Goal: Task Accomplishment & Management: Manage account settings

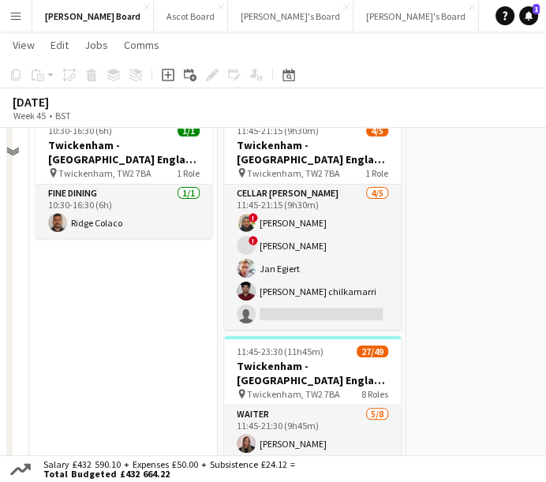
scroll to position [77, 0]
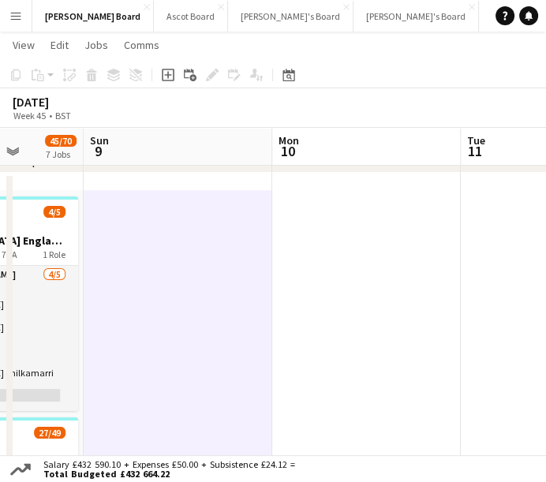
drag, startPoint x: 473, startPoint y: 268, endPoint x: 61, endPoint y: 266, distance: 412.1
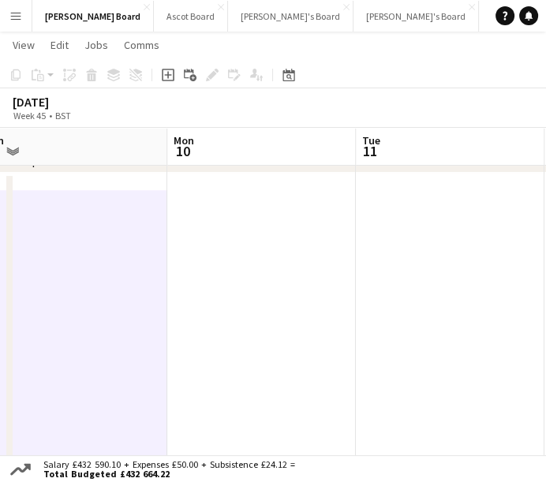
drag, startPoint x: 443, startPoint y: 282, endPoint x: 207, endPoint y: 250, distance: 238.2
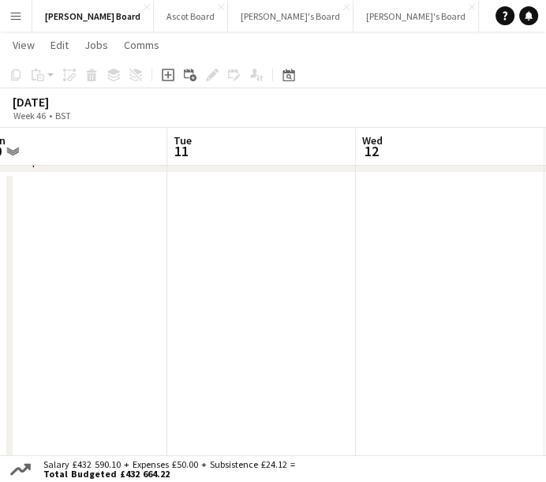
scroll to position [0, 600]
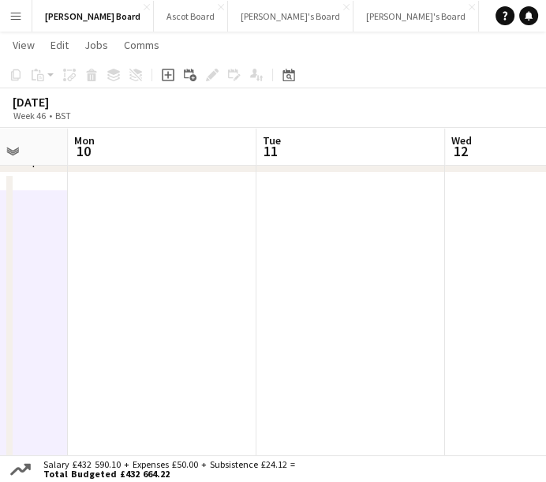
drag, startPoint x: 369, startPoint y: 294, endPoint x: -167, endPoint y: 251, distance: 536.9
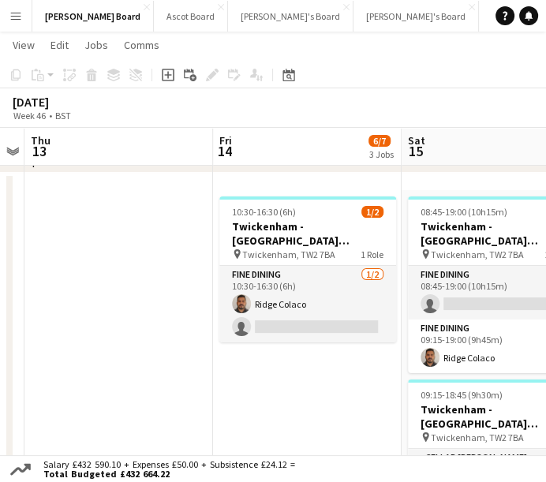
scroll to position [0, 516]
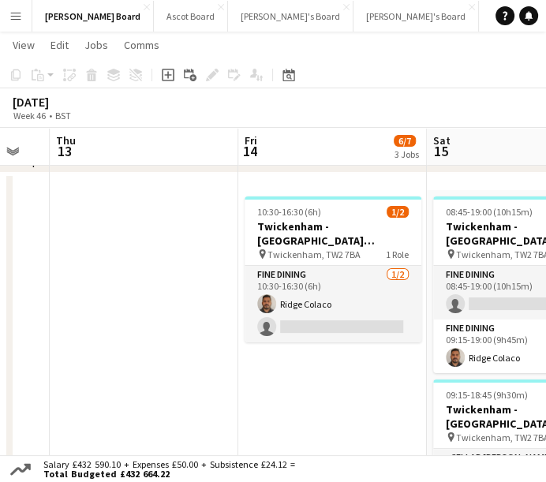
drag, startPoint x: 312, startPoint y: 264, endPoint x: -92, endPoint y: 238, distance: 405.0
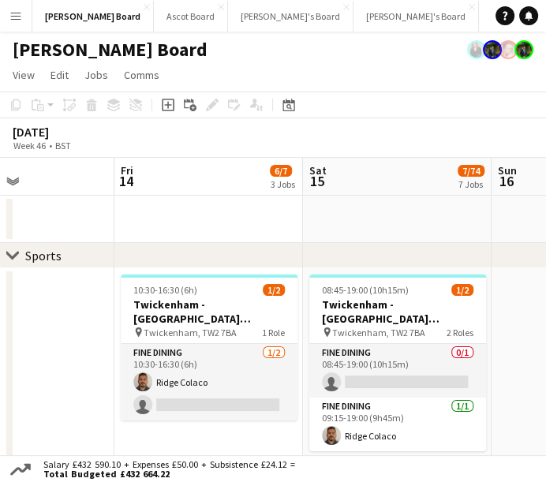
scroll to position [0, 641]
drag, startPoint x: 486, startPoint y: 293, endPoint x: 362, endPoint y: 283, distance: 125.2
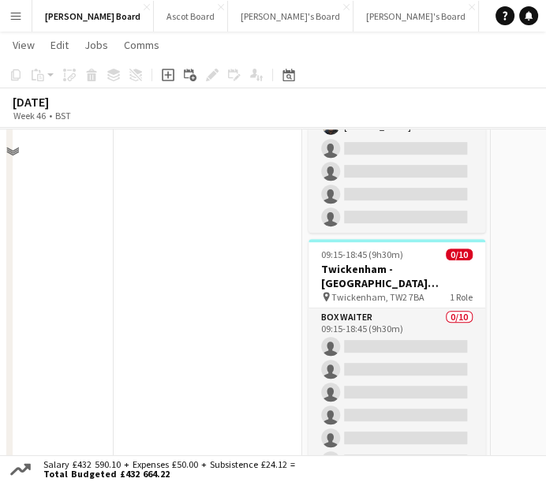
scroll to position [351, 0]
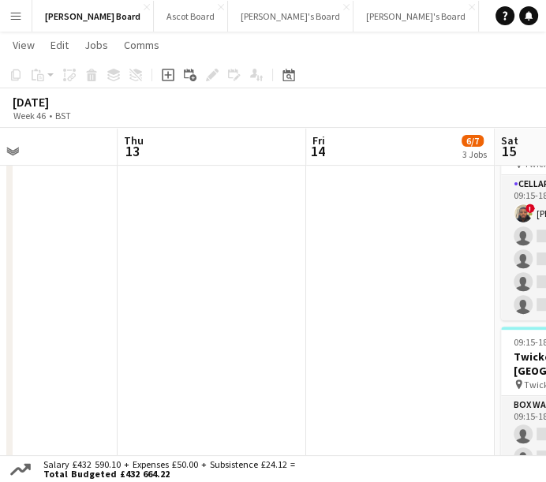
drag, startPoint x: 160, startPoint y: 301, endPoint x: 545, endPoint y: 317, distance: 384.8
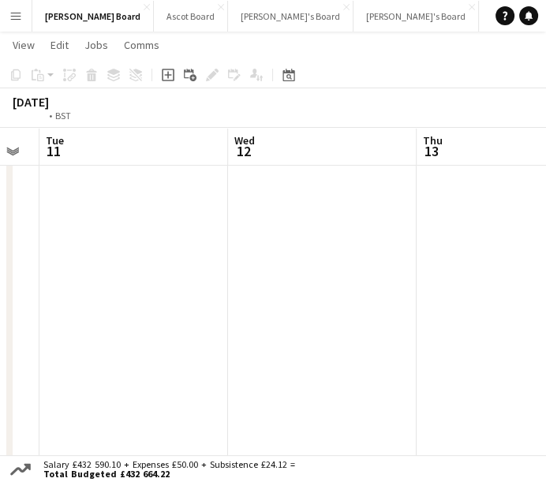
drag, startPoint x: 241, startPoint y: 294, endPoint x: 541, endPoint y: 302, distance: 300.1
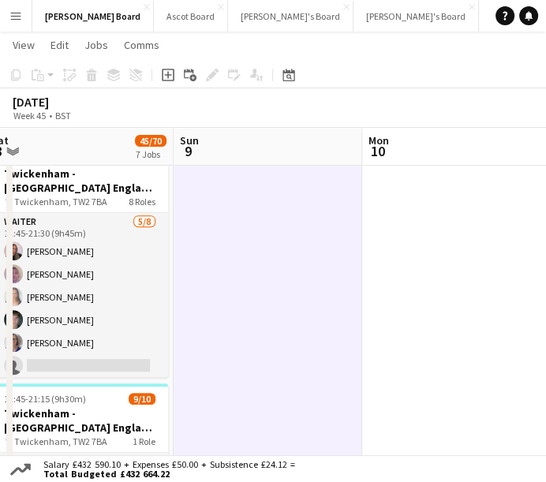
drag, startPoint x: 173, startPoint y: 292, endPoint x: 493, endPoint y: 306, distance: 320.8
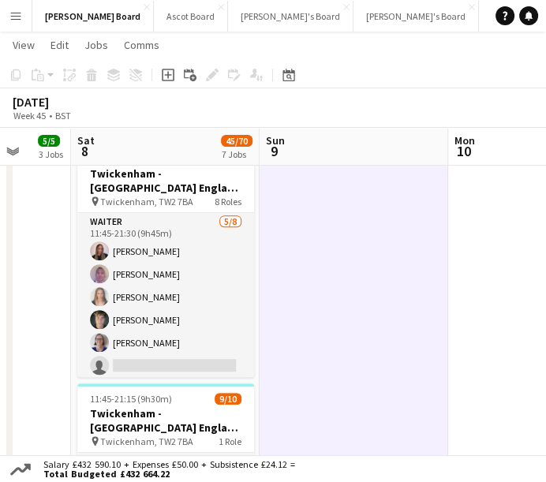
drag, startPoint x: 388, startPoint y: 306, endPoint x: 471, endPoint y: 316, distance: 83.5
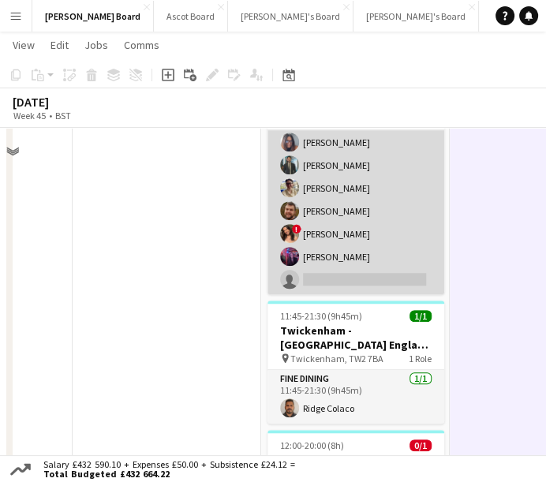
scroll to position [613, 0]
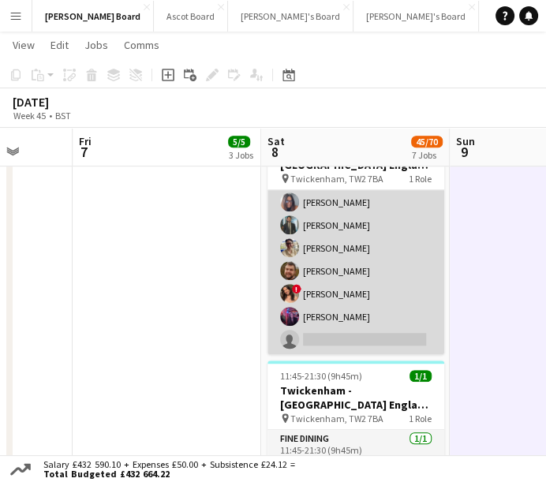
click at [345, 291] on app-card-role "BOX Waiter [DATE] 11:45-21:15 (9h30m) [PERSON_NAME] ! [PERSON_NAME] ! [PERSON_N…" at bounding box center [356, 226] width 177 height 260
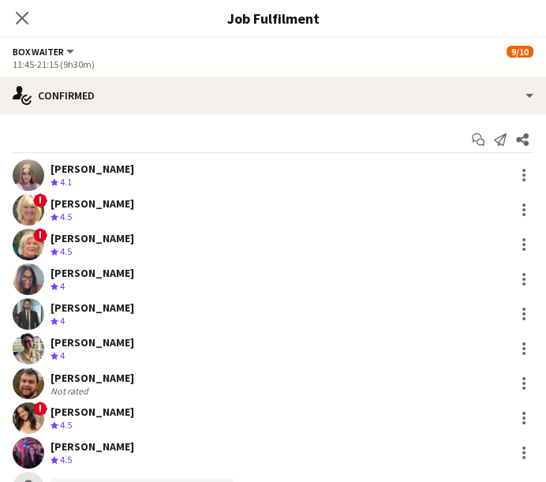
scroll to position [96, 0]
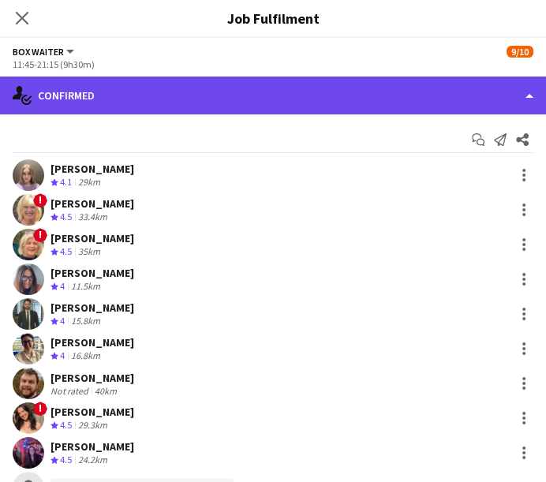
click at [334, 111] on div "single-neutral-actions-check-2 Confirmed" at bounding box center [273, 96] width 546 height 38
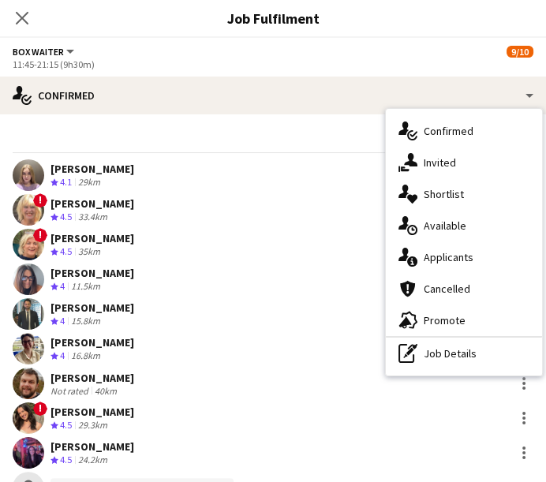
click at [19, 28] on div "Close pop-in" at bounding box center [22, 18] width 44 height 36
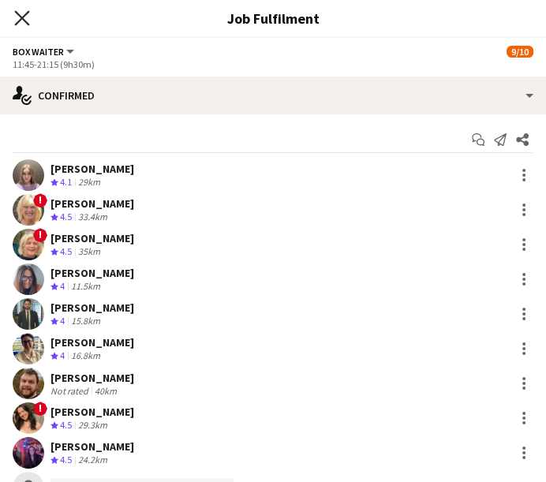
click at [26, 23] on icon at bounding box center [21, 17] width 15 height 15
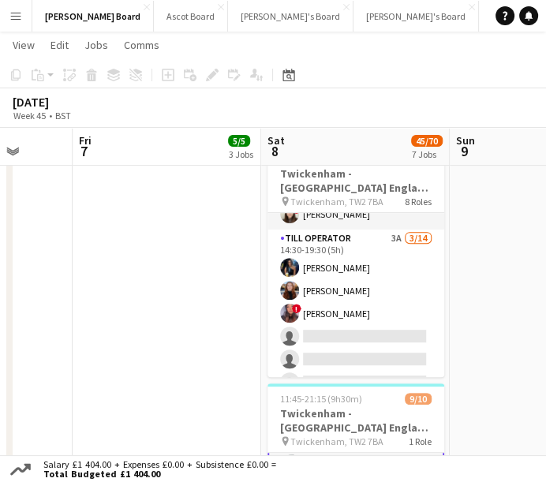
scroll to position [965, 0]
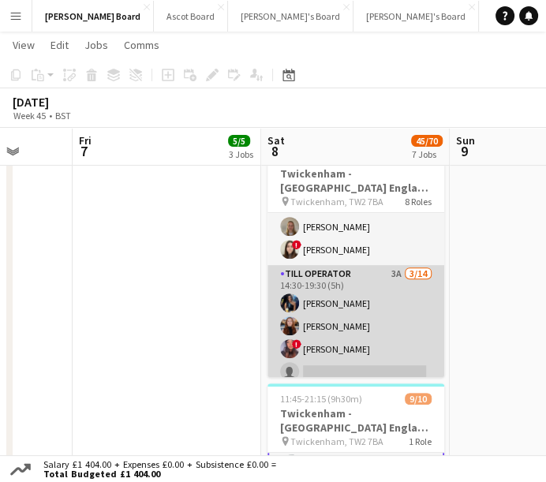
click at [365, 305] on app-card-role "Till Operator 3A [DATE] 14:30-19:30 (5h) [PERSON_NAME] [PERSON_NAME] ! [PERSON_…" at bounding box center [356, 440] width 177 height 351
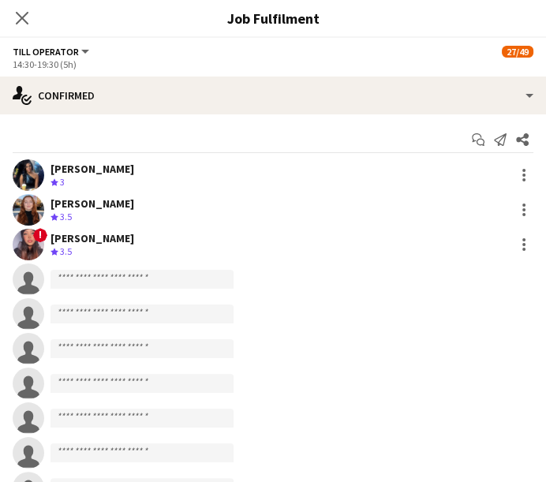
scroll to position [95, 0]
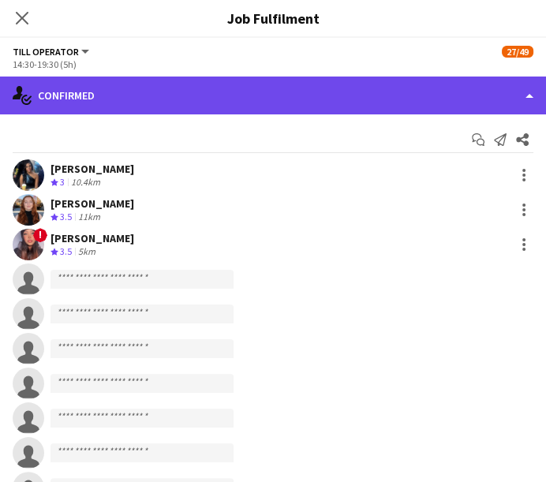
click at [409, 82] on div "single-neutral-actions-check-2 Confirmed" at bounding box center [273, 96] width 546 height 38
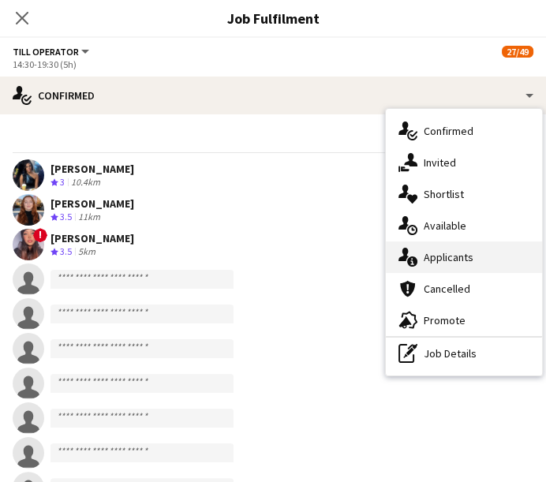
click at [456, 260] on span "Applicants" at bounding box center [449, 257] width 50 height 14
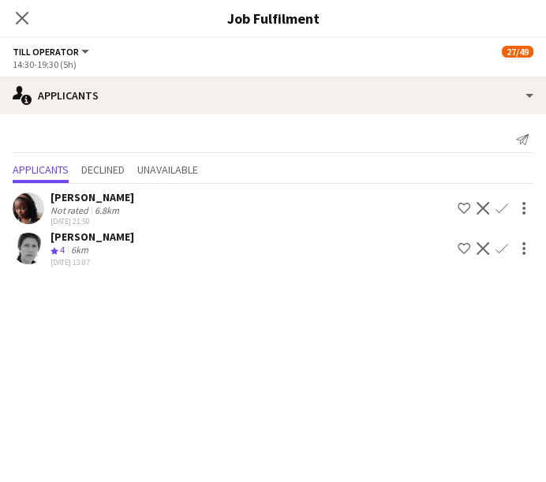
click at [120, 238] on div "[PERSON_NAME]" at bounding box center [93, 237] width 84 height 14
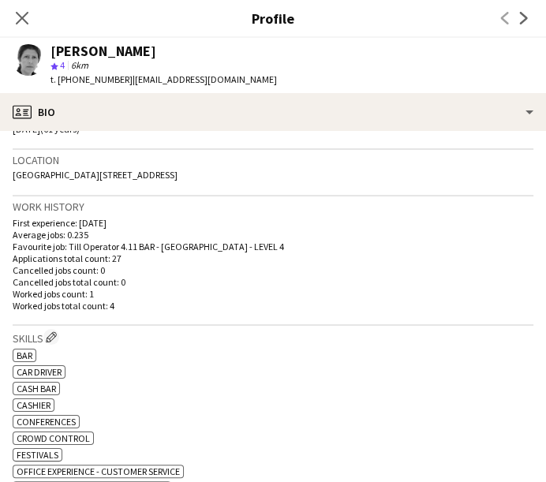
scroll to position [351, 0]
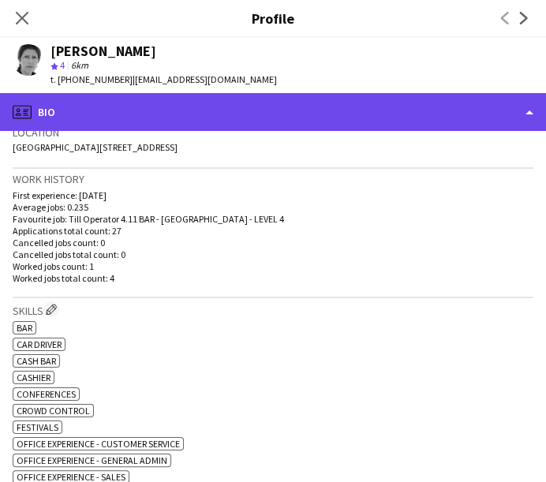
click at [257, 99] on div "profile Bio" at bounding box center [273, 112] width 546 height 38
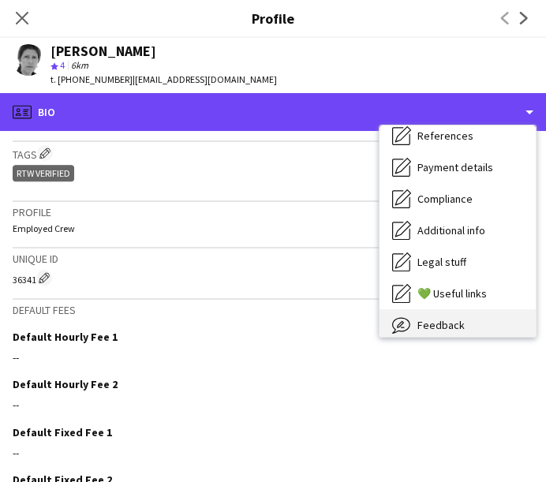
scroll to position [211, 0]
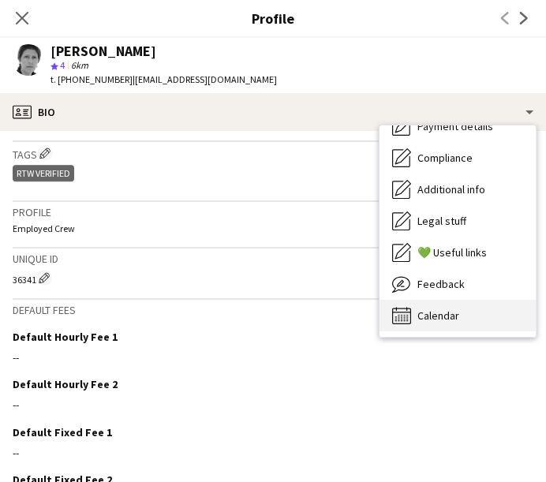
click at [478, 317] on div "Calendar Calendar" at bounding box center [458, 316] width 156 height 32
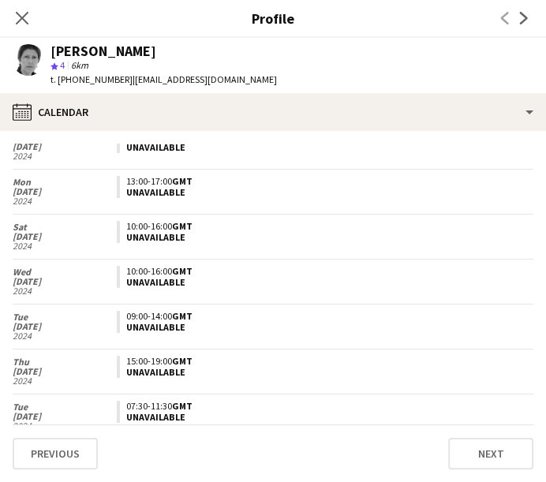
scroll to position [5174, 0]
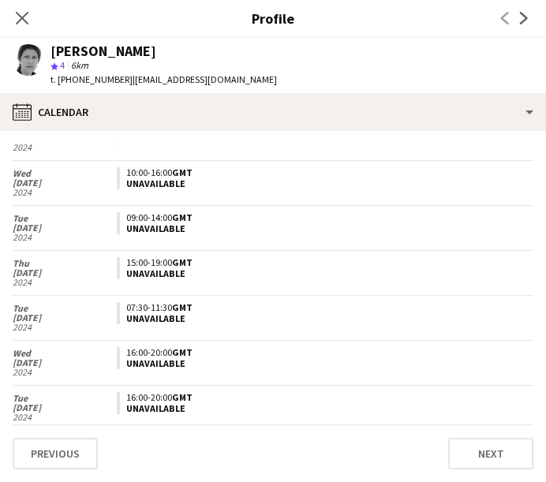
click at [10, 16] on div "Close pop-in" at bounding box center [22, 18] width 44 height 36
click at [14, 16] on icon "Close pop-in" at bounding box center [21, 17] width 15 height 15
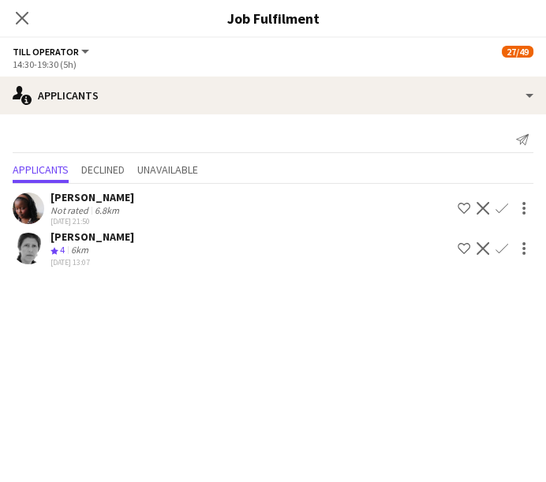
click at [86, 203] on div "[PERSON_NAME]" at bounding box center [93, 197] width 84 height 14
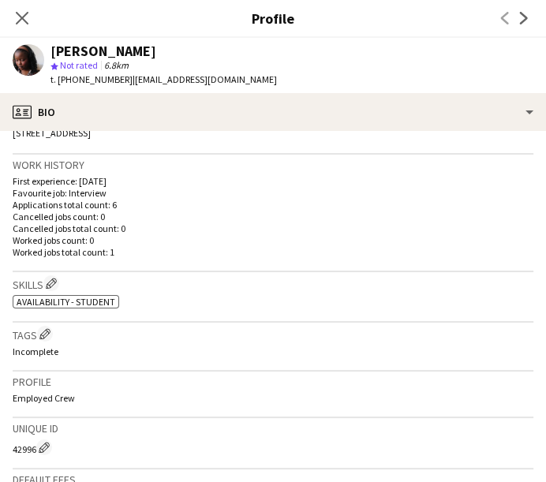
scroll to position [88, 0]
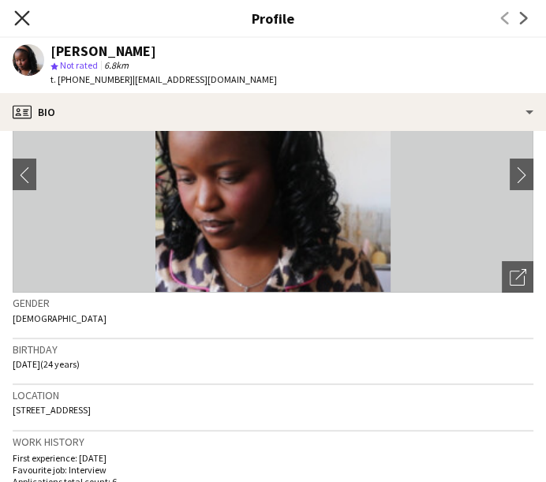
click at [26, 19] on icon "Close pop-in" at bounding box center [21, 17] width 15 height 15
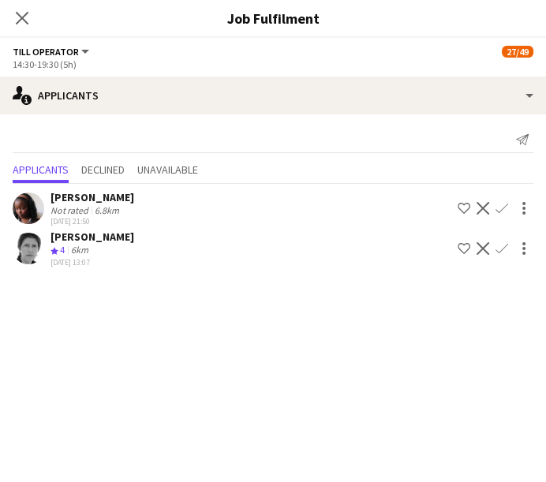
click at [13, 10] on app-icon "Close pop-in" at bounding box center [22, 18] width 19 height 19
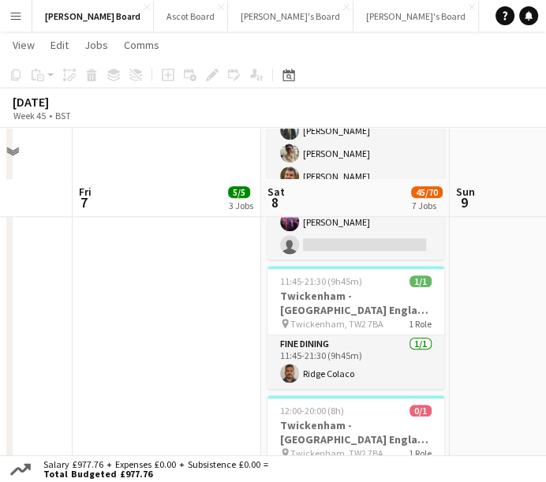
scroll to position [789, 0]
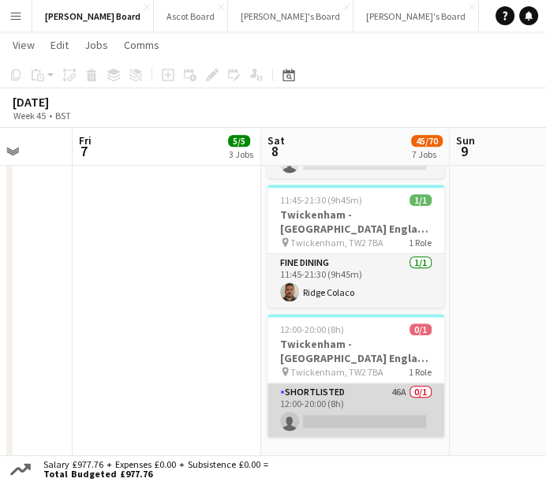
click at [392, 393] on app-card-role "Shortlisted 46A 0/1 12:00-20:00 (8h) single-neutral-actions" at bounding box center [356, 411] width 177 height 54
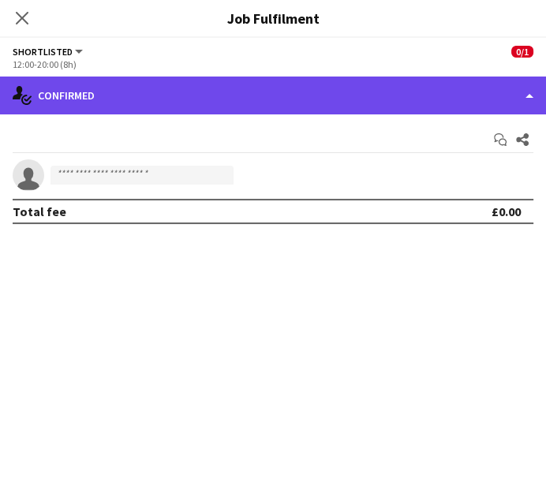
click at [318, 99] on div "single-neutral-actions-check-2 Confirmed" at bounding box center [273, 96] width 546 height 38
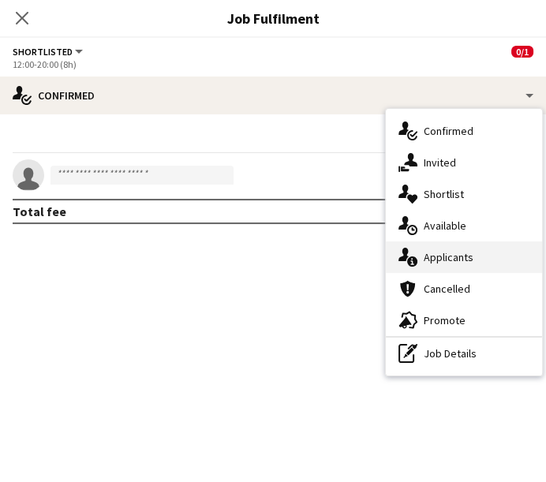
click at [444, 260] on span "Applicants" at bounding box center [449, 257] width 50 height 14
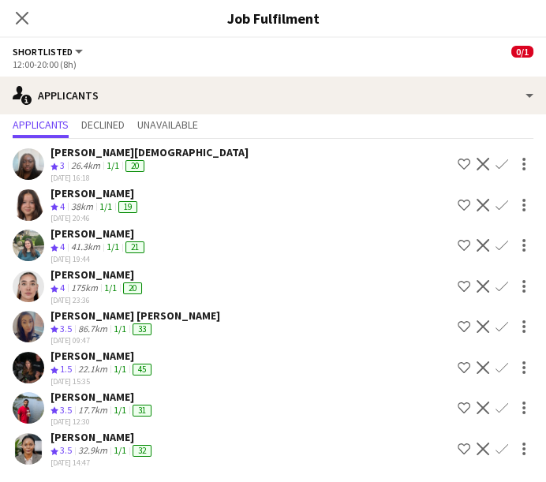
scroll to position [965, 0]
click at [90, 428] on div "[PERSON_NAME] Crew rating 3 26.4km 1/1 20 [DATE] 16:18 Shortlist crew Decline C…" at bounding box center [273, 305] width 546 height 332
click at [88, 445] on div "32.9km" at bounding box center [93, 450] width 36 height 13
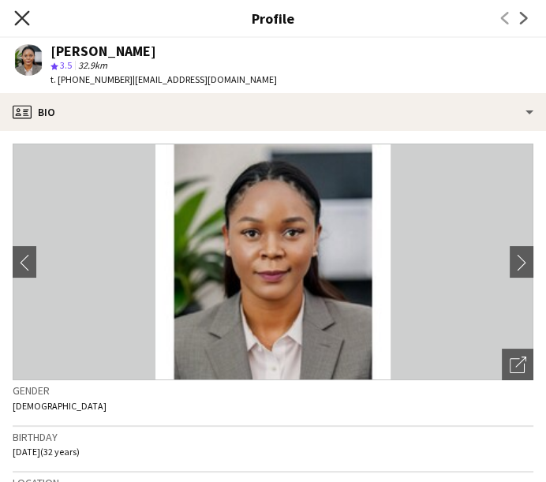
click at [21, 11] on icon "Close pop-in" at bounding box center [21, 17] width 15 height 15
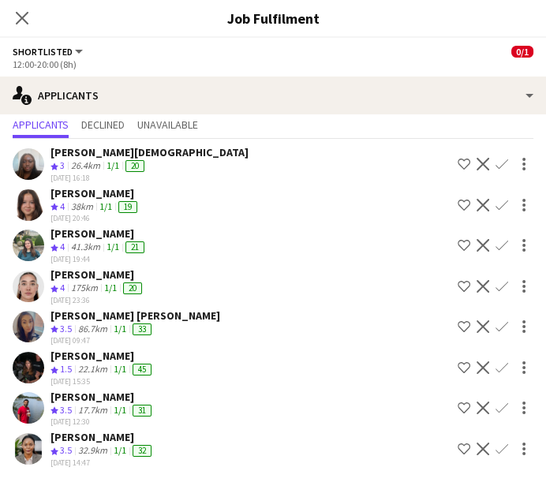
click at [88, 183] on div "[PERSON_NAME] Crew rating 3 26.4km 1/1 20 [DATE] 16:18 Shortlist crew Decline C…" at bounding box center [273, 305] width 546 height 332
click at [87, 196] on div "[PERSON_NAME]" at bounding box center [96, 193] width 90 height 14
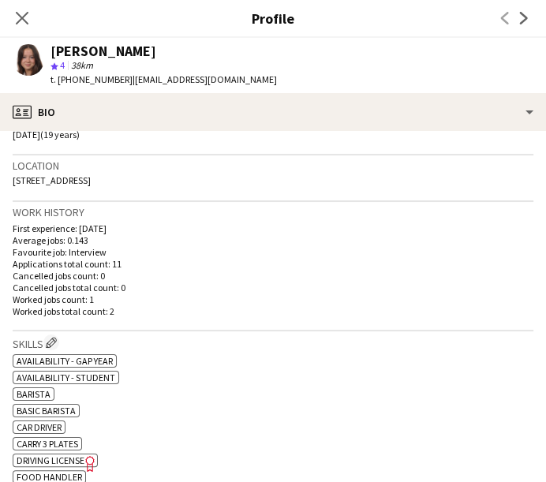
scroll to position [175, 0]
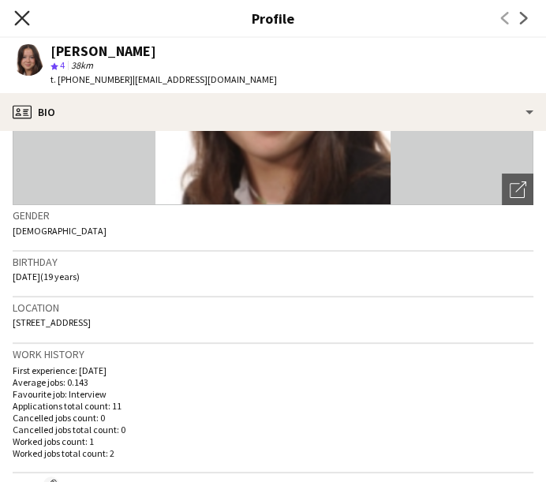
click at [23, 17] on icon "Close pop-in" at bounding box center [21, 17] width 15 height 15
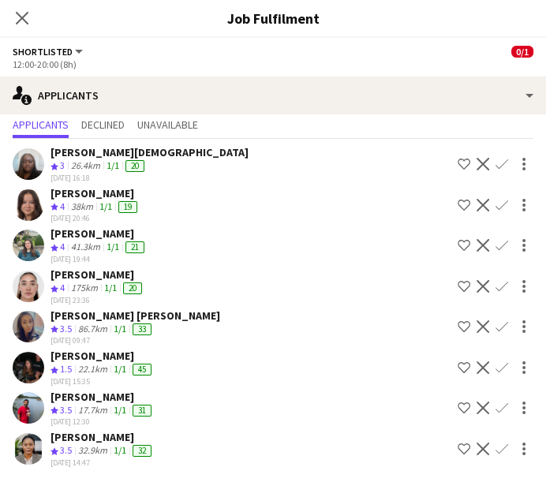
click at [95, 272] on div "[PERSON_NAME]" at bounding box center [98, 275] width 95 height 14
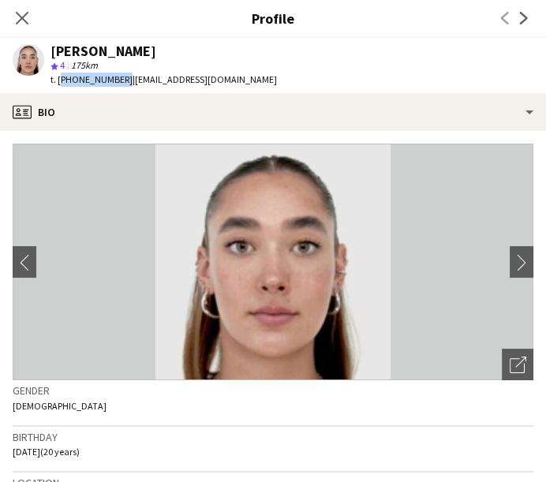
drag, startPoint x: 118, startPoint y: 81, endPoint x: 58, endPoint y: 89, distance: 61.4
click at [58, 89] on div "[PERSON_NAME] star 4 175km t. [PHONE_NUMBER] | [EMAIL_ADDRESS][DOMAIN_NAME]" at bounding box center [145, 65] width 290 height 55
copy span "[PHONE_NUMBER]"
click at [407, 29] on div "Close pop-in Profile Previous Next" at bounding box center [273, 19] width 546 height 38
click at [15, 16] on app-icon "Close pop-in" at bounding box center [22, 18] width 19 height 19
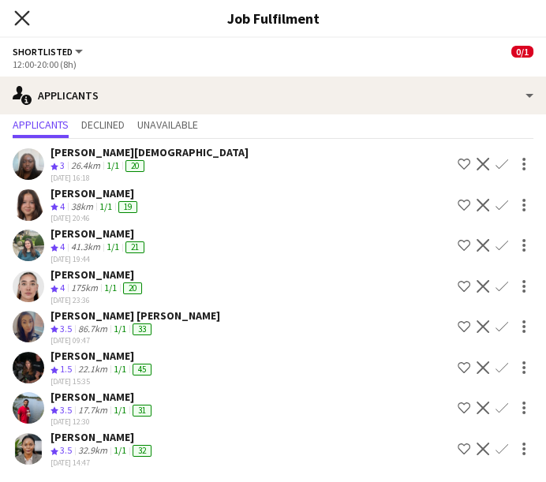
click at [16, 14] on icon "Close pop-in" at bounding box center [21, 17] width 15 height 15
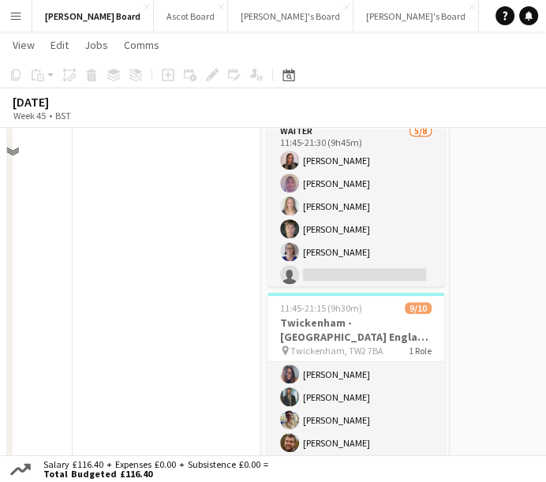
scroll to position [351, 0]
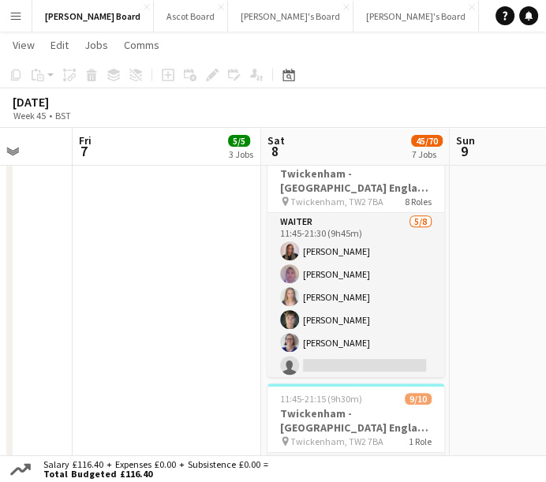
click at [122, 264] on app-date-cell "10:30-16:30 (6h) 1/1 Twickenham - [GEOGRAPHIC_DATA] [GEOGRAPHIC_DATA] vs Fiji p…" at bounding box center [167, 440] width 189 height 1049
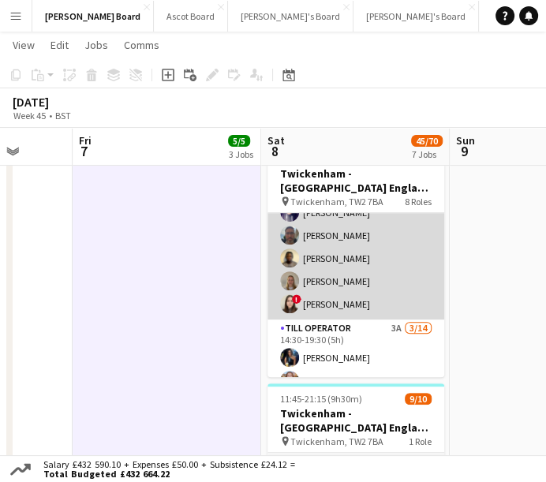
scroll to position [965, 0]
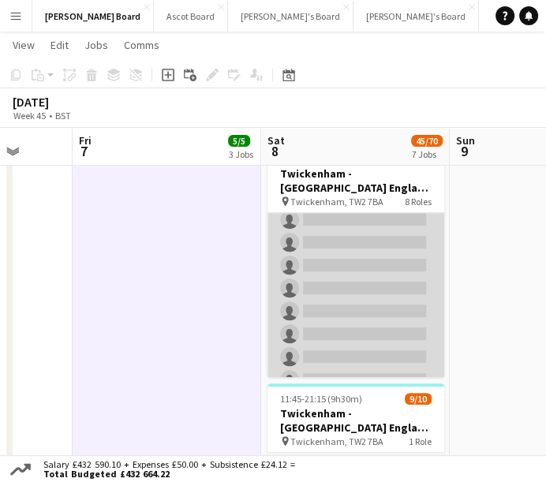
click at [349, 300] on app-card-role "Till Operator 3A [DATE] 14:30-19:30 (5h) [PERSON_NAME] [PERSON_NAME] ! [PERSON_…" at bounding box center [356, 265] width 177 height 351
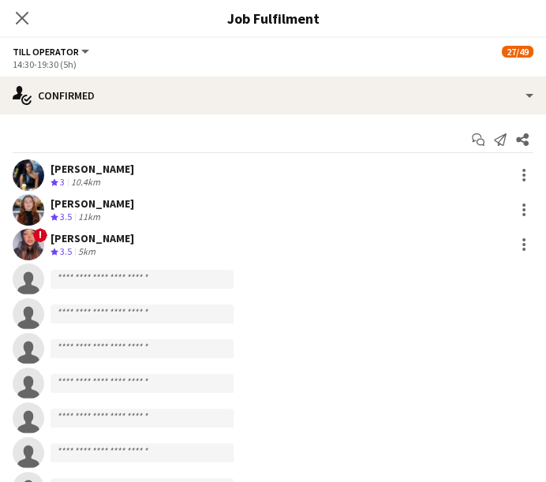
scroll to position [1141, 0]
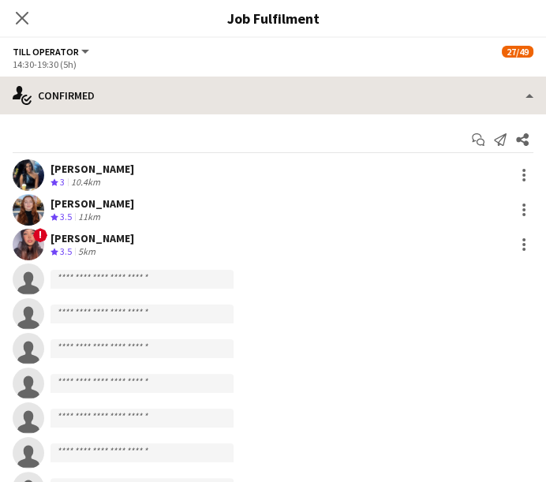
drag, startPoint x: 447, startPoint y: 56, endPoint x: 435, endPoint y: 83, distance: 29.3
click at [439, 71] on app-options-switcher "Till Operator All roles Till Operator 27/49 14:30-19:30 (5h)" at bounding box center [273, 57] width 546 height 39
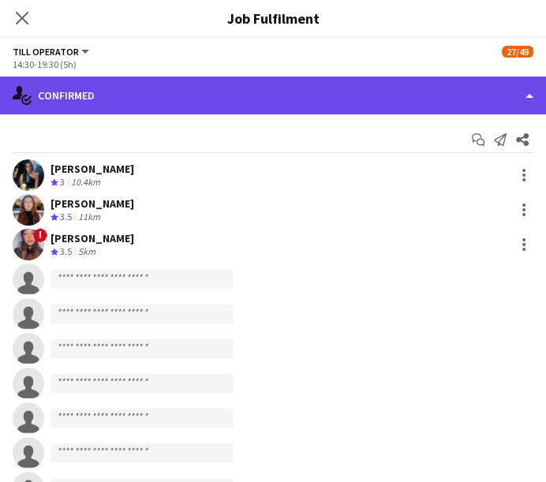
click at [434, 89] on div "single-neutral-actions-check-2 Confirmed" at bounding box center [273, 96] width 546 height 38
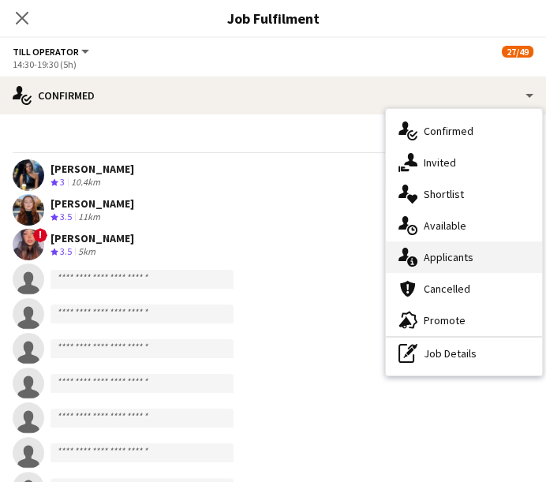
click at [457, 268] on div "single-neutral-actions-information Applicants" at bounding box center [464, 258] width 156 height 32
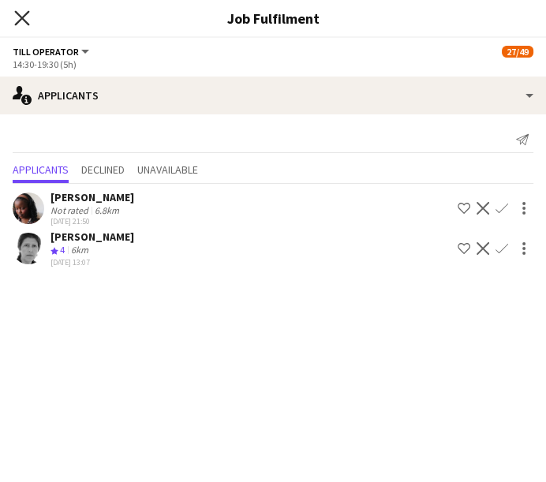
click at [17, 21] on icon "Close pop-in" at bounding box center [21, 17] width 15 height 15
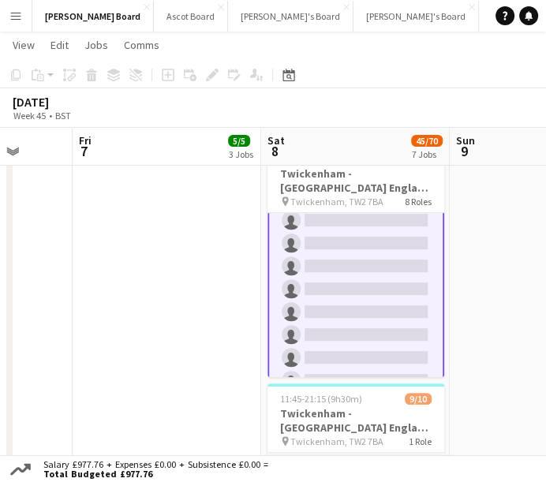
click at [186, 330] on app-date-cell "10:30-16:30 (6h) 1/1 Twickenham - [GEOGRAPHIC_DATA] [GEOGRAPHIC_DATA] vs Fiji p…" at bounding box center [167, 440] width 189 height 1049
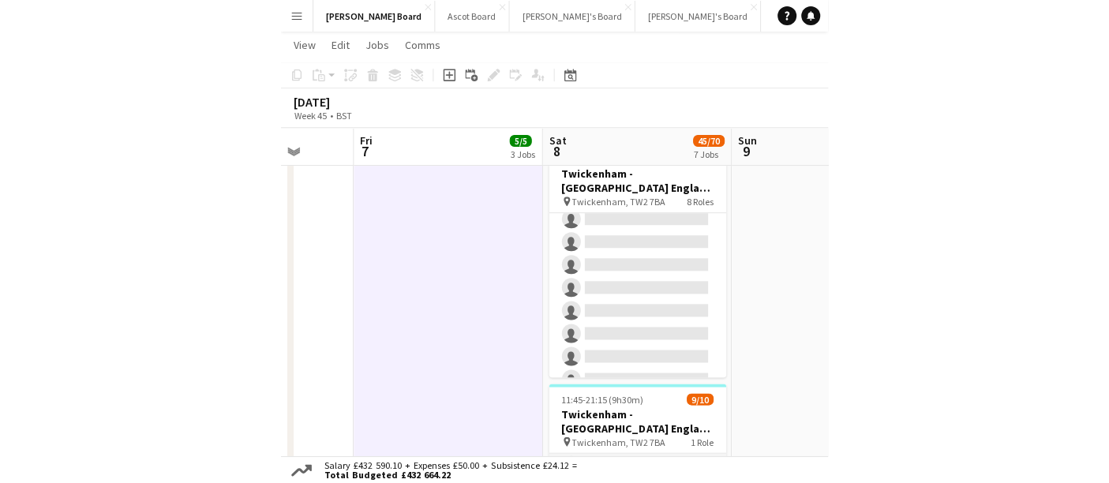
scroll to position [1140, 0]
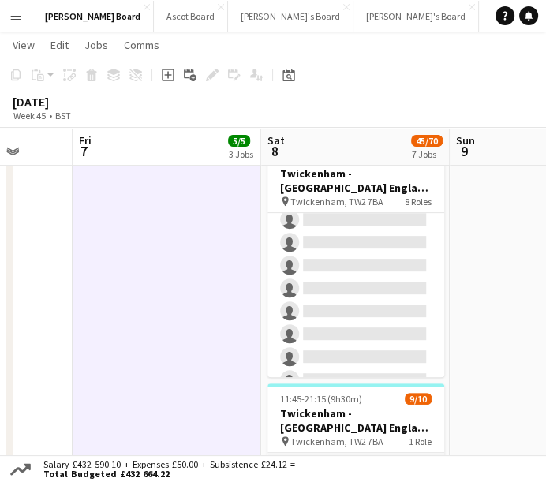
click at [18, 24] on button "Menu" at bounding box center [16, 16] width 32 height 32
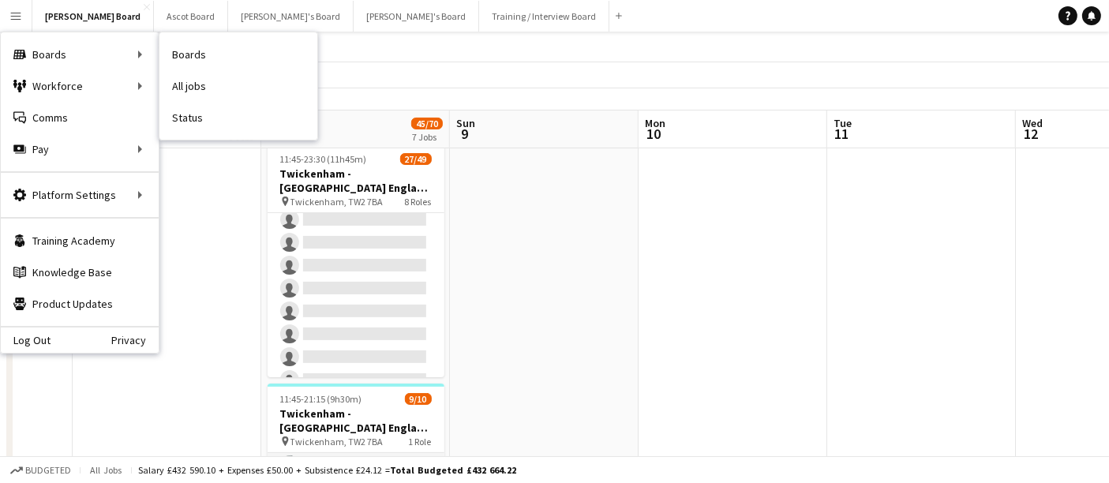
click at [546, 296] on app-date-cell at bounding box center [733, 440] width 189 height 1049
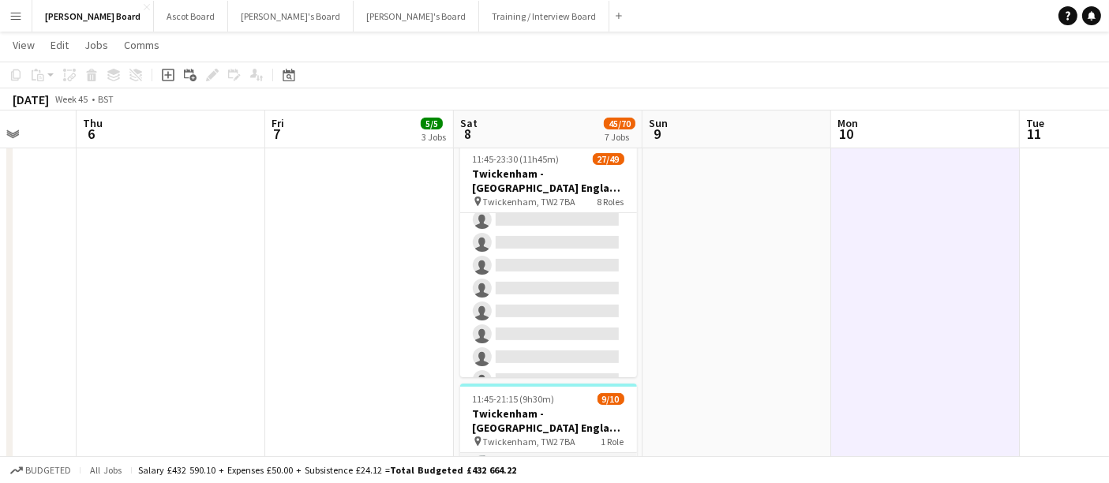
drag, startPoint x: 453, startPoint y: 274, endPoint x: 648, endPoint y: 274, distance: 195.0
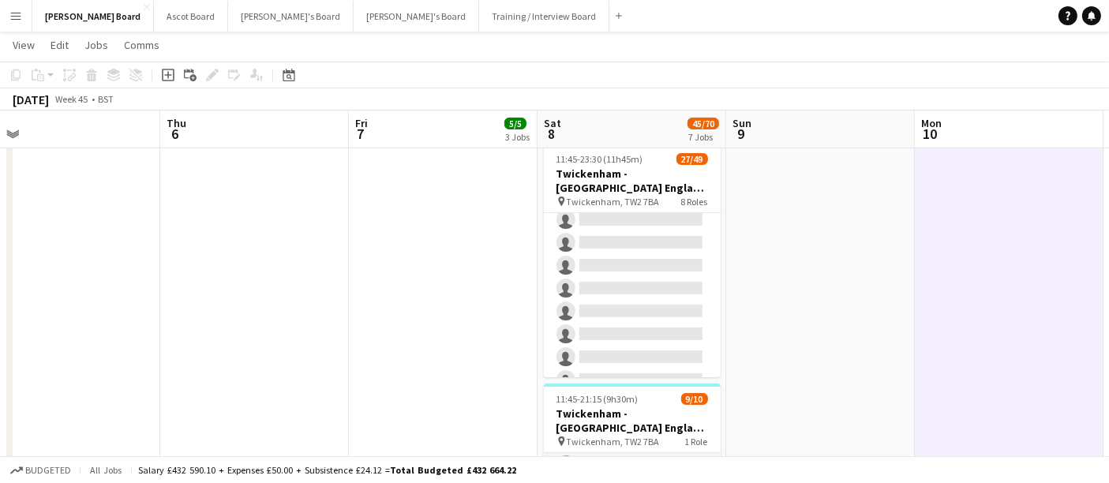
scroll to position [0, 350]
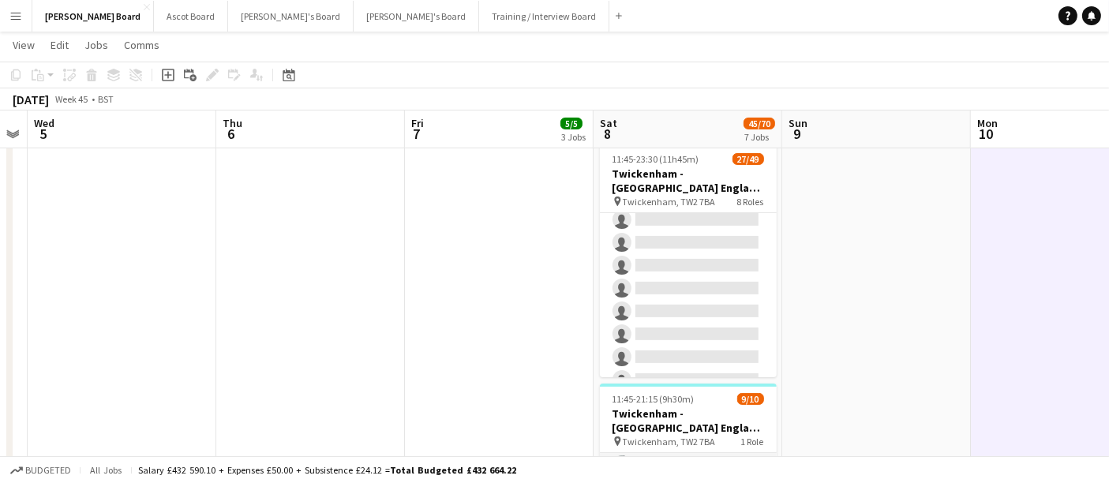
drag, startPoint x: 407, startPoint y: 287, endPoint x: 494, endPoint y: 302, distance: 88.9
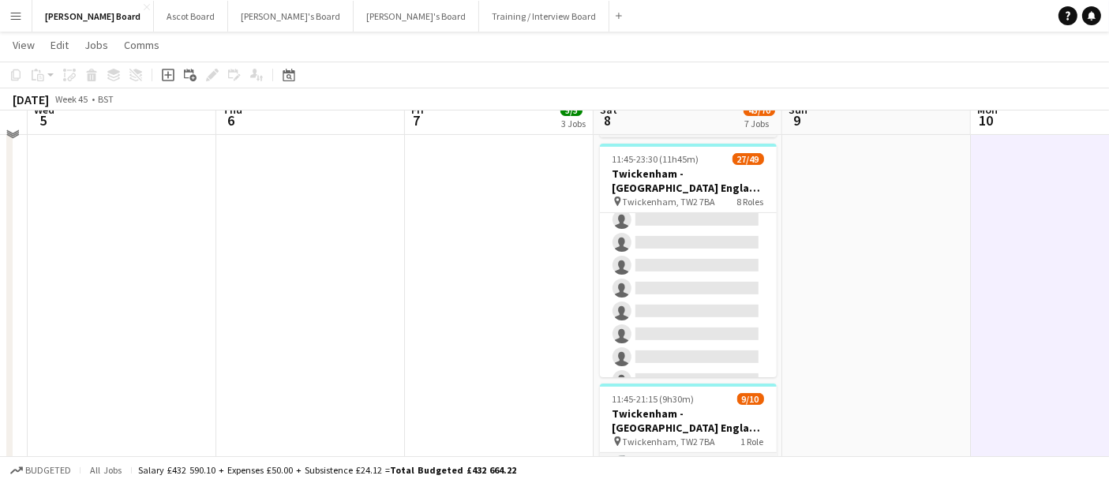
scroll to position [0, 0]
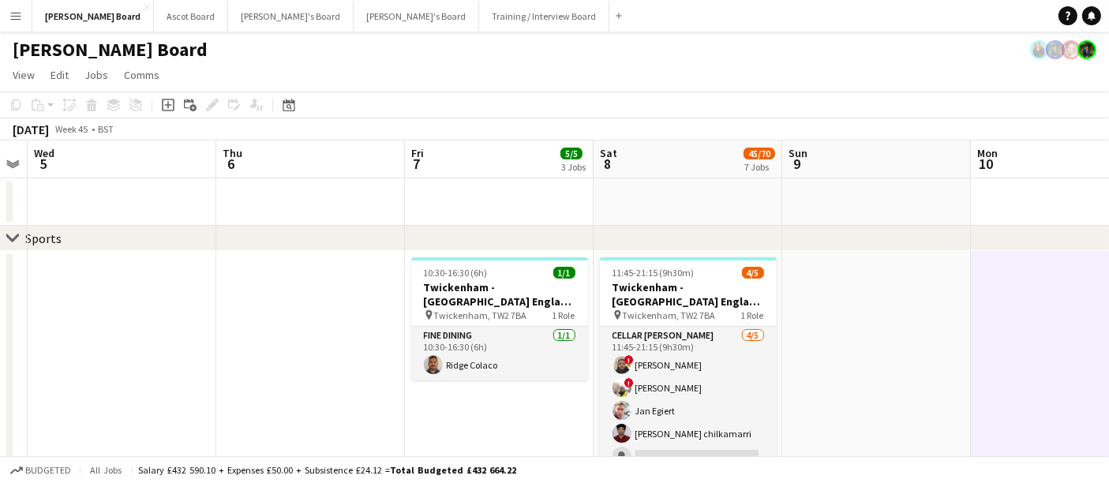
drag, startPoint x: 306, startPoint y: 246, endPoint x: 751, endPoint y: 256, distance: 445.4
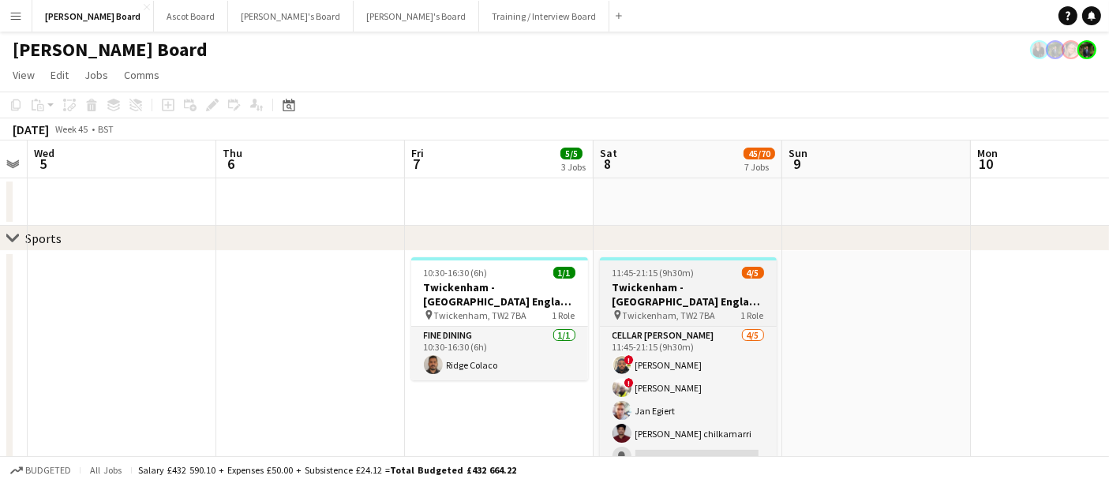
drag, startPoint x: 353, startPoint y: 244, endPoint x: 626, endPoint y: 266, distance: 274.0
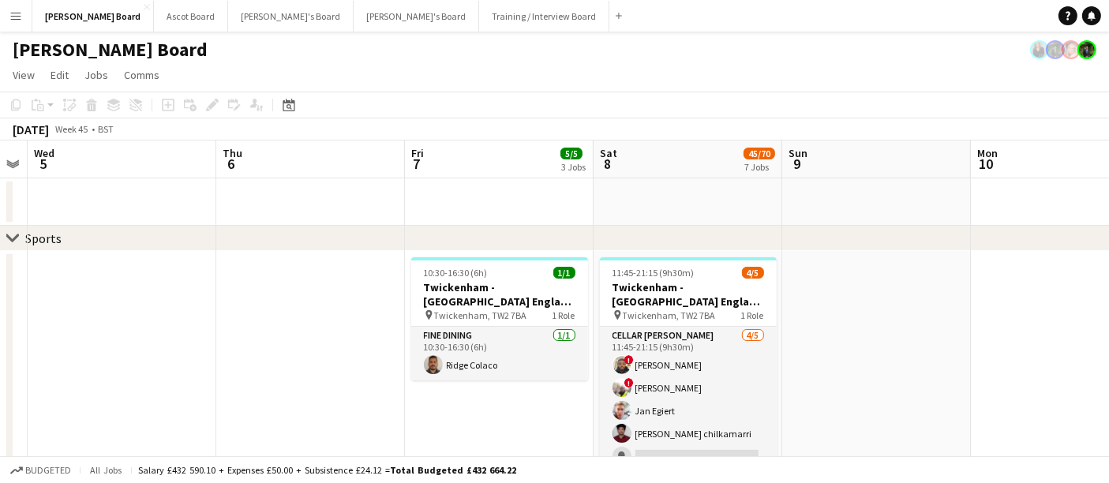
drag, startPoint x: 448, startPoint y: 289, endPoint x: 546, endPoint y: 297, distance: 97.4
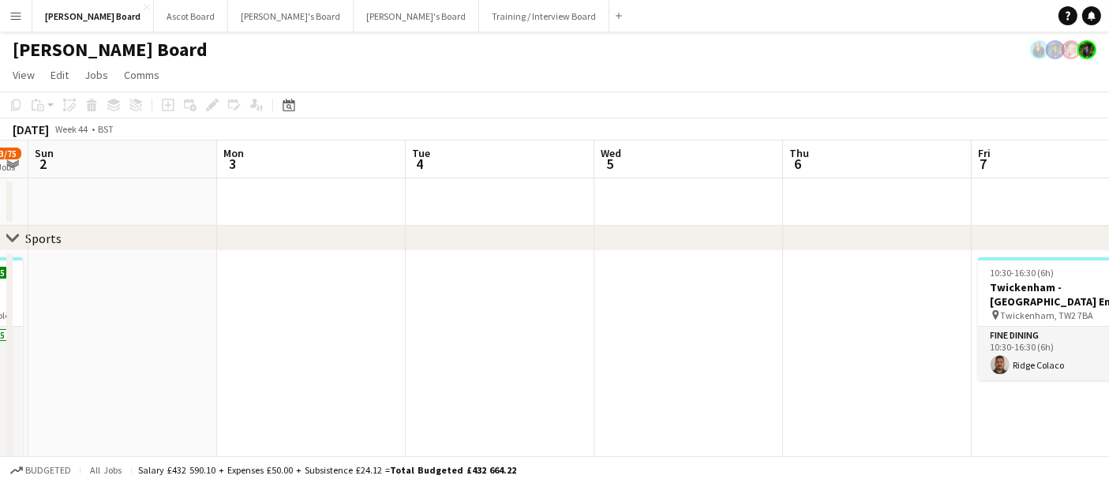
drag, startPoint x: 527, startPoint y: 290, endPoint x: 485, endPoint y: 289, distance: 41.8
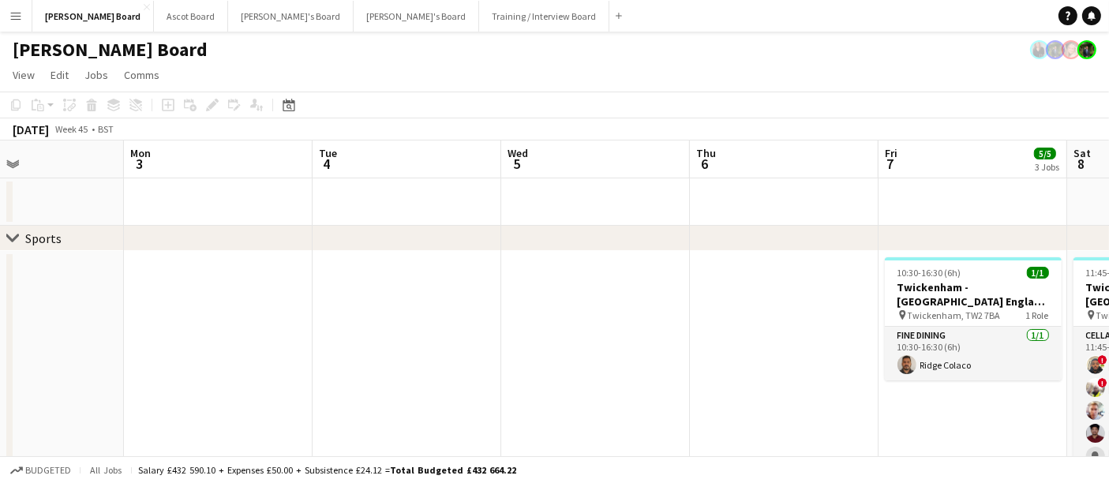
drag, startPoint x: 448, startPoint y: 280, endPoint x: 660, endPoint y: 293, distance: 212.7
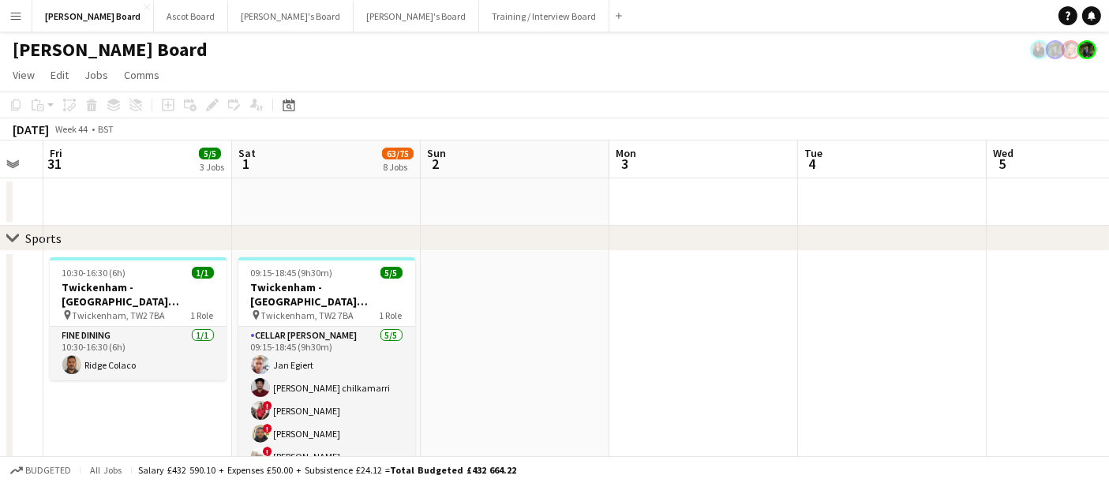
drag, startPoint x: 469, startPoint y: 293, endPoint x: 608, endPoint y: 291, distance: 139.0
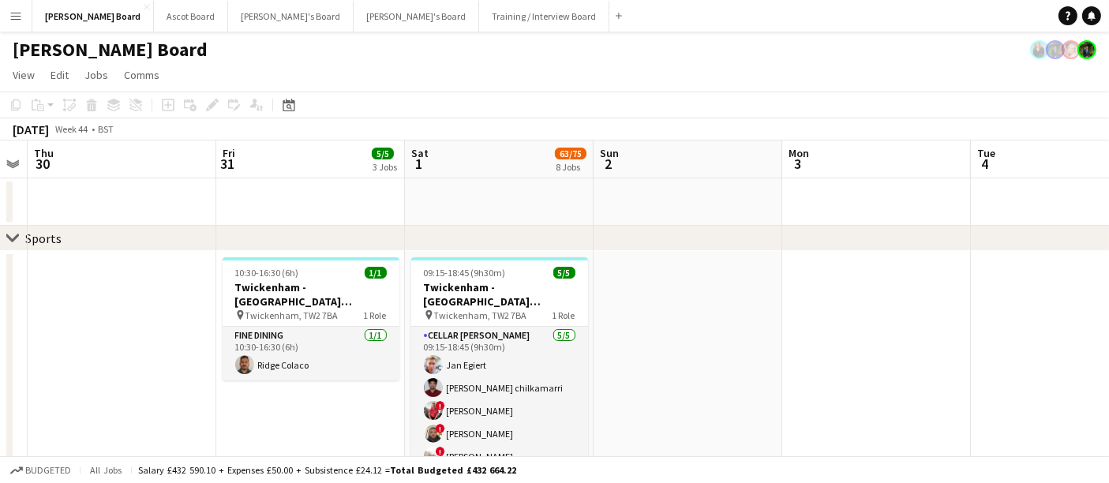
drag, startPoint x: 488, startPoint y: 283, endPoint x: 603, endPoint y: 284, distance: 115.3
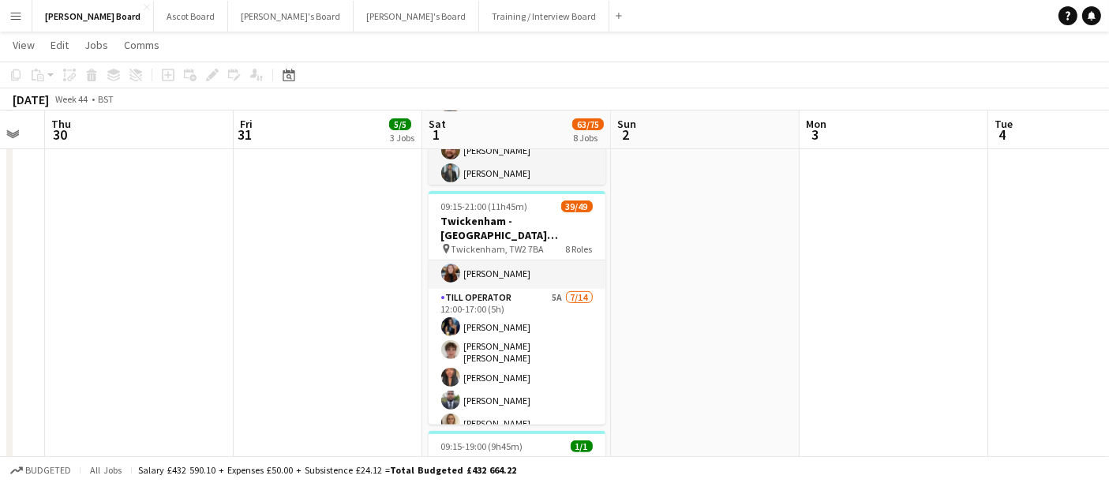
scroll to position [965, 0]
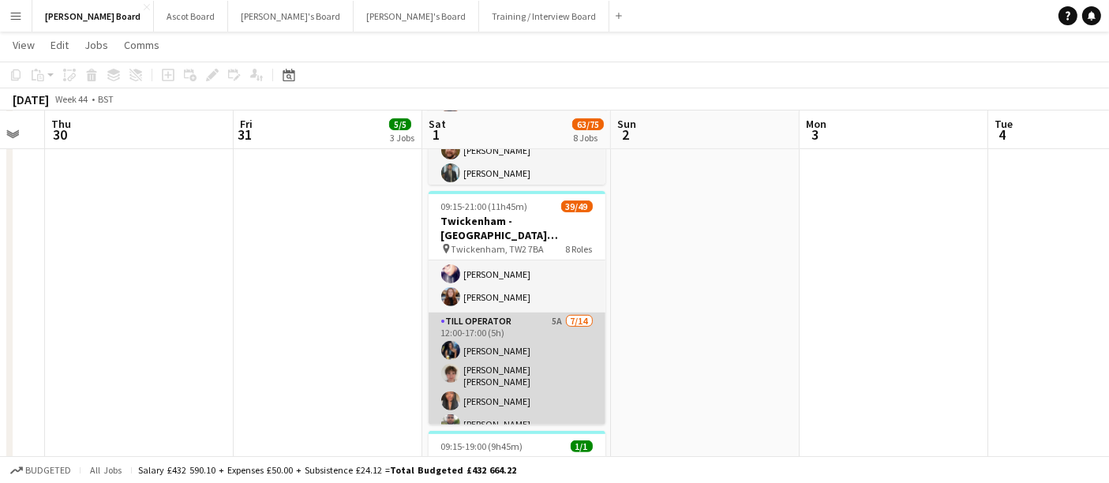
click at [546, 333] on app-card-role "Till Operator 5A [DATE] 12:00-17:00 (5h) [PERSON_NAME] [PERSON_NAME] [PERSON_NA…" at bounding box center [517, 491] width 177 height 356
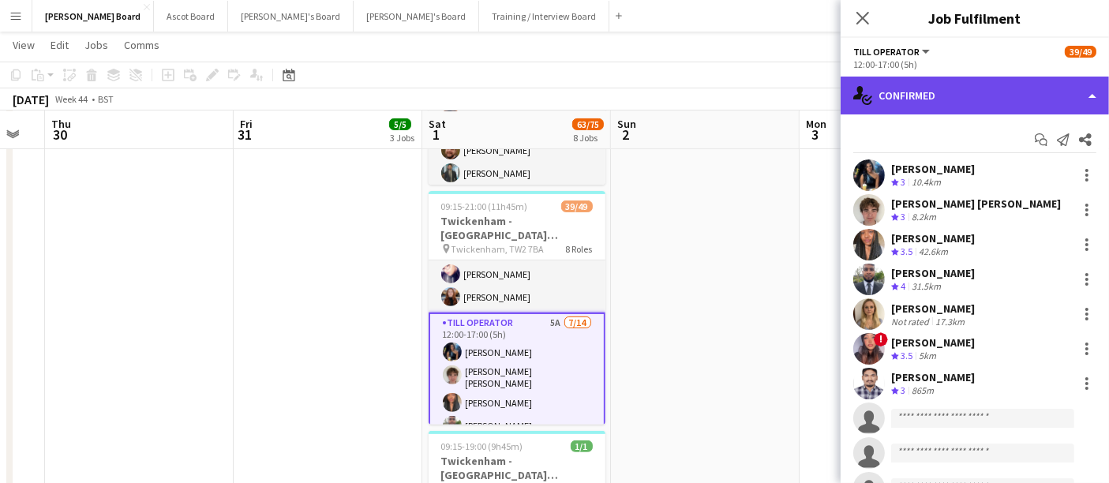
click at [546, 85] on div "single-neutral-actions-check-2 Confirmed" at bounding box center [975, 96] width 268 height 38
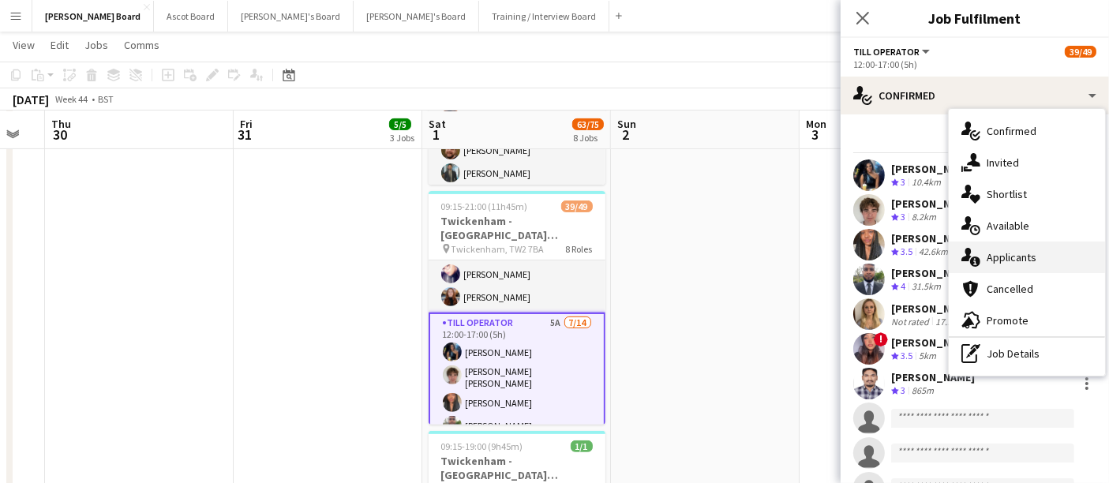
click at [546, 268] on div "single-neutral-actions-information Applicants" at bounding box center [1027, 258] width 156 height 32
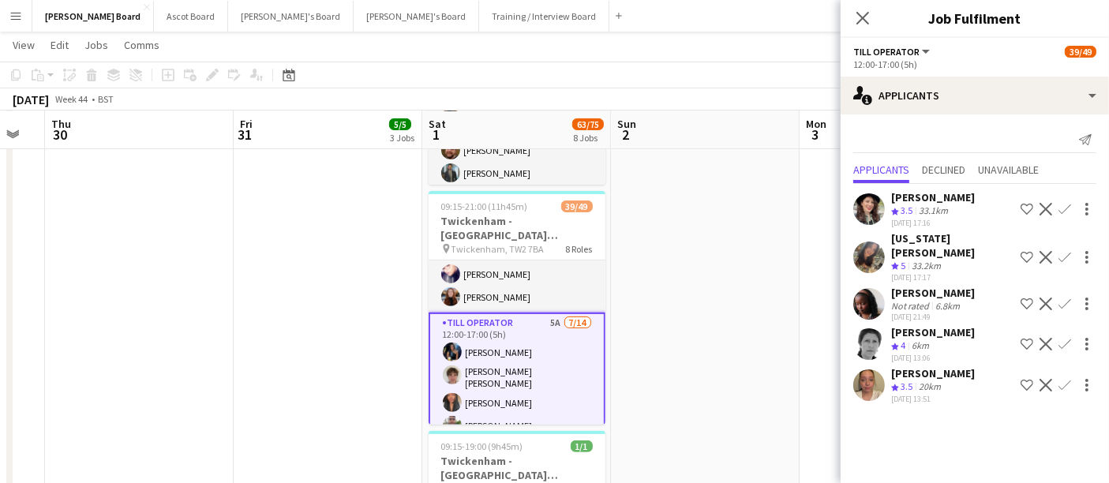
click at [546, 260] on div "Crew rating 5 33.2km" at bounding box center [952, 266] width 123 height 13
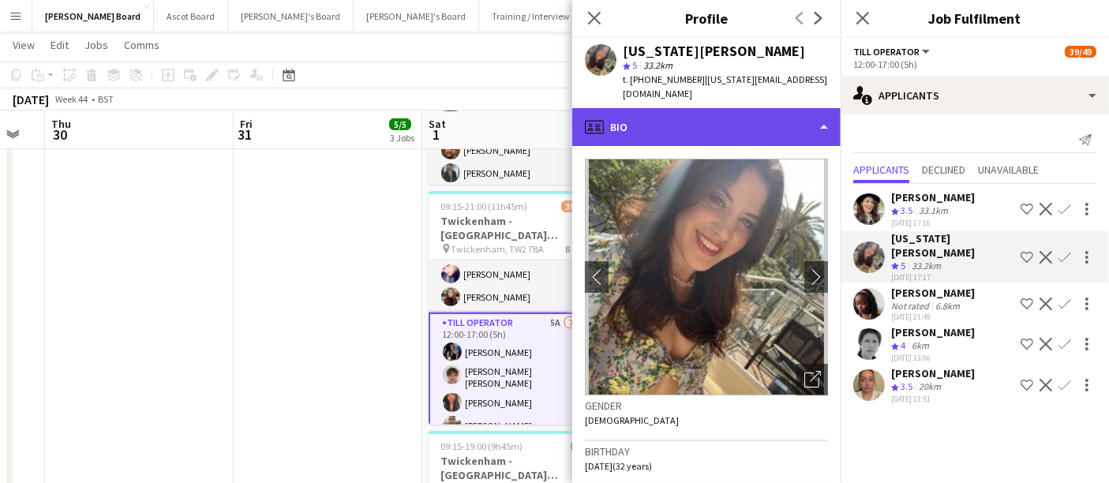
click at [546, 126] on div "profile Bio" at bounding box center [706, 127] width 268 height 38
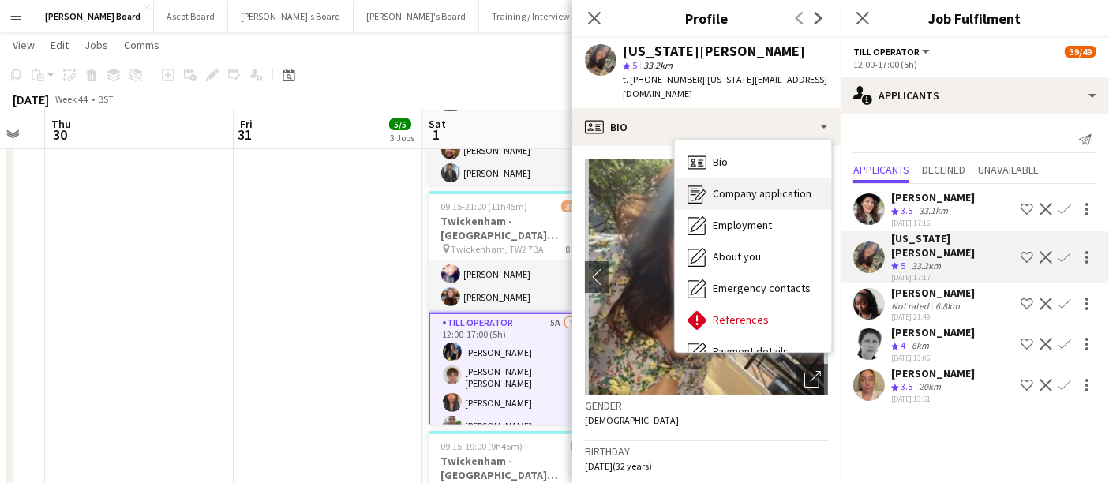
click at [546, 186] on span "Company application" at bounding box center [762, 193] width 99 height 14
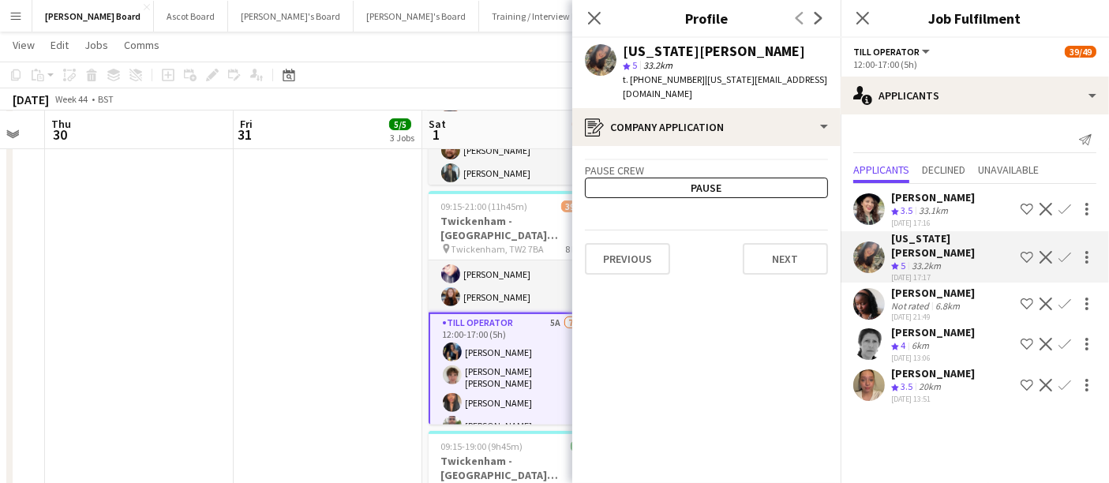
click at [546, 211] on div "33.1km" at bounding box center [934, 210] width 36 height 13
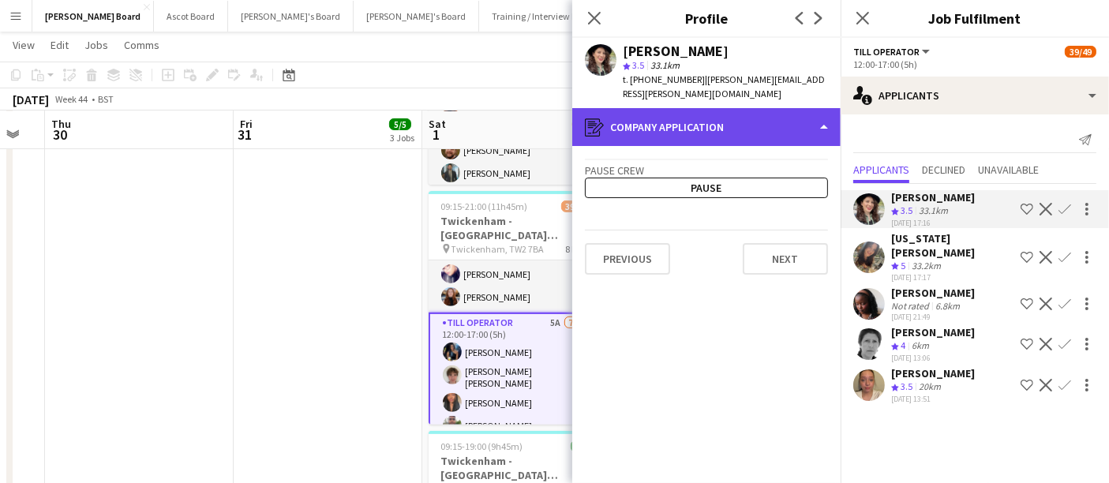
click at [546, 116] on div "register Company application" at bounding box center [706, 127] width 268 height 38
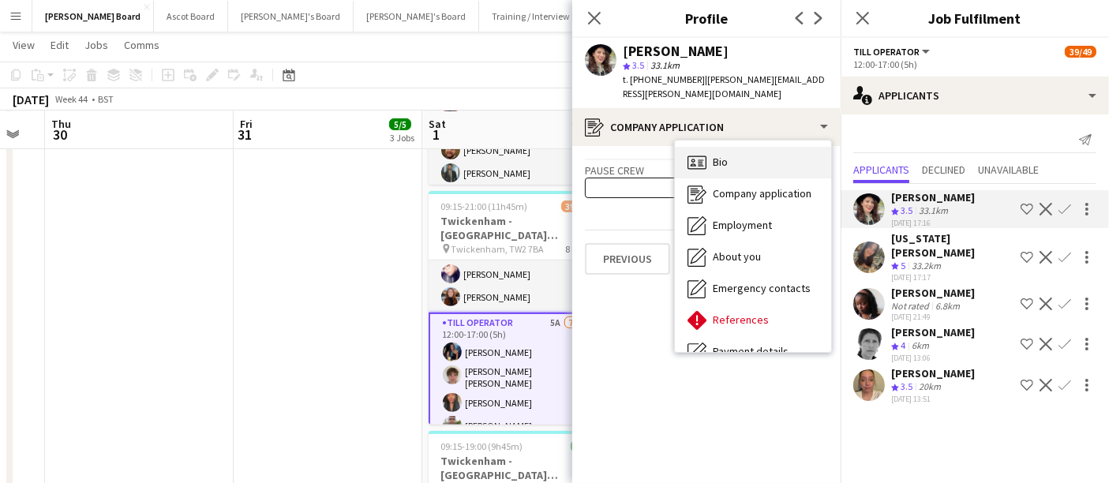
click at [546, 147] on div "Bio Bio" at bounding box center [753, 163] width 156 height 32
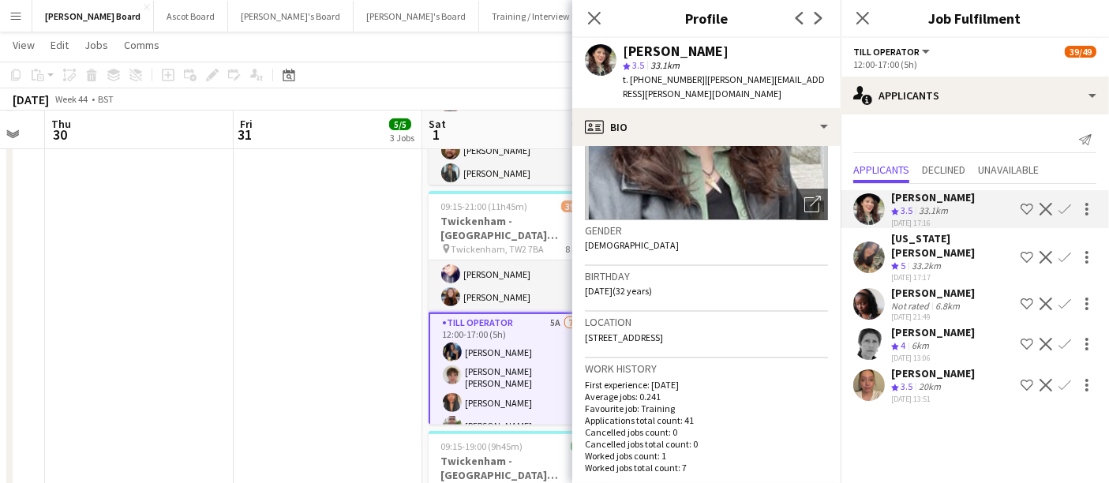
scroll to position [263, 0]
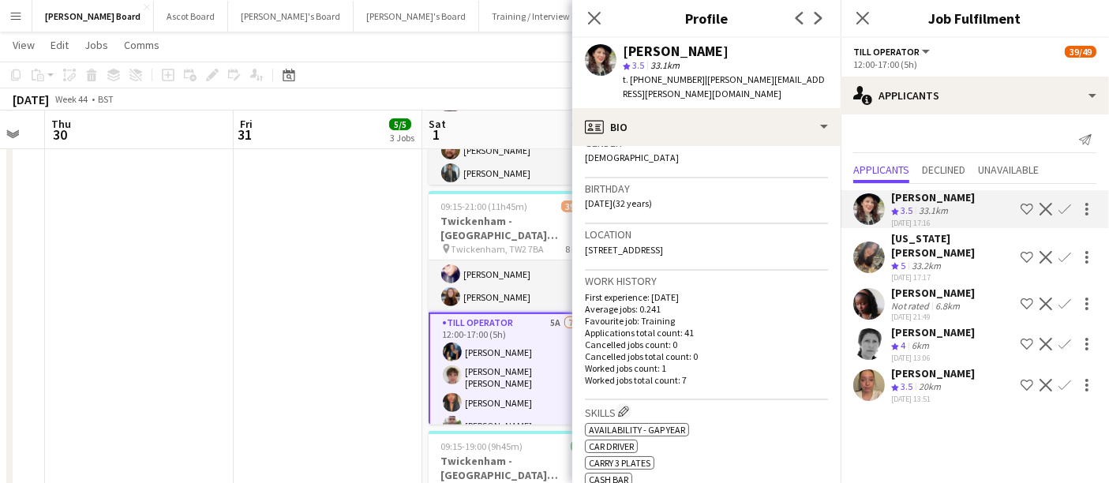
click at [546, 381] on div "Crew rating 3.5 20km" at bounding box center [933, 387] width 84 height 13
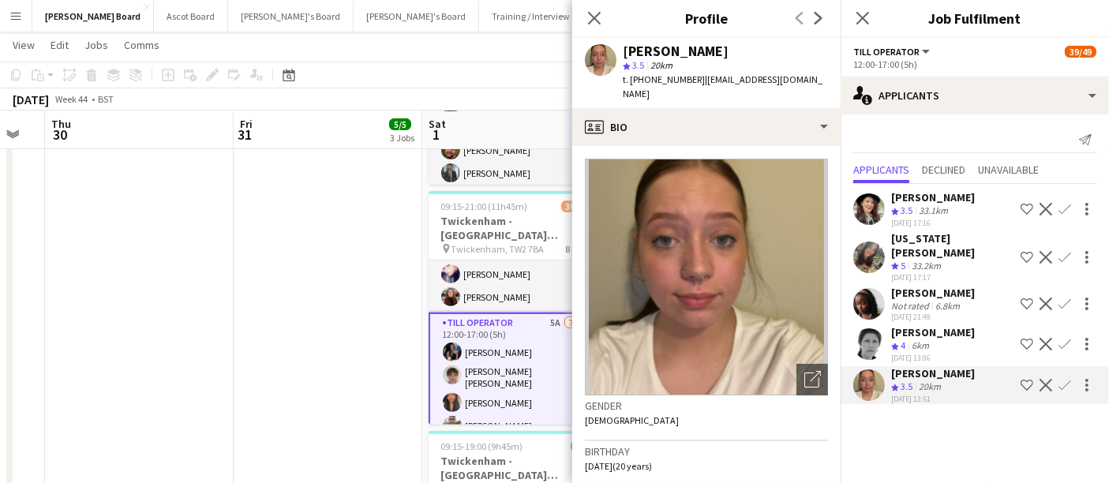
click at [546, 325] on div "[PERSON_NAME]" at bounding box center [933, 332] width 84 height 14
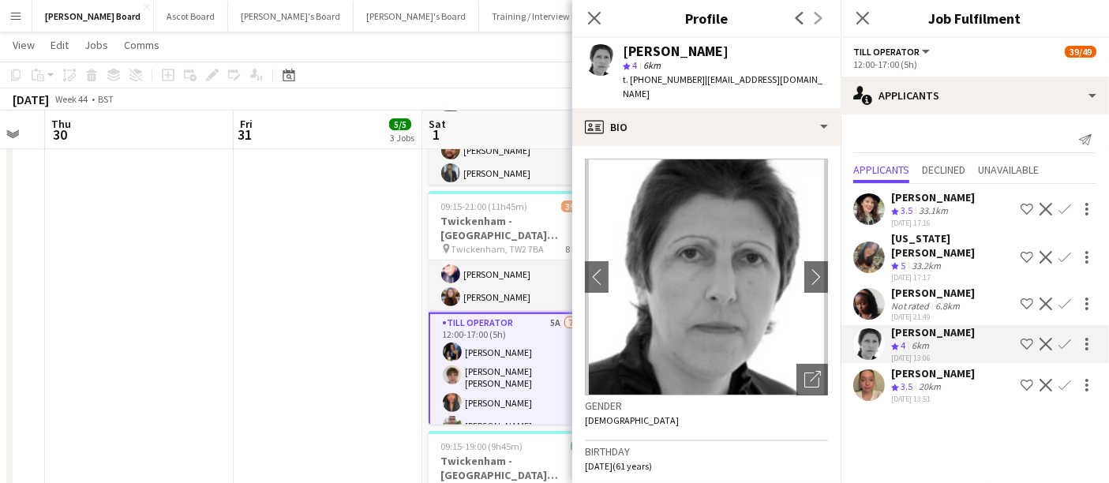
click at [546, 338] on app-icon "Confirm" at bounding box center [1065, 344] width 13 height 13
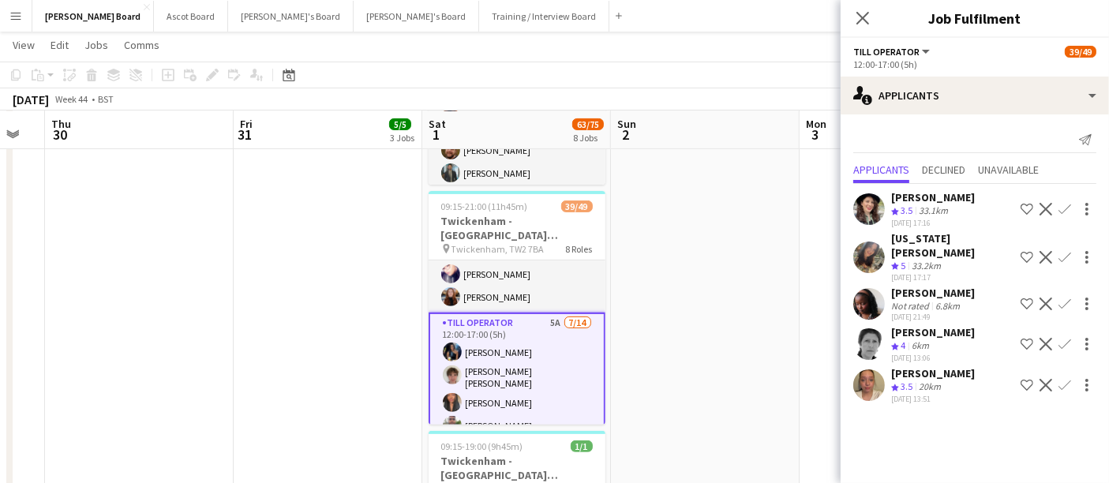
click at [546, 338] on app-icon "Confirm" at bounding box center [1065, 344] width 13 height 13
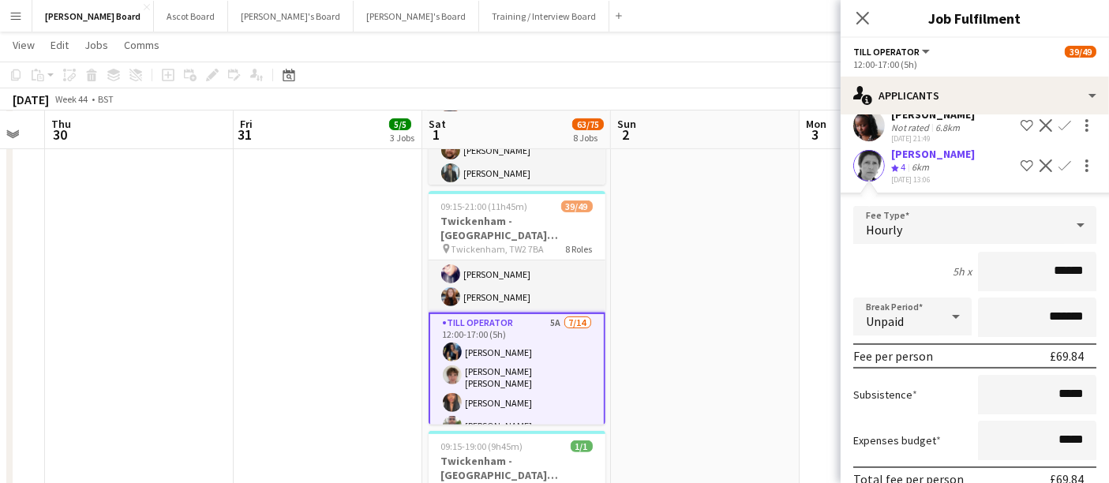
scroll to position [276, 0]
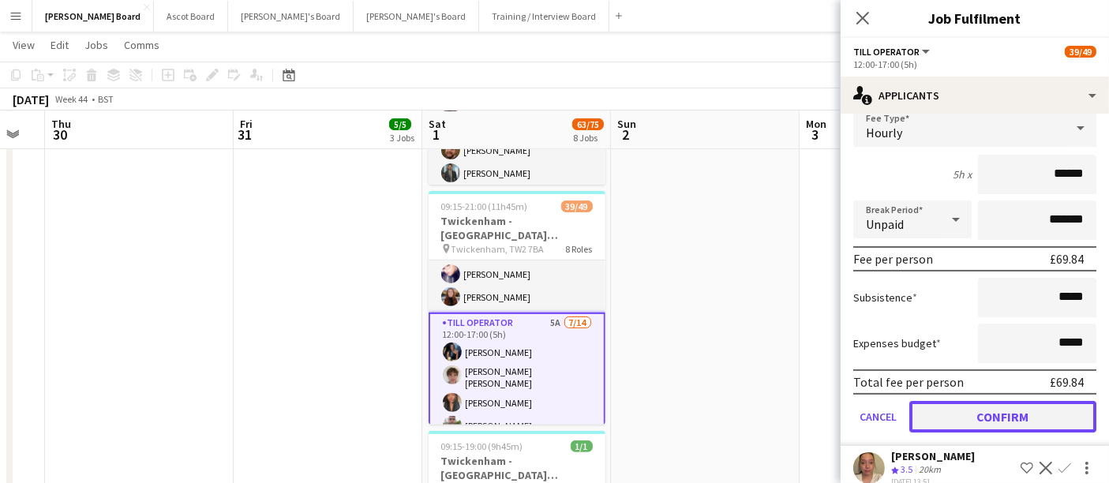
click at [546, 403] on button "Confirm" at bounding box center [1002, 417] width 187 height 32
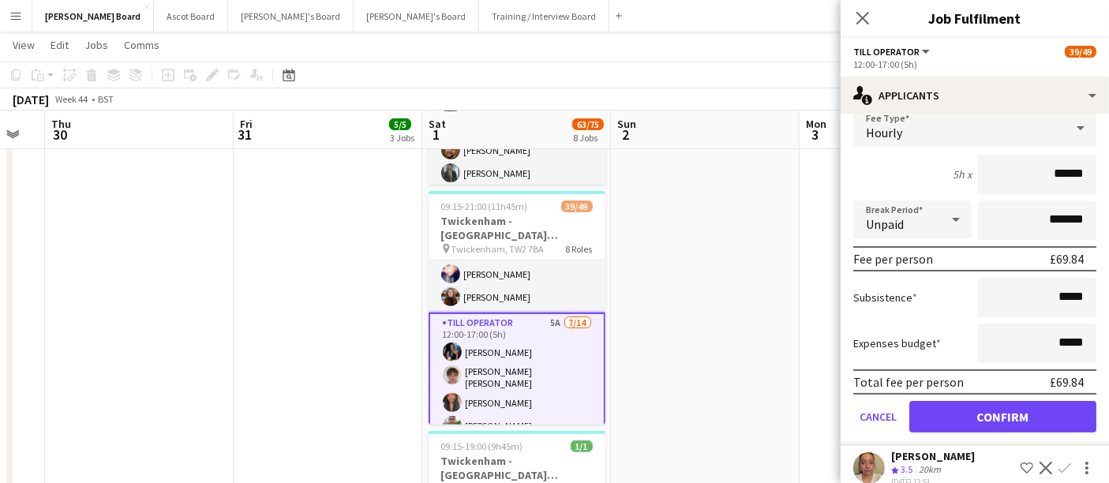
scroll to position [0, 0]
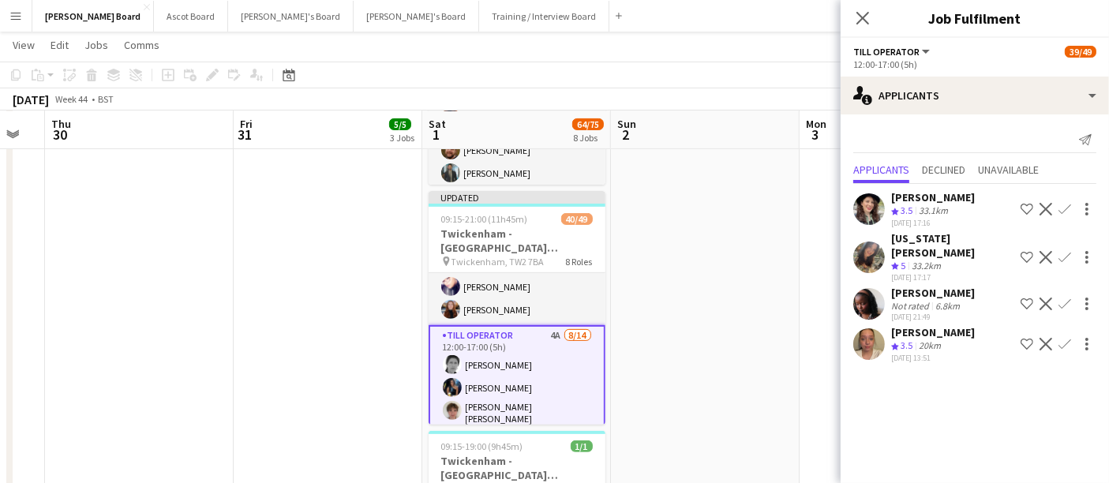
click at [546, 251] on app-icon "Confirm" at bounding box center [1065, 257] width 13 height 13
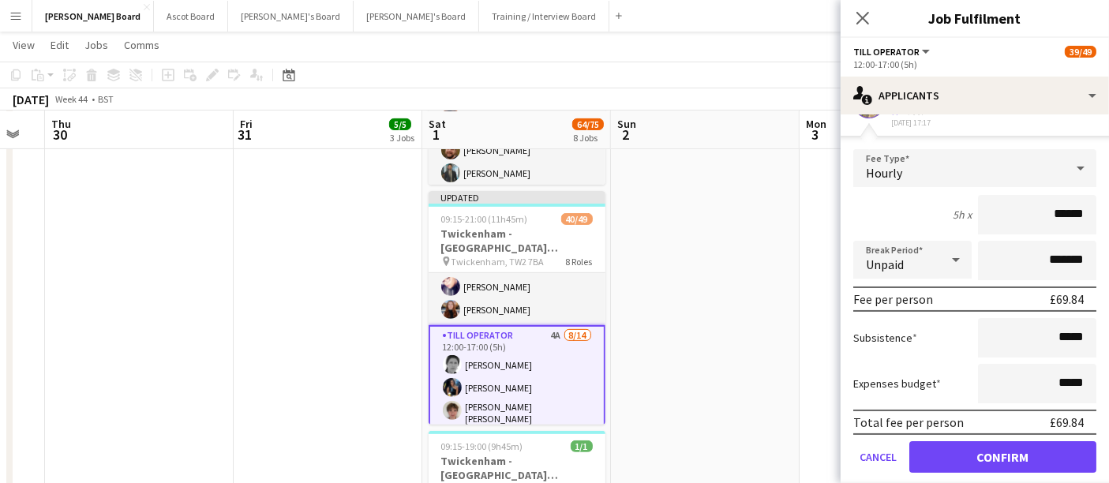
scroll to position [235, 0]
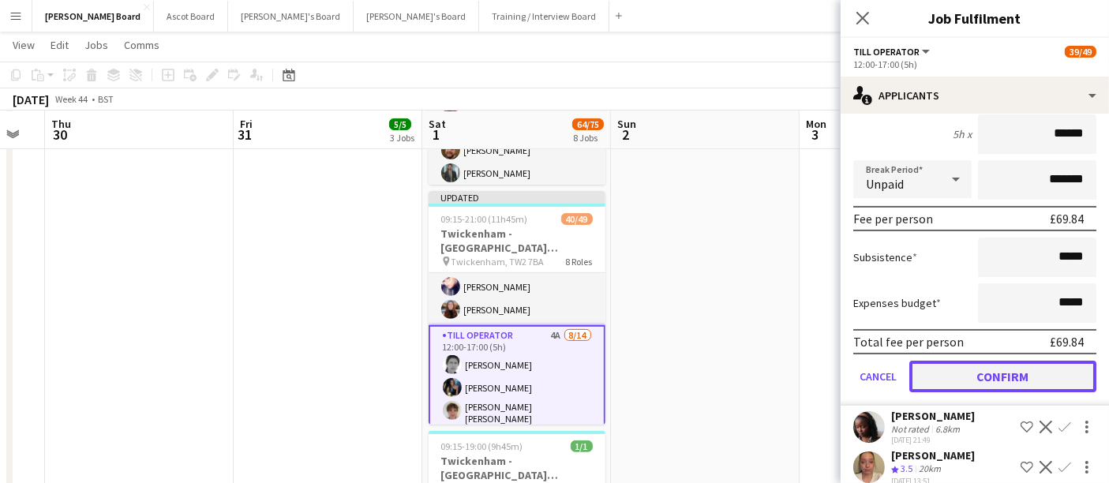
click at [546, 361] on button "Confirm" at bounding box center [1002, 377] width 187 height 32
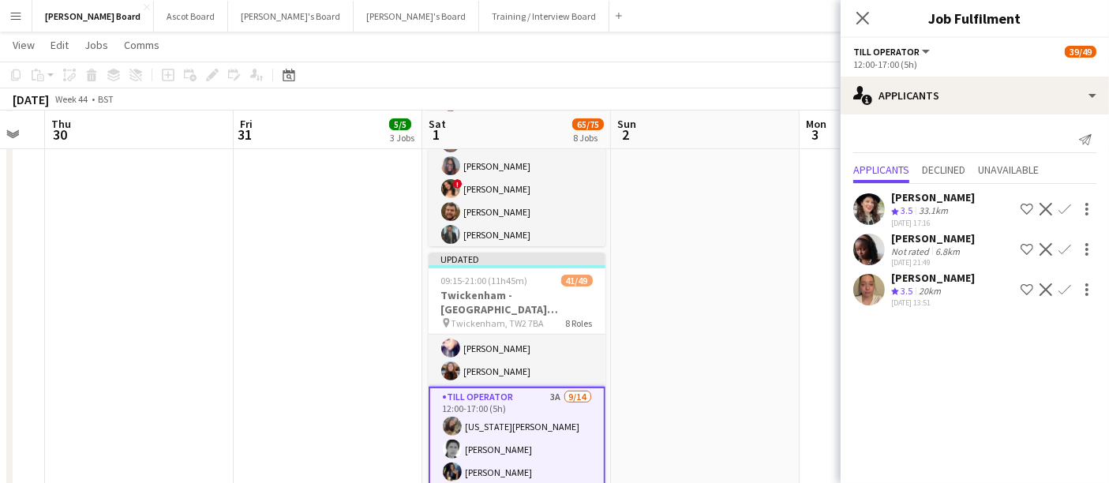
scroll to position [438, 0]
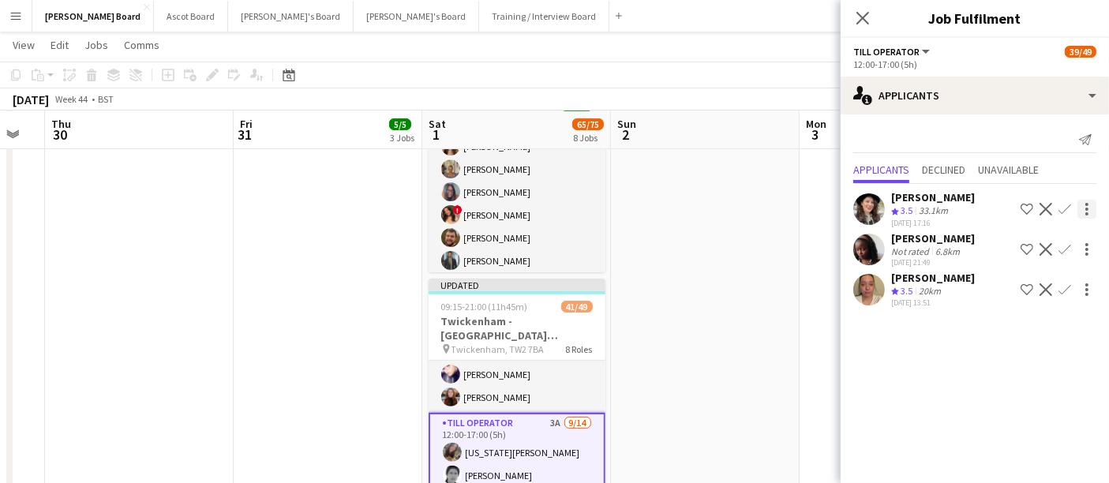
click at [546, 205] on app-icon "Confirm" at bounding box center [1065, 209] width 13 height 13
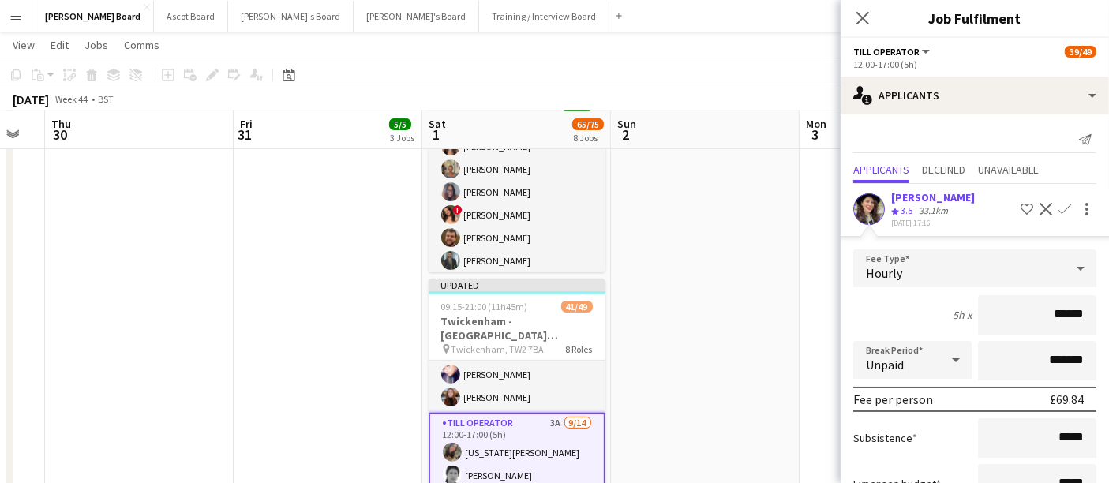
scroll to position [194, 0]
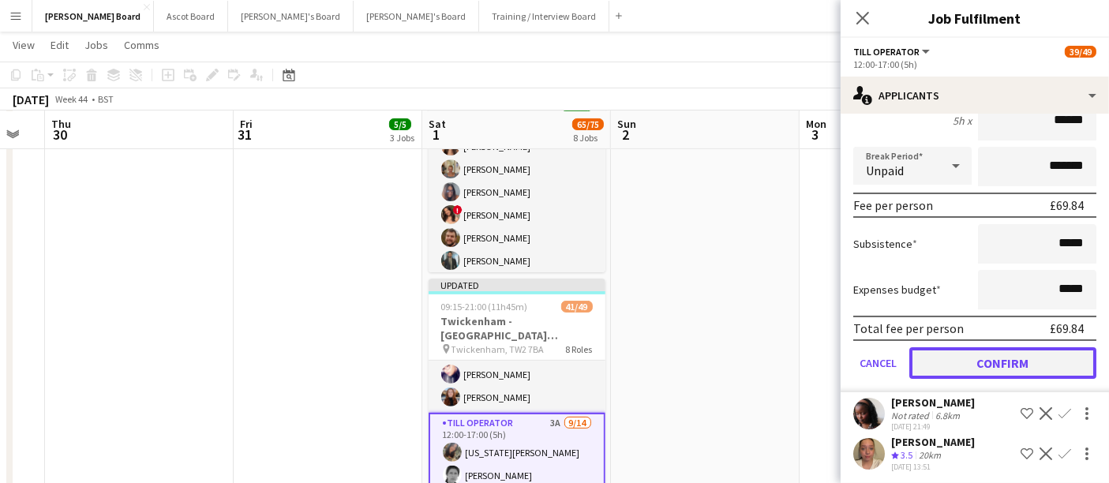
click at [546, 355] on button "Confirm" at bounding box center [1002, 363] width 187 height 32
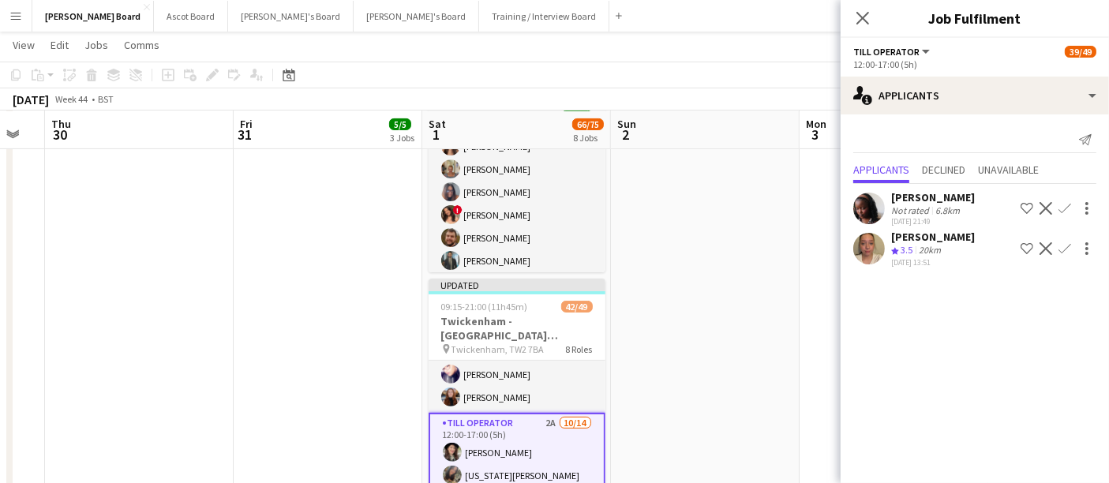
scroll to position [0, 0]
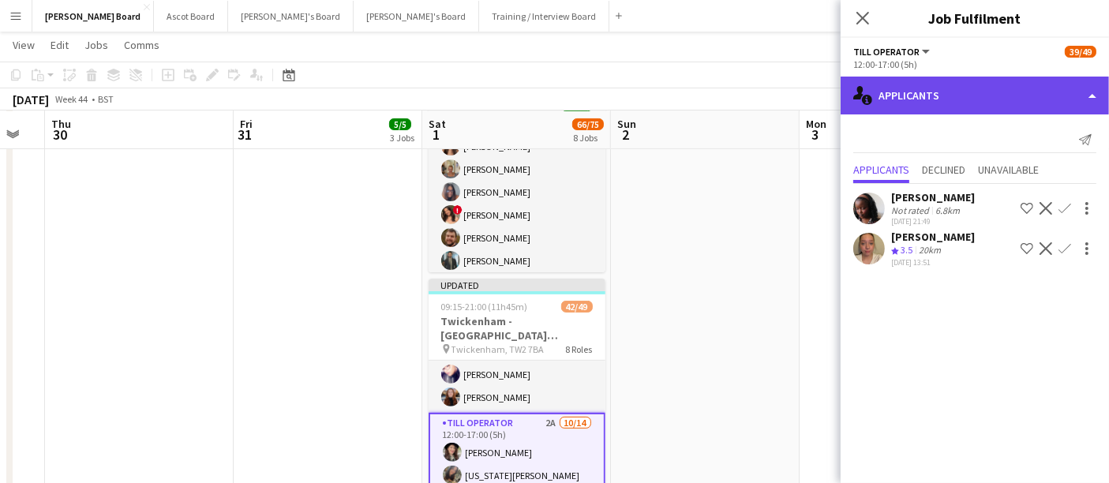
click at [546, 92] on div "single-neutral-actions-information Applicants" at bounding box center [975, 96] width 268 height 38
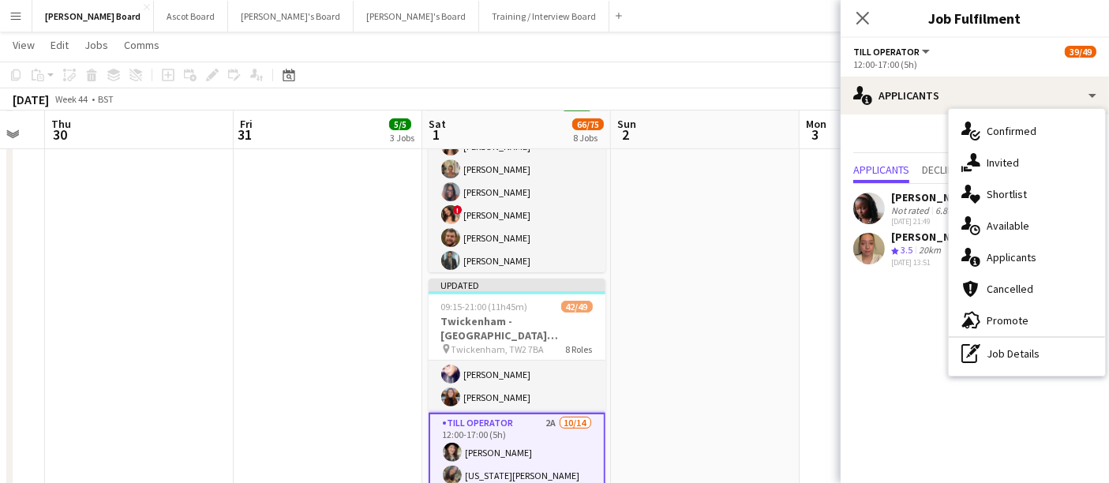
click at [546, 355] on div "pen-write Job Details" at bounding box center [1027, 354] width 156 height 32
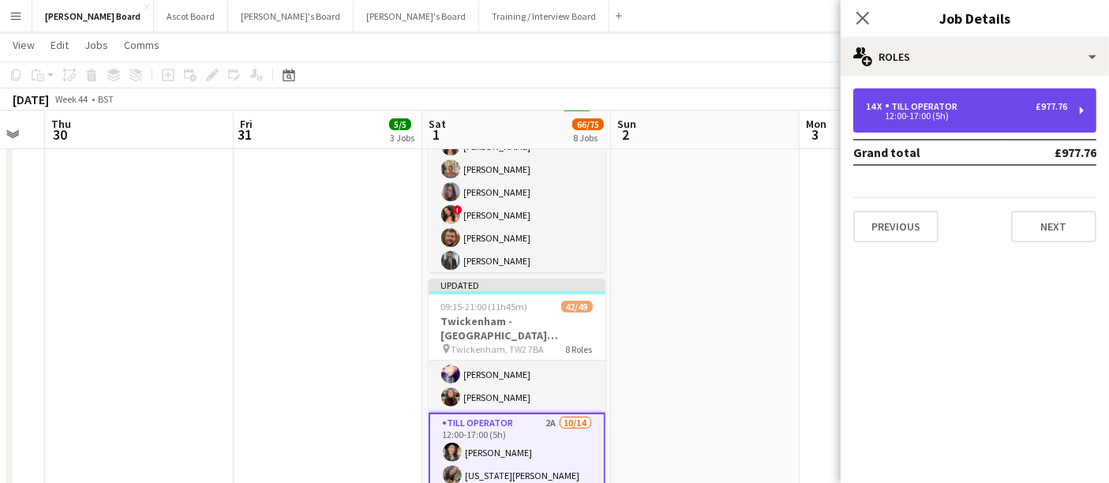
click at [546, 108] on div "Till Operator" at bounding box center [924, 106] width 79 height 11
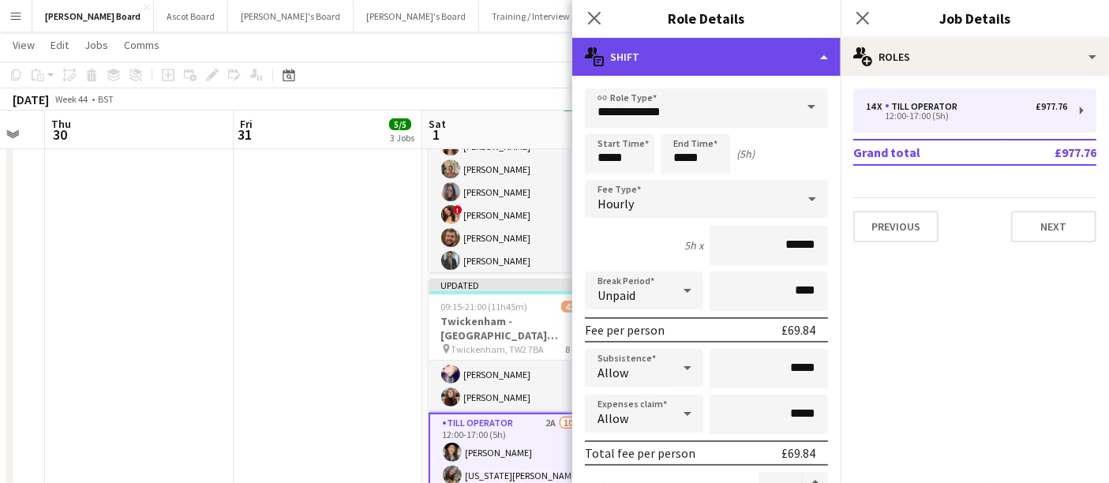
click at [546, 54] on div "multiple-actions-text Shift" at bounding box center [706, 57] width 268 height 38
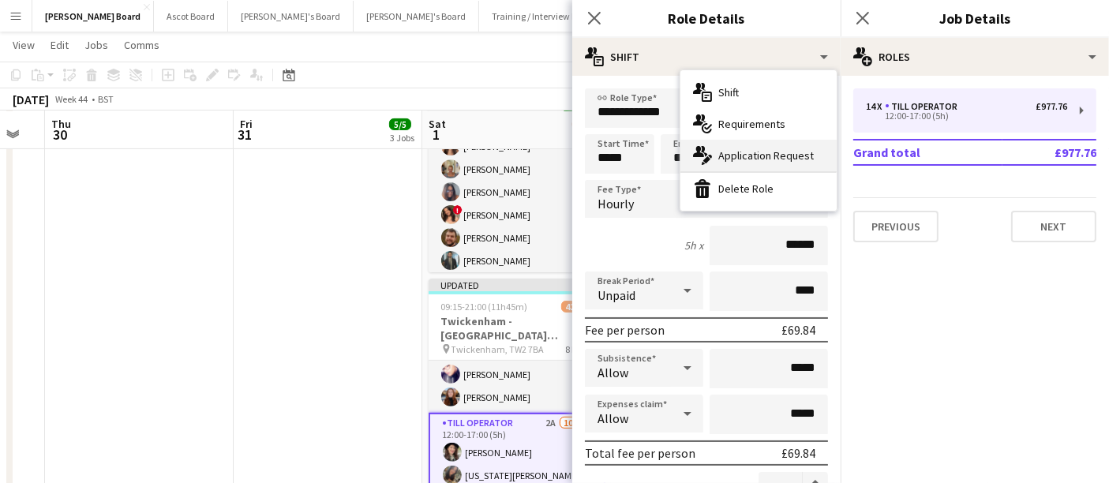
click at [546, 153] on span "Application Request" at bounding box center [766, 155] width 96 height 14
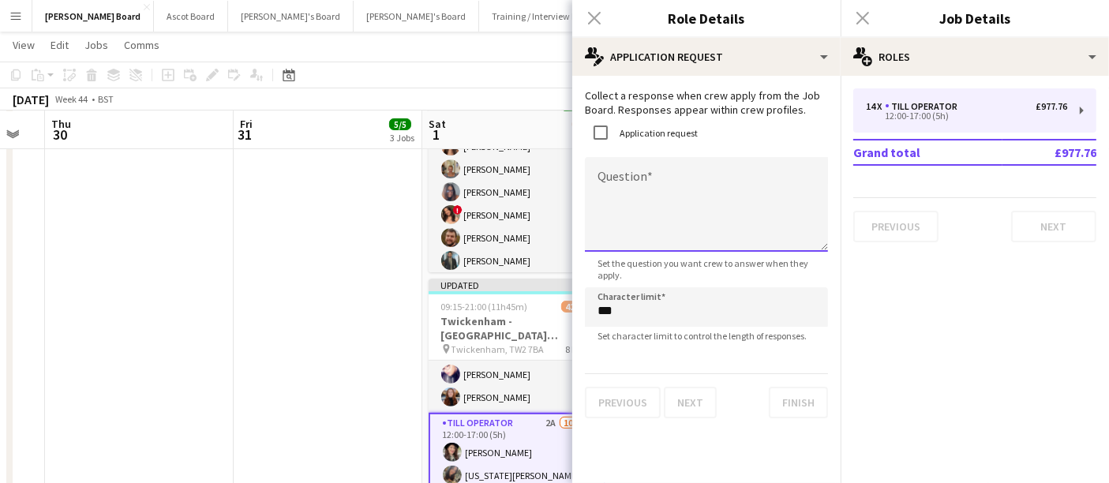
click at [546, 186] on textarea "Question" at bounding box center [706, 204] width 243 height 95
type textarea "*"
type textarea "**********"
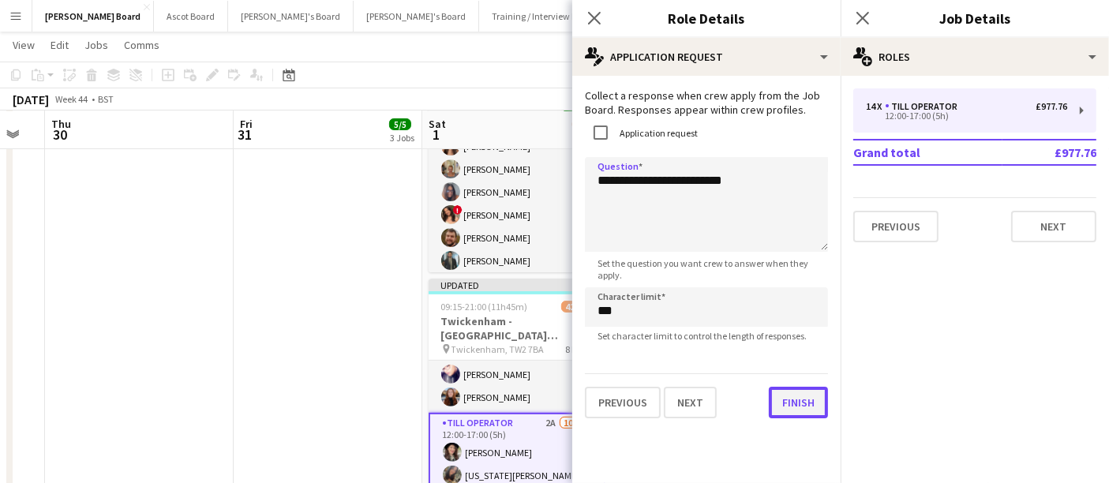
click at [546, 399] on button "Finish" at bounding box center [798, 403] width 59 height 32
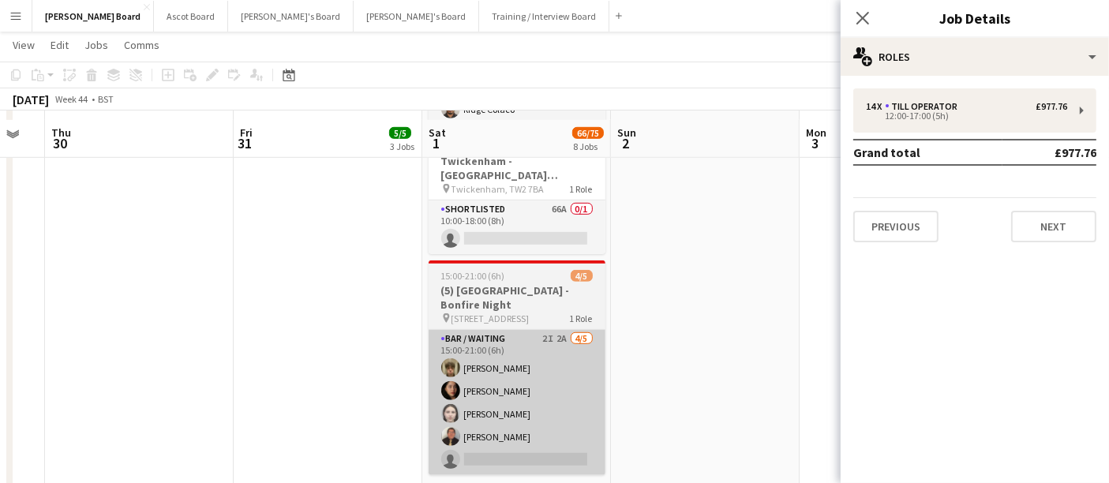
scroll to position [965, 0]
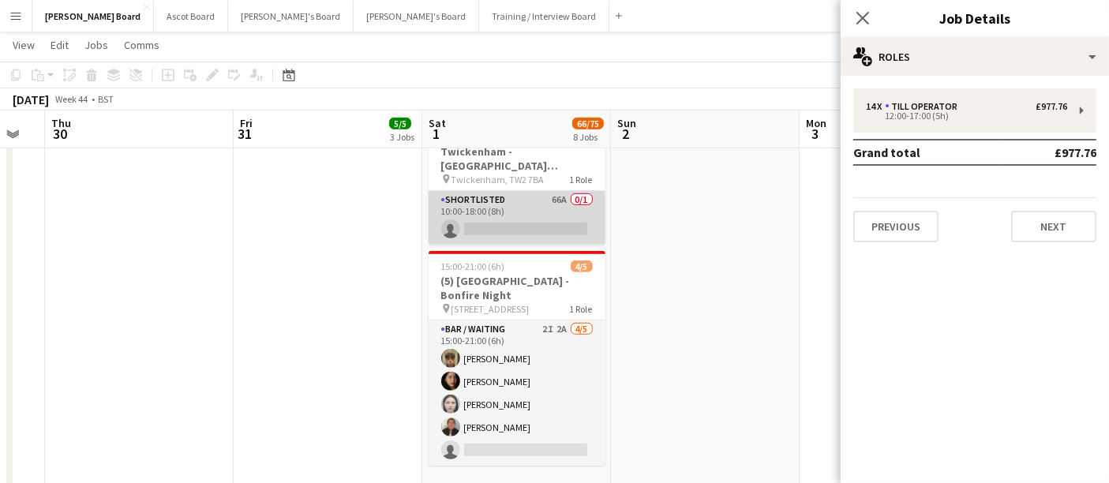
click at [522, 224] on app-card-role "Shortlisted 66A 0/1 10:00-18:00 (8h) single-neutral-actions" at bounding box center [517, 218] width 177 height 54
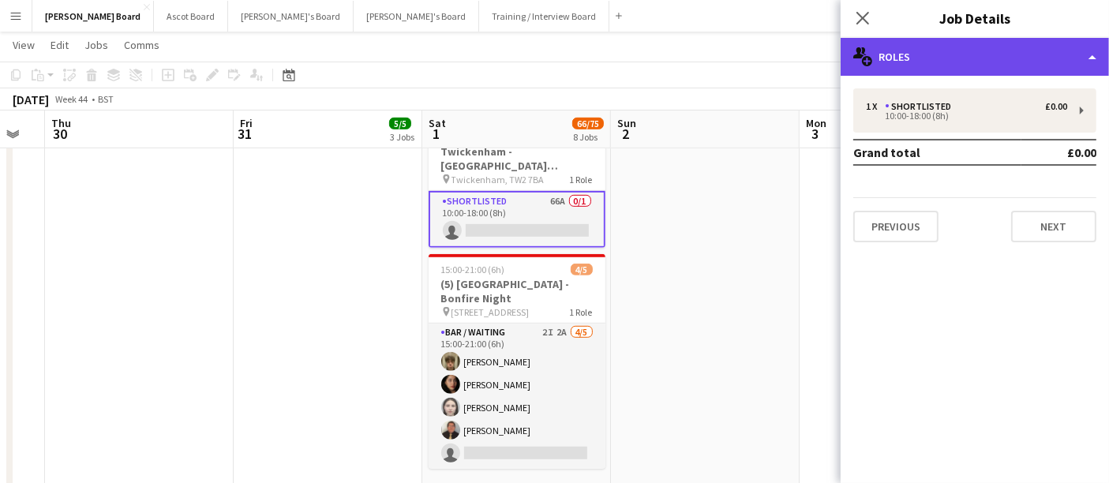
click at [546, 47] on div "multiple-users-add Roles" at bounding box center [975, 57] width 268 height 38
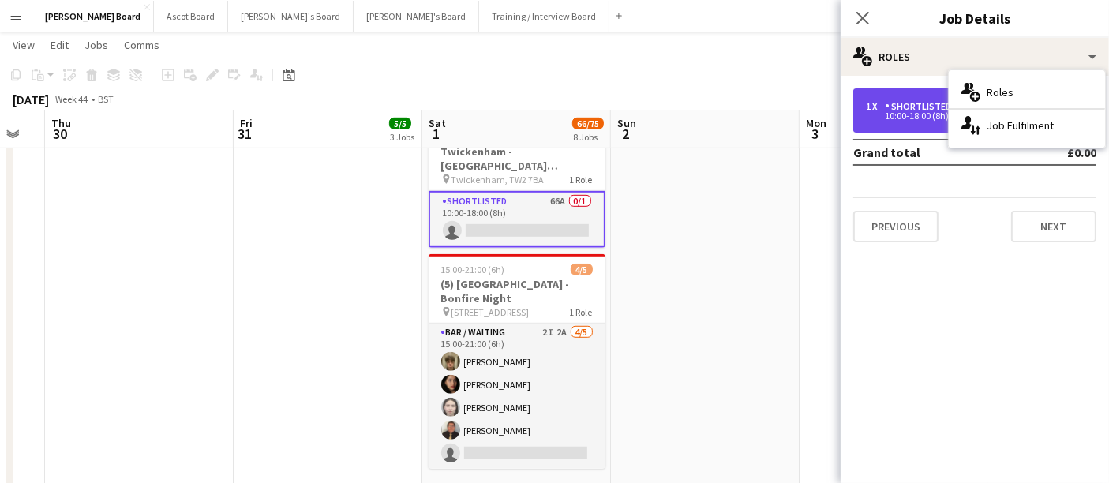
click at [546, 115] on div "10:00-18:00 (8h)" at bounding box center [966, 116] width 201 height 8
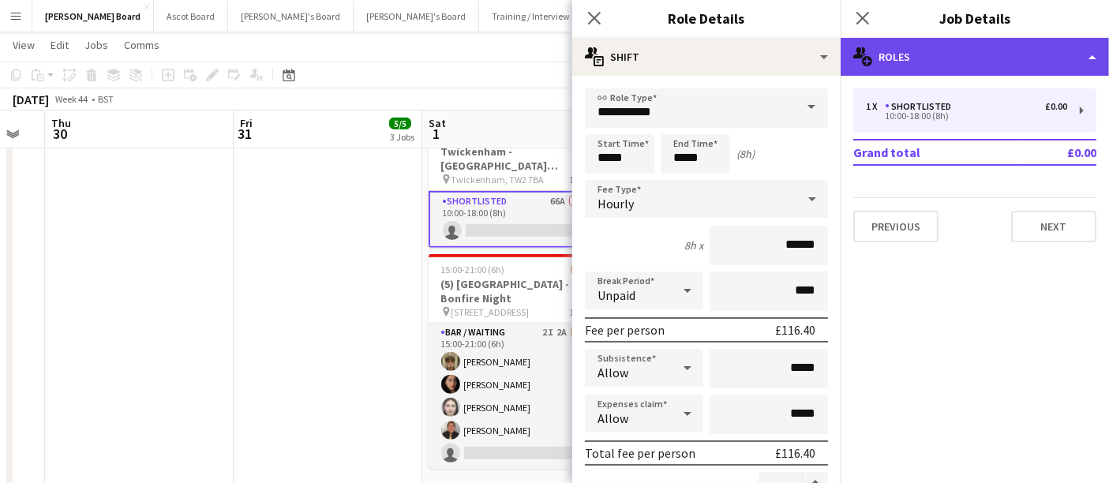
click at [546, 53] on div "multiple-users-add Roles" at bounding box center [975, 57] width 268 height 38
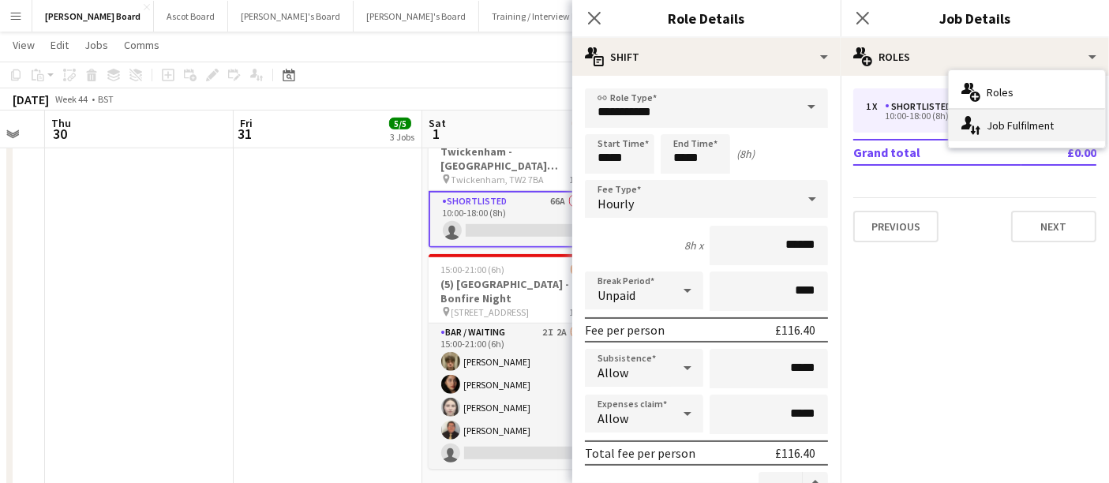
click at [546, 120] on div "single-neutral-actions-up-down Job Fulfilment" at bounding box center [1027, 126] width 156 height 32
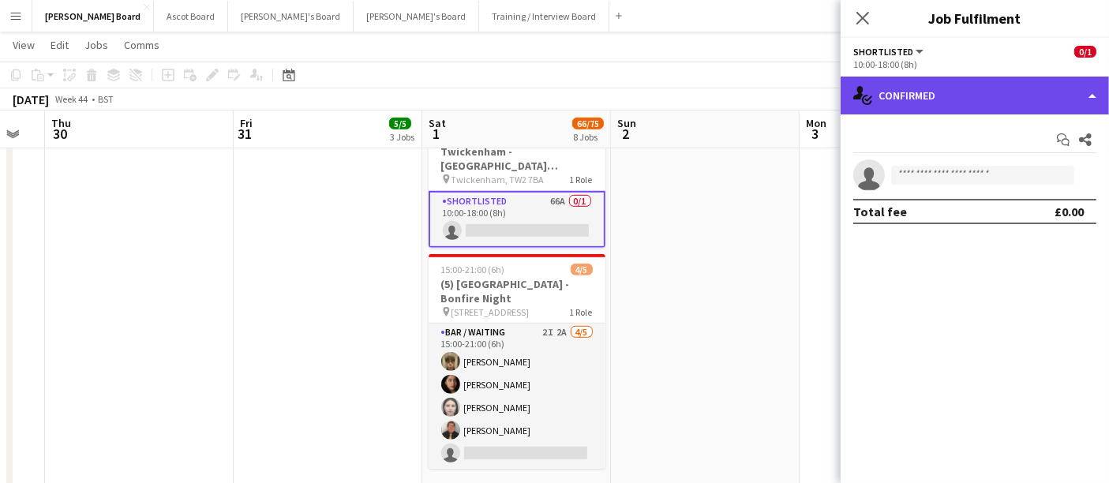
click at [546, 81] on div "single-neutral-actions-check-2 Confirmed" at bounding box center [975, 96] width 268 height 38
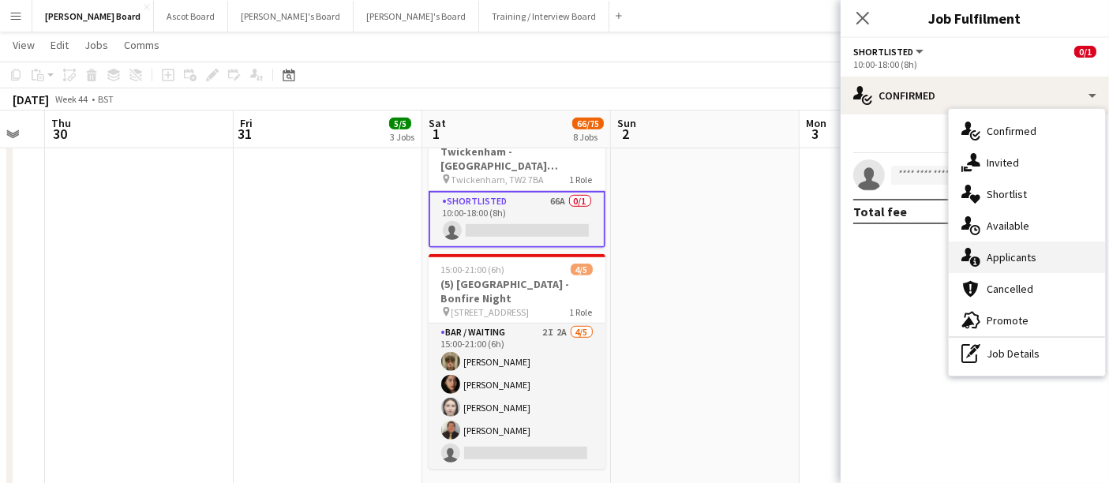
click at [546, 252] on div "single-neutral-actions-information Applicants" at bounding box center [1027, 258] width 156 height 32
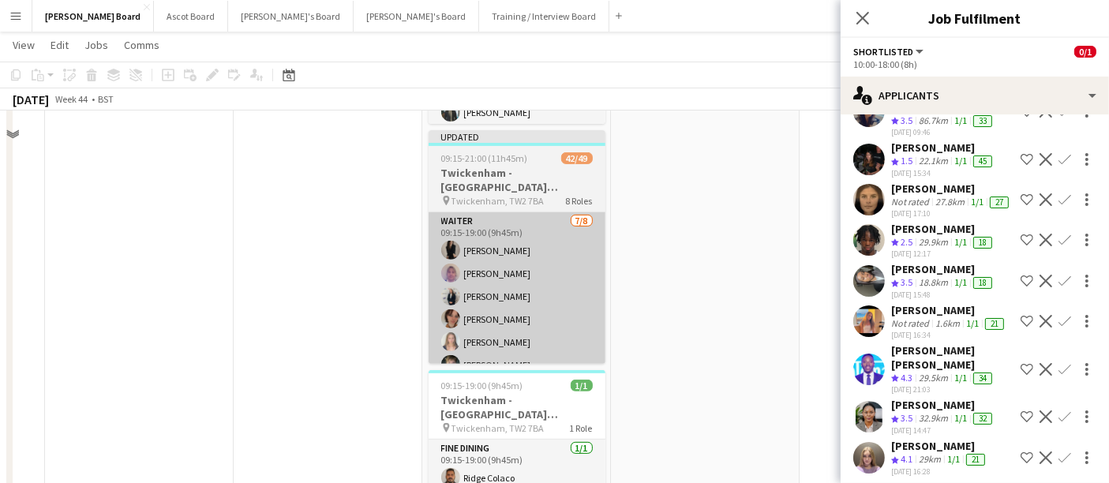
scroll to position [613, 0]
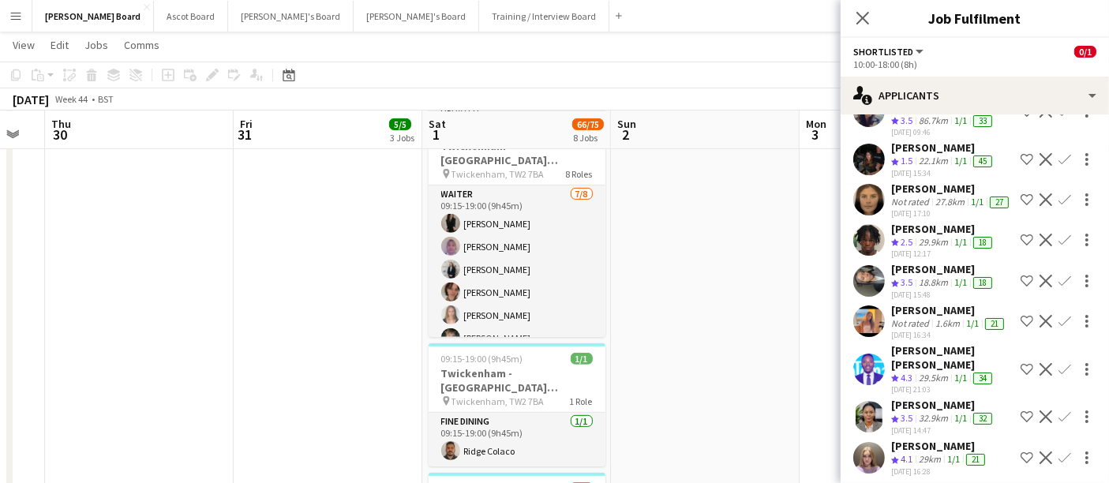
click at [546, 453] on div "29km" at bounding box center [930, 459] width 28 height 13
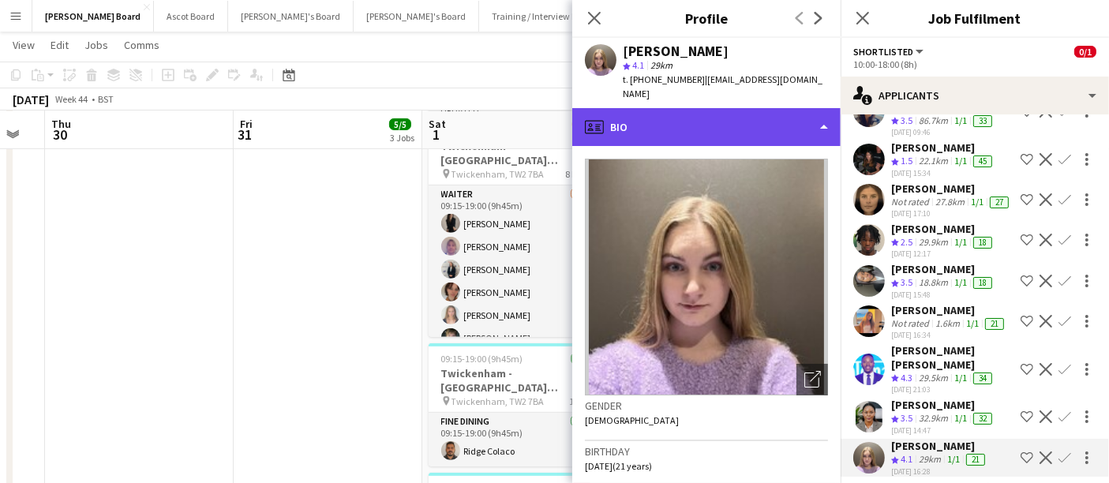
click at [546, 120] on div "profile Bio" at bounding box center [706, 127] width 268 height 38
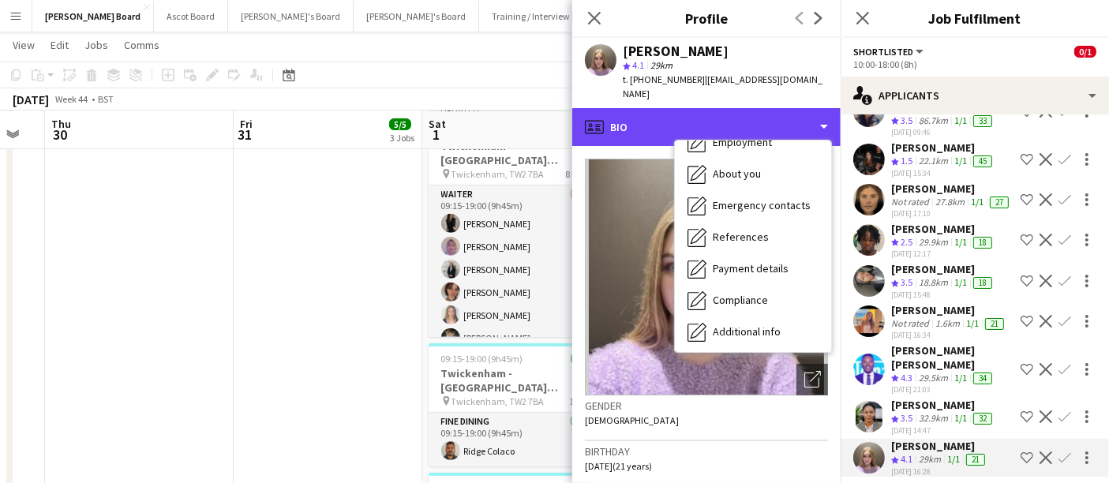
scroll to position [242, 0]
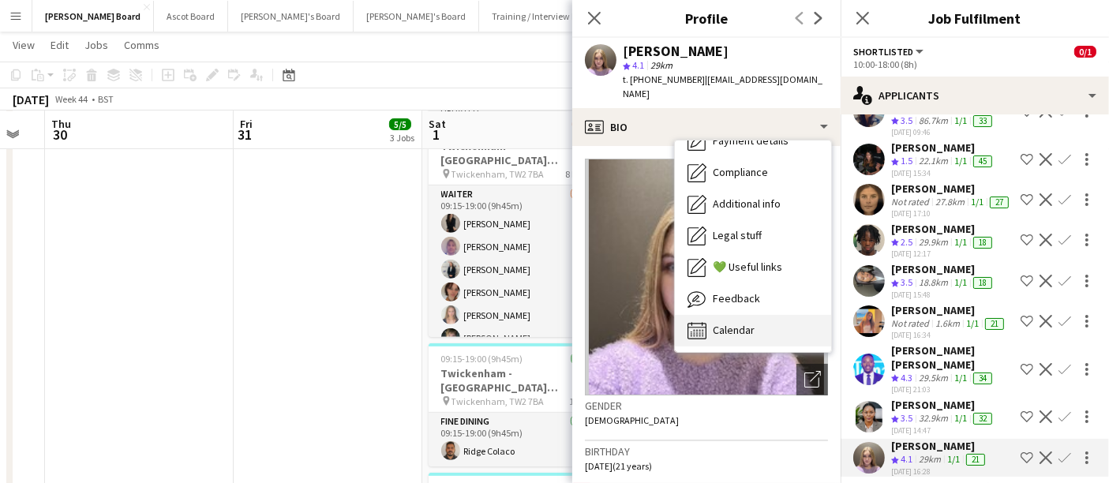
click at [546, 315] on div "Calendar Calendar" at bounding box center [753, 331] width 156 height 32
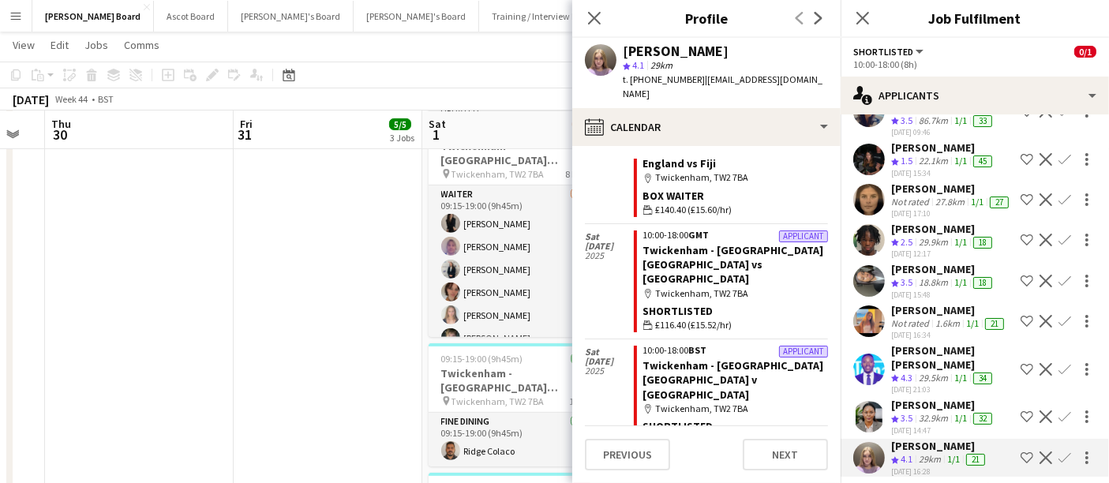
scroll to position [351, 0]
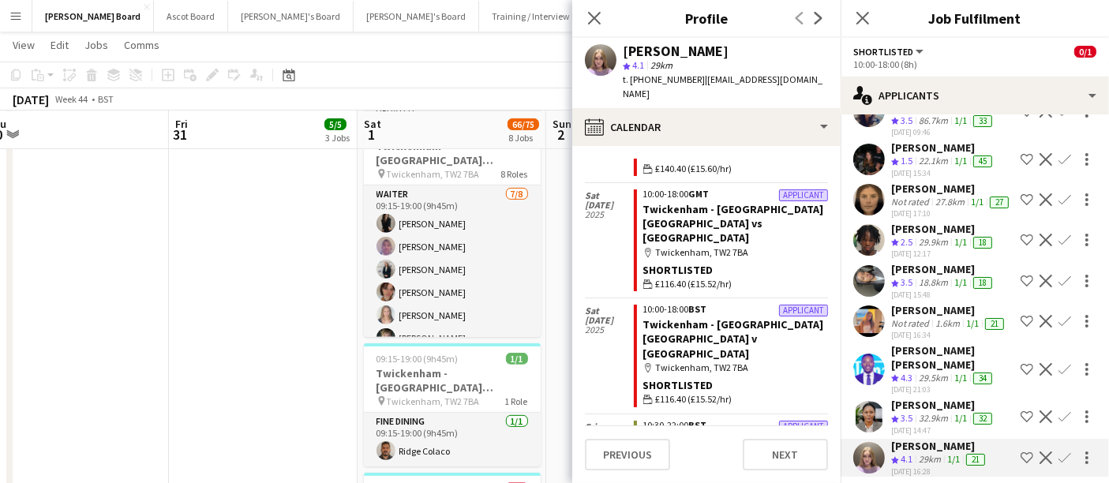
drag, startPoint x: 538, startPoint y: 298, endPoint x: 468, endPoint y: 292, distance: 70.5
click at [468, 292] on app-calendar-viewport "Tue 28 Wed 29 Thu 30 Fri 31 5/5 3 Jobs Sat 1 66/75 8 Jobs Sun 2 Mon 3 Tue 4 Wed…" at bounding box center [554, 416] width 1109 height 1937
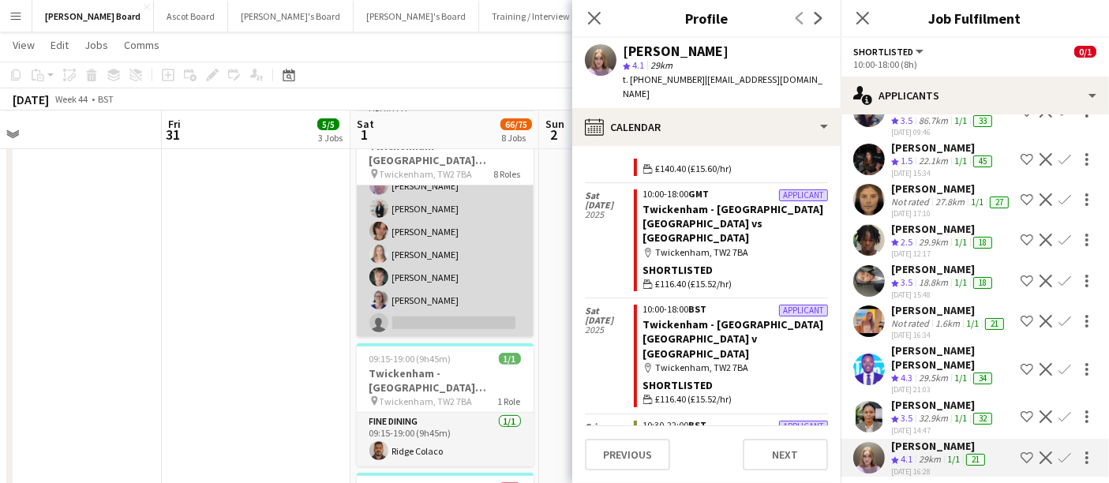
scroll to position [88, 0]
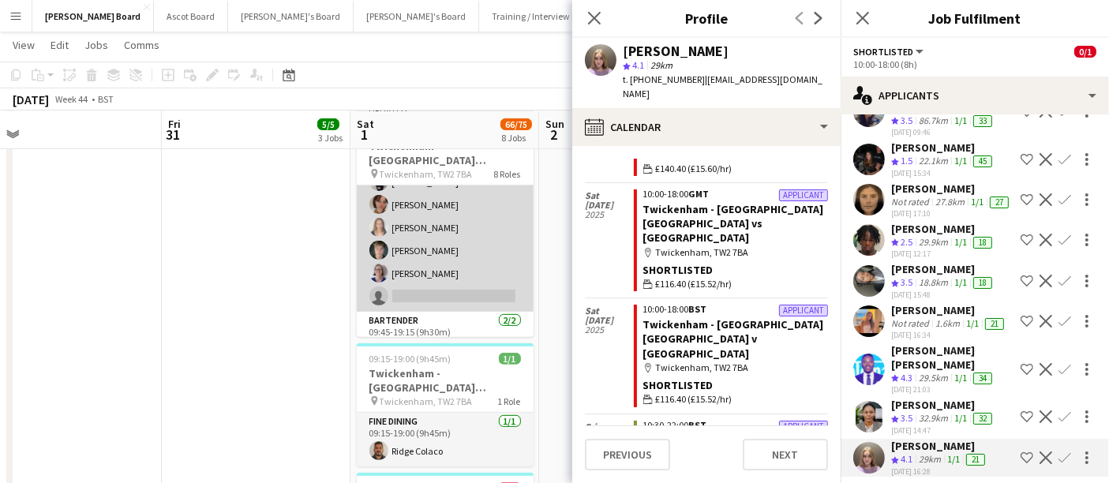
click at [467, 289] on app-card-role "Waiter [DATE] 09:15-19:00 (9h45m) [PERSON_NAME] [PERSON_NAME] [PERSON_NAME] [PE…" at bounding box center [445, 205] width 177 height 214
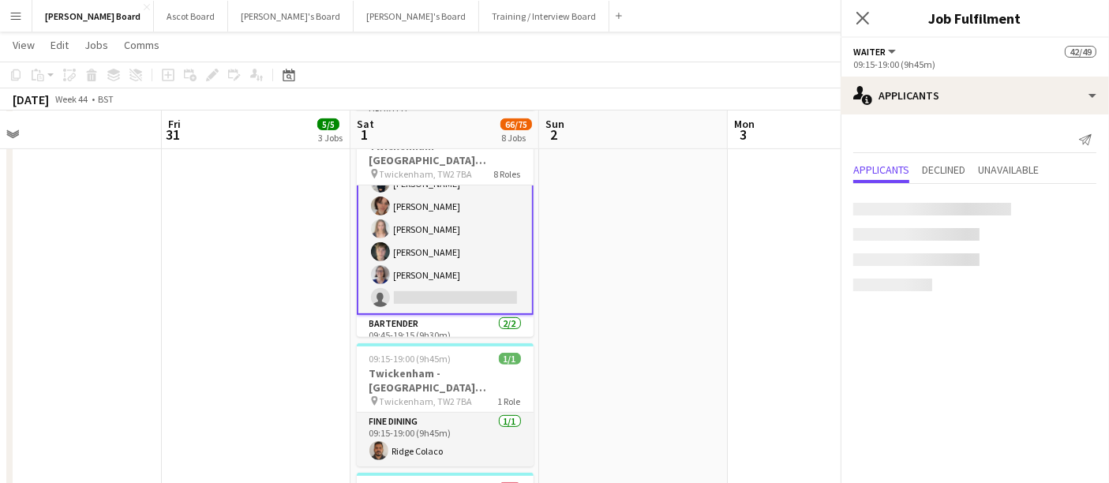
scroll to position [88, 0]
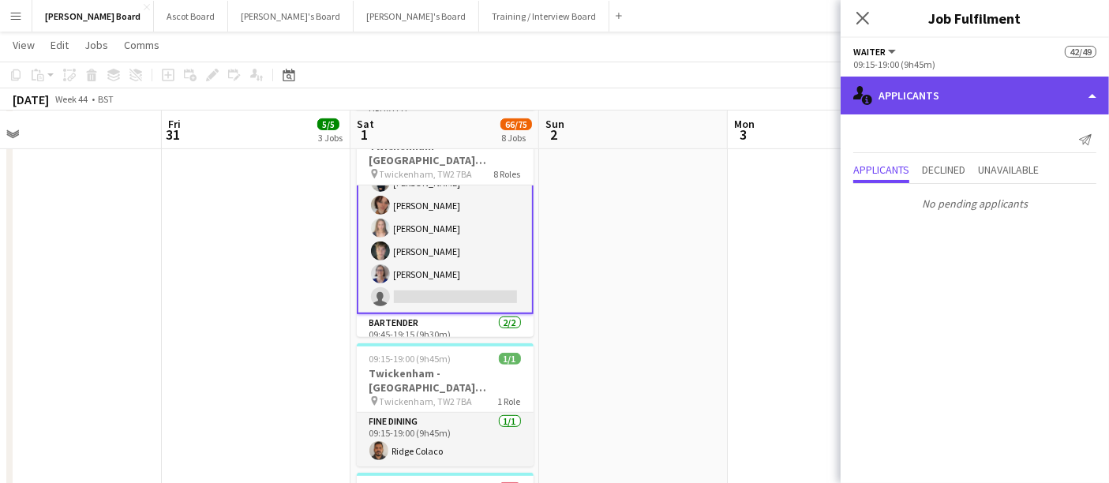
drag, startPoint x: 922, startPoint y: 80, endPoint x: 938, endPoint y: 80, distance: 15.8
click at [546, 80] on div "single-neutral-actions-information Applicants" at bounding box center [975, 96] width 268 height 38
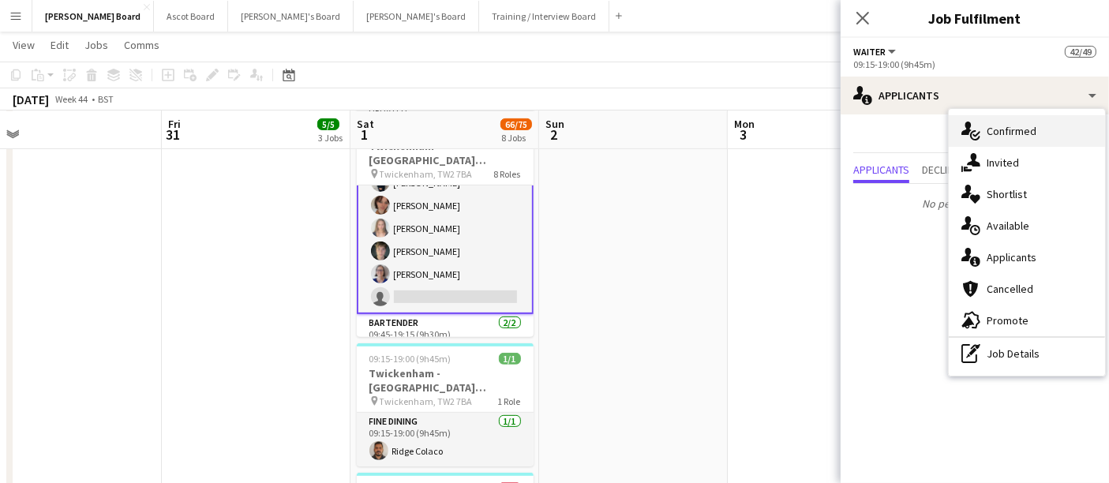
click at [546, 125] on div "single-neutral-actions-check-2 Confirmed" at bounding box center [1027, 131] width 156 height 32
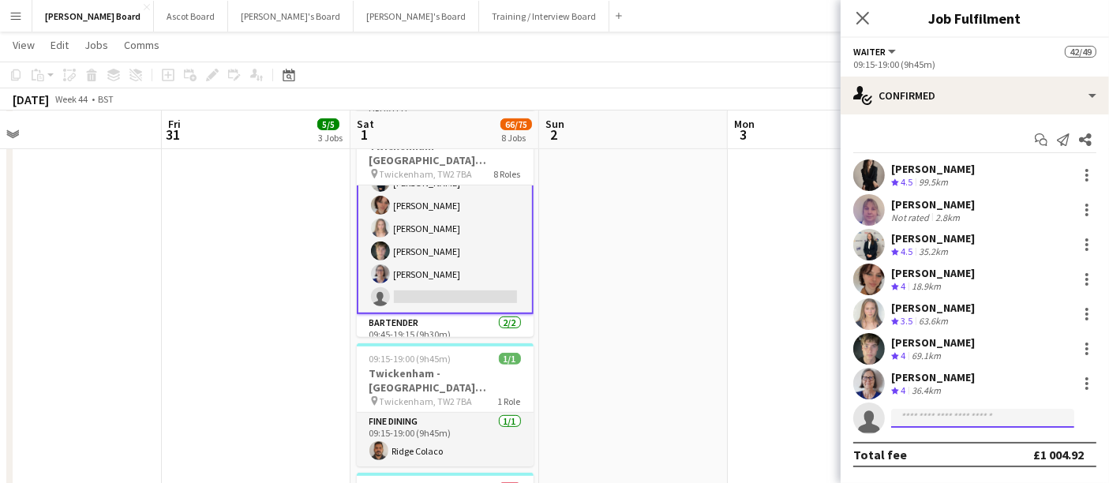
click at [546, 413] on input at bounding box center [982, 418] width 183 height 19
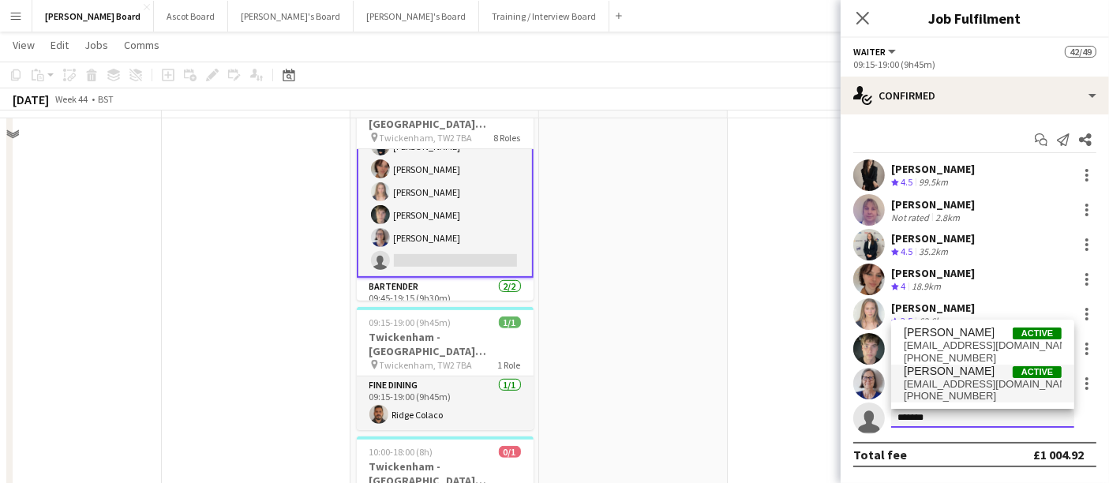
scroll to position [701, 0]
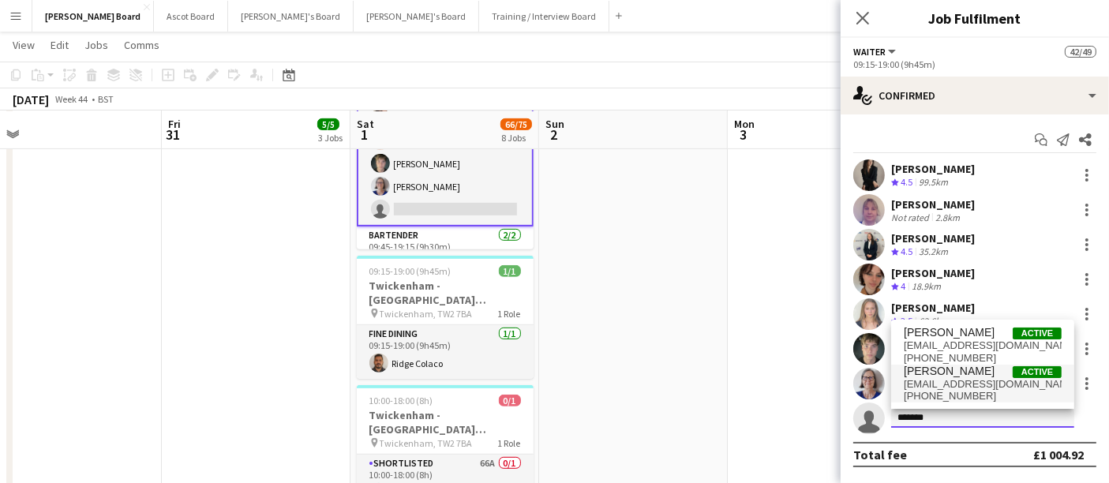
type input "*******"
click at [546, 378] on span "[EMAIL_ADDRESS][DOMAIN_NAME]" at bounding box center [983, 384] width 158 height 13
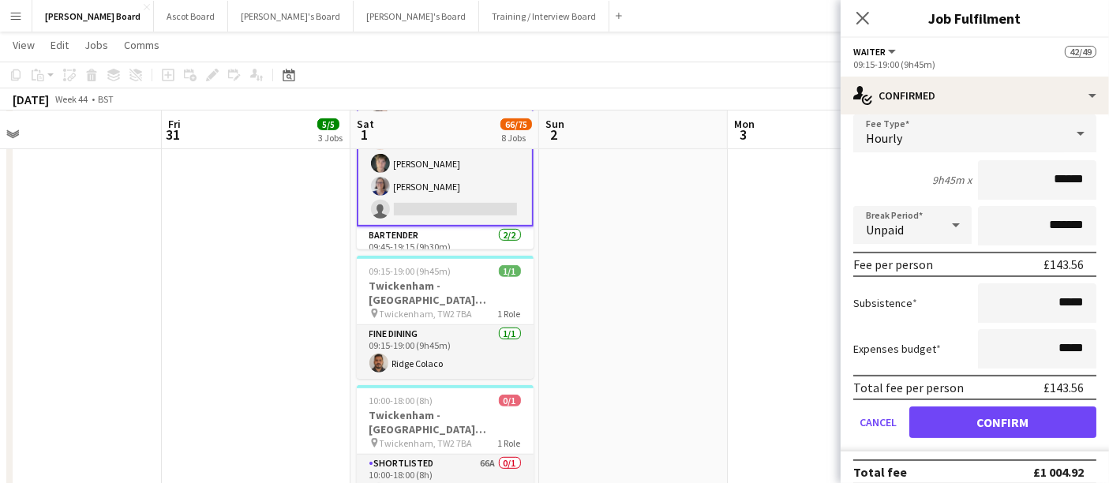
scroll to position [351, 0]
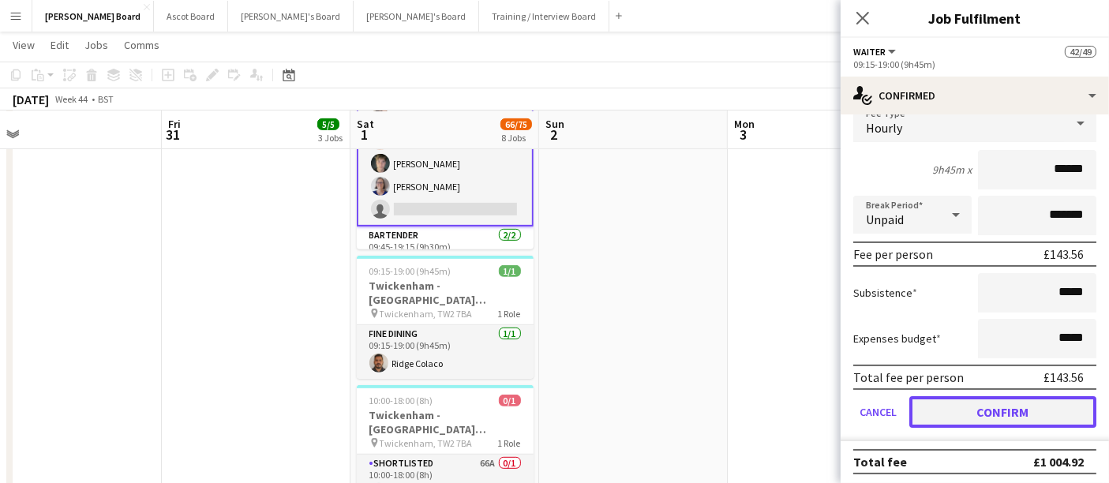
click at [546, 414] on button "Confirm" at bounding box center [1002, 412] width 187 height 32
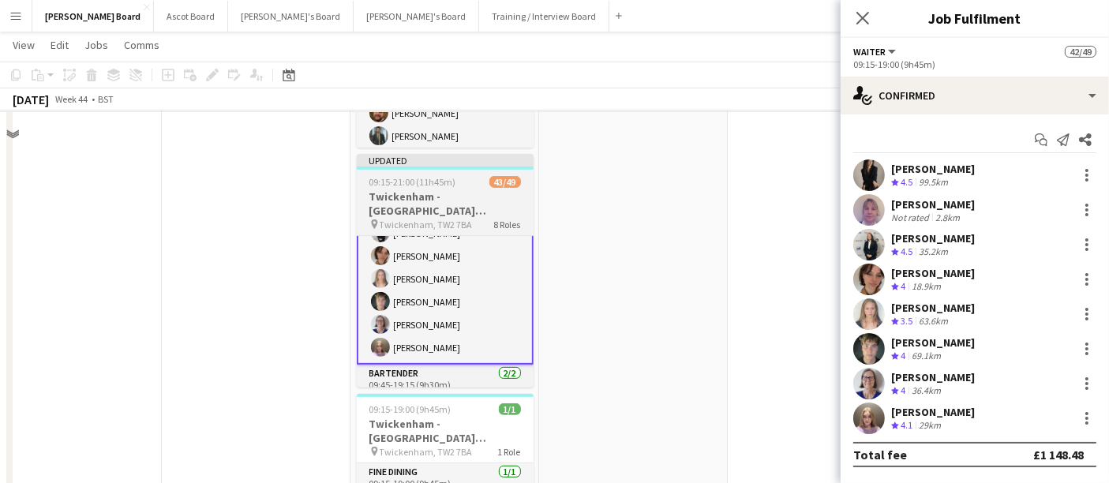
scroll to position [526, 0]
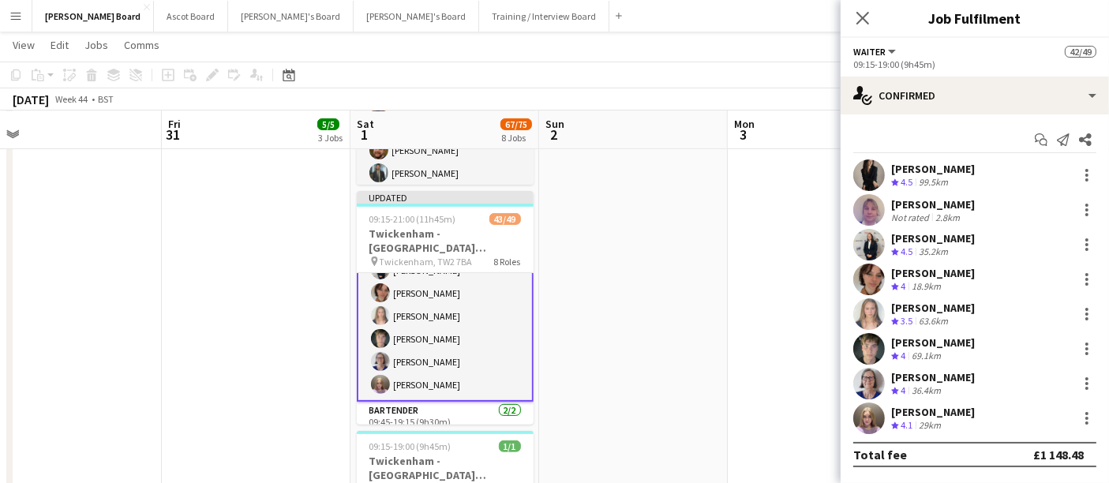
click at [546, 414] on div "[PERSON_NAME]" at bounding box center [933, 412] width 84 height 14
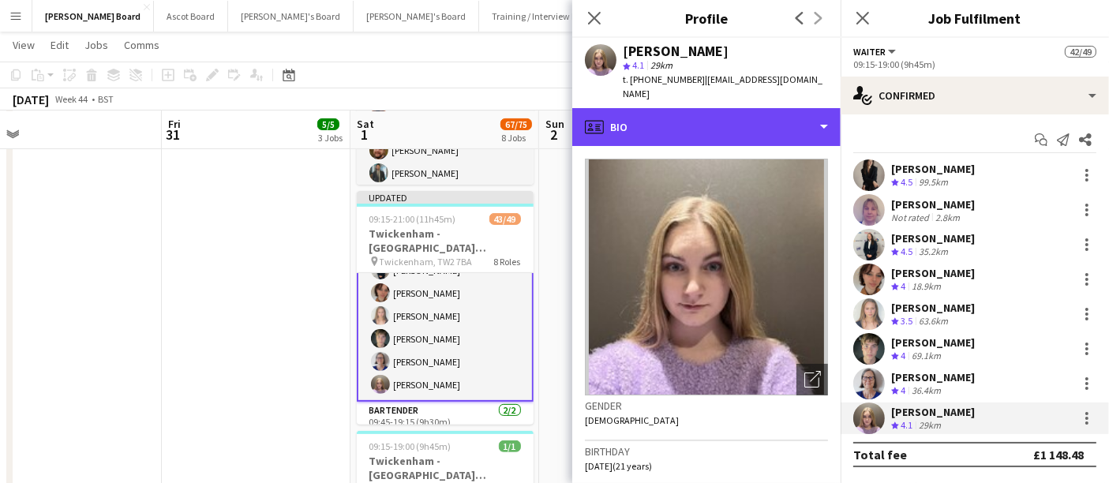
click at [546, 108] on div "profile Bio" at bounding box center [706, 127] width 268 height 38
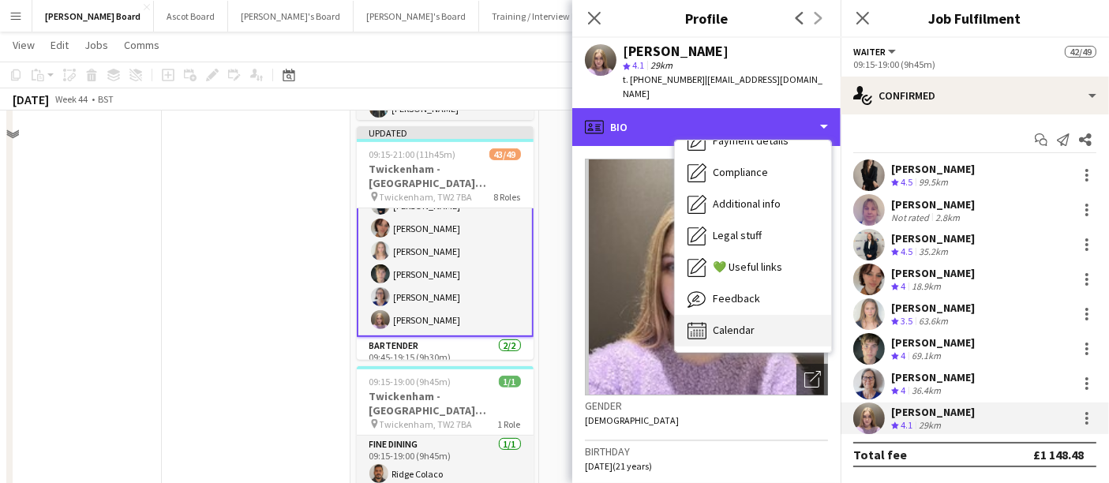
scroll to position [613, 0]
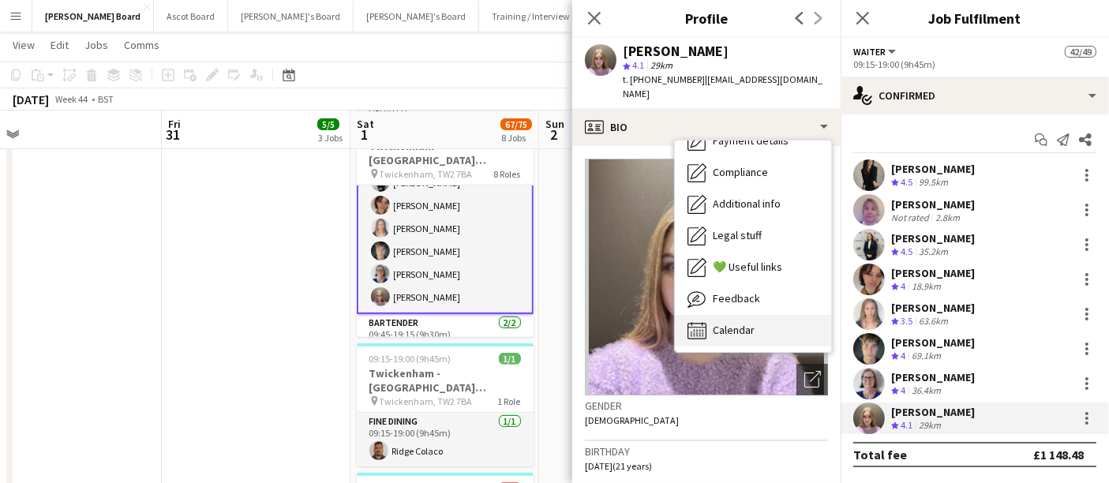
click at [546, 315] on div "Calendar Calendar" at bounding box center [753, 331] width 156 height 32
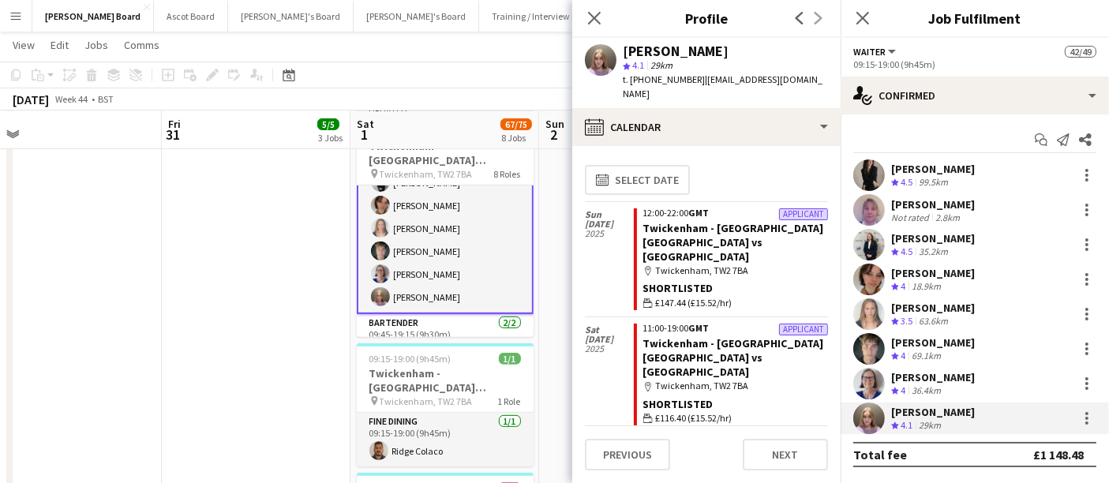
scroll to position [175, 0]
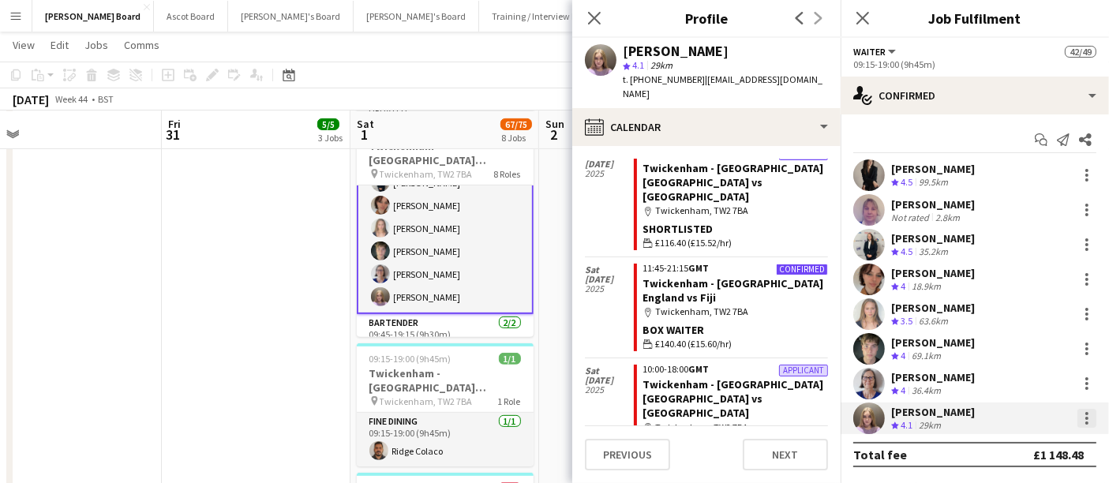
click at [546, 423] on div at bounding box center [1087, 418] width 19 height 19
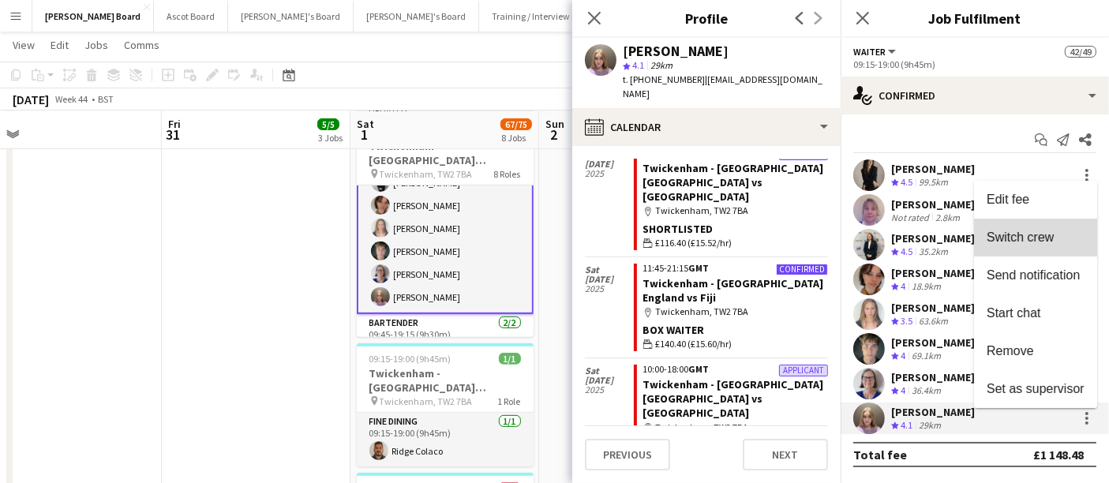
click at [546, 233] on span "Switch crew" at bounding box center [1020, 237] width 67 height 13
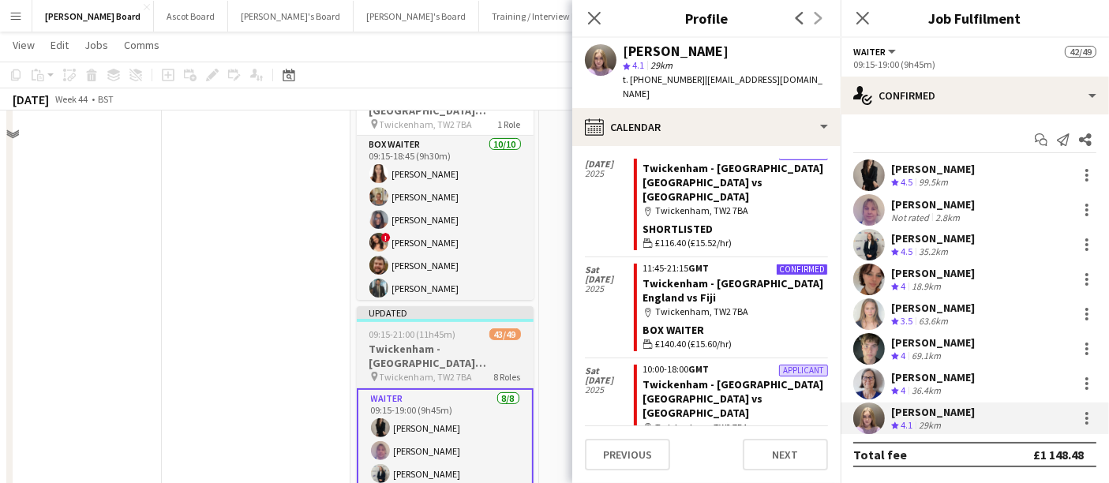
scroll to position [263, 0]
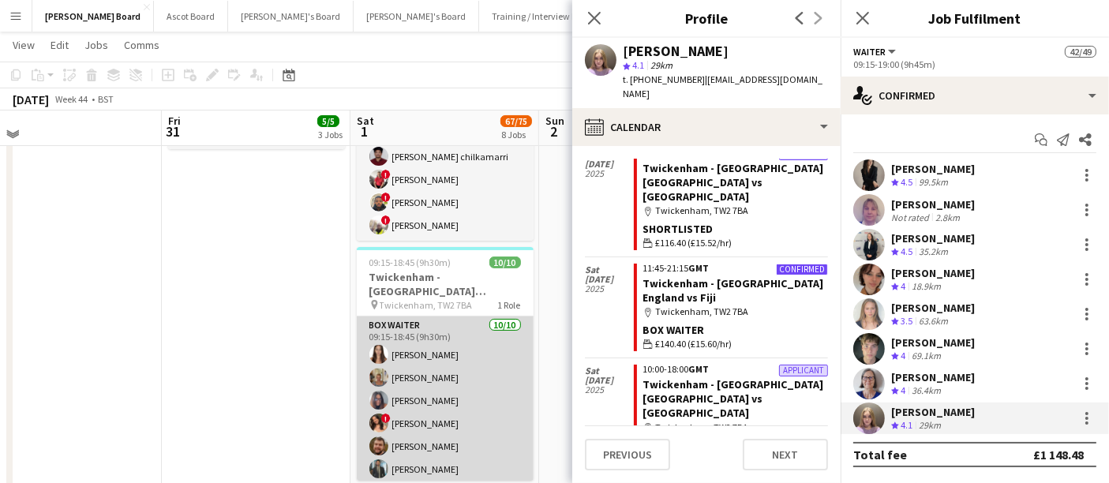
click at [431, 351] on app-card-role "BOX Waiter [DATE] 09:15-18:45 (9h30m) [PERSON_NAME] [PERSON_NAME] [PERSON_NAME]…" at bounding box center [445, 447] width 177 height 260
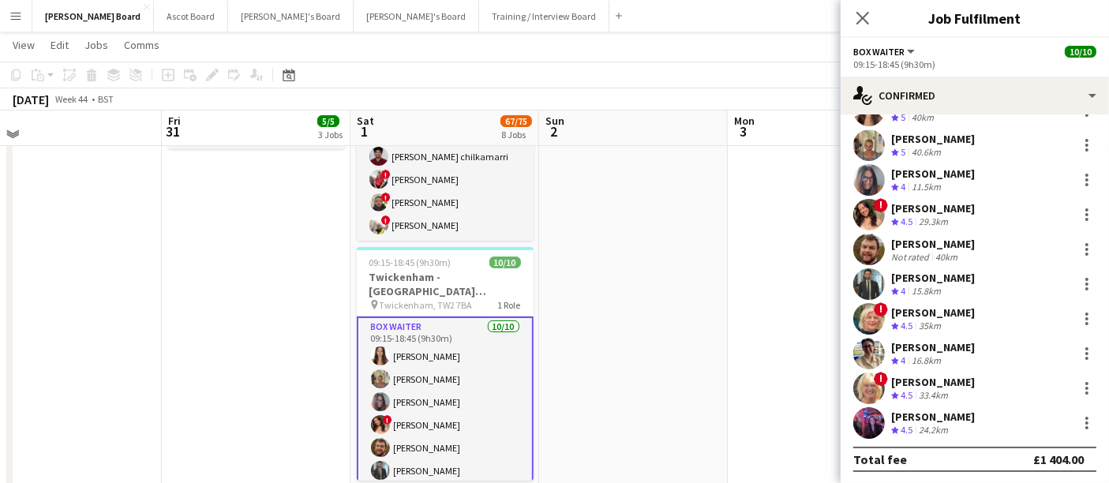
scroll to position [0, 0]
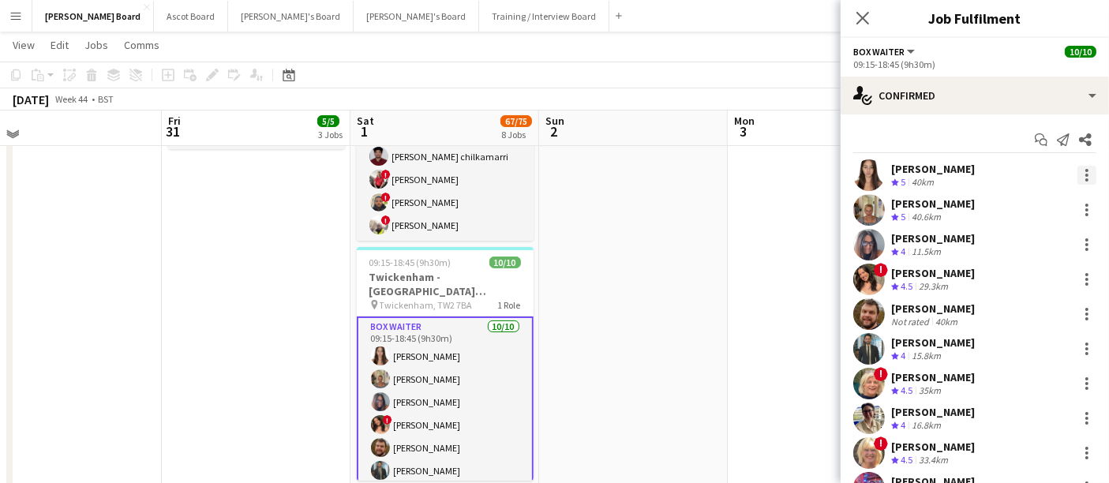
click at [546, 177] on div at bounding box center [1087, 175] width 19 height 19
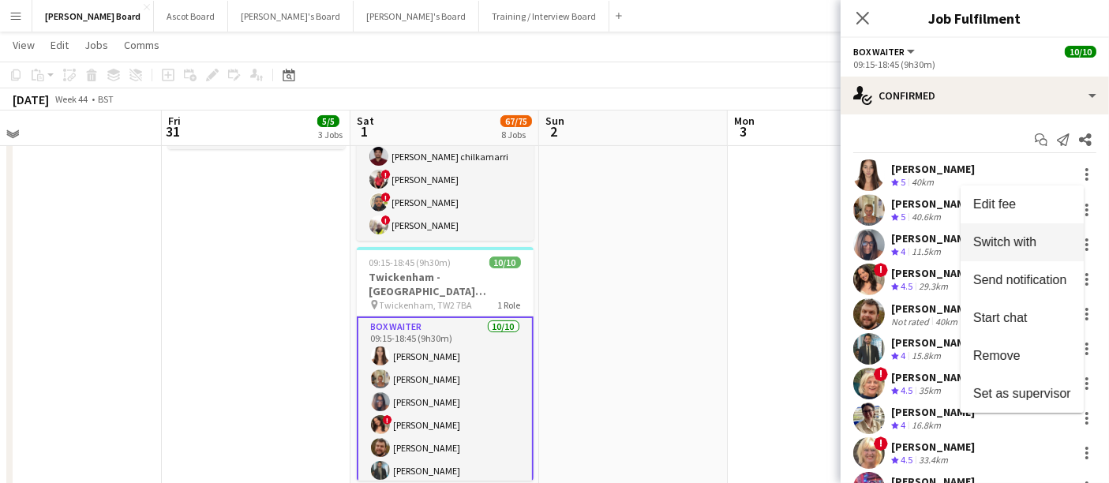
click at [546, 245] on span "Switch with" at bounding box center [1022, 242] width 98 height 14
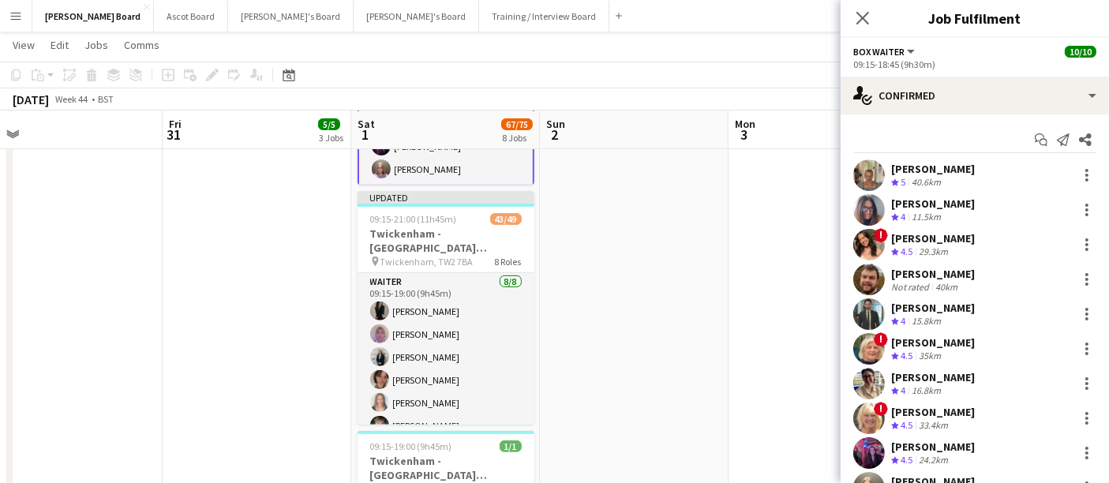
click at [546, 312] on app-date-cell at bounding box center [823, 332] width 189 height 1217
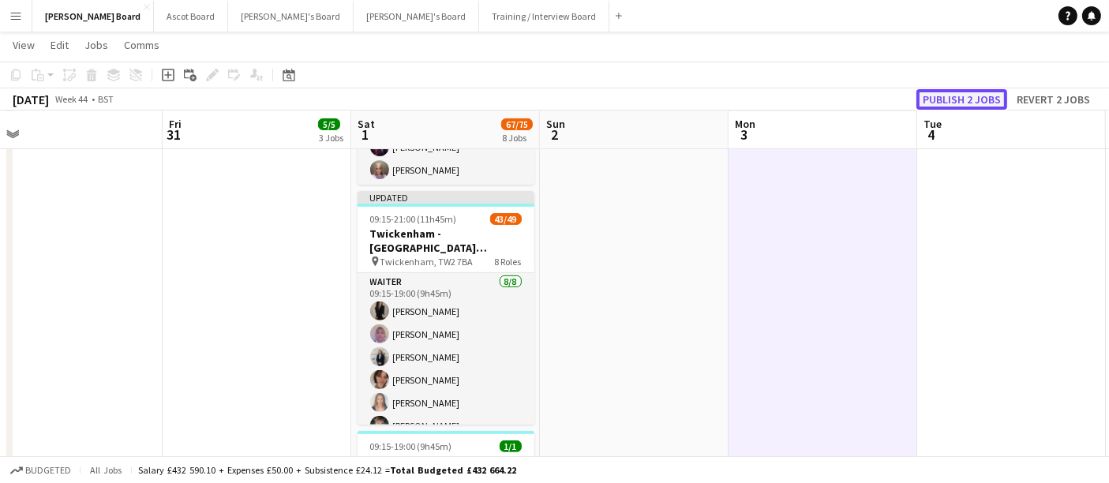
click at [546, 103] on button "Publish 2 jobs" at bounding box center [962, 99] width 91 height 21
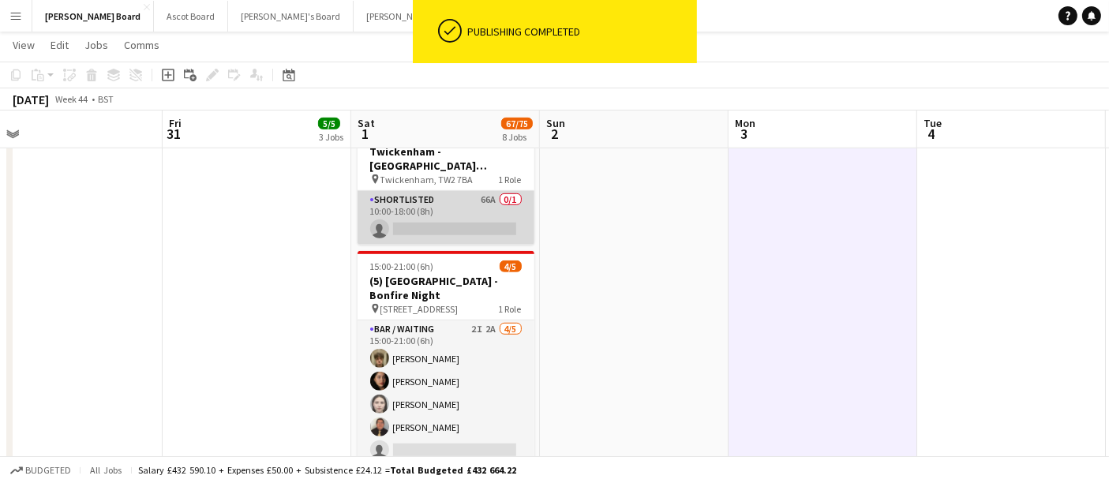
click at [453, 213] on app-card-role "Shortlisted 66A 0/1 10:00-18:00 (8h) single-neutral-actions" at bounding box center [446, 218] width 177 height 54
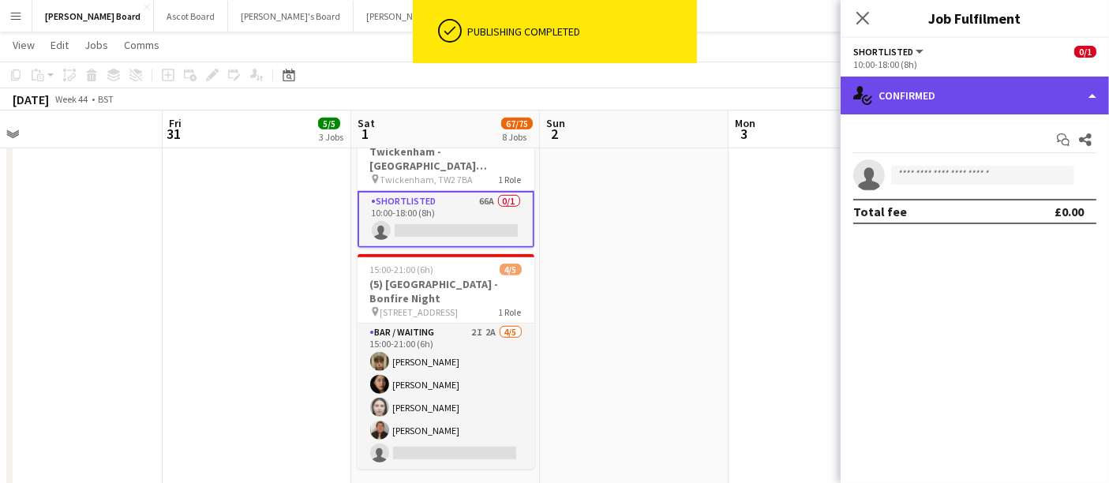
click at [546, 89] on div "single-neutral-actions-check-2 Confirmed" at bounding box center [975, 96] width 268 height 38
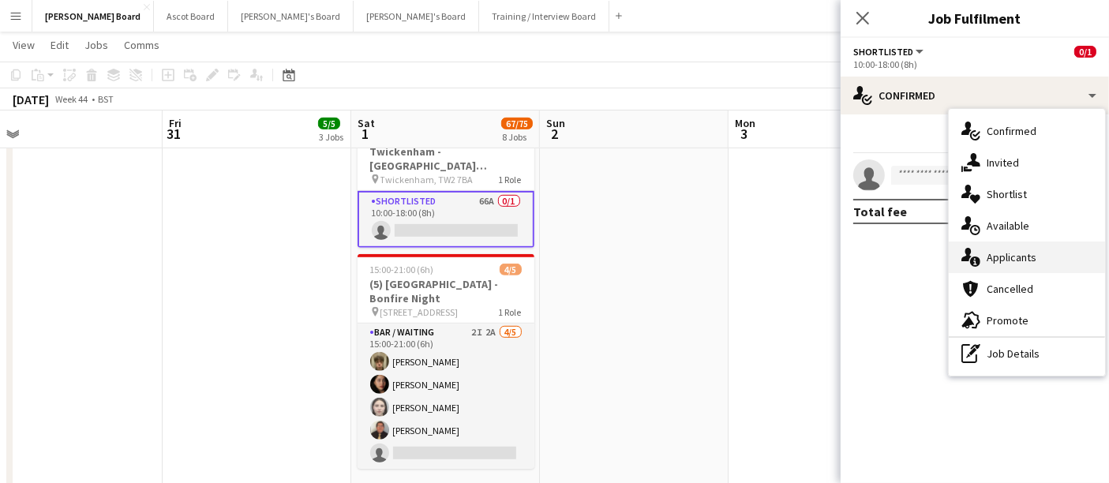
click at [546, 258] on div "single-neutral-actions-information Applicants" at bounding box center [1027, 258] width 156 height 32
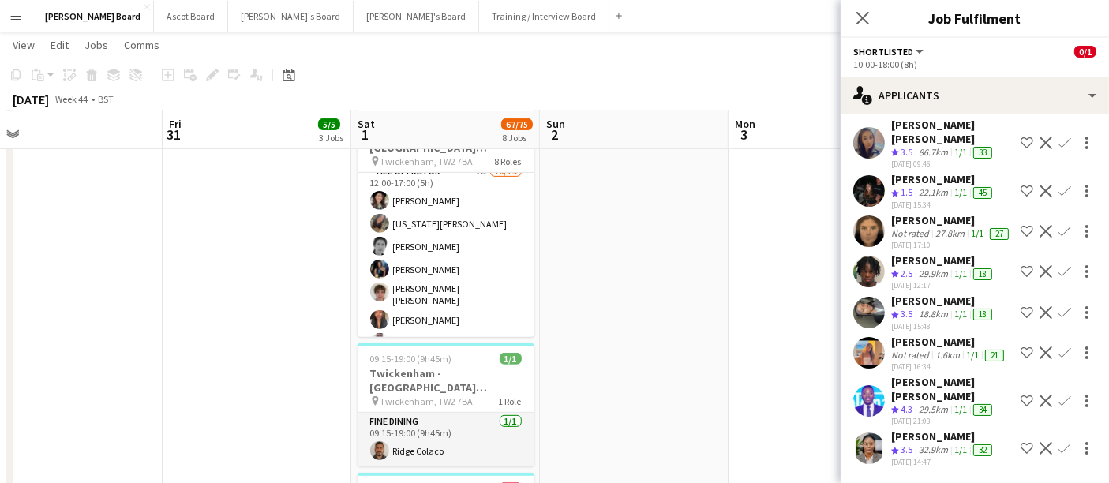
scroll to position [175, 0]
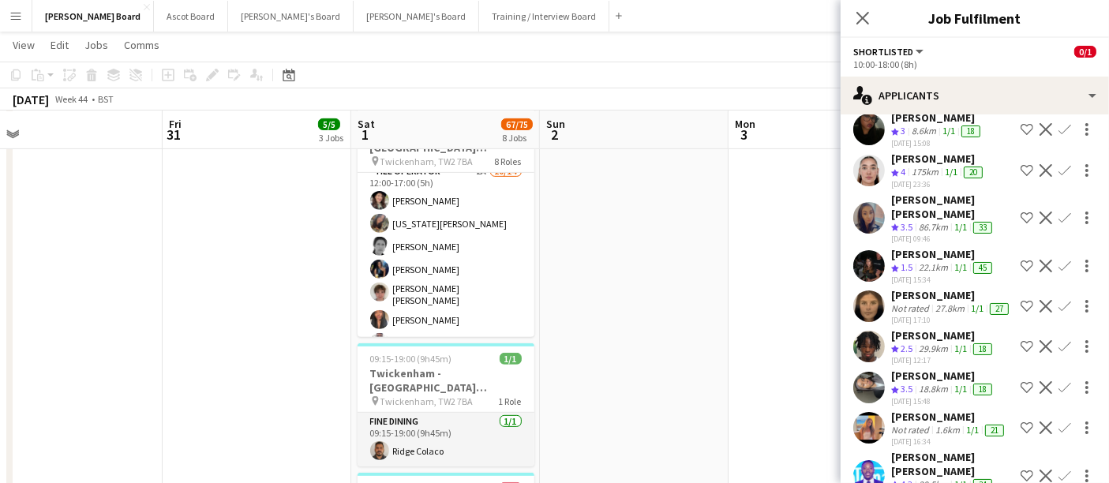
click at [546, 302] on div "27.8km" at bounding box center [950, 308] width 36 height 13
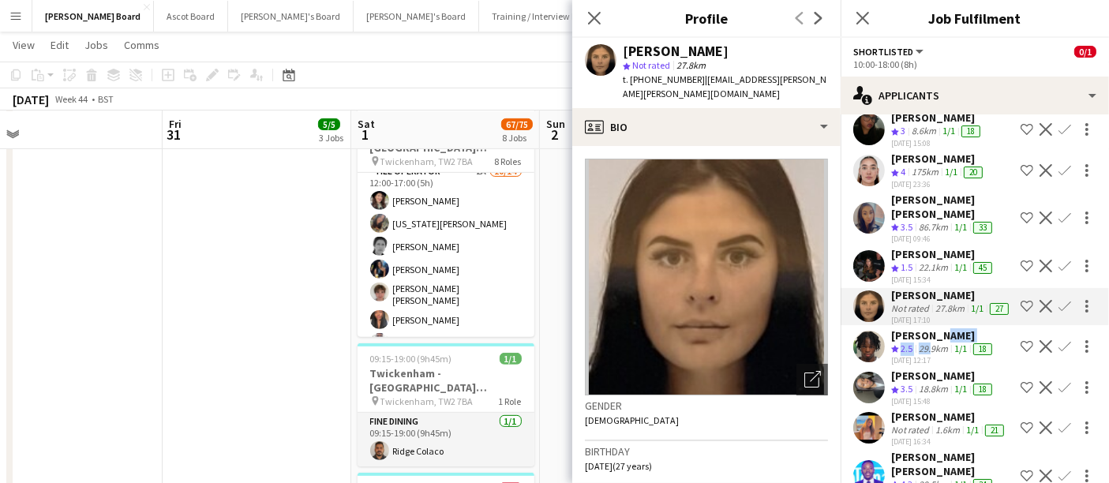
click at [546, 337] on div "[PERSON_NAME] Crew rating 2.5 29.9km 1/1 18 [DATE] 12:17" at bounding box center [943, 347] width 104 height 38
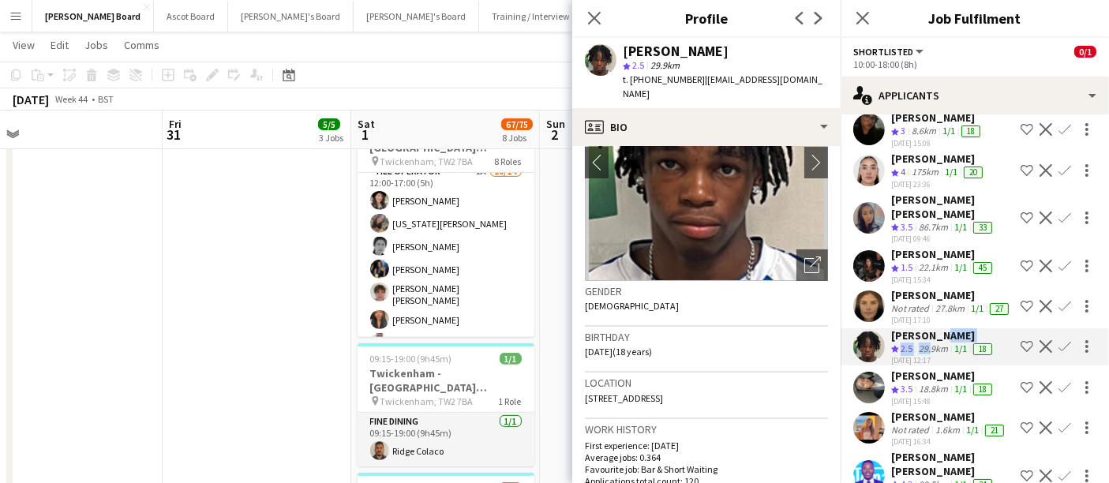
scroll to position [263, 0]
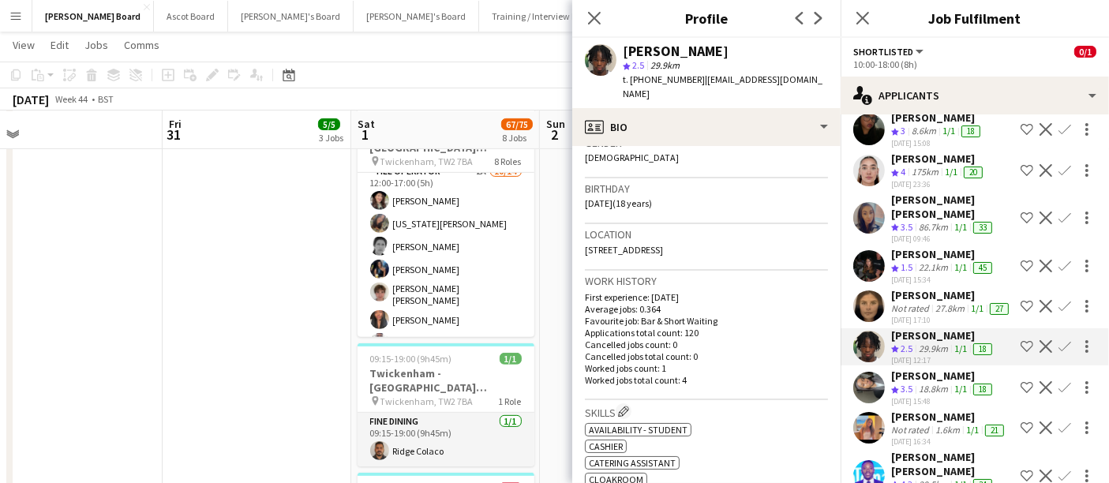
click at [546, 306] on div "27.8km" at bounding box center [950, 308] width 36 height 13
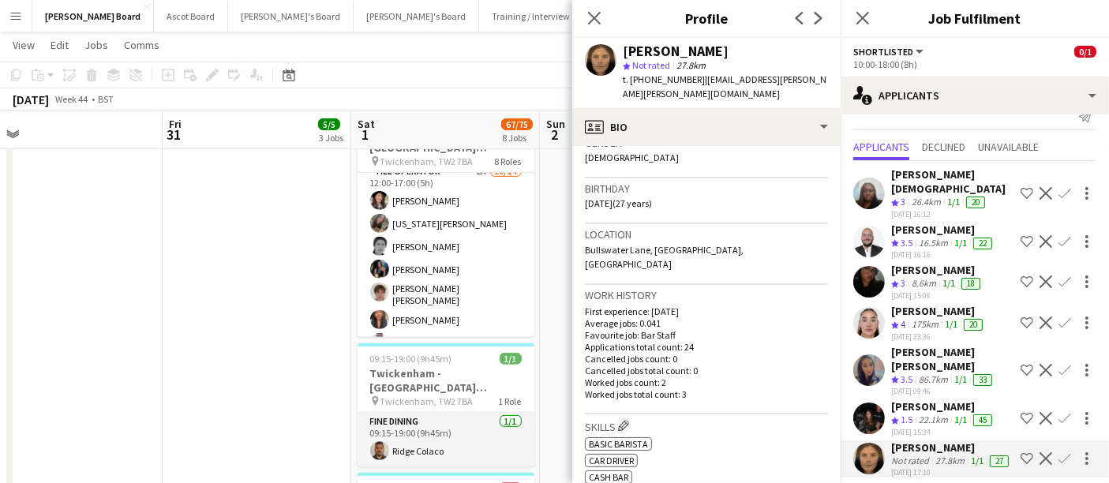
scroll to position [0, 0]
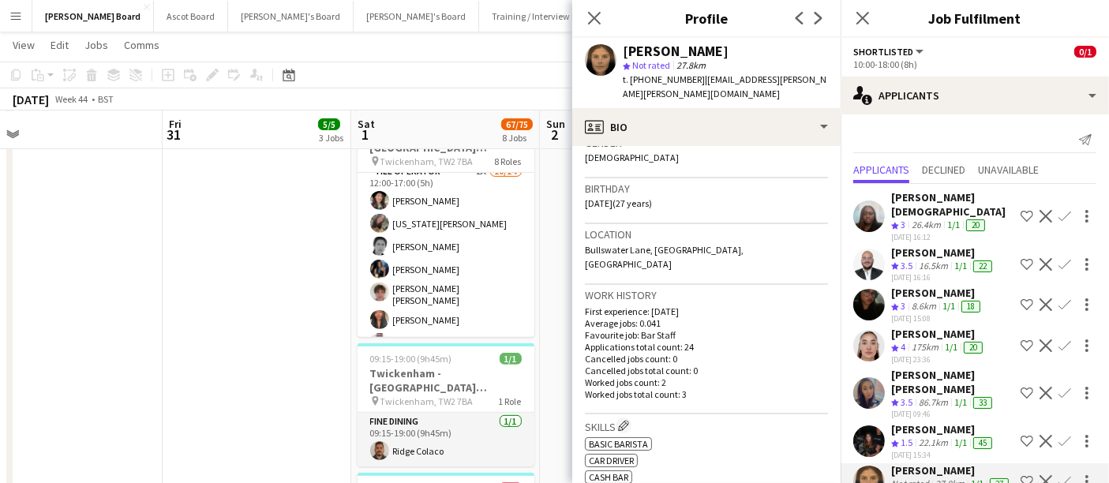
click at [546, 298] on app-icon "Decline" at bounding box center [1046, 304] width 13 height 13
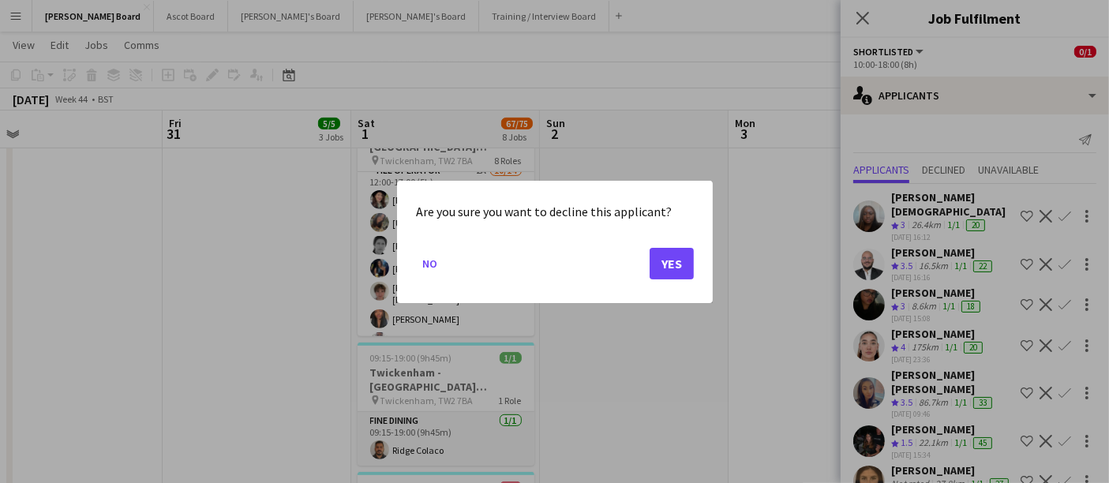
click at [546, 280] on div at bounding box center [554, 241] width 1109 height 483
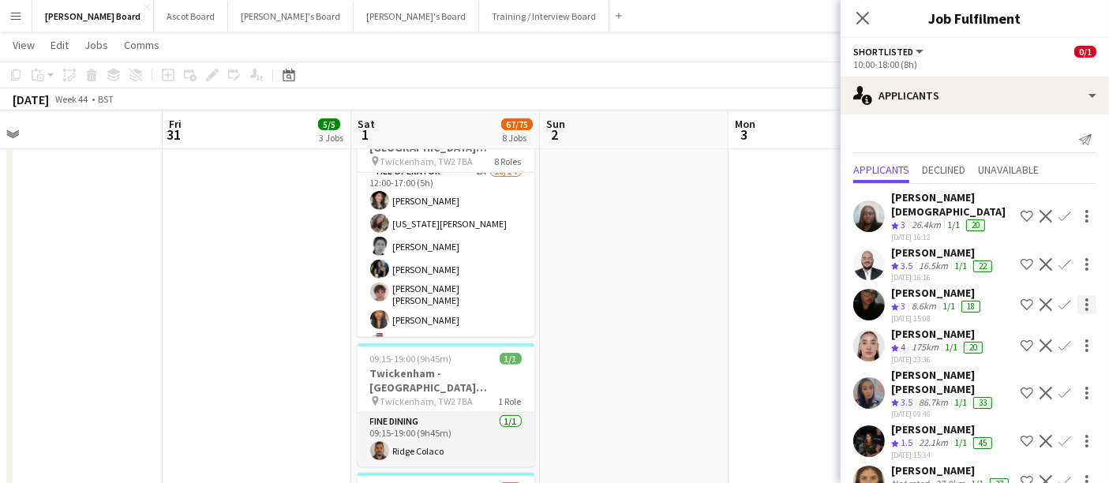
click at [546, 295] on div at bounding box center [1087, 304] width 19 height 19
click at [546, 274] on div at bounding box center [554, 241] width 1109 height 483
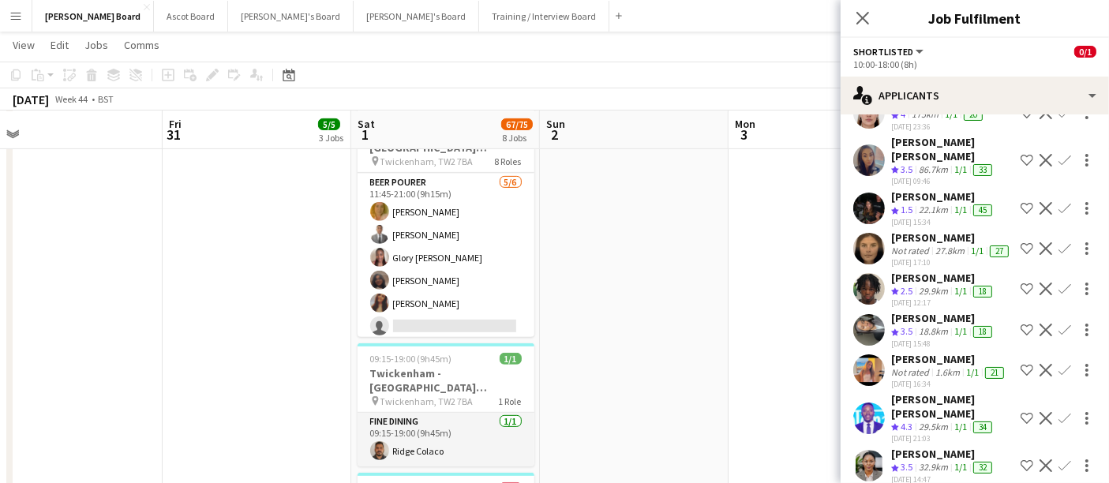
scroll to position [241, 0]
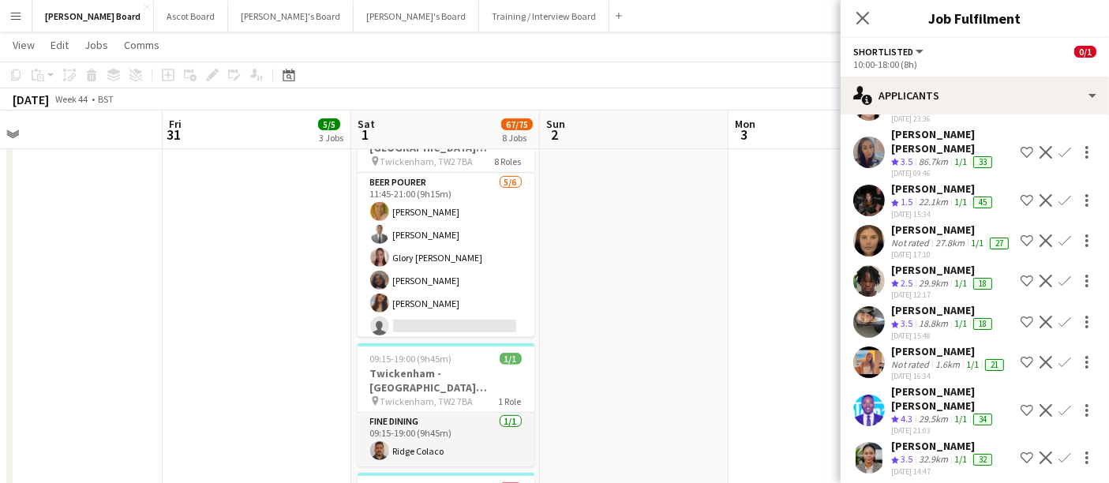
click at [546, 366] on div "1.6km" at bounding box center [947, 364] width 31 height 13
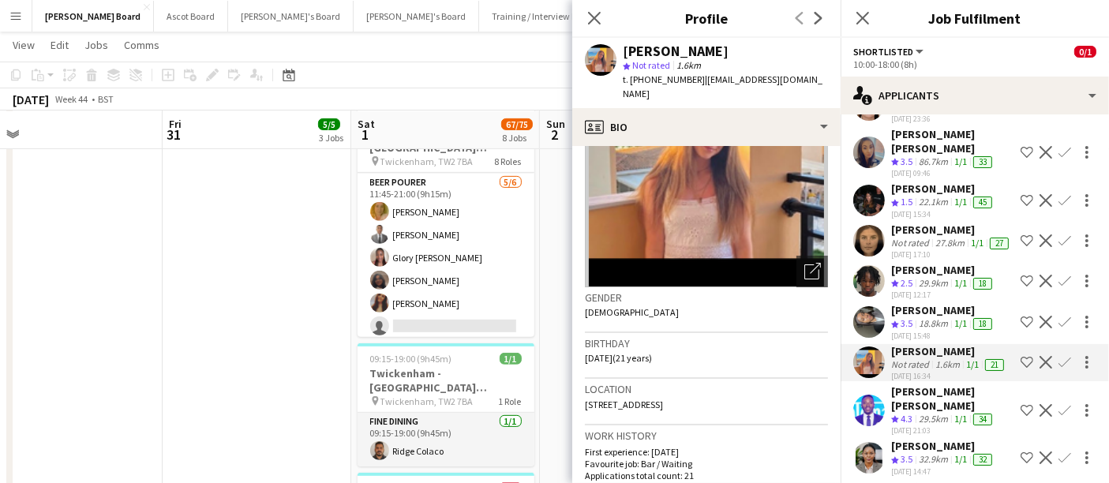
scroll to position [175, 0]
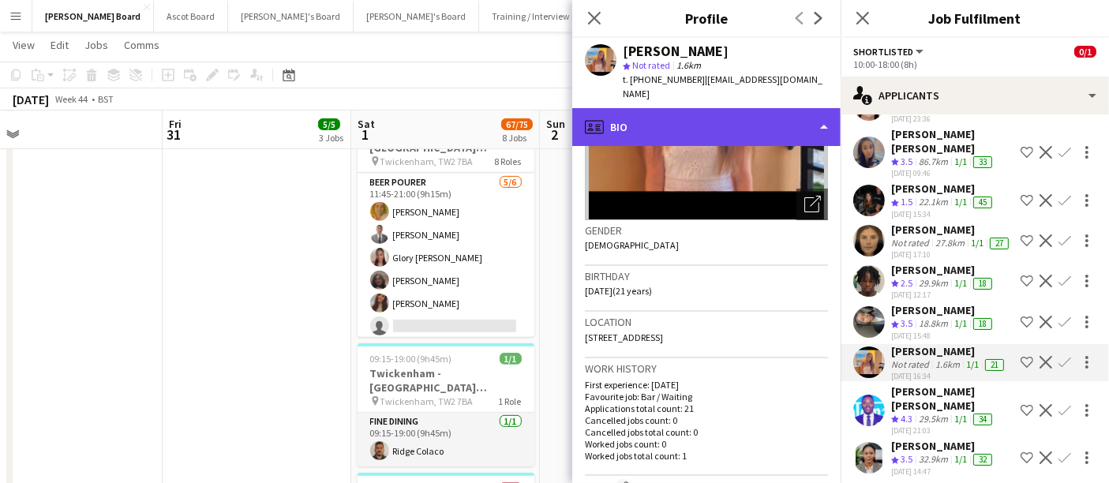
click at [546, 114] on div "profile Bio" at bounding box center [706, 127] width 268 height 38
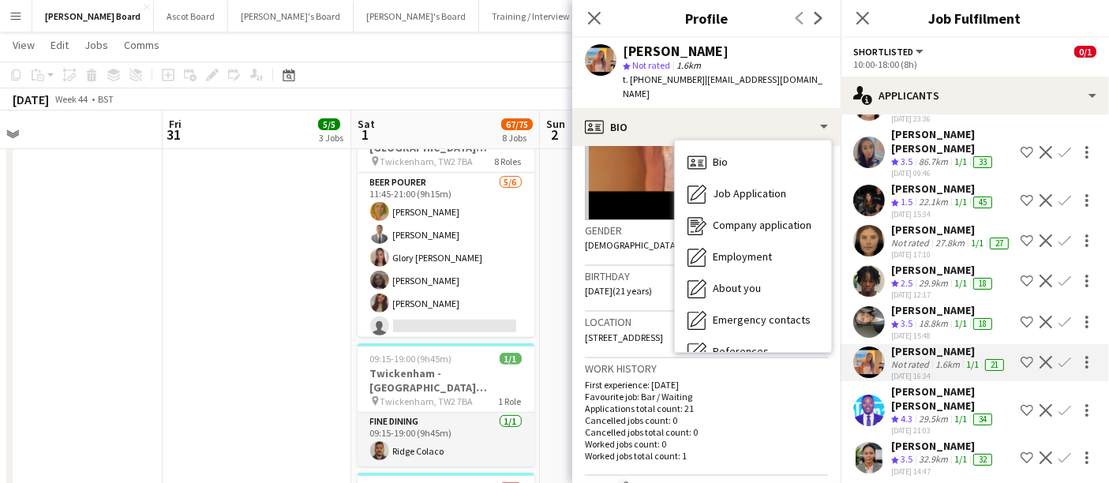
click at [546, 285] on span "[DATE] (21 years)" at bounding box center [618, 291] width 67 height 12
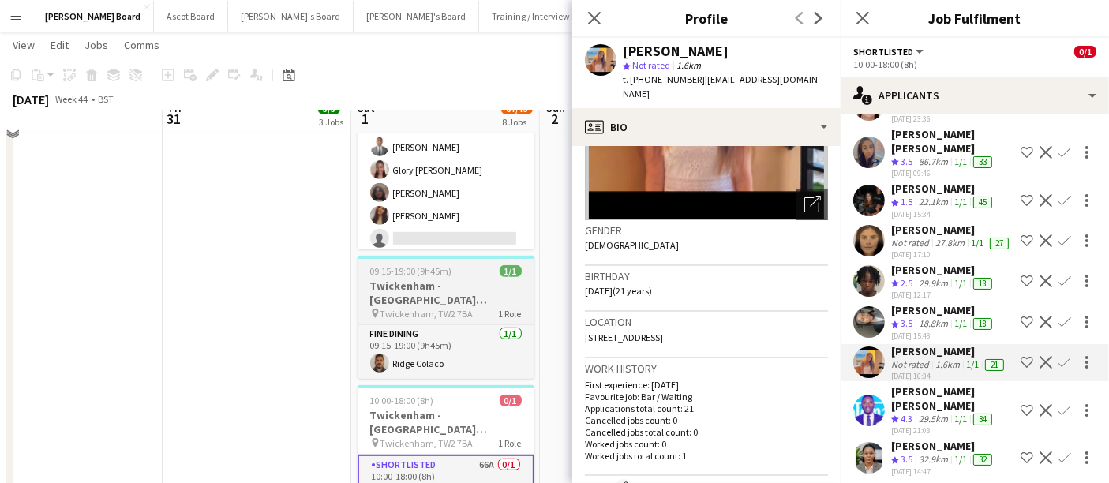
scroll to position [613, 0]
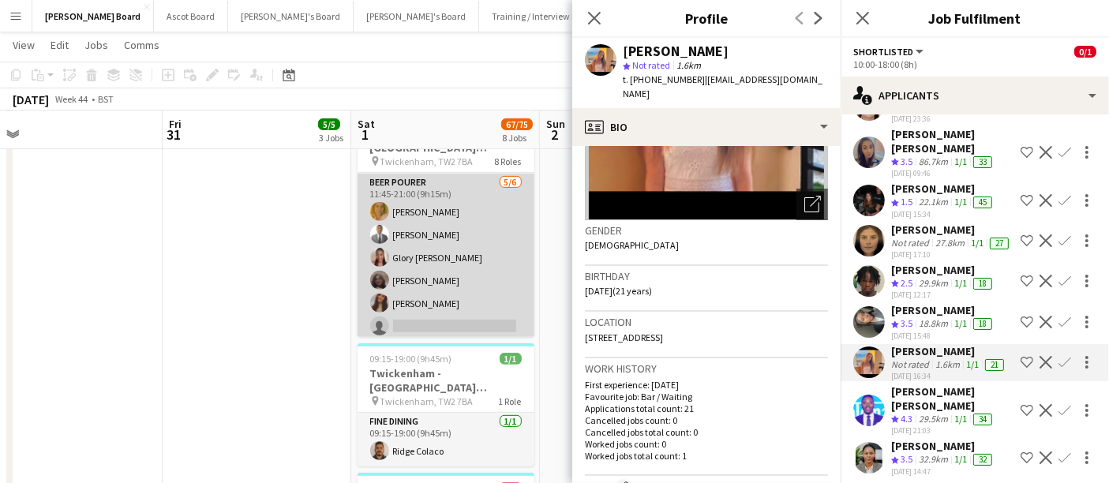
click at [456, 263] on app-card-role "BEER POURER [DATE] 11:45-21:00 (9h15m) [PERSON_NAME] [PERSON_NAME] Glory [PERSO…" at bounding box center [446, 258] width 177 height 168
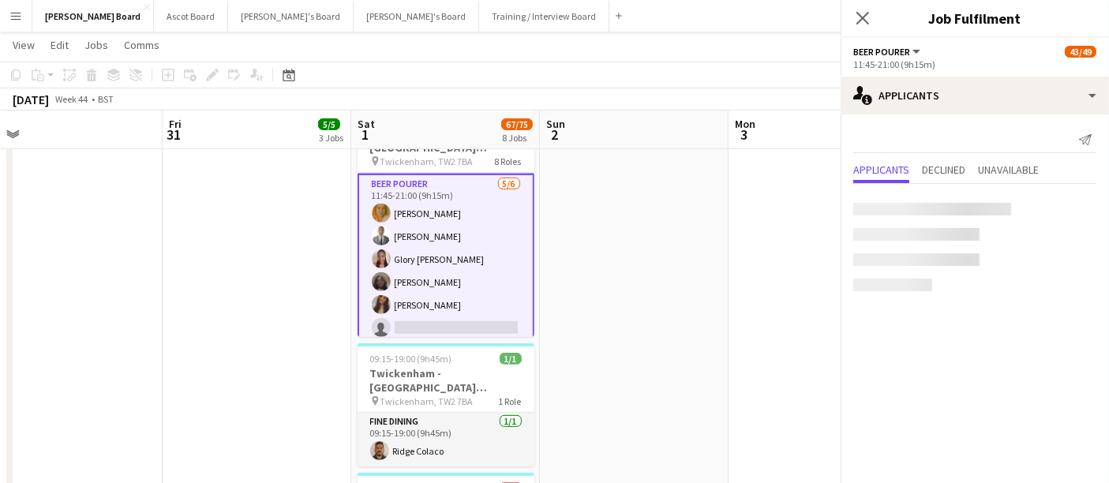
scroll to position [0, 0]
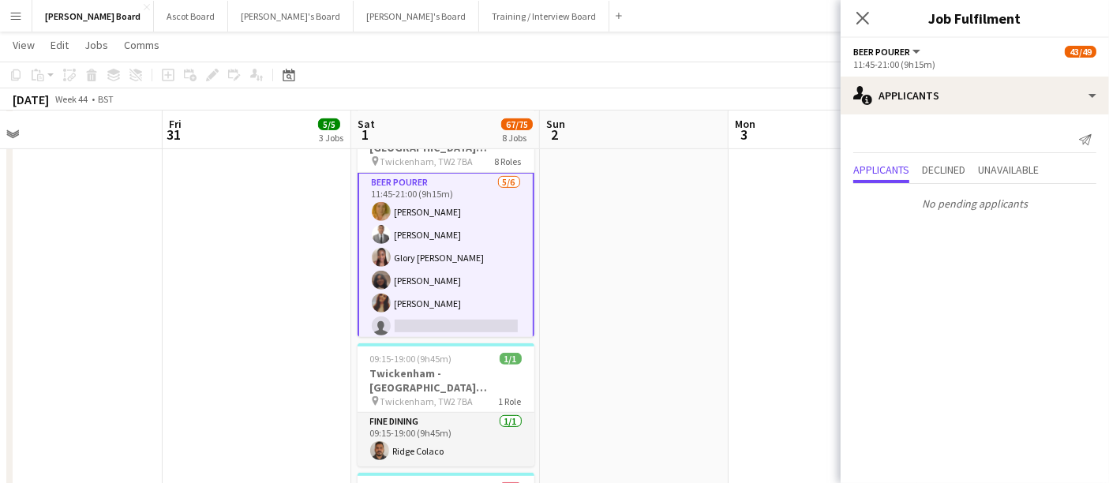
click at [460, 262] on app-card-role "BEER POURER [DATE] 11:45-21:00 (9h15m) [PERSON_NAME] [PERSON_NAME] Glory [PERSO…" at bounding box center [446, 257] width 177 height 171
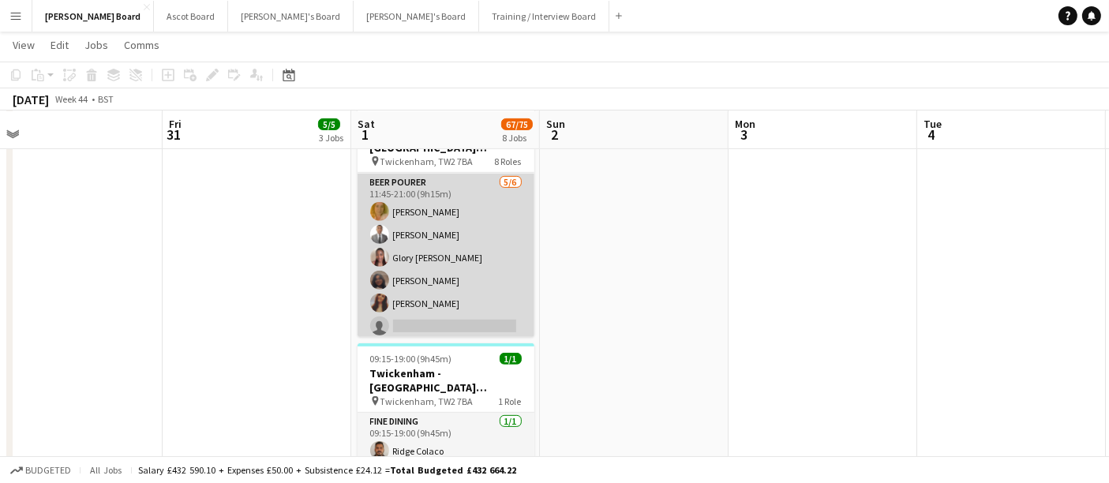
click at [456, 301] on app-card-role "BEER POURER [DATE] 11:45-21:00 (9h15m) [PERSON_NAME] [PERSON_NAME] Glory [PERSO…" at bounding box center [446, 258] width 177 height 168
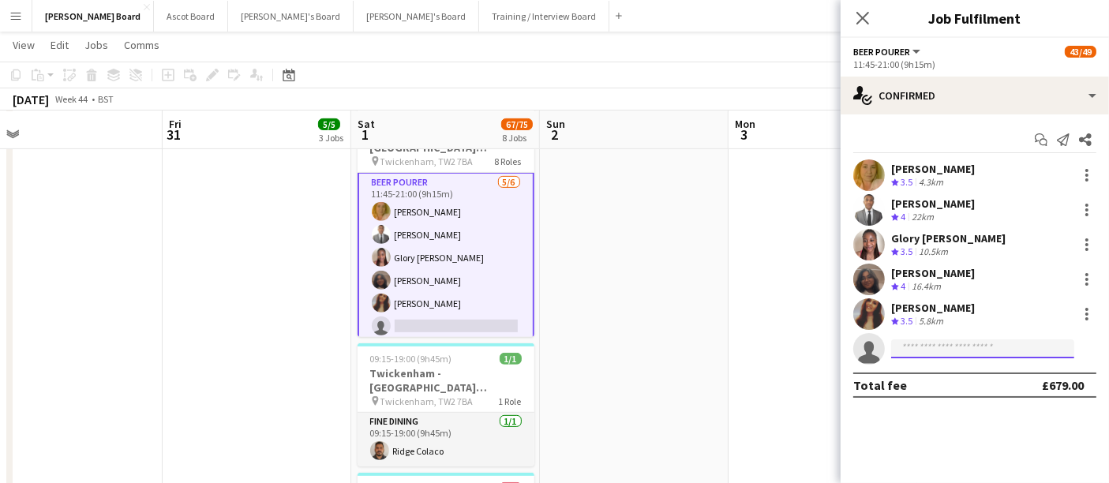
click at [546, 346] on input at bounding box center [982, 348] width 183 height 19
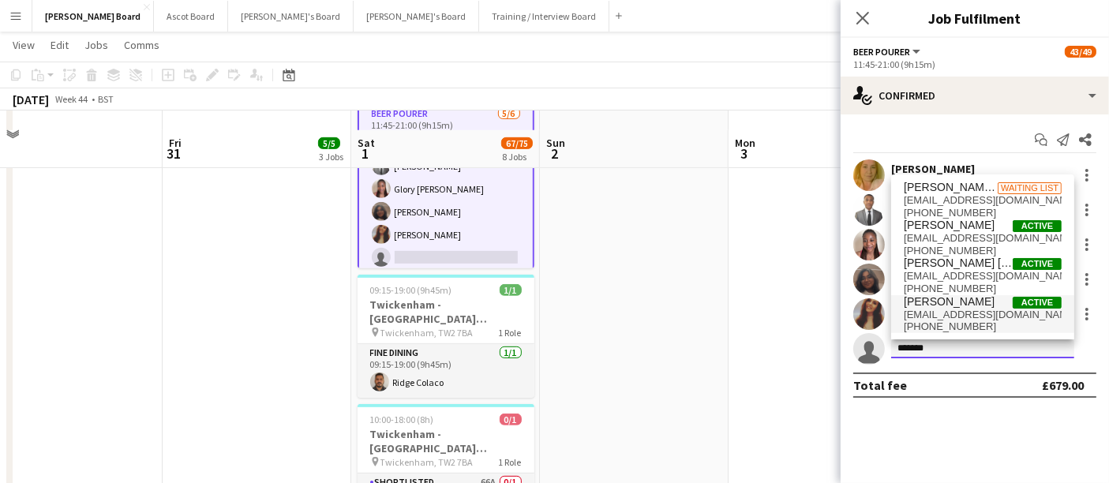
scroll to position [701, 0]
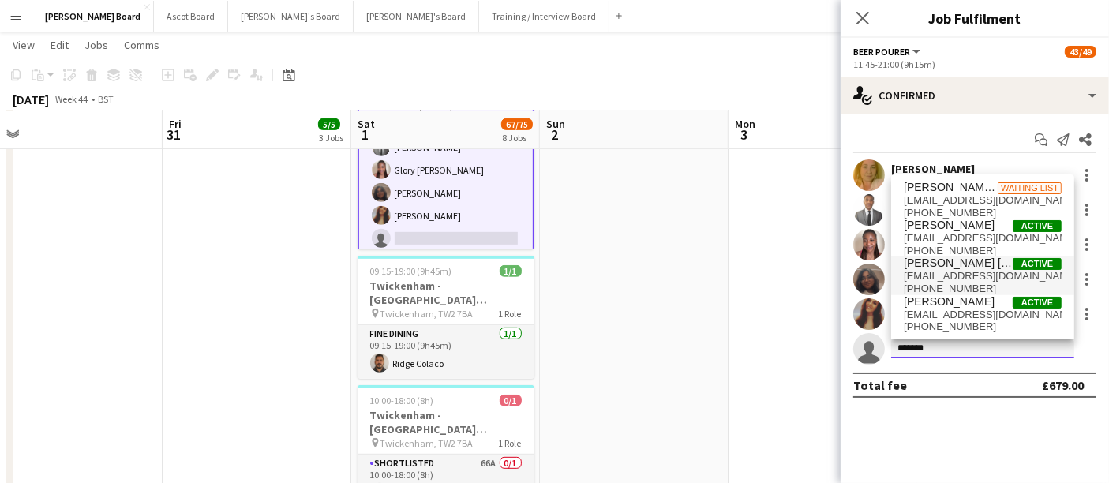
type input "*******"
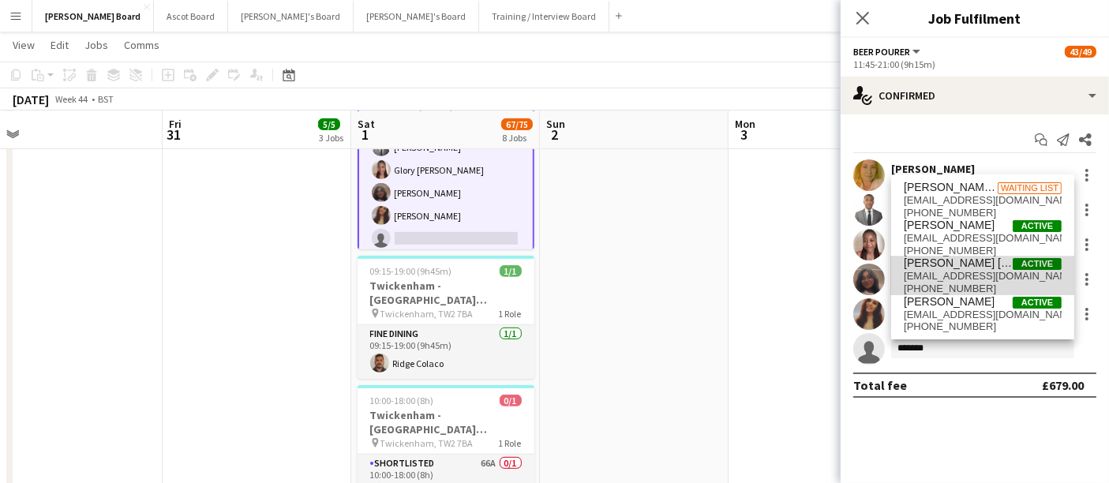
click at [546, 266] on span "[PERSON_NAME] [PERSON_NAME]" at bounding box center [958, 263] width 109 height 13
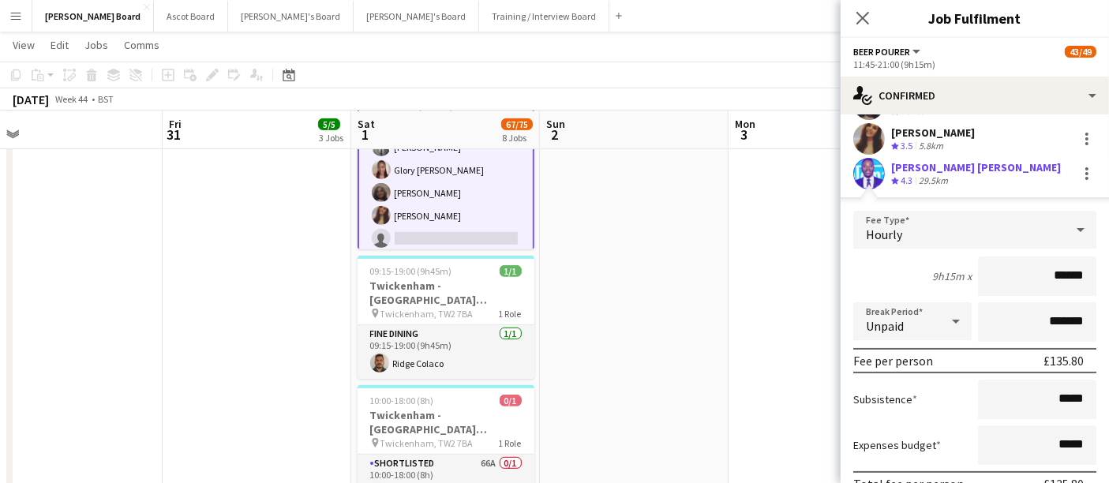
scroll to position [282, 0]
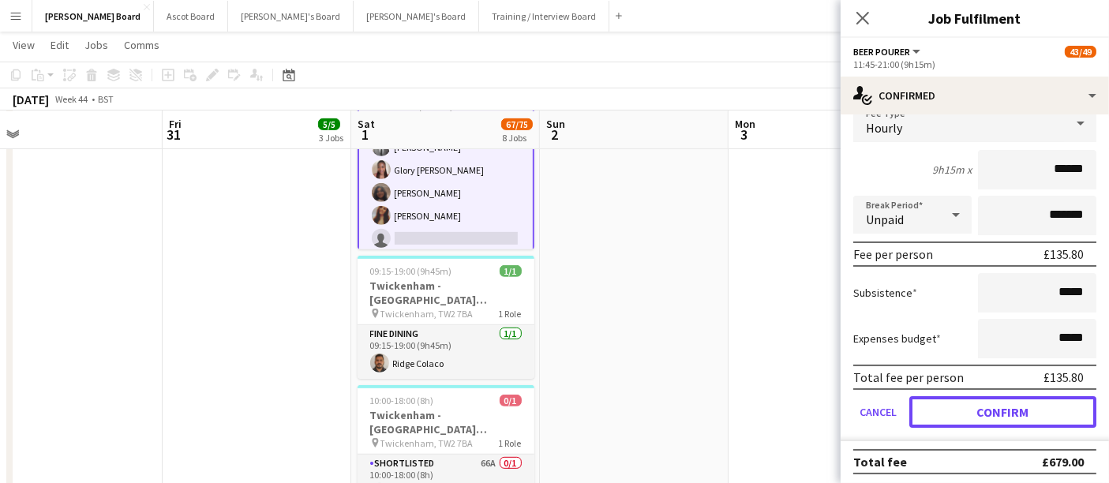
click at [546, 418] on button "Confirm" at bounding box center [1002, 412] width 187 height 32
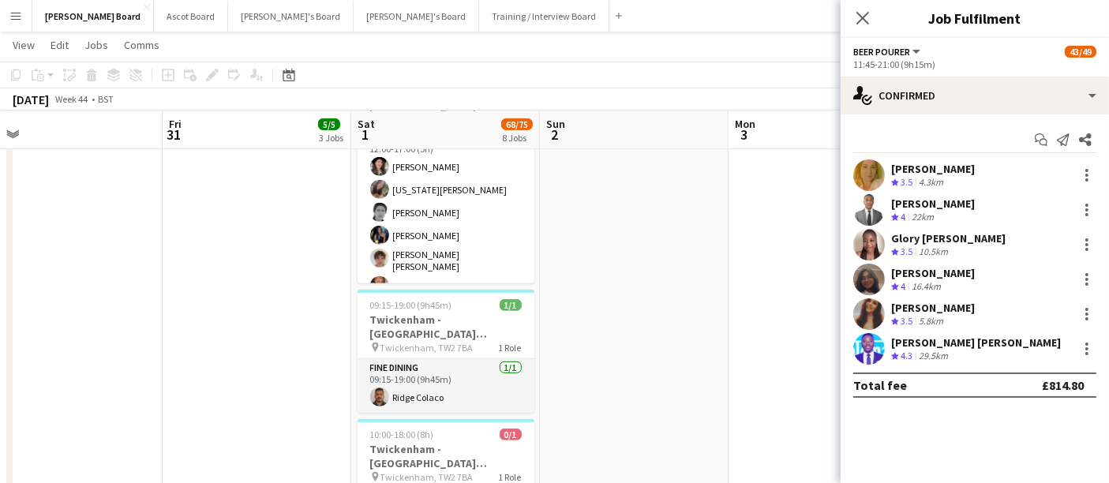
scroll to position [789, 0]
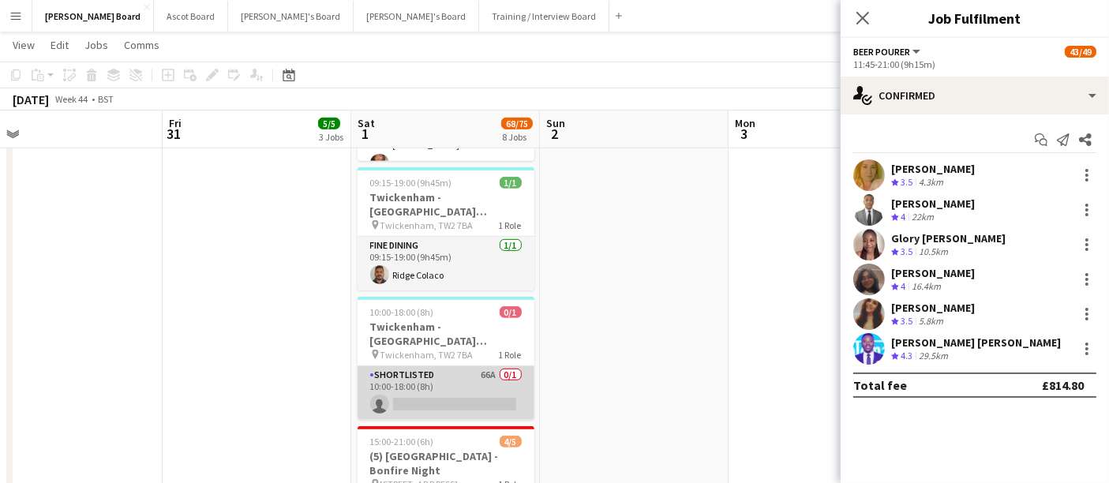
click at [490, 373] on app-card-role "Shortlisted 66A 0/1 10:00-18:00 (8h) single-neutral-actions" at bounding box center [446, 393] width 177 height 54
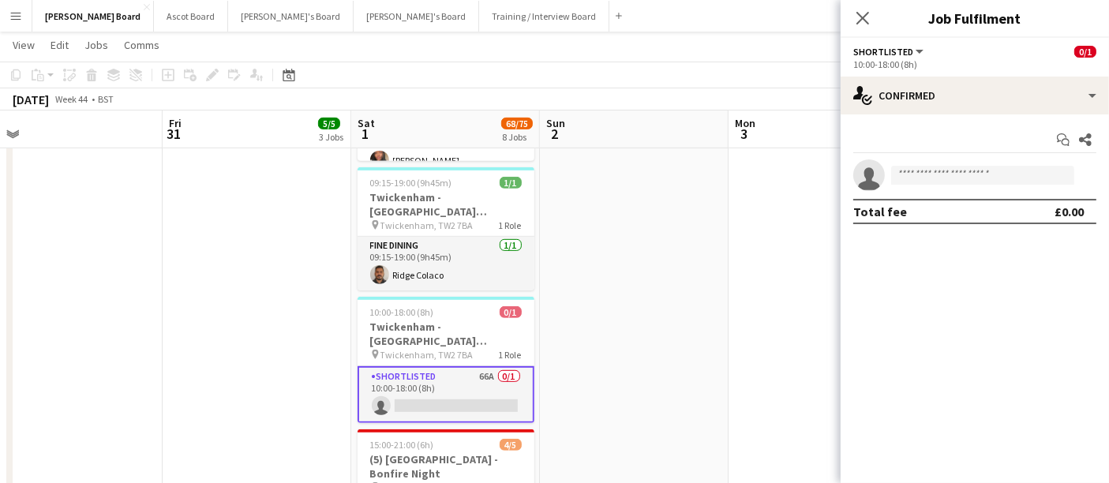
scroll to position [1026, 0]
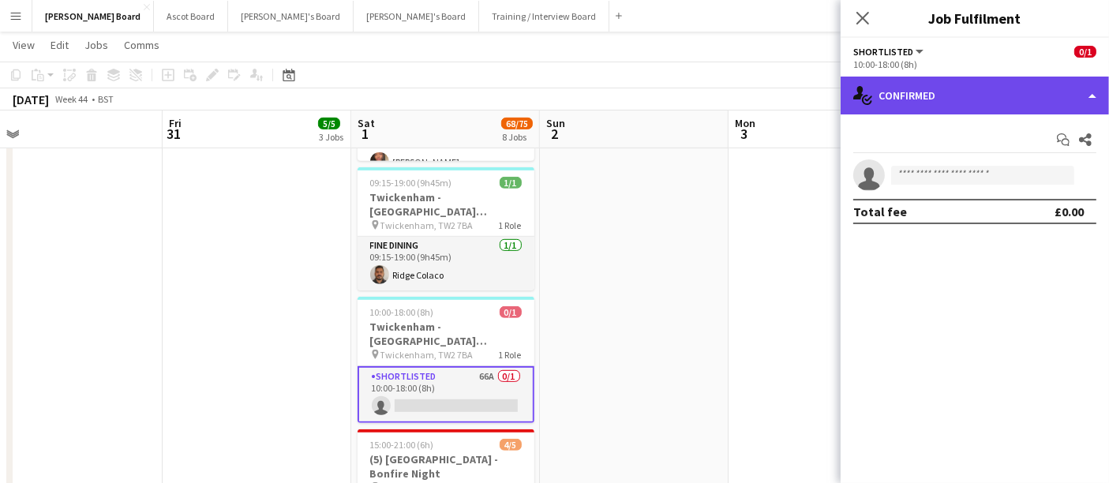
click at [546, 111] on div "single-neutral-actions-check-2 Confirmed" at bounding box center [975, 96] width 268 height 38
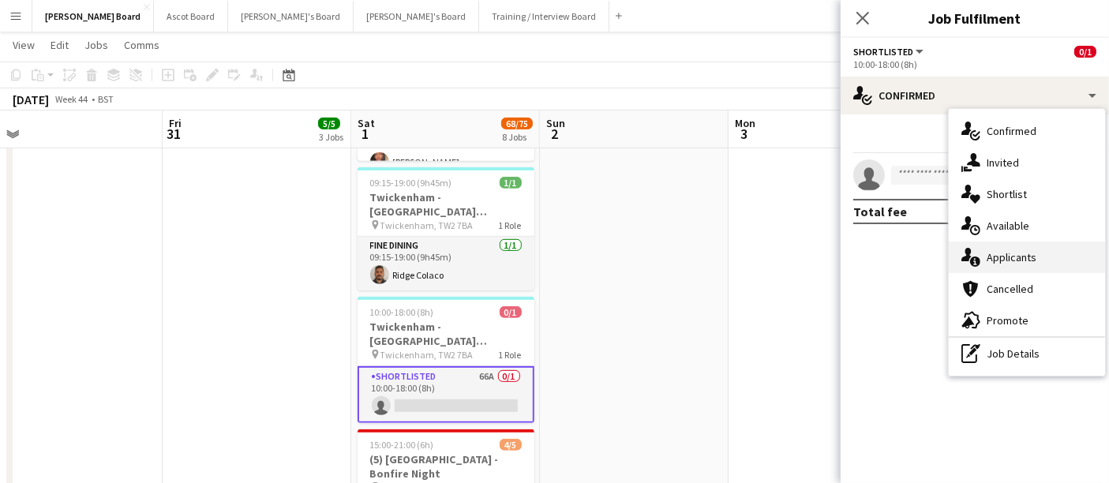
click at [546, 257] on div "single-neutral-actions-information Applicants" at bounding box center [1027, 258] width 156 height 32
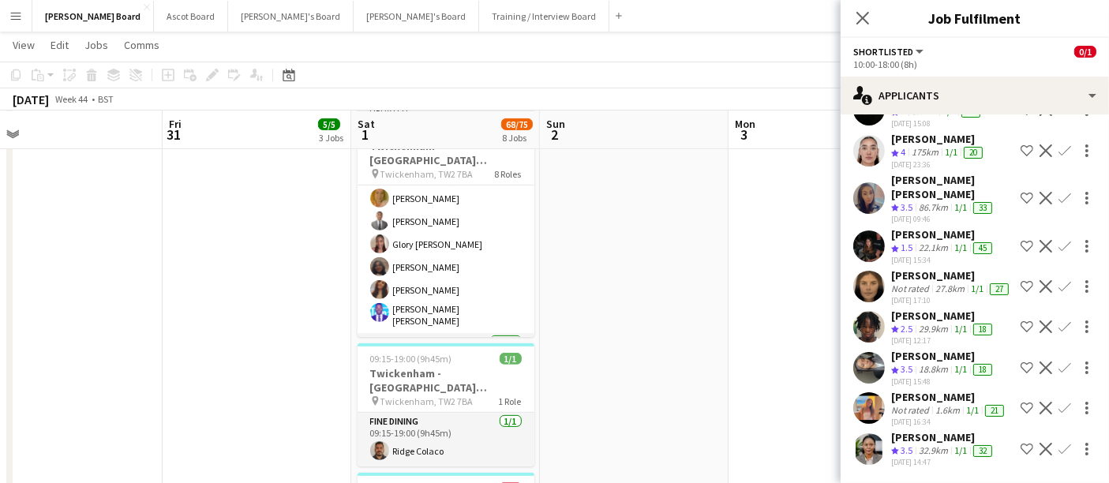
scroll to position [613, 0]
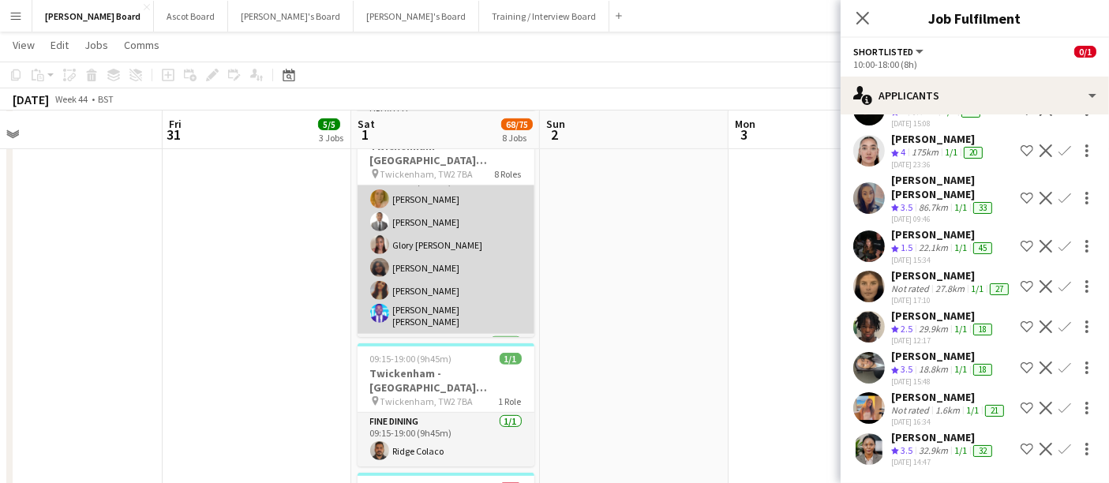
click at [440, 297] on app-card-role "BEER POURER [DATE] 11:45-21:00 (9h15m) [PERSON_NAME] [PERSON_NAME] Glory [PERSO…" at bounding box center [446, 247] width 177 height 173
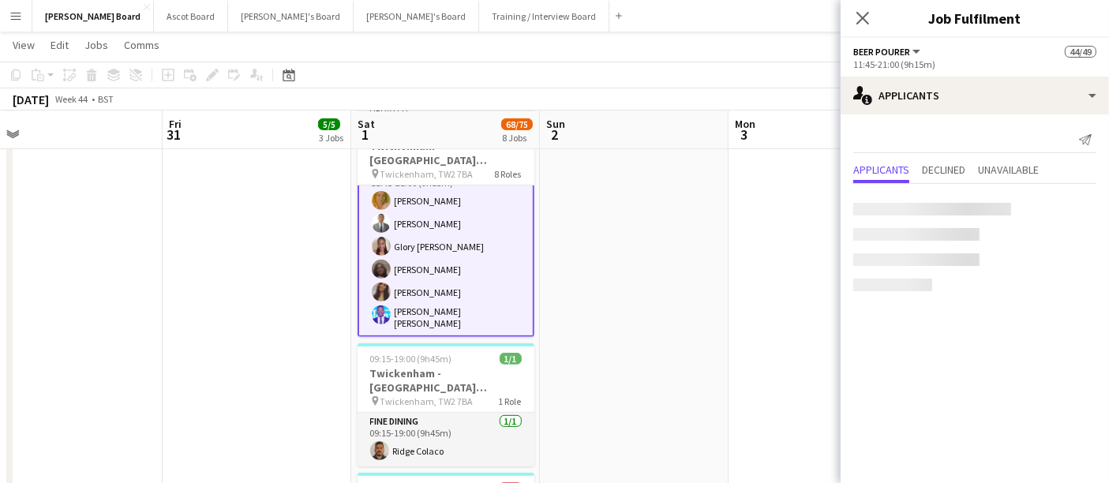
scroll to position [615, 0]
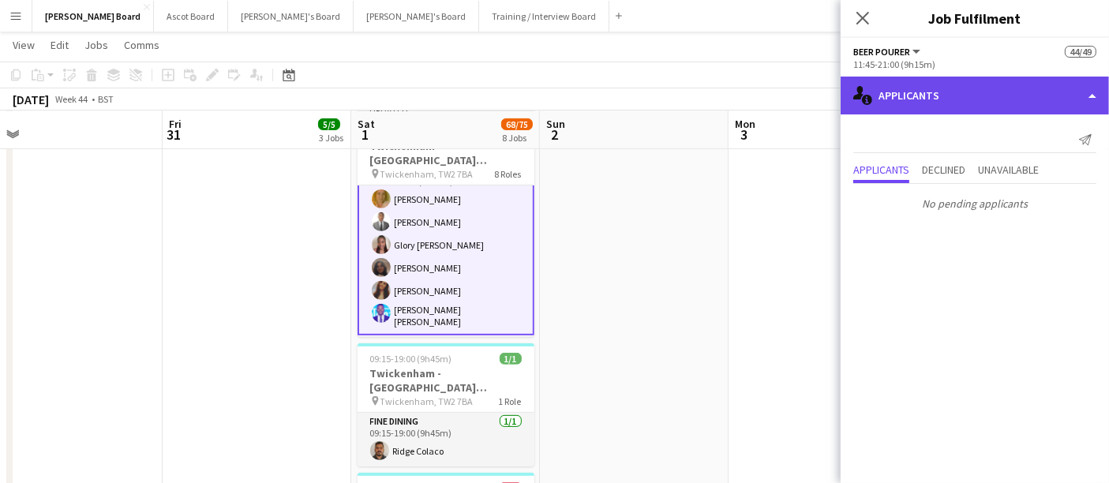
click at [546, 100] on div "single-neutral-actions-information Applicants" at bounding box center [975, 96] width 268 height 38
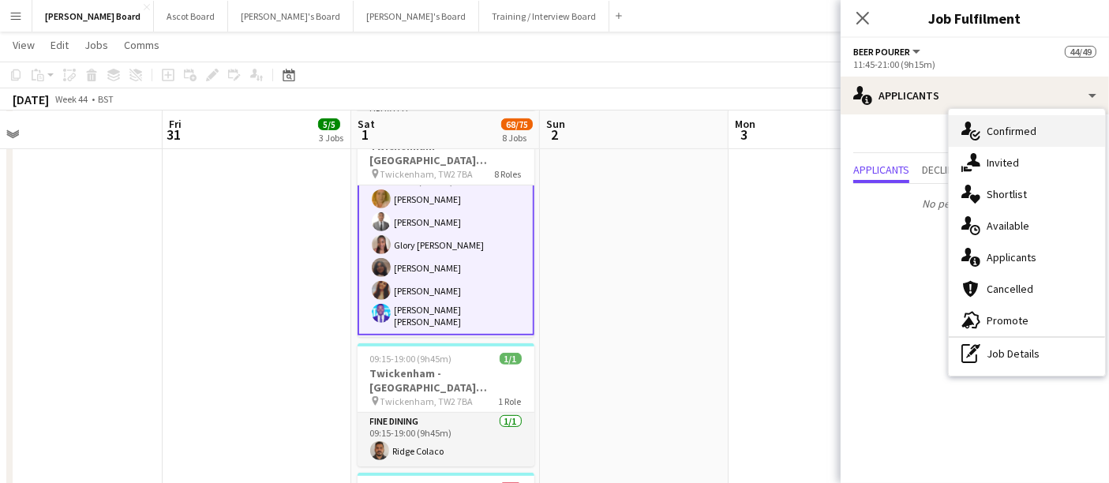
click at [546, 125] on div "single-neutral-actions-check-2 Confirmed" at bounding box center [1027, 131] width 156 height 32
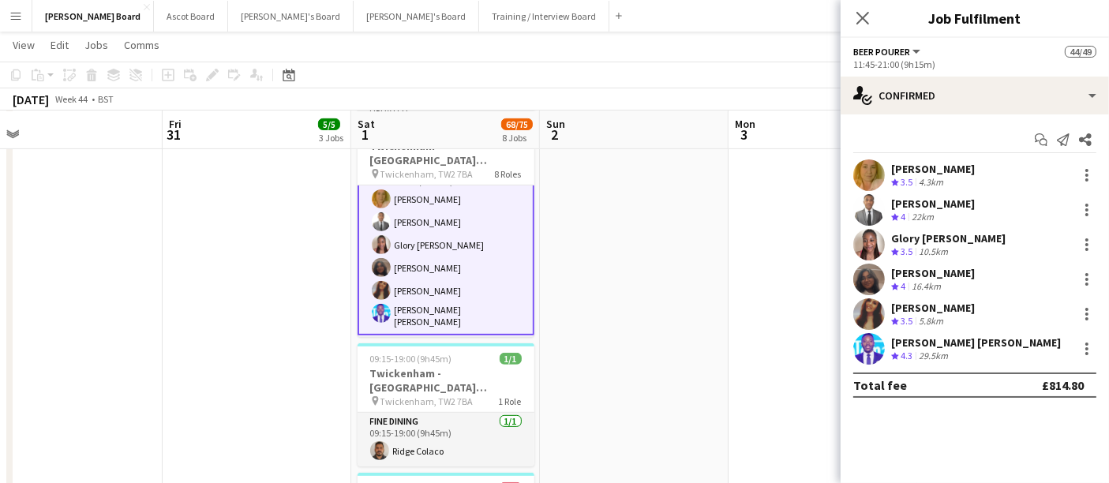
click at [546, 351] on span "4.3" at bounding box center [907, 356] width 12 height 12
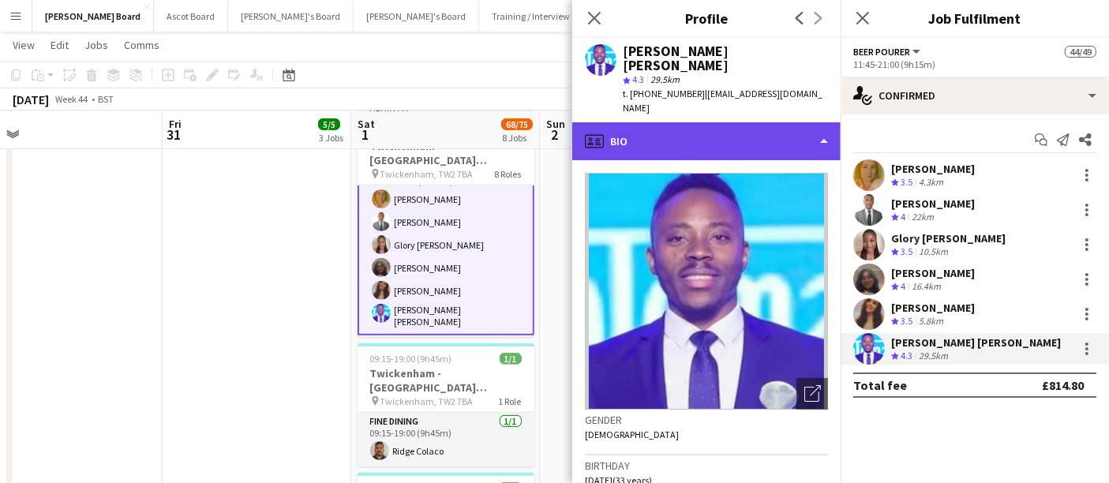
click at [546, 122] on div "profile Bio" at bounding box center [706, 141] width 268 height 38
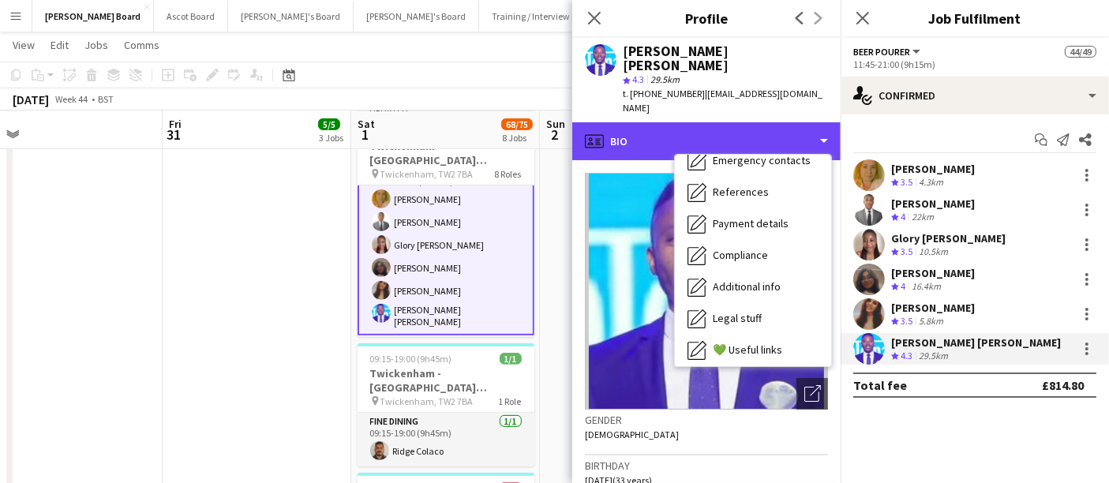
scroll to position [211, 0]
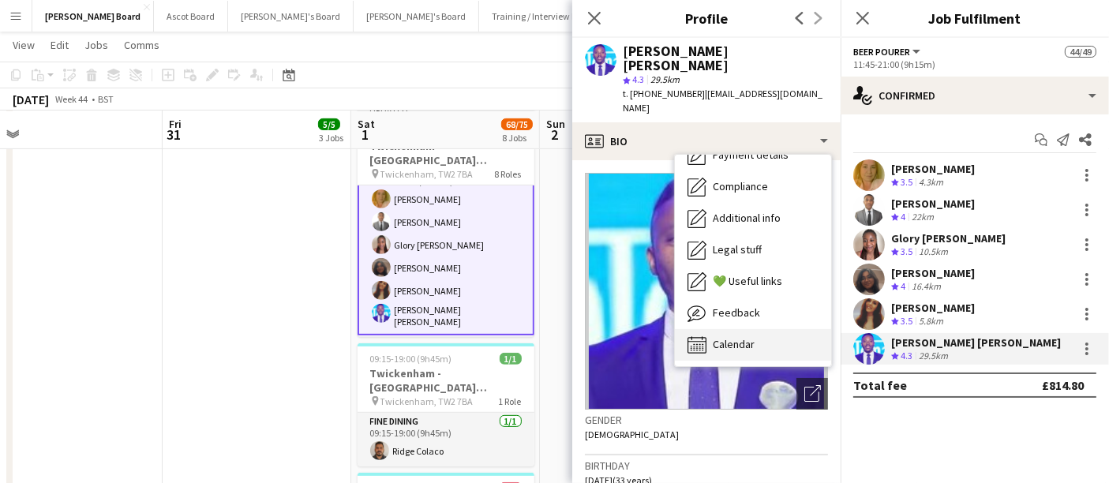
click at [546, 329] on div "Calendar Calendar" at bounding box center [753, 345] width 156 height 32
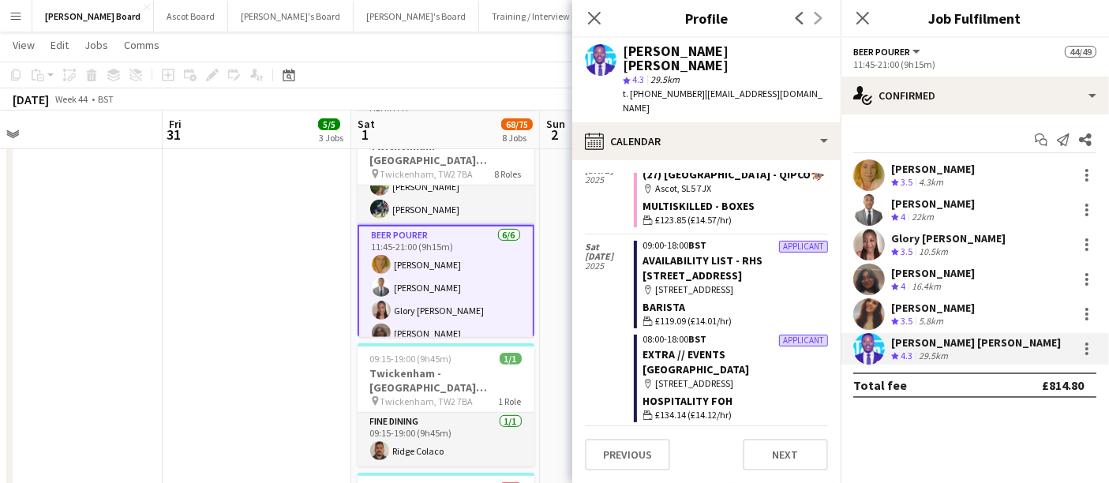
scroll to position [527, 0]
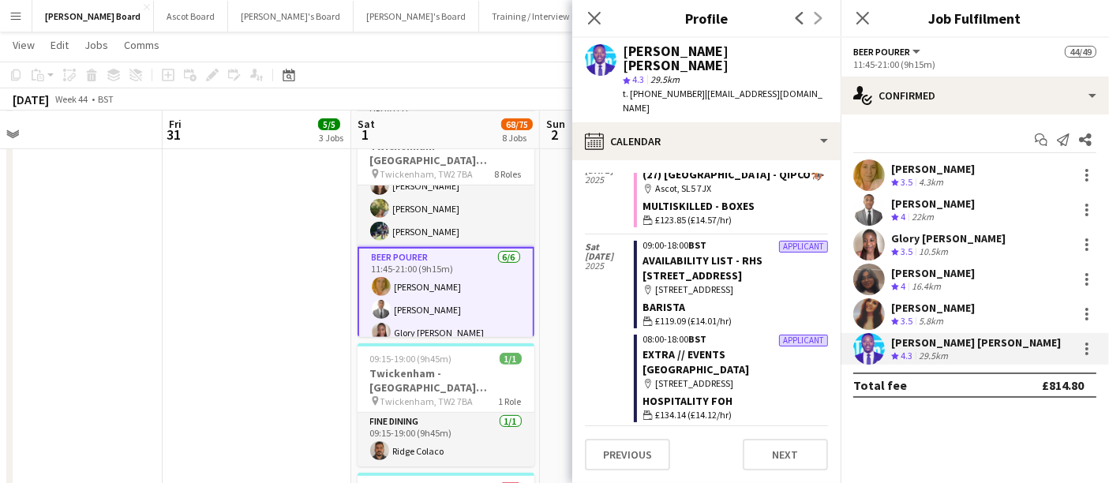
click at [546, 250] on app-date-cell at bounding box center [634, 244] width 189 height 1217
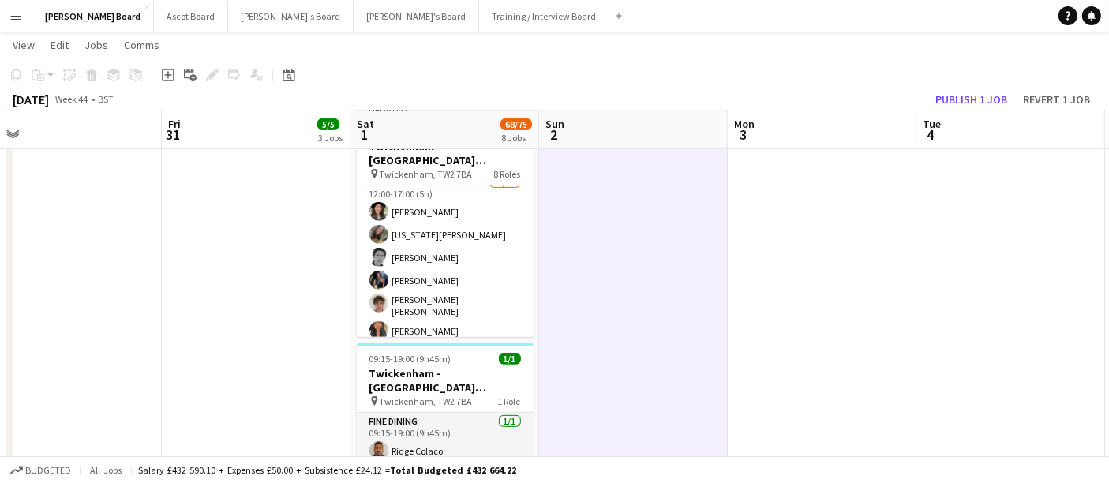
scroll to position [1053, 0]
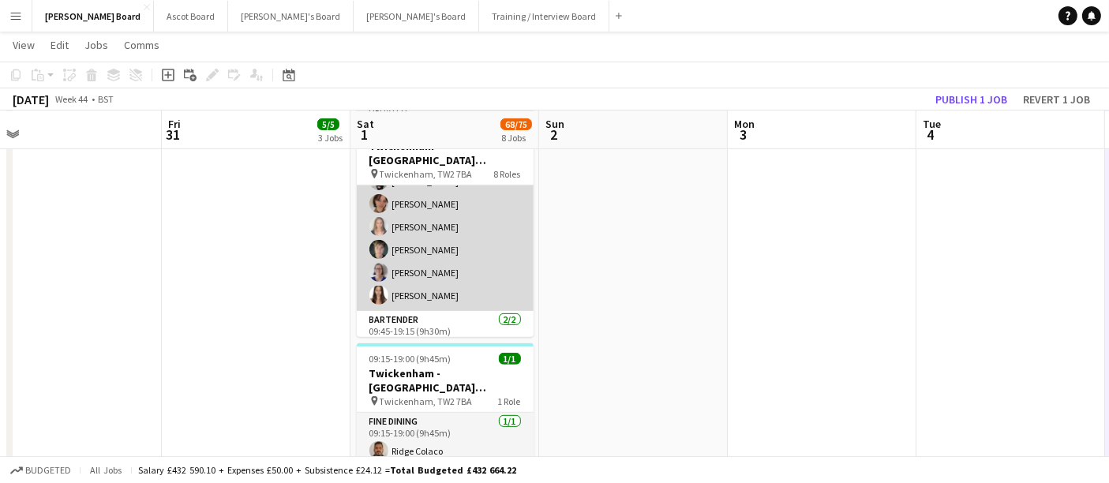
click at [442, 288] on app-card-role "Waiter [DATE] 09:15-19:00 (9h45m) [PERSON_NAME] [PERSON_NAME] [PERSON_NAME] [PE…" at bounding box center [445, 204] width 177 height 214
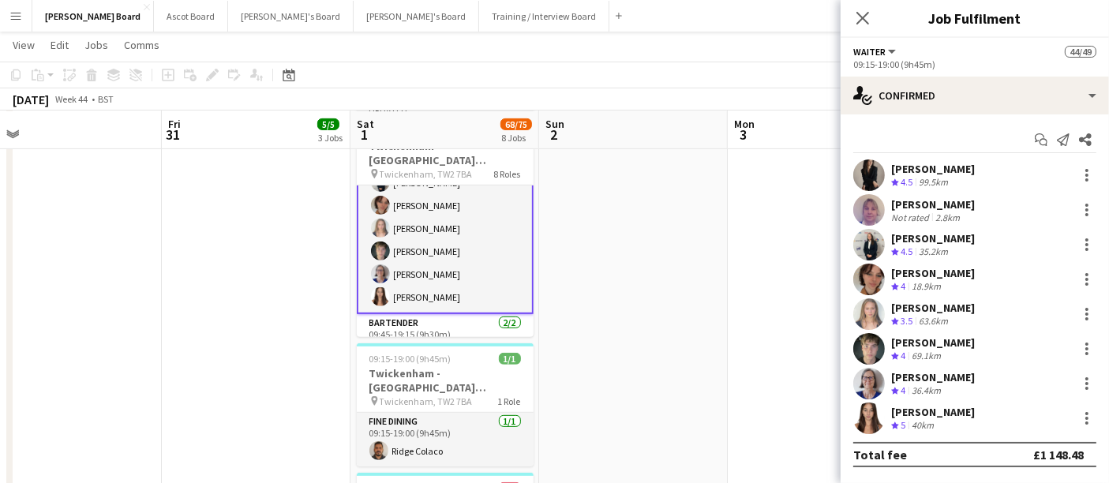
scroll to position [90, 0]
click at [546, 418] on div "[PERSON_NAME] Crew rating 5 40km" at bounding box center [975, 419] width 268 height 32
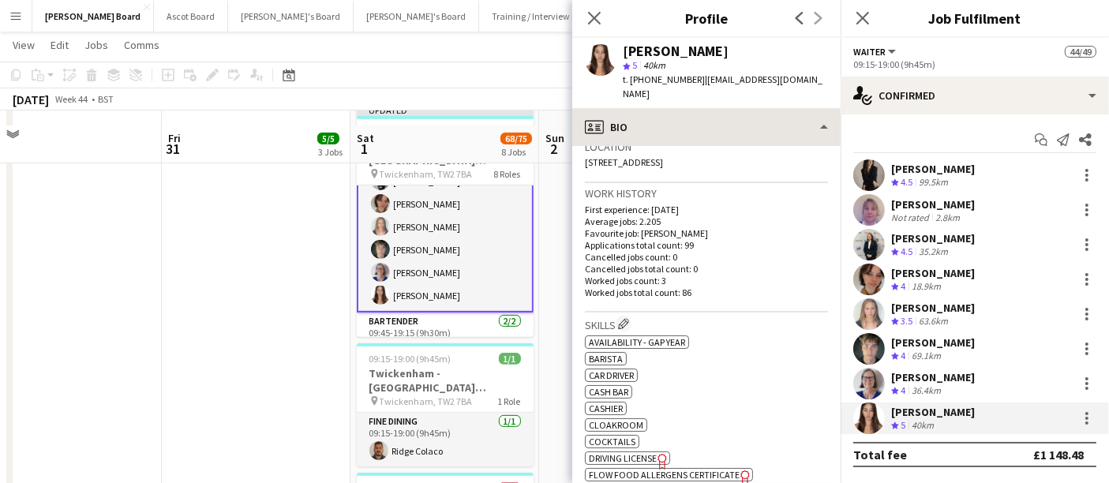
scroll to position [701, 0]
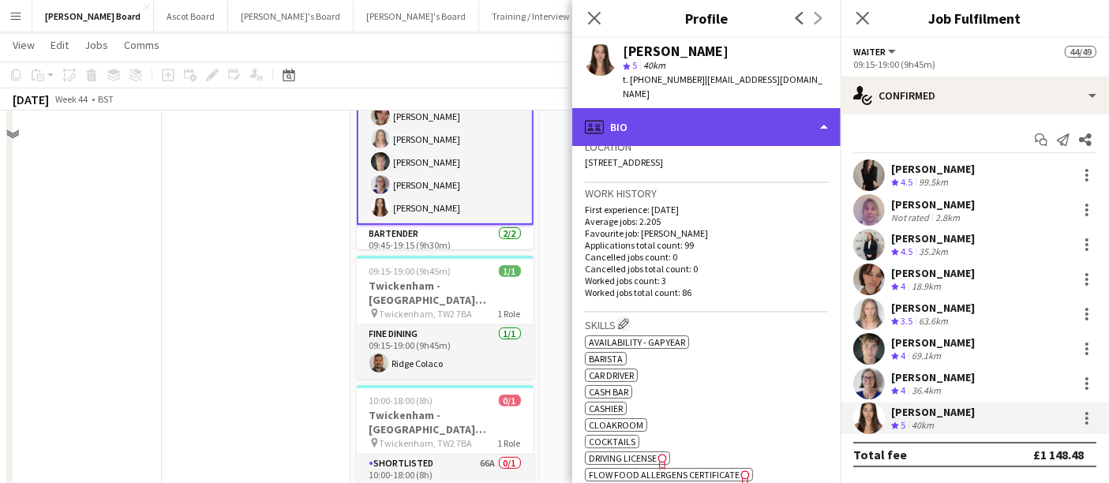
click at [546, 108] on div "profile Bio" at bounding box center [706, 127] width 268 height 38
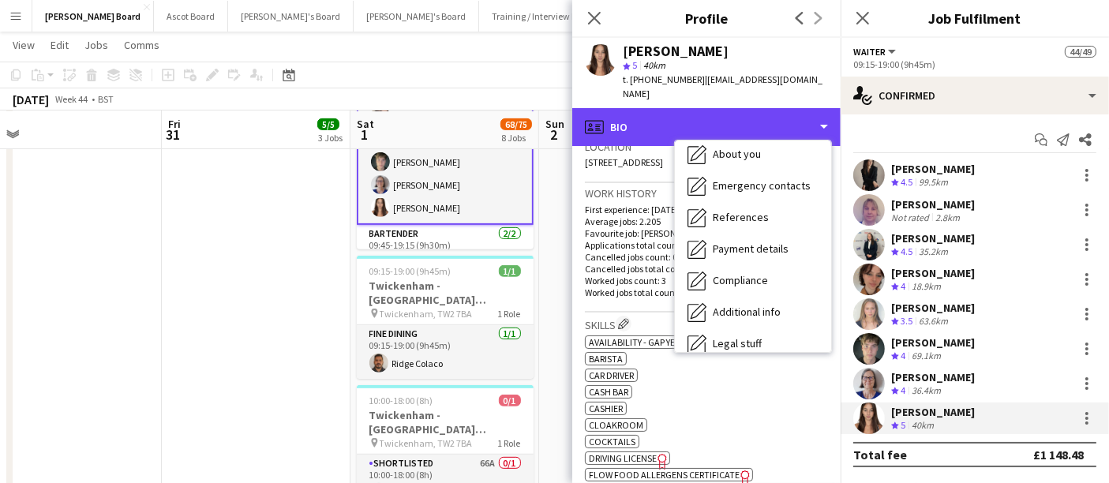
scroll to position [211, 0]
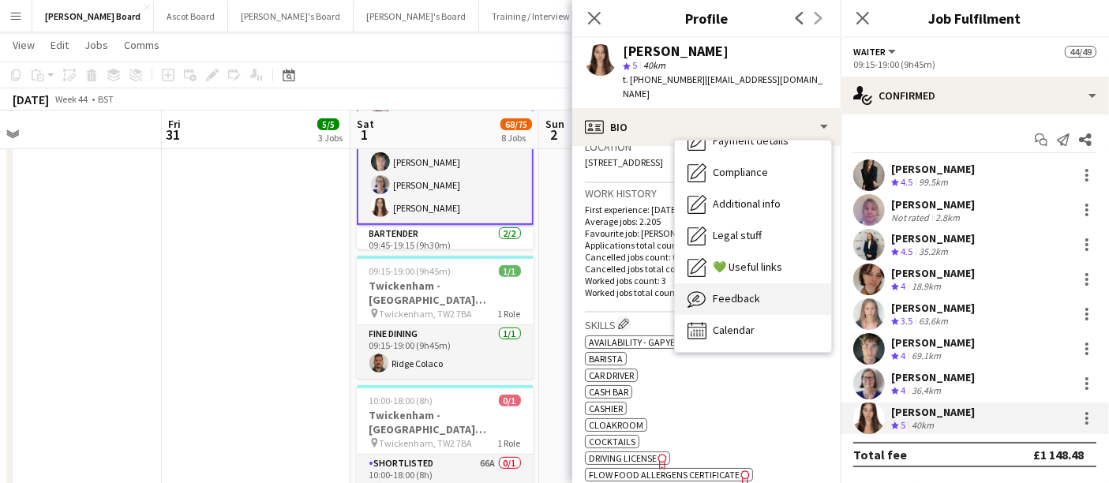
click at [546, 294] on div "Feedback Feedback" at bounding box center [753, 299] width 156 height 32
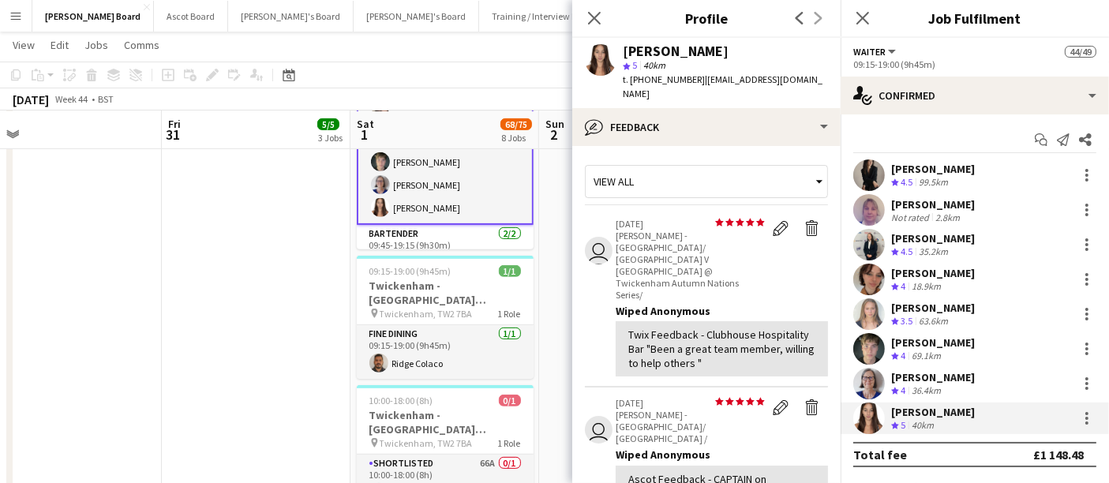
click at [546, 81] on span "| [EMAIL_ADDRESS][DOMAIN_NAME]" at bounding box center [723, 86] width 200 height 26
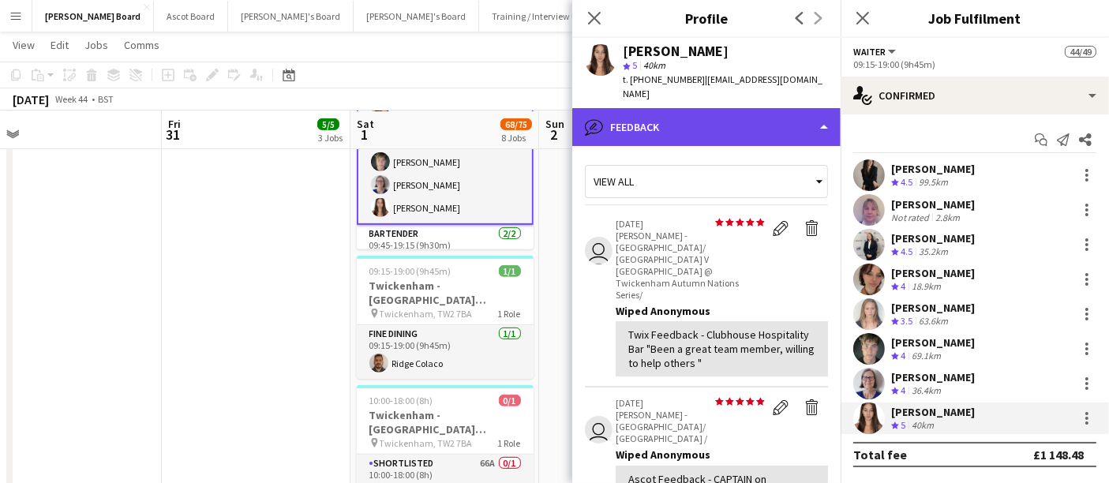
click at [546, 108] on div "bubble-pencil Feedback" at bounding box center [706, 127] width 268 height 38
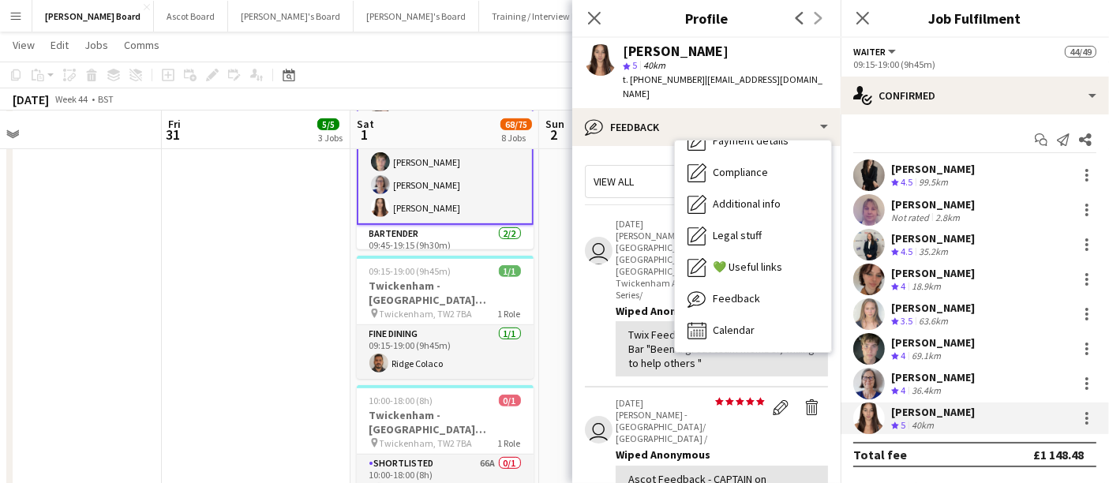
click at [546, 243] on p "[PERSON_NAME] - [GEOGRAPHIC_DATA]/ [GEOGRAPHIC_DATA] V [GEOGRAPHIC_DATA] @ Twic…" at bounding box center [690, 265] width 149 height 71
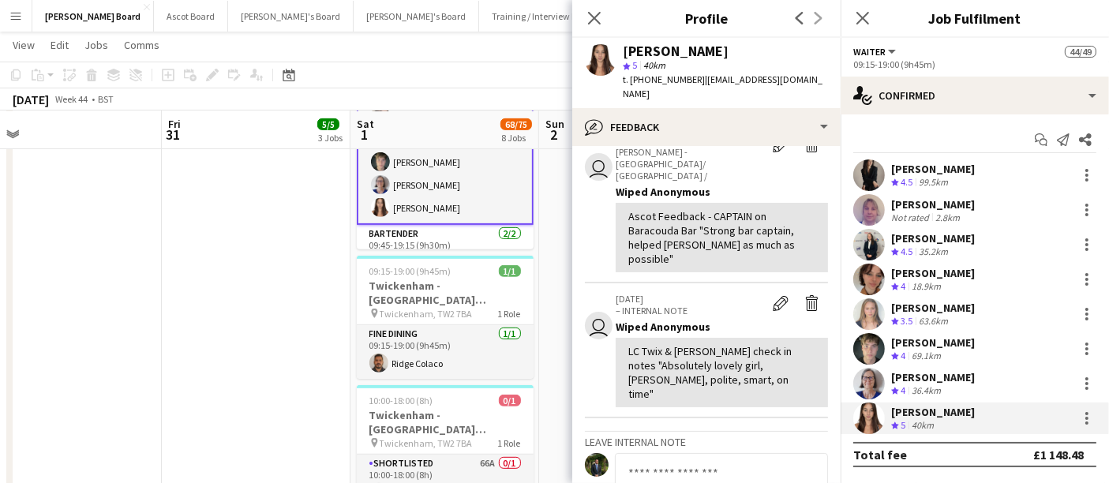
scroll to position [175, 0]
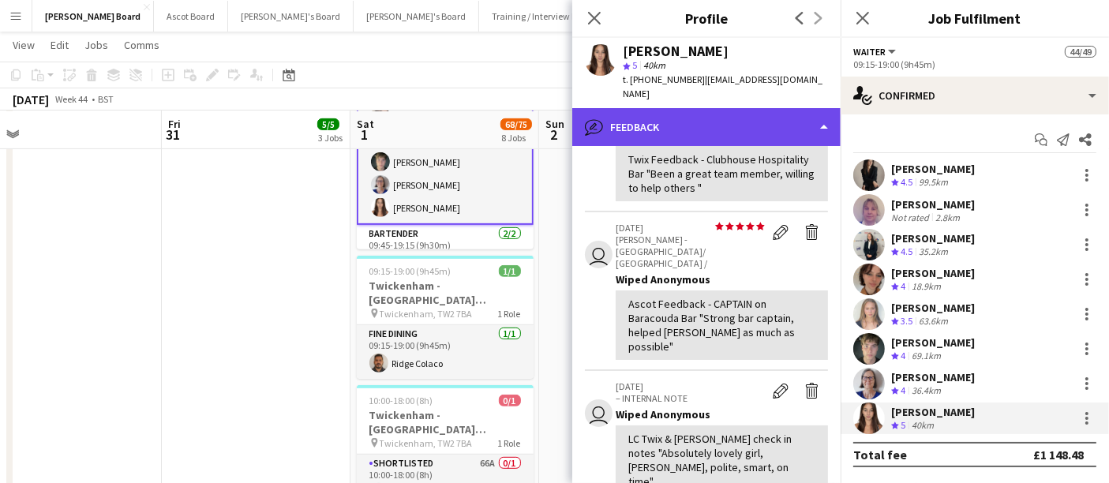
click at [546, 108] on div "bubble-pencil Feedback" at bounding box center [706, 127] width 268 height 38
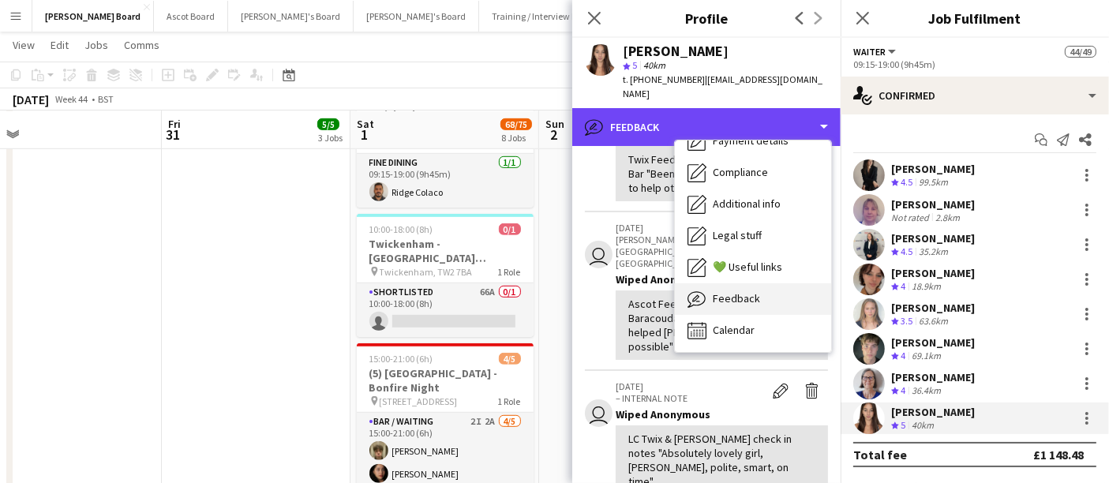
scroll to position [965, 0]
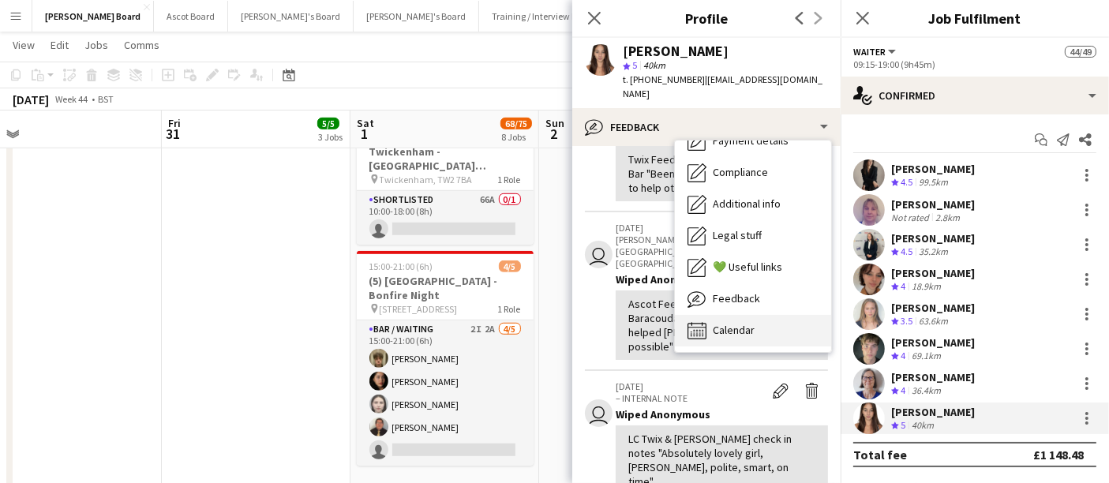
click at [546, 315] on div "Calendar Calendar" at bounding box center [753, 331] width 156 height 32
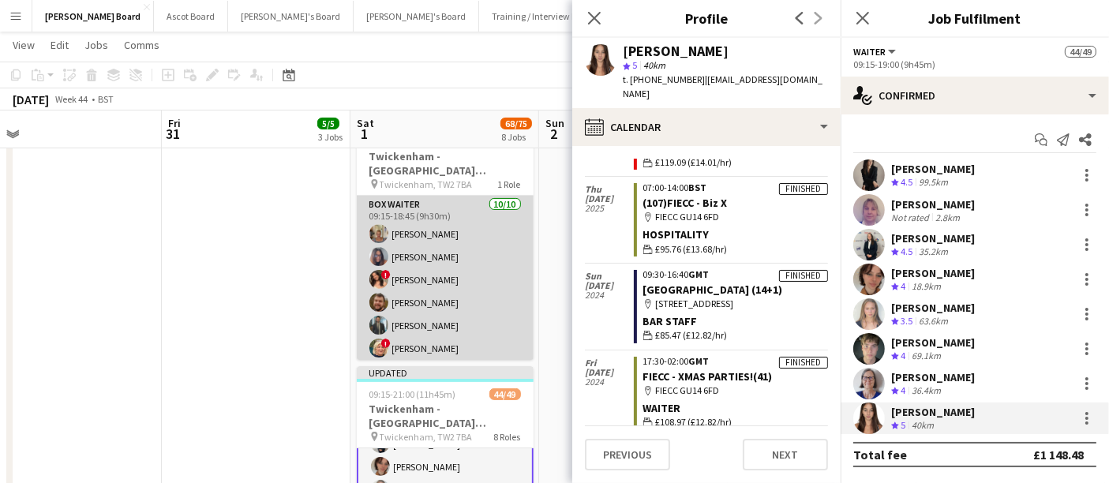
scroll to position [0, 405]
click at [482, 256] on app-card-role "BOX Waiter [DATE] 09:15-18:45 (9h30m) [PERSON_NAME] [PERSON_NAME] ! [PERSON_NAM…" at bounding box center [444, 326] width 177 height 260
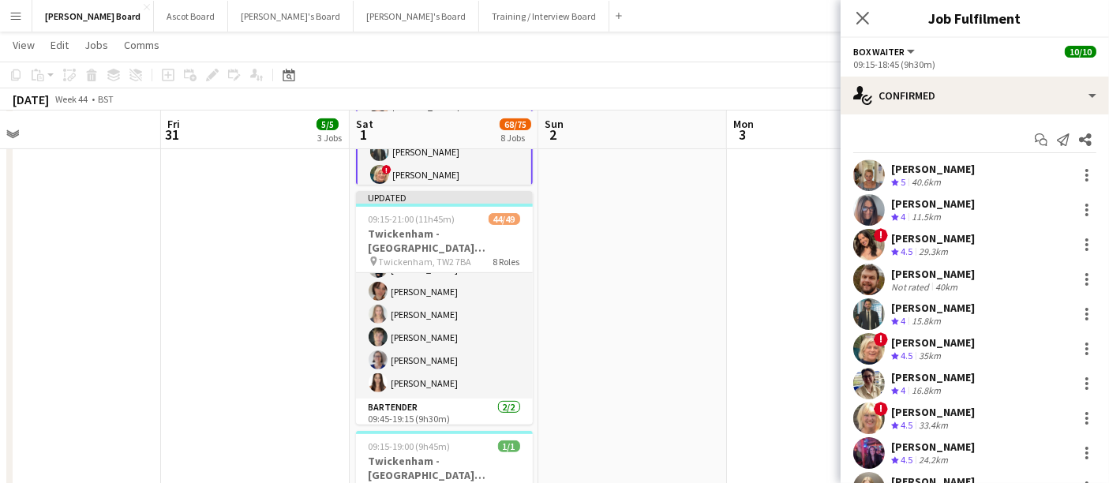
scroll to position [65, 0]
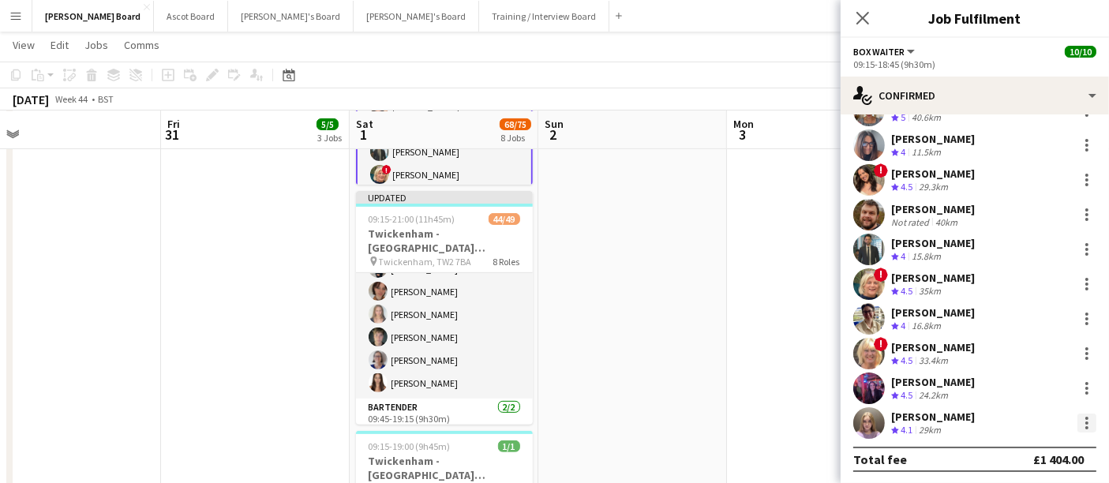
click at [546, 422] on div at bounding box center [1087, 423] width 19 height 19
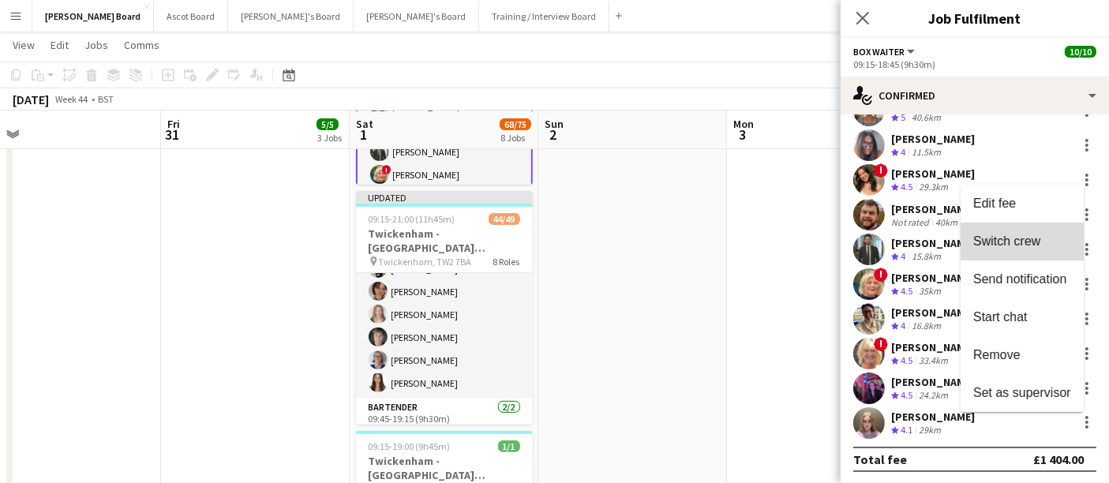
click at [546, 241] on span "Switch crew" at bounding box center [1006, 240] width 67 height 13
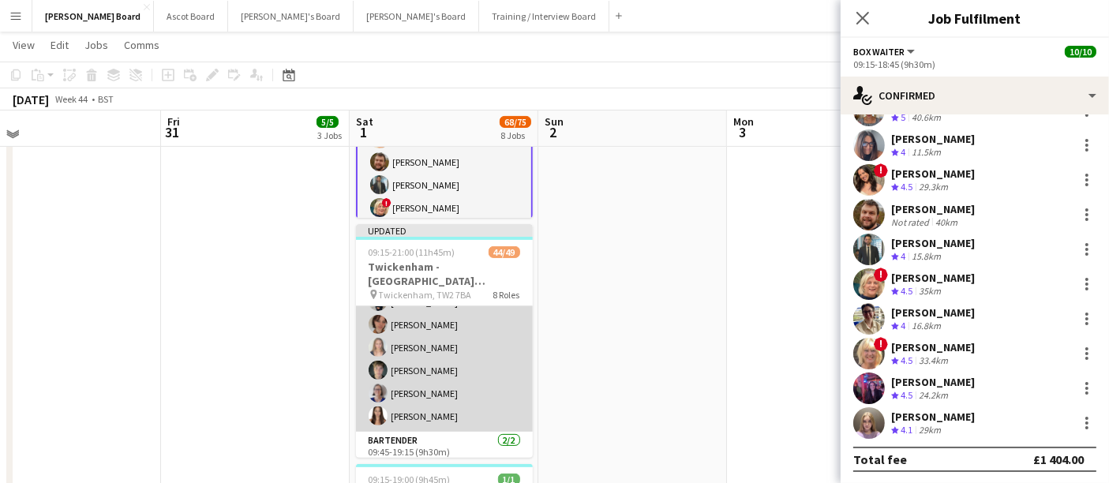
click at [469, 403] on app-card-role "Waiter [DATE] 09:15-19:00 (9h45m) [PERSON_NAME] [PERSON_NAME] [PERSON_NAME] [PE…" at bounding box center [444, 325] width 177 height 214
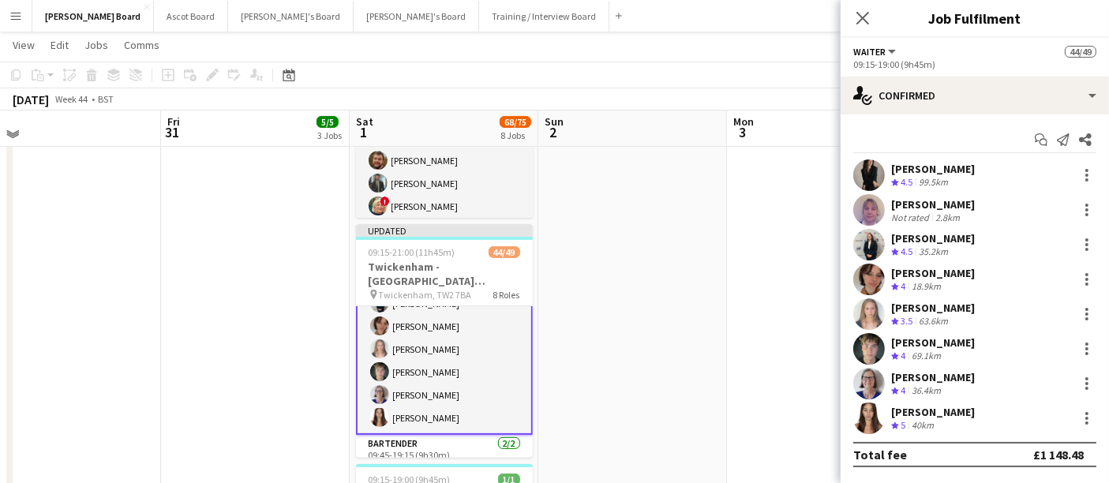
scroll to position [90, 0]
click at [546, 425] on div at bounding box center [1087, 418] width 19 height 19
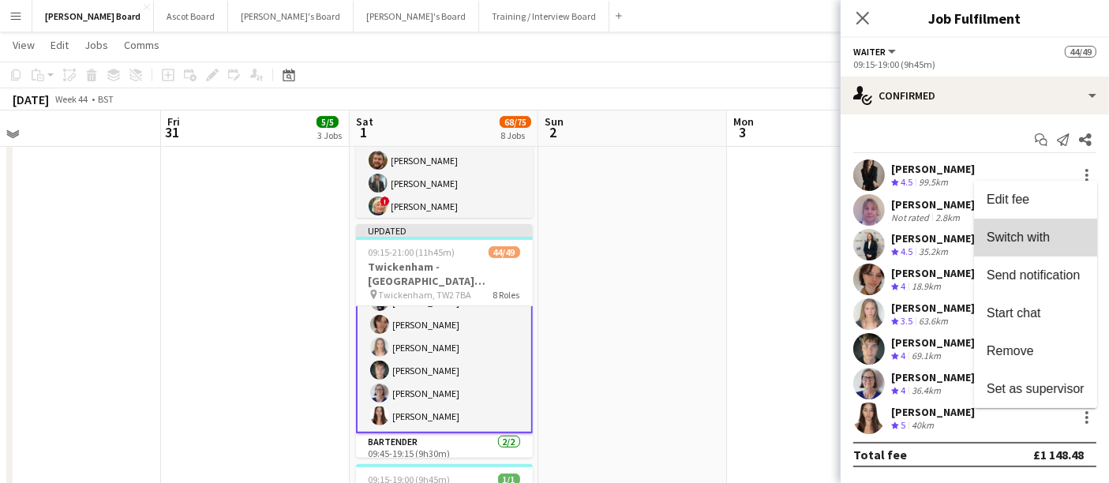
click at [546, 248] on button "Switch with" at bounding box center [1035, 238] width 123 height 38
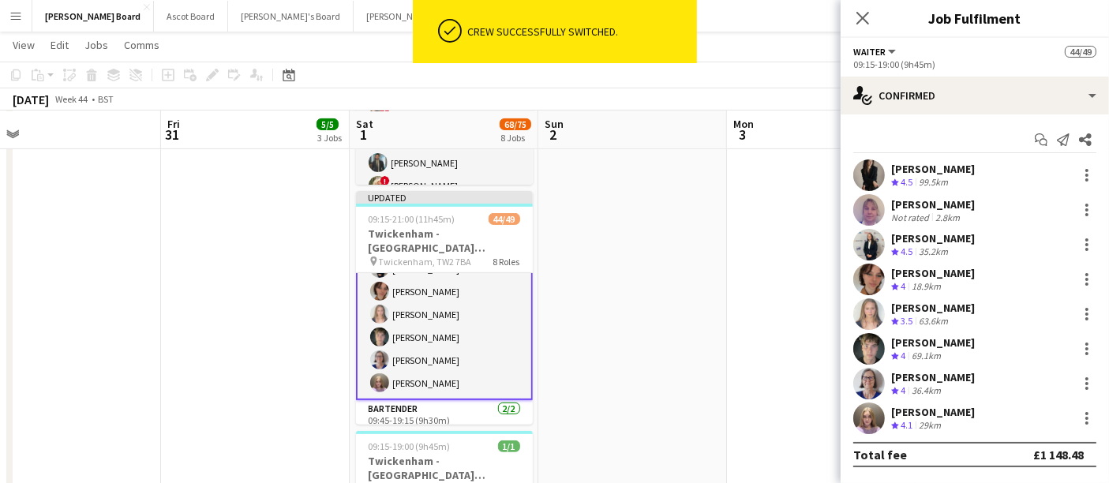
click at [546, 247] on app-date-cell at bounding box center [632, 332] width 189 height 1217
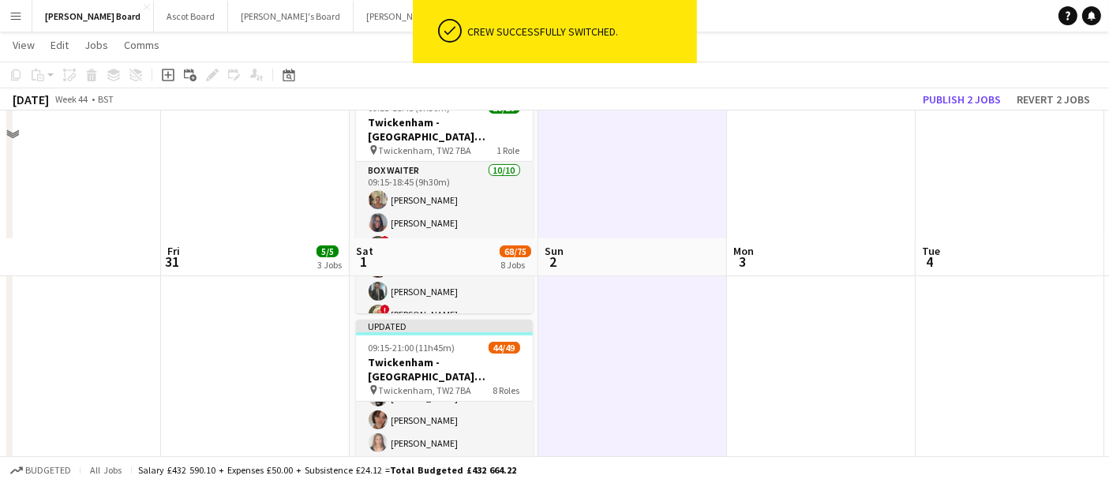
scroll to position [263, 0]
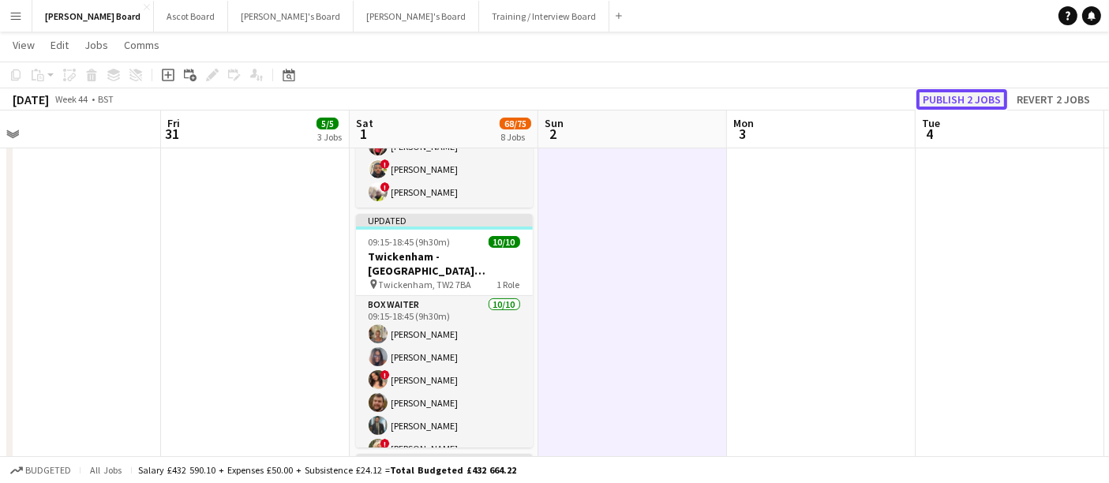
click at [546, 100] on button "Publish 2 jobs" at bounding box center [962, 99] width 91 height 21
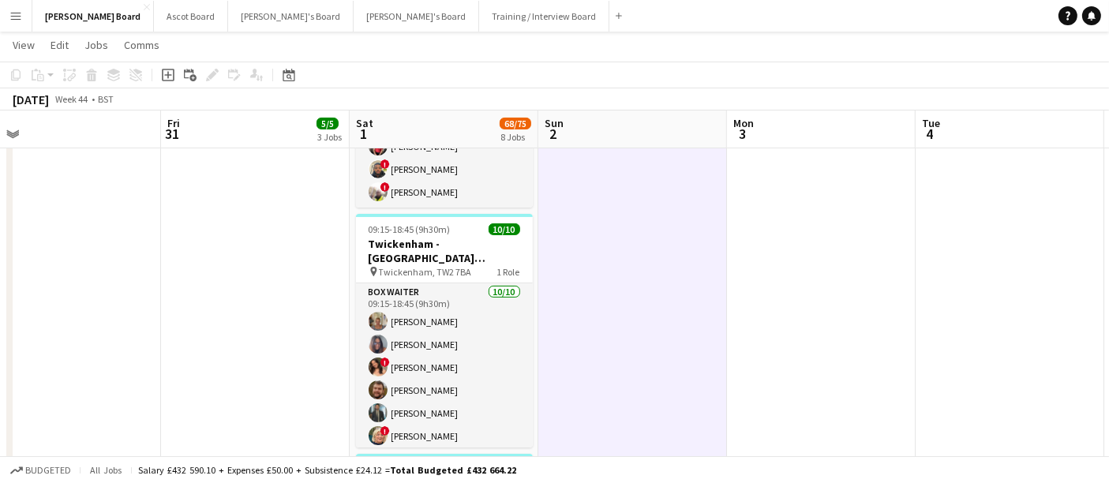
click at [546, 76] on app-toolbar "Copy Paste Paste Ctrl+V Paste with crew Ctrl+Shift+V Paste linked Job [GEOGRAPH…" at bounding box center [554, 75] width 1109 height 27
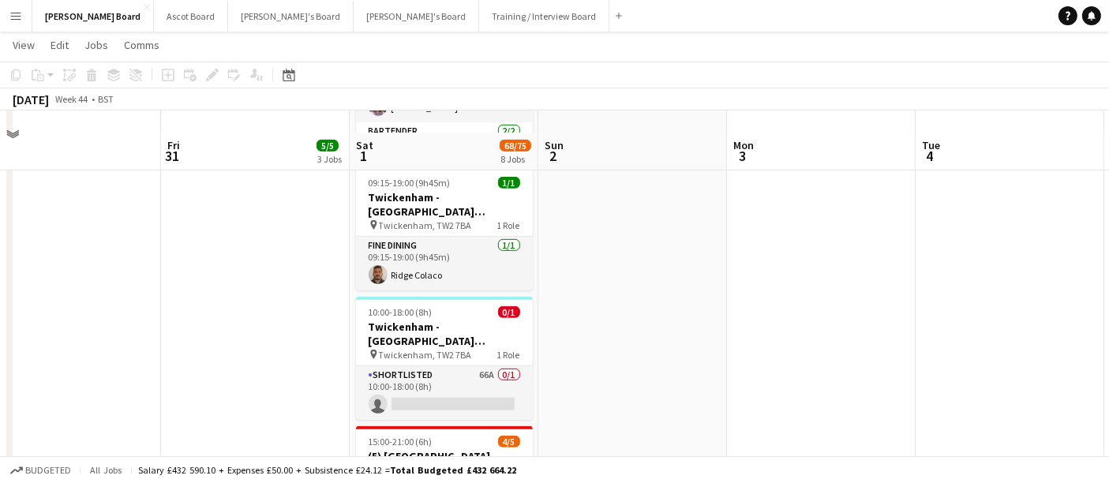
scroll to position [1052, 0]
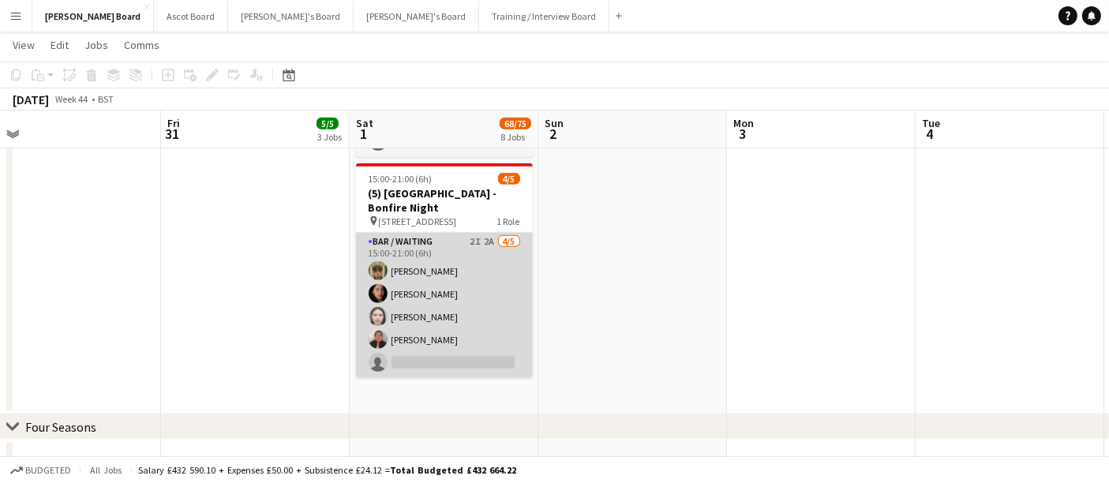
click at [403, 303] on app-card-role "Bar / Waiting 2I 2A [DATE] 15:00-21:00 (6h) [PERSON_NAME] [PERSON_NAME] [PERSON…" at bounding box center [444, 305] width 177 height 145
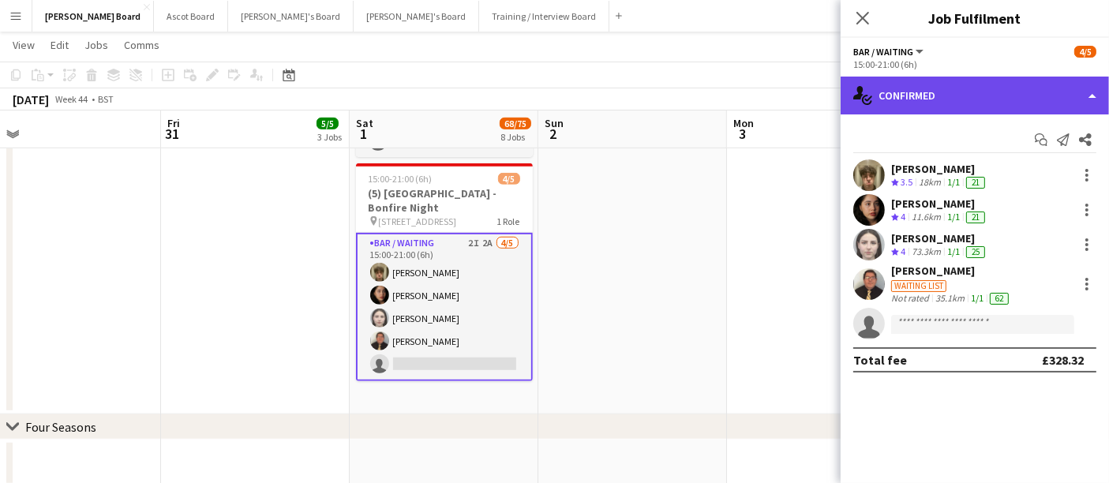
click at [546, 102] on div "single-neutral-actions-check-2 Confirmed" at bounding box center [975, 96] width 268 height 38
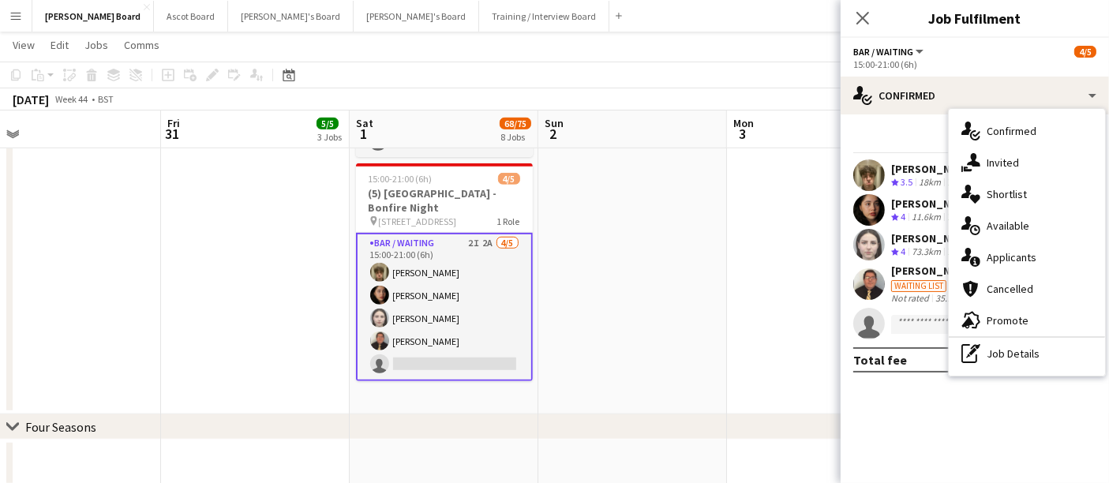
click at [546, 251] on div "single-neutral-actions-information Applicants" at bounding box center [1027, 258] width 156 height 32
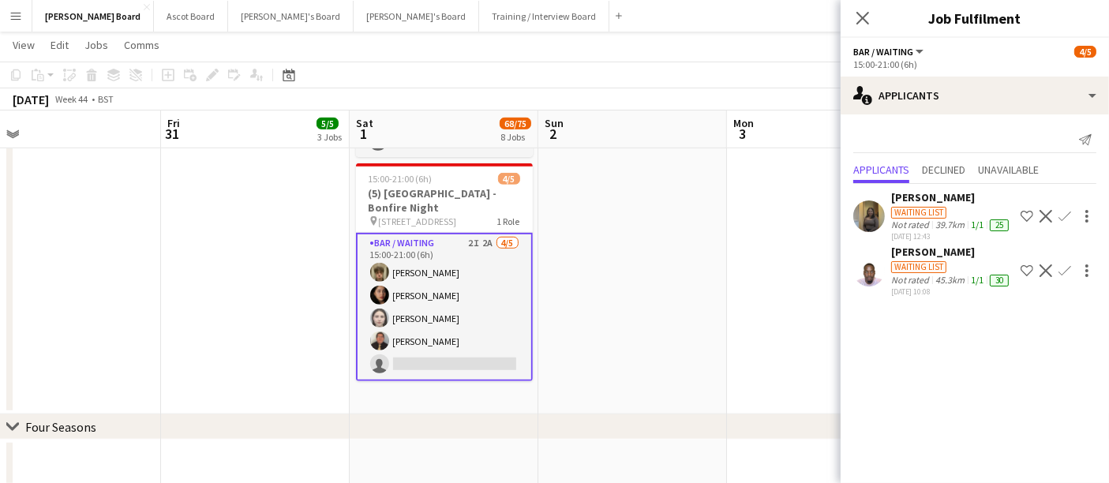
click at [546, 287] on div "Not rated" at bounding box center [911, 280] width 41 height 13
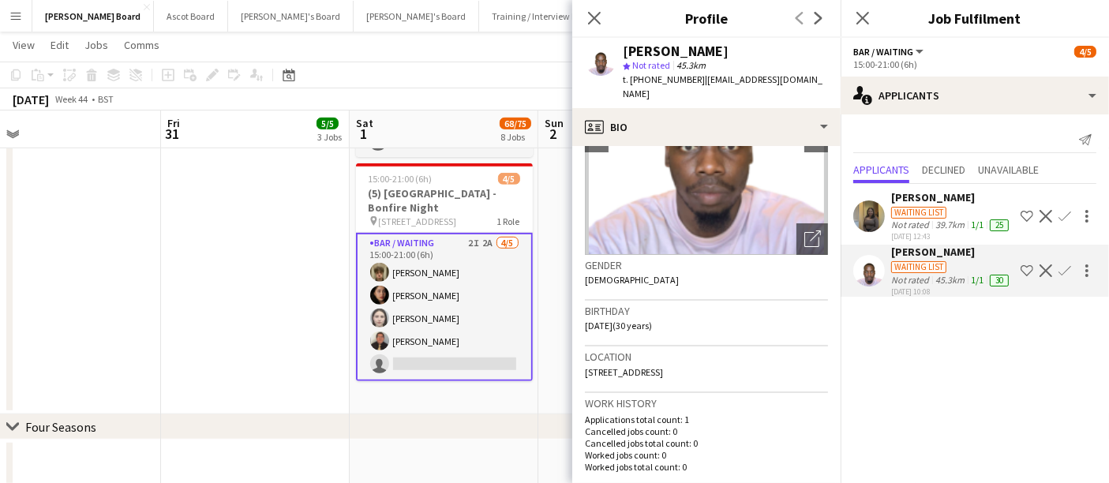
scroll to position [263, 0]
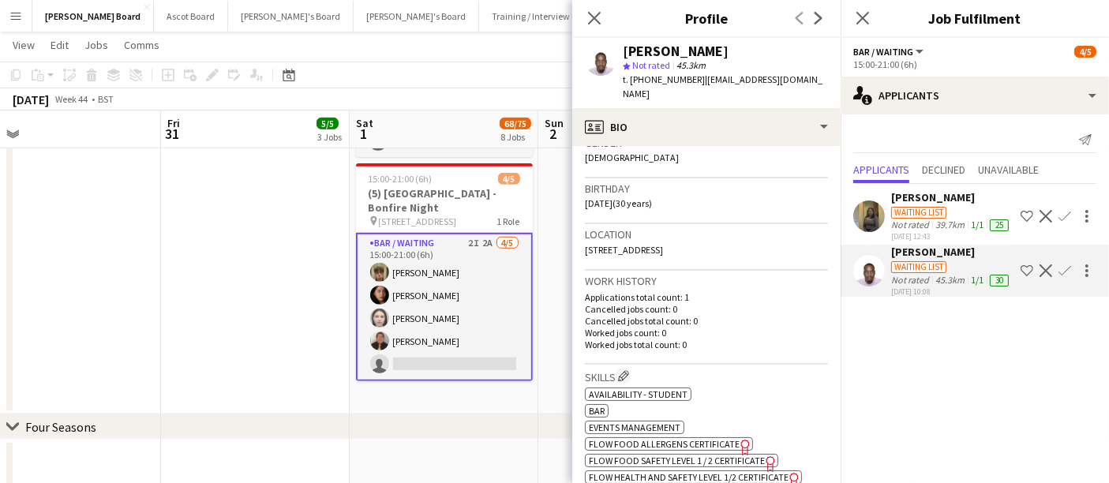
click at [546, 221] on div "Not rated" at bounding box center [911, 225] width 41 height 13
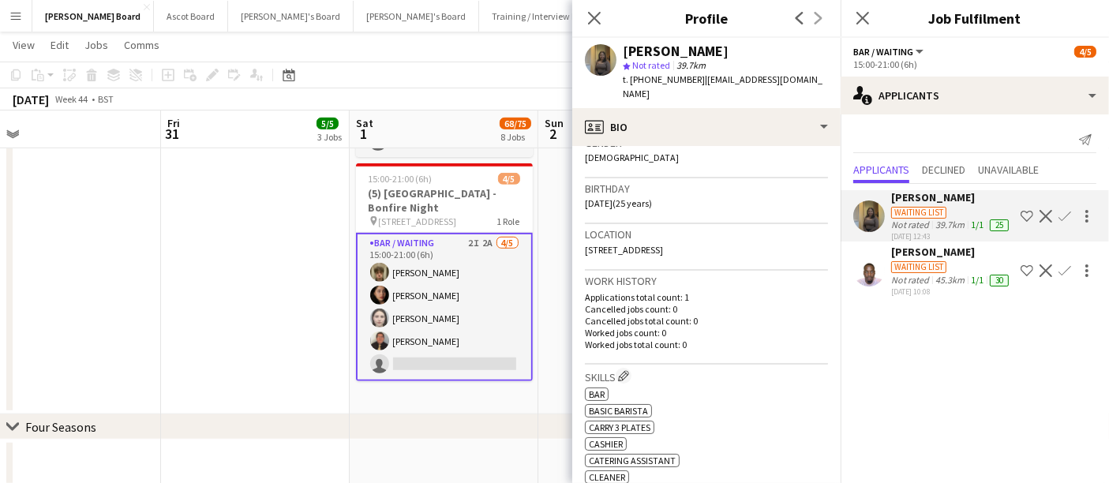
click at [403, 339] on app-card-role "Bar / Waiting 2I 2A [DATE] 15:00-21:00 (6h) [PERSON_NAME] [PERSON_NAME] [PERSON…" at bounding box center [444, 307] width 177 height 148
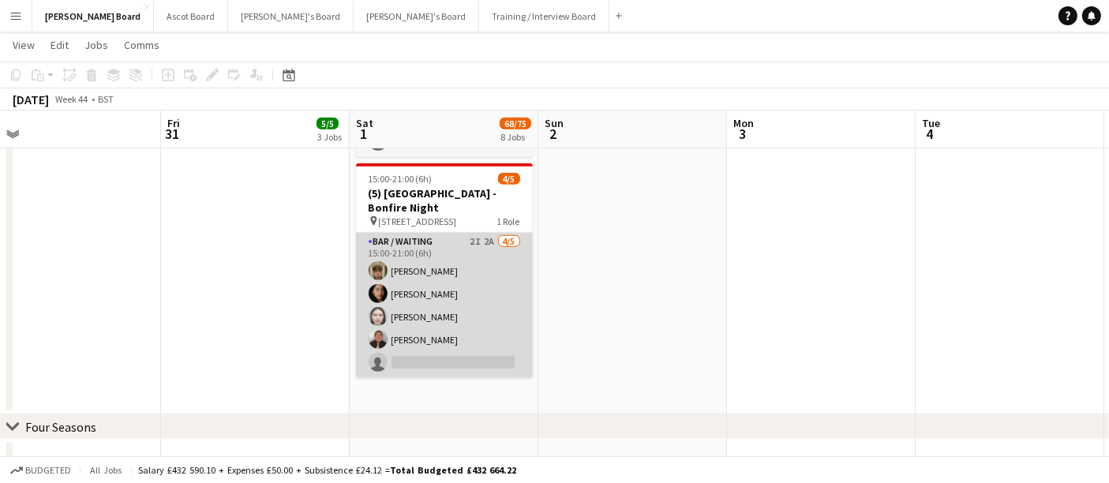
click at [447, 324] on app-card-role "Bar / Waiting 2I 2A [DATE] 15:00-21:00 (6h) [PERSON_NAME] [PERSON_NAME] [PERSON…" at bounding box center [444, 305] width 177 height 145
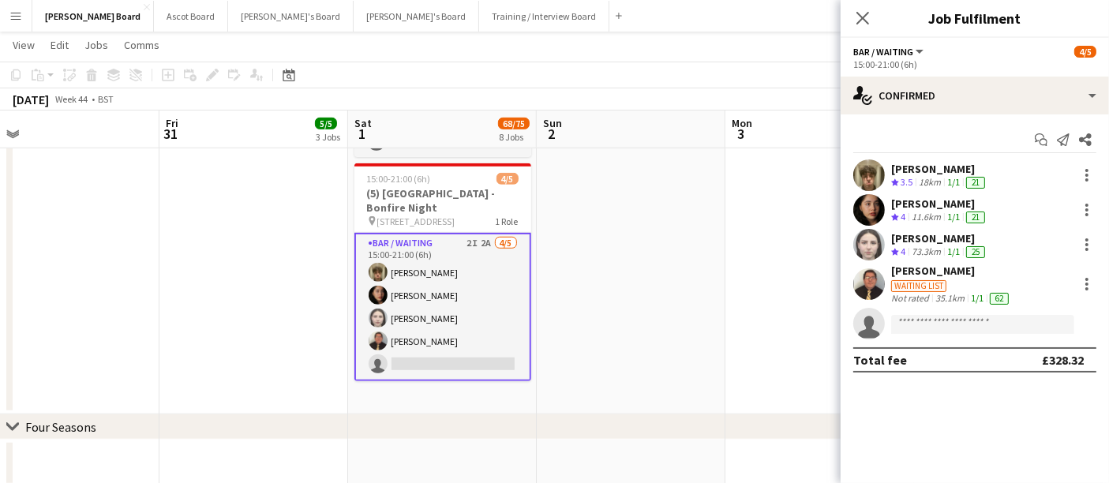
click at [546, 278] on div "Waiting list" at bounding box center [951, 285] width 121 height 14
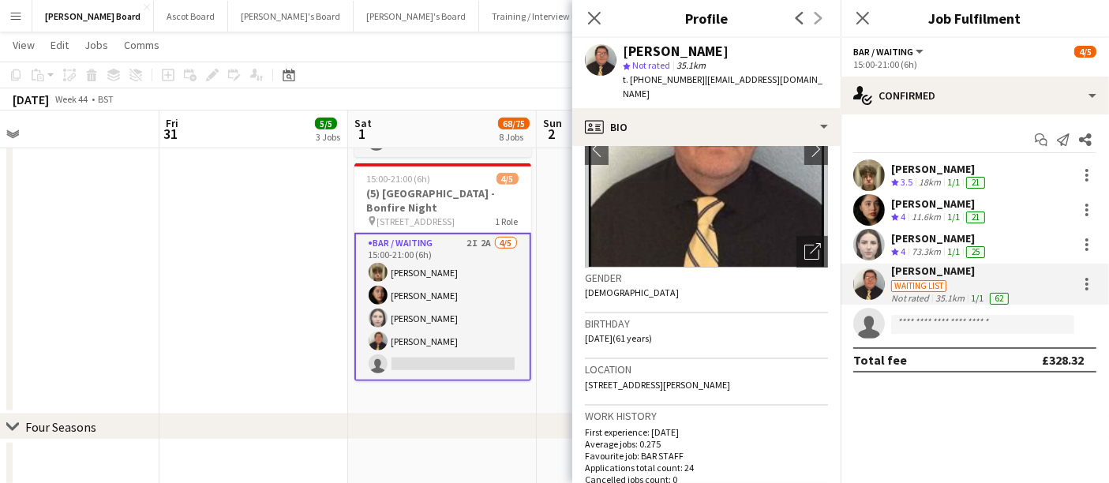
scroll to position [175, 0]
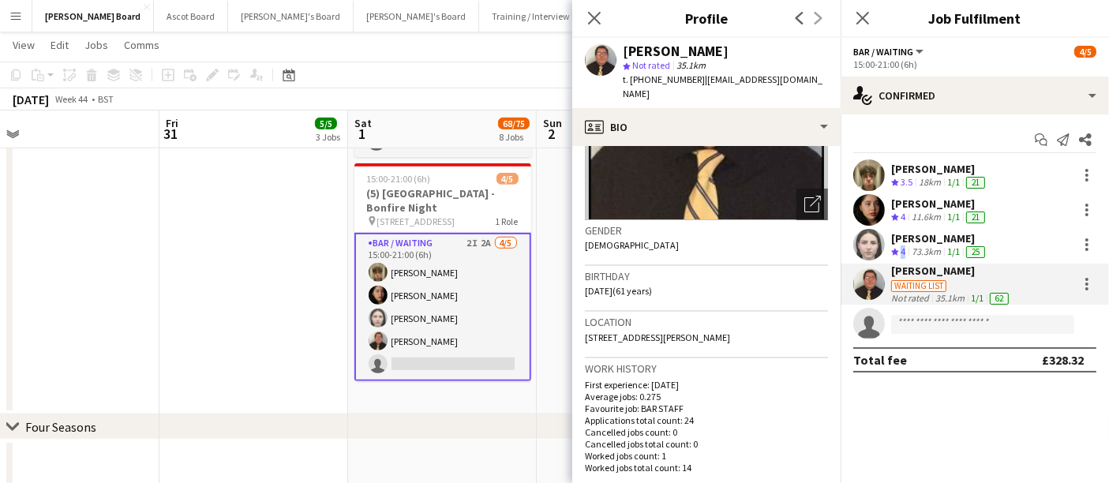
click at [546, 252] on span "4" at bounding box center [903, 252] width 5 height 12
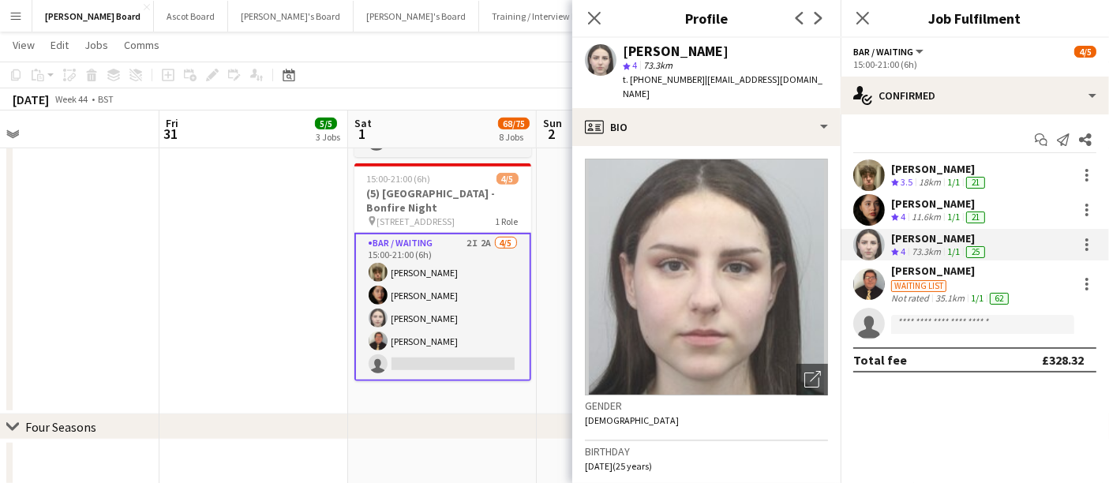
click at [546, 202] on div "[PERSON_NAME]" at bounding box center [939, 204] width 97 height 14
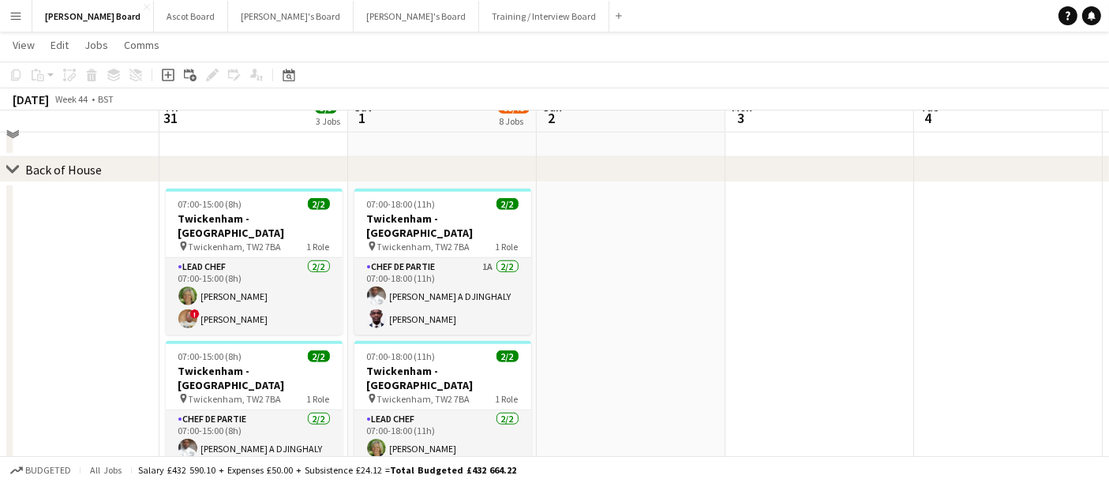
scroll to position [1367, 0]
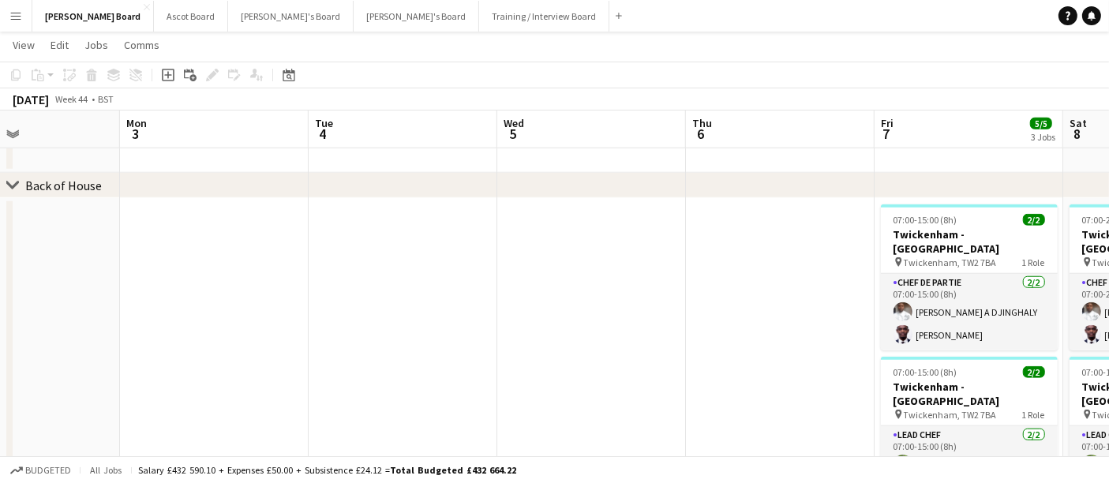
drag, startPoint x: 858, startPoint y: 339, endPoint x: 424, endPoint y: 314, distance: 434.9
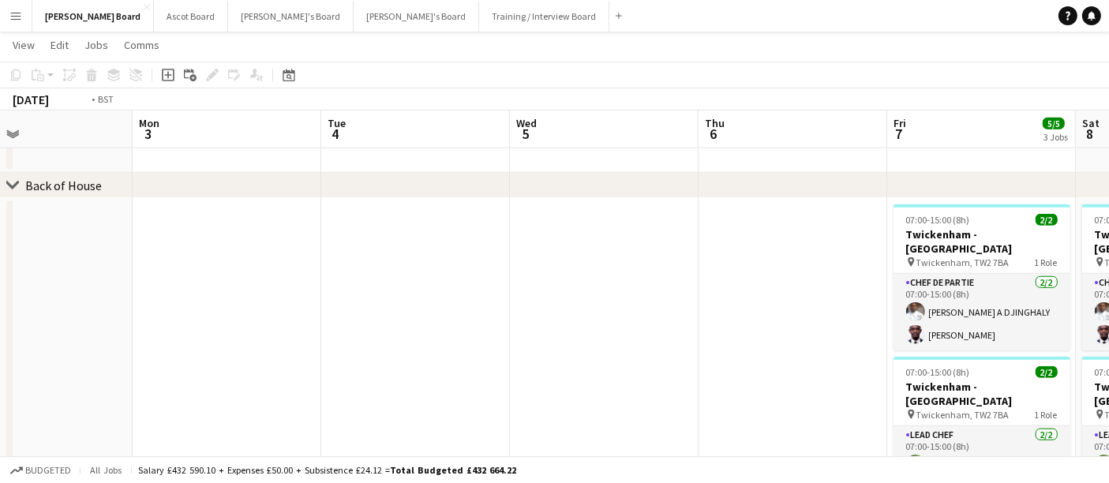
drag, startPoint x: 738, startPoint y: 324, endPoint x: 474, endPoint y: 302, distance: 264.6
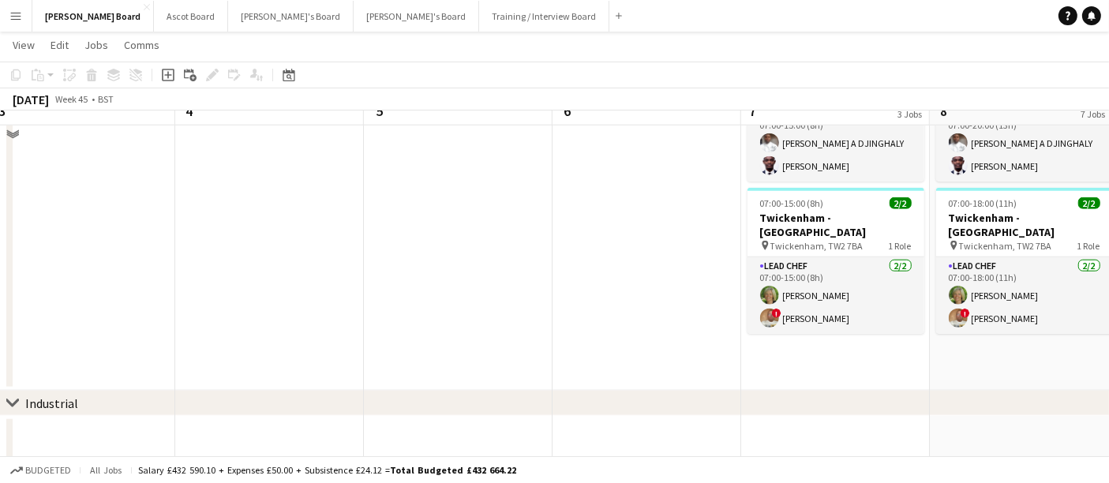
scroll to position [1542, 0]
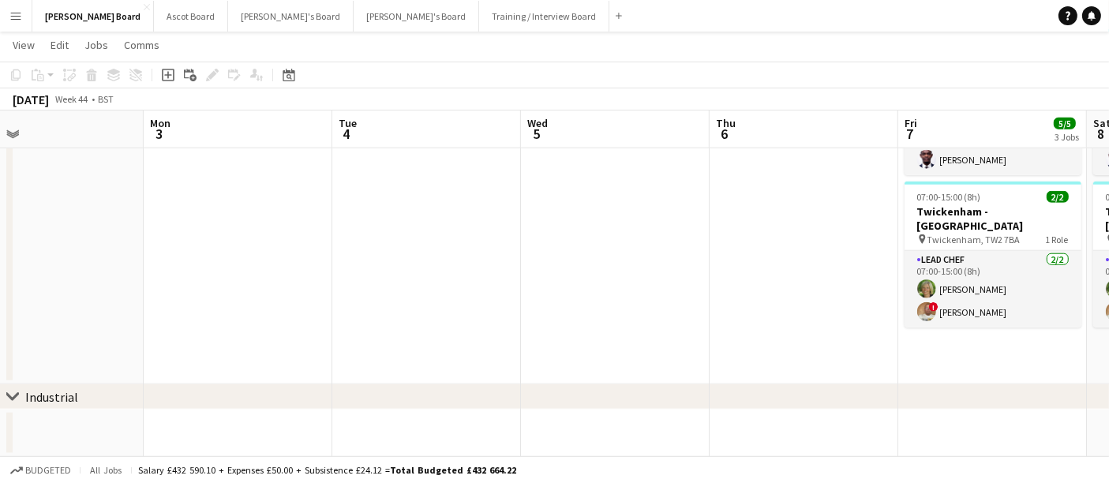
drag, startPoint x: 228, startPoint y: 263, endPoint x: 525, endPoint y: 258, distance: 296.9
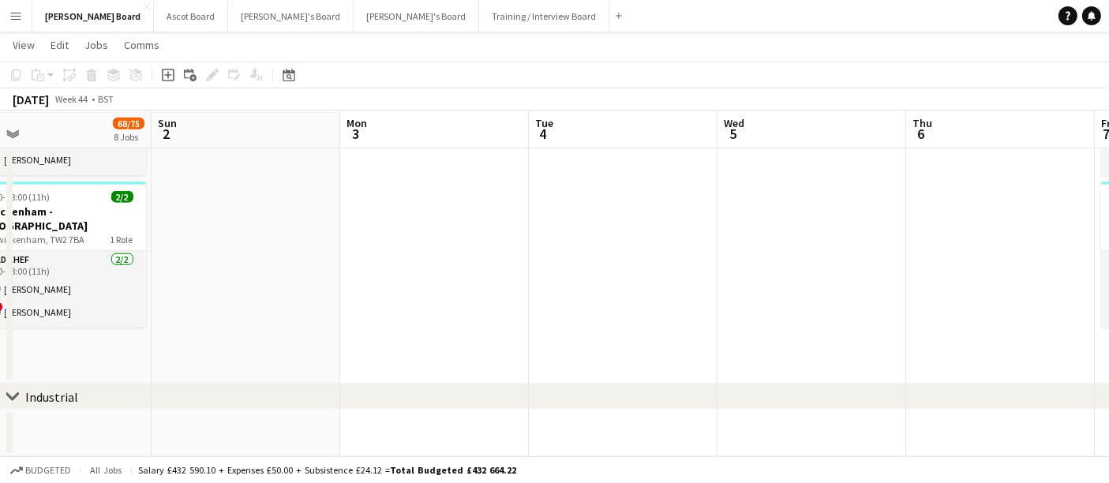
drag, startPoint x: 417, startPoint y: 273, endPoint x: 604, endPoint y: 374, distance: 212.6
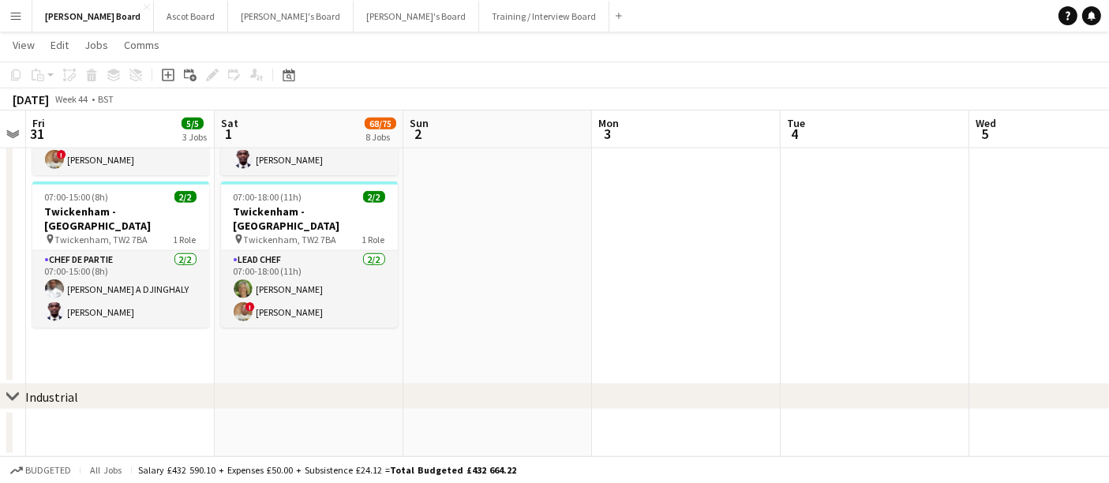
click at [546, 250] on app-date-cell at bounding box center [875, 204] width 189 height 362
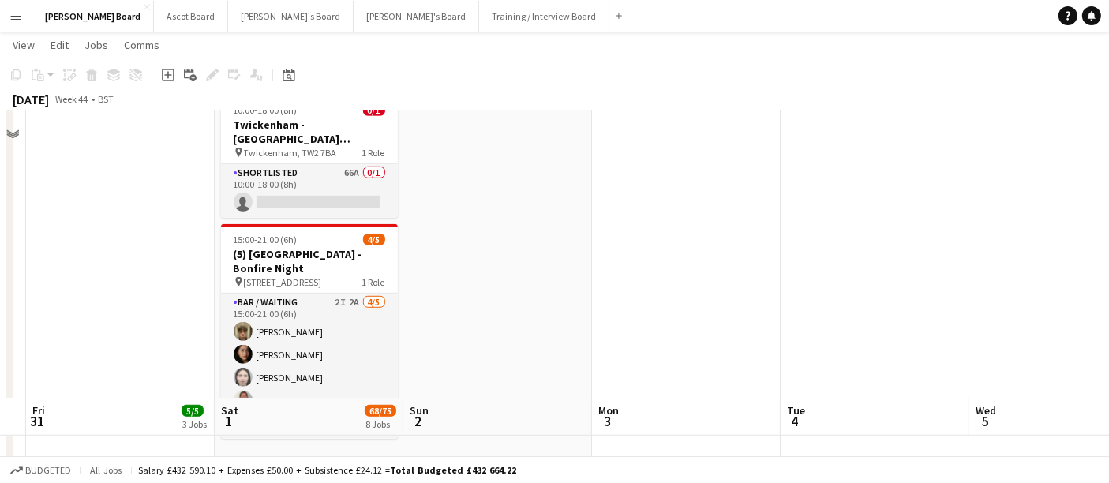
scroll to position [840, 0]
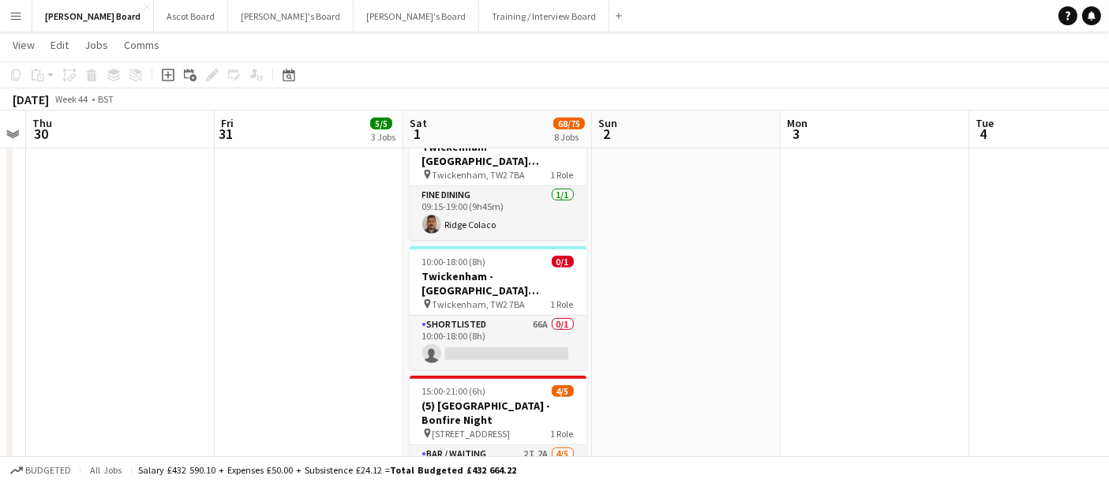
drag, startPoint x: 376, startPoint y: 273, endPoint x: 726, endPoint y: 283, distance: 350.6
click at [546, 283] on app-calendar-viewport "Tue 28 Wed 29 Thu 30 Fri 31 5/5 3 Jobs Sat 1 68/75 8 Jobs Sun 2 Mon 3 Tue 4 Wed…" at bounding box center [554, 190] width 1109 height 1937
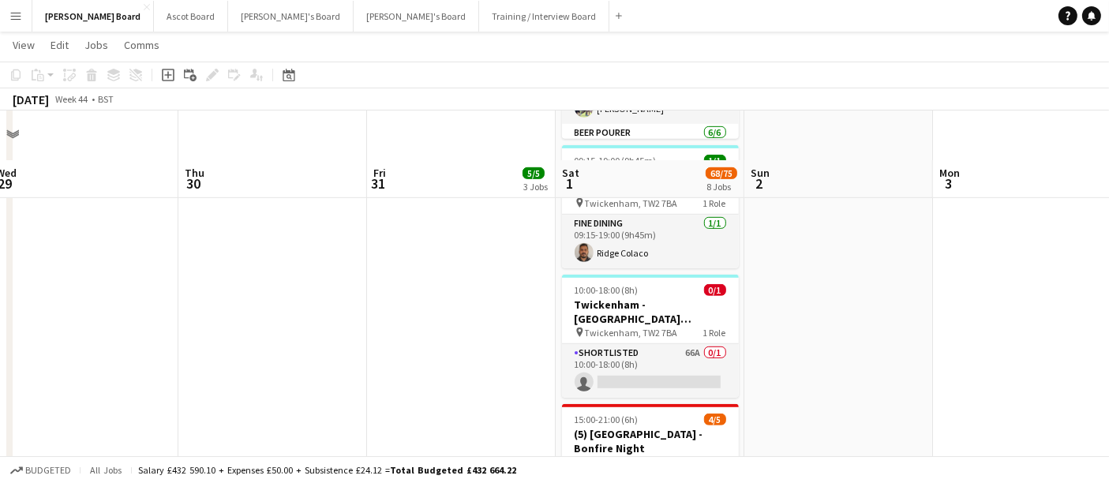
scroll to position [877, 0]
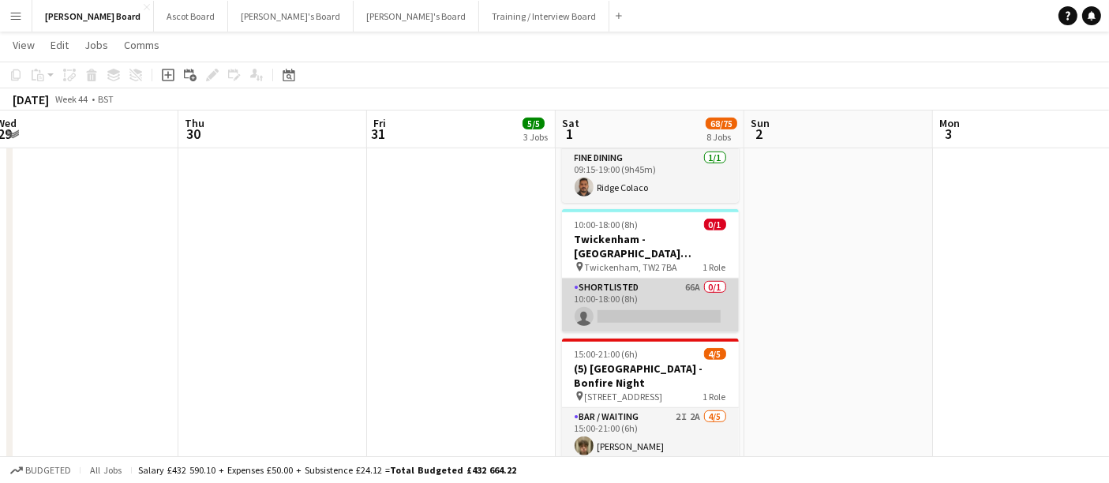
click at [546, 306] on app-card-role "Shortlisted 66A 0/1 10:00-18:00 (8h) single-neutral-actions" at bounding box center [650, 306] width 177 height 54
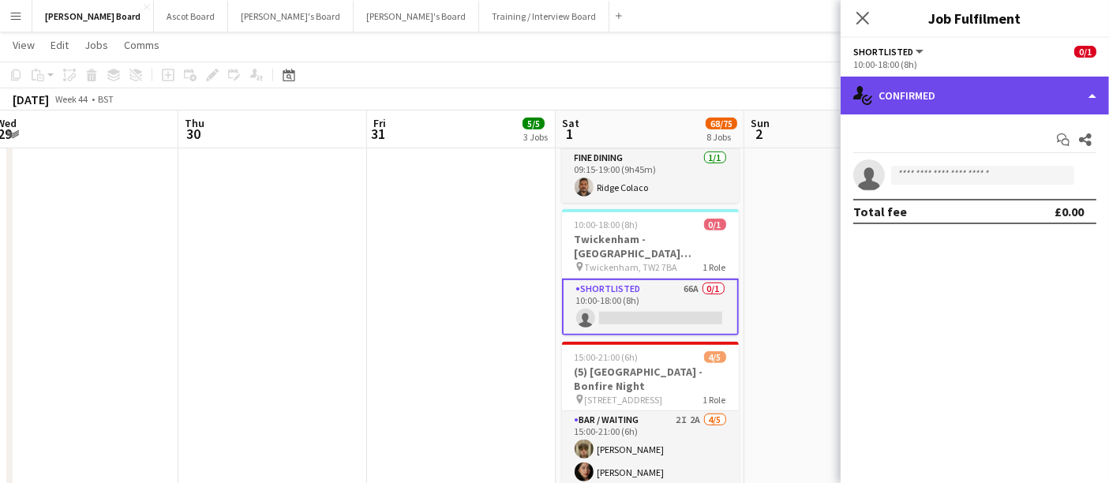
click at [546, 98] on div "single-neutral-actions-check-2 Confirmed" at bounding box center [975, 96] width 268 height 38
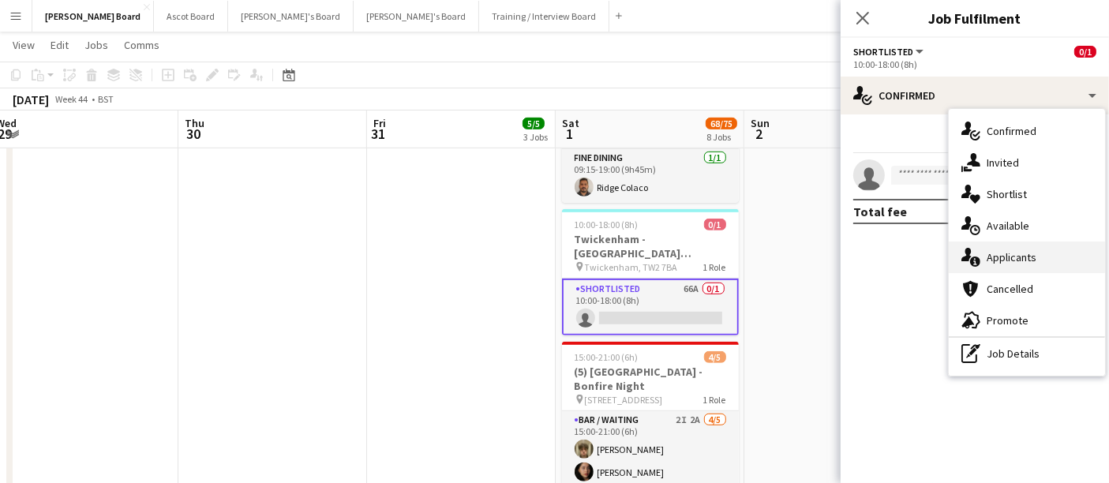
click at [546, 258] on div "single-neutral-actions-information Applicants" at bounding box center [1027, 258] width 156 height 32
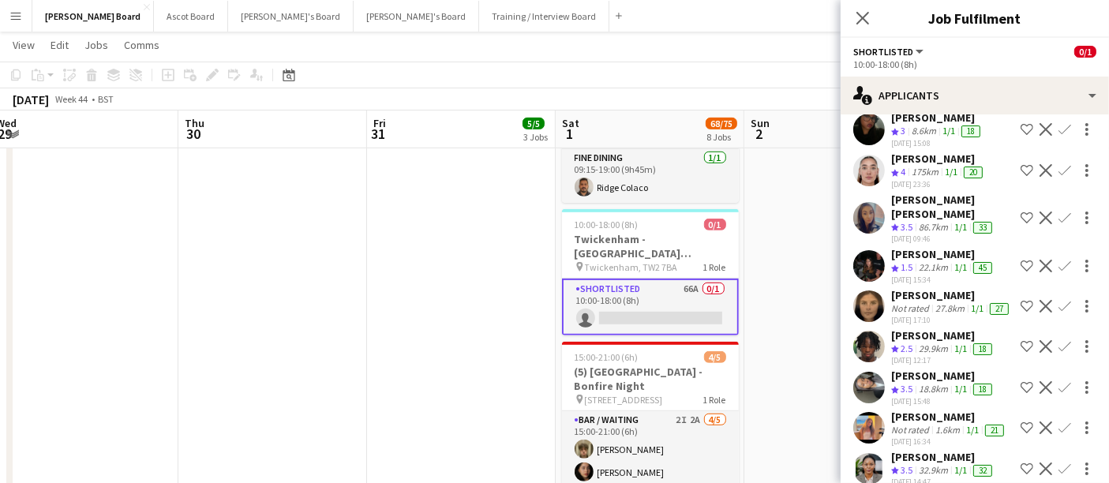
scroll to position [263, 0]
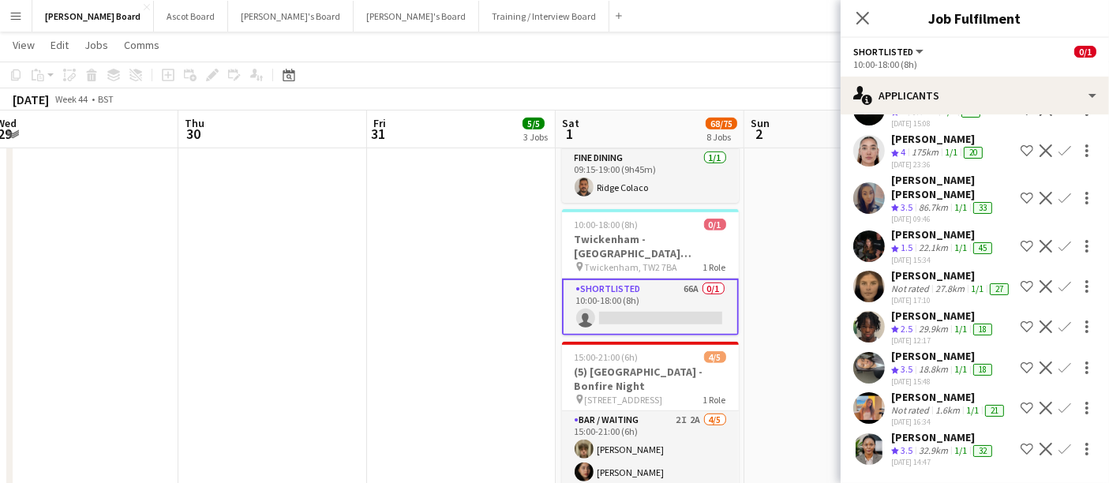
click at [546, 444] on div "Crew rating 3.5" at bounding box center [903, 450] width 24 height 13
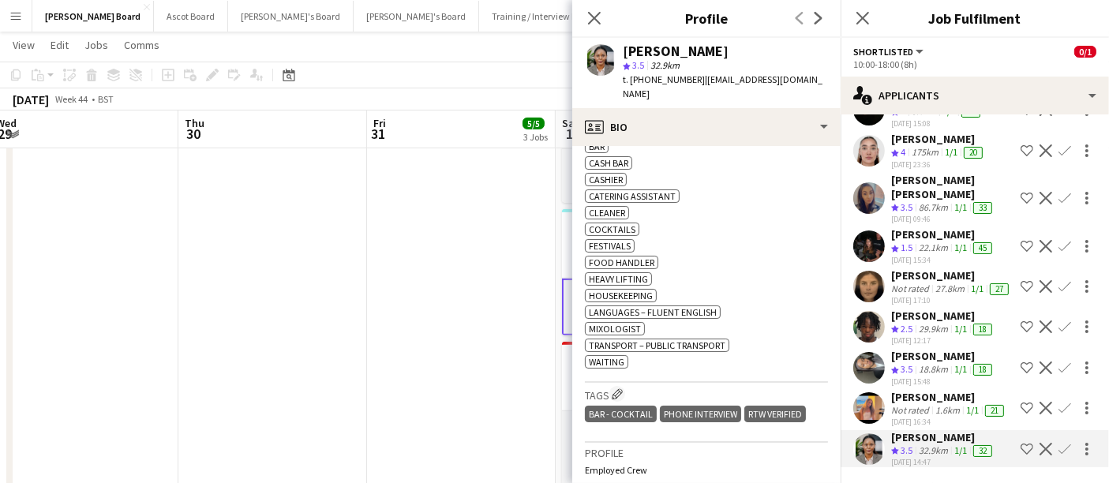
scroll to position [526, 0]
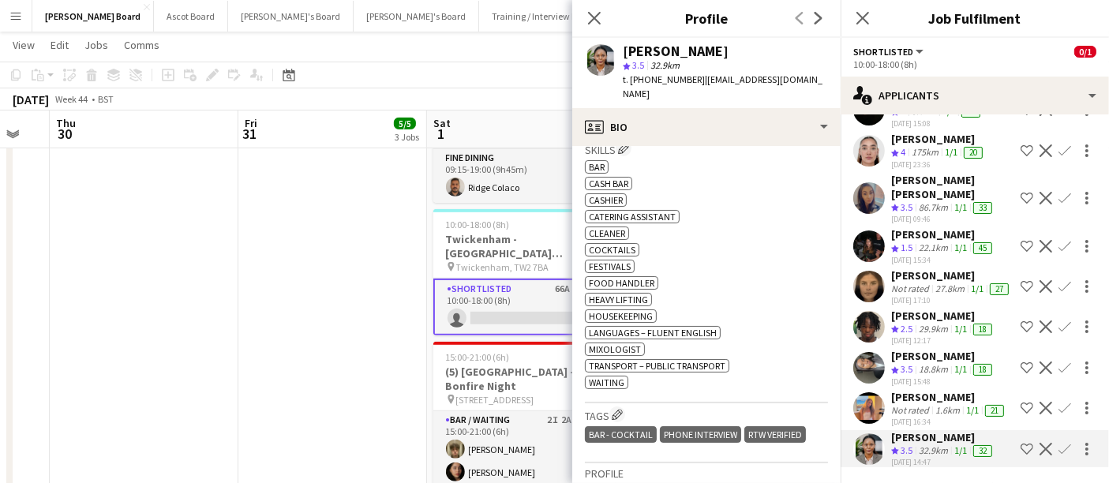
drag, startPoint x: 512, startPoint y: 276, endPoint x: 193, endPoint y: 247, distance: 319.5
click at [193, 247] on app-calendar-viewport "Mon 27 Tue 28 Wed 29 Thu 30 Fri 31 5/5 3 Jobs Sat 1 68/75 8 Jobs Sun 2 Mon 3 Tu…" at bounding box center [554, 152] width 1109 height 1937
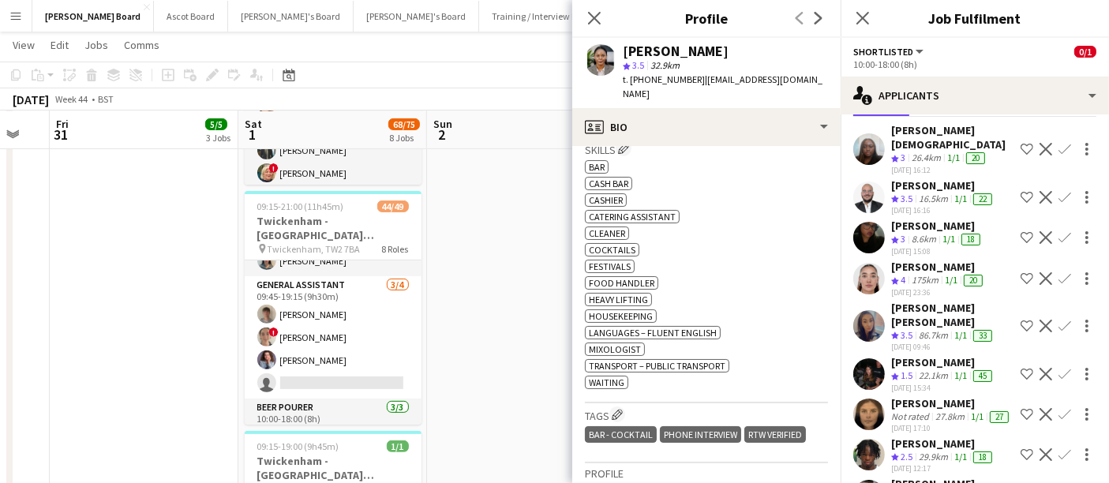
scroll to position [88, 0]
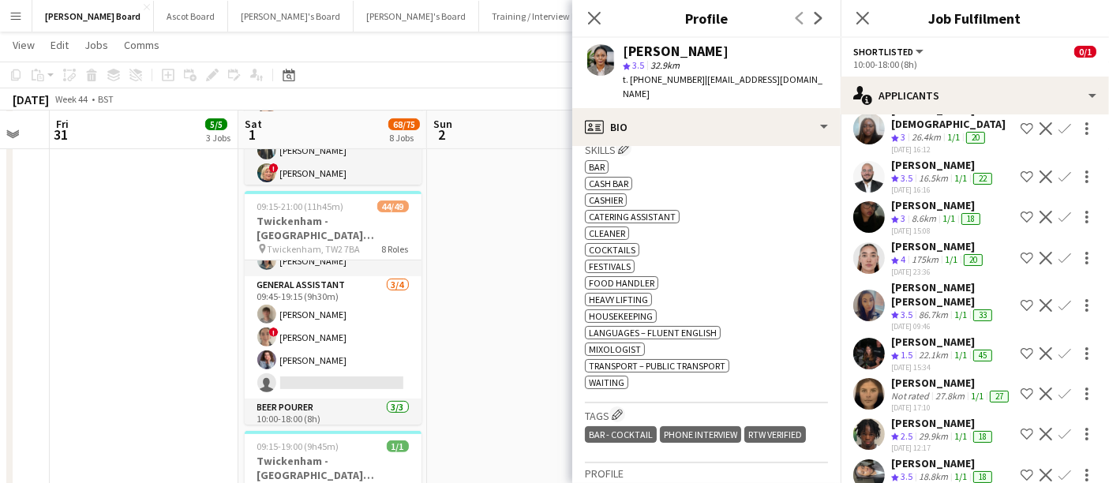
click at [486, 257] on app-date-cell at bounding box center [521, 332] width 189 height 1217
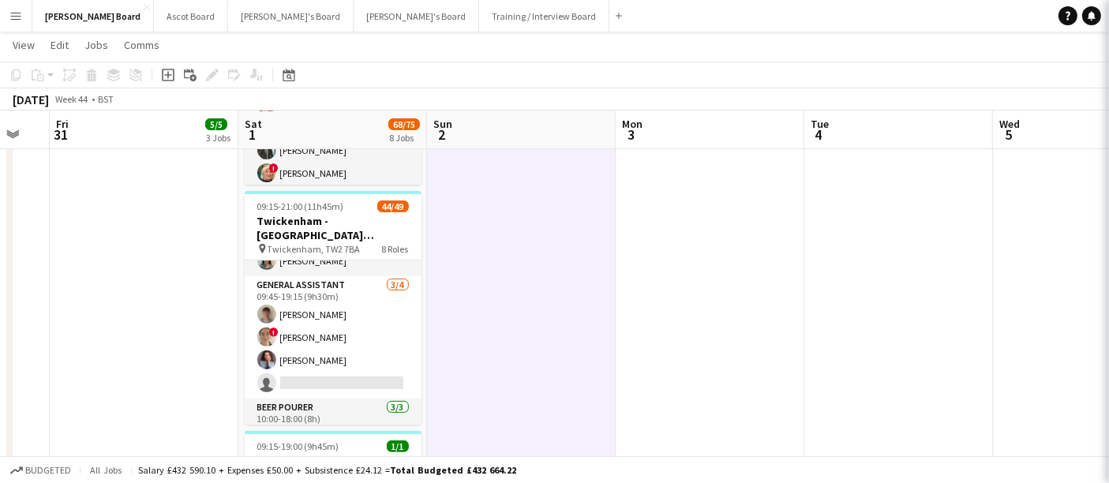
scroll to position [0, 0]
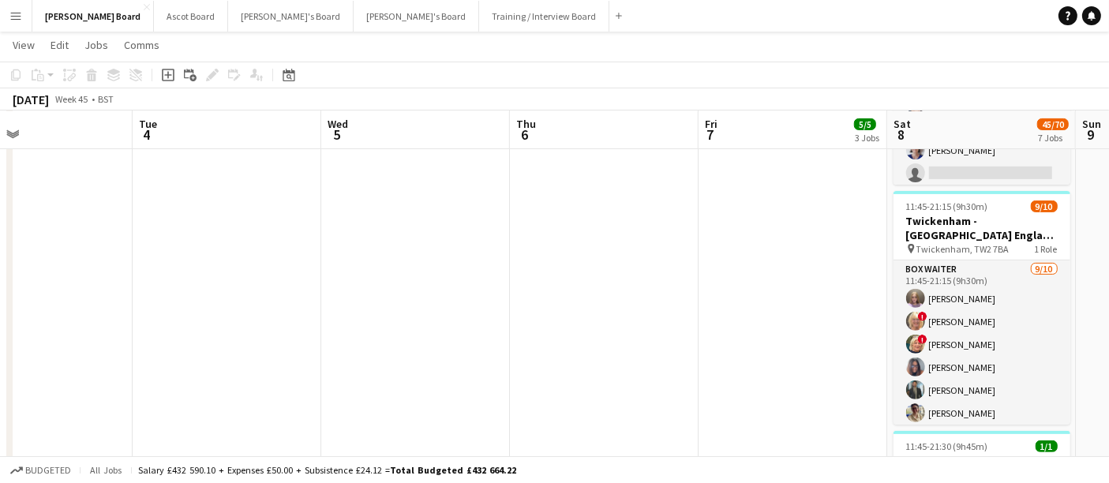
drag, startPoint x: 412, startPoint y: 321, endPoint x: 231, endPoint y: 309, distance: 182.0
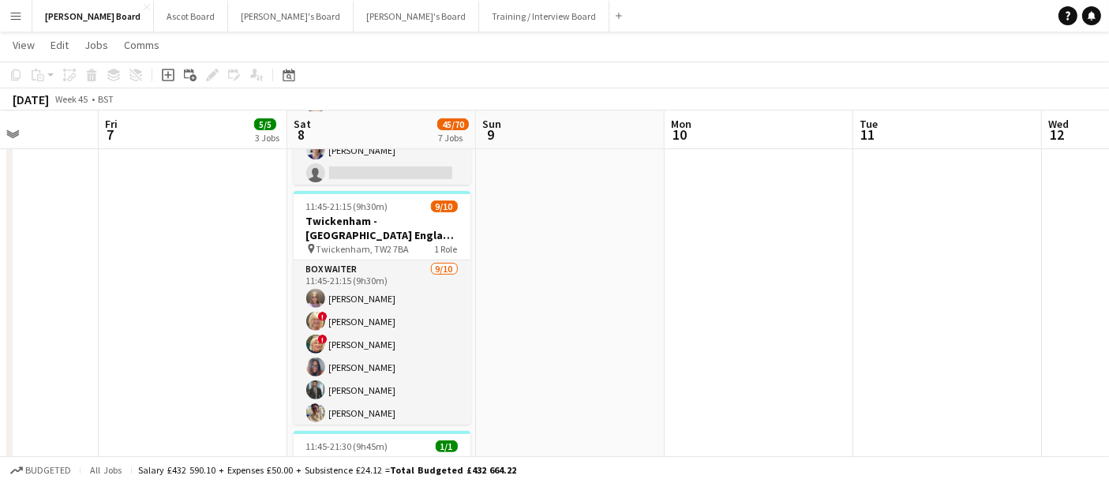
drag, startPoint x: 677, startPoint y: 317, endPoint x: 272, endPoint y: 314, distance: 404.2
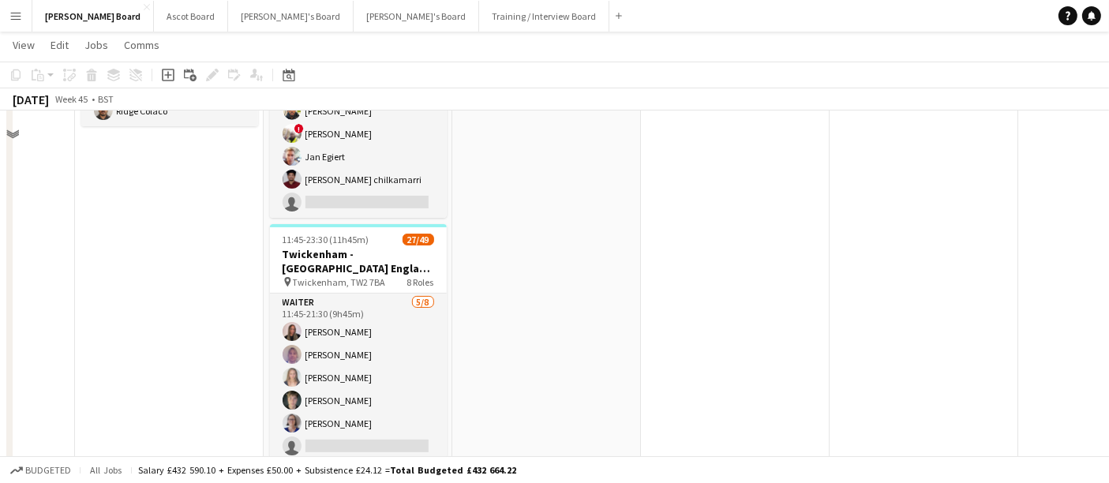
scroll to position [88, 0]
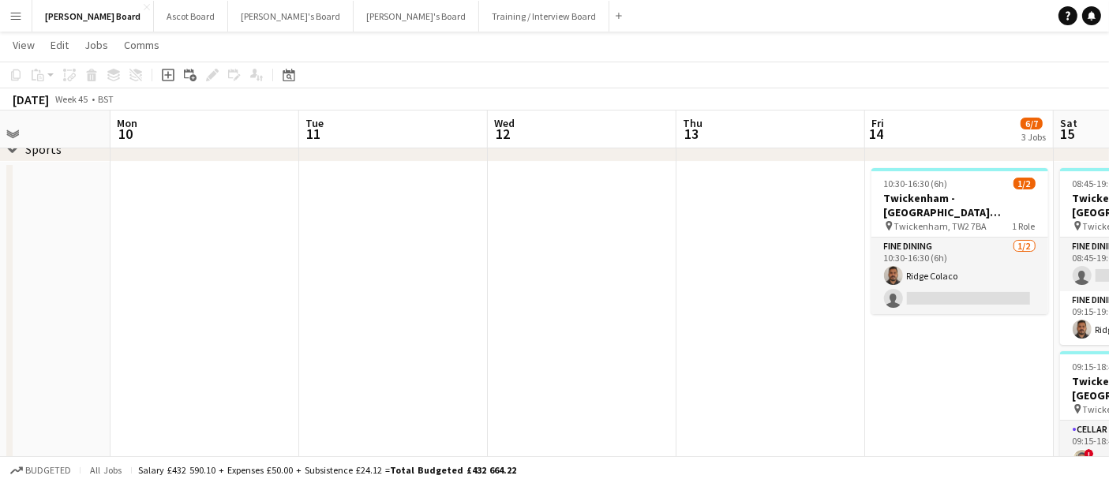
drag, startPoint x: 851, startPoint y: 330, endPoint x: 320, endPoint y: 307, distance: 531.8
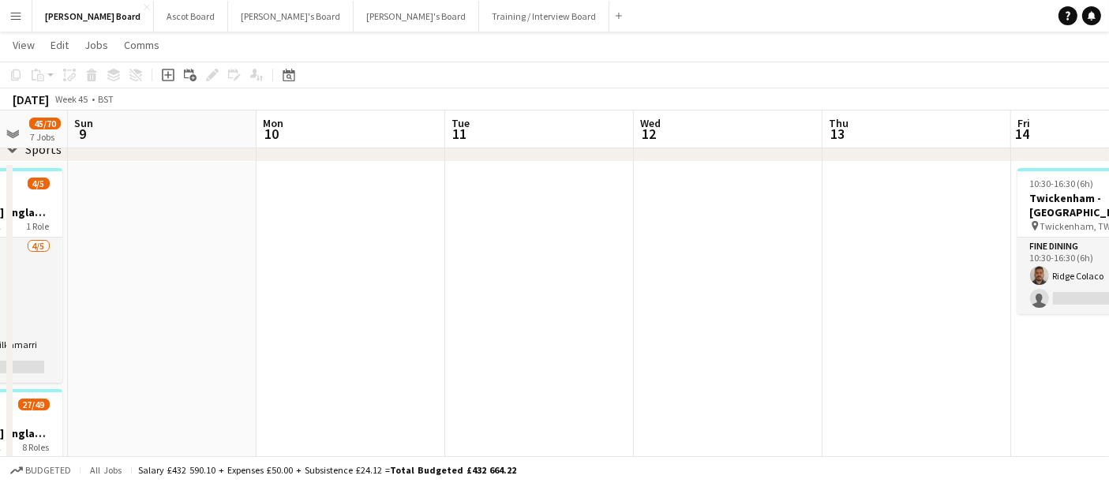
drag, startPoint x: 467, startPoint y: 298, endPoint x: 805, endPoint y: 302, distance: 338.7
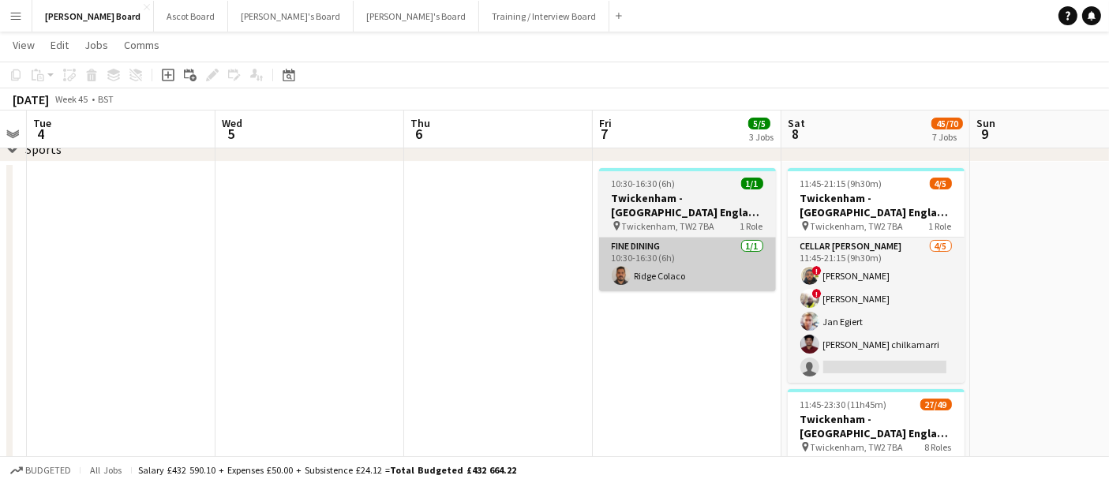
drag, startPoint x: 388, startPoint y: 279, endPoint x: 719, endPoint y: 287, distance: 331.7
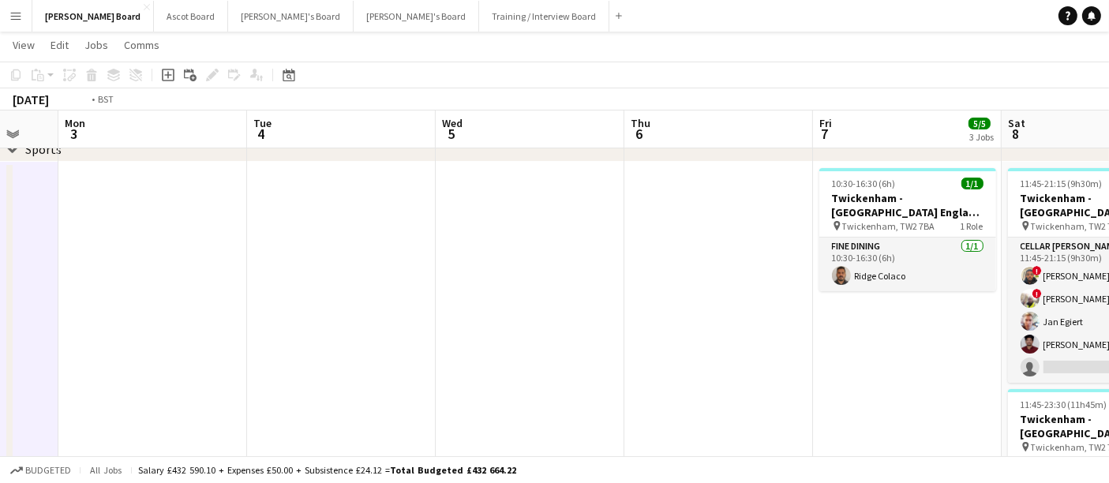
drag, startPoint x: 690, startPoint y: 272, endPoint x: 786, endPoint y: 276, distance: 95.6
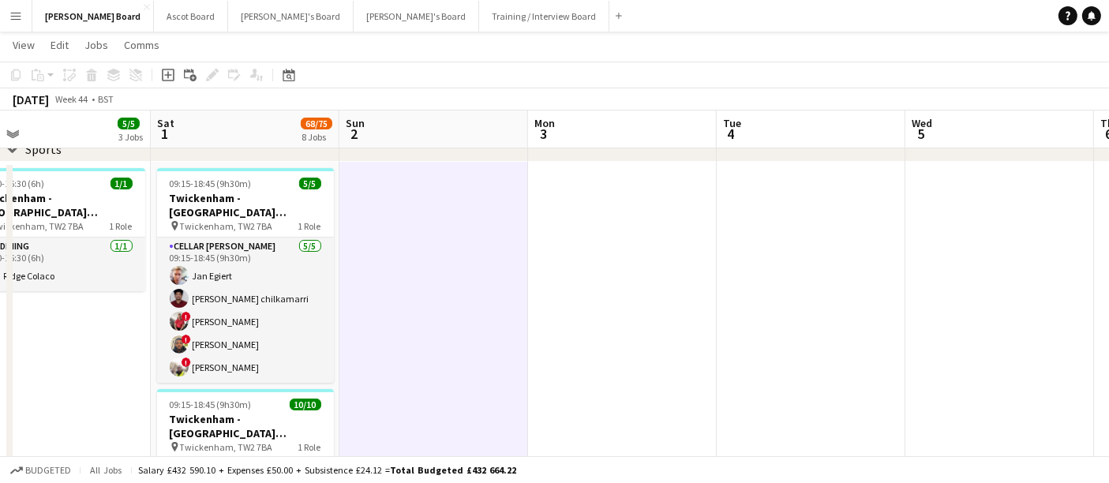
drag, startPoint x: 343, startPoint y: 266, endPoint x: 796, endPoint y: 279, distance: 452.5
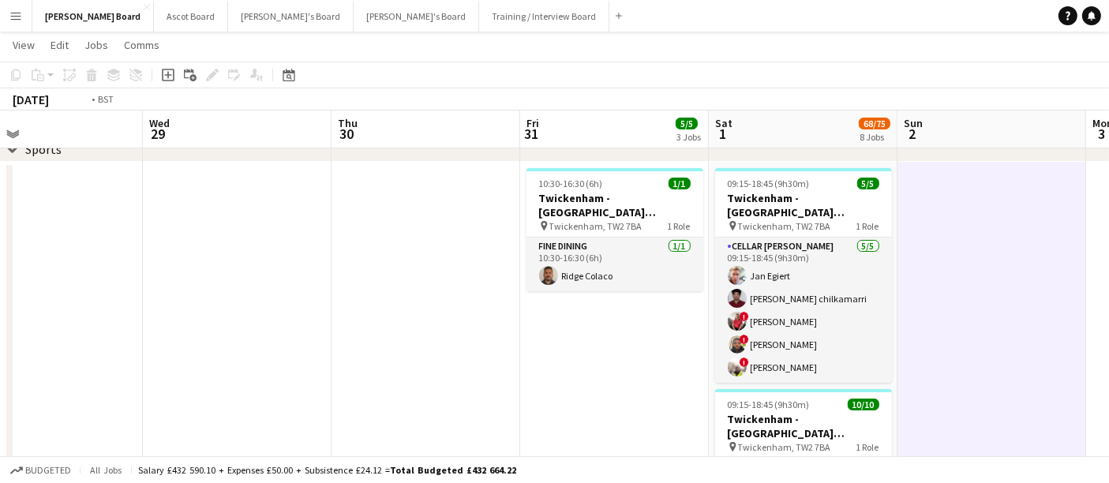
drag, startPoint x: 322, startPoint y: 280, endPoint x: 735, endPoint y: 285, distance: 412.9
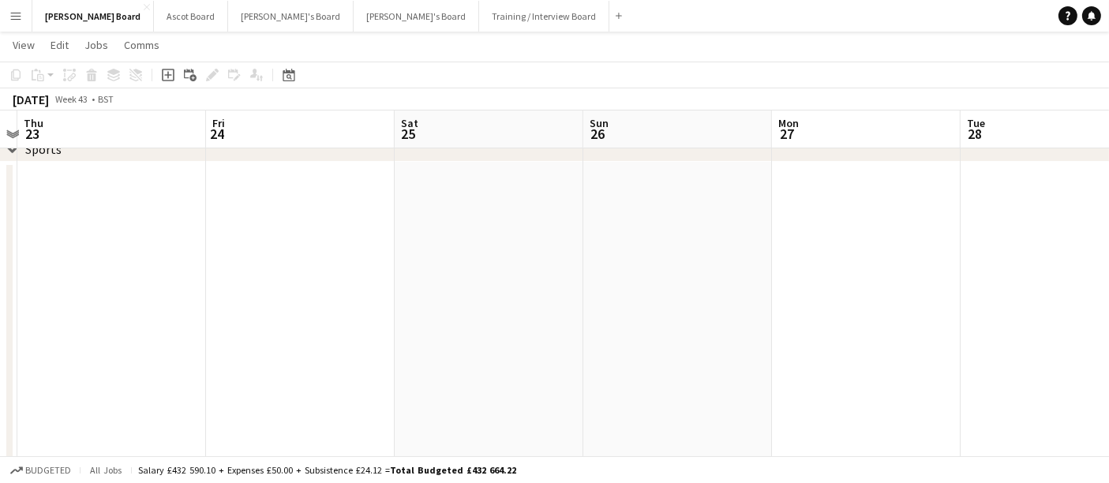
drag, startPoint x: 201, startPoint y: 294, endPoint x: 681, endPoint y: 295, distance: 480.0
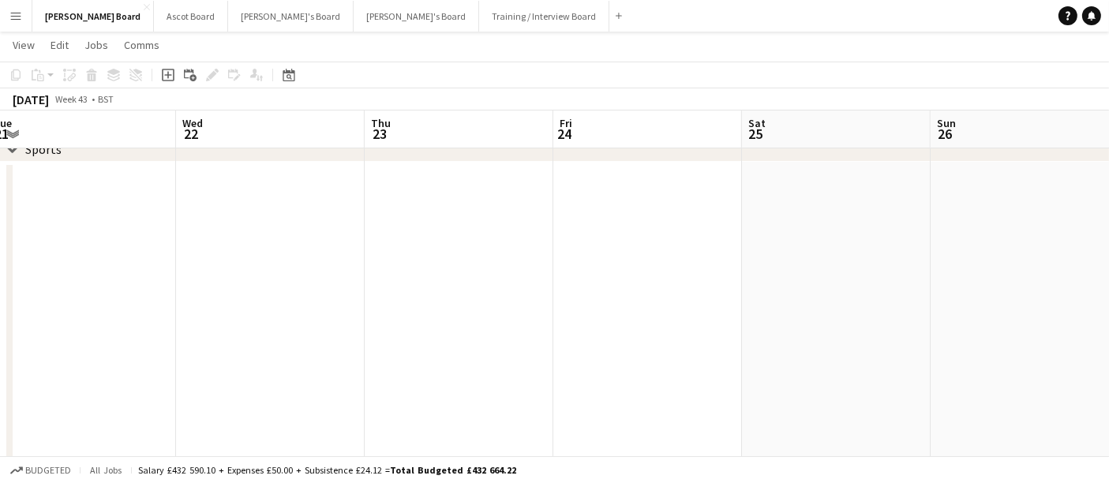
drag, startPoint x: 553, startPoint y: 282, endPoint x: 737, endPoint y: 288, distance: 184.8
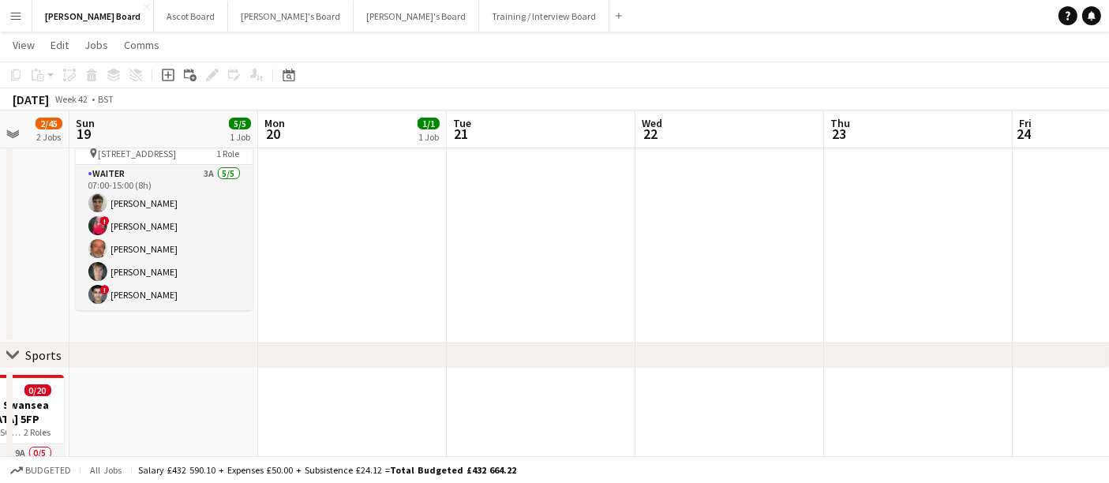
drag, startPoint x: 195, startPoint y: 285, endPoint x: 659, endPoint y: 279, distance: 464.2
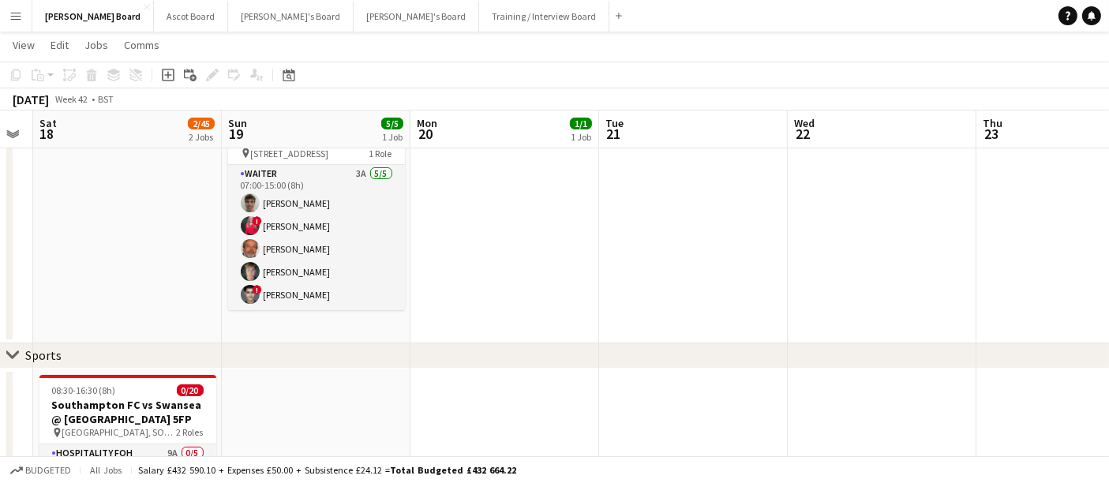
drag, startPoint x: 288, startPoint y: 262, endPoint x: 527, endPoint y: 260, distance: 239.2
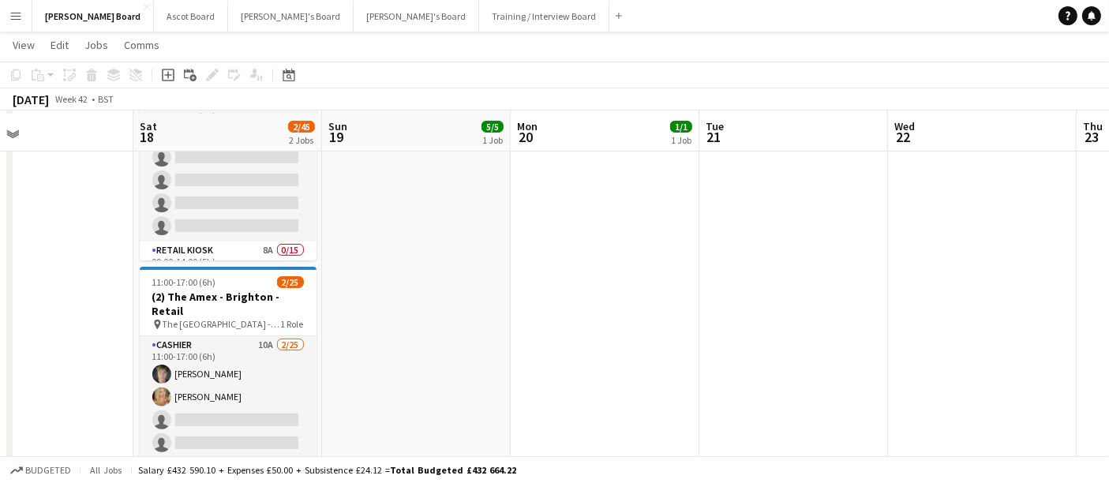
scroll to position [438, 0]
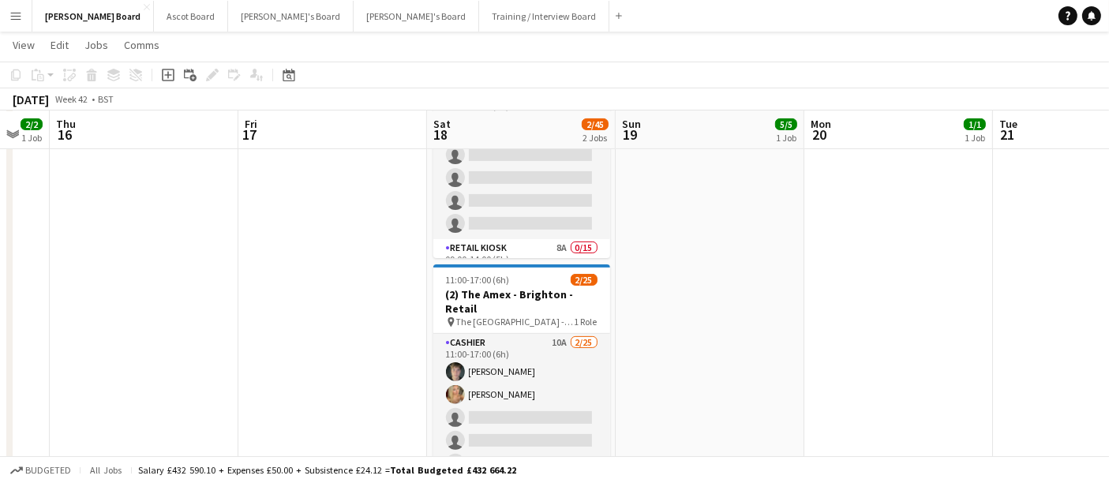
drag, startPoint x: 337, startPoint y: 276, endPoint x: 636, endPoint y: 306, distance: 299.8
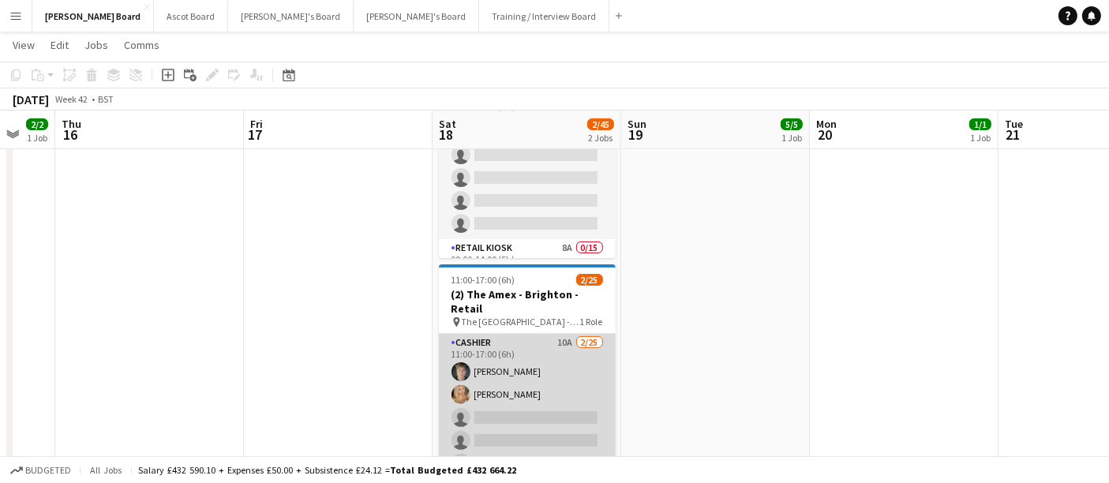
drag, startPoint x: 507, startPoint y: 422, endPoint x: 515, endPoint y: 413, distance: 12.3
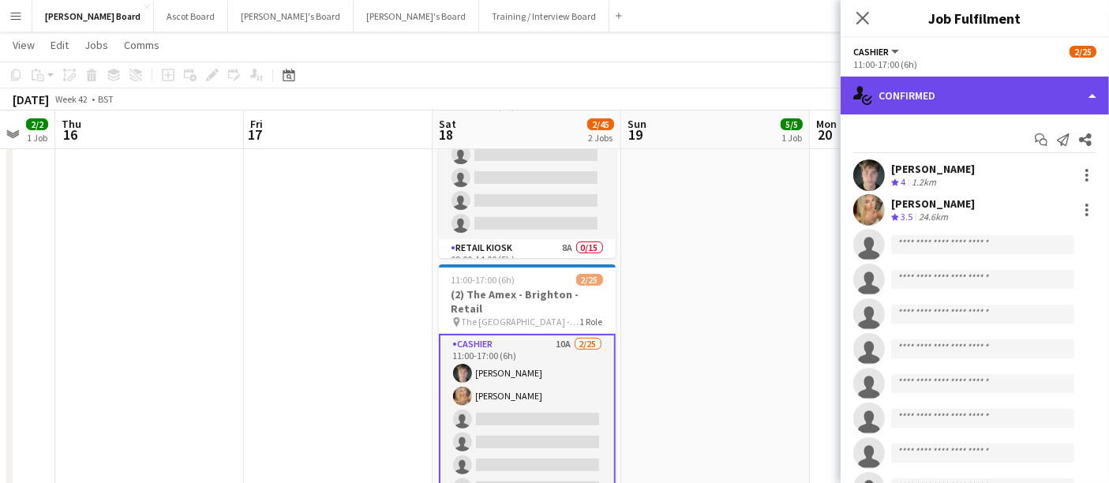
click at [546, 99] on div "single-neutral-actions-check-2 Confirmed" at bounding box center [975, 96] width 268 height 38
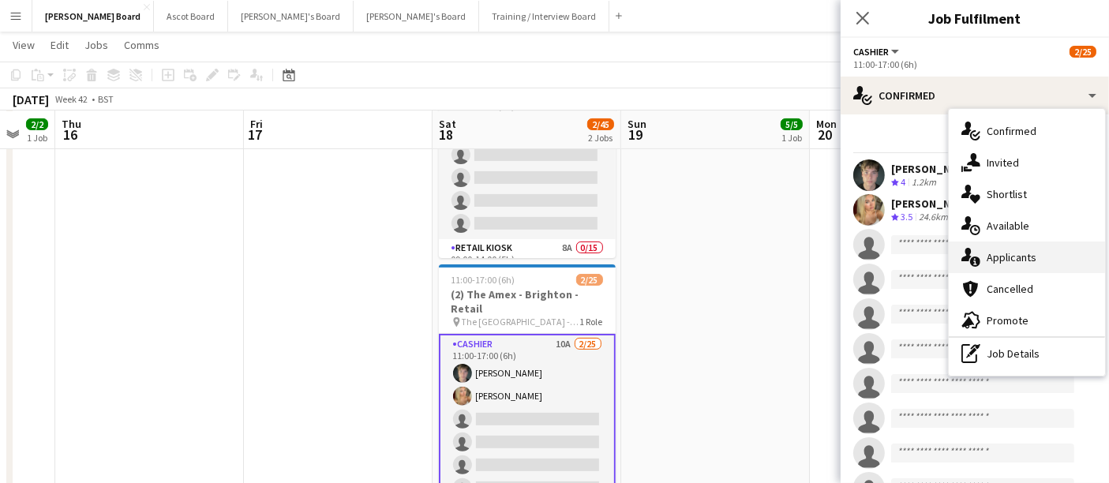
click at [546, 258] on div "single-neutral-actions-information Applicants" at bounding box center [1027, 258] width 156 height 32
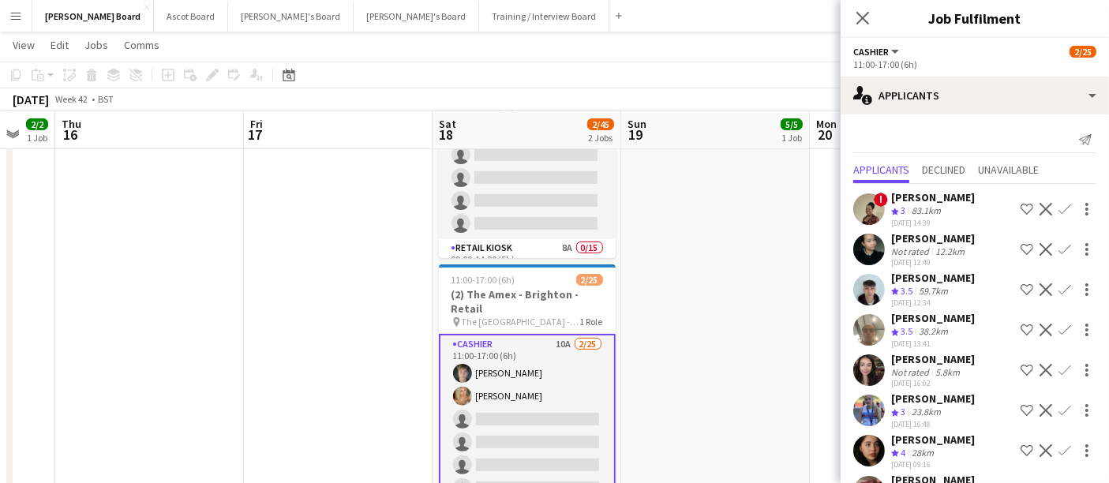
click at [546, 255] on div "12.2km" at bounding box center [950, 252] width 36 height 12
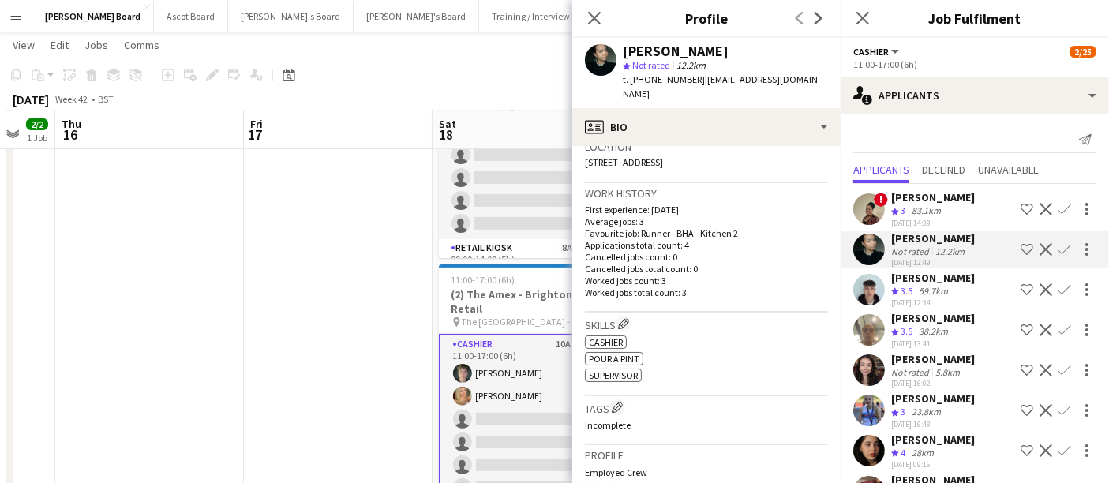
scroll to position [81, 0]
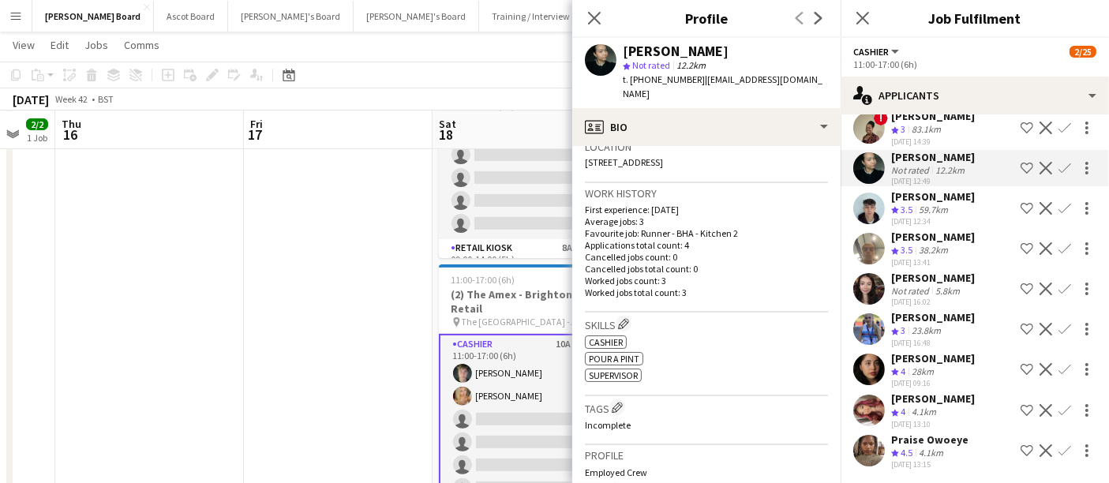
click at [546, 378] on div "[DATE] 09:16" at bounding box center [933, 383] width 84 height 10
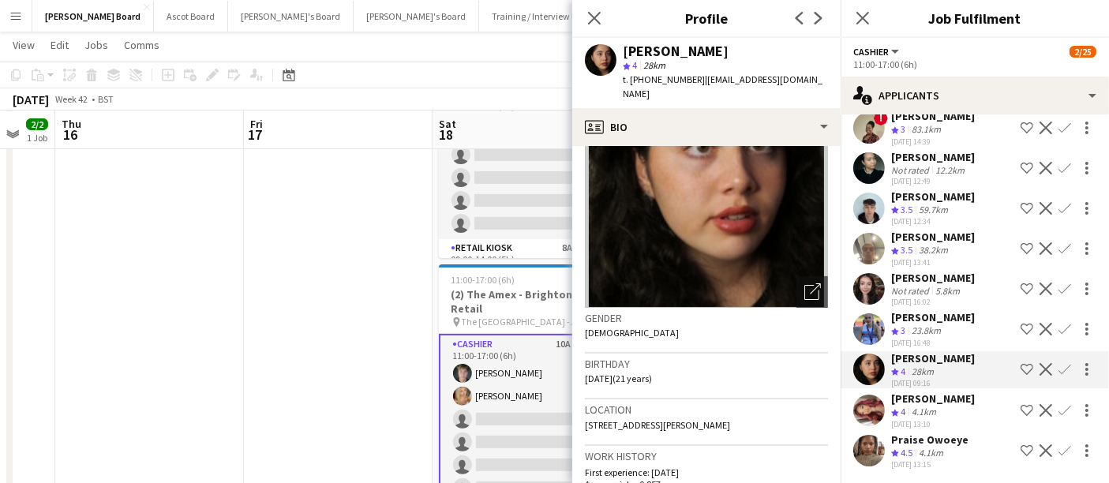
scroll to position [175, 0]
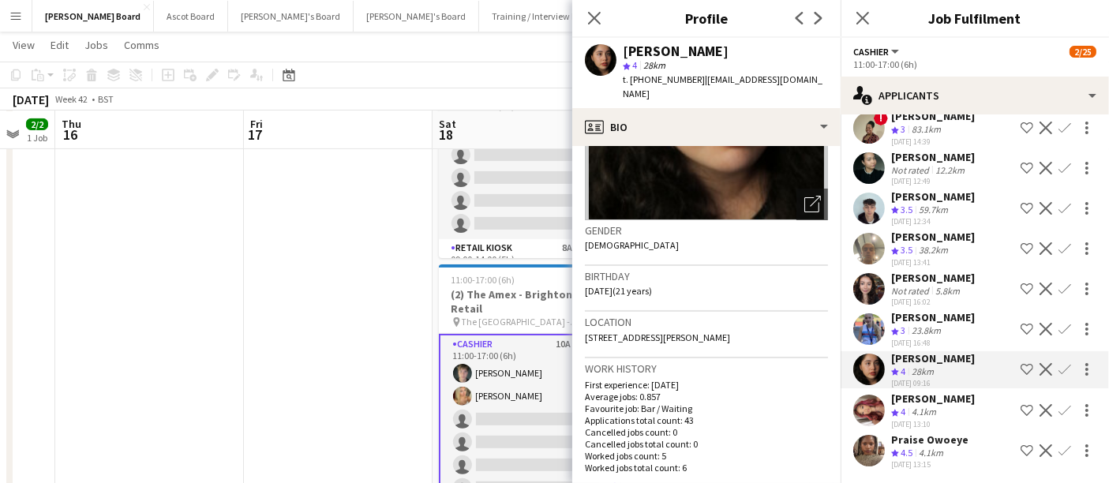
click at [546, 411] on div "4.1km" at bounding box center [924, 412] width 31 height 13
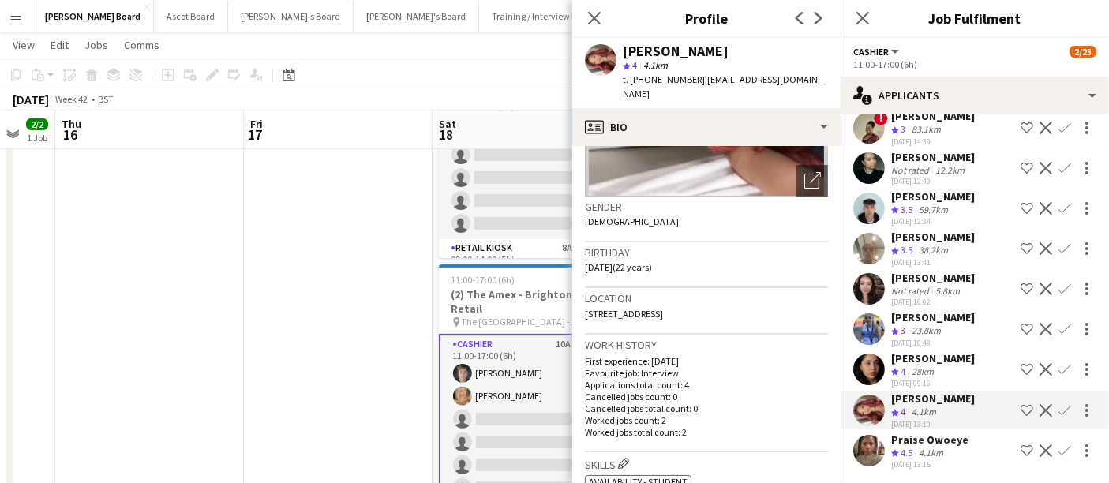
scroll to position [263, 0]
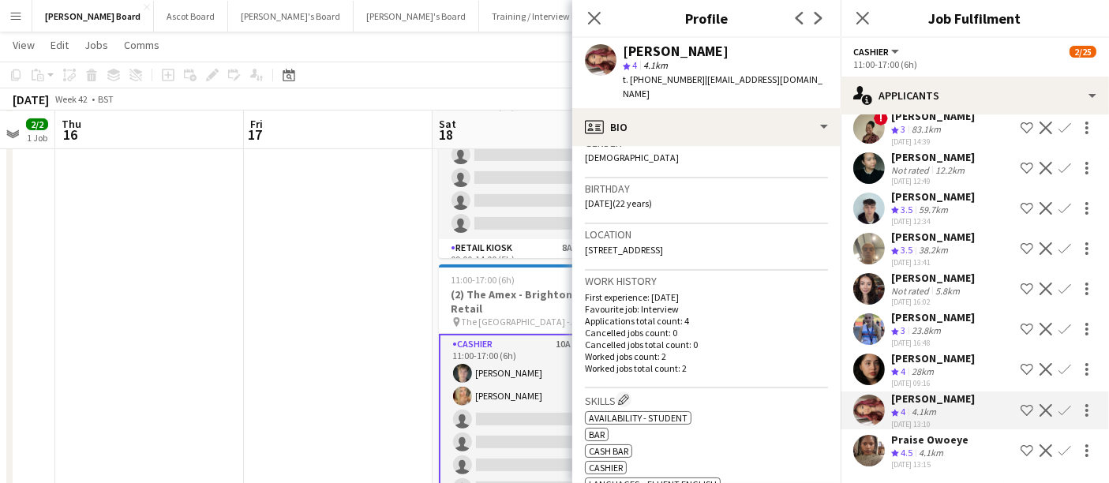
click at [546, 409] on app-icon "Confirm" at bounding box center [1065, 410] width 13 height 13
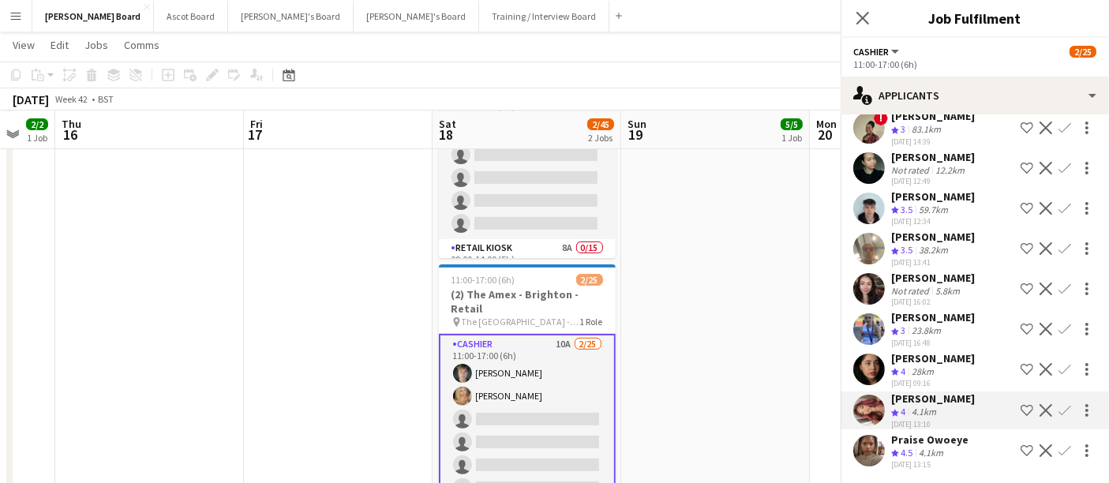
scroll to position [81, 0]
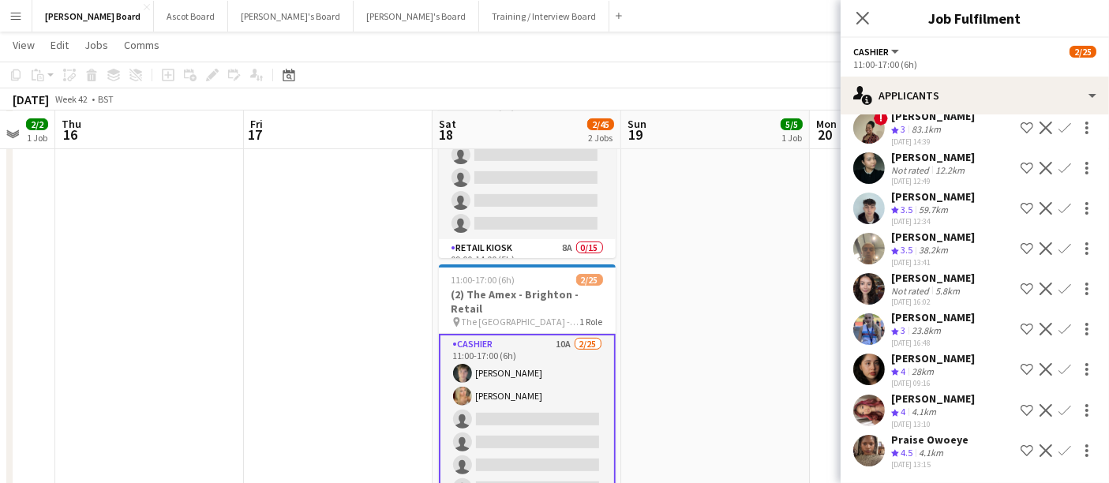
click at [546, 407] on app-icon "Confirm" at bounding box center [1065, 410] width 13 height 13
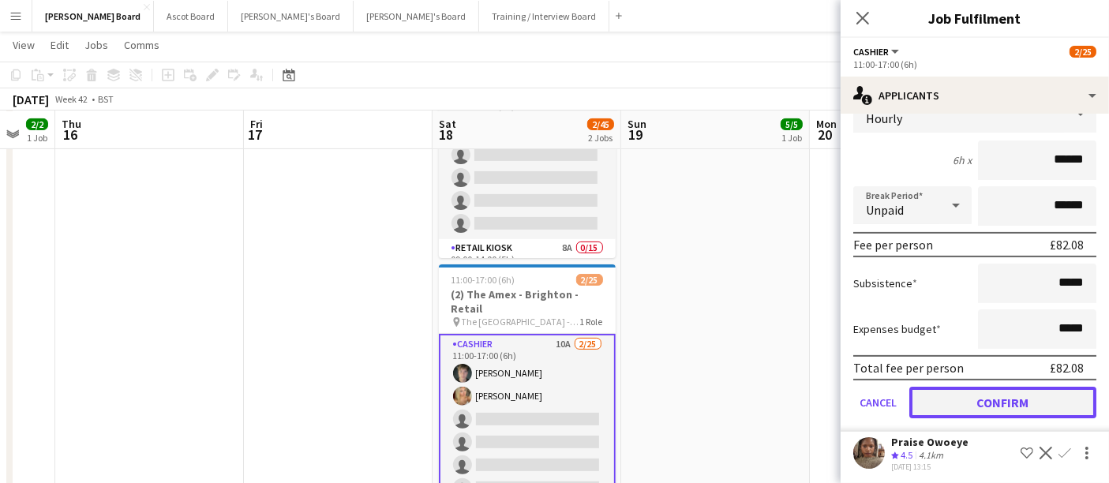
click at [546, 403] on button "Confirm" at bounding box center [1002, 403] width 187 height 32
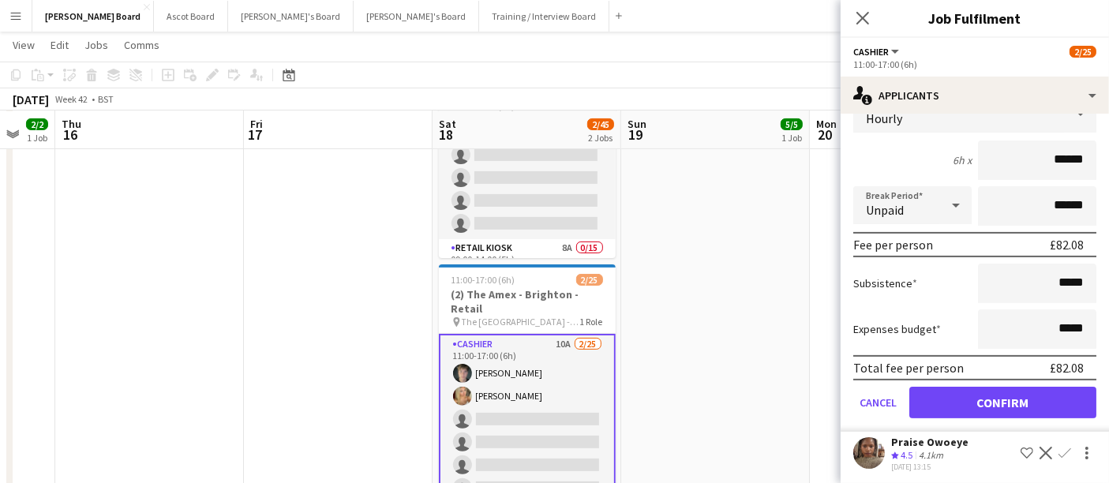
scroll to position [41, 0]
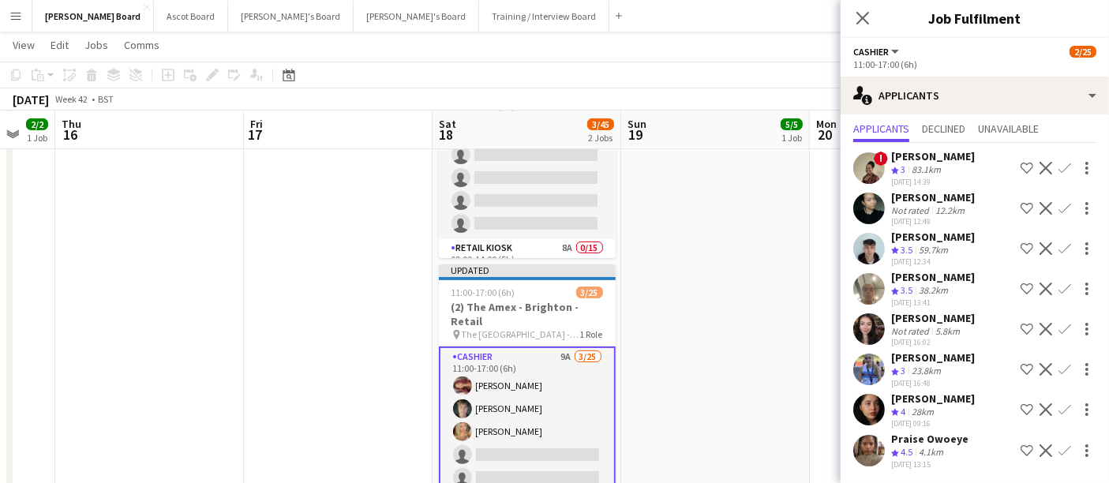
click at [546, 446] on div "Crew rating 4.5 4.1km" at bounding box center [929, 452] width 77 height 13
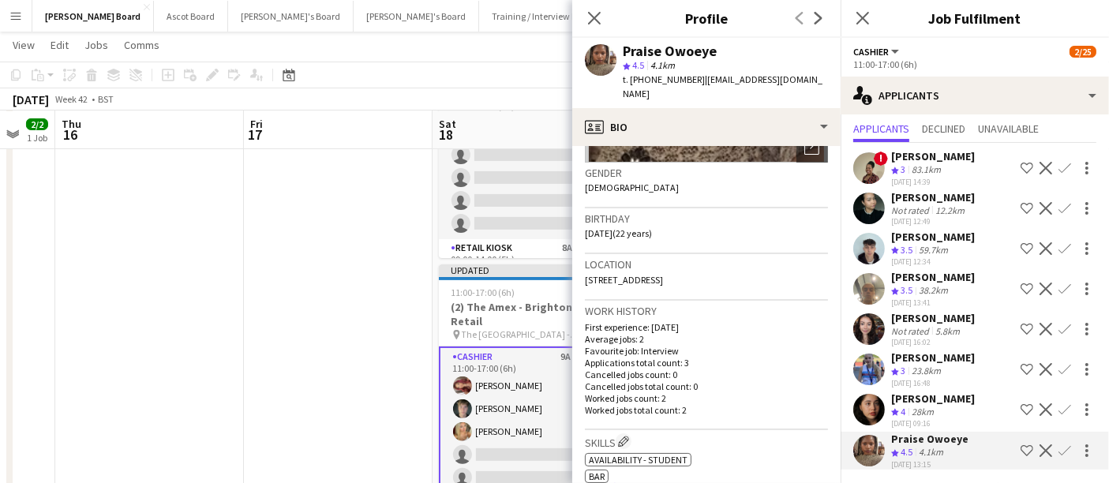
scroll to position [263, 0]
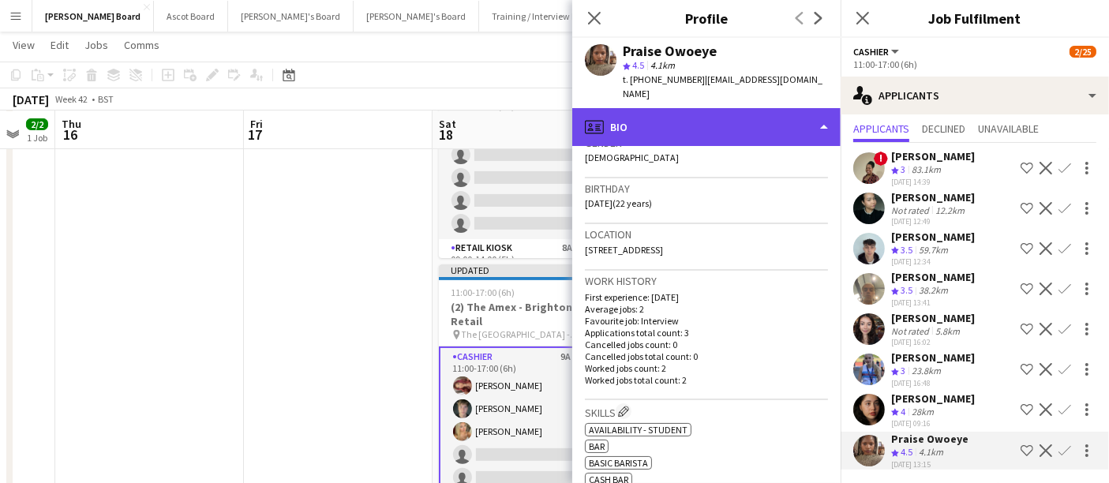
click at [546, 109] on div "profile Bio" at bounding box center [706, 127] width 268 height 38
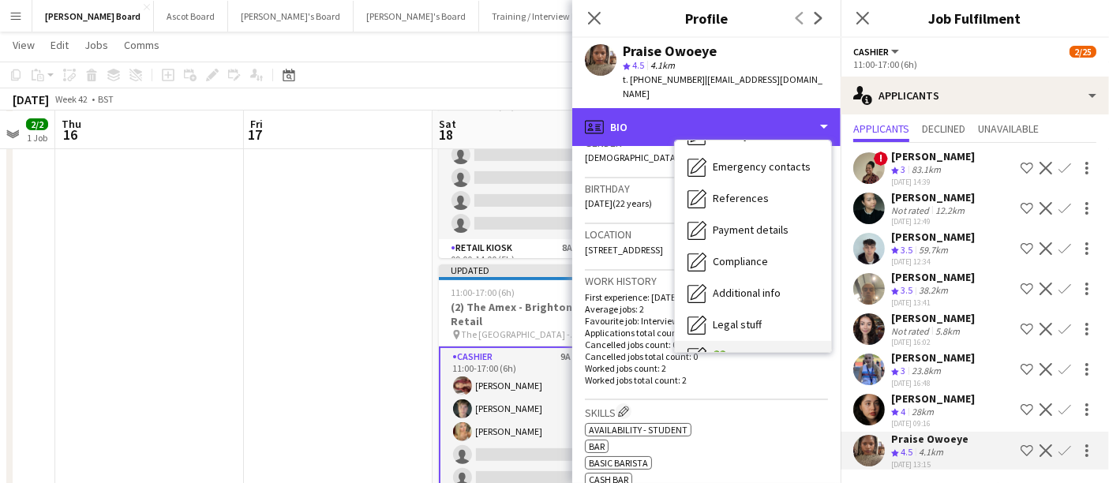
scroll to position [242, 0]
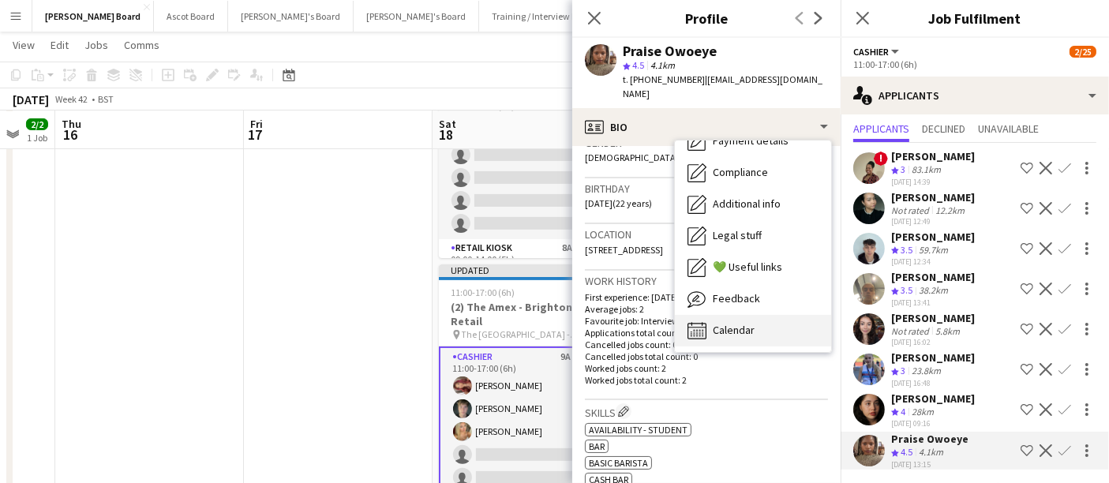
click at [546, 323] on span "Calendar" at bounding box center [734, 330] width 42 height 14
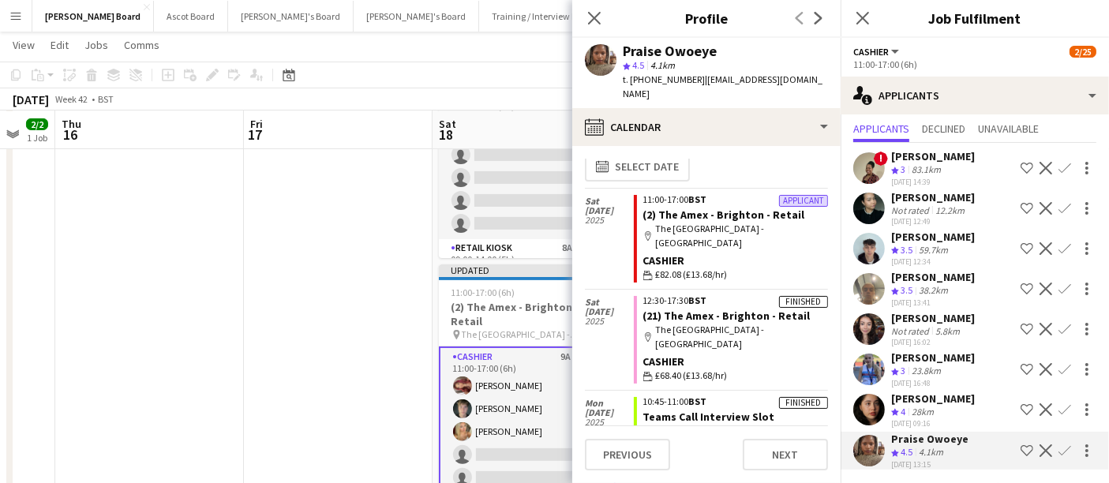
scroll to position [19, 0]
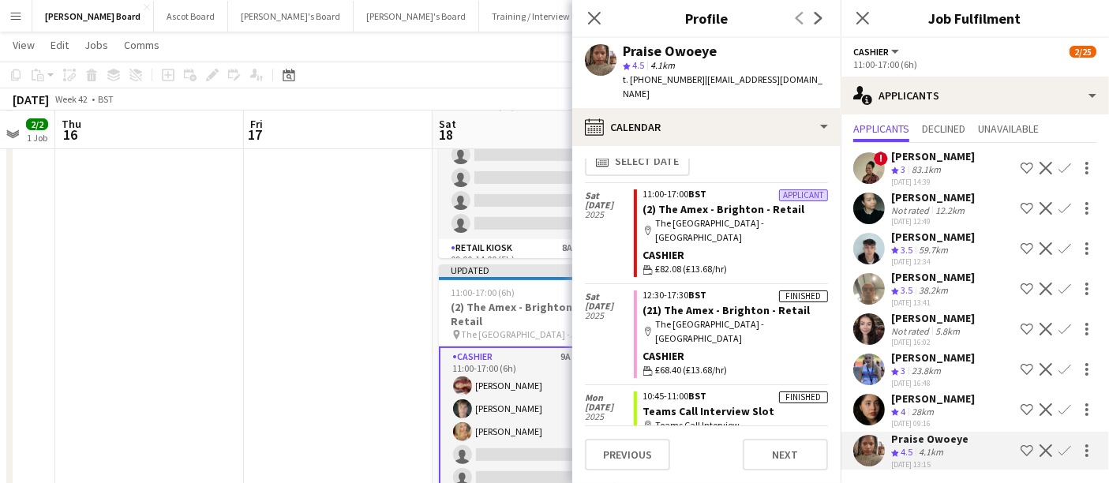
click at [546, 449] on button "Confirm" at bounding box center [1065, 450] width 19 height 19
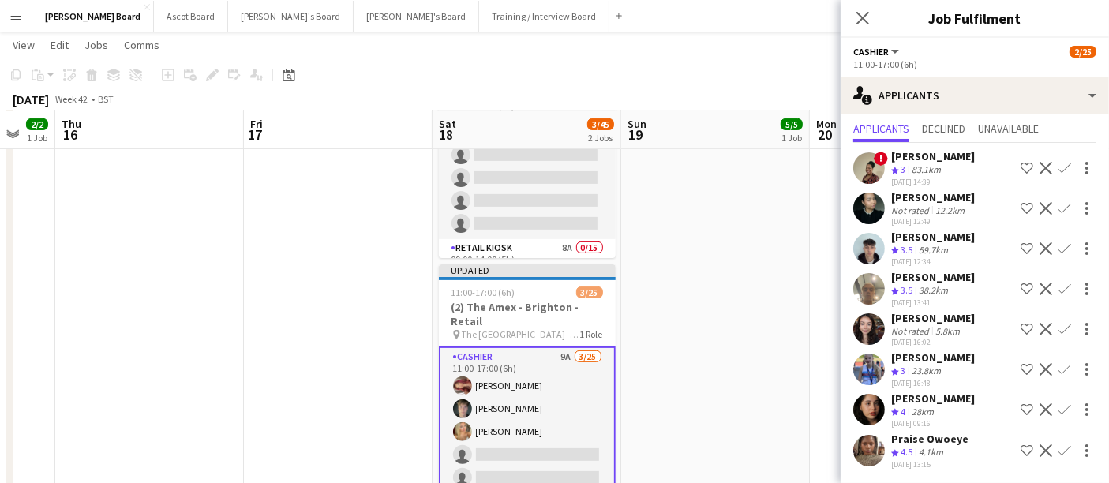
click at [546, 452] on app-icon "Confirm" at bounding box center [1065, 450] width 13 height 13
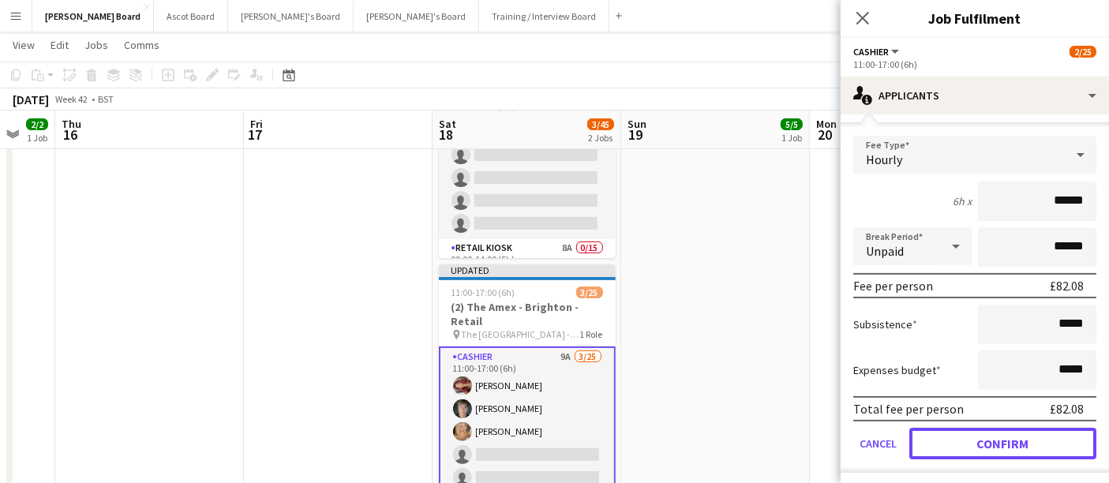
click at [546, 444] on button "Confirm" at bounding box center [1002, 444] width 187 height 32
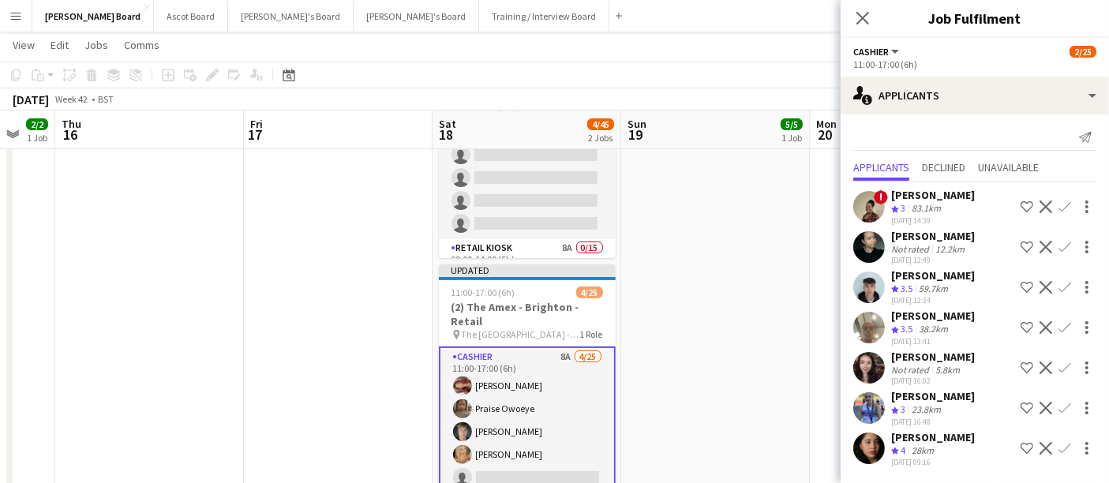
scroll to position [1, 0]
click at [546, 446] on div "28km" at bounding box center [923, 452] width 28 height 13
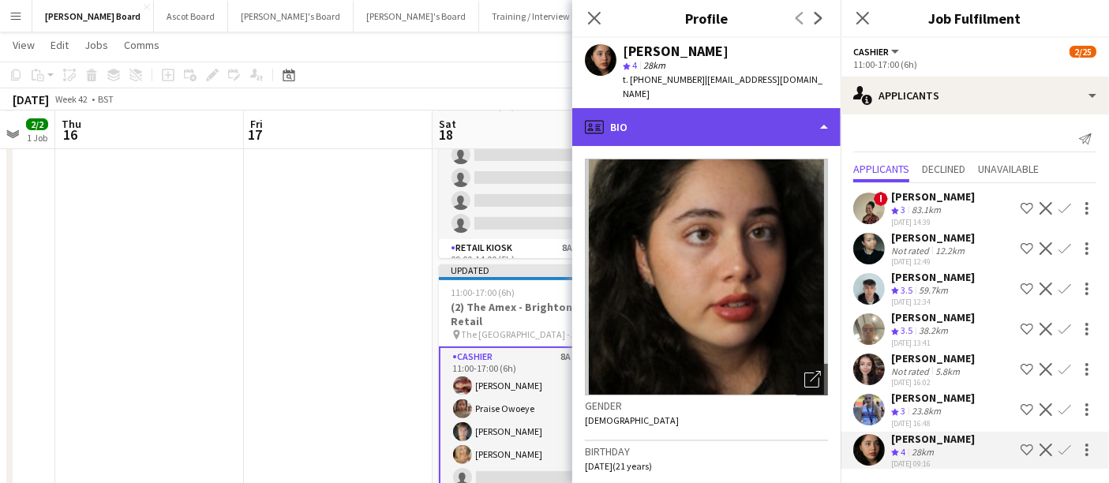
click at [546, 114] on div "profile Bio" at bounding box center [706, 127] width 268 height 38
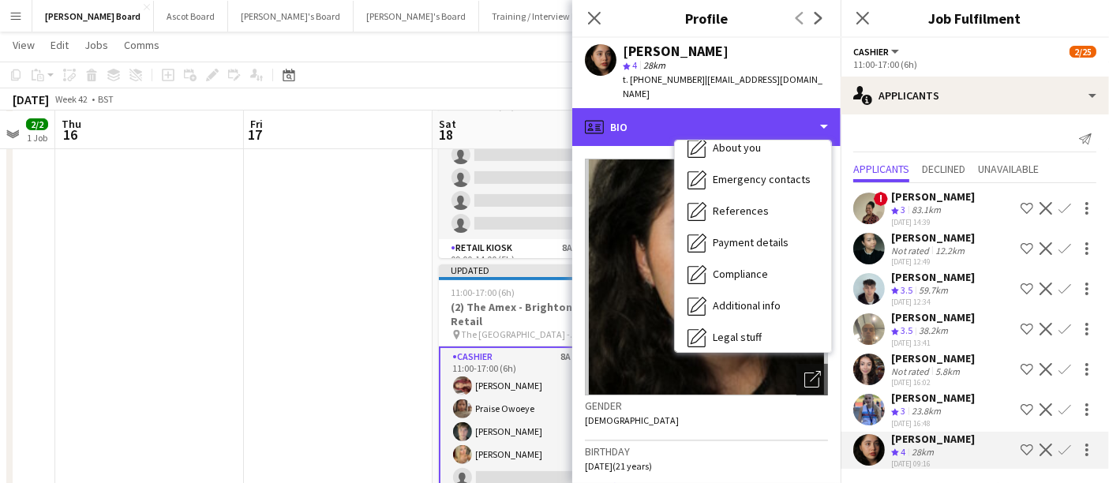
scroll to position [242, 0]
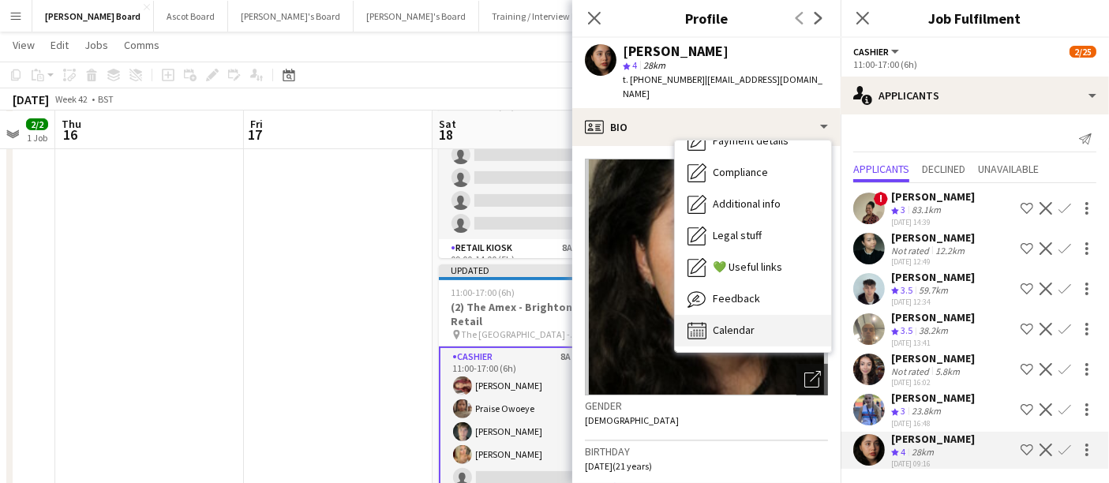
click at [546, 316] on div "Calendar Calendar" at bounding box center [753, 331] width 156 height 32
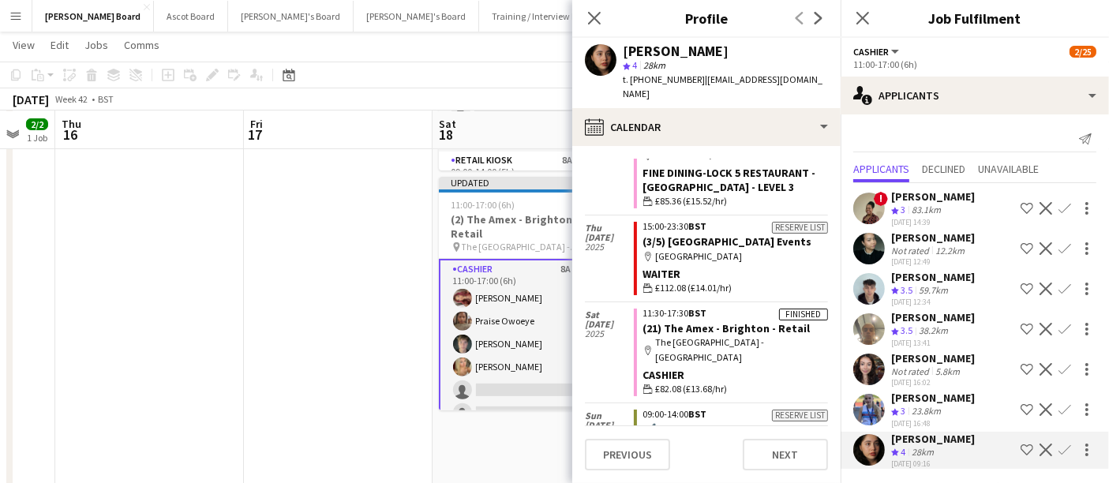
scroll to position [643, 0]
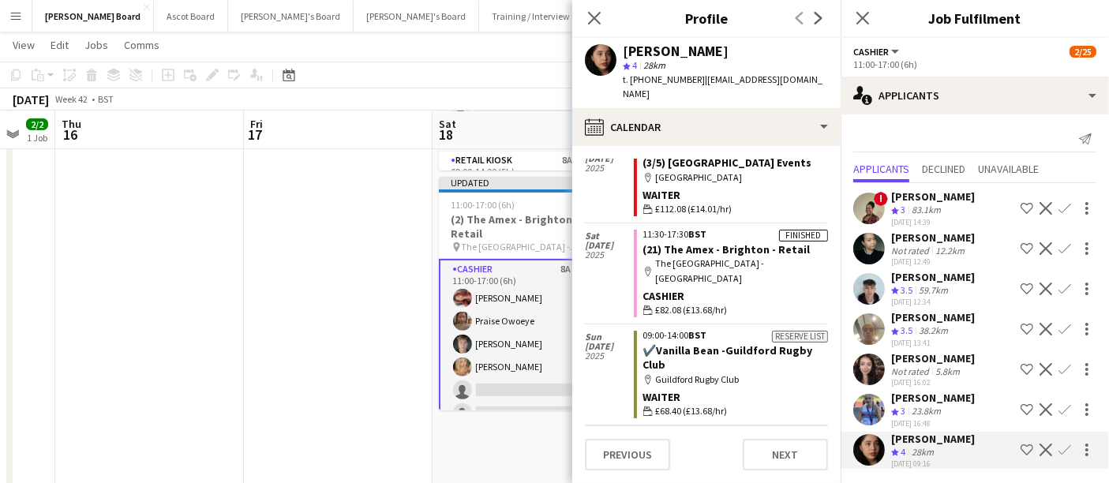
click at [546, 448] on app-icon "Confirm" at bounding box center [1065, 450] width 13 height 13
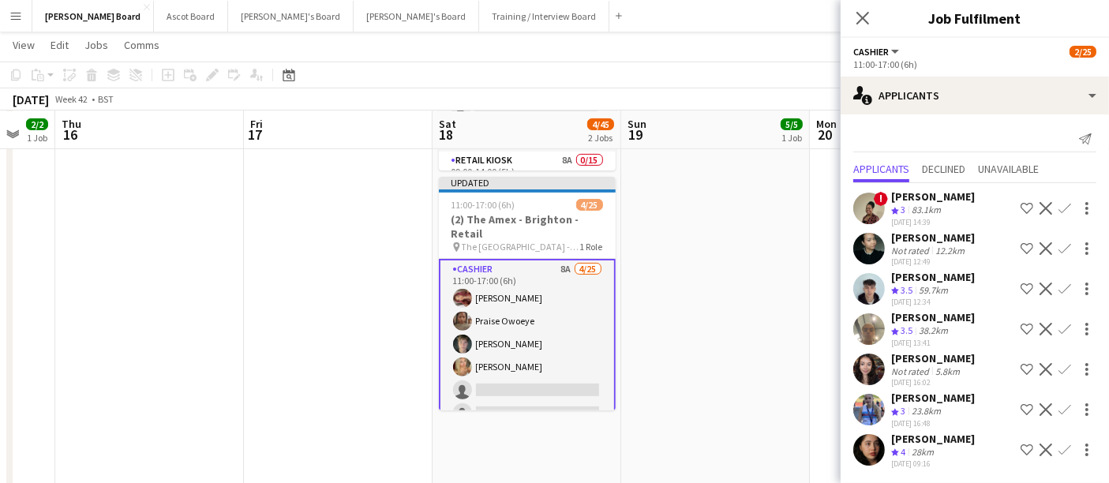
click at [546, 448] on app-icon "Confirm" at bounding box center [1065, 450] width 13 height 13
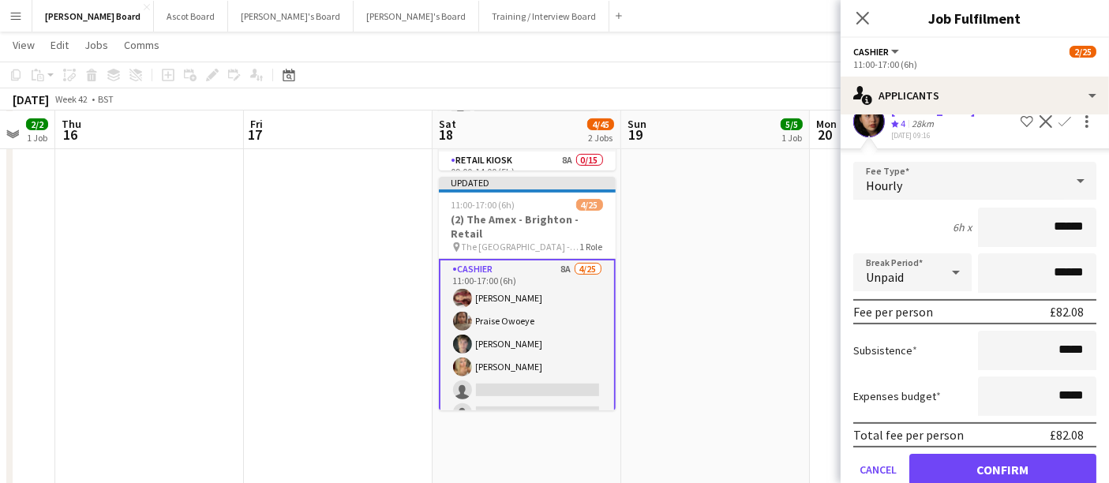
scroll to position [356, 0]
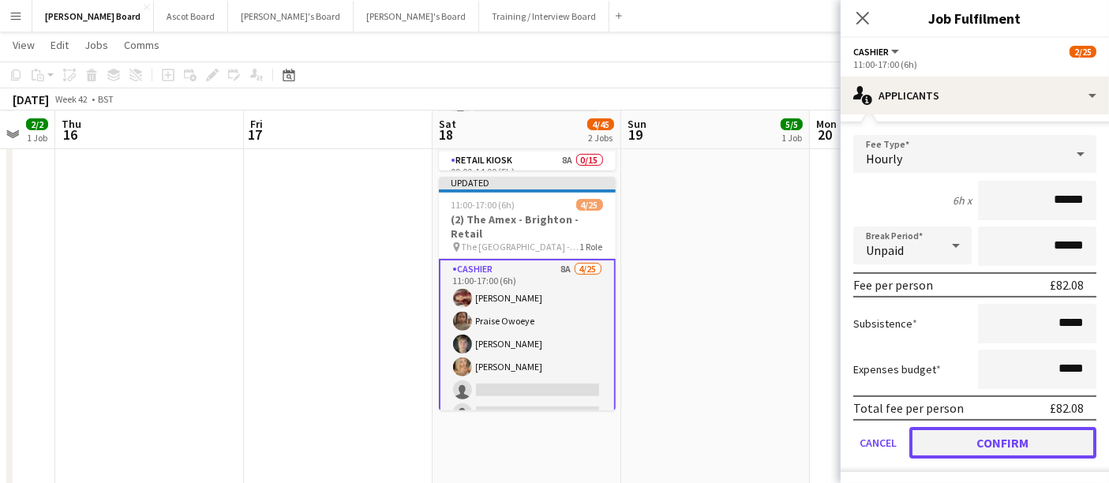
click at [546, 431] on button "Confirm" at bounding box center [1002, 443] width 187 height 32
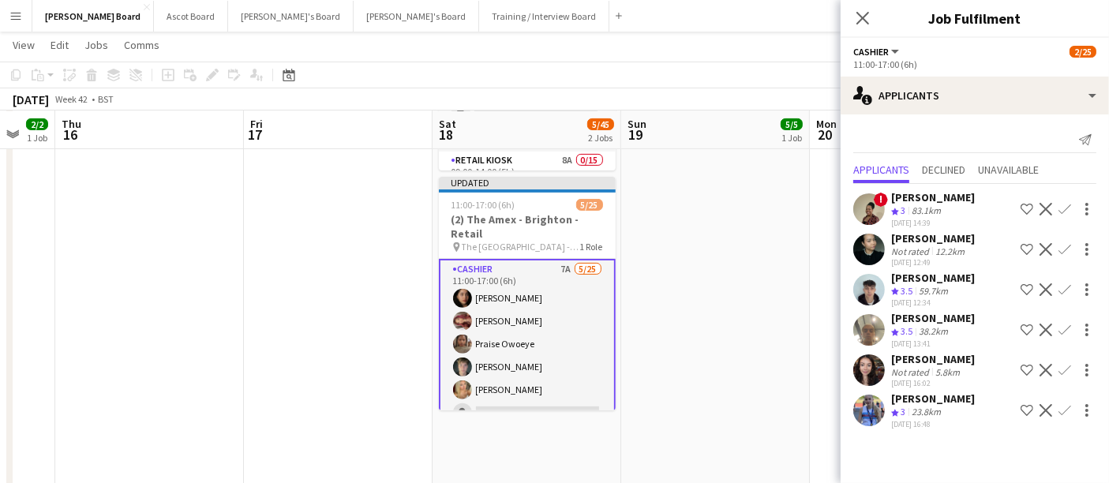
click at [546, 407] on div "23.8km" at bounding box center [927, 412] width 36 height 13
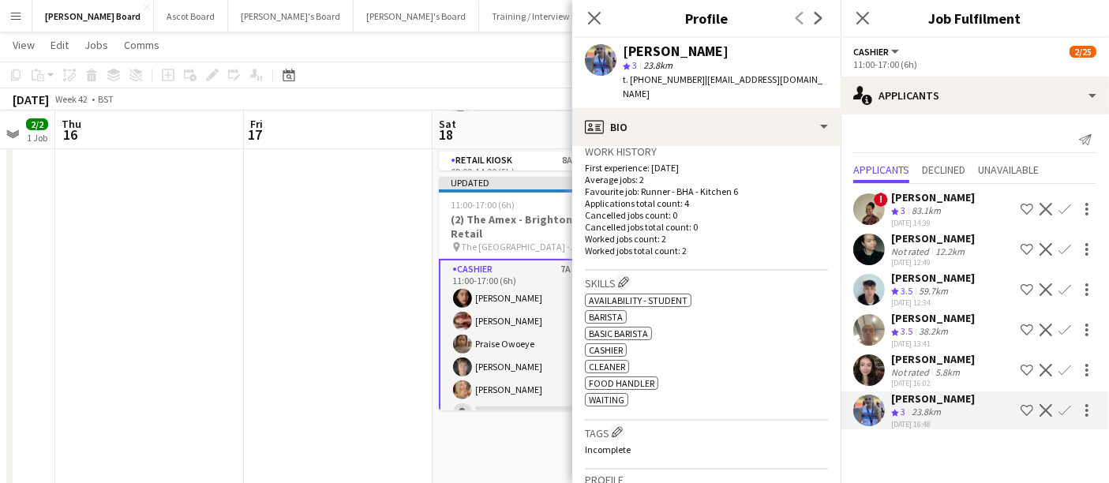
scroll to position [351, 0]
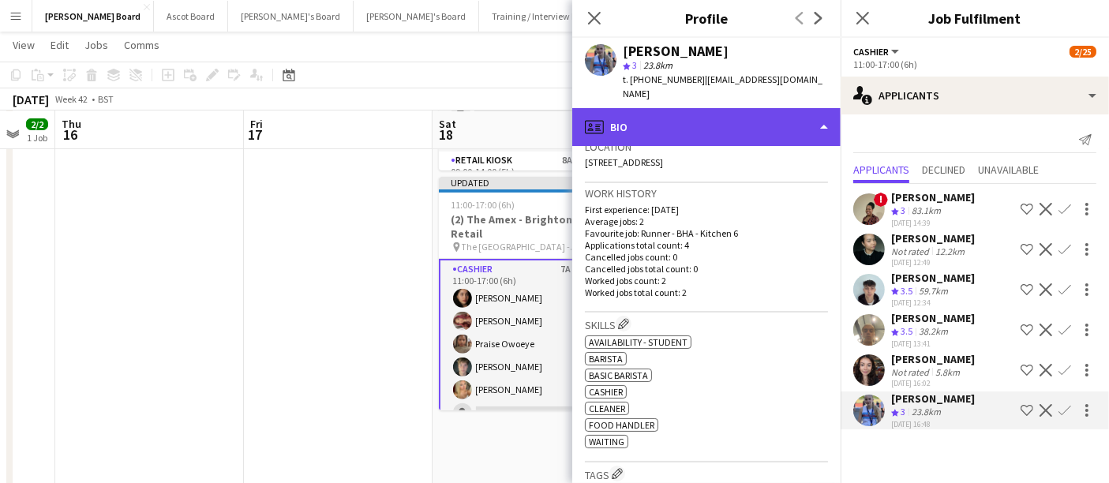
click at [546, 108] on div "profile Bio" at bounding box center [706, 127] width 268 height 38
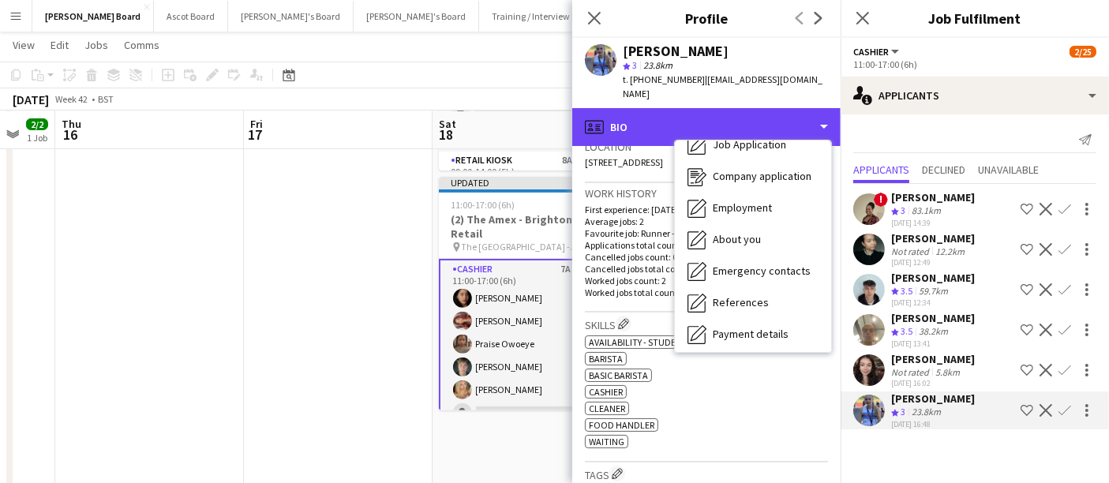
scroll to position [242, 0]
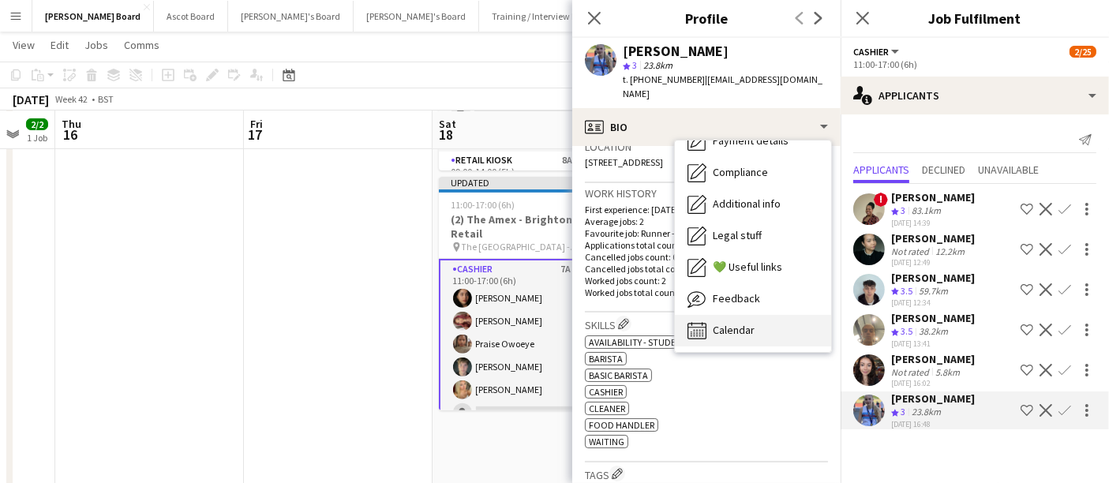
click at [546, 315] on div "Calendar Calendar" at bounding box center [753, 331] width 156 height 32
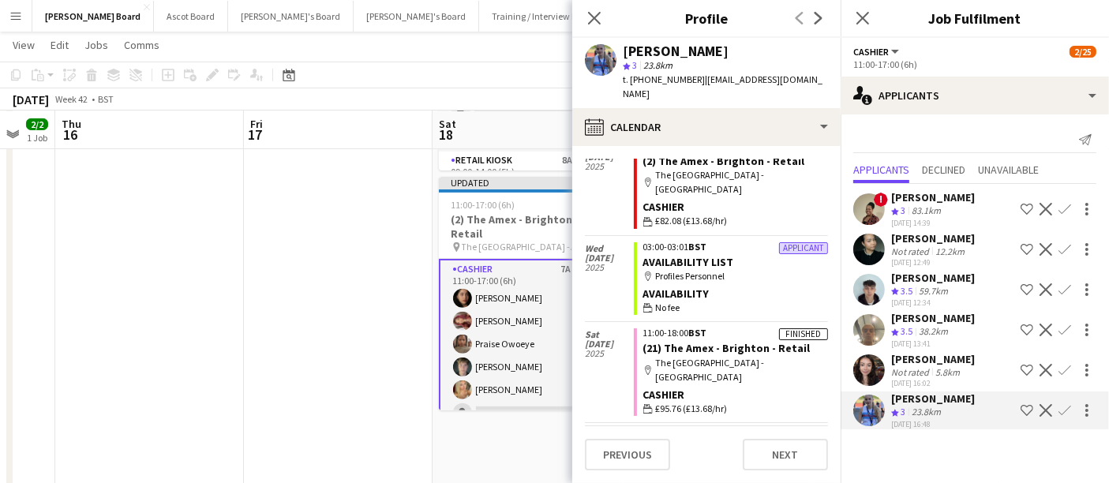
scroll to position [119, 0]
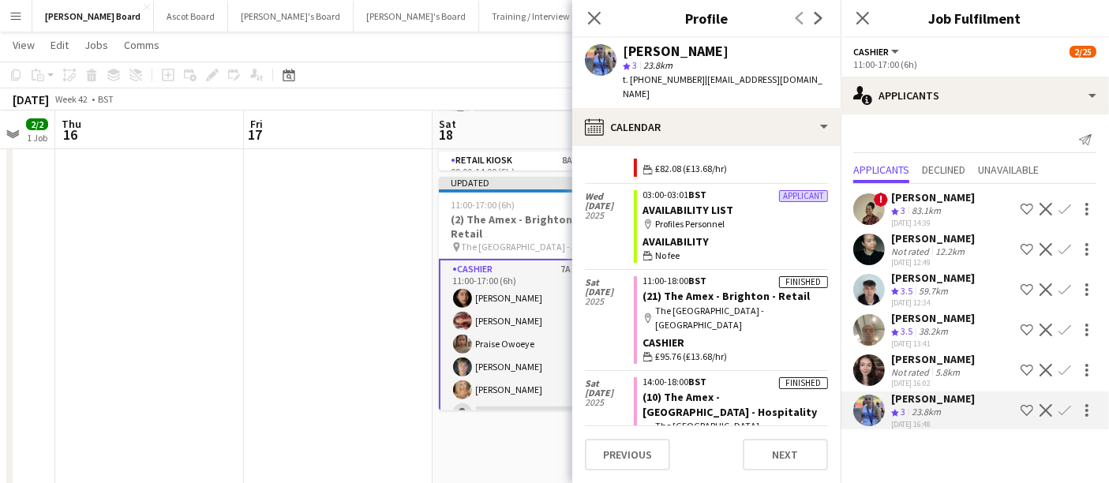
click at [546, 366] on div "5.8km" at bounding box center [947, 372] width 31 height 12
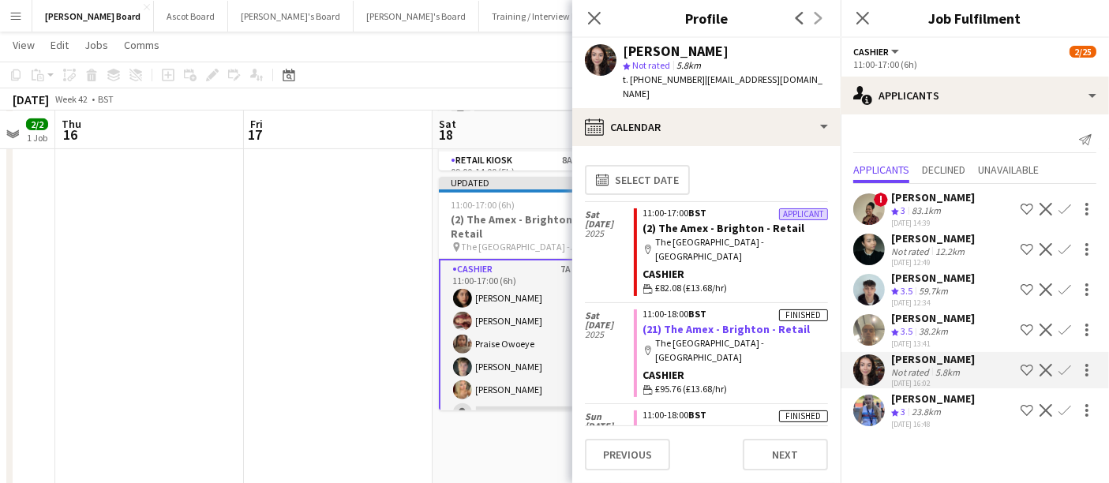
scroll to position [33, 0]
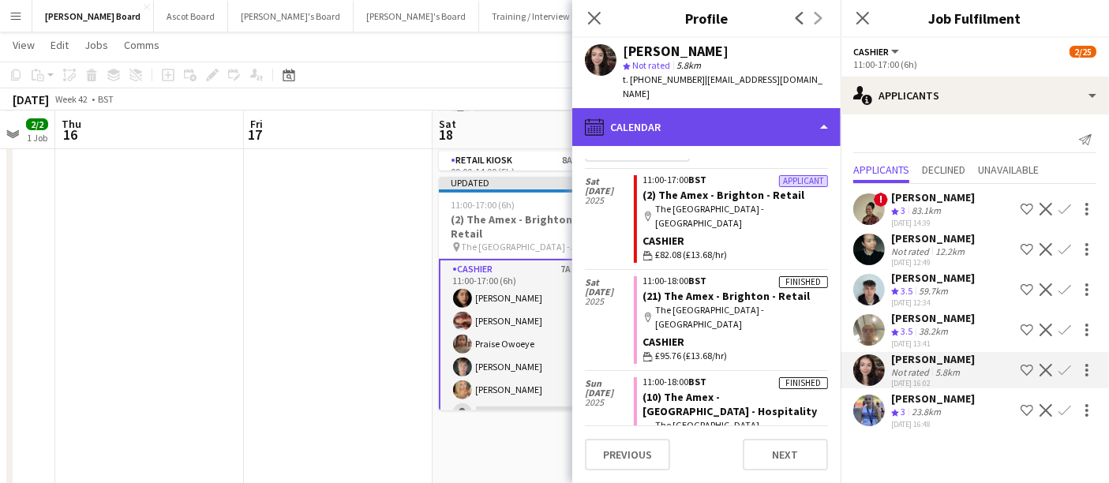
click at [546, 108] on div "calendar-full Calendar" at bounding box center [706, 127] width 268 height 38
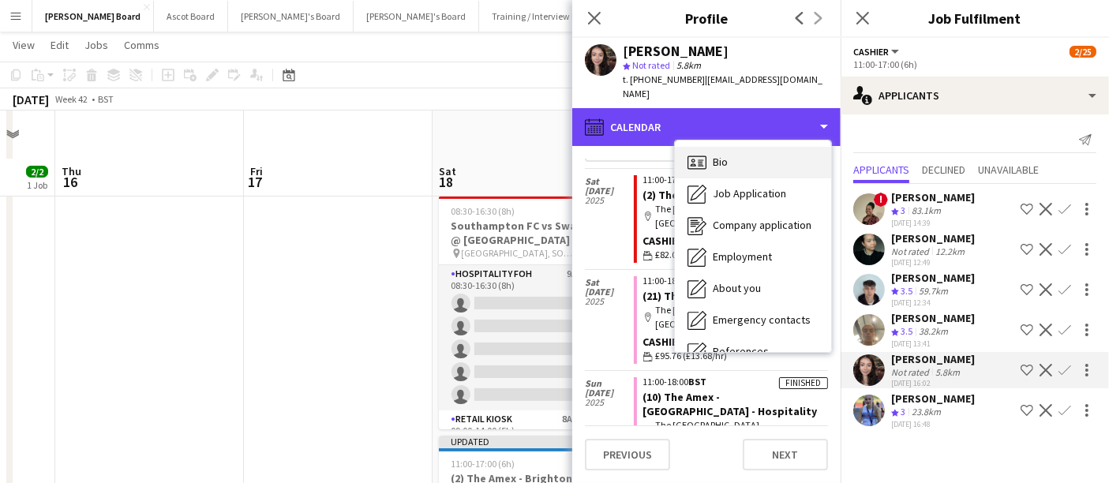
scroll to position [263, 0]
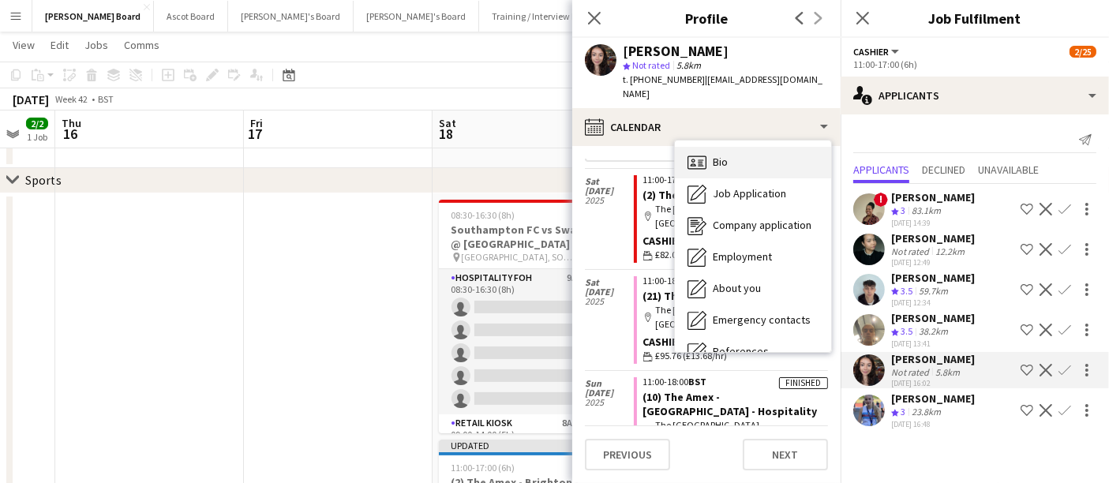
click at [546, 155] on div "Bio Bio" at bounding box center [753, 163] width 156 height 32
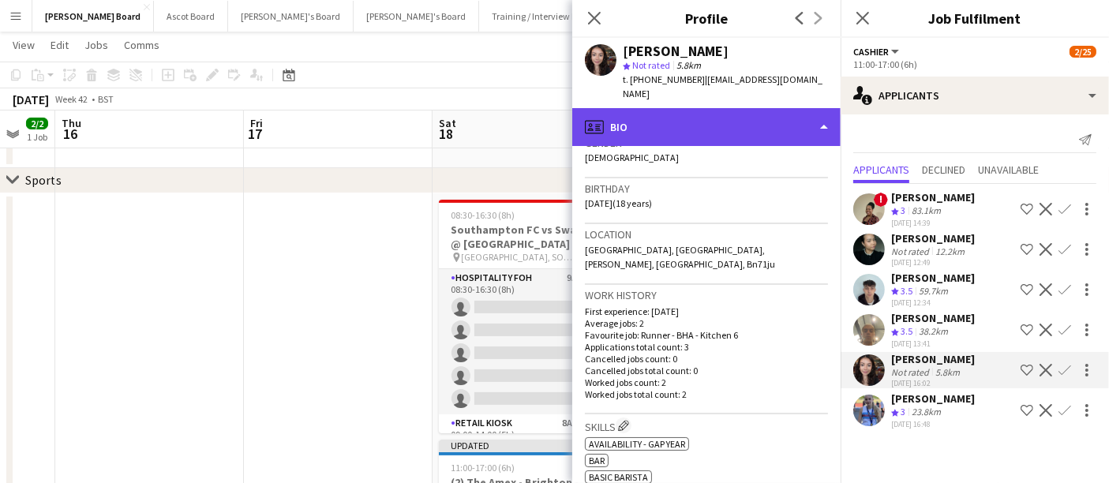
click at [546, 108] on div "profile Bio" at bounding box center [706, 127] width 268 height 38
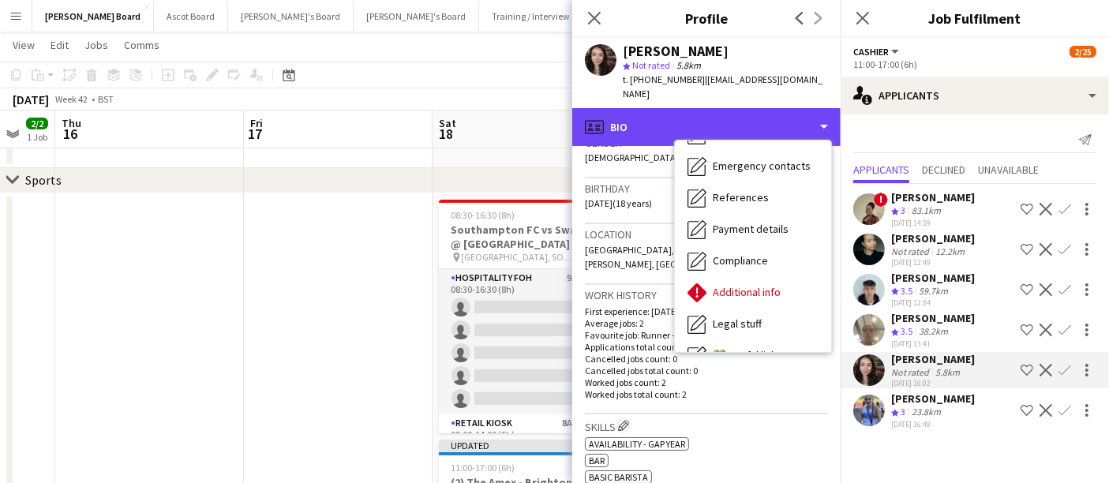
scroll to position [242, 0]
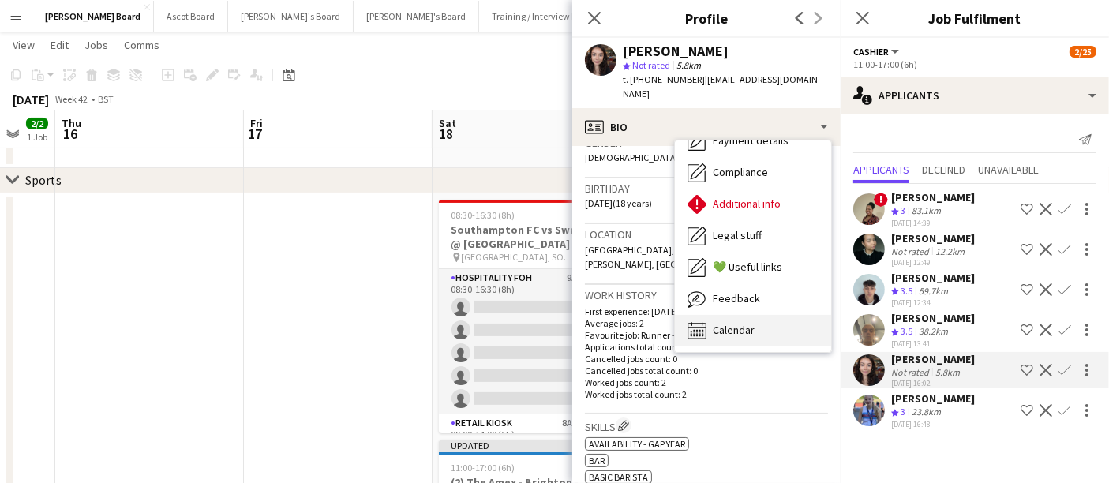
click at [546, 315] on div "Calendar Calendar" at bounding box center [753, 331] width 156 height 32
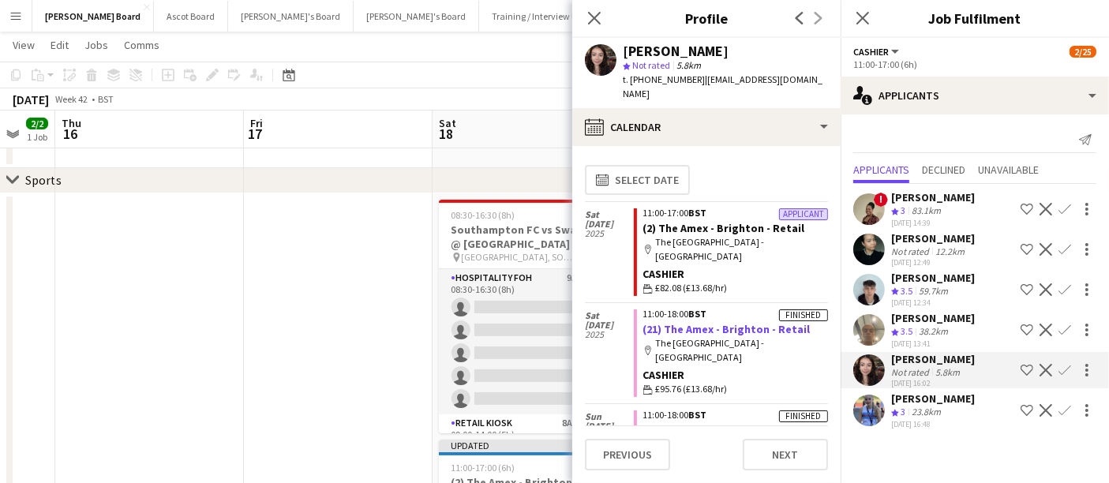
scroll to position [33, 0]
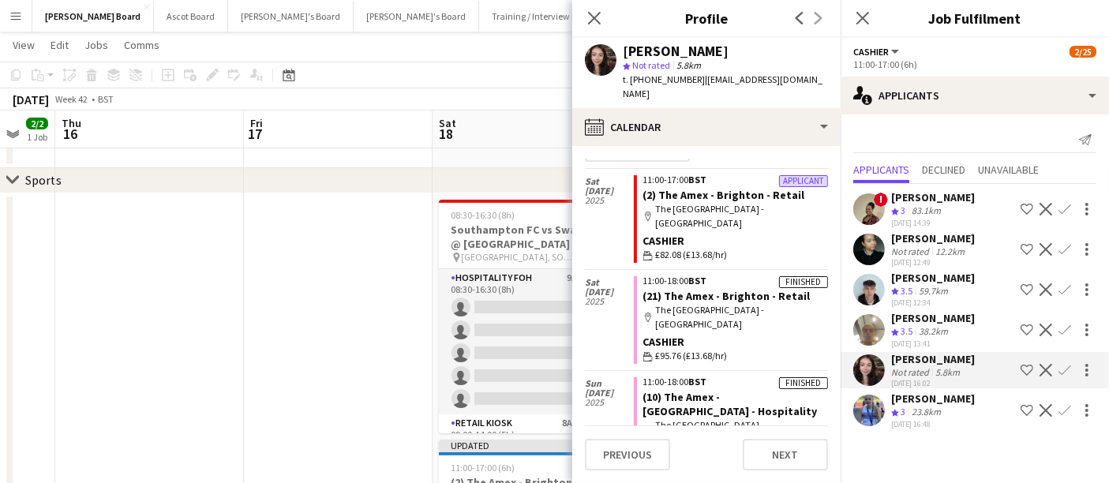
click at [546, 371] on button "Confirm" at bounding box center [1065, 370] width 19 height 19
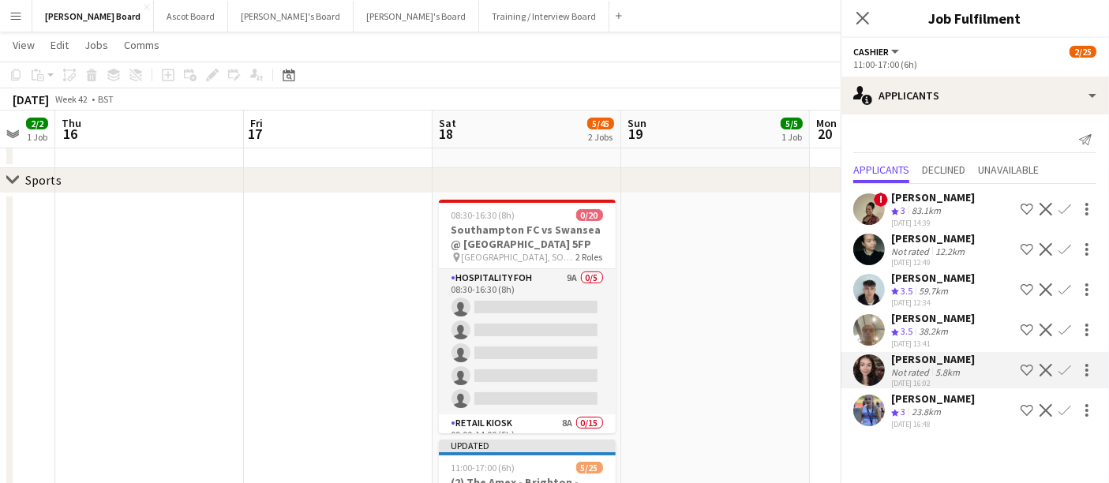
scroll to position [0, 0]
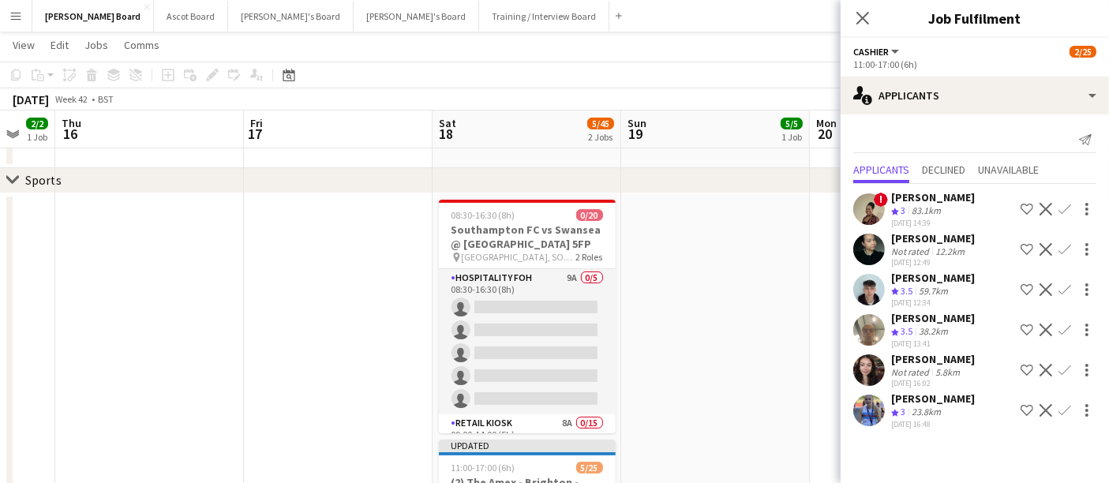
click at [546, 371] on app-icon "Confirm" at bounding box center [1065, 370] width 13 height 13
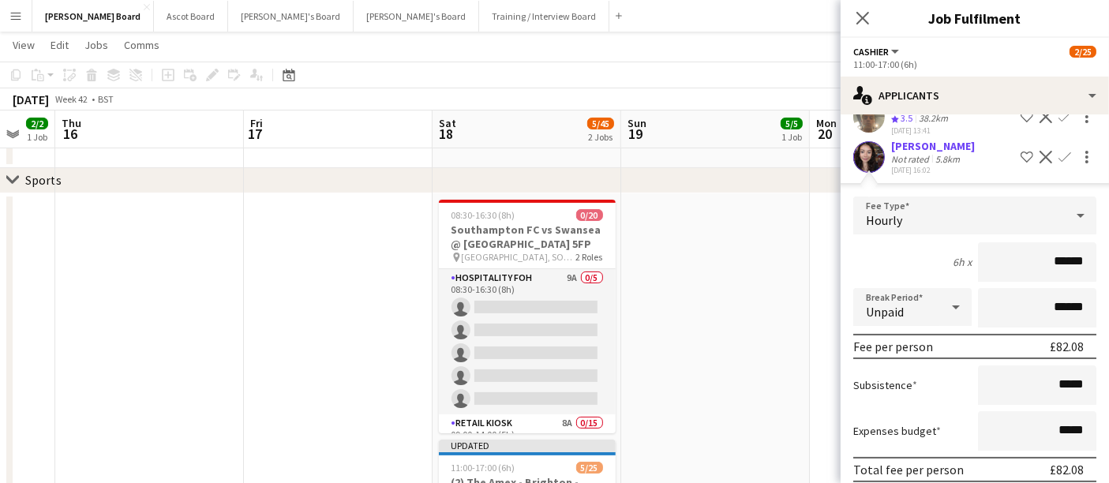
scroll to position [316, 0]
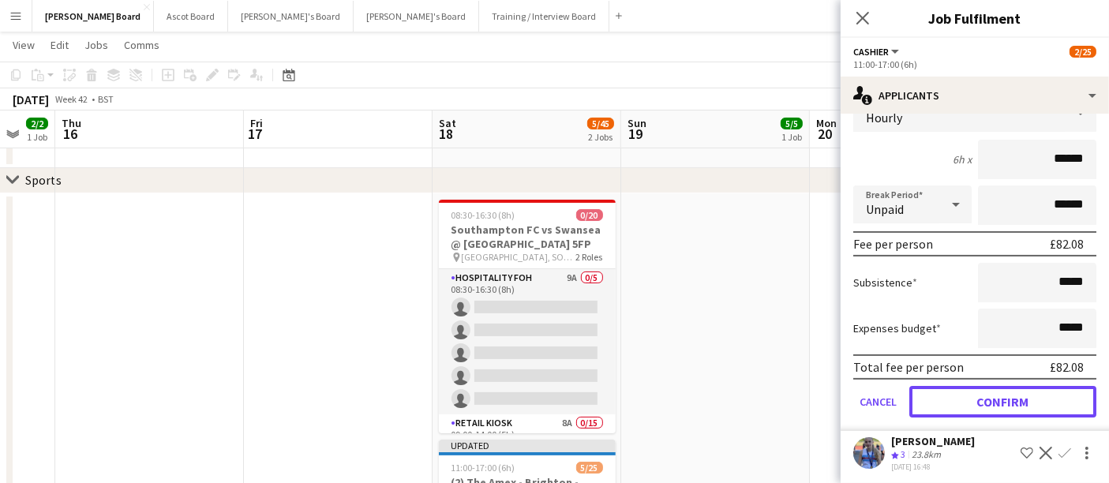
drag, startPoint x: 947, startPoint y: 401, endPoint x: 958, endPoint y: 398, distance: 11.5
click at [546, 398] on button "Confirm" at bounding box center [1002, 402] width 187 height 32
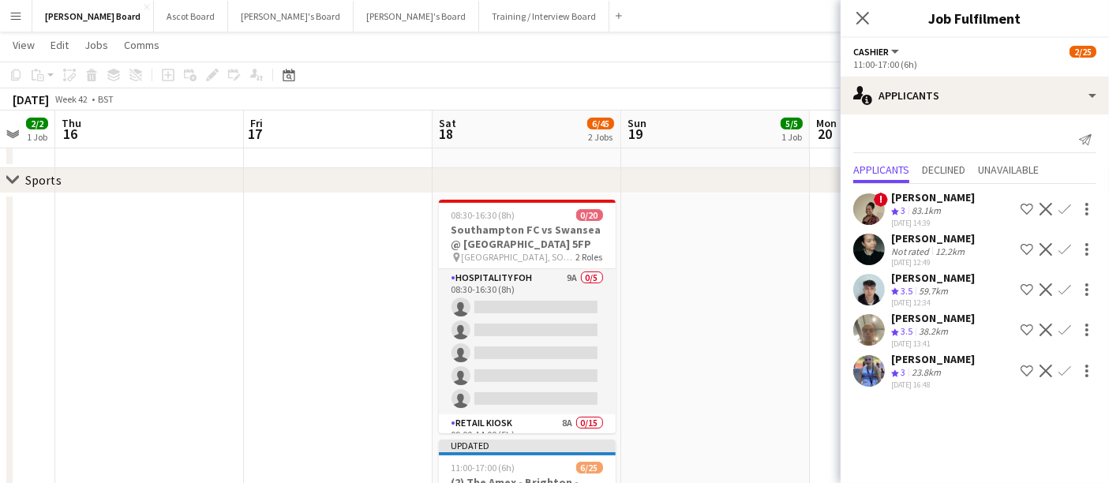
scroll to position [0, 0]
click at [546, 319] on div "[PERSON_NAME]" at bounding box center [933, 318] width 84 height 14
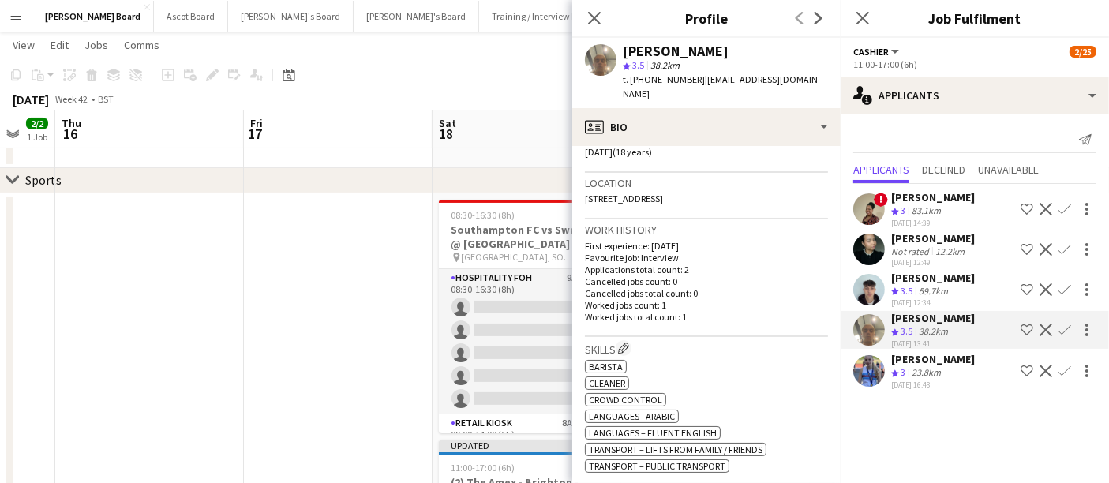
scroll to position [351, 0]
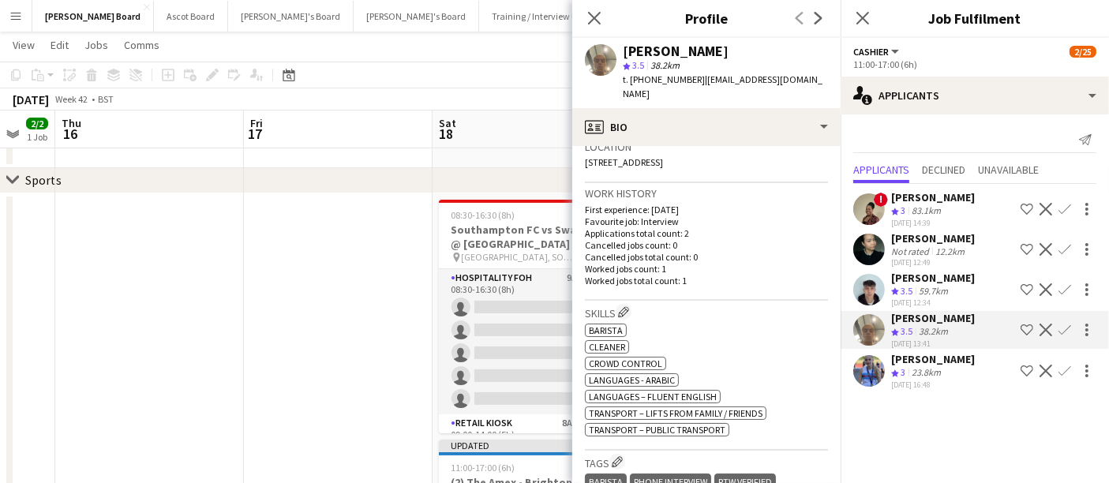
click at [546, 88] on div "[PERSON_NAME] star 3.5 38.2km t. [PHONE_NUMBER] | [EMAIL_ADDRESS][DOMAIN_NAME]" at bounding box center [706, 73] width 268 height 70
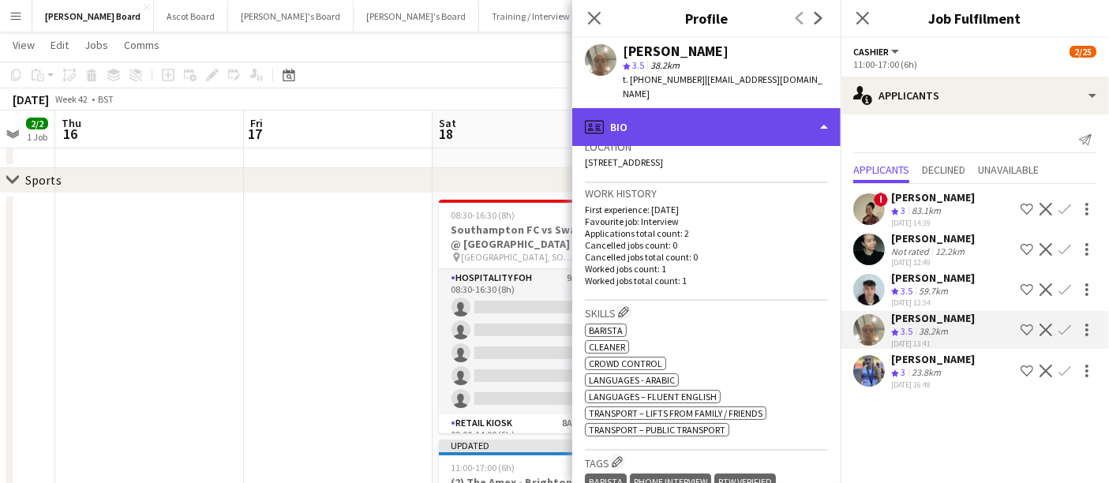
click at [546, 108] on div "profile Bio" at bounding box center [706, 127] width 268 height 38
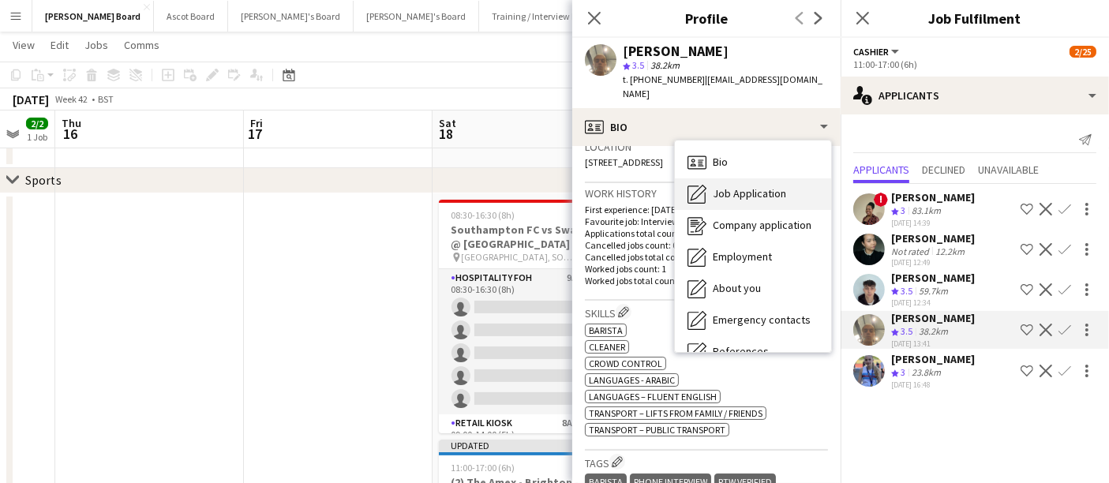
click at [546, 186] on span "Job Application" at bounding box center [749, 193] width 73 height 14
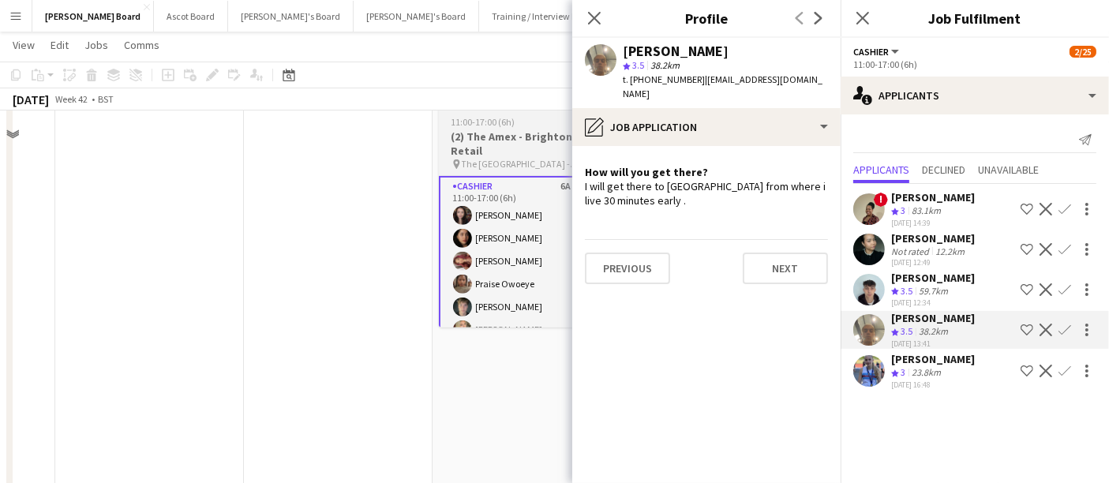
scroll to position [526, 0]
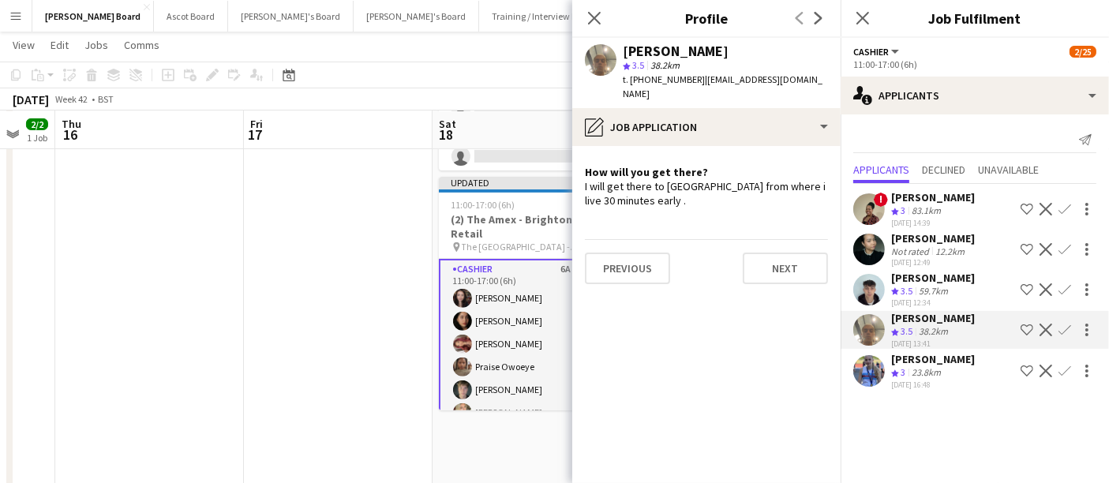
click at [546, 268] on div "! [PERSON_NAME] Crew rating 3 83.1km [DATE] 14:39 Shortlist crew Decline Confir…" at bounding box center [975, 288] width 268 height 208
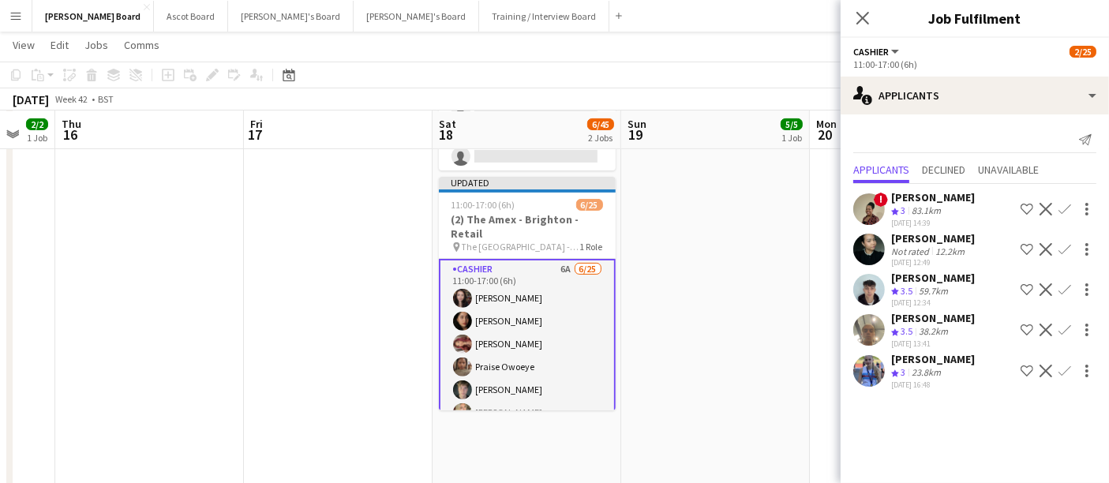
click at [546, 287] on div "59.7km" at bounding box center [934, 291] width 36 height 13
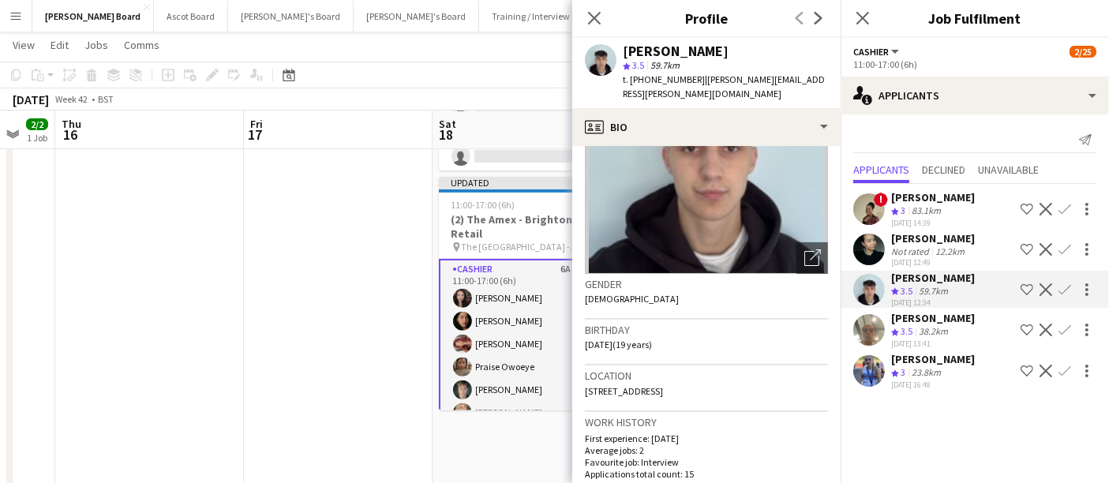
scroll to position [351, 0]
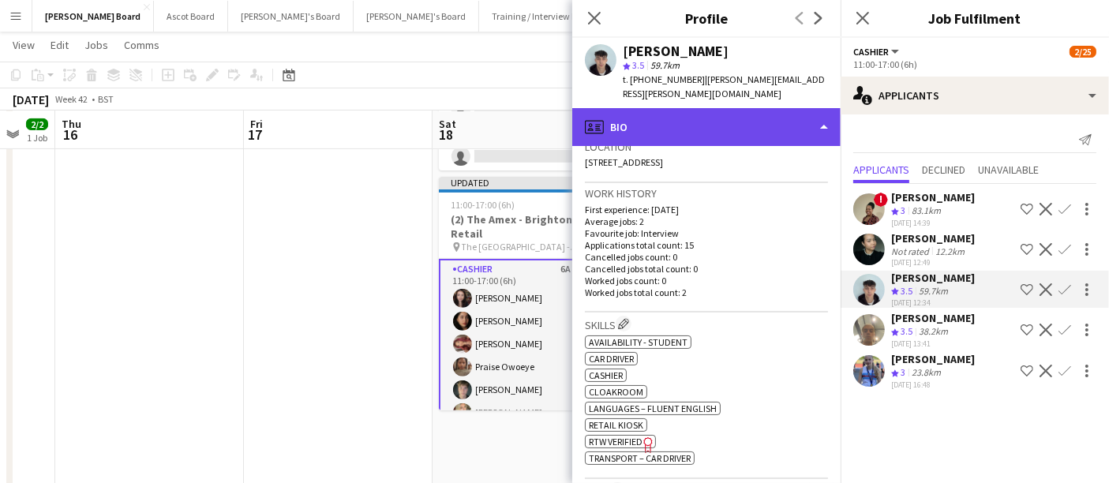
click at [546, 116] on div "profile Bio" at bounding box center [706, 127] width 268 height 38
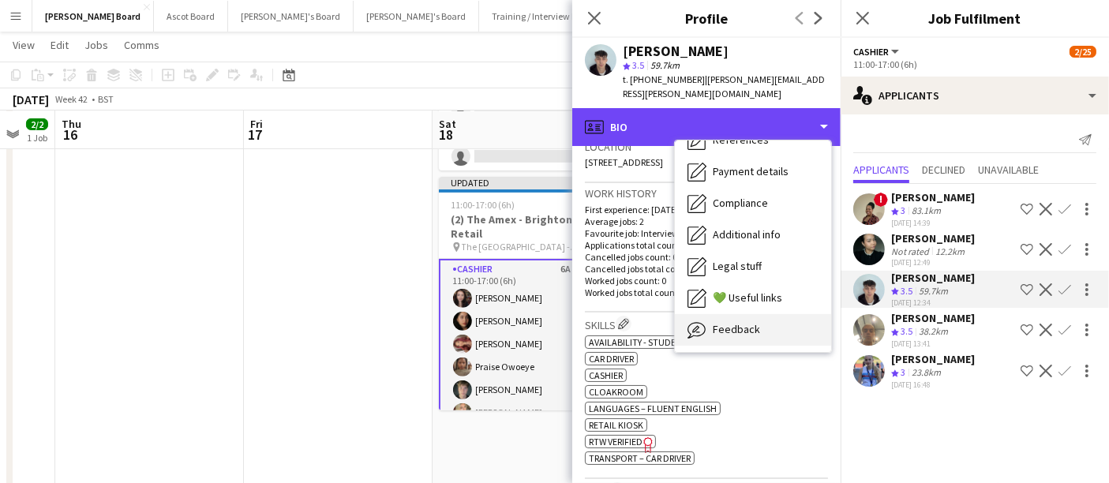
scroll to position [242, 0]
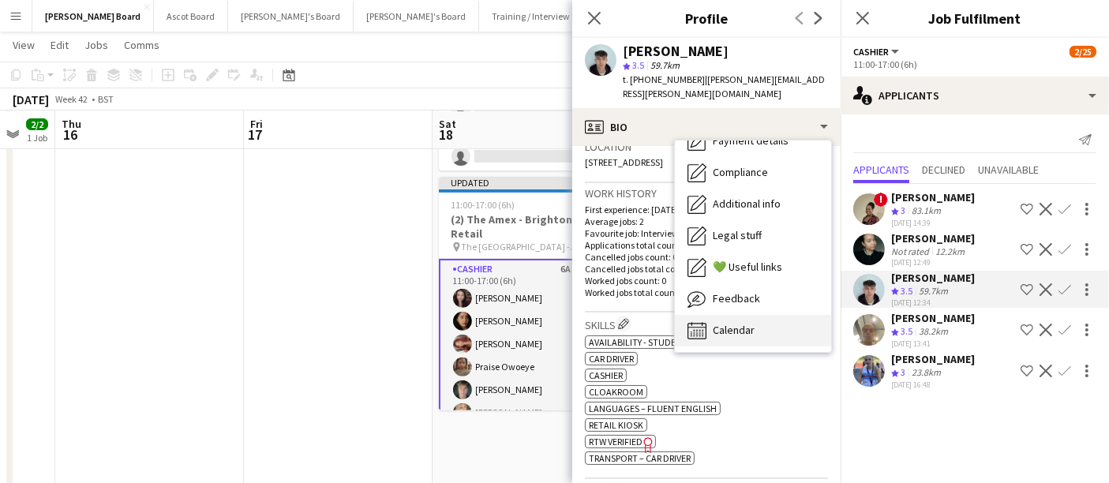
click at [546, 317] on div "Calendar Calendar" at bounding box center [753, 331] width 156 height 32
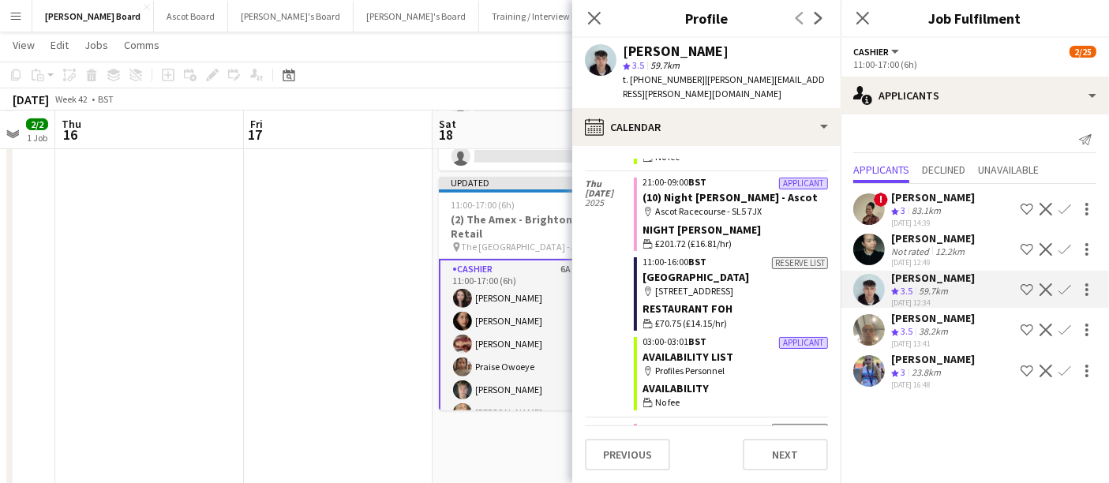
scroll to position [1008, 0]
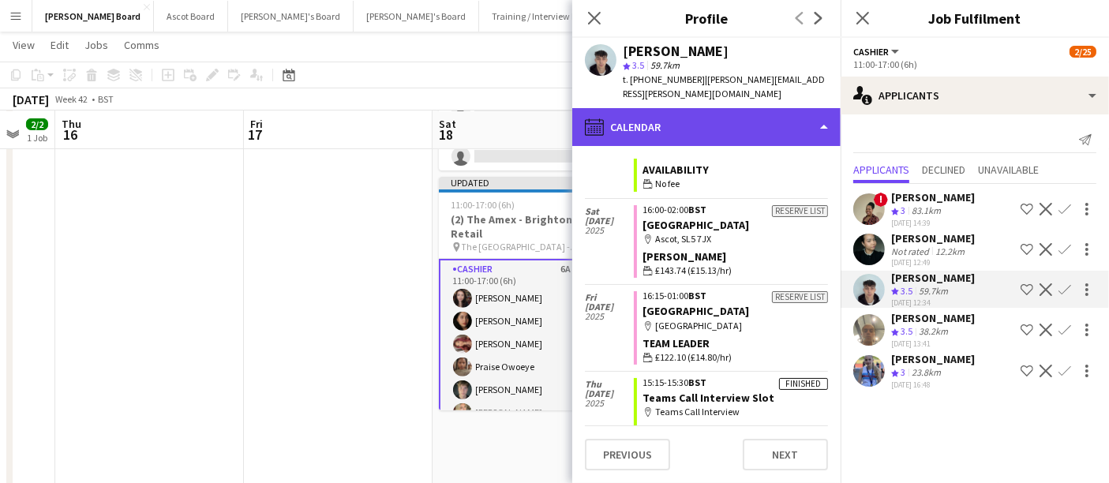
click at [546, 120] on div "calendar-full Calendar" at bounding box center [706, 127] width 268 height 38
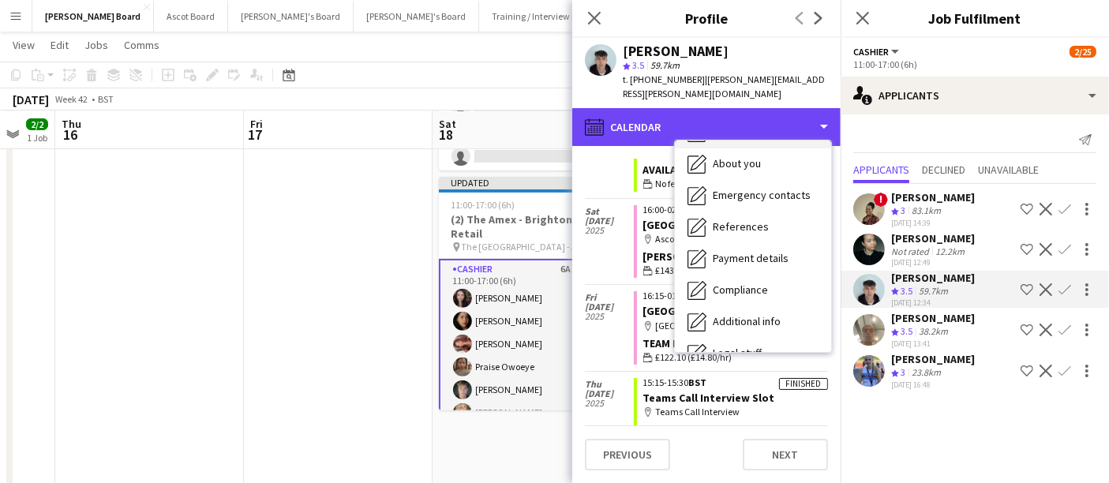
scroll to position [67, 0]
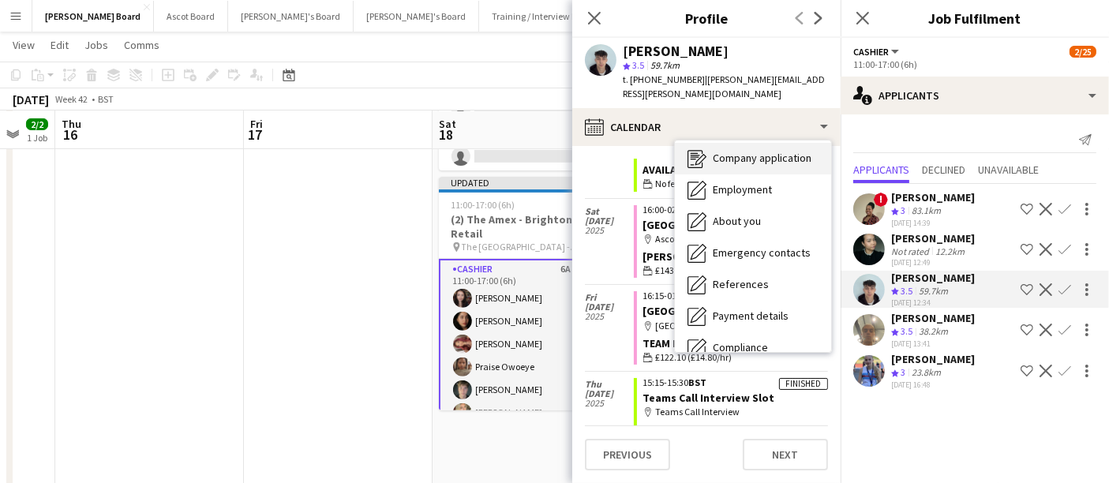
click at [546, 151] on span "Company application" at bounding box center [762, 158] width 99 height 14
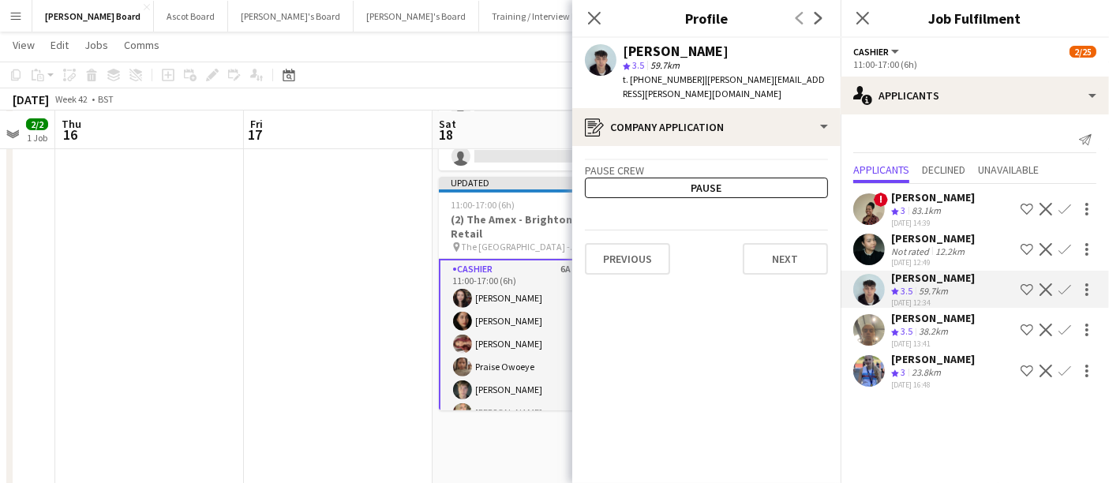
click at [546, 234] on div "[PERSON_NAME]" at bounding box center [933, 238] width 84 height 14
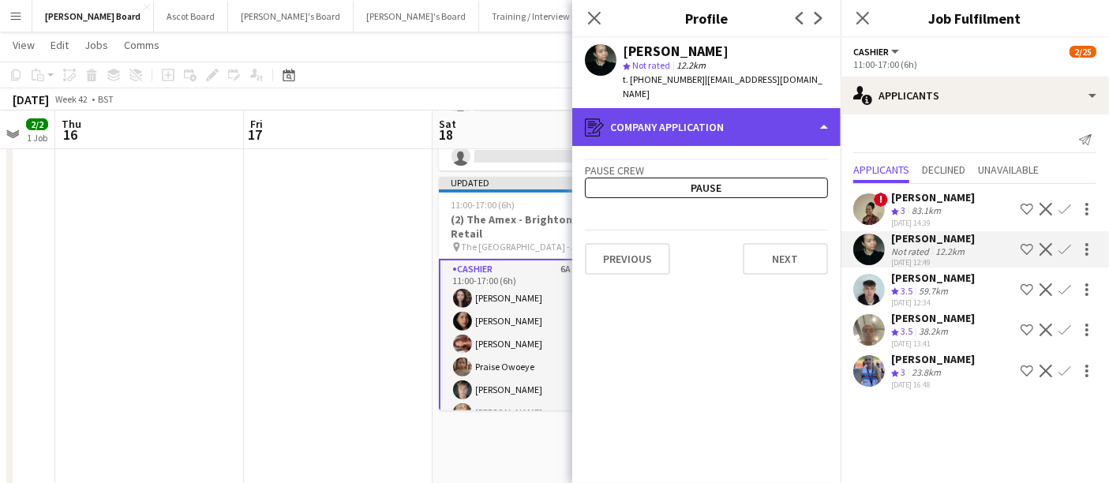
click at [546, 114] on div "register Company application" at bounding box center [706, 127] width 268 height 38
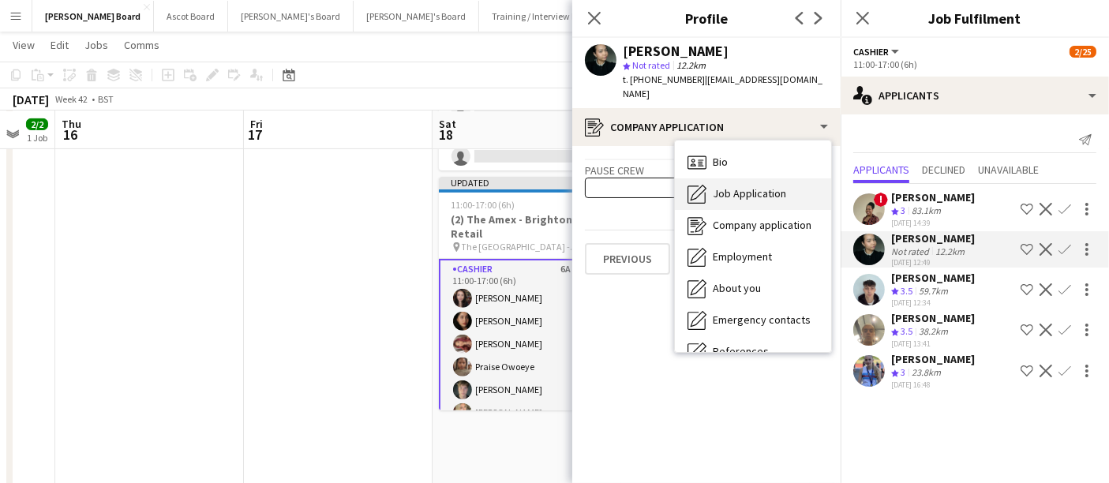
click at [546, 186] on span "Job Application" at bounding box center [749, 193] width 73 height 14
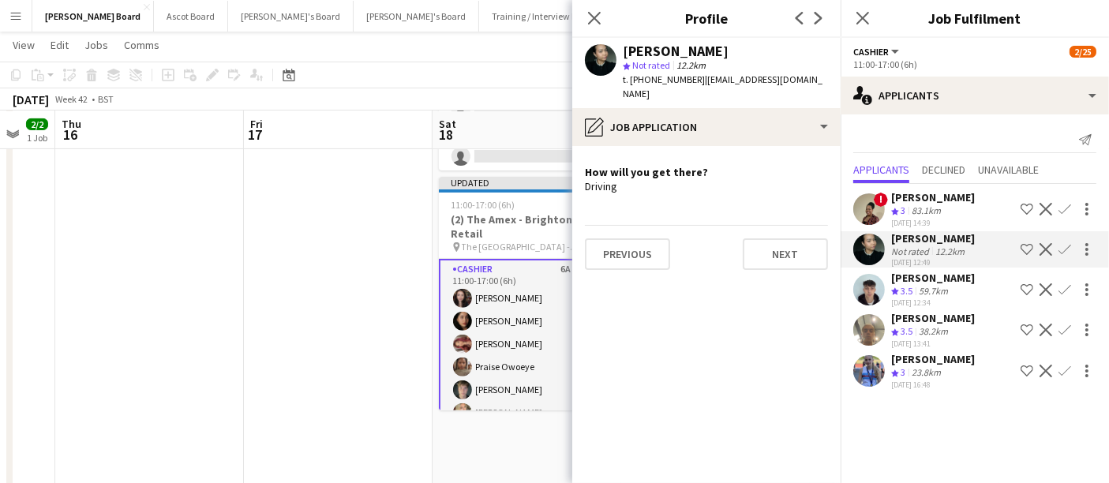
click at [546, 213] on div "Crew rating 3 83.1km" at bounding box center [933, 210] width 84 height 13
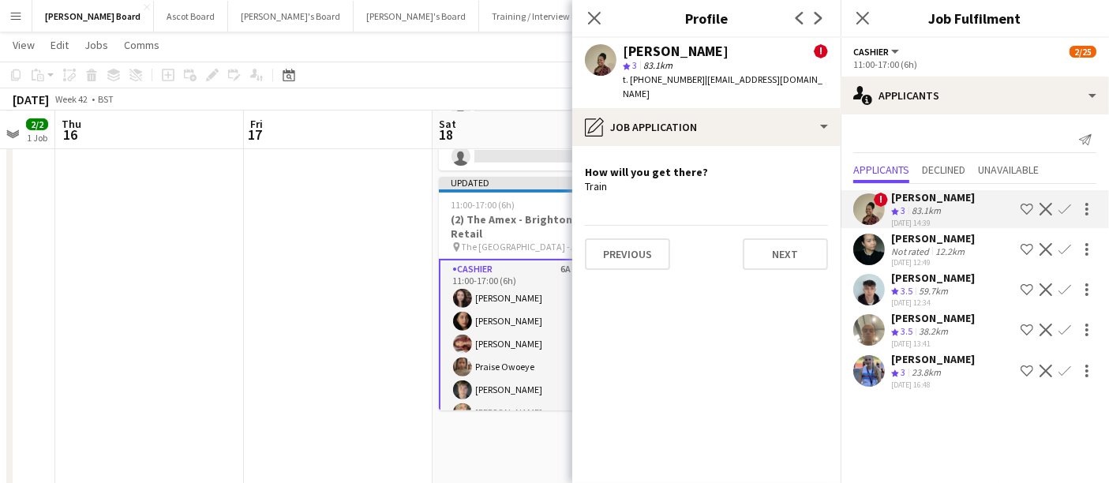
click at [546, 259] on div "[DATE] 12:49" at bounding box center [933, 262] width 84 height 10
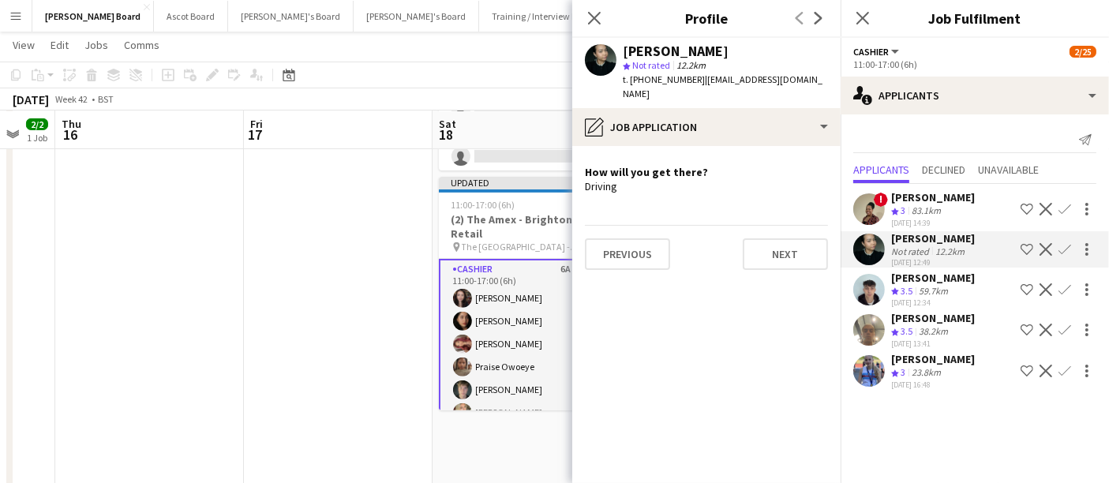
click at [546, 288] on div "Crew rating 3.5 59.7km" at bounding box center [933, 291] width 84 height 13
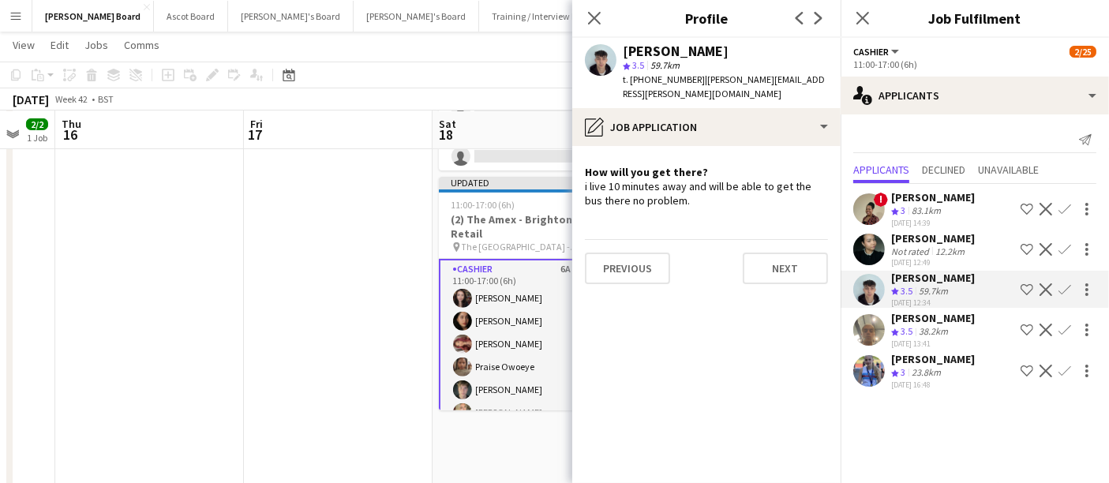
click at [546, 288] on app-icon "Confirm" at bounding box center [1065, 289] width 13 height 13
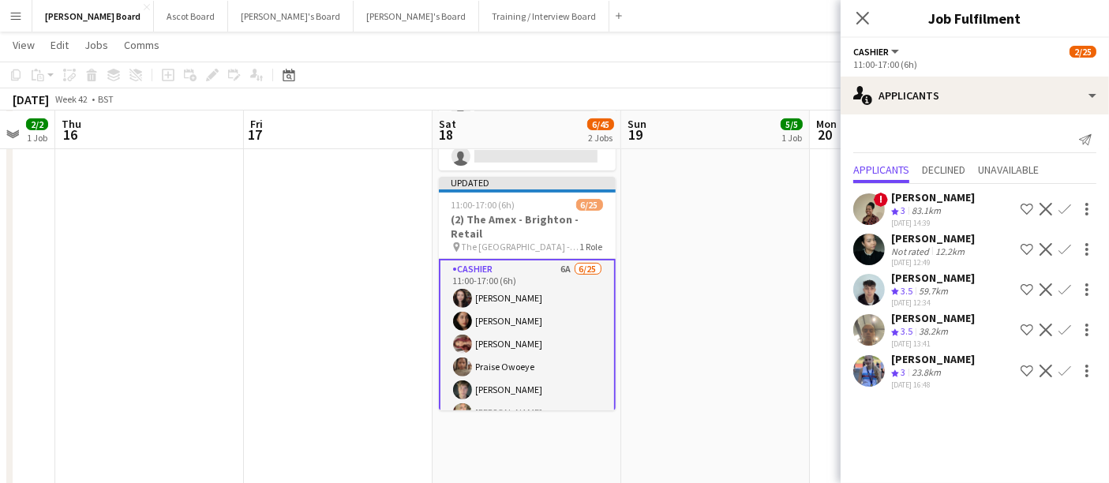
click at [546, 288] on app-icon "Confirm" at bounding box center [1065, 289] width 13 height 13
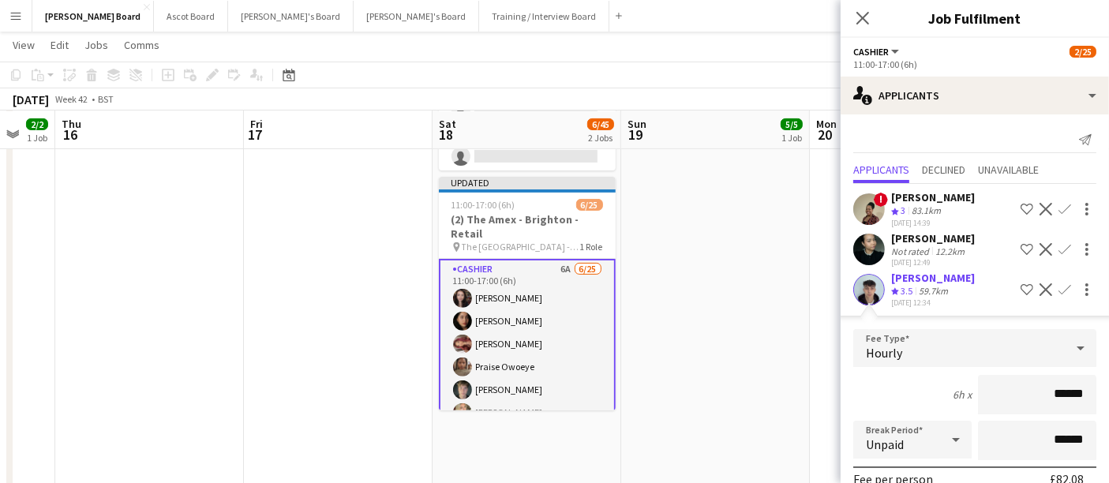
scroll to position [276, 0]
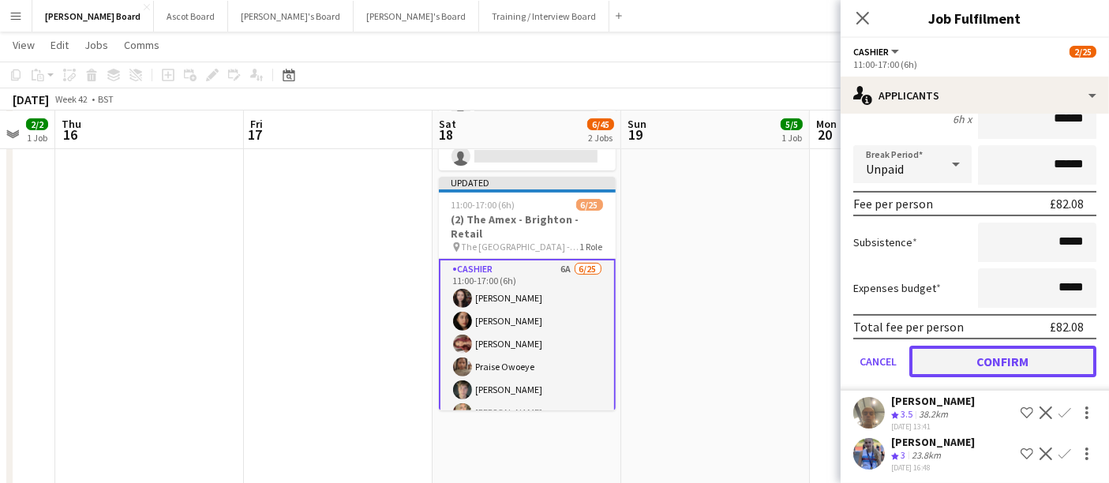
click at [546, 364] on button "Confirm" at bounding box center [1002, 362] width 187 height 32
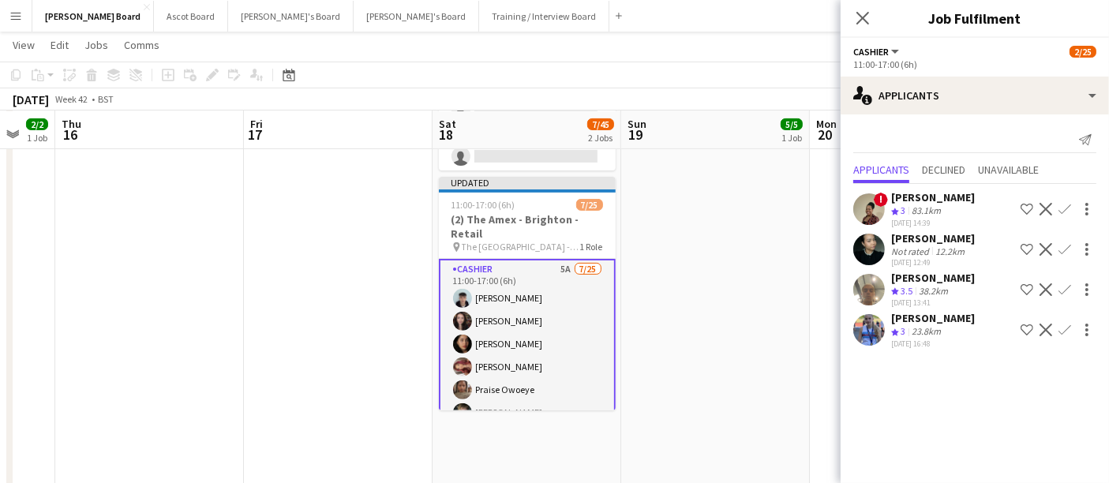
click at [546, 340] on div "[DATE] 16:48" at bounding box center [933, 344] width 84 height 10
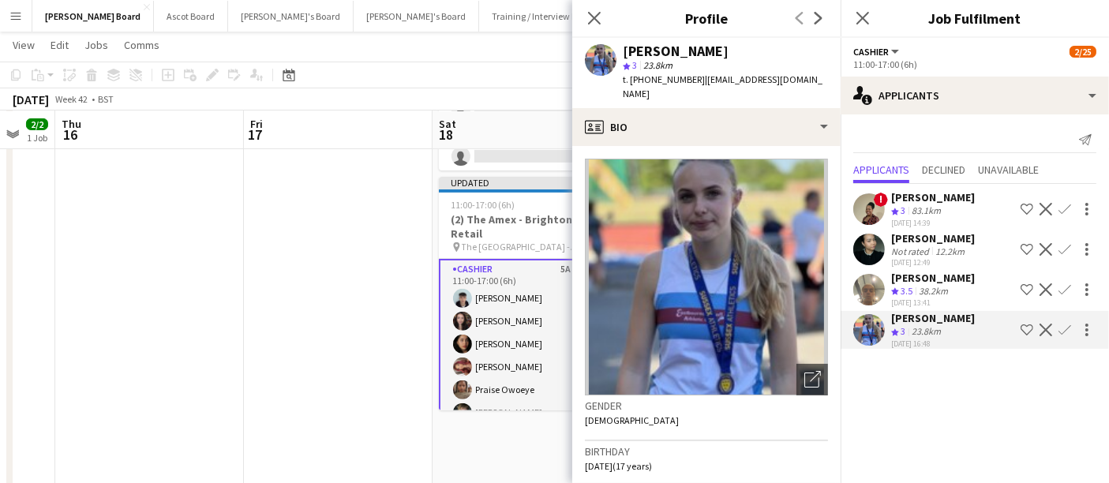
scroll to position [88, 0]
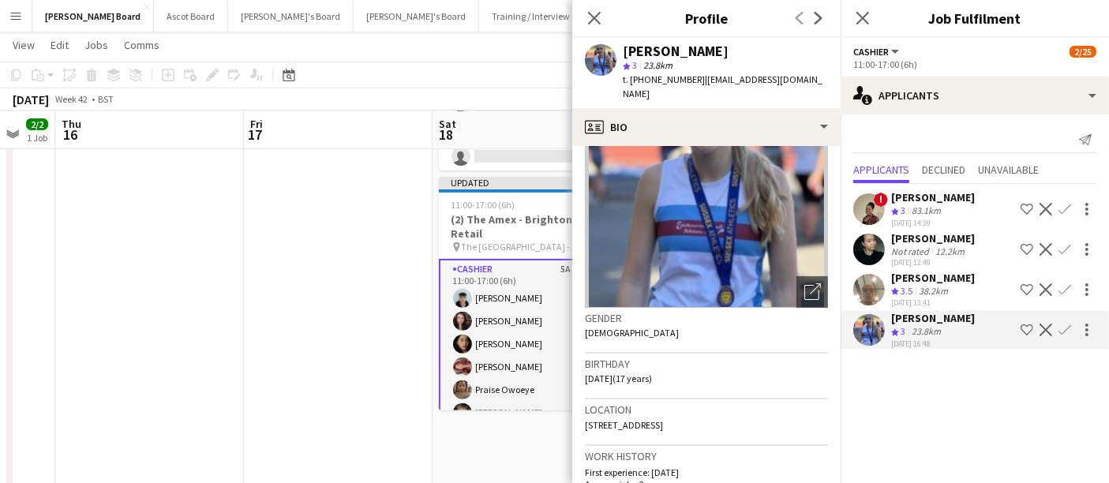
click at [546, 201] on div "[PERSON_NAME]" at bounding box center [933, 197] width 84 height 14
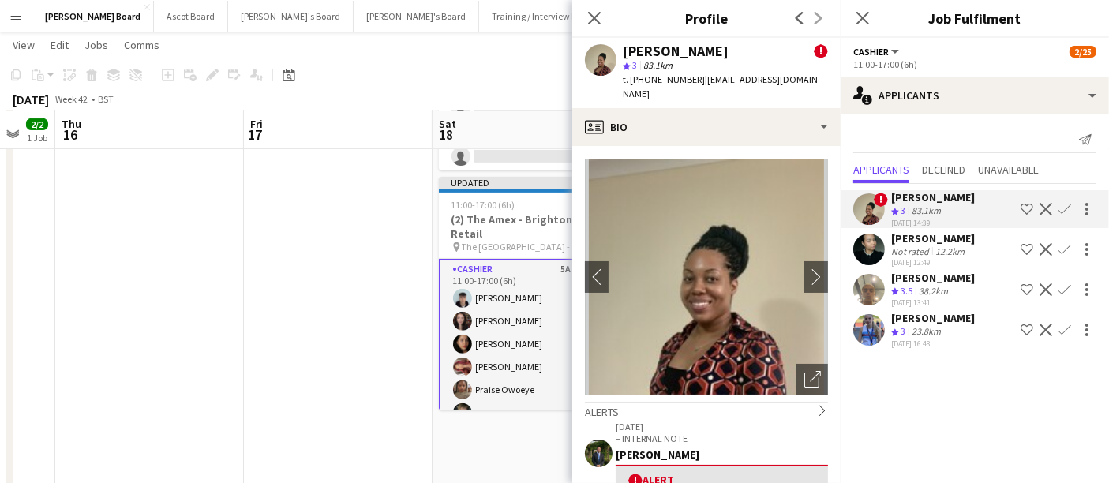
click at [546, 244] on div "[PERSON_NAME]" at bounding box center [933, 238] width 84 height 14
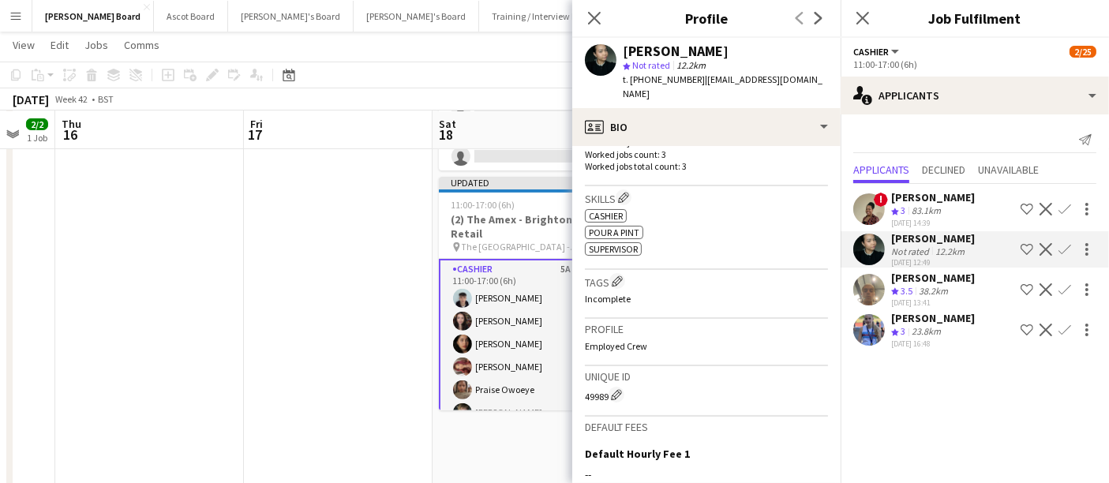
scroll to position [669, 0]
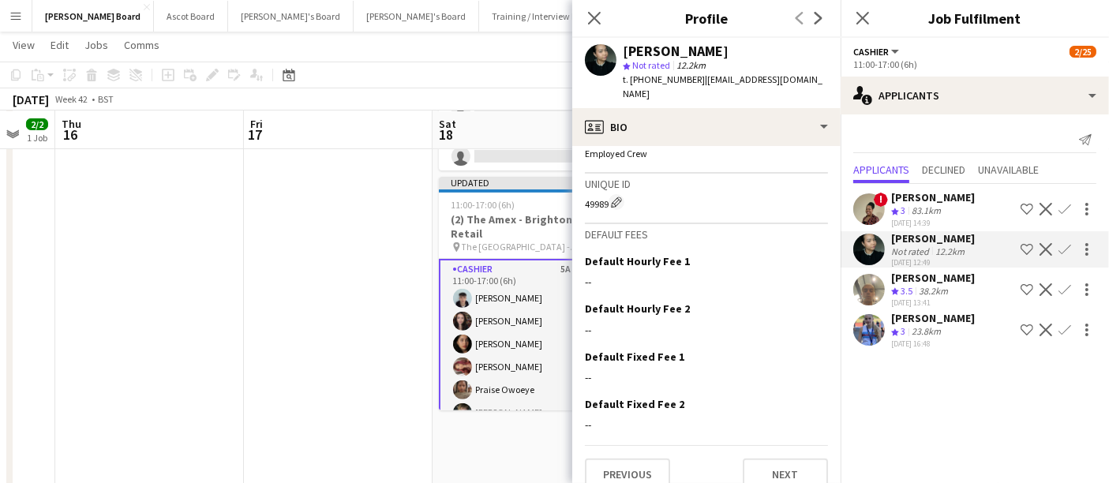
click at [546, 245] on app-icon "Confirm" at bounding box center [1065, 249] width 13 height 13
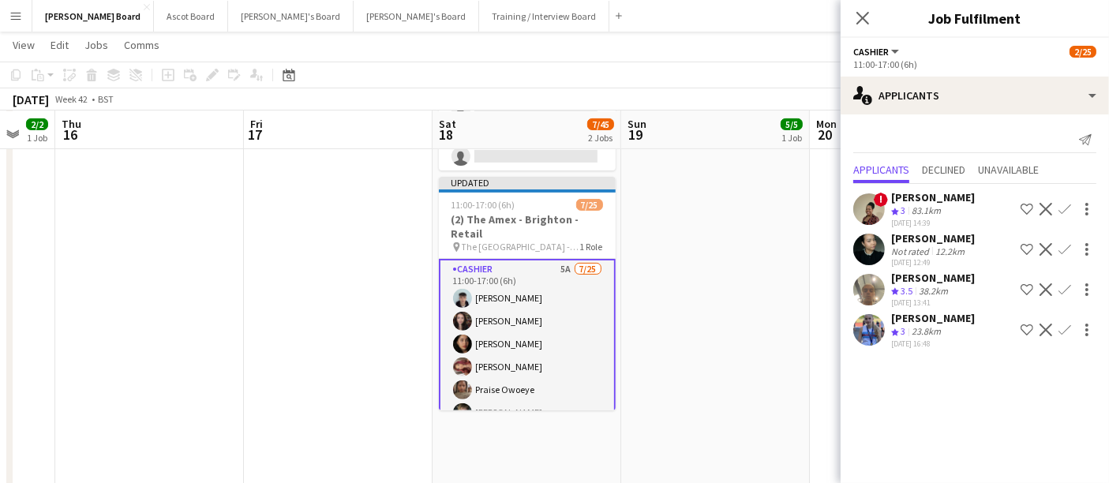
click at [546, 243] on app-icon "Confirm" at bounding box center [1065, 249] width 13 height 13
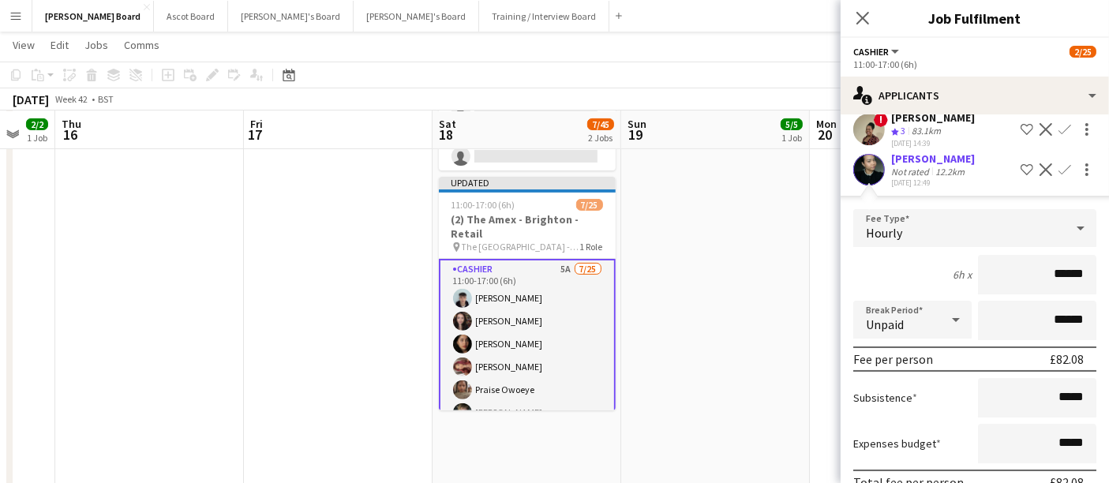
scroll to position [235, 0]
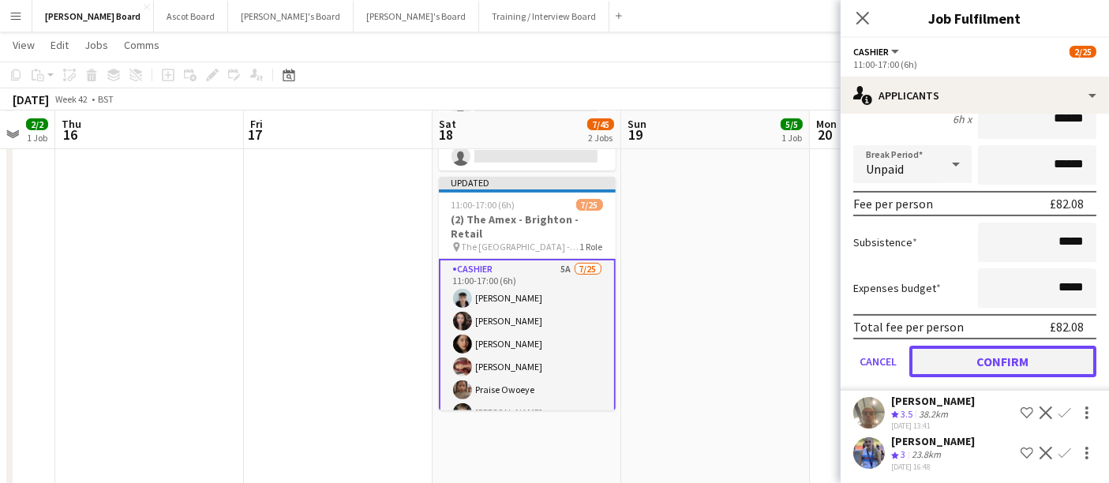
click at [546, 355] on button "Confirm" at bounding box center [1002, 362] width 187 height 32
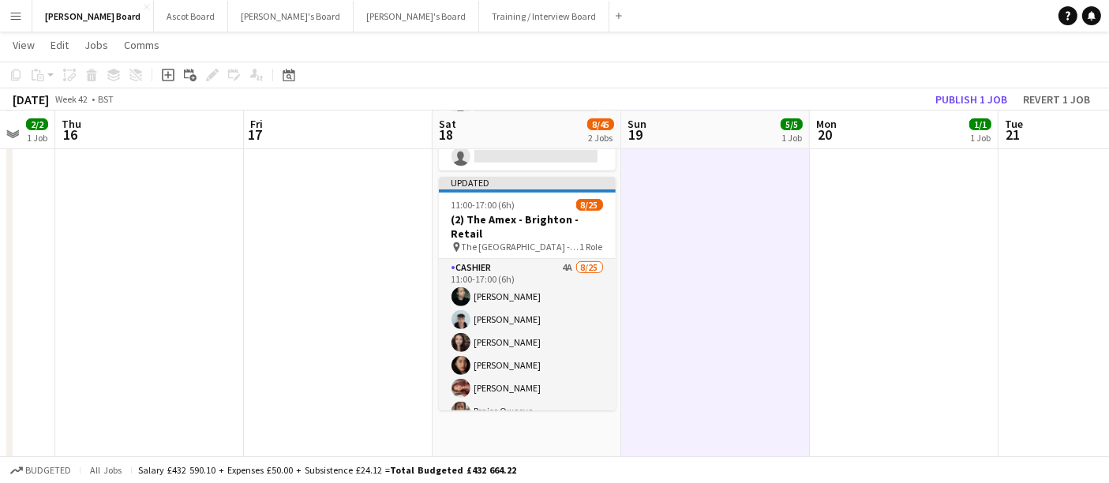
click at [546, 84] on app-toolbar "Copy Paste Paste Ctrl+V Paste with crew Ctrl+Shift+V Paste linked Job [GEOGRAPH…" at bounding box center [554, 75] width 1109 height 27
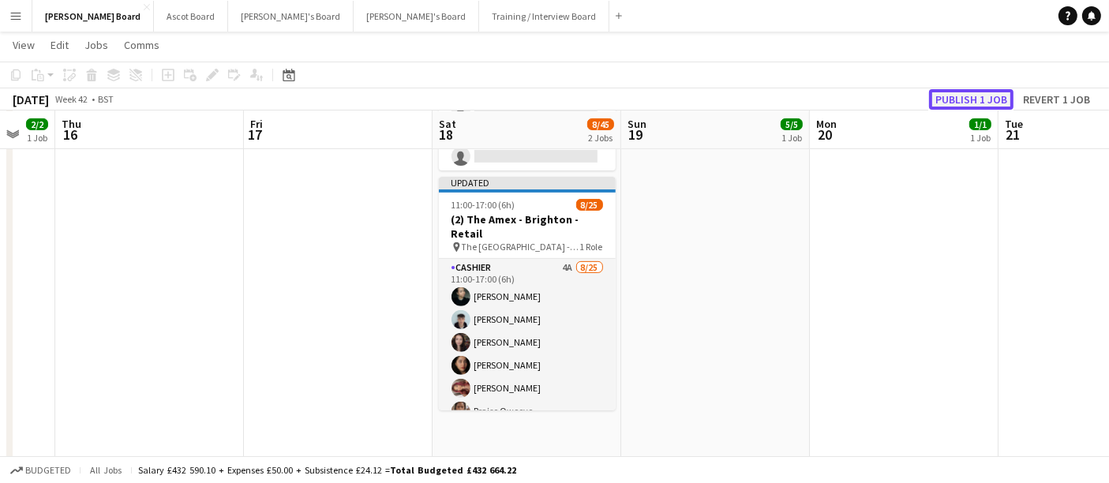
click at [546, 92] on button "Publish 1 job" at bounding box center [971, 99] width 84 height 21
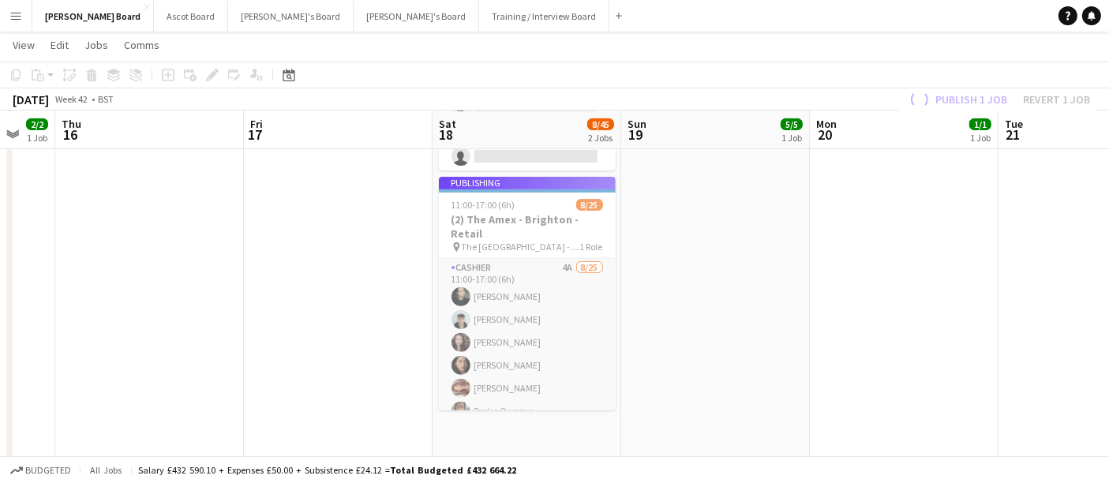
click at [546, 208] on app-job-card "Publishing 11:00-17:00 (6h) 8/25 (2) The Amex - Brighton - Retail pin The [GEOG…" at bounding box center [527, 294] width 177 height 234
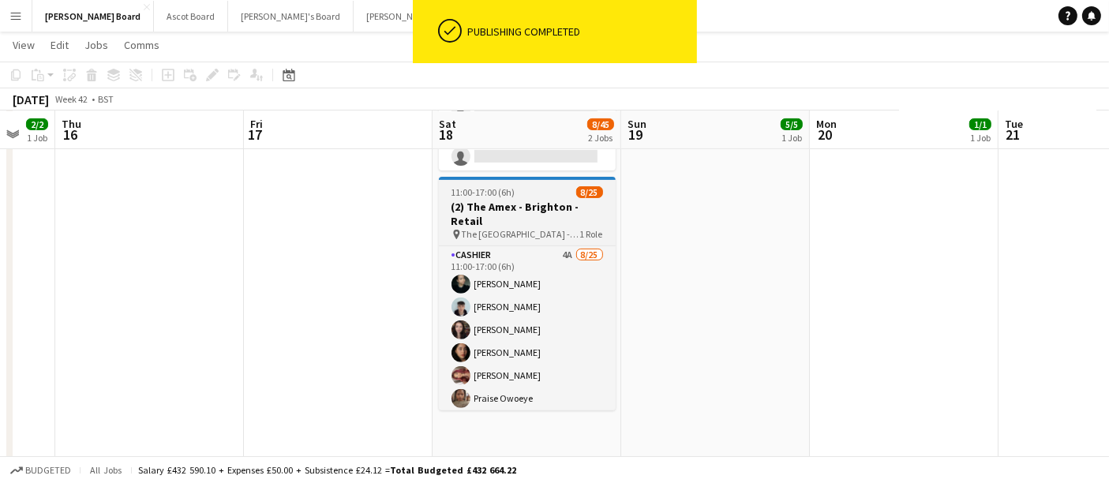
click at [525, 228] on div "pin The [GEOGRAPHIC_DATA] - [GEOGRAPHIC_DATA] 1 Role" at bounding box center [527, 234] width 177 height 13
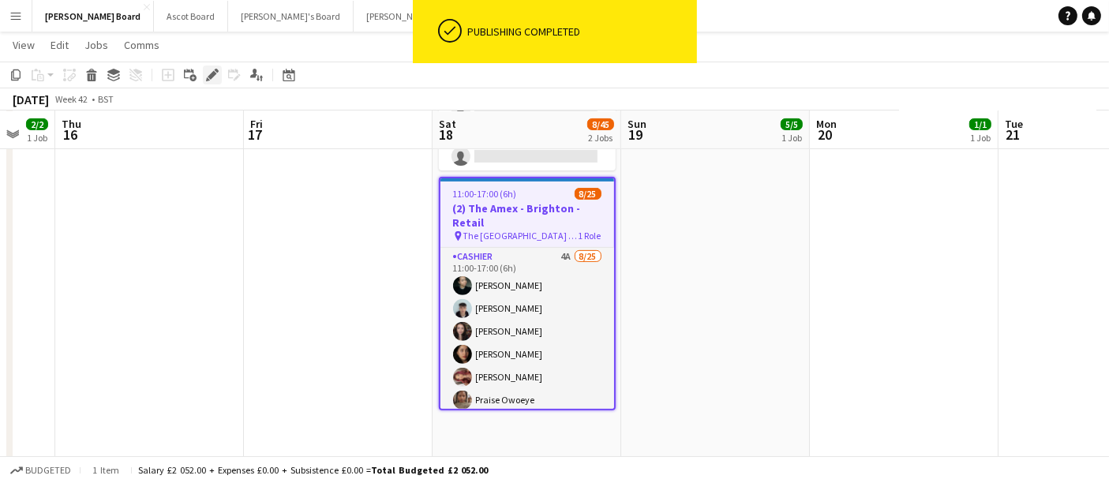
click at [208, 73] on icon "Edit" at bounding box center [212, 75] width 13 height 13
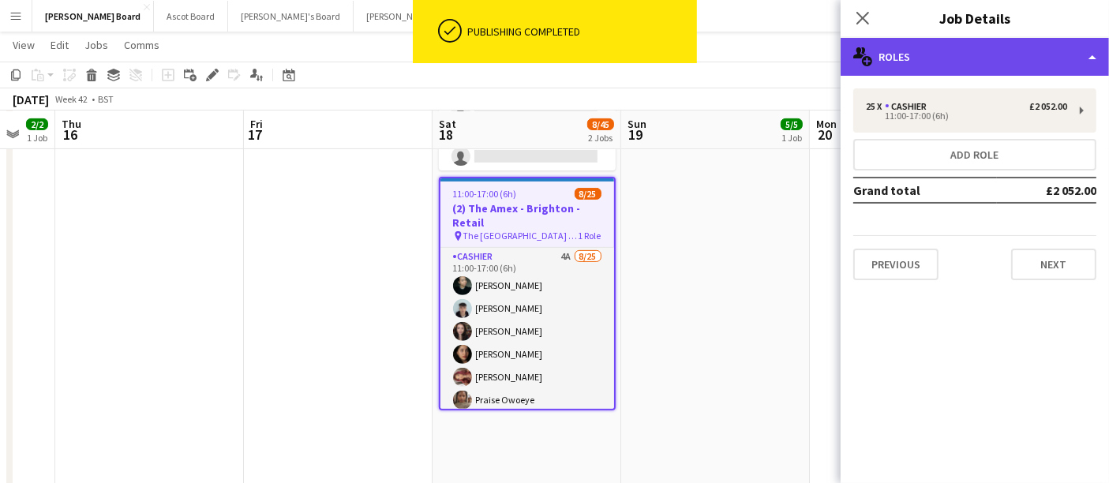
click at [546, 55] on div "multiple-users-add Roles" at bounding box center [975, 57] width 268 height 38
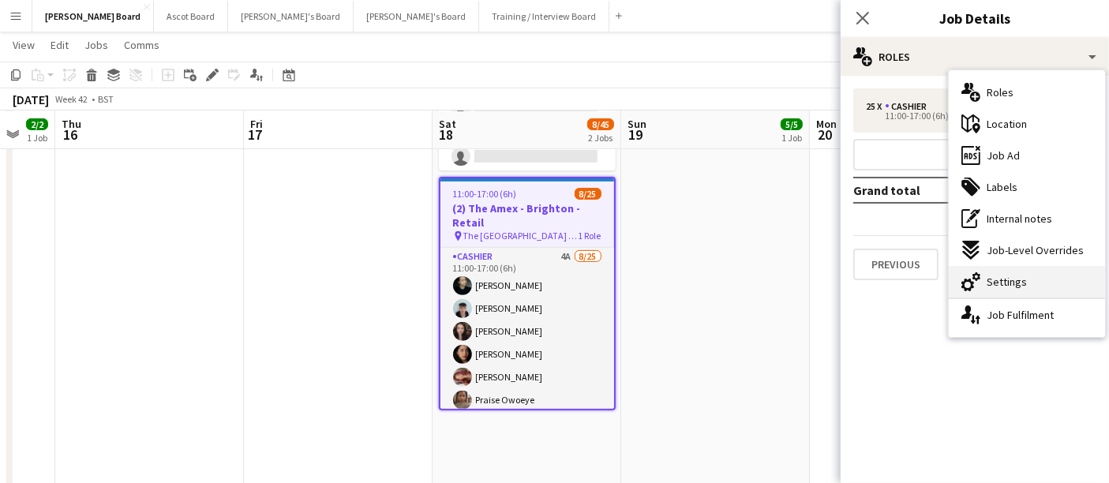
click at [546, 278] on div "cog-double-3 Settings" at bounding box center [1027, 282] width 156 height 32
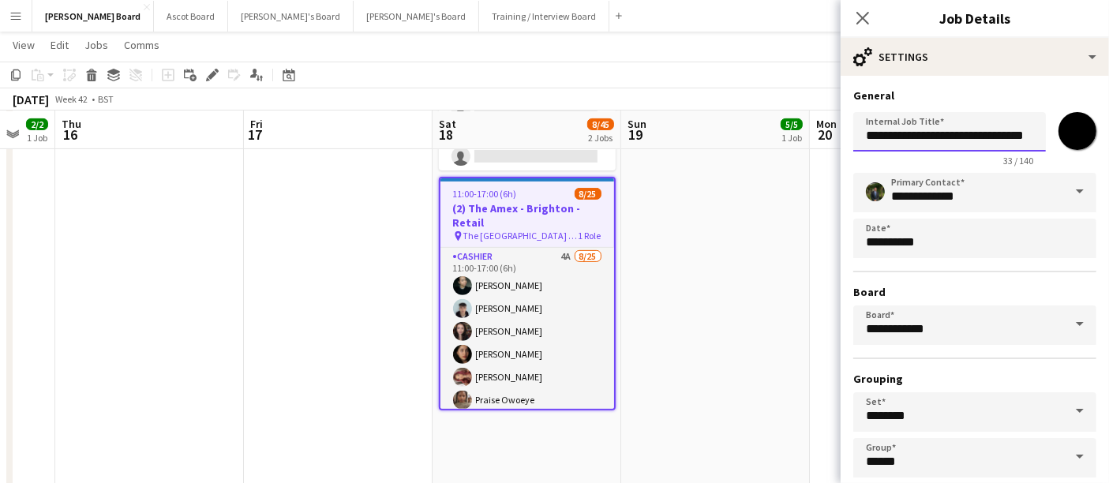
click at [546, 137] on input "**********" at bounding box center [949, 131] width 193 height 39
type input "**********"
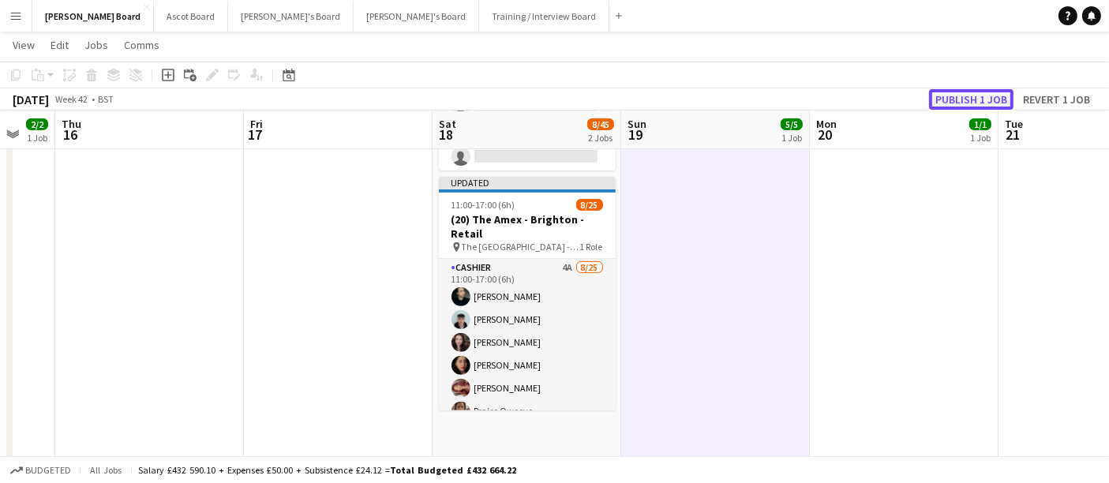
click at [546, 95] on button "Publish 1 job" at bounding box center [971, 99] width 84 height 21
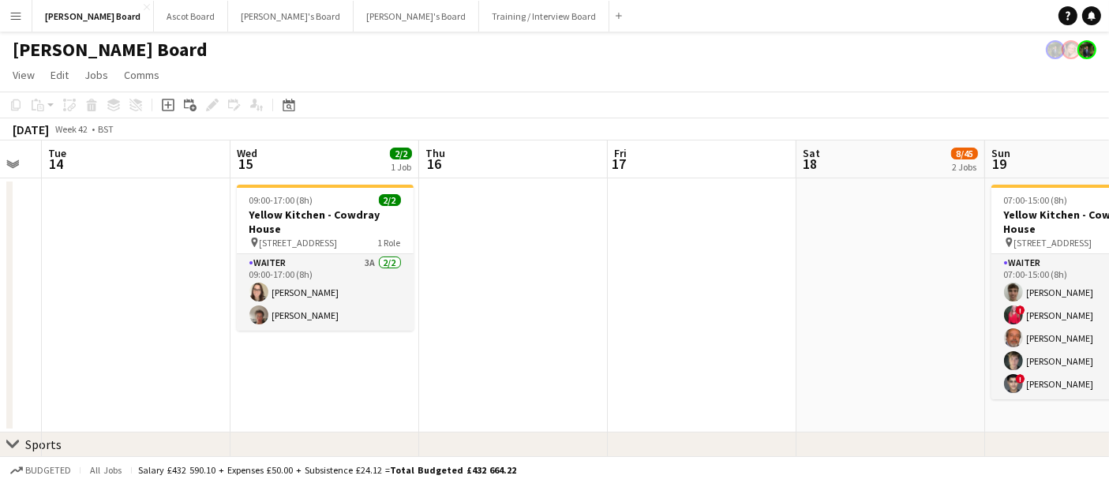
drag, startPoint x: 414, startPoint y: 339, endPoint x: 785, endPoint y: 340, distance: 370.3
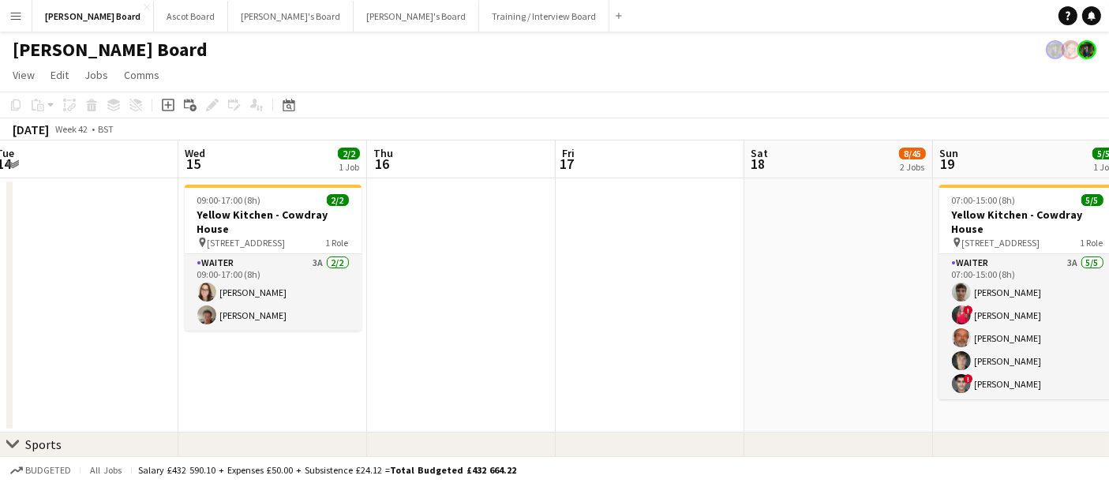
scroll to position [0, 467]
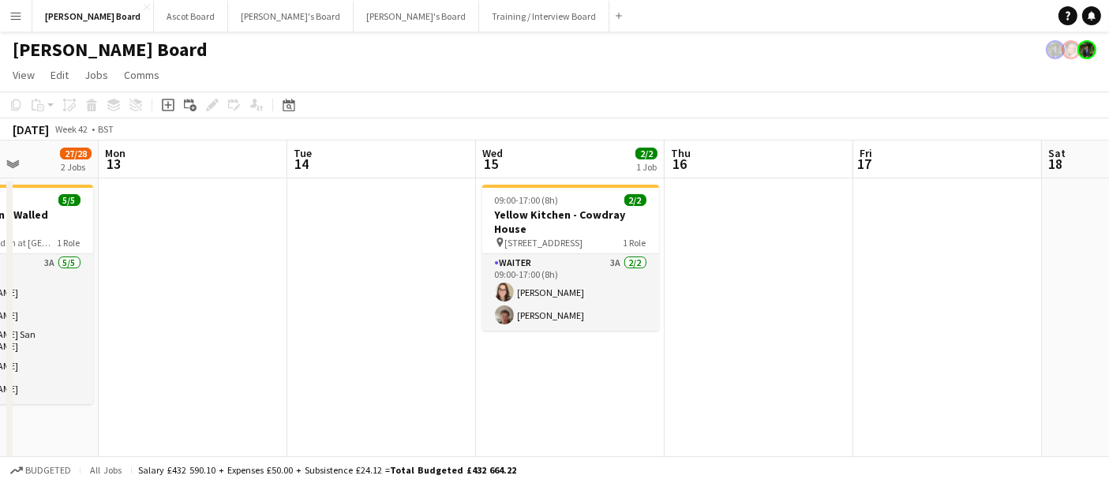
drag, startPoint x: 469, startPoint y: 331, endPoint x: 707, endPoint y: 339, distance: 238.6
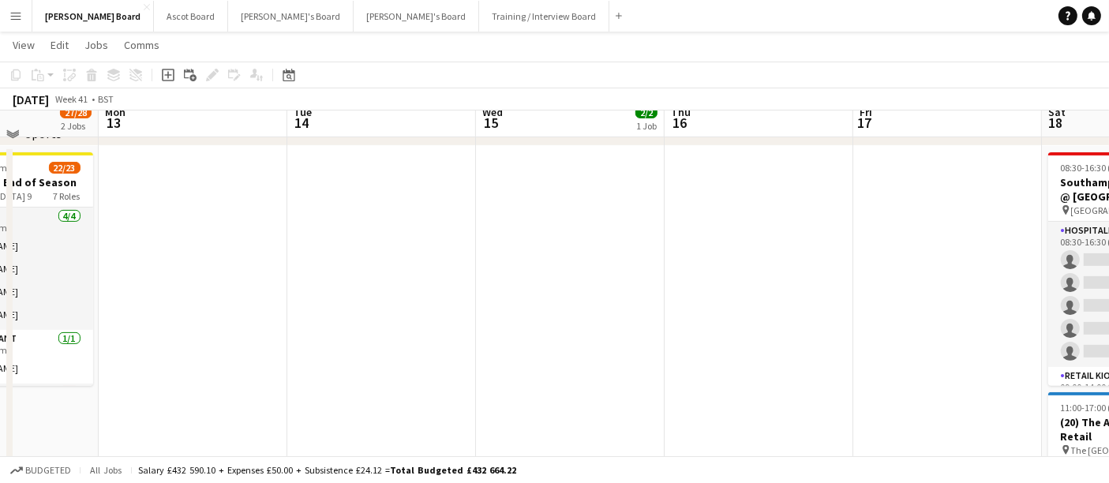
scroll to position [526, 0]
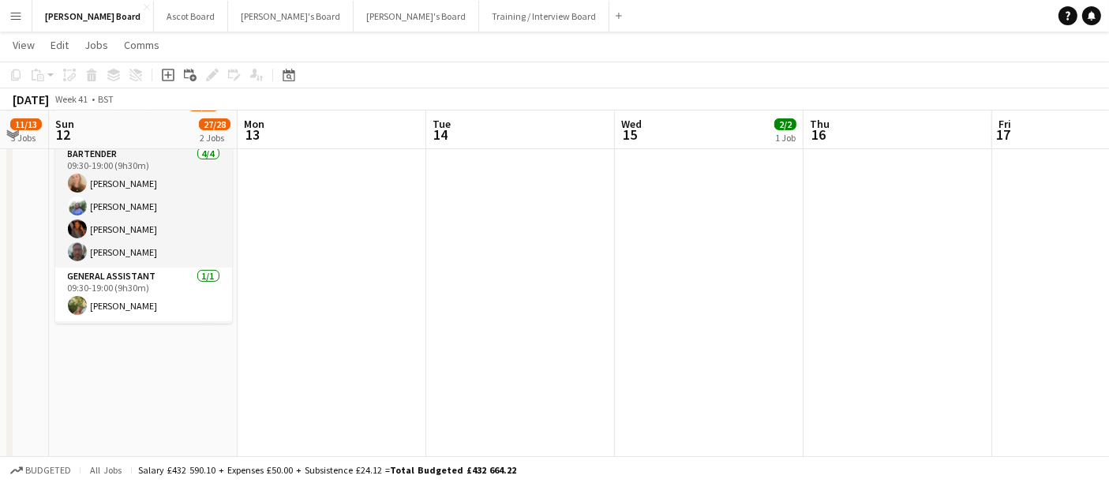
drag, startPoint x: 393, startPoint y: 325, endPoint x: 839, endPoint y: 324, distance: 446.0
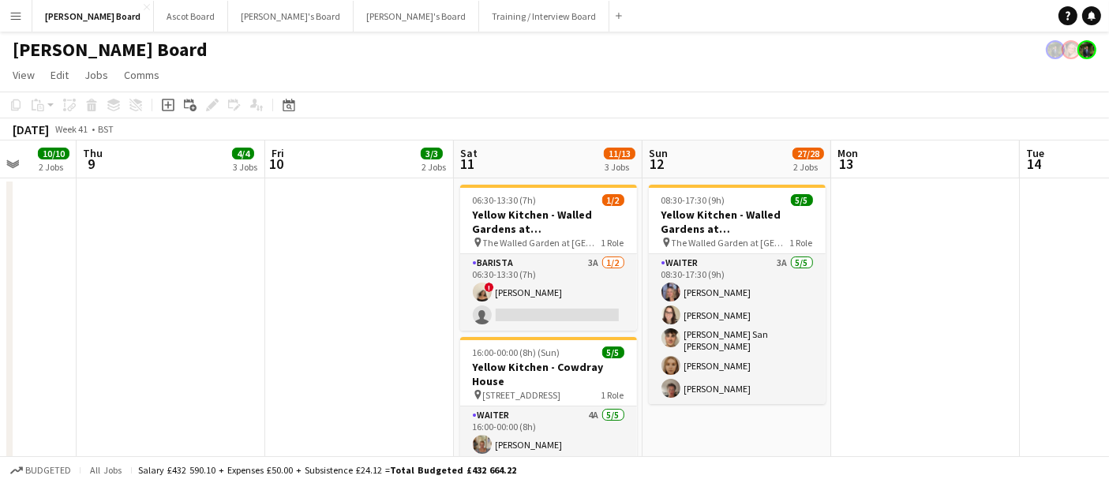
scroll to position [0, 486]
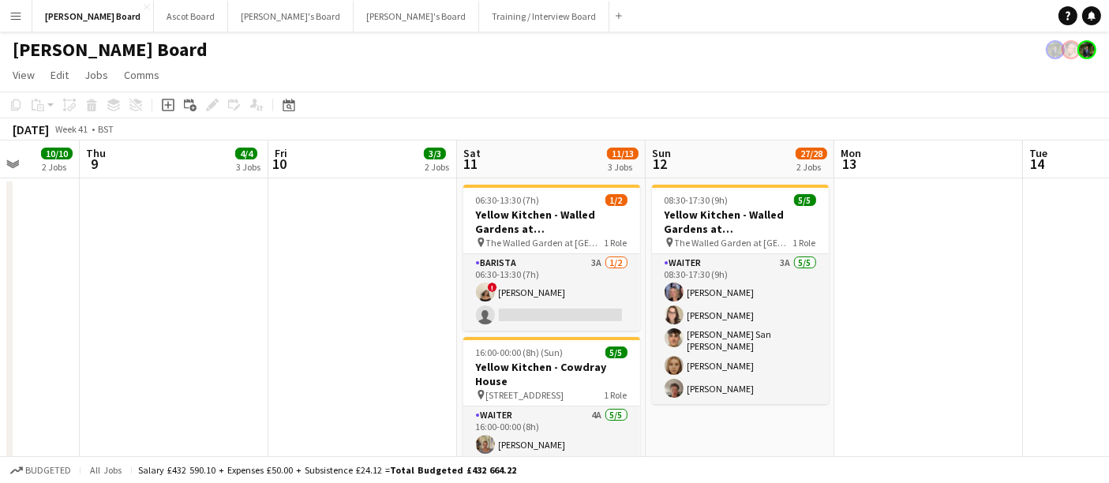
drag, startPoint x: 677, startPoint y: 359, endPoint x: 968, endPoint y: 366, distance: 290.6
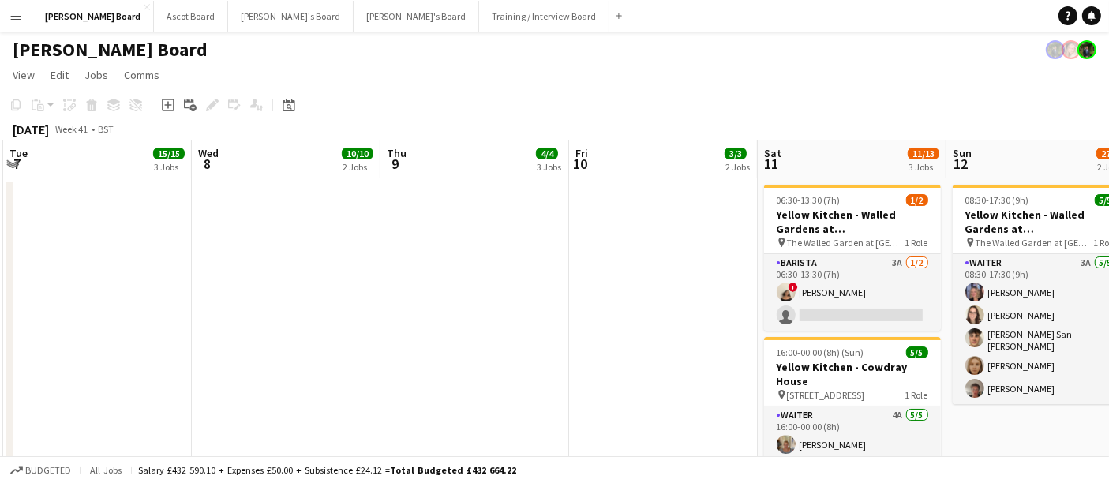
drag, startPoint x: 462, startPoint y: 327, endPoint x: 995, endPoint y: 340, distance: 533.1
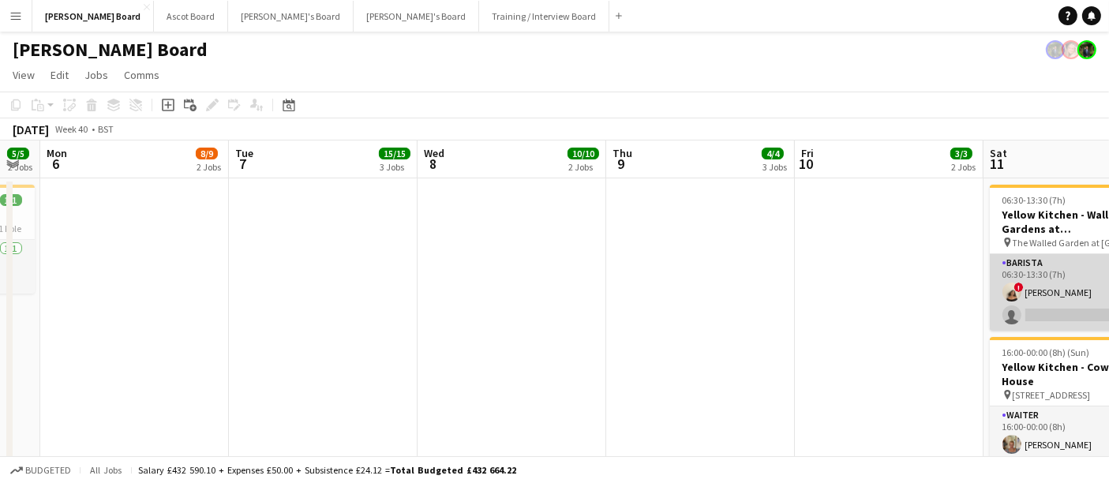
click at [546, 303] on app-card-role "Barista 3A [DATE] 06:30-13:30 (7h) ! [PERSON_NAME] single-neutral-actions" at bounding box center [1078, 292] width 177 height 77
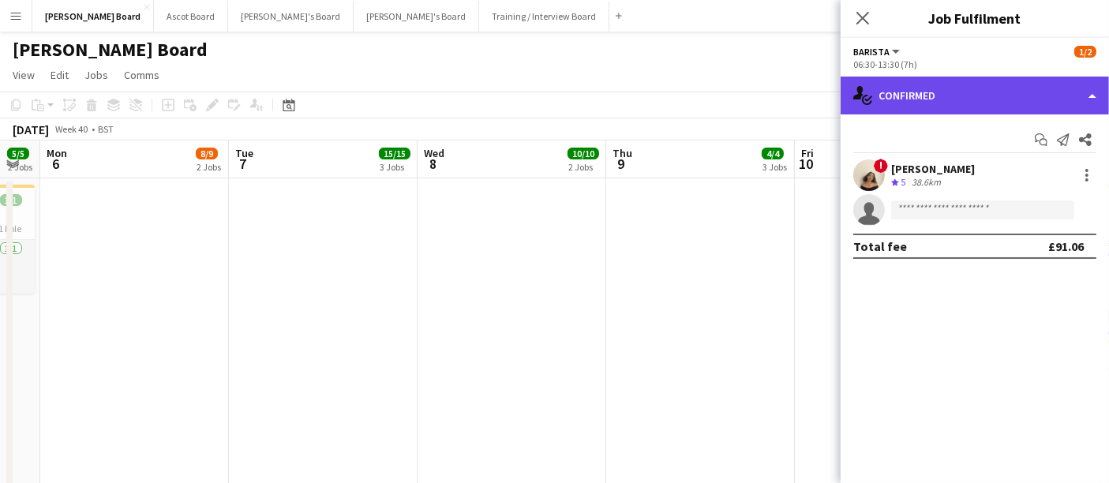
click at [546, 91] on div "single-neutral-actions-check-2 Confirmed" at bounding box center [975, 96] width 268 height 38
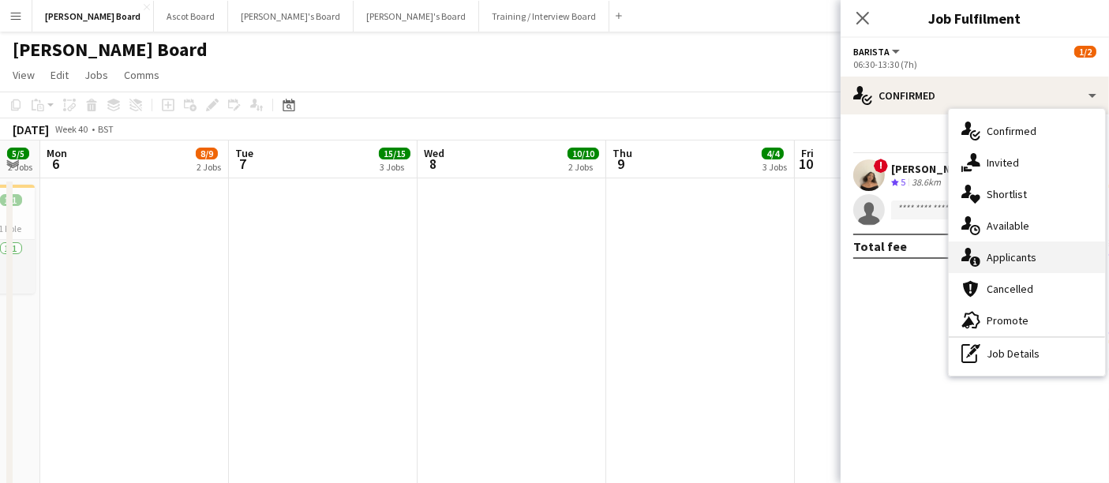
click at [546, 260] on div "single-neutral-actions-information Applicants" at bounding box center [1027, 258] width 156 height 32
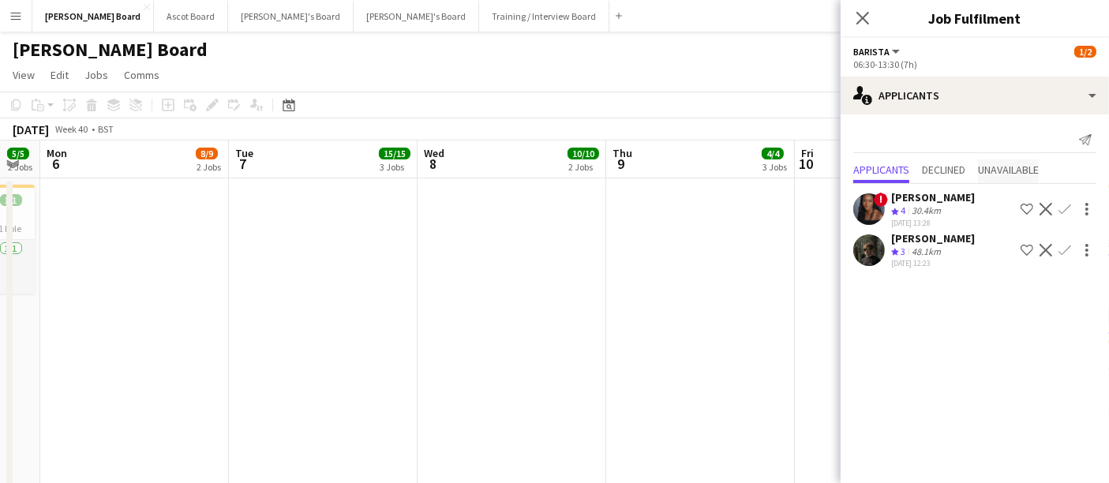
click at [546, 171] on span "Unavailable" at bounding box center [1008, 169] width 61 height 11
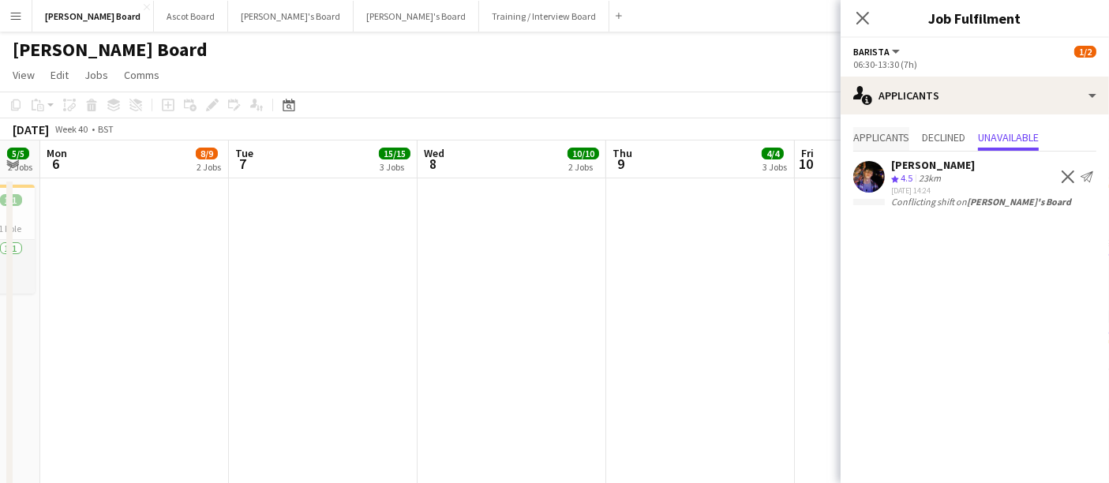
click at [546, 149] on span "Applicants" at bounding box center [881, 139] width 56 height 24
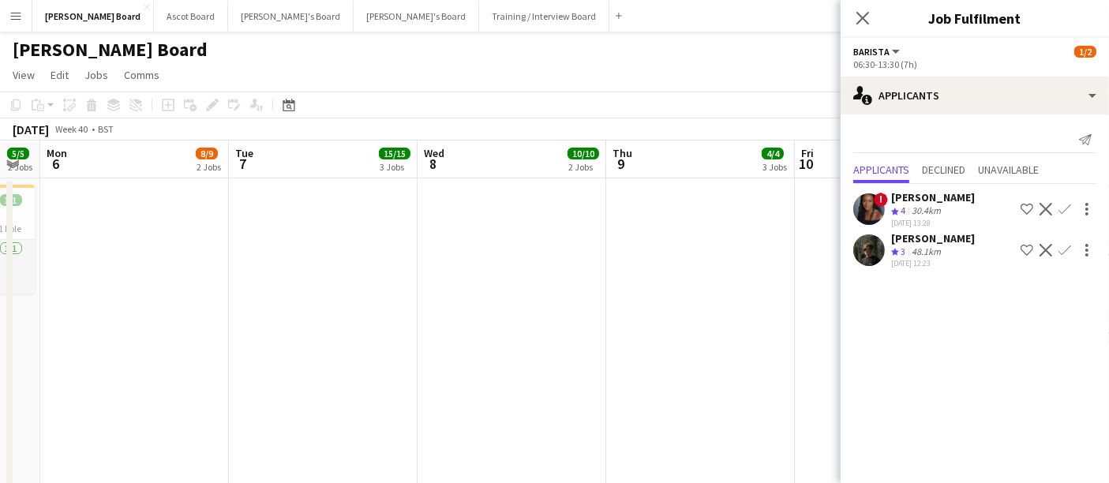
click at [546, 225] on app-date-cell at bounding box center [700, 381] width 189 height 407
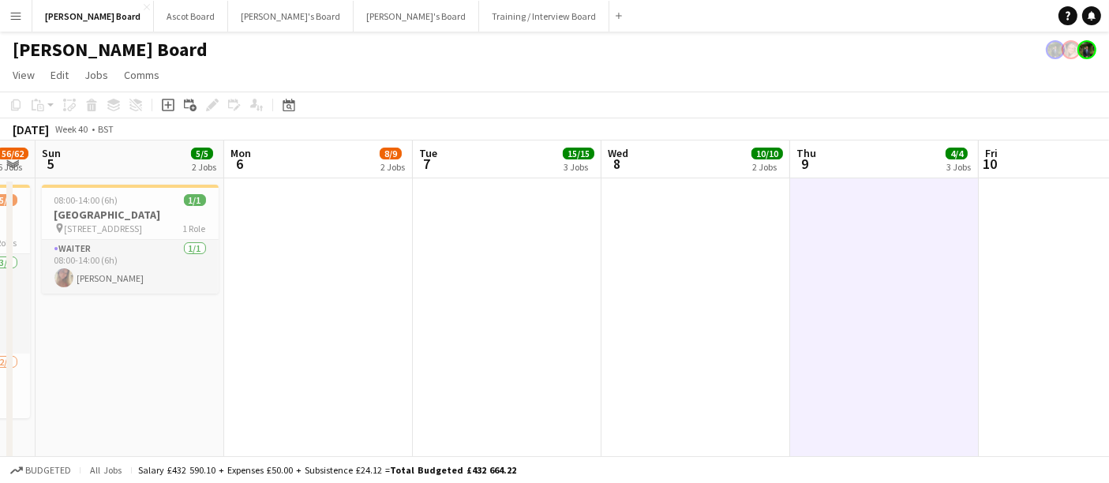
drag, startPoint x: 439, startPoint y: 233, endPoint x: 695, endPoint y: 259, distance: 257.1
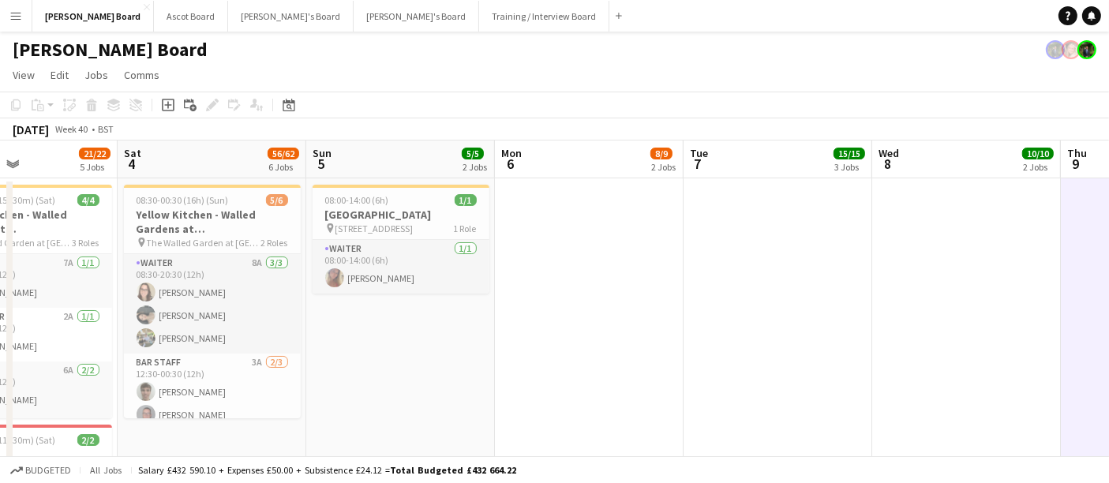
drag, startPoint x: 460, startPoint y: 256, endPoint x: 767, endPoint y: 253, distance: 306.3
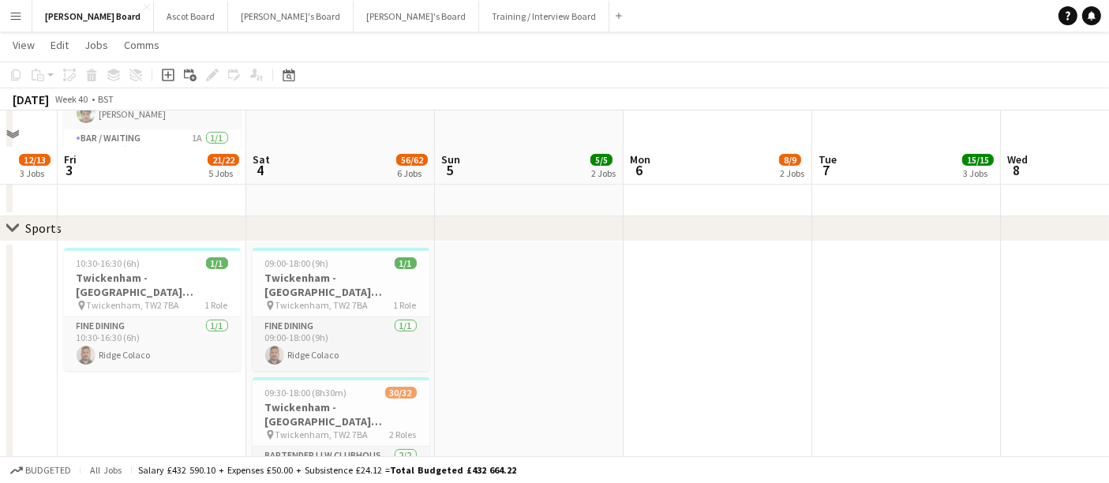
scroll to position [438, 0]
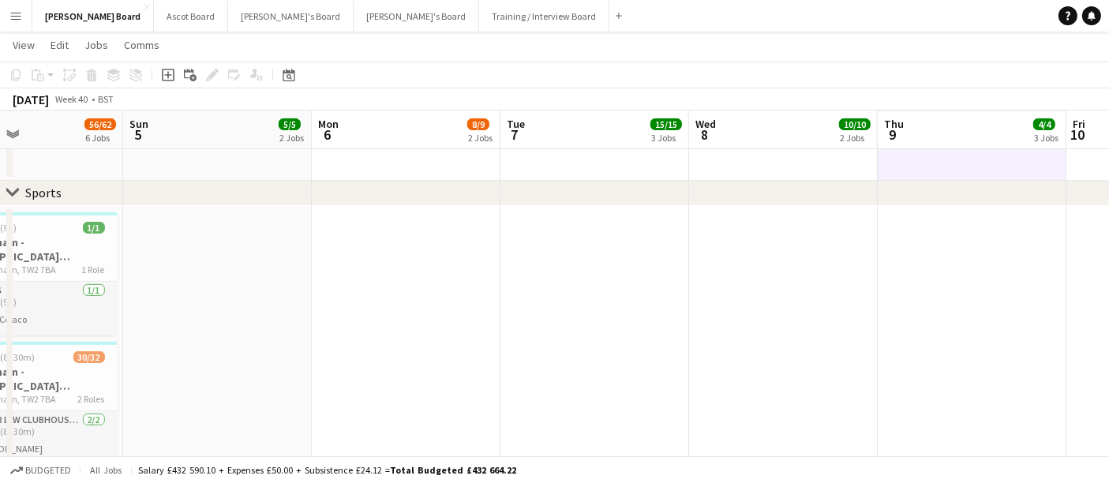
drag, startPoint x: 1057, startPoint y: 262, endPoint x: 690, endPoint y: 264, distance: 367.1
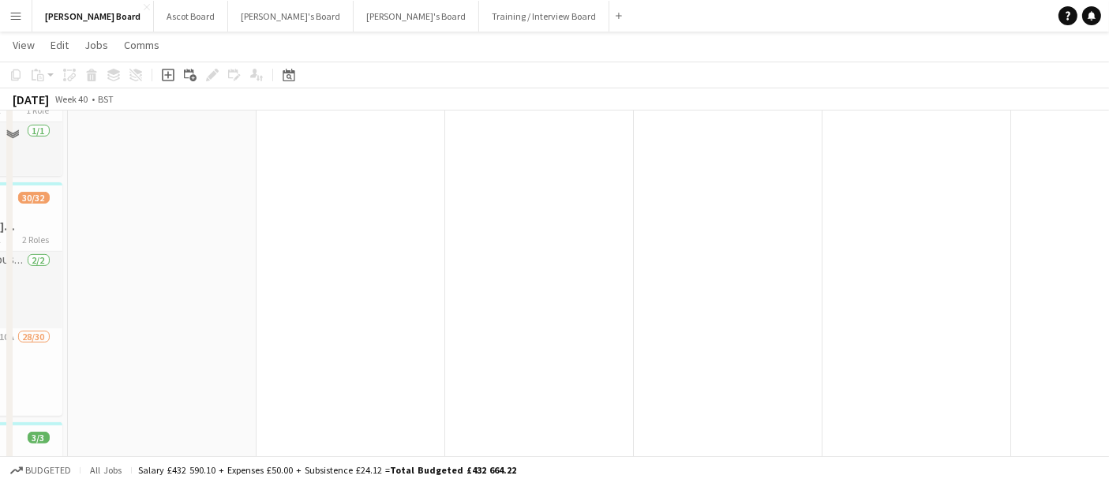
scroll to position [701, 0]
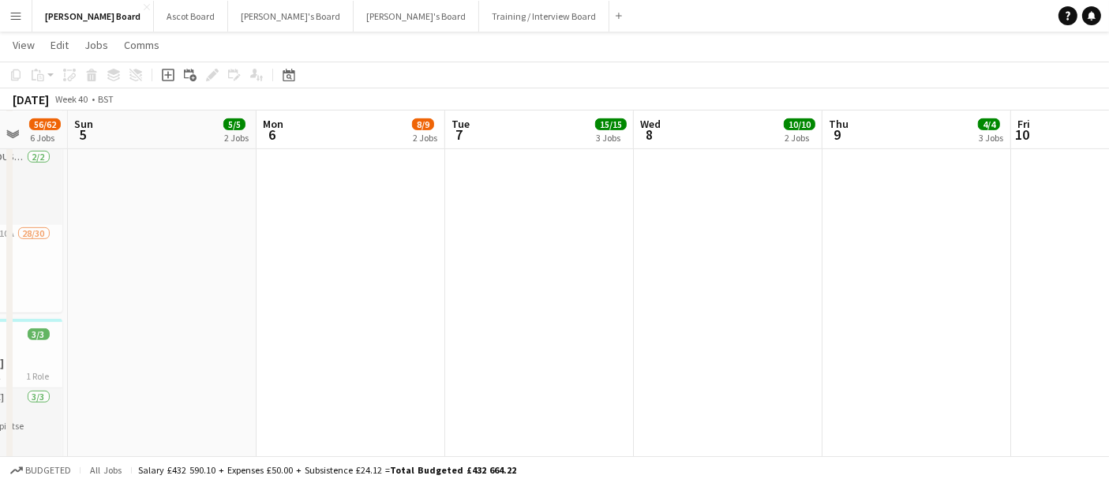
drag, startPoint x: 832, startPoint y: 261, endPoint x: 967, endPoint y: 136, distance: 183.8
click at [546, 139] on app-board-header-date "Thu 9 4/4 3 Jobs" at bounding box center [917, 130] width 189 height 38
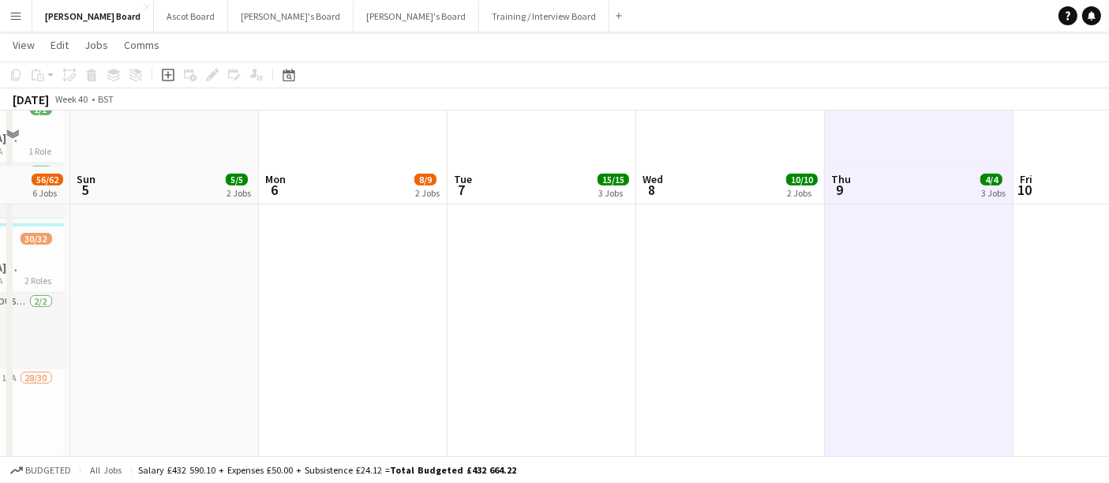
scroll to position [175, 0]
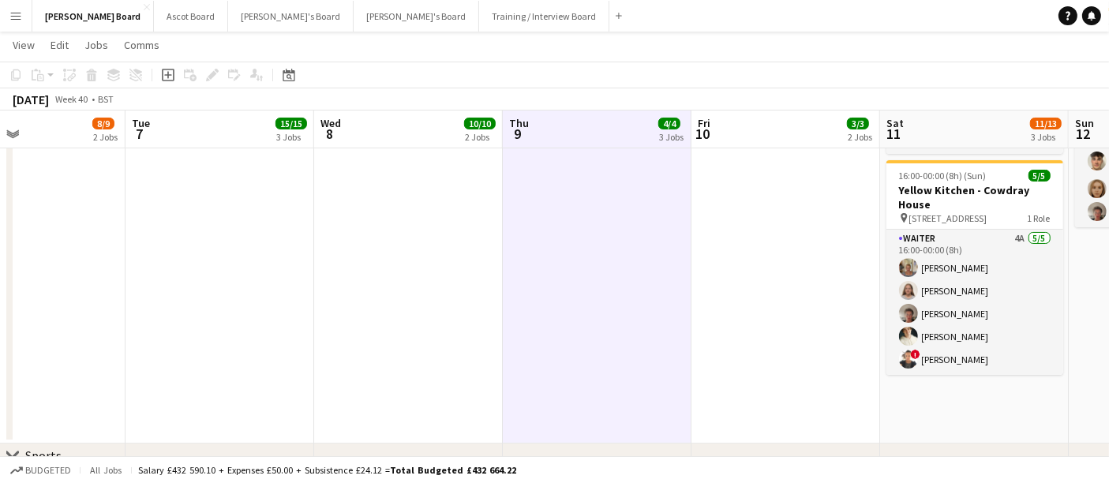
drag, startPoint x: 979, startPoint y: 261, endPoint x: 467, endPoint y: 245, distance: 512.6
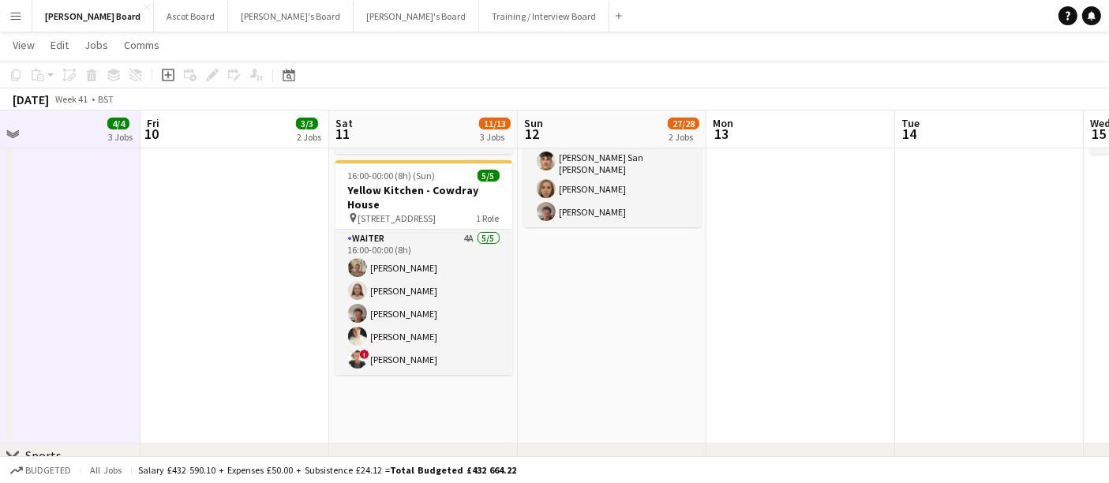
drag, startPoint x: 1017, startPoint y: 305, endPoint x: 651, endPoint y: 277, distance: 366.6
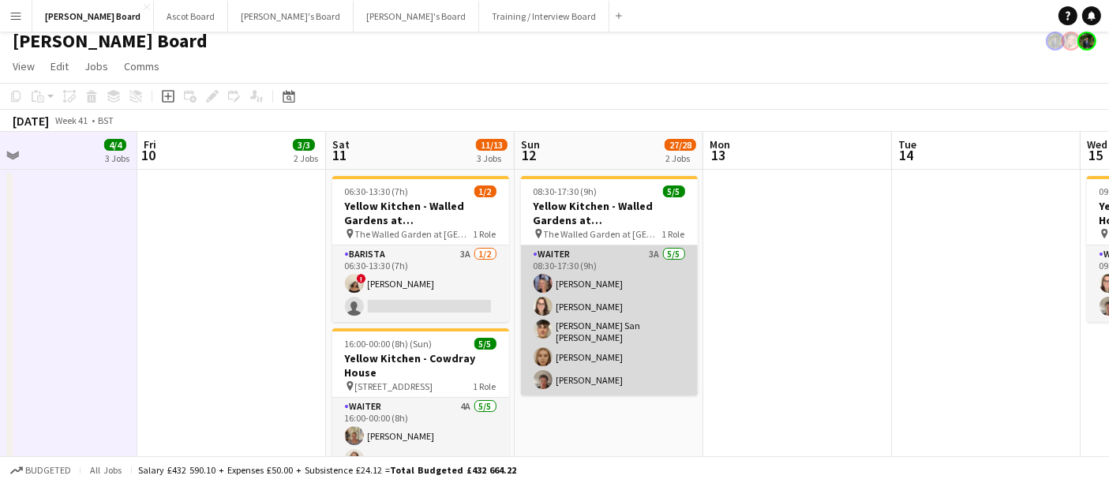
scroll to position [0, 0]
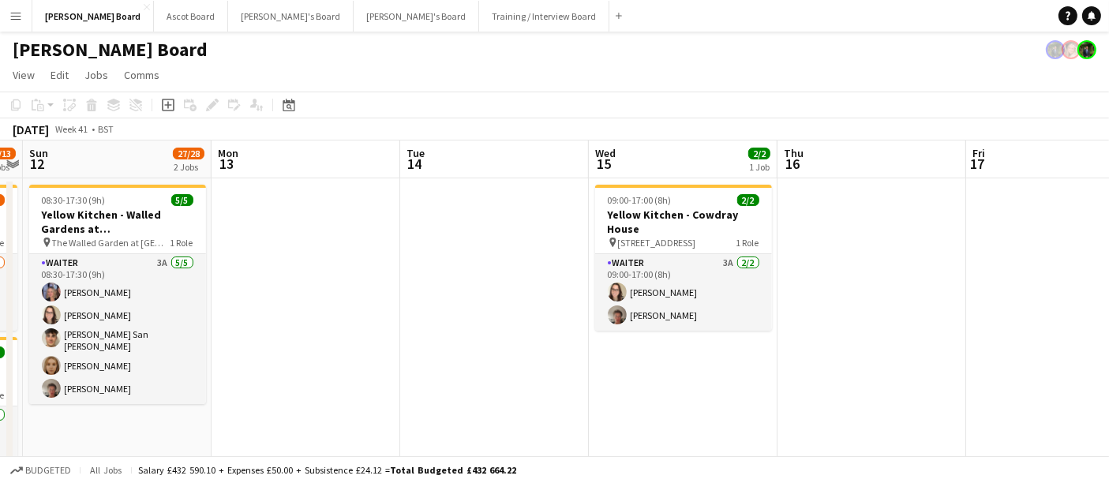
drag, startPoint x: 894, startPoint y: 319, endPoint x: 332, endPoint y: 254, distance: 565.8
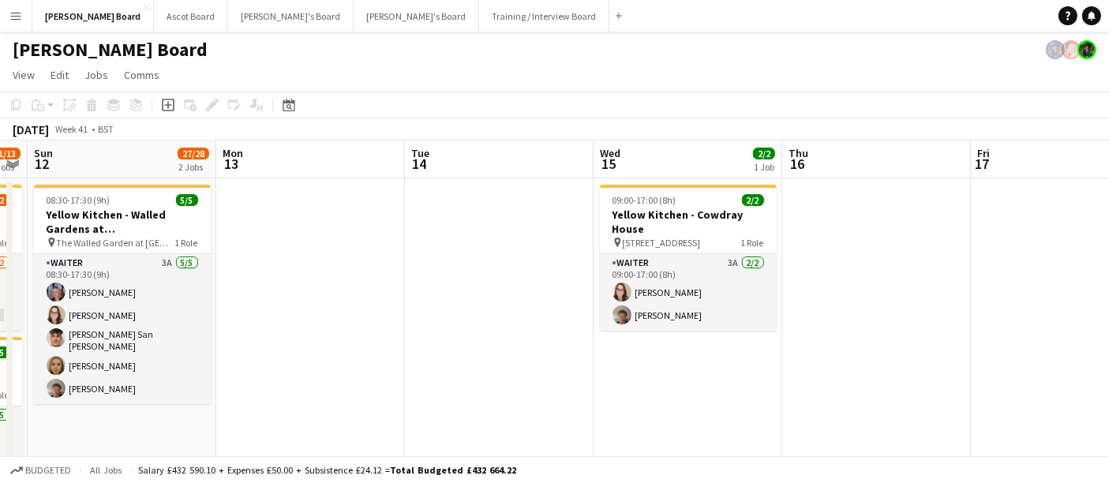
drag, startPoint x: 857, startPoint y: 309, endPoint x: 216, endPoint y: 249, distance: 643.8
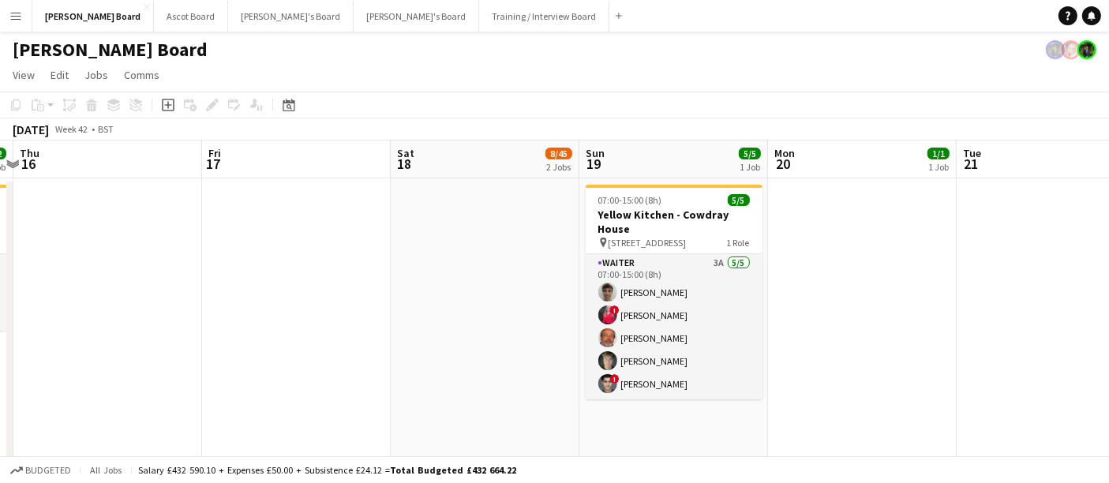
drag, startPoint x: 658, startPoint y: 267, endPoint x: 268, endPoint y: 240, distance: 390.9
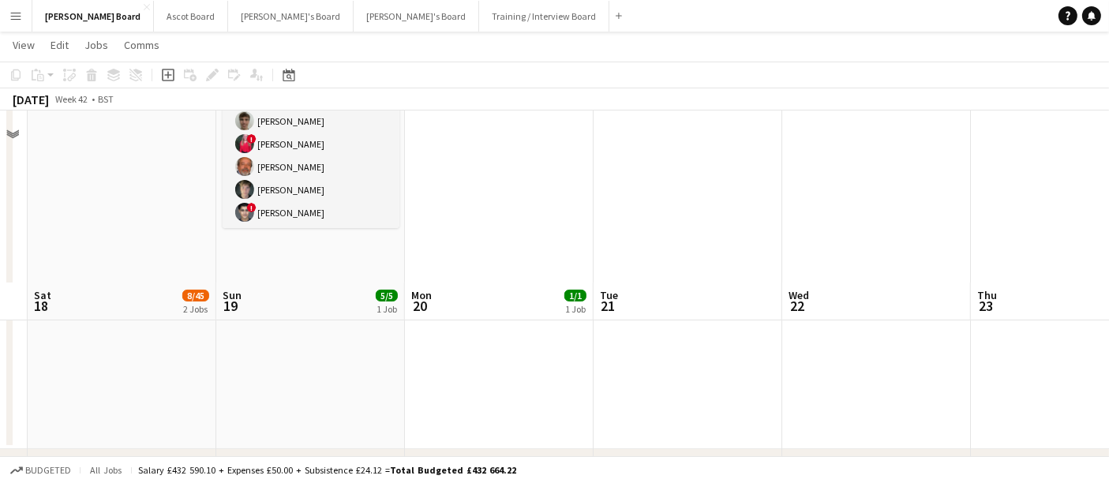
scroll to position [351, 0]
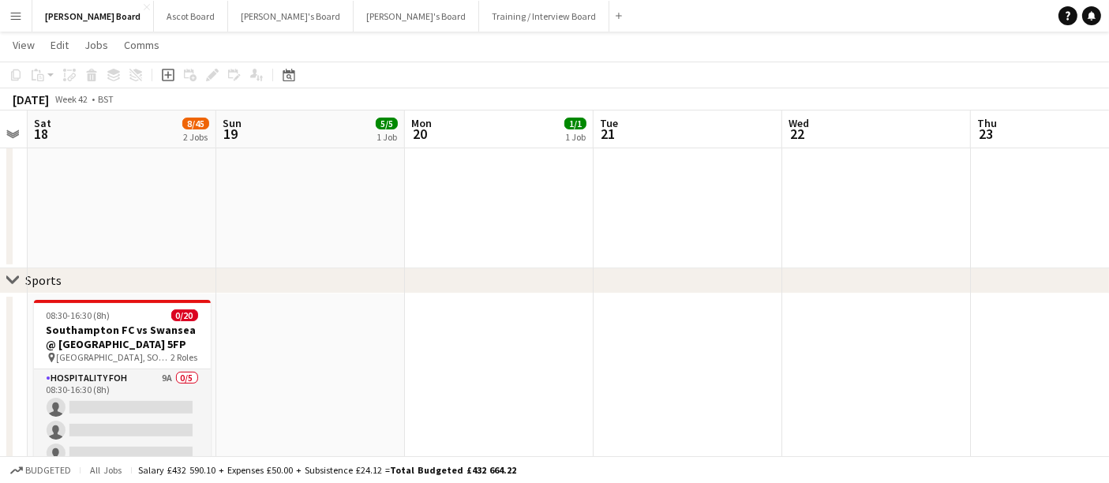
drag, startPoint x: 764, startPoint y: 267, endPoint x: 602, endPoint y: 253, distance: 163.2
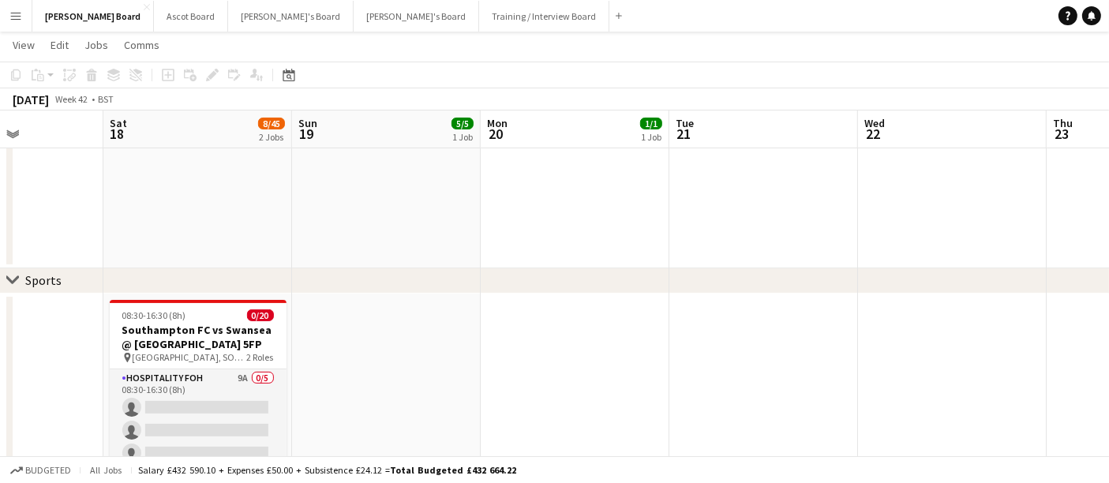
drag, startPoint x: 758, startPoint y: 233, endPoint x: 302, endPoint y: 203, distance: 456.5
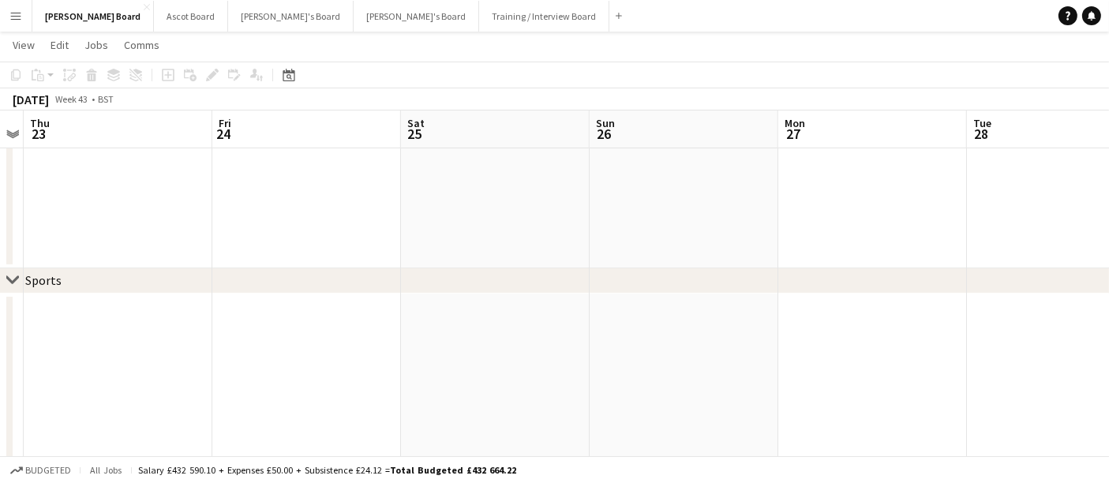
drag, startPoint x: 758, startPoint y: 215, endPoint x: 367, endPoint y: 191, distance: 391.5
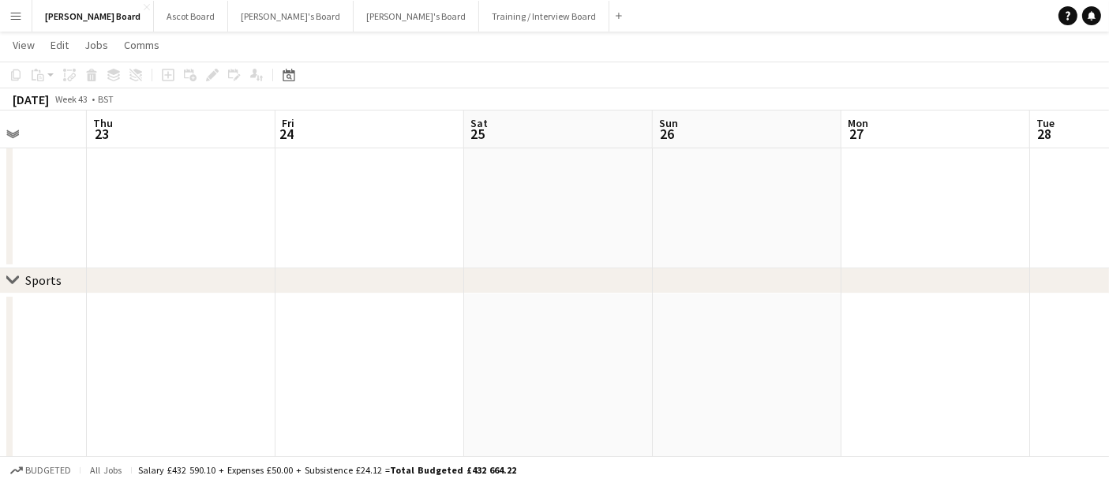
drag, startPoint x: 703, startPoint y: 208, endPoint x: 285, endPoint y: 186, distance: 418.3
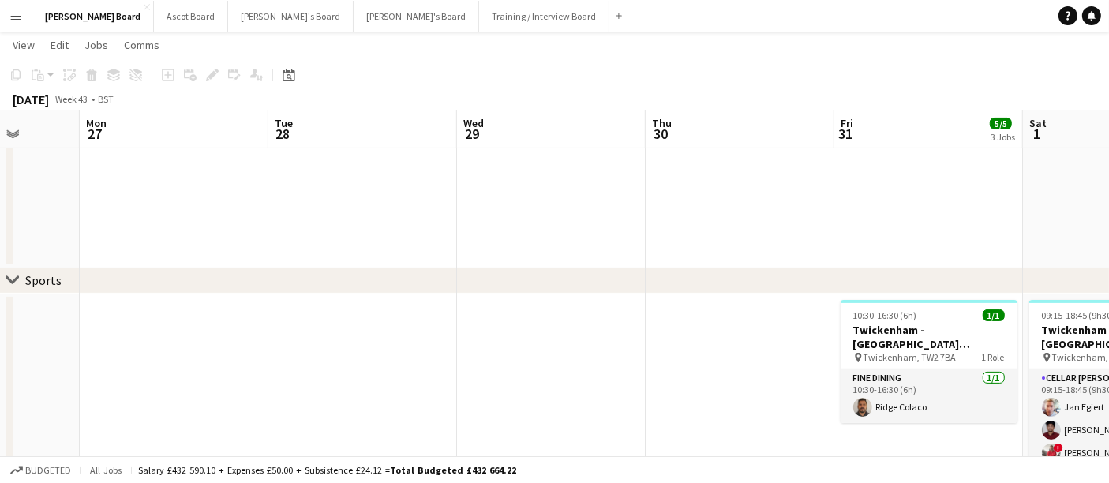
drag, startPoint x: 766, startPoint y: 212, endPoint x: 534, endPoint y: 193, distance: 232.2
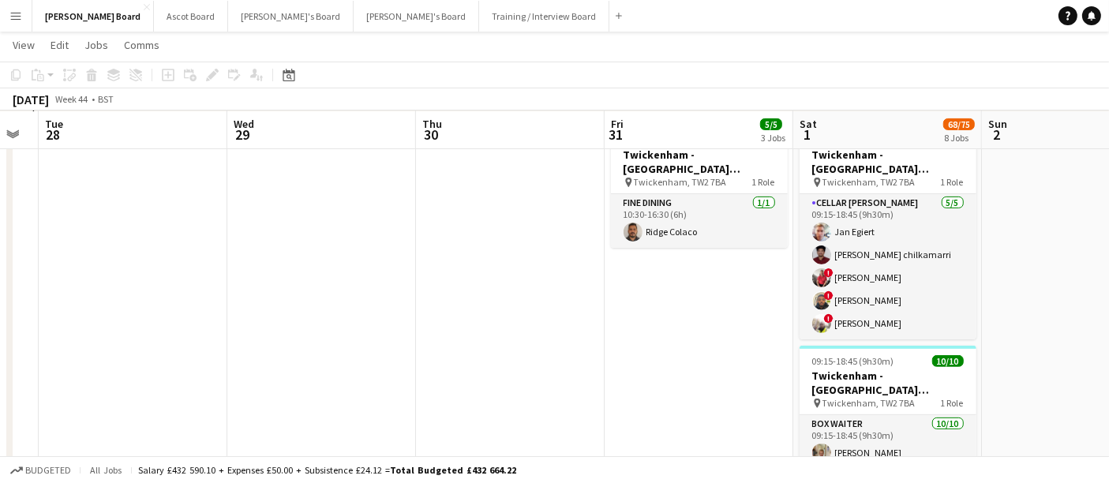
scroll to position [0, 570]
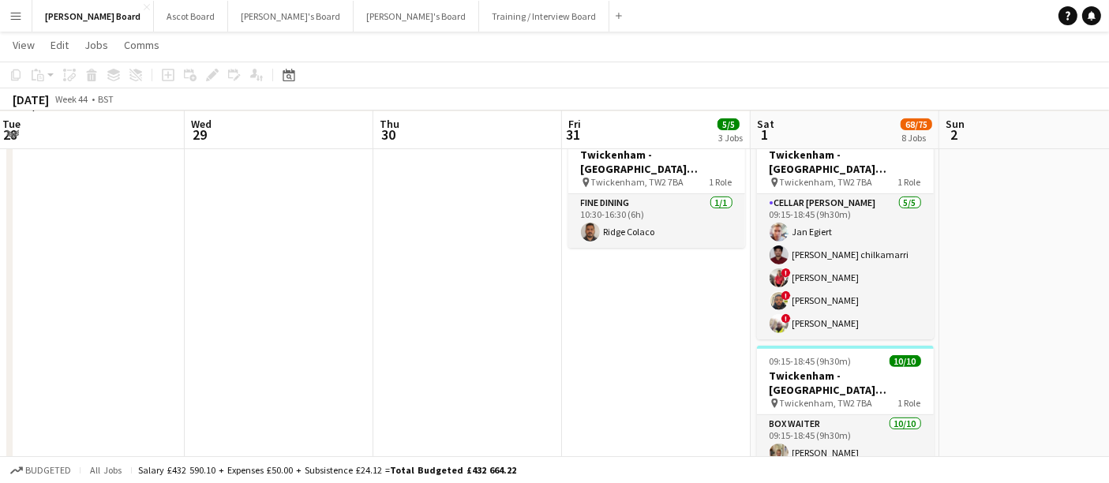
drag, startPoint x: 1097, startPoint y: 258, endPoint x: 1018, endPoint y: 259, distance: 78.9
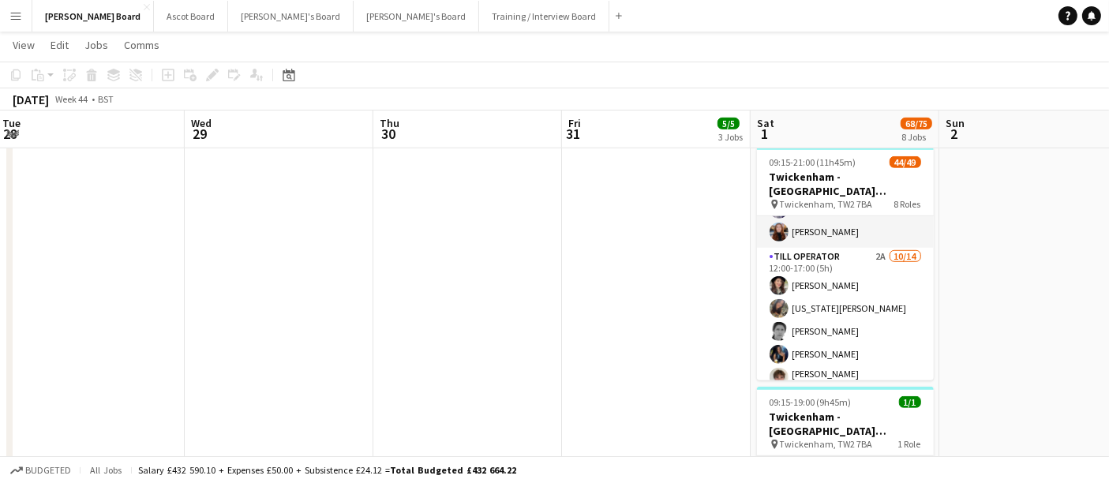
scroll to position [1052, 0]
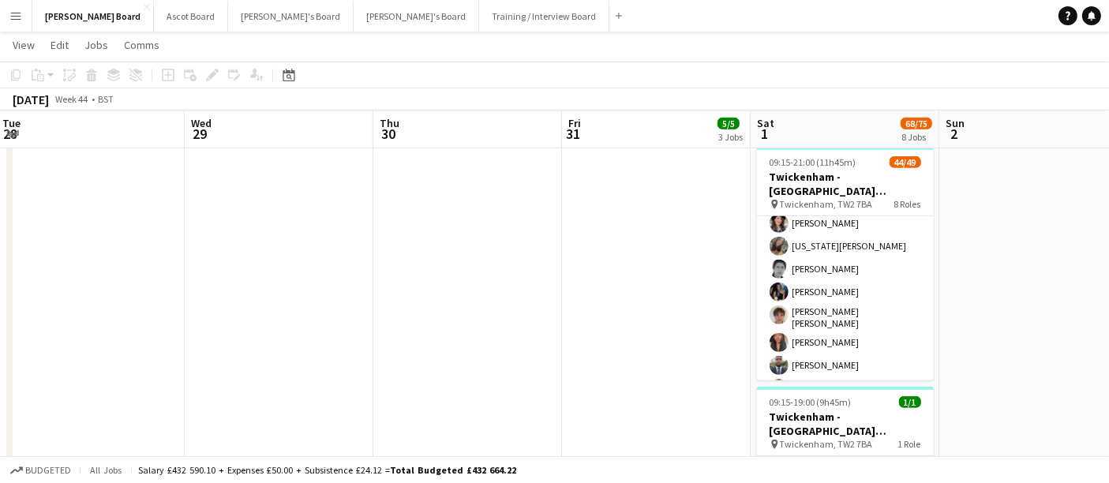
click at [546, 284] on app-card-role "Till Operator 2A [DATE] 12:00-17:00 (5h) [PERSON_NAME] [US_STATE][PERSON_NAME] …" at bounding box center [845, 364] width 177 height 356
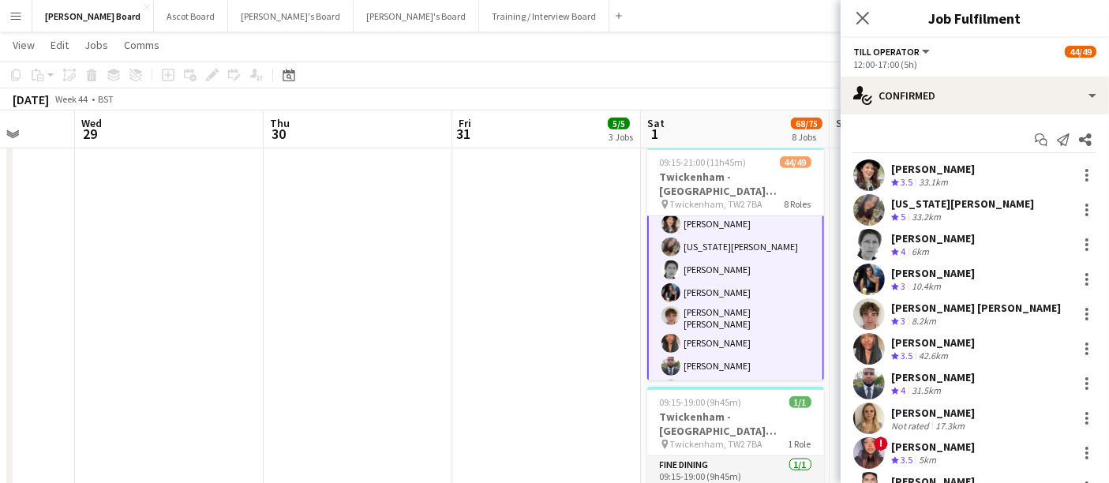
scroll to position [0, 550]
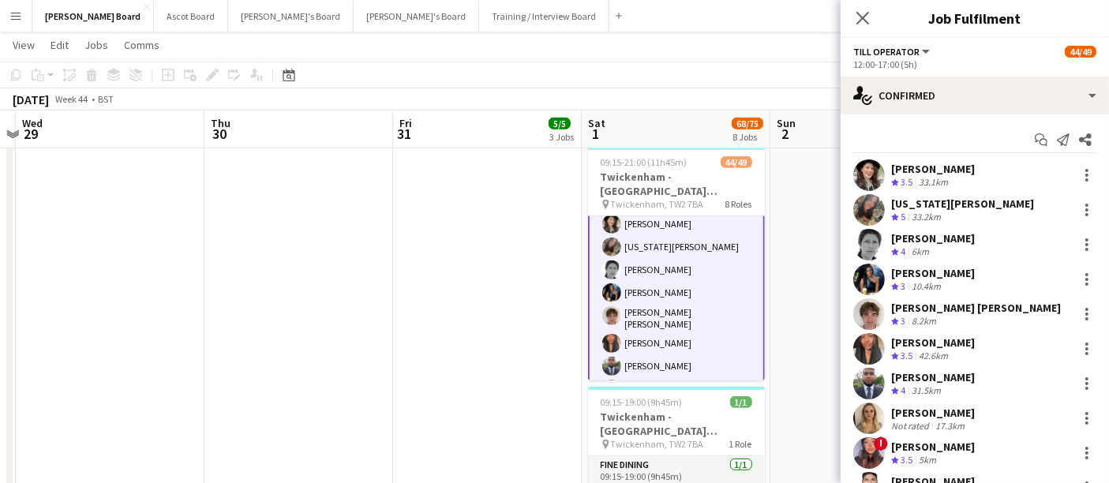
drag, startPoint x: 801, startPoint y: 281, endPoint x: 636, endPoint y: 275, distance: 165.9
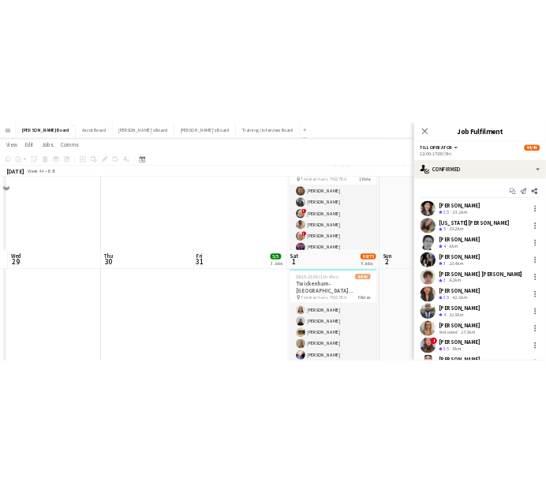
scroll to position [965, 0]
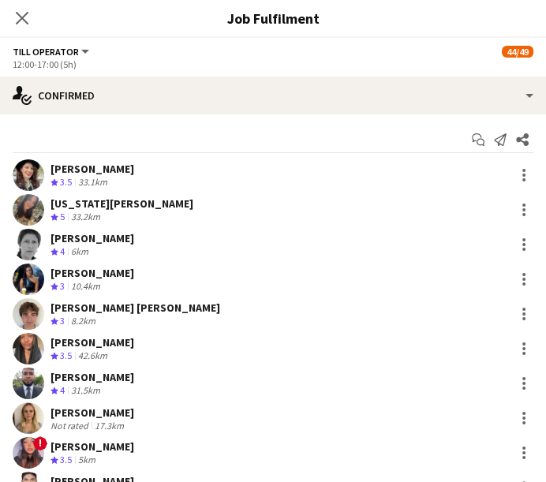
click at [24, 16] on icon at bounding box center [22, 18] width 13 height 13
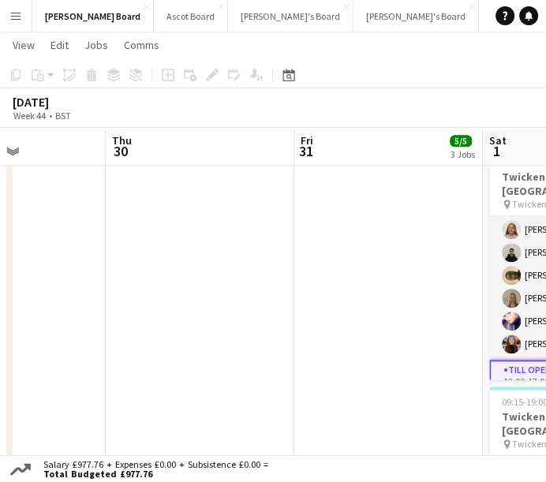
drag, startPoint x: 390, startPoint y: 247, endPoint x: 291, endPoint y: 246, distance: 98.7
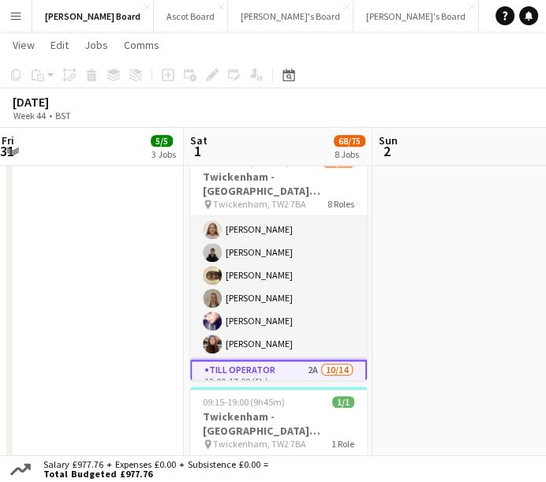
scroll to position [0, 540]
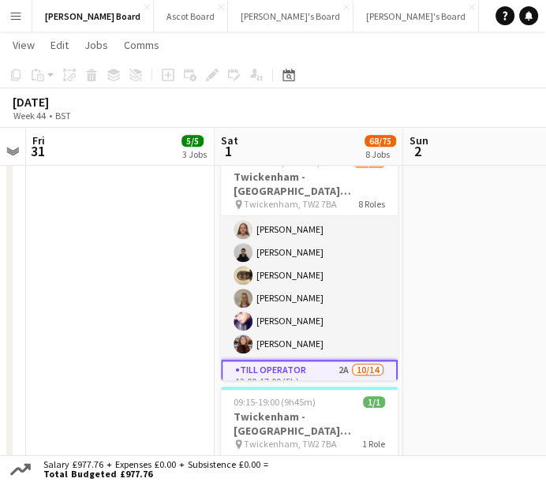
drag, startPoint x: 403, startPoint y: 251, endPoint x: 139, endPoint y: 240, distance: 264.7
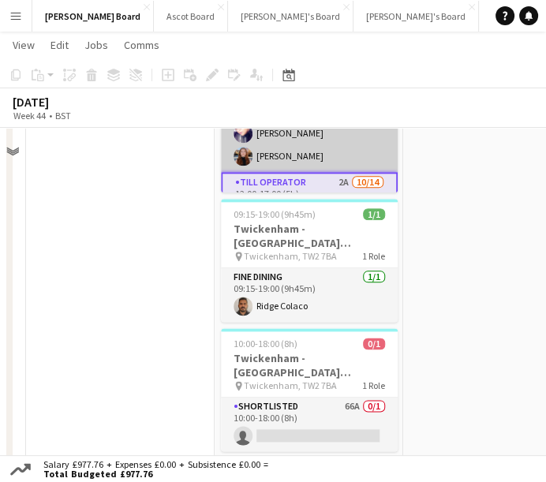
scroll to position [1052, 0]
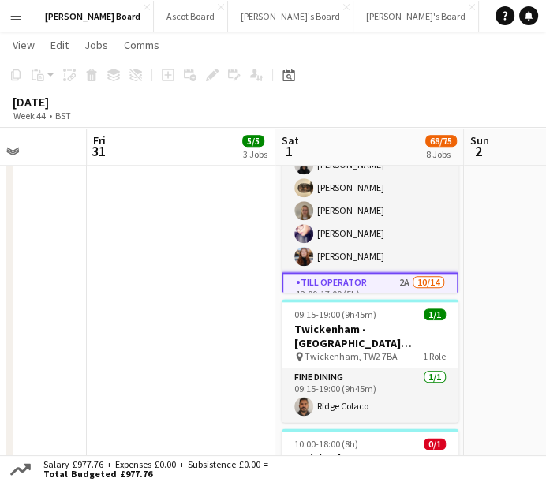
drag, startPoint x: 484, startPoint y: 269, endPoint x: 227, endPoint y: 257, distance: 257.6
click at [212, 264] on app-calendar-viewport "Tue 28 Wed 29 Thu 30 Fri 31 5/5 3 Jobs Sat 1 68/75 8 Jobs Sun 2 Mon 3 Tue 4 10:…" at bounding box center [273, 409] width 546 height 2801
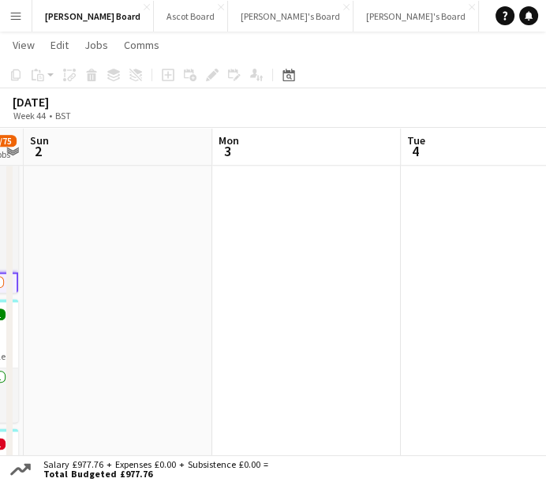
drag, startPoint x: 464, startPoint y: 278, endPoint x: 159, endPoint y: 240, distance: 307.1
click at [113, 250] on app-calendar-viewport "Thu 30 Fri 31 5/5 3 Jobs Sat 1 68/75 8 Jobs Sun 2 Mon 3 Tue 4 Wed 5 Thu 6 10:30…" at bounding box center [273, 409] width 546 height 2801
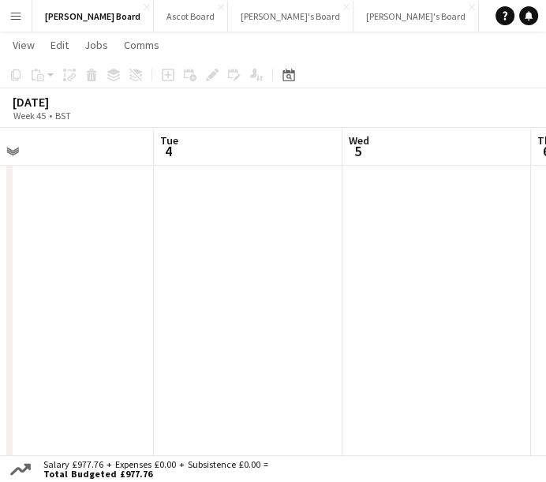
scroll to position [0, 529]
drag, startPoint x: 287, startPoint y: 270, endPoint x: 36, endPoint y: 261, distance: 251.2
click at [0, 269] on html "Menu Boards Boards Boards All jobs Status Workforce Workforce My Workforce Recr…" at bounding box center [273, 392] width 546 height 2889
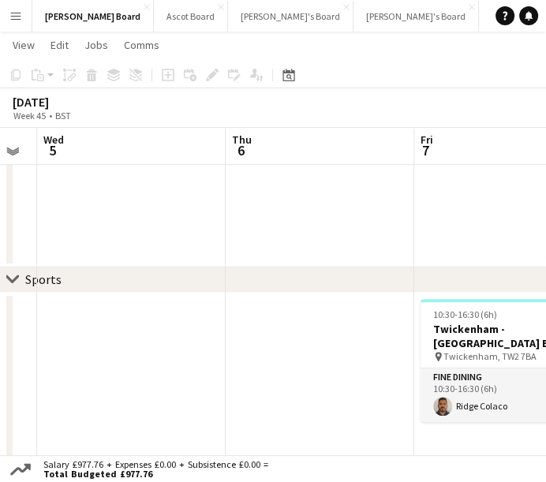
scroll to position [351, 0]
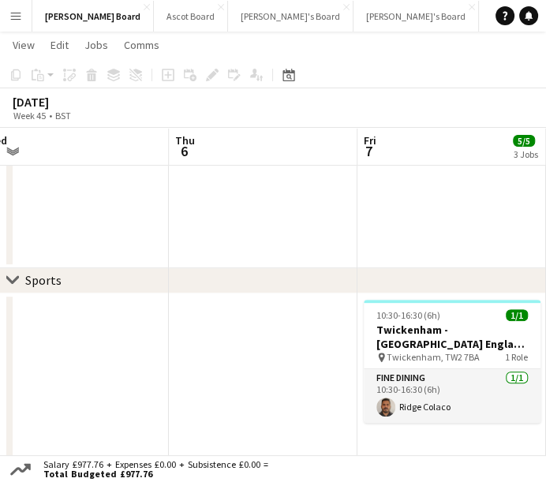
drag, startPoint x: 416, startPoint y: 329, endPoint x: 243, endPoint y: 272, distance: 182.0
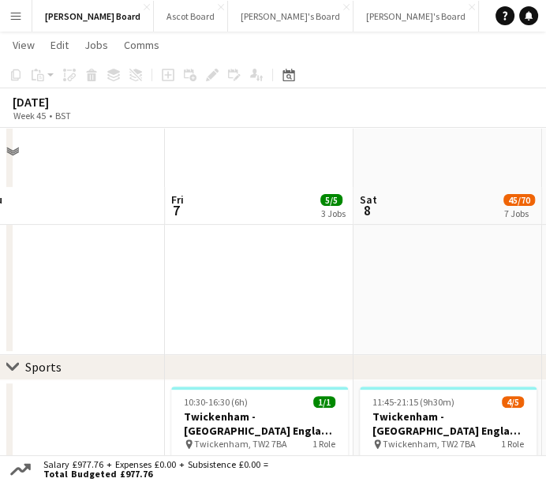
scroll to position [263, 0]
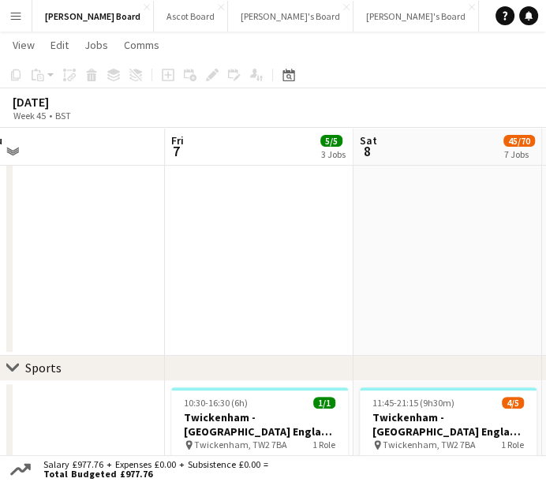
click at [481, 292] on app-date-cell at bounding box center [448, 135] width 189 height 442
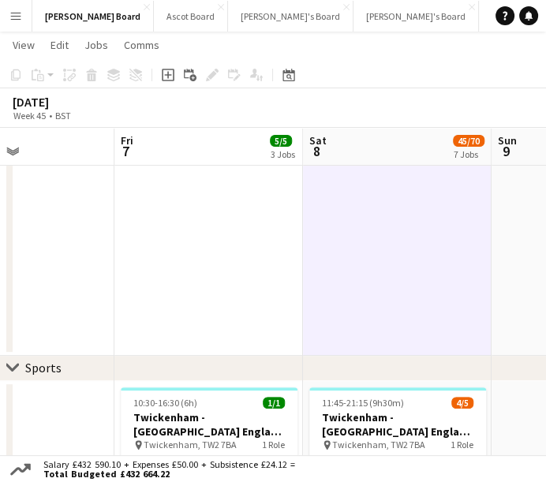
scroll to position [0, 549]
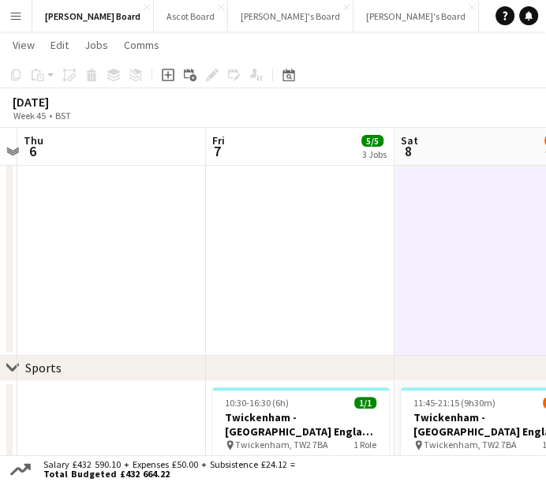
drag, startPoint x: 441, startPoint y: 291, endPoint x: 317, endPoint y: 275, distance: 125.0
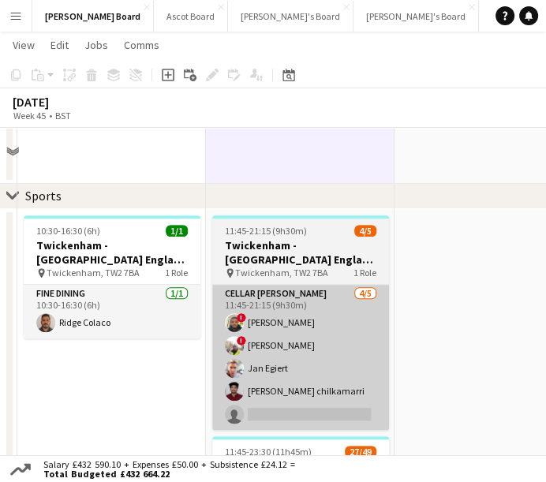
scroll to position [526, 0]
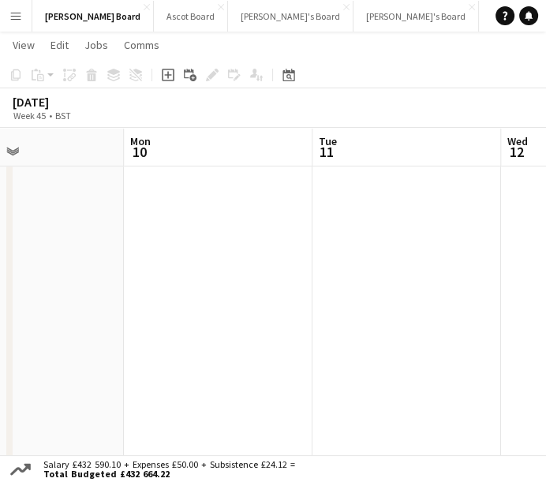
drag, startPoint x: 494, startPoint y: 269, endPoint x: 73, endPoint y: 237, distance: 422.0
drag, startPoint x: 391, startPoint y: 249, endPoint x: 36, endPoint y: 249, distance: 354.5
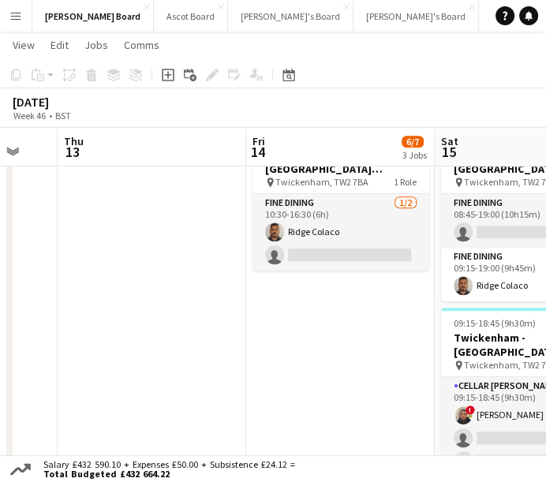
drag, startPoint x: 150, startPoint y: 296, endPoint x: 50, endPoint y: 276, distance: 102.3
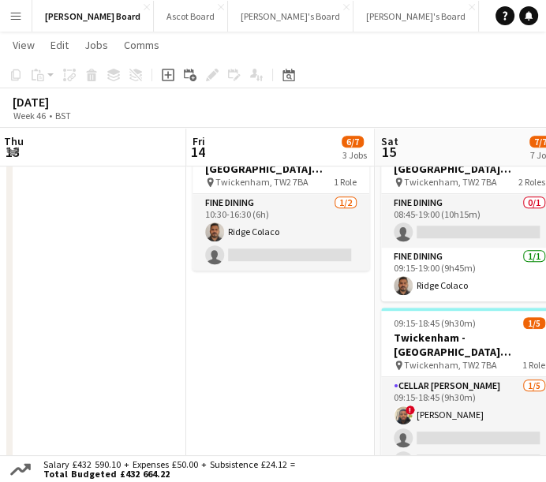
drag, startPoint x: 151, startPoint y: 256, endPoint x: 185, endPoint y: 268, distance: 36.0
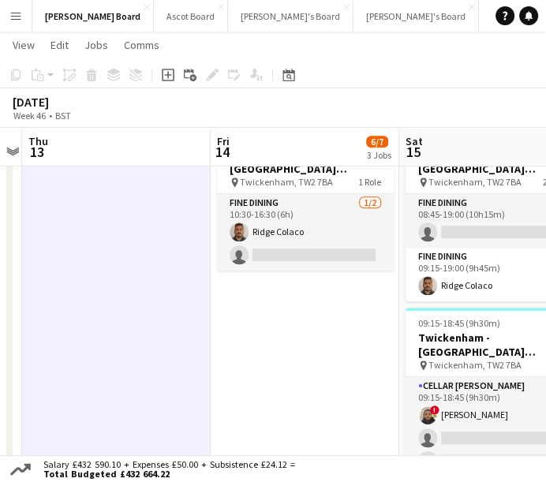
drag, startPoint x: 144, startPoint y: 314, endPoint x: 169, endPoint y: 312, distance: 24.6
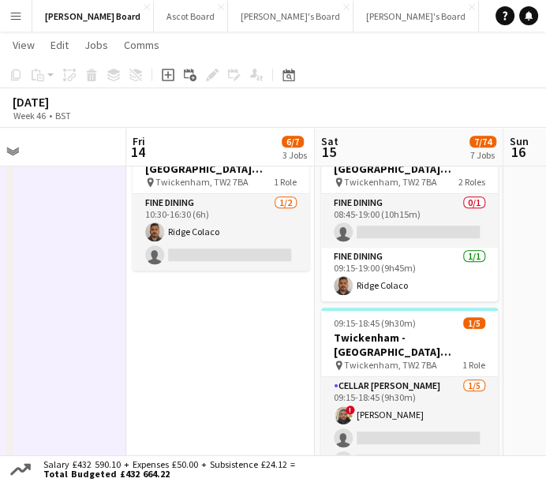
drag, startPoint x: 396, startPoint y: 321, endPoint x: 141, endPoint y: 274, distance: 259.2
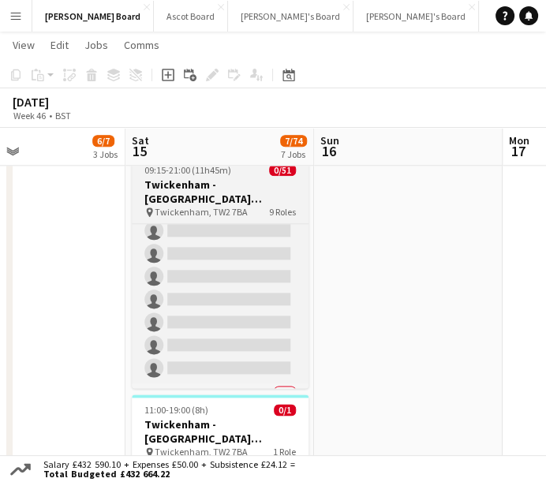
scroll to position [351, 0]
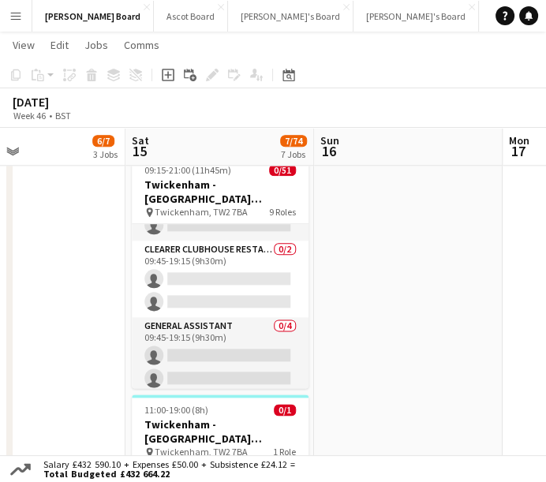
click at [435, 318] on app-date-cell at bounding box center [408, 112] width 189 height 1217
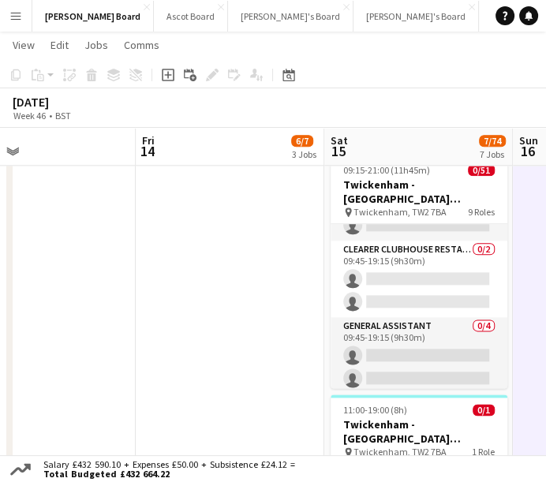
drag, startPoint x: 339, startPoint y: 349, endPoint x: 584, endPoint y: 370, distance: 245.7
click at [546, 370] on html "Menu Boards Boards Boards All jobs Status Workforce Workforce My Workforce Recr…" at bounding box center [273, 304] width 546 height 2889
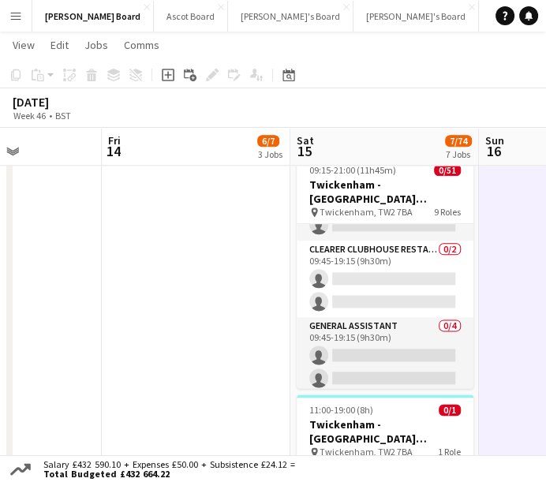
scroll to position [0, 504]
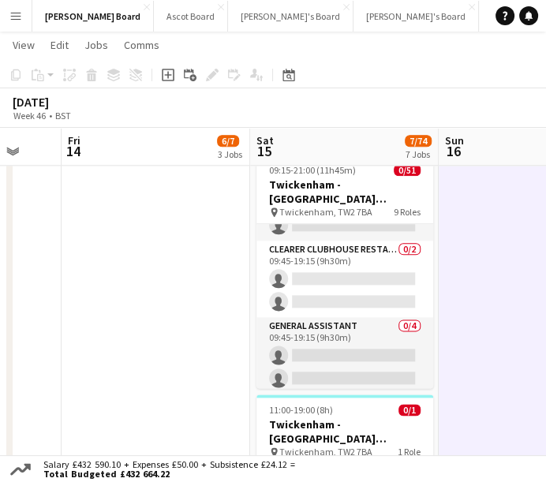
drag, startPoint x: 518, startPoint y: 358, endPoint x: 444, endPoint y: 354, distance: 73.5
click at [444, 354] on app-calendar-viewport "Tue 11 Wed 12 Thu 13 Fri 14 6/7 3 Jobs Sat 15 7/74 7 Jobs Sun 16 Mon 17 Tue 18 …" at bounding box center [273, 322] width 546 height 2801
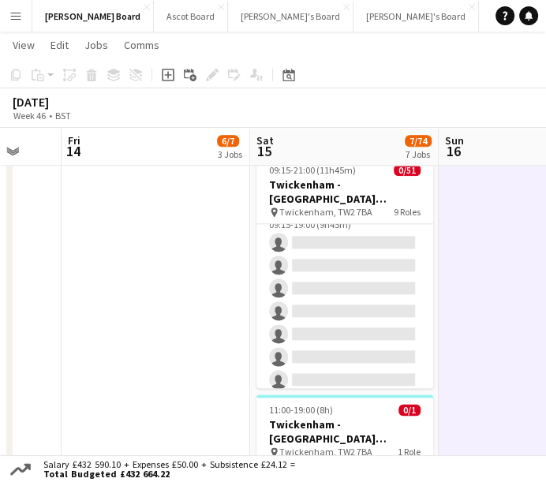
scroll to position [0, 0]
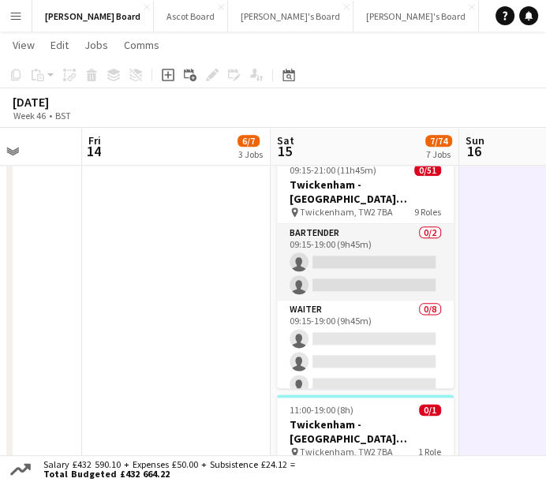
drag, startPoint x: 156, startPoint y: 305, endPoint x: 372, endPoint y: 313, distance: 216.5
click at [383, 309] on app-calendar-viewport "Tue 11 Wed 12 Thu 13 Fri 14 6/7 3 Jobs Sat 15 7/74 7 Jobs Sun 16 Mon 17 Tue 18 …" at bounding box center [273, 322] width 546 height 2801
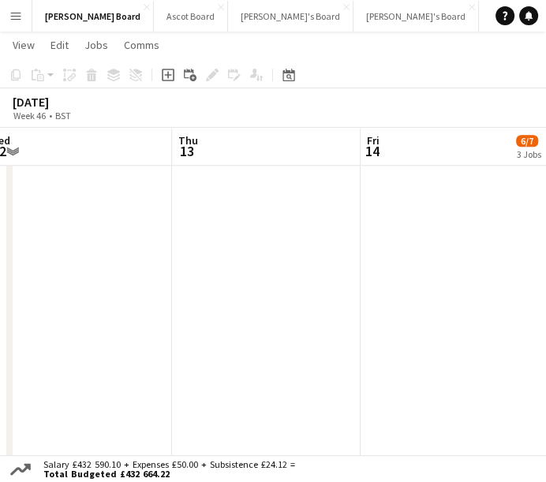
drag, startPoint x: 156, startPoint y: 292, endPoint x: 413, endPoint y: 301, distance: 256.7
click at [413, 301] on app-calendar-viewport "Mon 10 Tue 11 Wed 12 Thu 13 Fri 14 6/7 3 Jobs Sat 15 7/74 7 Jobs Sun 16 Mon 17 …" at bounding box center [273, 322] width 546 height 2801
drag, startPoint x: 220, startPoint y: 285, endPoint x: 469, endPoint y: 306, distance: 249.6
click at [471, 305] on app-calendar-viewport "Sat 8 45/70 7 Jobs Sun 9 Mon 10 Tue 11 Wed 12 Thu 13 Fri 14 6/7 3 Jobs Sat 15 7…" at bounding box center [273, 322] width 546 height 2801
drag, startPoint x: 193, startPoint y: 294, endPoint x: 384, endPoint y: 323, distance: 193.2
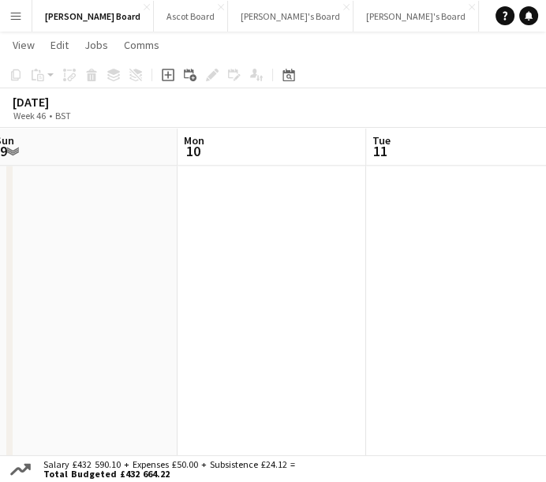
click at [485, 317] on app-calendar-viewport "Fri 7 5/5 3 Jobs Sat 8 45/70 7 Jobs Sun 9 Mon 10 Tue 11 Wed 12 Thu 13 Fri 14 6/…" at bounding box center [273, 322] width 546 height 2801
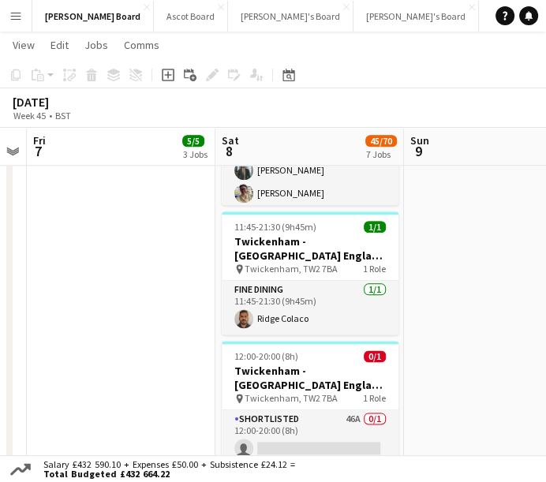
drag, startPoint x: 172, startPoint y: 310, endPoint x: 167, endPoint y: 319, distance: 10.3
click at [433, 324] on app-calendar-viewport "Wed 5 Thu 6 Fri 7 5/5 3 Jobs Sat 8 45/70 7 Jobs Sun 9 Mon 10 Tue 11 Wed 12 10:3…" at bounding box center [273, 322] width 546 height 2801
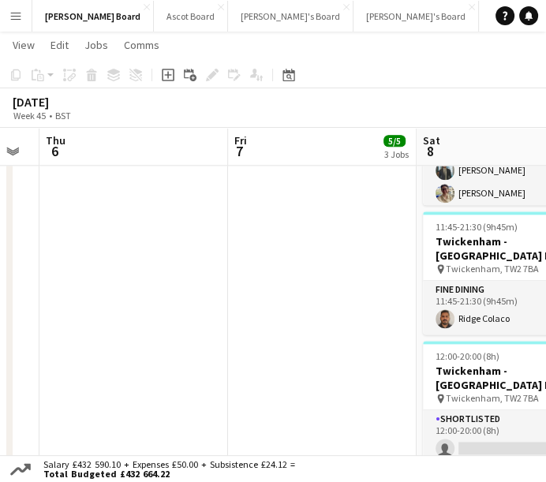
drag, startPoint x: 186, startPoint y: 313, endPoint x: 422, endPoint y: 337, distance: 237.3
click at [433, 334] on app-calendar-viewport "Tue 4 Wed 5 Thu 6 Fri 7 5/5 3 Jobs Sat 8 45/70 7 Jobs Sun 9 Mon 10 Tue 11 10:30…" at bounding box center [273, 322] width 546 height 2801
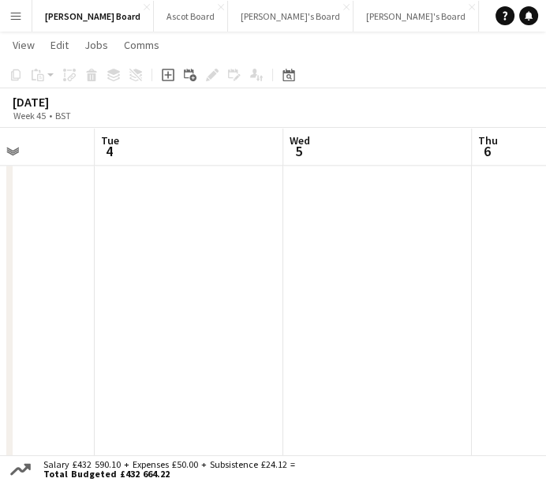
drag, startPoint x: 451, startPoint y: 335, endPoint x: 426, endPoint y: 339, distance: 25.7
click at [546, 344] on html "Menu Boards Boards Boards All jobs Status Workforce Workforce My Workforce Recr…" at bounding box center [273, 304] width 546 height 2889
drag, startPoint x: 242, startPoint y: 299, endPoint x: 471, endPoint y: 309, distance: 229.9
click at [471, 309] on app-calendar-viewport "Sat 1 68/75 8 Jobs Sun 2 Mon 3 Tue 4 Wed 5 Thu 6 Fri 7 5/5 3 Jobs Sat 8 45/70 7…" at bounding box center [273, 322] width 546 height 2801
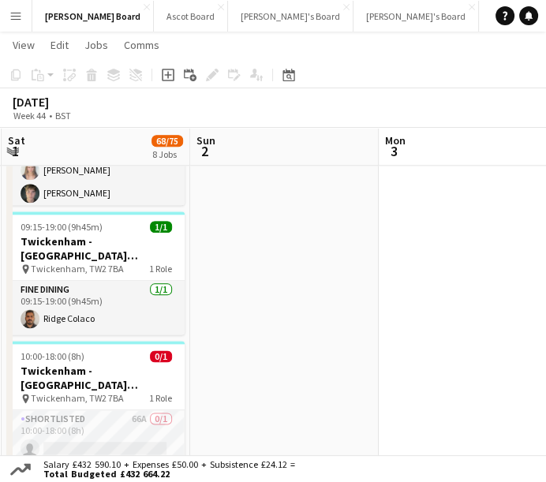
drag, startPoint x: 329, startPoint y: 298, endPoint x: 332, endPoint y: 313, distance: 14.6
click at [433, 309] on app-calendar-viewport "Thu 30 Fri 31 5/5 3 Jobs Sat 1 68/75 8 Jobs Sun 2 Mon 3 Tue 4 Wed 5 Thu 6 10:30…" at bounding box center [273, 322] width 546 height 2801
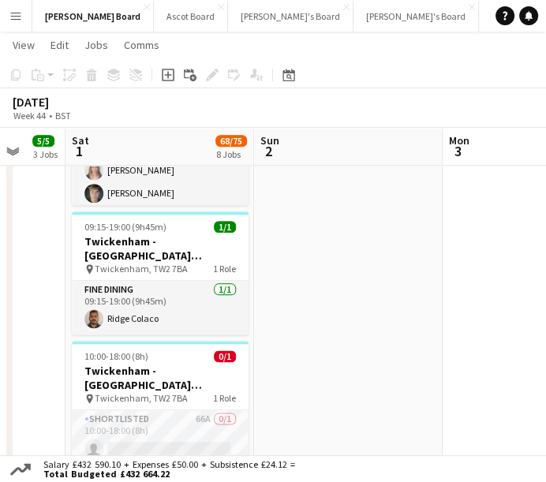
scroll to position [0, 376]
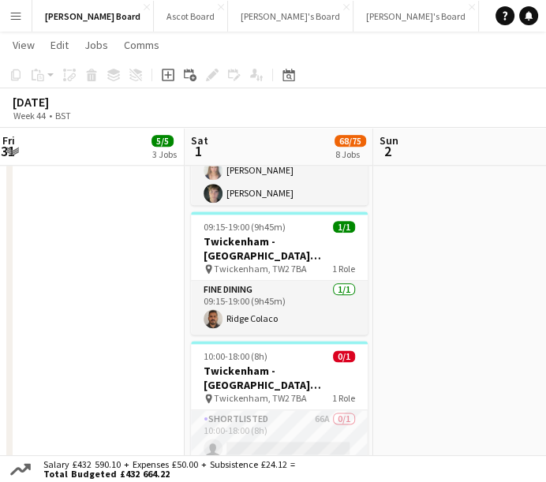
drag, startPoint x: 225, startPoint y: 297, endPoint x: 336, endPoint y: 298, distance: 110.5
click at [336, 298] on app-calendar-viewport "Wed 29 Thu 30 Fri 31 5/5 3 Jobs Sat 1 68/75 8 Jobs Sun 2 Mon 3 Tue 4 Wed 5 10:3…" at bounding box center [273, 322] width 546 height 2801
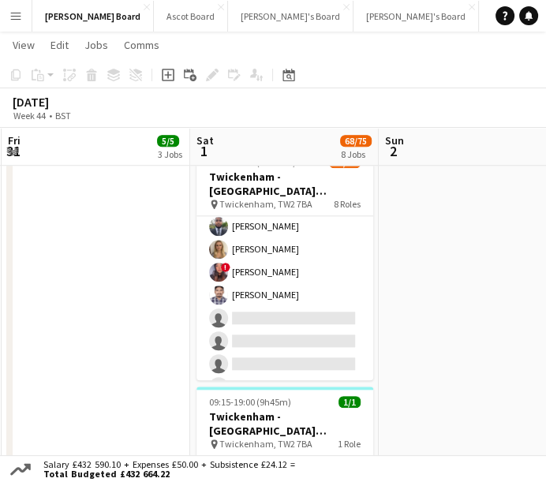
scroll to position [1202, 0]
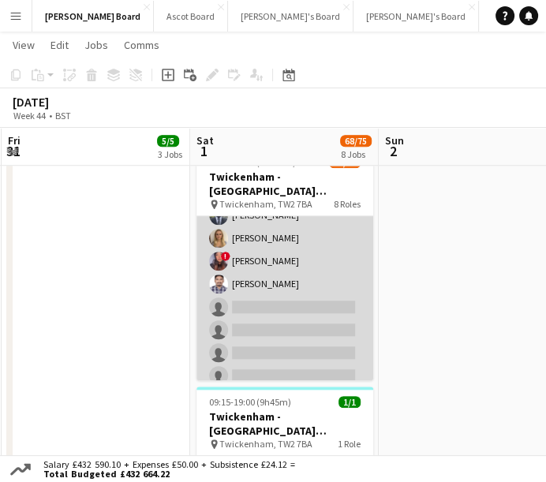
click at [316, 321] on app-card-role "Till Operator 2A [DATE] 12:00-17:00 (5h) [PERSON_NAME] [US_STATE][PERSON_NAME] …" at bounding box center [285, 214] width 177 height 356
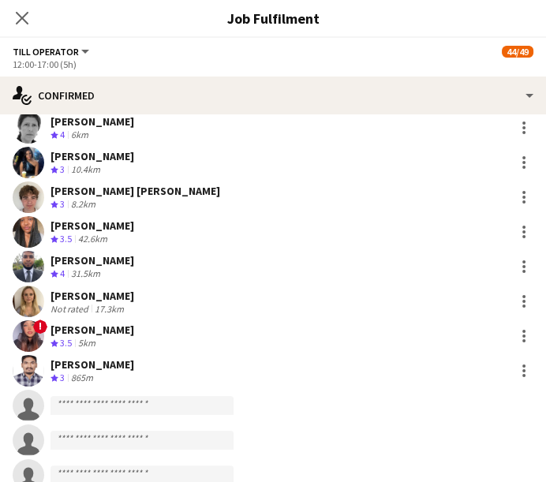
scroll to position [205, 0]
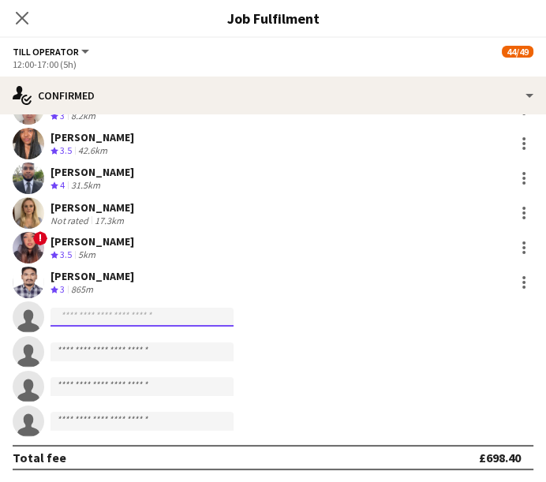
click at [171, 313] on input at bounding box center [142, 317] width 183 height 19
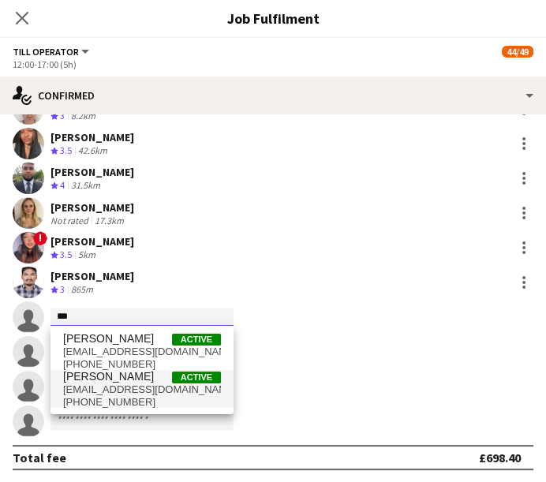
type input "***"
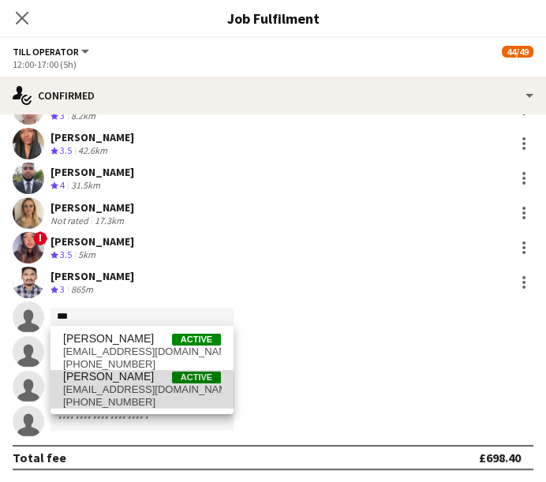
click at [113, 399] on span "[PHONE_NUMBER]" at bounding box center [142, 402] width 158 height 13
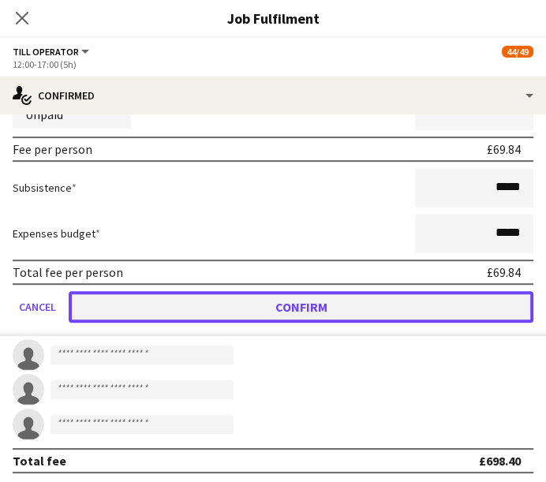
click at [353, 296] on button "Confirm" at bounding box center [301, 307] width 465 height 32
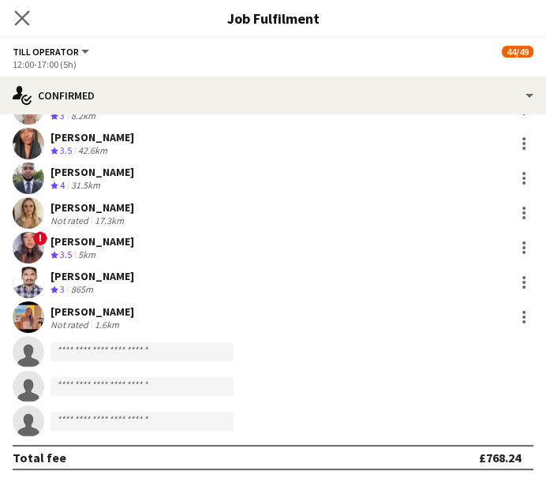
click at [13, 13] on app-icon "Close pop-in" at bounding box center [22, 18] width 23 height 23
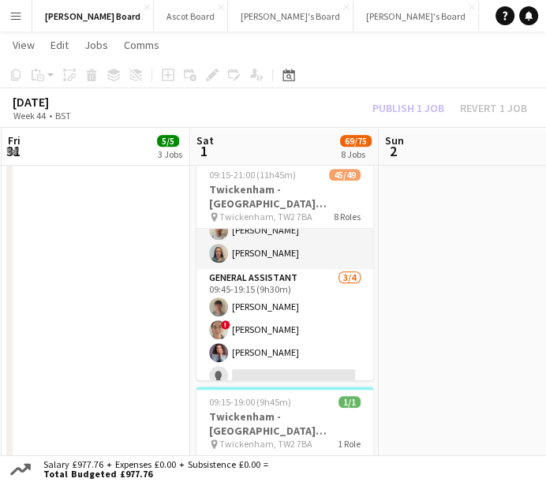
scroll to position [414, 0]
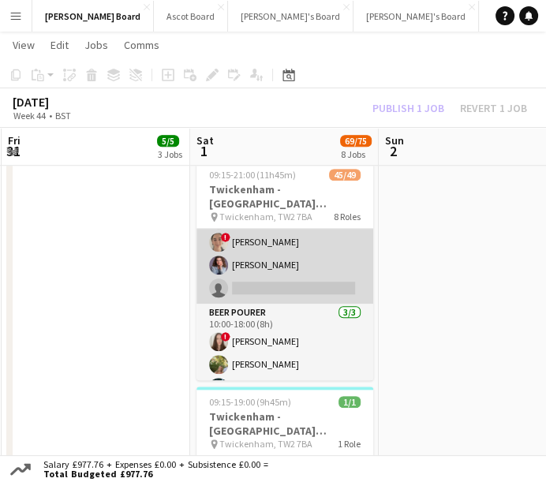
click at [332, 301] on app-card-role "General Assistant [DATE] 09:45-19:15 (9h30m) [PERSON_NAME] ! [PERSON_NAME] [PER…" at bounding box center [285, 243] width 177 height 122
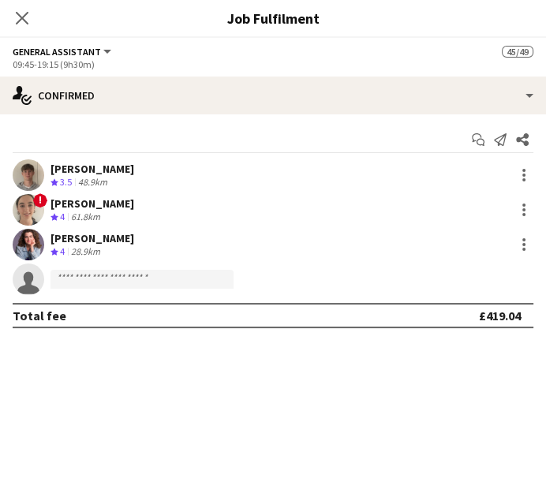
scroll to position [415, 0]
click at [27, 17] on icon "Close pop-in" at bounding box center [21, 17] width 15 height 15
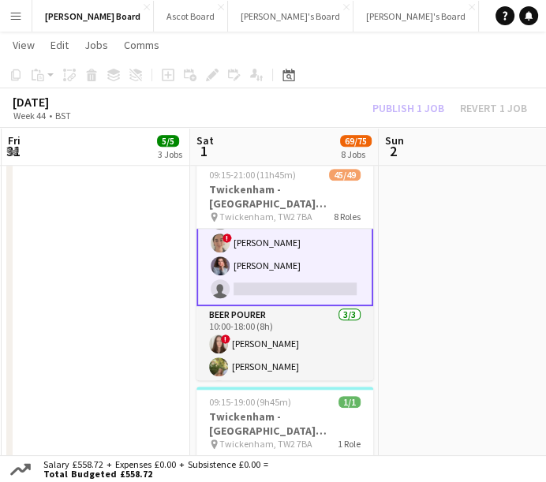
click at [465, 305] on app-date-cell at bounding box center [473, 287] width 189 height 1217
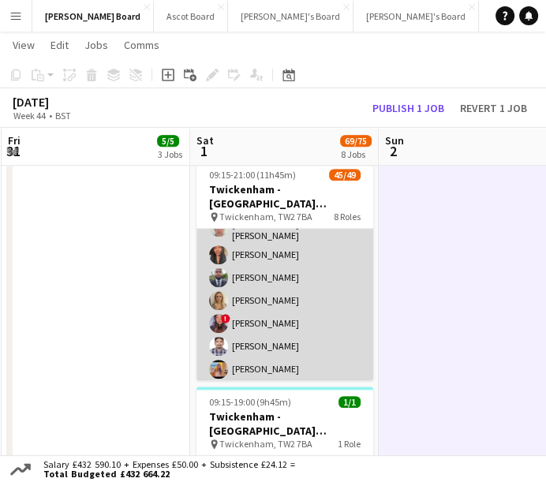
scroll to position [1127, 0]
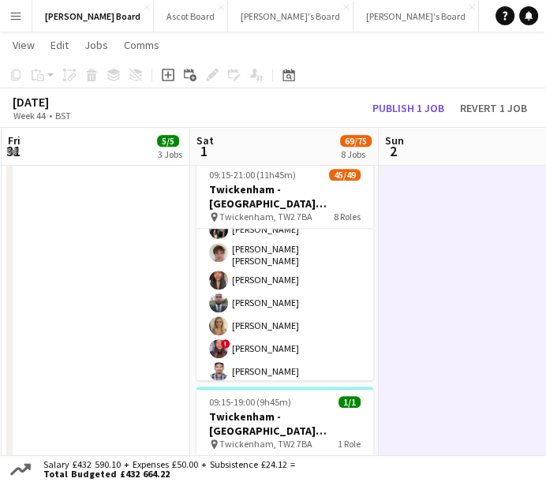
click at [534, 75] on app-toolbar "Copy Paste Paste Ctrl+V Paste with crew Ctrl+Shift+V Paste linked Job [GEOGRAPH…" at bounding box center [273, 75] width 546 height 27
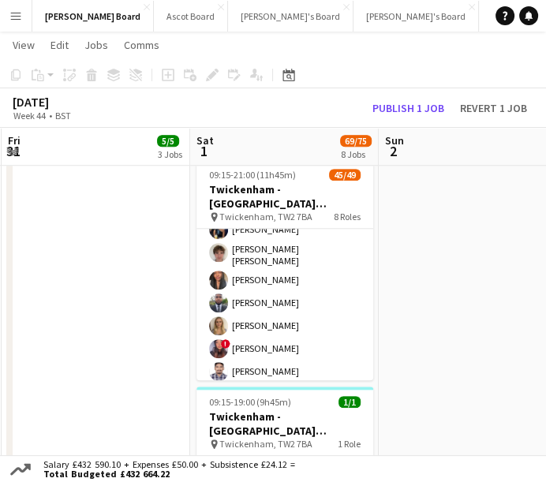
click at [77, 193] on app-date-cell "10:30-16:30 (6h) 1/1 [GEOGRAPHIC_DATA] - [GEOGRAPHIC_DATA] [GEOGRAPHIC_DATA] vs…" at bounding box center [96, 287] width 189 height 1217
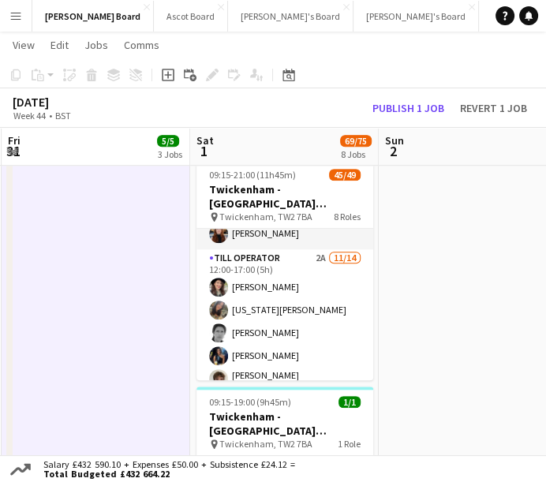
scroll to position [1052, 0]
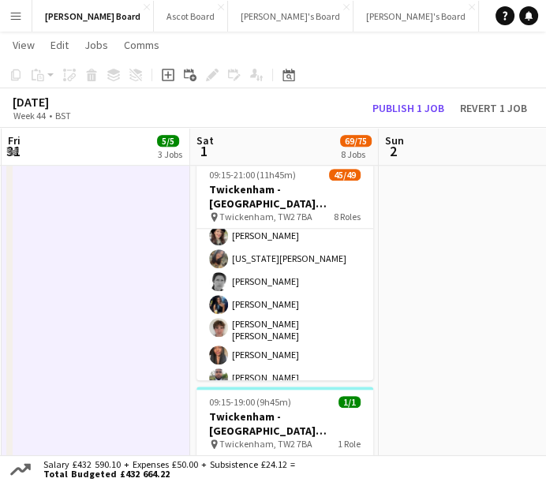
click at [300, 278] on app-card-role "Till Operator 2A [DATE] 12:00-17:00 (5h) [PERSON_NAME] [US_STATE][PERSON_NAME] …" at bounding box center [285, 376] width 177 height 356
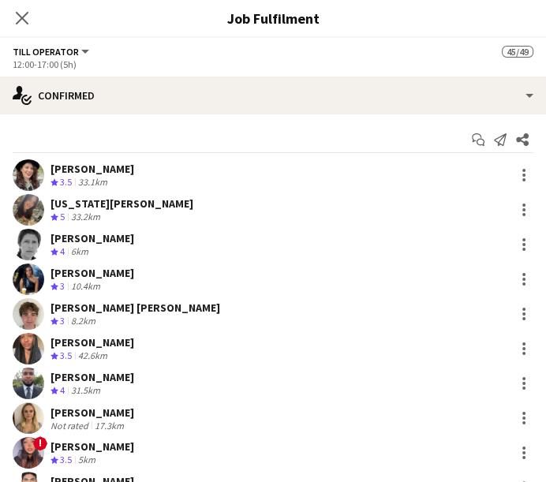
scroll to position [1053, 0]
click at [306, 114] on div "Start chat Send notification Share [PERSON_NAME] Crew rating 3.5 33.1km [US_STA…" at bounding box center [273, 401] width 546 height 574
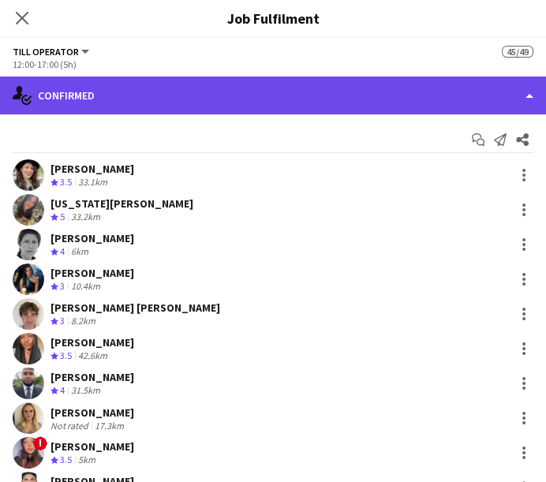
click at [359, 96] on div "single-neutral-actions-check-2 Confirmed" at bounding box center [273, 96] width 546 height 38
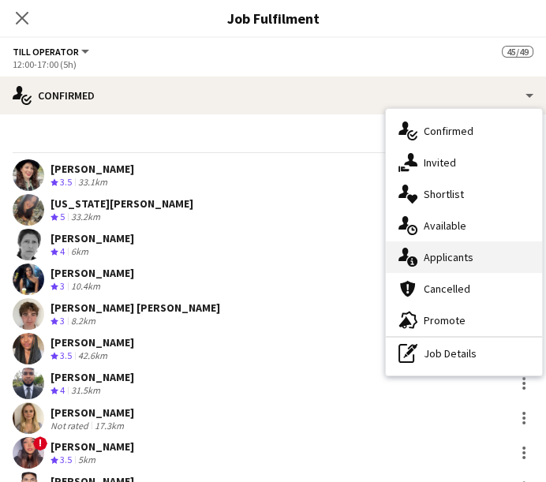
click at [451, 256] on span "Applicants" at bounding box center [449, 257] width 50 height 14
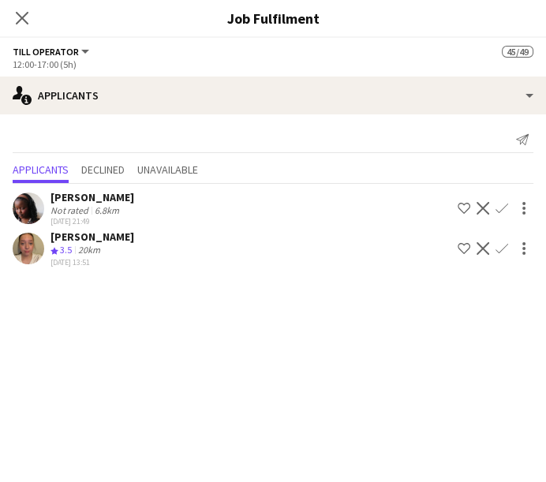
click at [78, 198] on div "[PERSON_NAME]" at bounding box center [93, 197] width 84 height 14
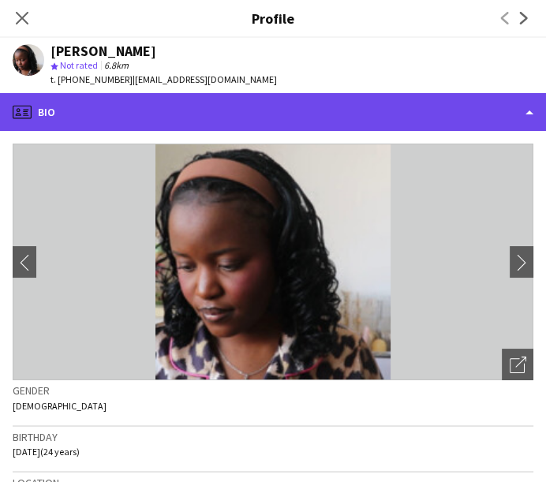
click at [216, 122] on div "profile Bio" at bounding box center [273, 112] width 546 height 38
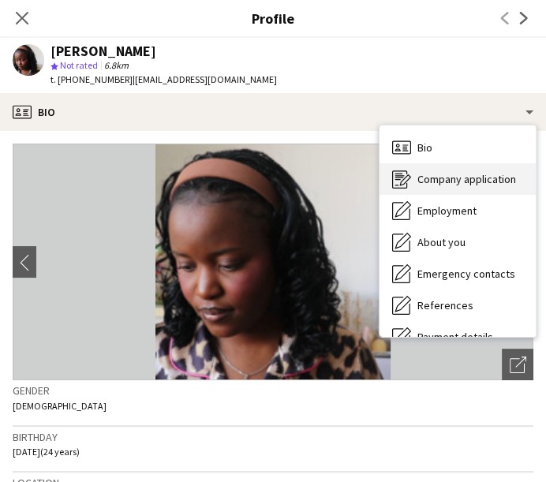
click at [462, 186] on span "Company application" at bounding box center [467, 179] width 99 height 14
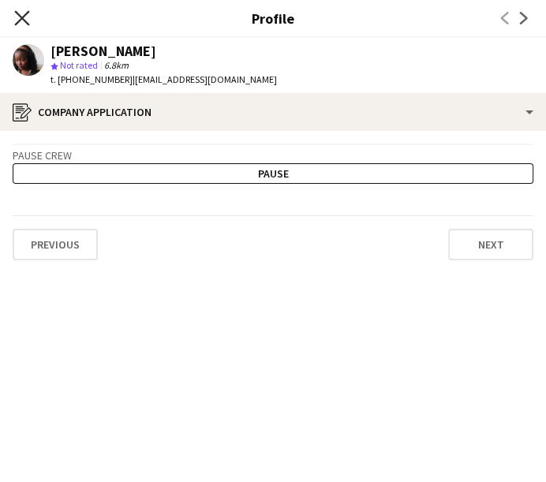
click at [20, 19] on icon at bounding box center [21, 17] width 15 height 15
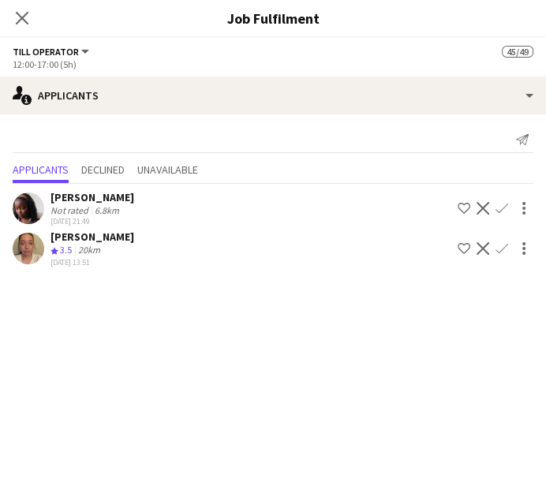
click at [200, 251] on div "[PERSON_NAME] Crew rating 3.5 20km [DATE] 13:51 Shortlist crew Decline Confirm" at bounding box center [273, 249] width 546 height 38
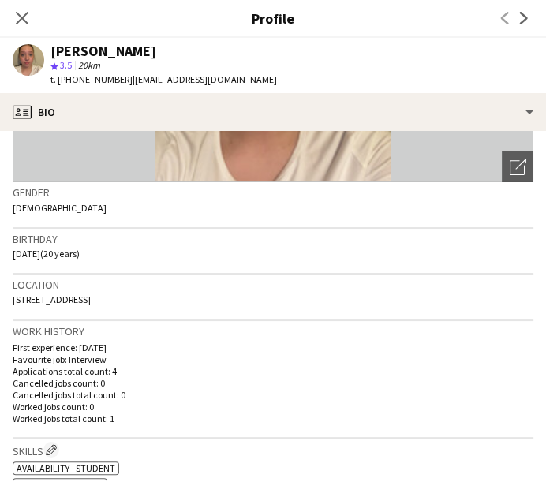
scroll to position [351, 0]
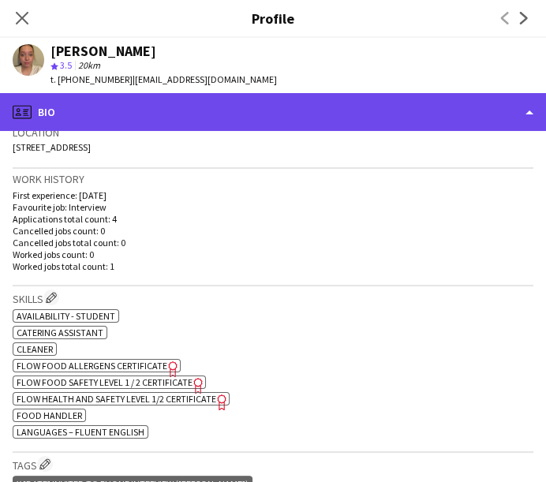
click at [343, 98] on div "profile Bio" at bounding box center [273, 112] width 546 height 38
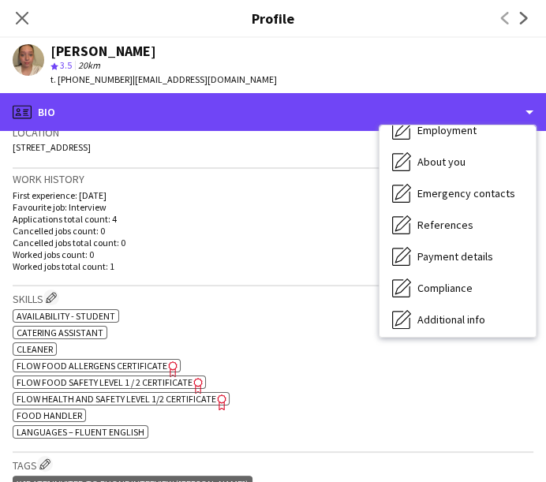
scroll to position [211, 0]
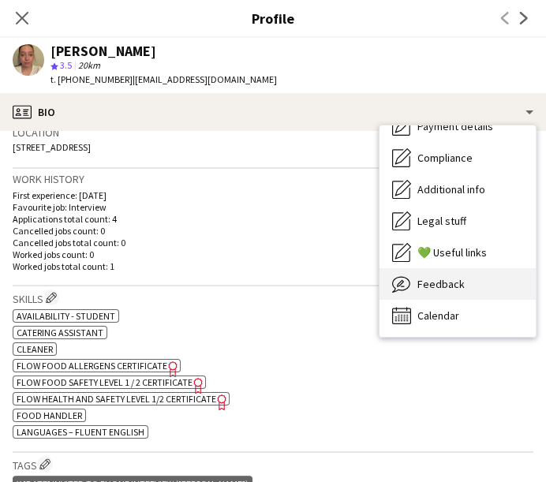
click at [460, 294] on div "Feedback Feedback" at bounding box center [458, 284] width 156 height 32
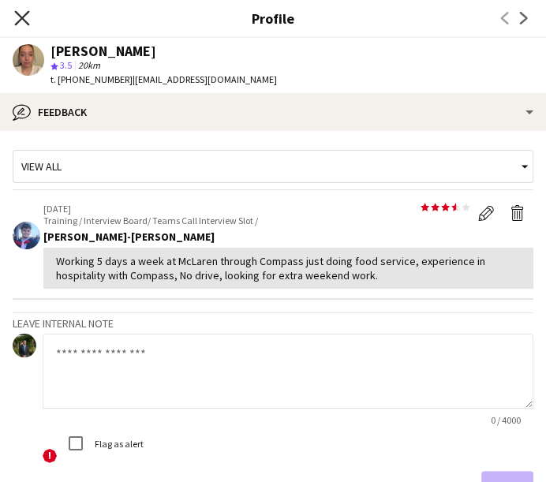
click at [23, 17] on icon at bounding box center [21, 17] width 15 height 15
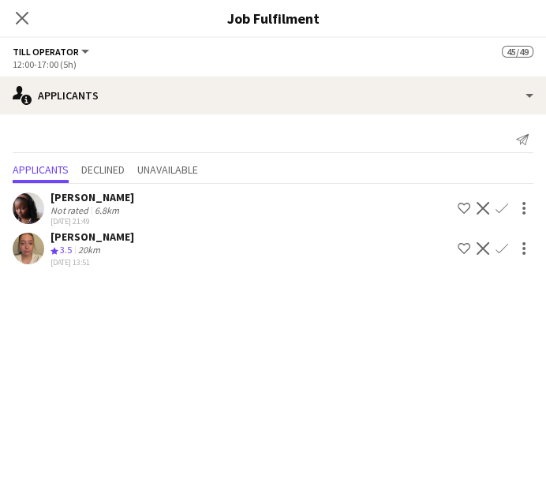
click at [0, 17] on div "Close pop-in" at bounding box center [22, 18] width 44 height 36
click at [509, 244] on button "Confirm" at bounding box center [502, 248] width 19 height 19
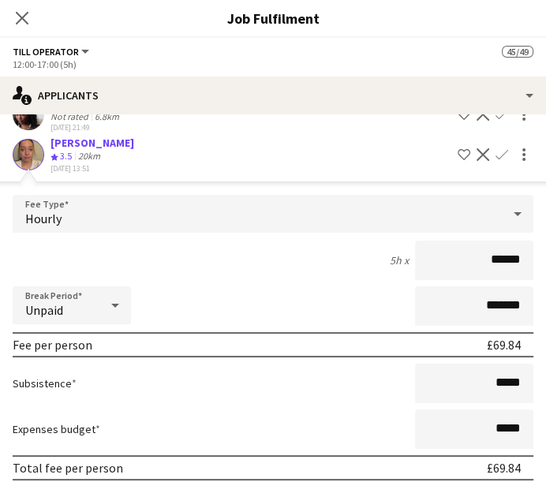
scroll to position [156, 0]
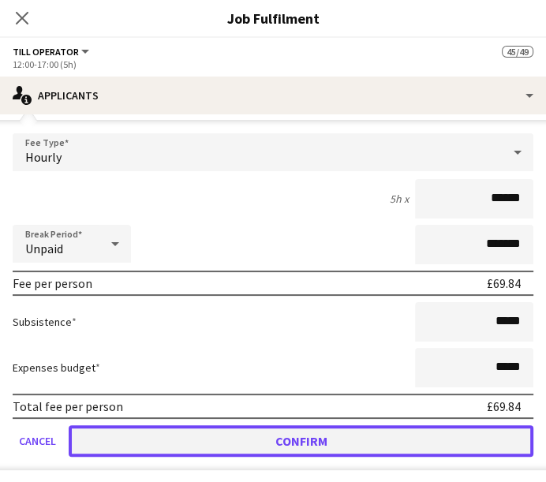
click at [363, 428] on button "Confirm" at bounding box center [301, 442] width 465 height 32
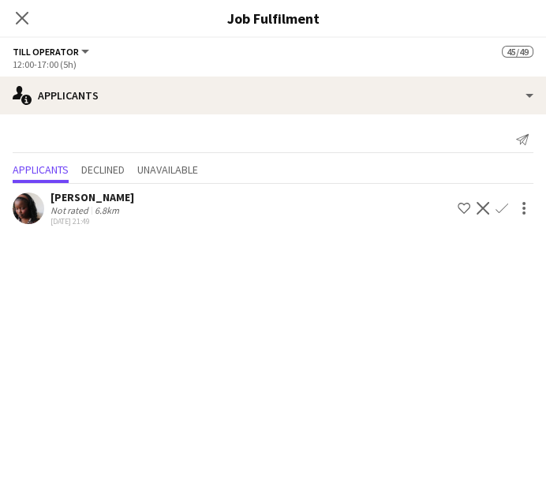
scroll to position [0, 0]
click at [149, 198] on div "[PERSON_NAME] Not rated 6.8km [DATE] 21:49 Shortlist crew Decline Confirm" at bounding box center [273, 208] width 546 height 36
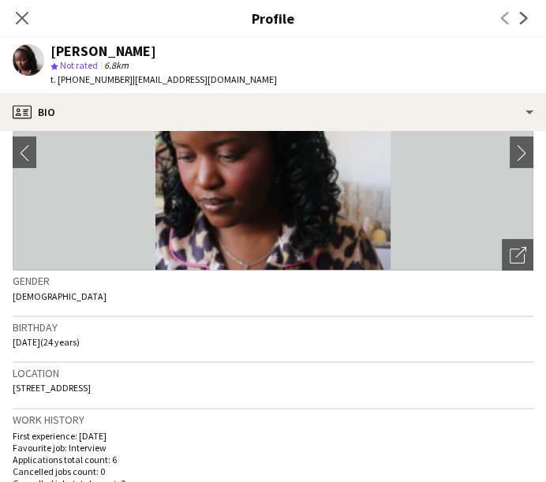
scroll to position [263, 0]
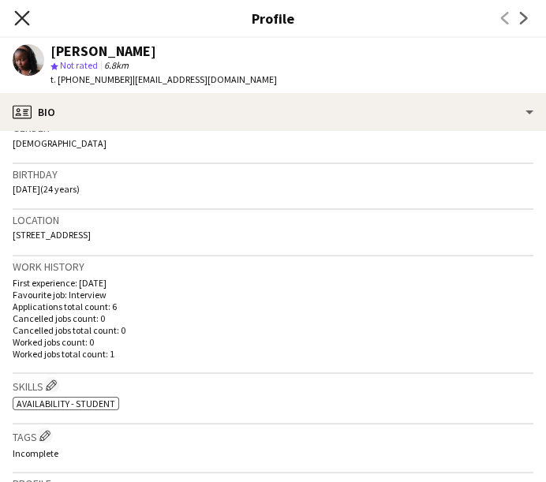
click at [20, 21] on icon at bounding box center [21, 17] width 15 height 15
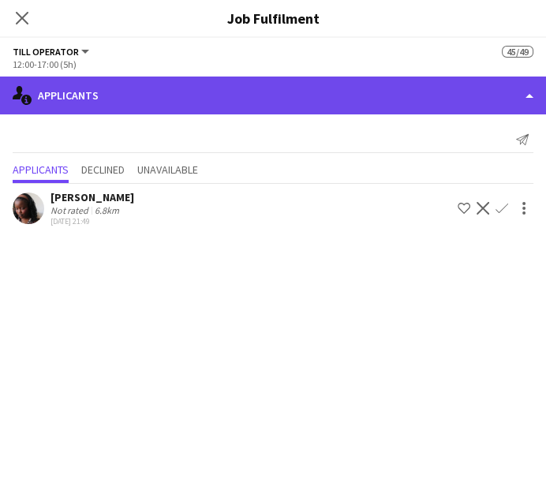
click at [142, 80] on div "single-neutral-actions-information Applicants" at bounding box center [273, 96] width 546 height 38
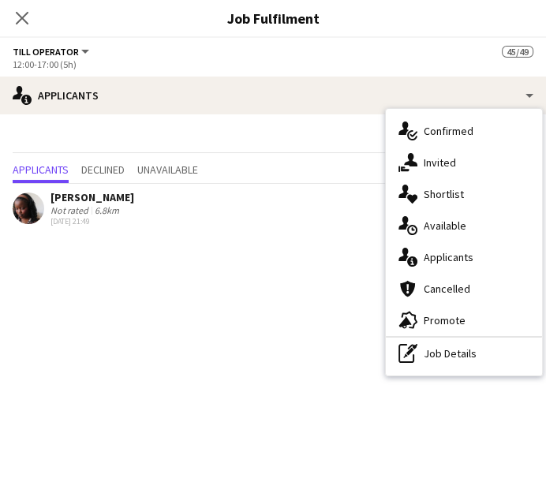
click at [122, 205] on div "[PERSON_NAME] Not rated 6.8km [DATE] 21:49 Shortlist crew Decline Confirm" at bounding box center [273, 208] width 546 height 36
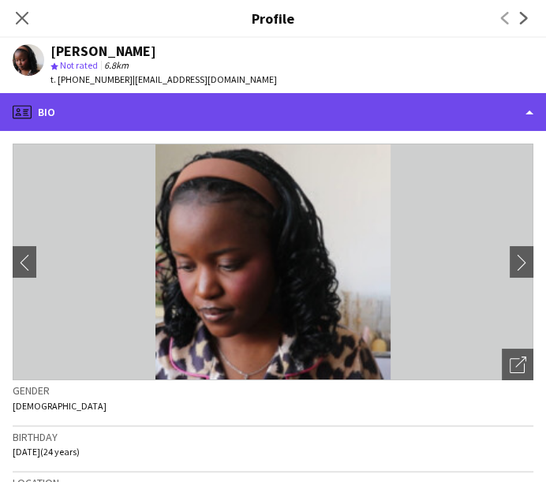
click at [308, 103] on div "profile Bio" at bounding box center [273, 112] width 546 height 38
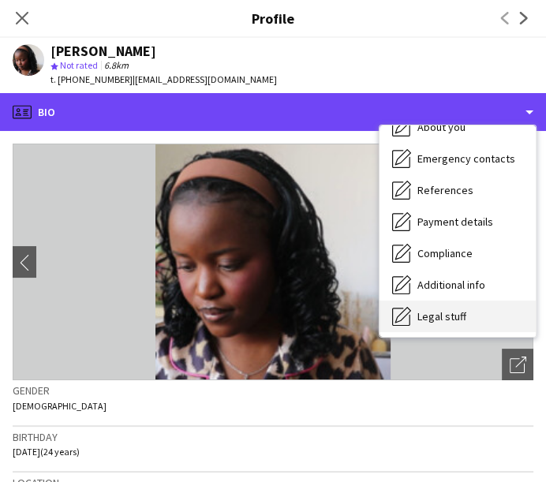
scroll to position [211, 0]
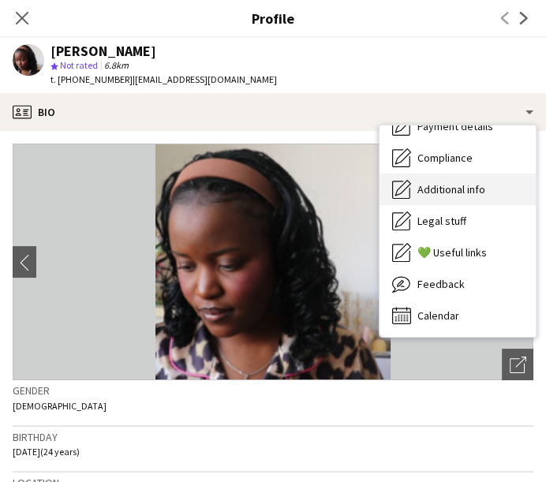
click at [454, 201] on div "Additional info Additional info" at bounding box center [458, 190] width 156 height 32
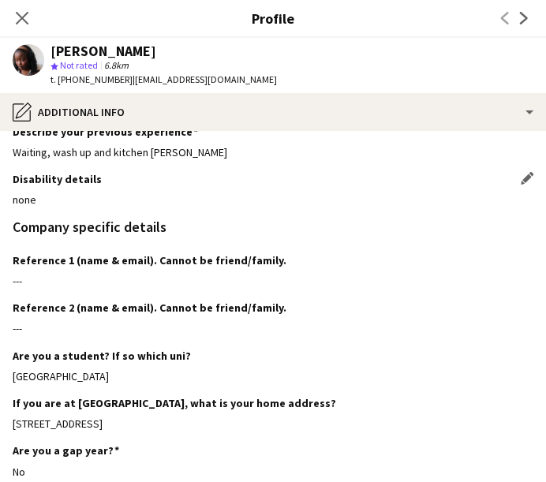
scroll to position [0, 0]
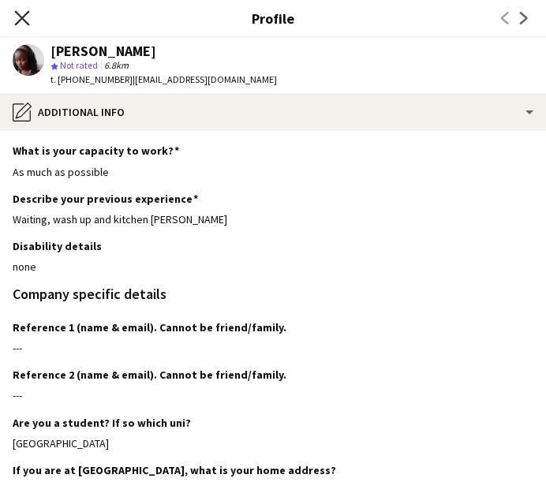
click at [17, 20] on icon "Close pop-in" at bounding box center [21, 17] width 15 height 15
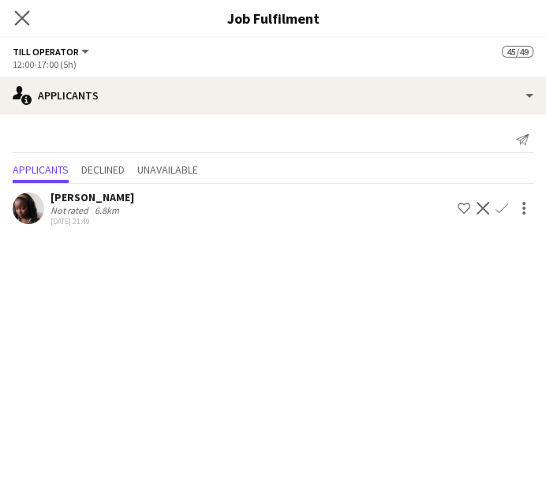
click at [18, 8] on app-icon "Close pop-in" at bounding box center [22, 18] width 23 height 23
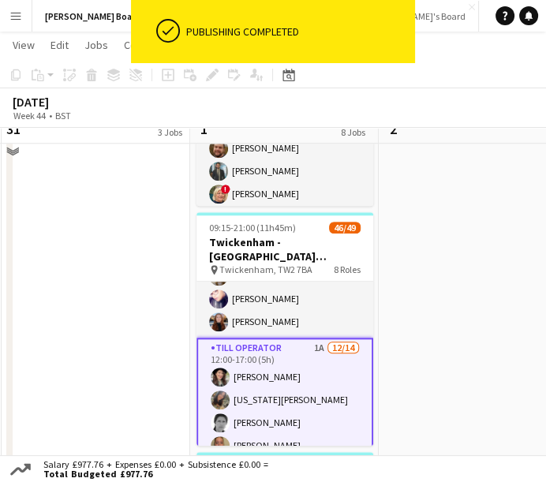
scroll to position [877, 0]
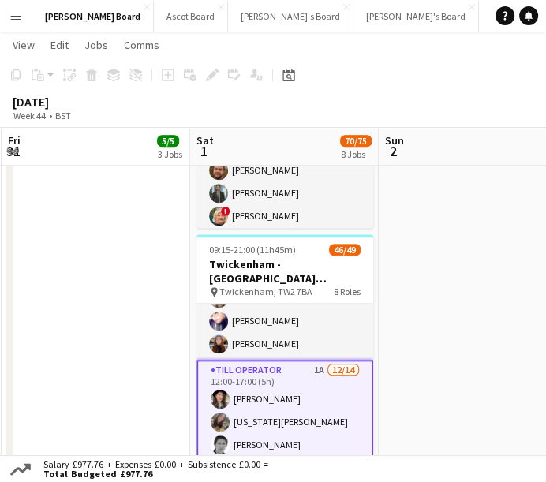
click at [496, 264] on app-date-cell at bounding box center [473, 375] width 189 height 1217
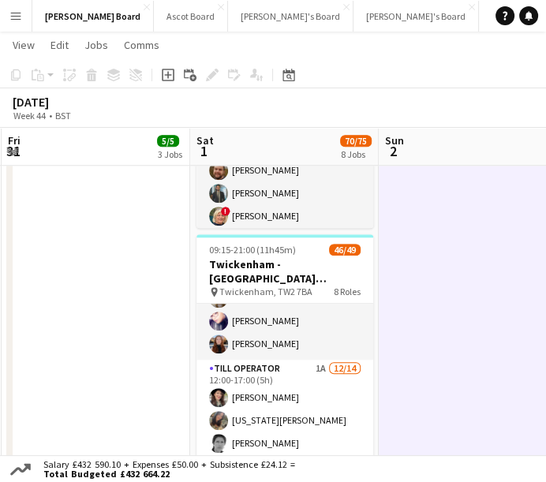
scroll to position [0, 495]
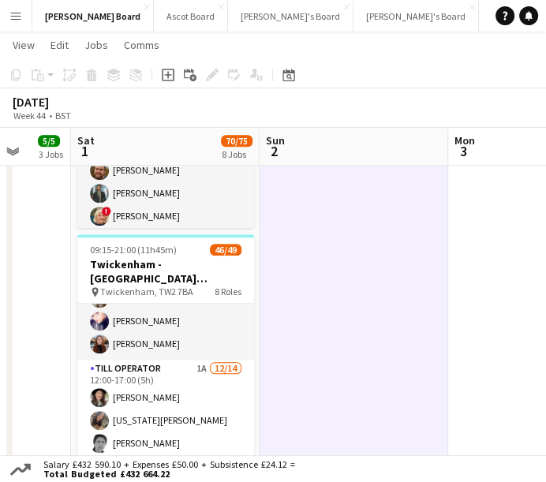
drag, startPoint x: 568, startPoint y: 262, endPoint x: 609, endPoint y: 267, distance: 40.5
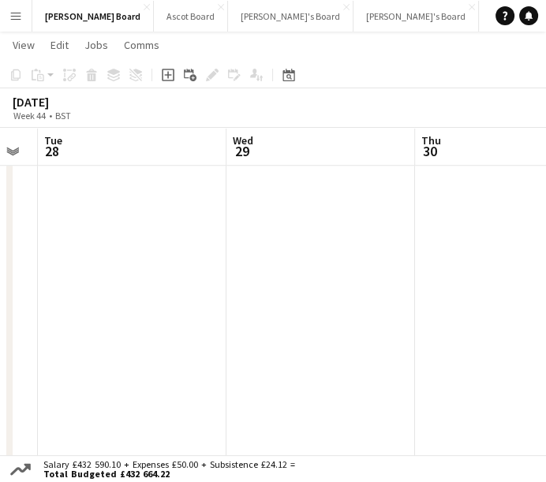
drag, startPoint x: 151, startPoint y: 227, endPoint x: 512, endPoint y: 242, distance: 361.1
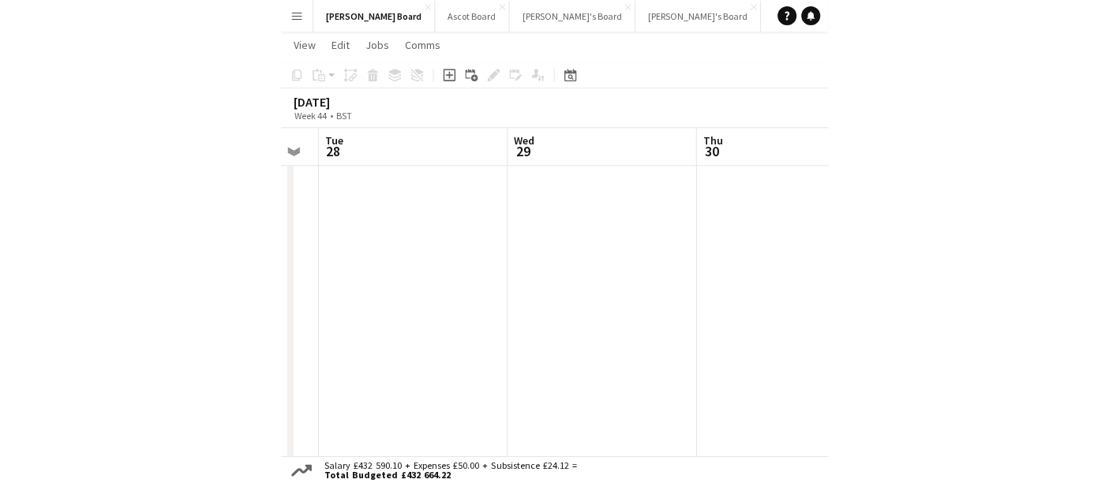
scroll to position [0, 323]
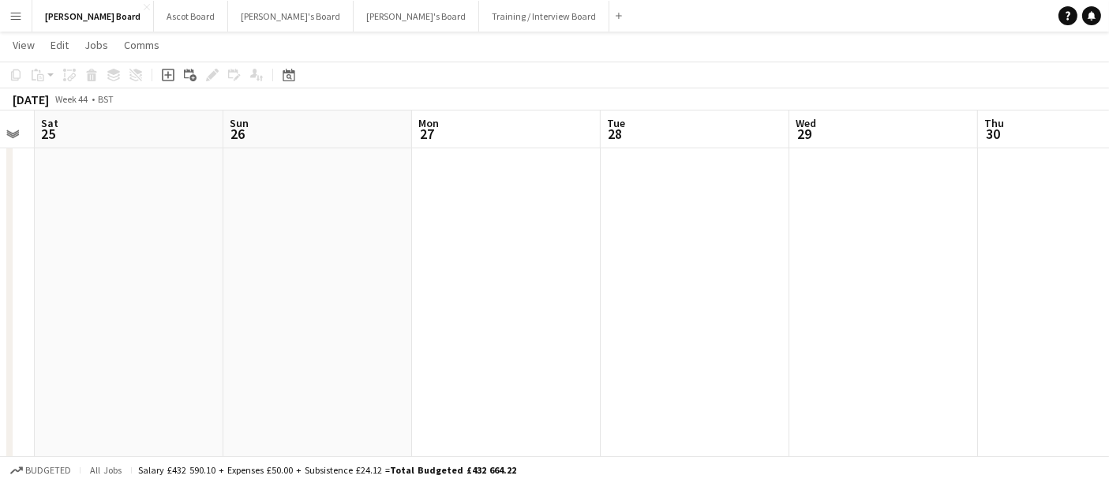
drag, startPoint x: 467, startPoint y: 249, endPoint x: 615, endPoint y: 306, distance: 158.2
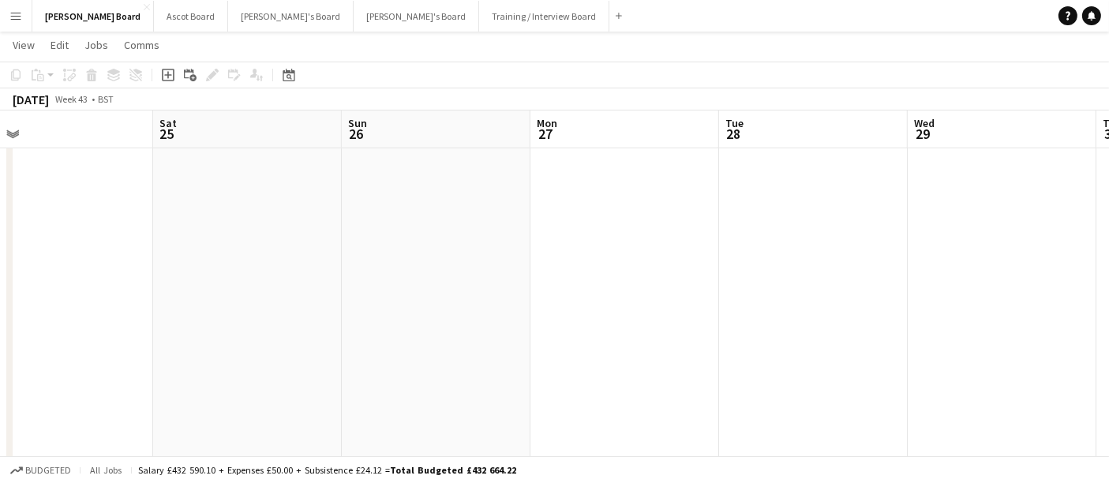
drag, startPoint x: 519, startPoint y: 309, endPoint x: 685, endPoint y: 346, distance: 169.7
drag, startPoint x: 418, startPoint y: 332, endPoint x: 841, endPoint y: 345, distance: 422.5
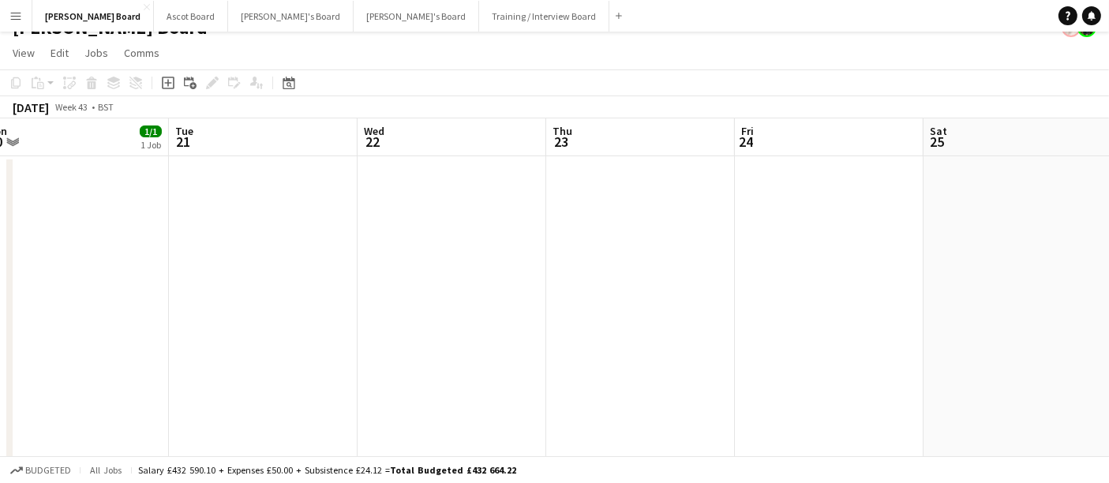
scroll to position [0, 0]
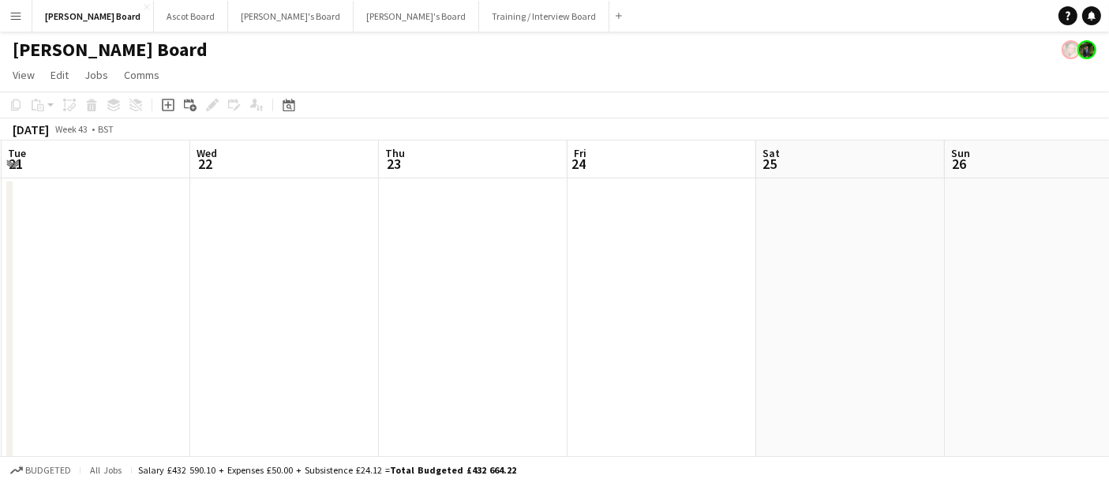
drag, startPoint x: 489, startPoint y: 295, endPoint x: 940, endPoint y: 343, distance: 453.3
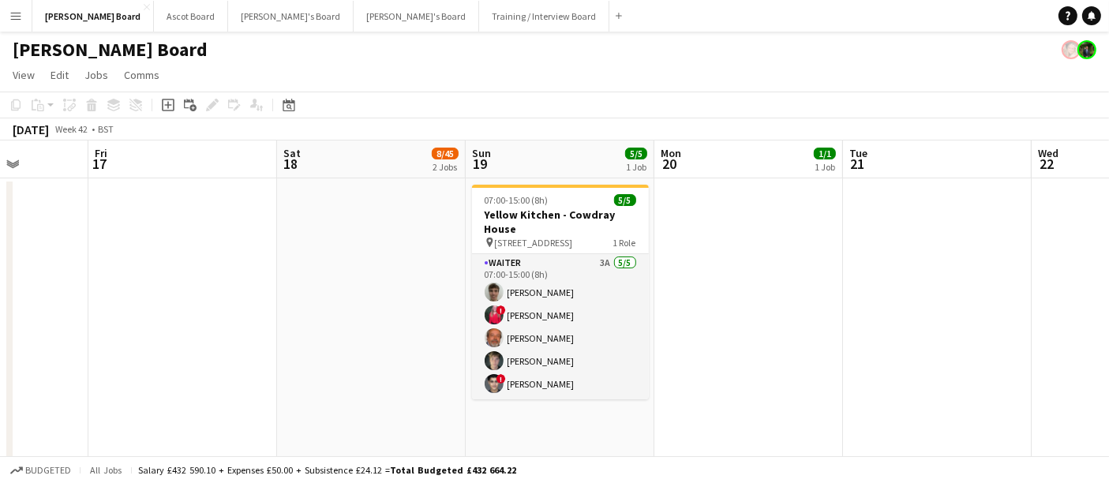
drag, startPoint x: 481, startPoint y: 282, endPoint x: 742, endPoint y: 300, distance: 261.9
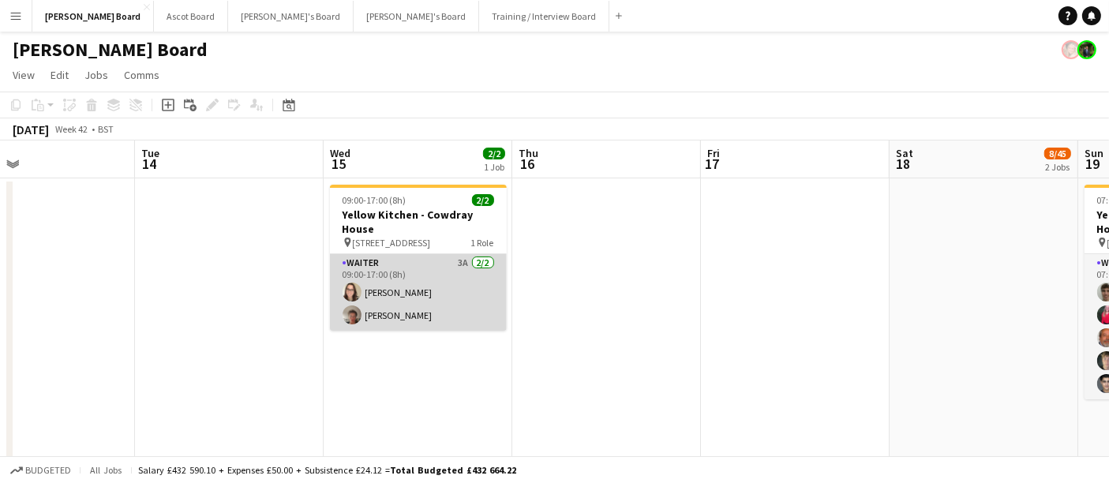
drag, startPoint x: 381, startPoint y: 272, endPoint x: 737, endPoint y: 286, distance: 355.5
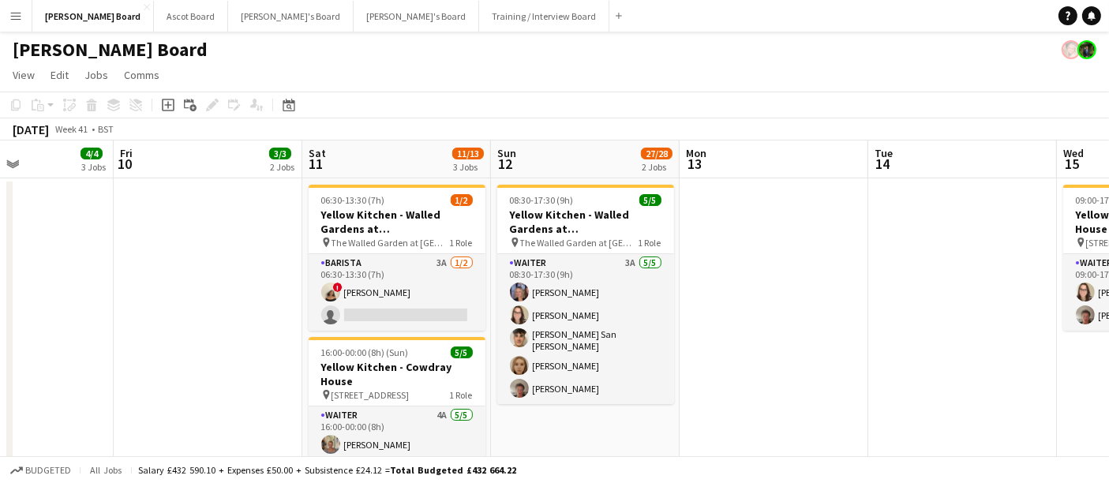
drag, startPoint x: 242, startPoint y: 262, endPoint x: 780, endPoint y: 287, distance: 538.2
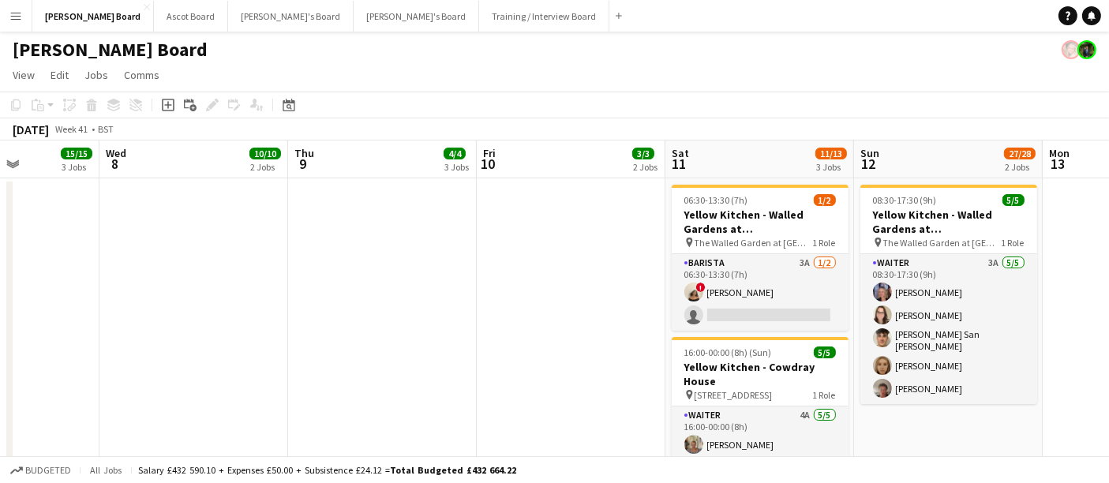
drag, startPoint x: 581, startPoint y: 273, endPoint x: 774, endPoint y: 287, distance: 193.9
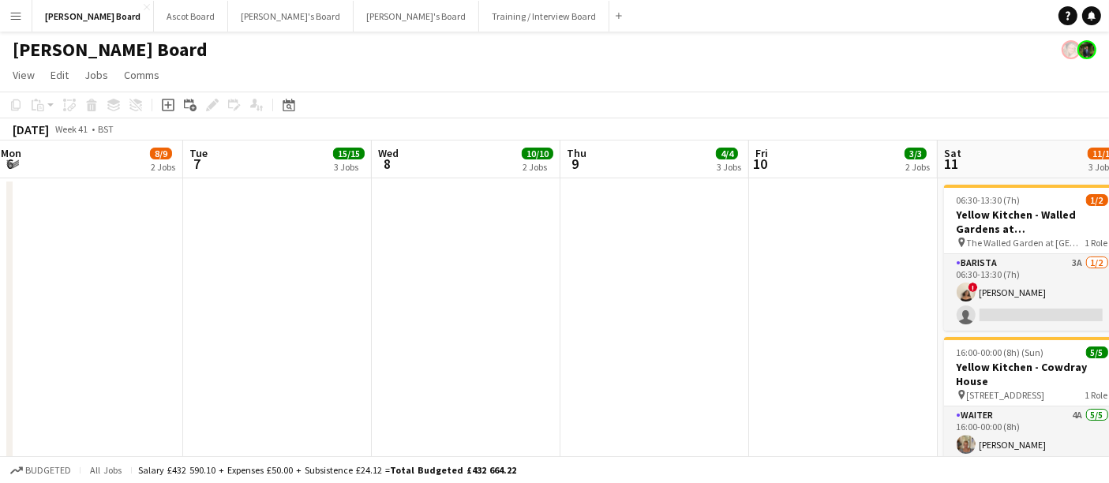
drag, startPoint x: 209, startPoint y: 245, endPoint x: 799, endPoint y: 275, distance: 590.5
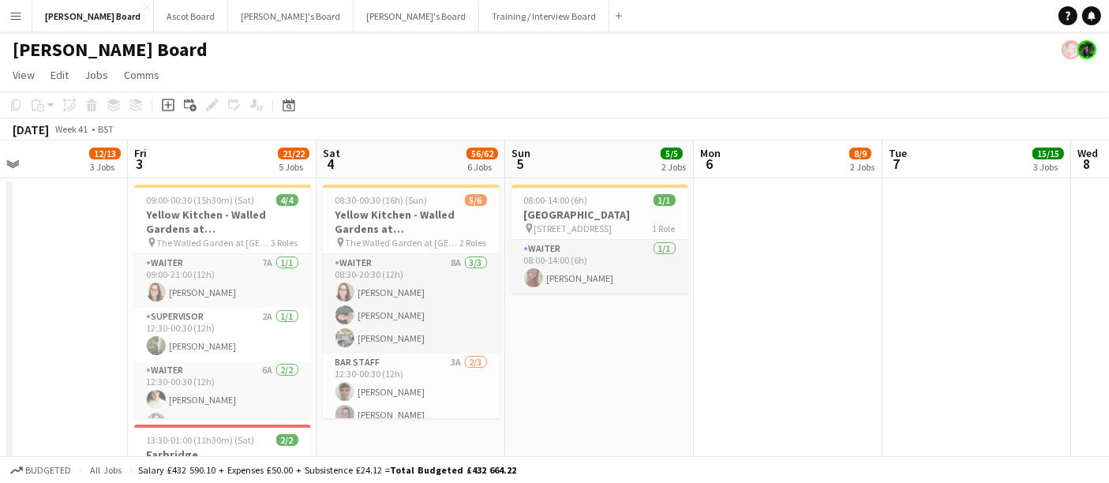
drag, startPoint x: 666, startPoint y: 299, endPoint x: 681, endPoint y: 300, distance: 15.0
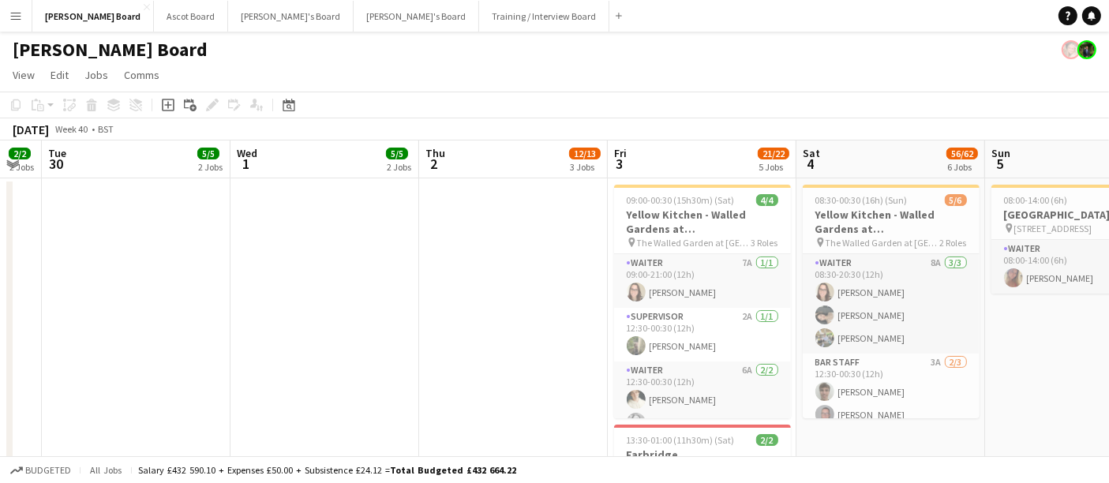
drag, startPoint x: 391, startPoint y: 293, endPoint x: 751, endPoint y: 303, distance: 360.1
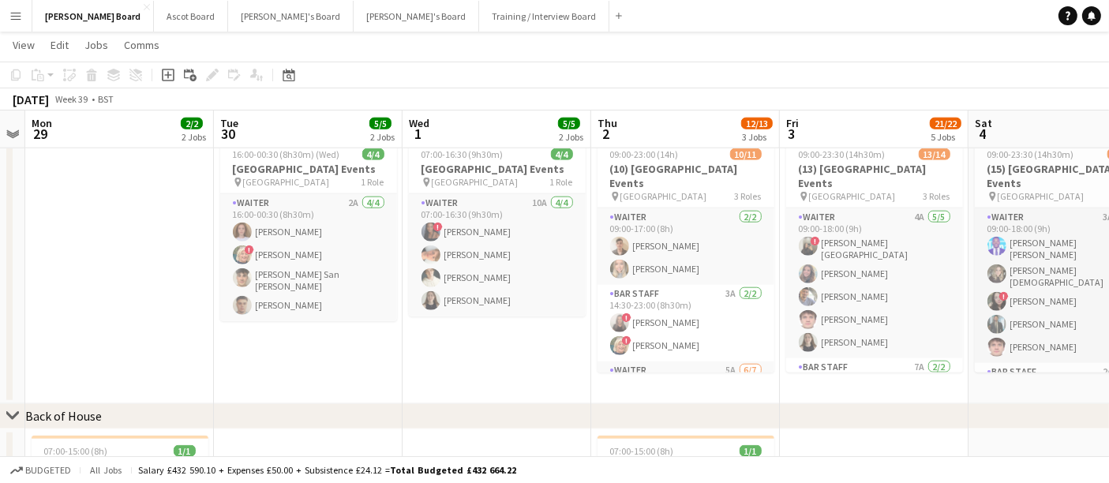
scroll to position [0, 559]
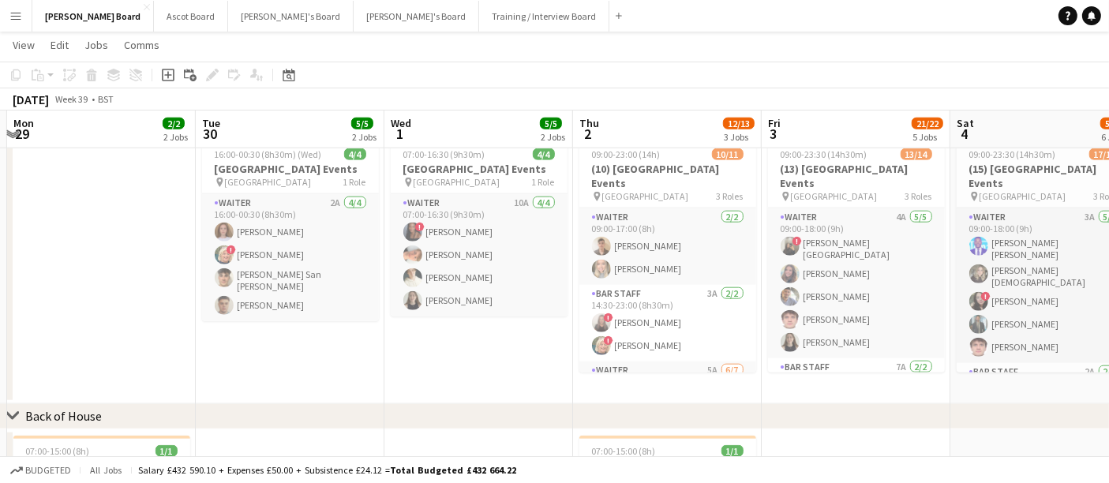
drag, startPoint x: 851, startPoint y: 280, endPoint x: 724, endPoint y: 279, distance: 127.1
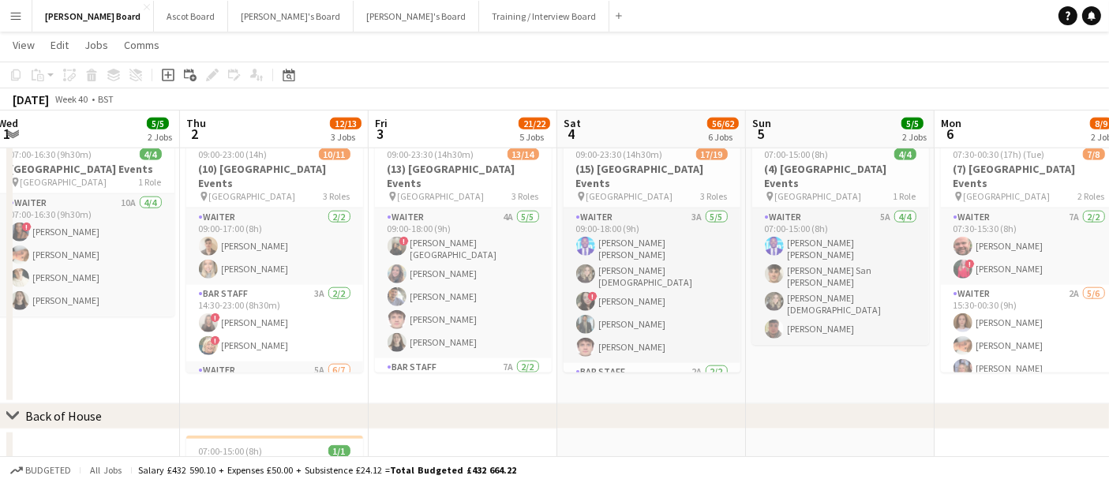
scroll to position [0, 579]
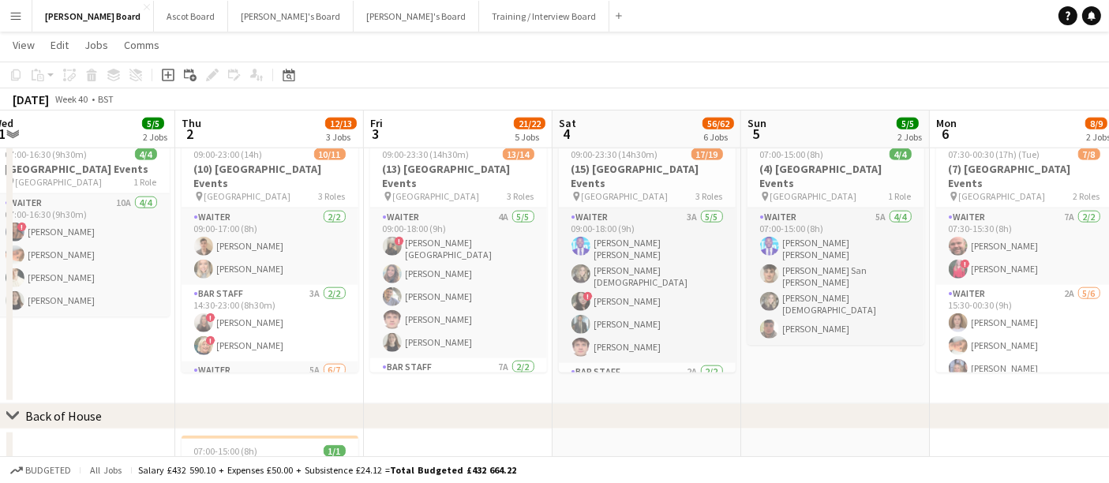
drag, startPoint x: 928, startPoint y: 285, endPoint x: 531, endPoint y: 264, distance: 397.6
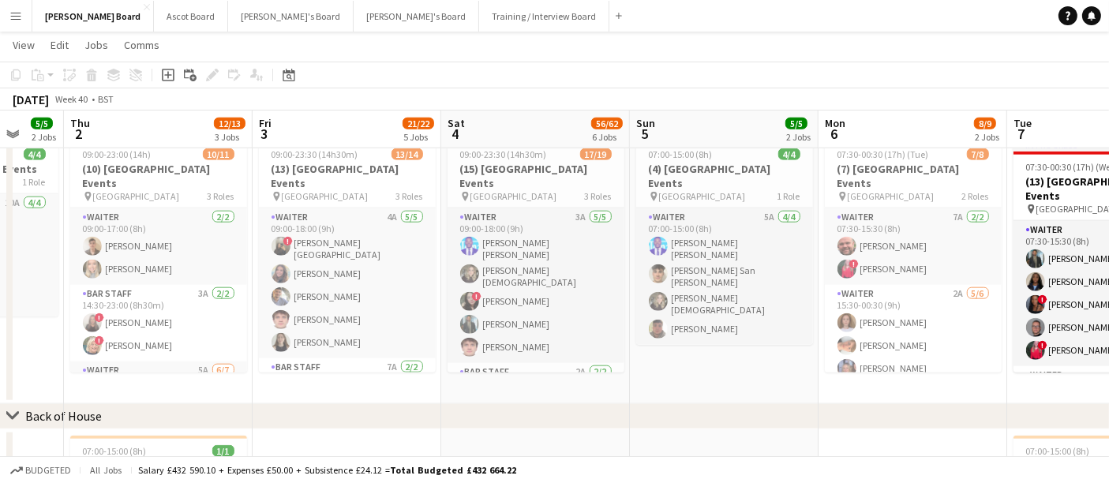
scroll to position [0, 519]
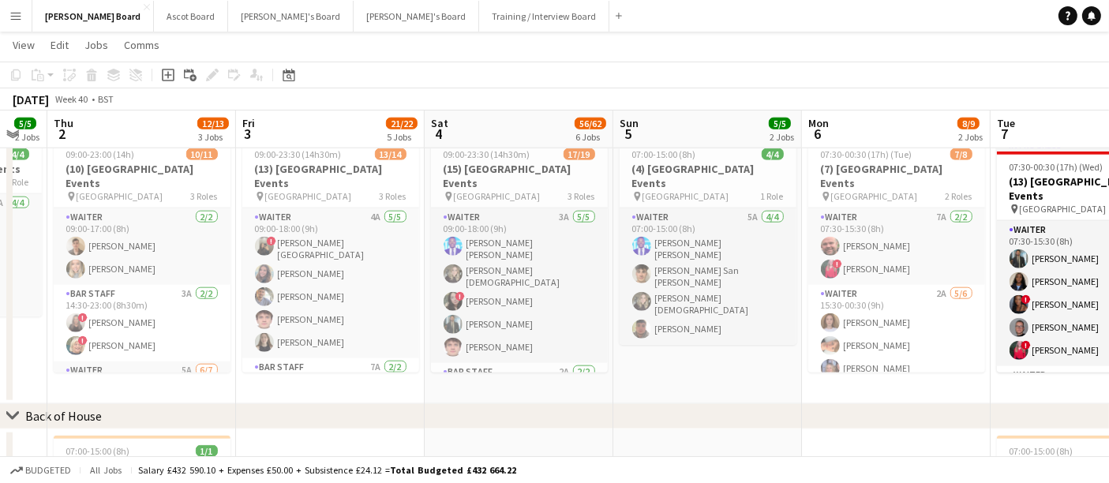
drag, startPoint x: 880, startPoint y: 276, endPoint x: 753, endPoint y: 280, distance: 127.2
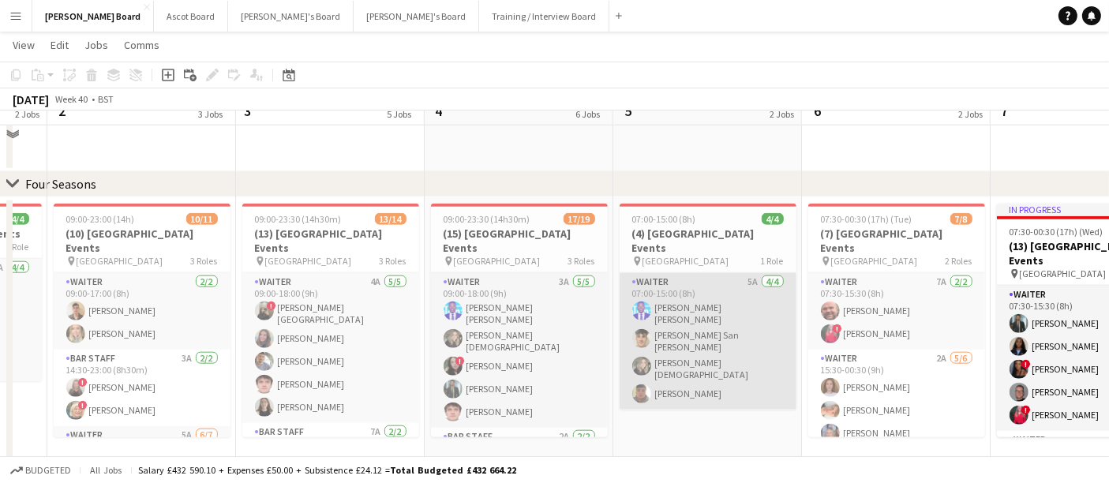
scroll to position [1667, 0]
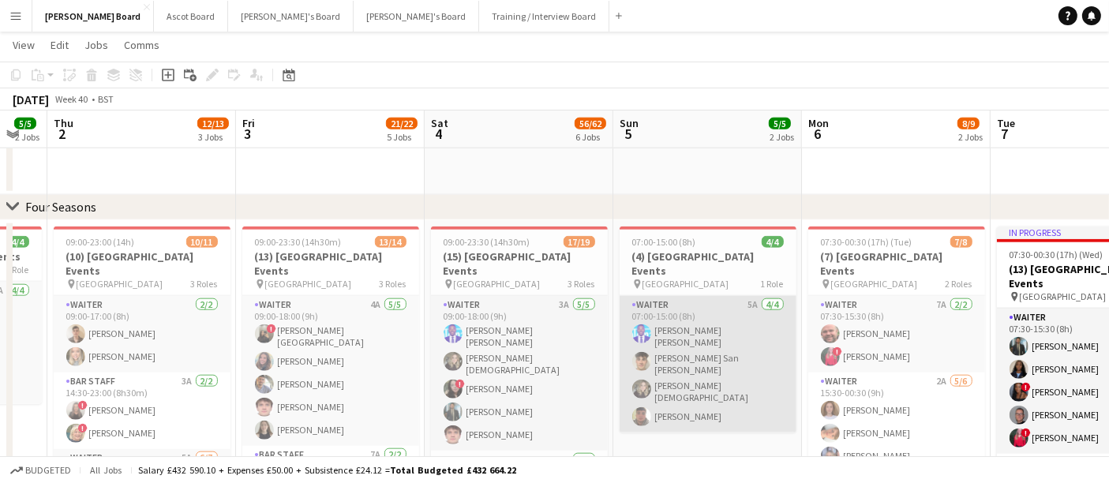
click at [546, 338] on app-card-role "Waiter 5A [DATE] 07:00-15:00 (8h) [PERSON_NAME] [PERSON_NAME] San [PERSON_NAME]…" at bounding box center [708, 364] width 177 height 137
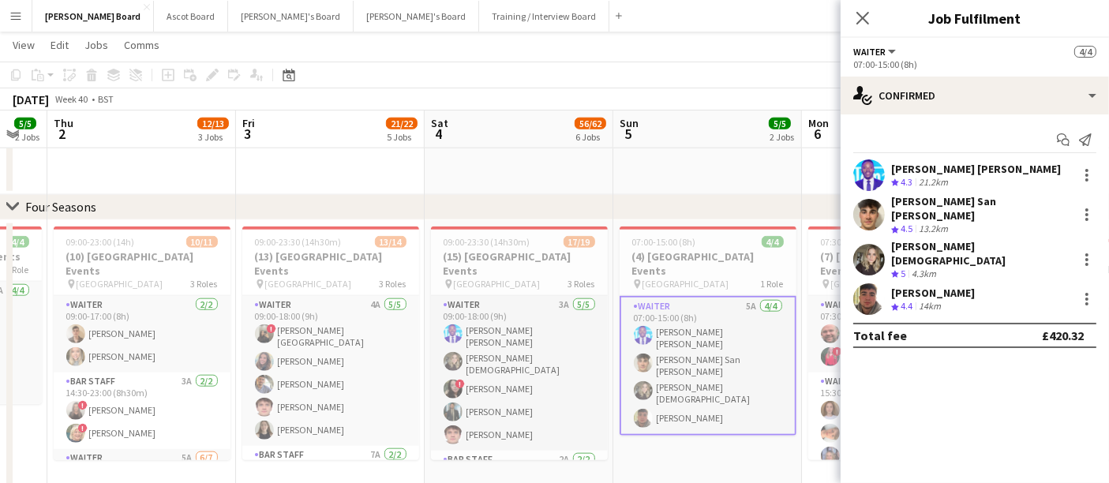
drag, startPoint x: 178, startPoint y: 170, endPoint x: 186, endPoint y: 171, distance: 8.7
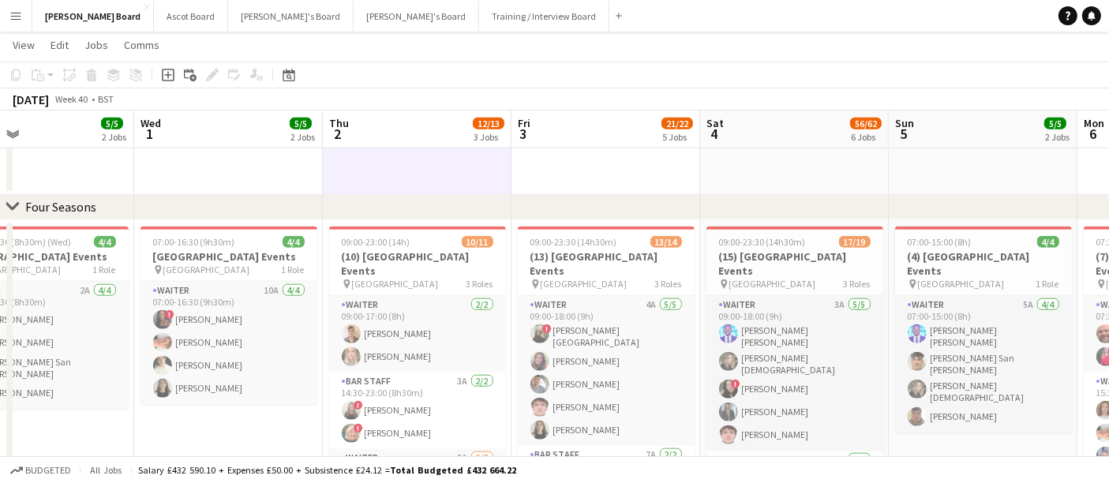
scroll to position [0, 430]
drag, startPoint x: 294, startPoint y: 362, endPoint x: 557, endPoint y: 378, distance: 262.6
click at [546, 378] on app-calendar-viewport "Sun 28 Mon 29 2/2 2 Jobs Tue 30 5/5 2 Jobs Wed 1 5/5 2 Jobs Thu 2 12/13 3 Jobs …" at bounding box center [554, 44] width 1109 height 3299
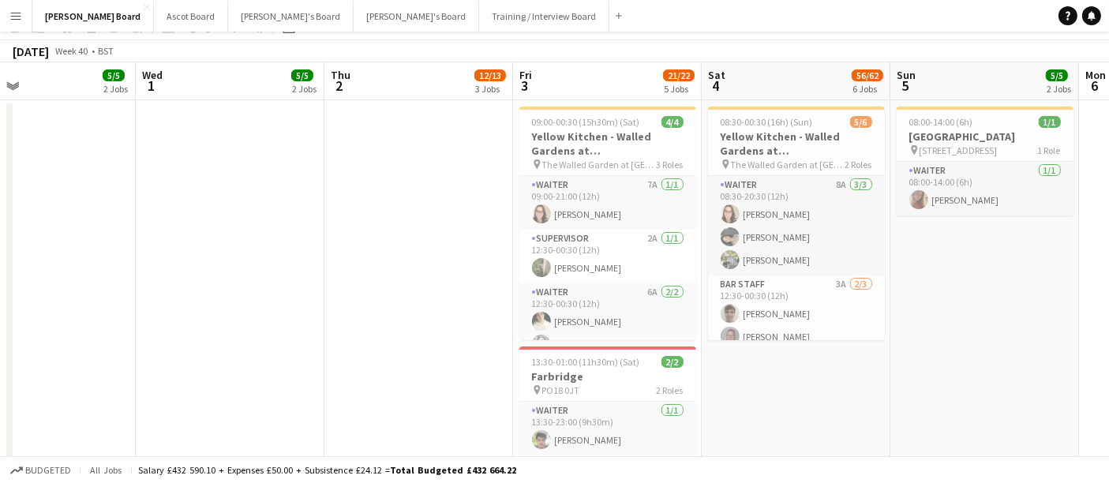
scroll to position [0, 0]
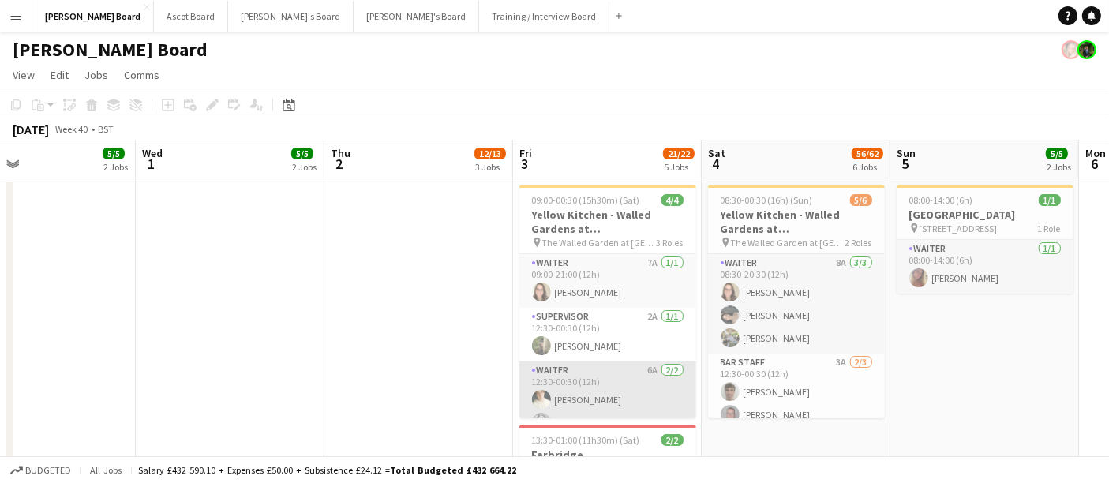
click at [546, 403] on app-card-role "Waiter 6A [DATE] 12:30-00:30 (12h) [PERSON_NAME] [PERSON_NAME]" at bounding box center [607, 400] width 177 height 77
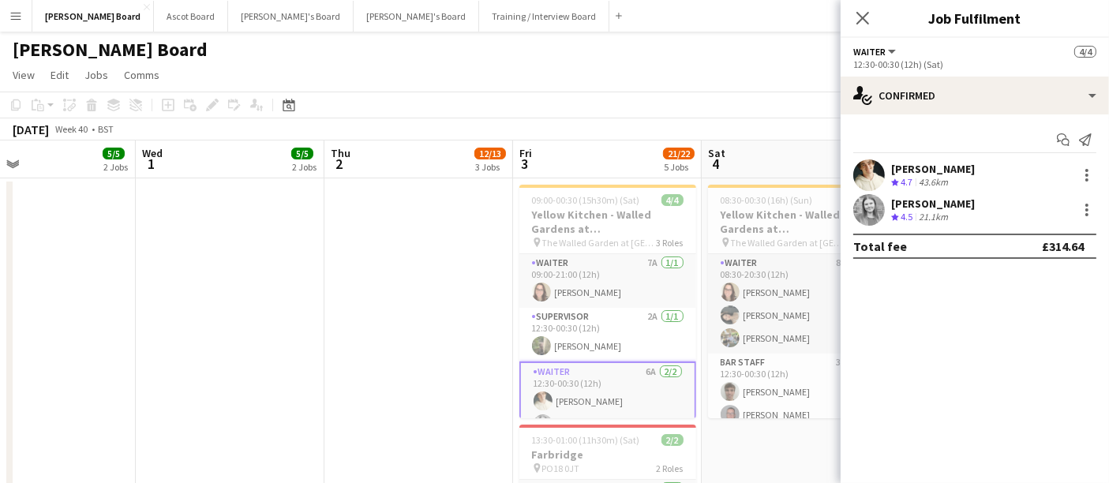
click at [546, 170] on div "[PERSON_NAME]" at bounding box center [933, 169] width 84 height 14
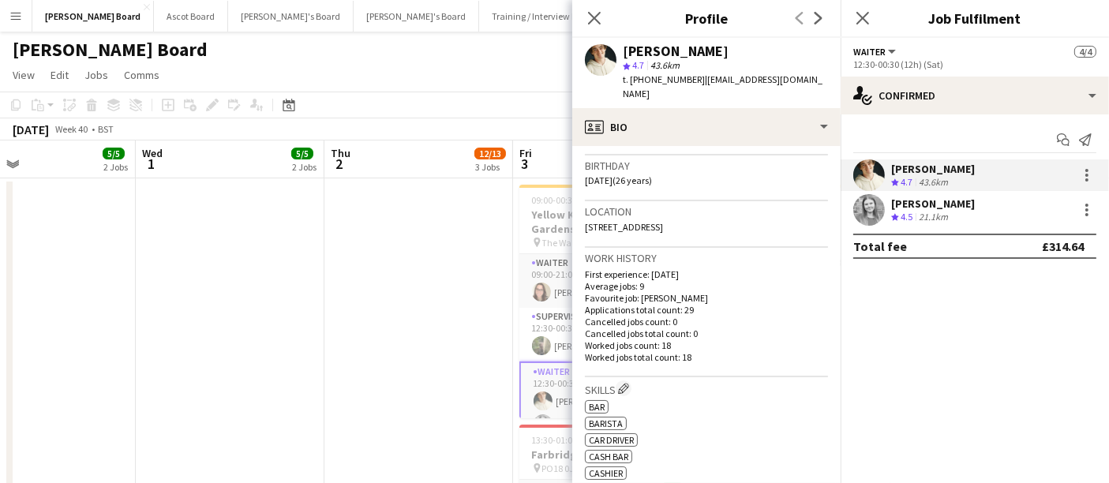
scroll to position [351, 0]
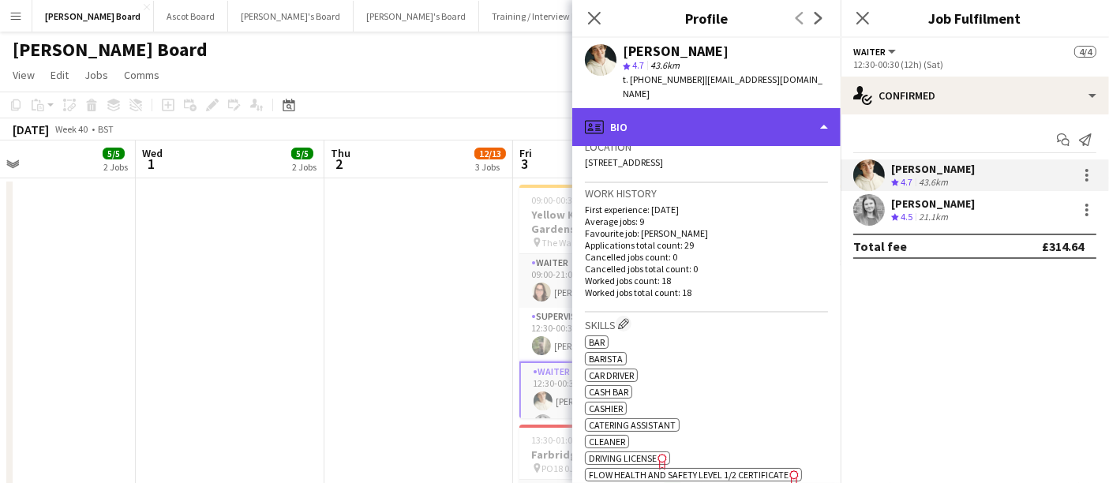
click at [546, 118] on div "profile Bio" at bounding box center [706, 127] width 268 height 38
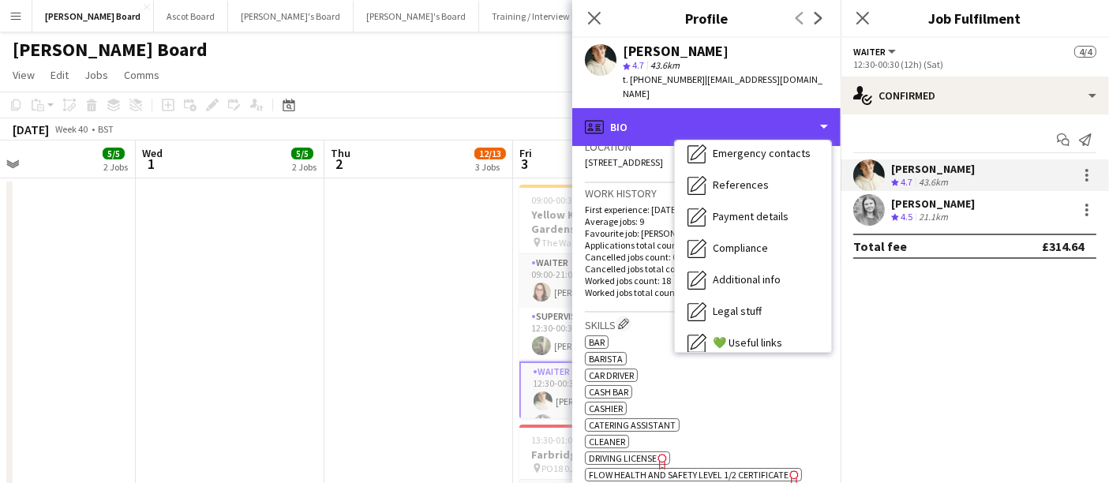
scroll to position [211, 0]
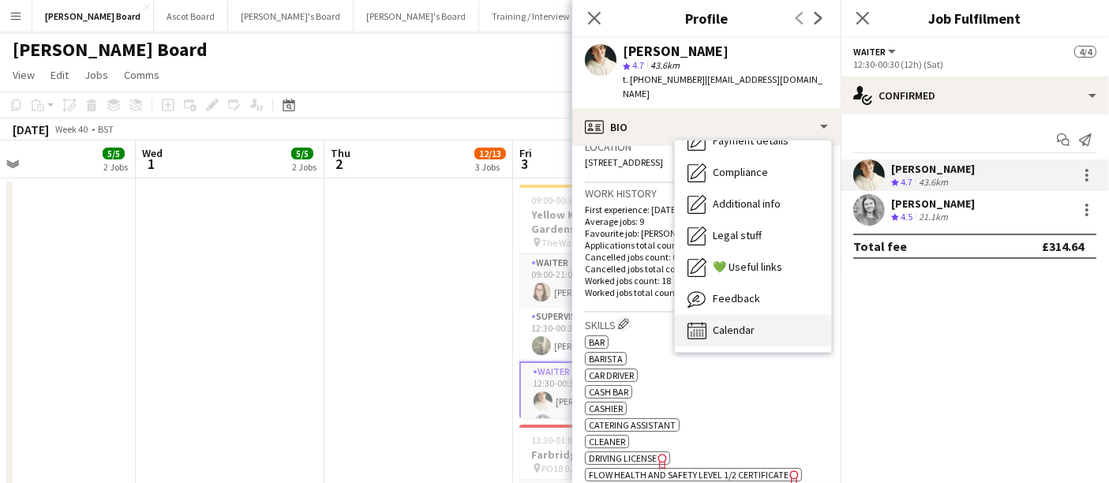
click at [546, 321] on div "Calendar Calendar" at bounding box center [753, 331] width 156 height 32
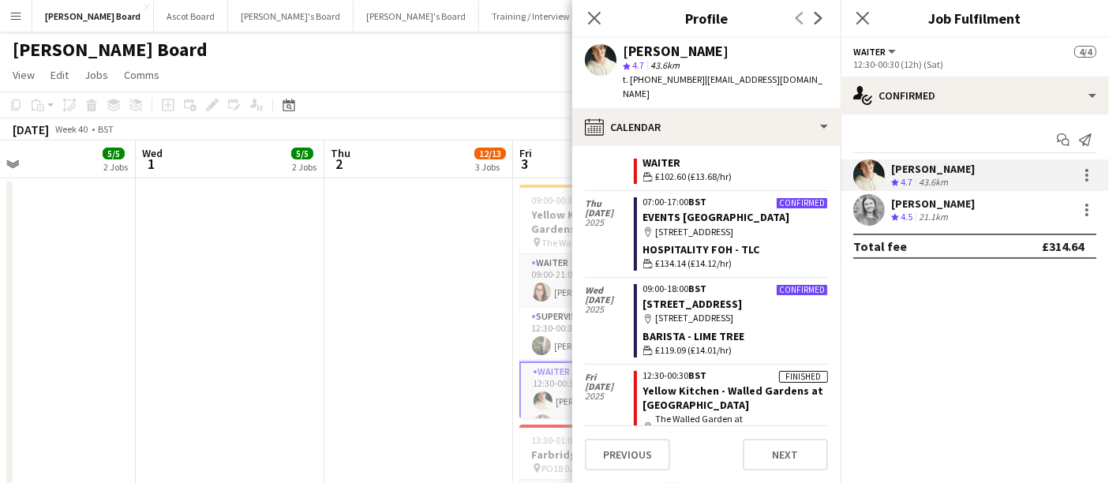
scroll to position [263, 0]
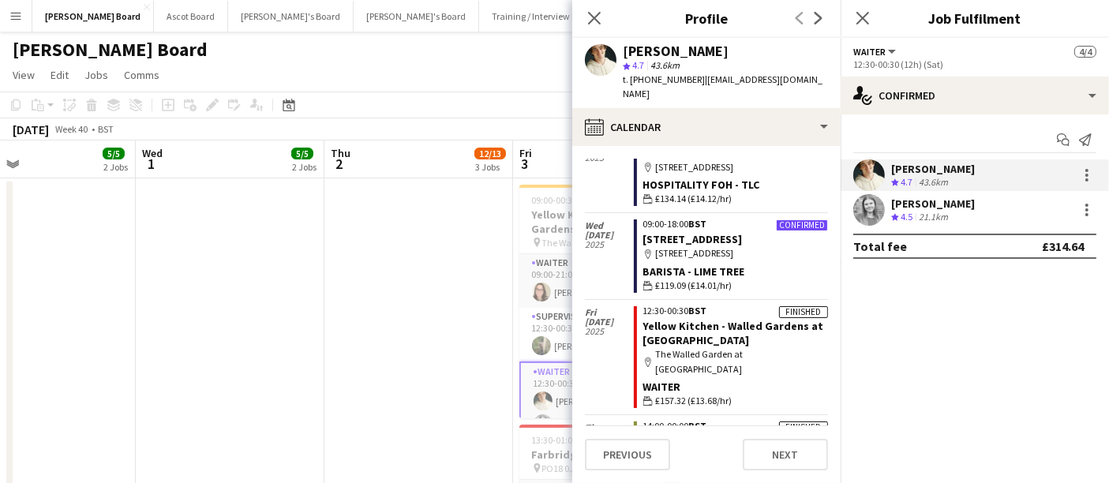
drag, startPoint x: 691, startPoint y: 76, endPoint x: 628, endPoint y: 92, distance: 65.3
click at [546, 92] on div "[PERSON_NAME] star 4.7 43.6km t. [PHONE_NUMBER] | [EMAIL_ADDRESS][DOMAIN_NAME]" at bounding box center [706, 73] width 268 height 70
copy span "[PHONE_NUMBER]"
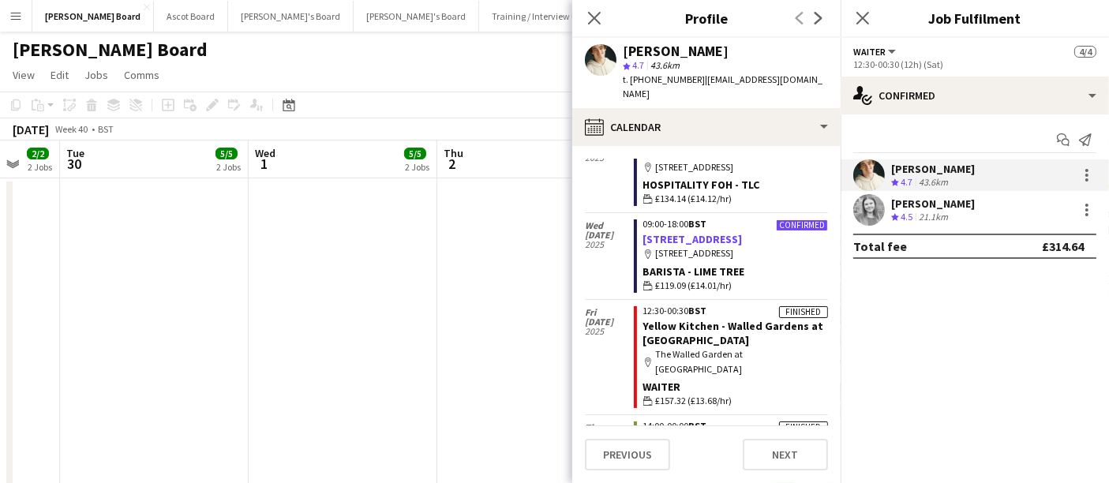
drag, startPoint x: 226, startPoint y: 172, endPoint x: 714, endPoint y: 234, distance: 491.9
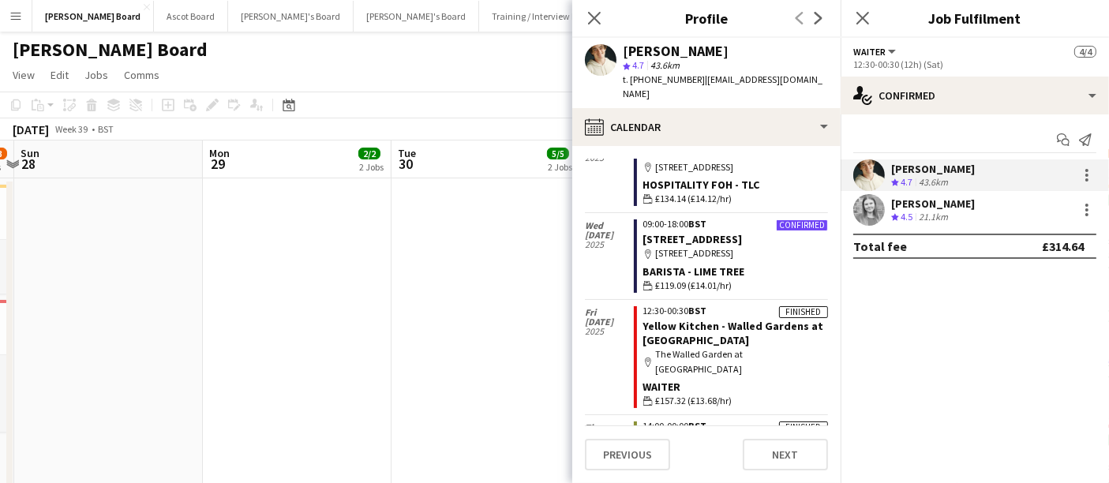
drag, startPoint x: 395, startPoint y: 407, endPoint x: 525, endPoint y: 369, distance: 135.7
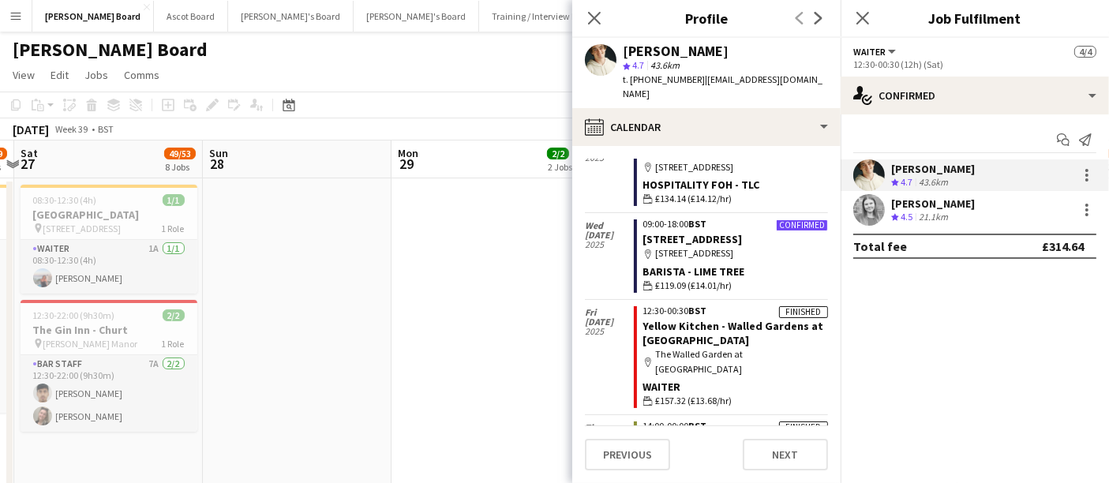
drag, startPoint x: 257, startPoint y: 306, endPoint x: 517, endPoint y: 299, distance: 260.6
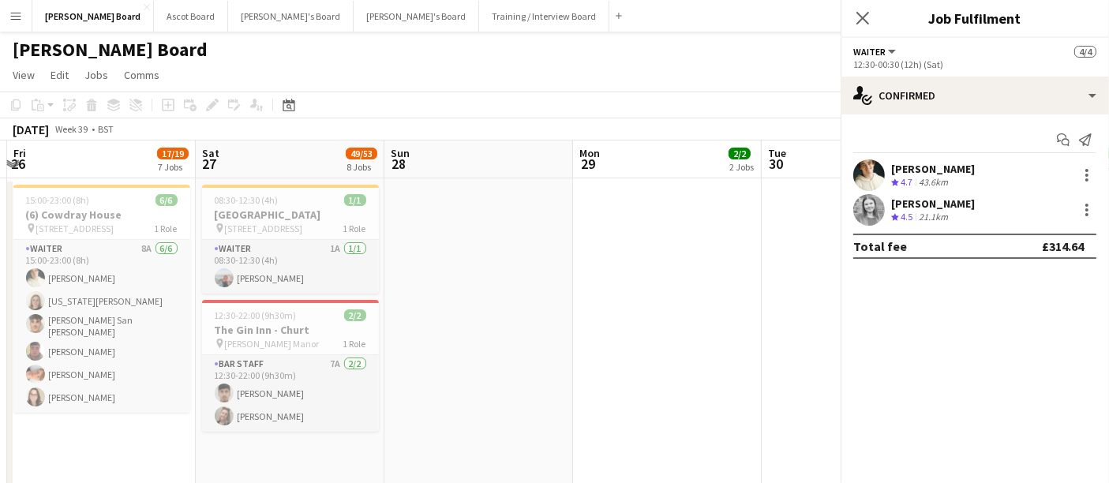
drag, startPoint x: 297, startPoint y: 302, endPoint x: 421, endPoint y: 306, distance: 124.0
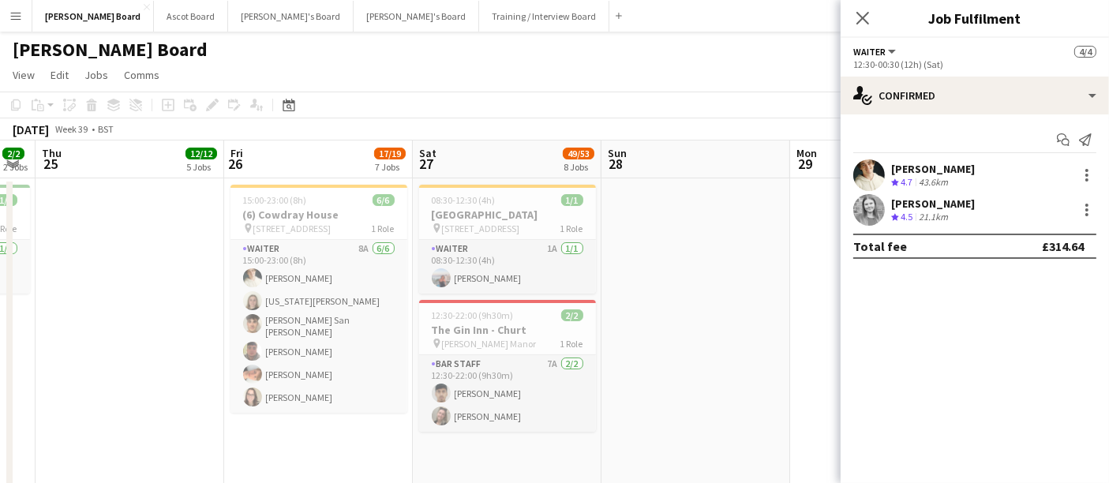
drag, startPoint x: 77, startPoint y: 312, endPoint x: 594, endPoint y: 309, distance: 517.9
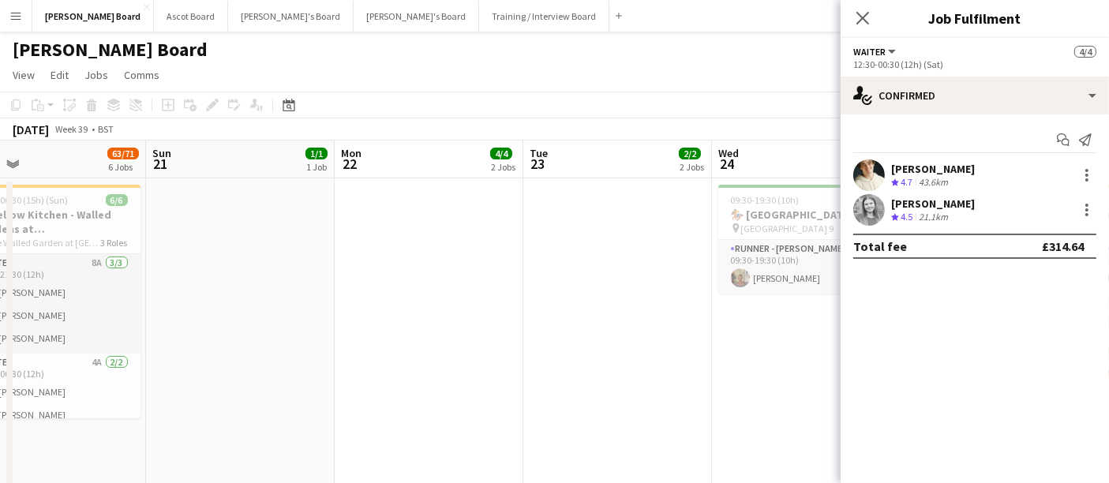
drag, startPoint x: 369, startPoint y: 308, endPoint x: 669, endPoint y: 319, distance: 301.0
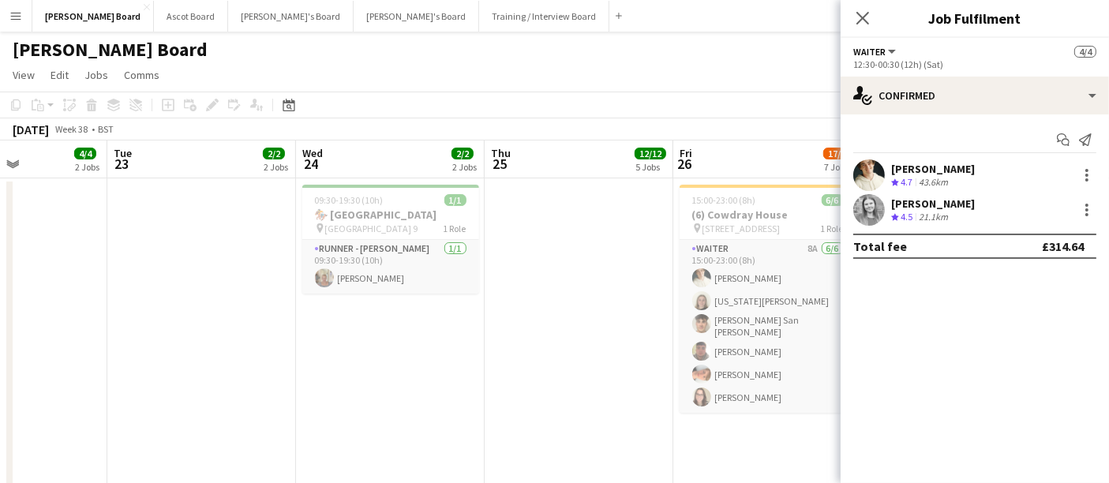
drag, startPoint x: 339, startPoint y: 300, endPoint x: 303, endPoint y: 294, distance: 36.9
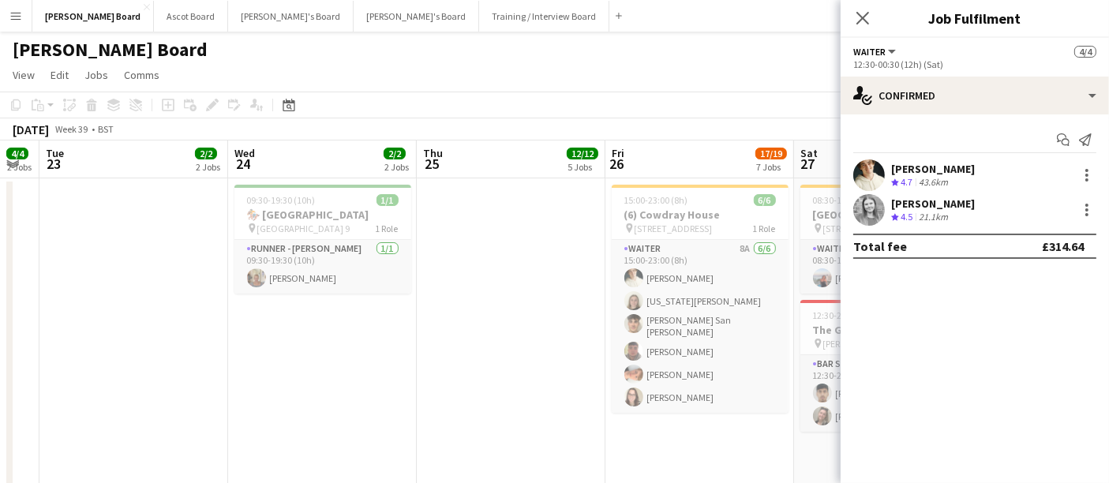
drag, startPoint x: 509, startPoint y: 290, endPoint x: 220, endPoint y: 282, distance: 289.0
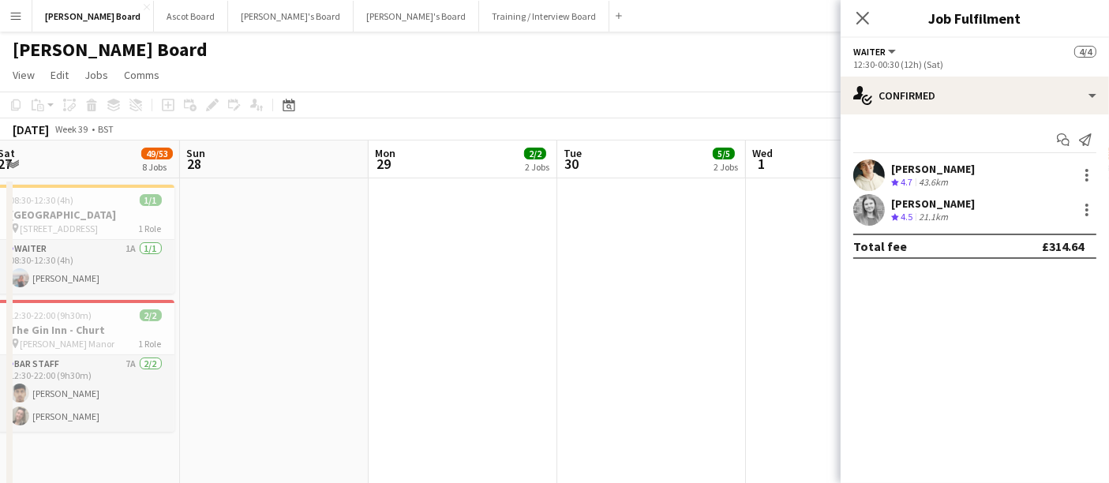
drag, startPoint x: 633, startPoint y: 274, endPoint x: 300, endPoint y: 278, distance: 333.2
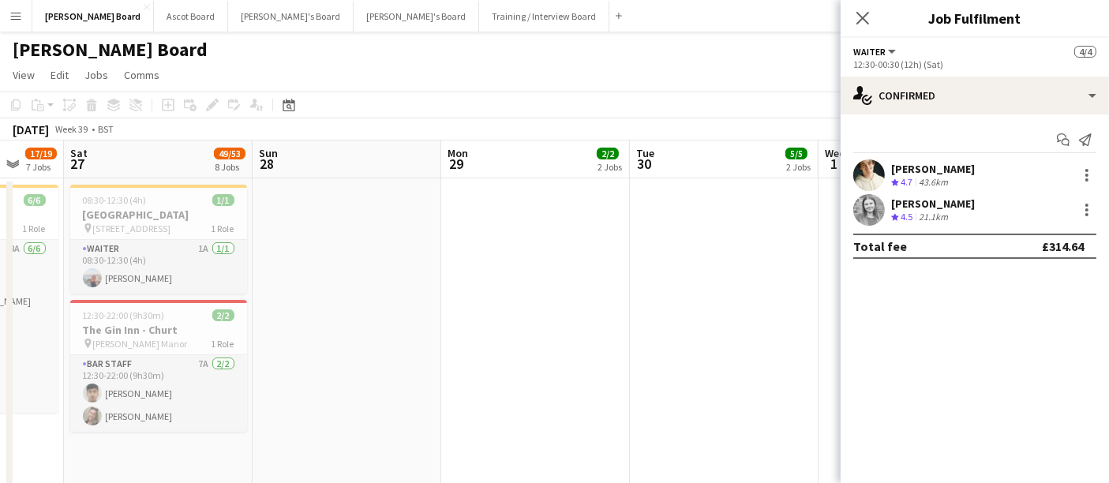
drag, startPoint x: 516, startPoint y: 290, endPoint x: 524, endPoint y: 278, distance: 14.2
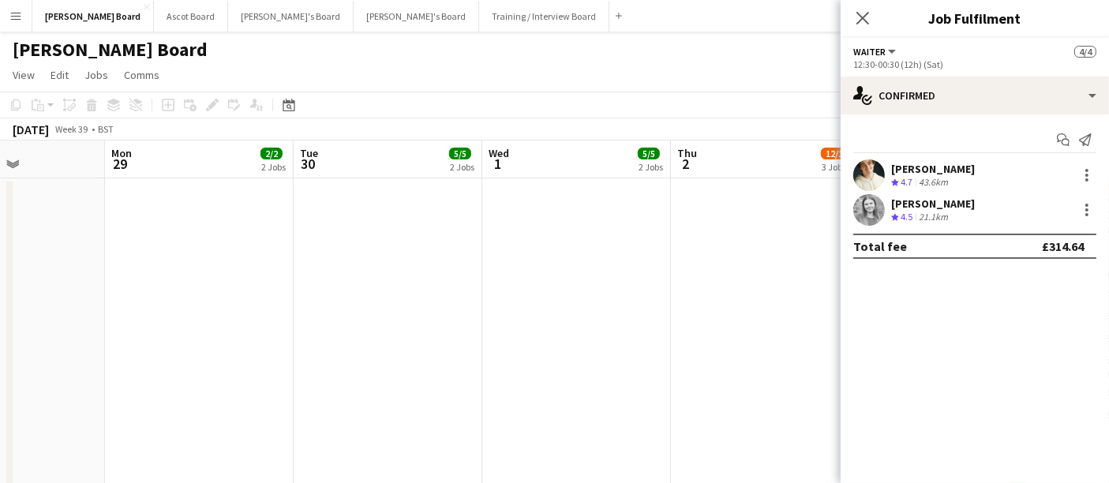
drag, startPoint x: 436, startPoint y: 294, endPoint x: 423, endPoint y: 294, distance: 12.6
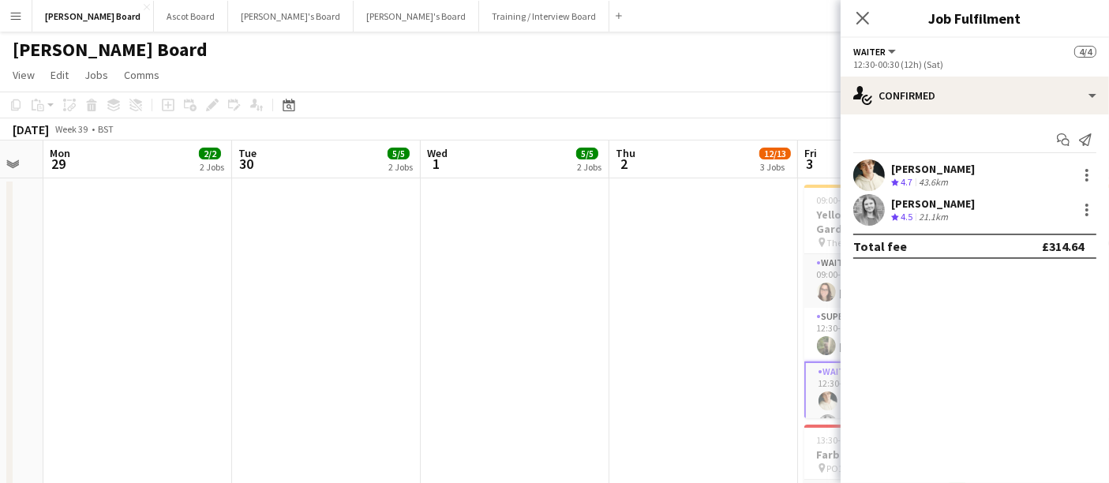
drag, startPoint x: 643, startPoint y: 317, endPoint x: 553, endPoint y: 332, distance: 90.6
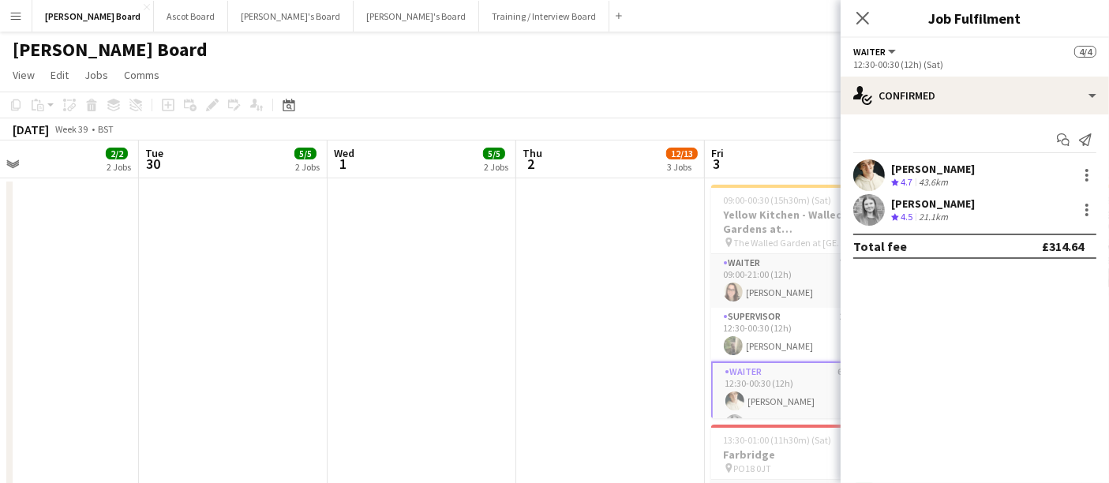
drag, startPoint x: 579, startPoint y: 329, endPoint x: 282, endPoint y: 330, distance: 296.8
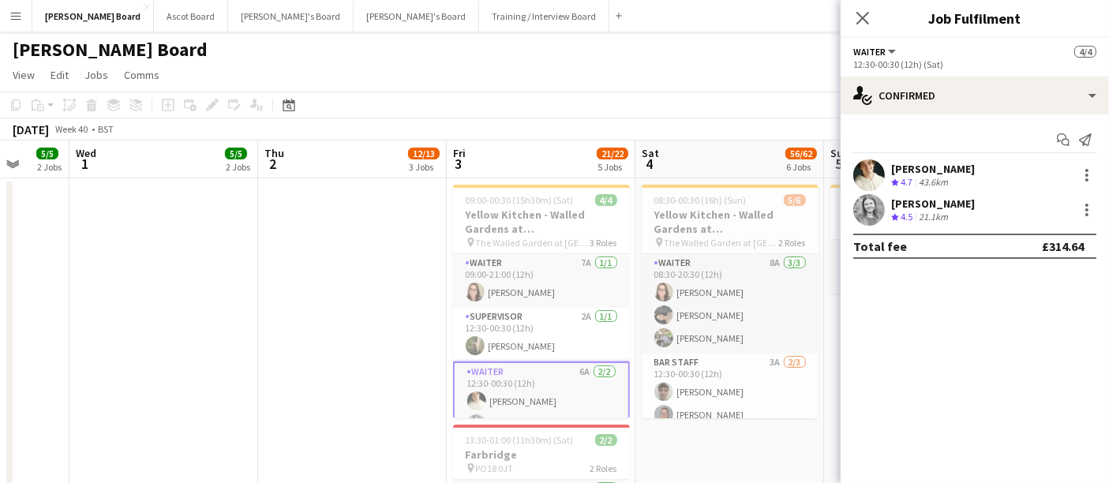
scroll to position [0, 446]
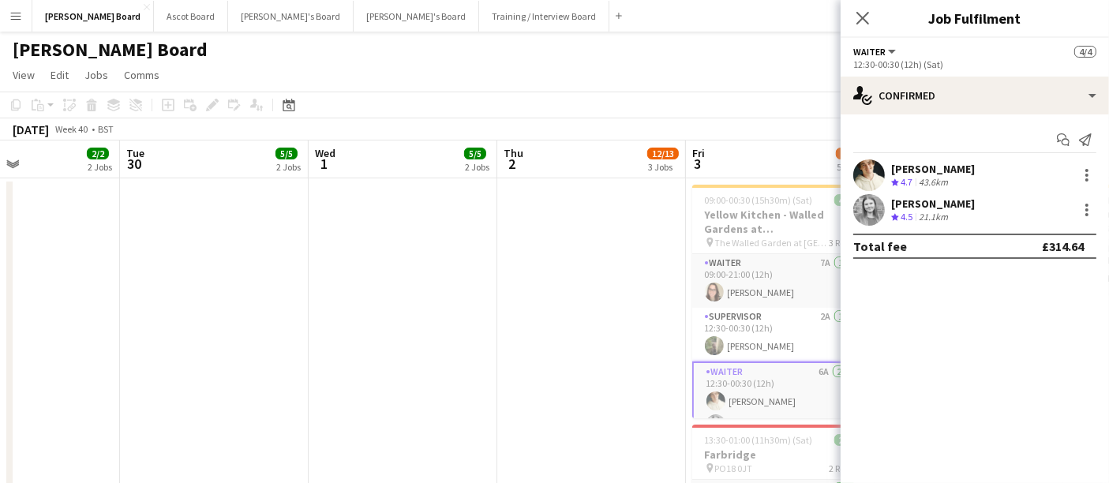
drag, startPoint x: 191, startPoint y: 320, endPoint x: 430, endPoint y: 313, distance: 239.3
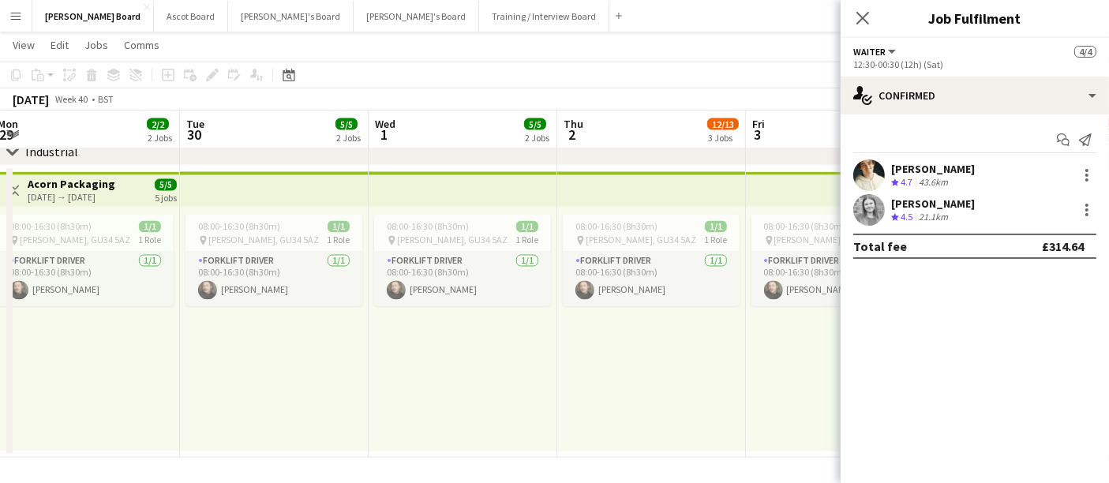
scroll to position [0, 496]
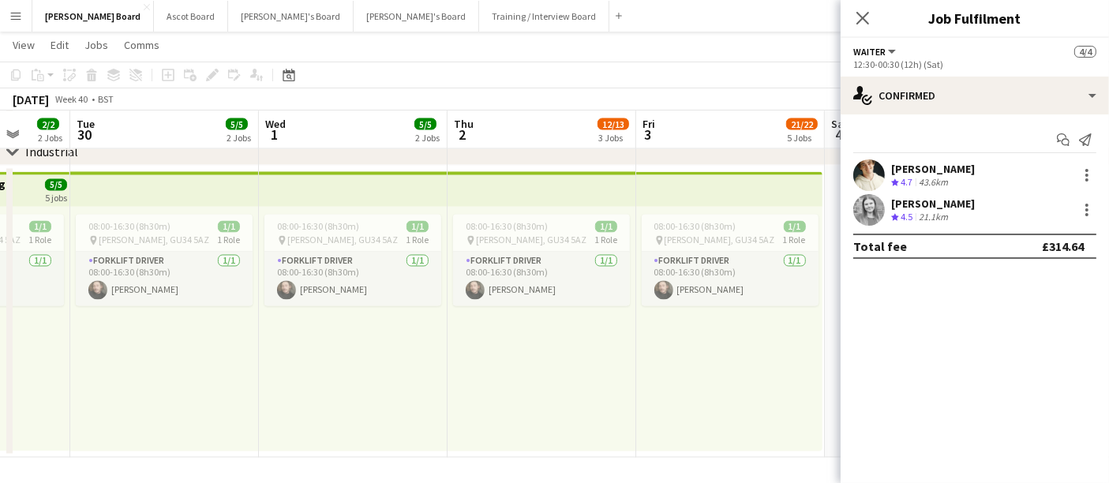
drag, startPoint x: 148, startPoint y: 181, endPoint x: 287, endPoint y: 185, distance: 139.0
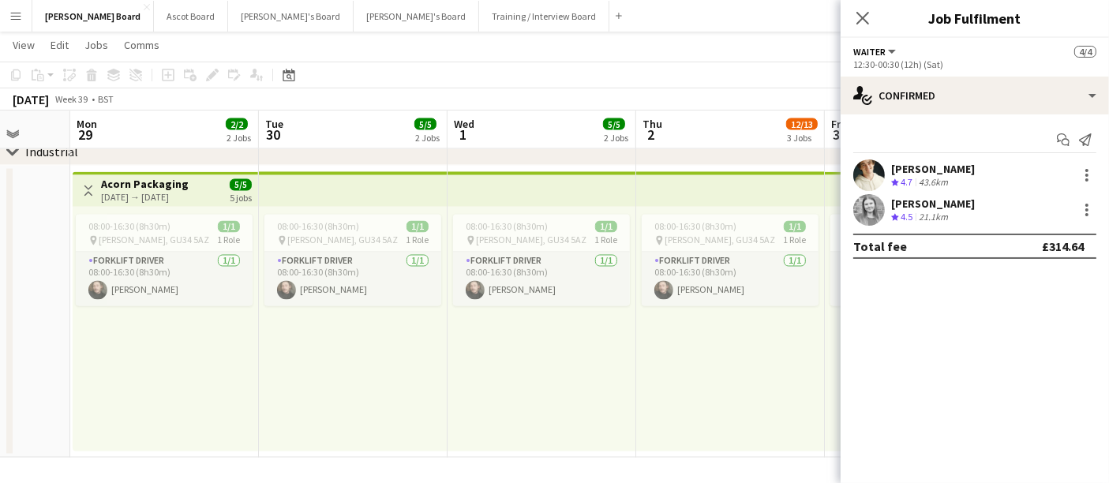
click at [84, 188] on app-icon "Toggle View" at bounding box center [88, 191] width 11 height 11
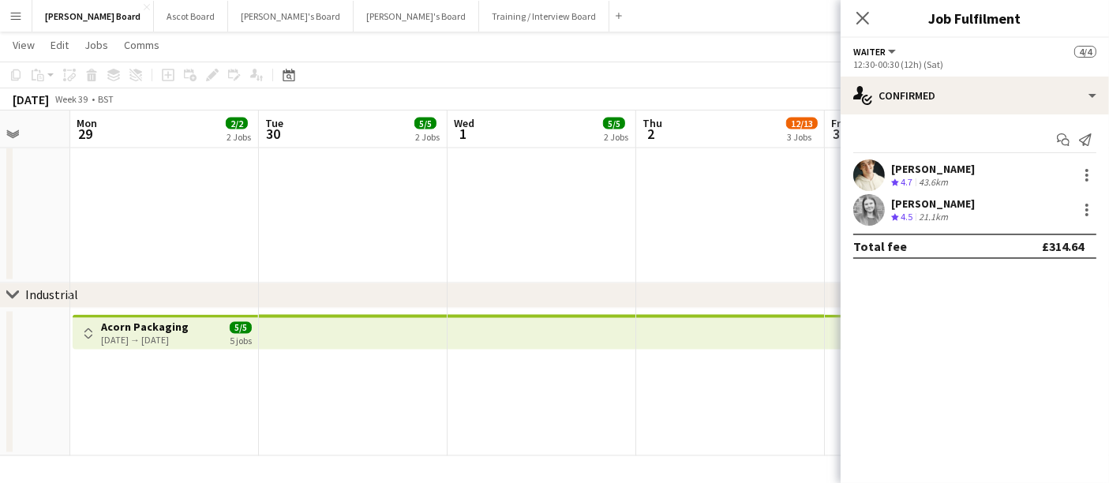
scroll to position [2759, 0]
drag, startPoint x: 451, startPoint y: 317, endPoint x: 169, endPoint y: 297, distance: 282.5
click at [169, 297] on div "chevron-right Industrial" at bounding box center [554, 296] width 1109 height 25
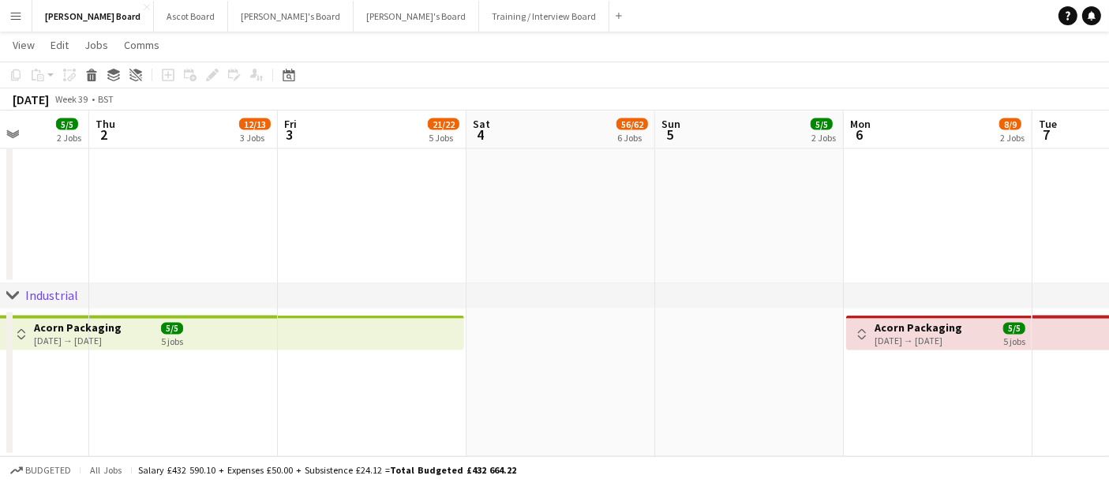
drag, startPoint x: 663, startPoint y: 393, endPoint x: 174, endPoint y: 358, distance: 490.8
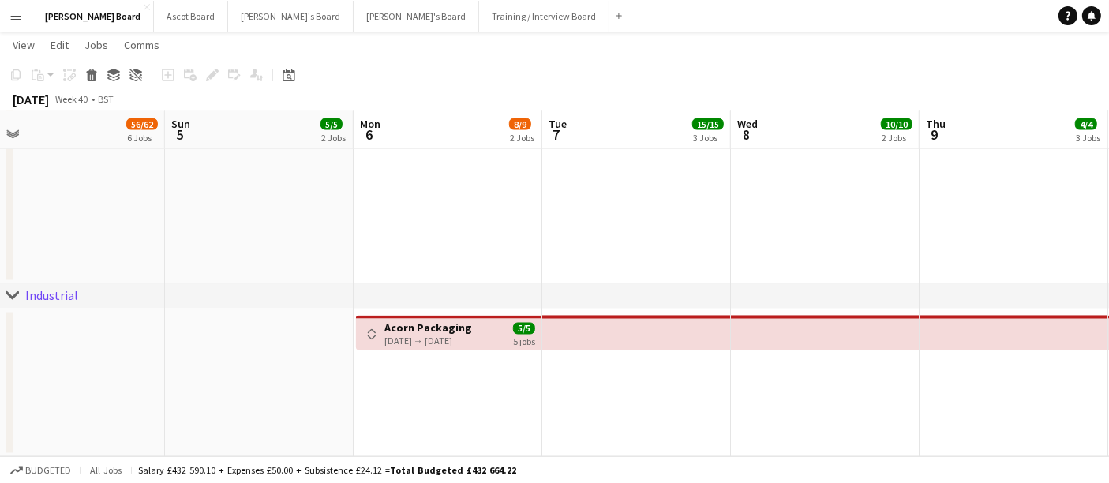
drag, startPoint x: 999, startPoint y: 404, endPoint x: 469, endPoint y: 375, distance: 530.5
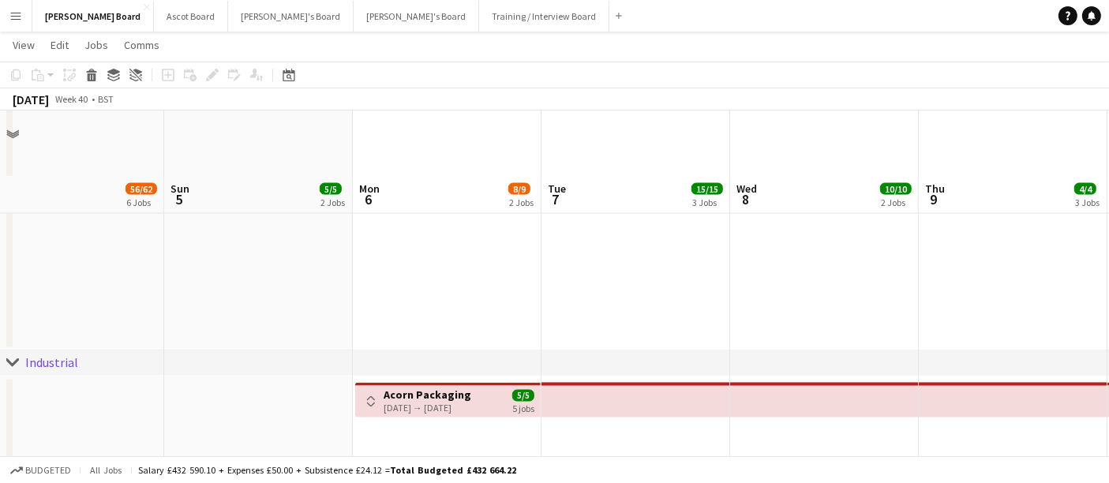
scroll to position [2672, 0]
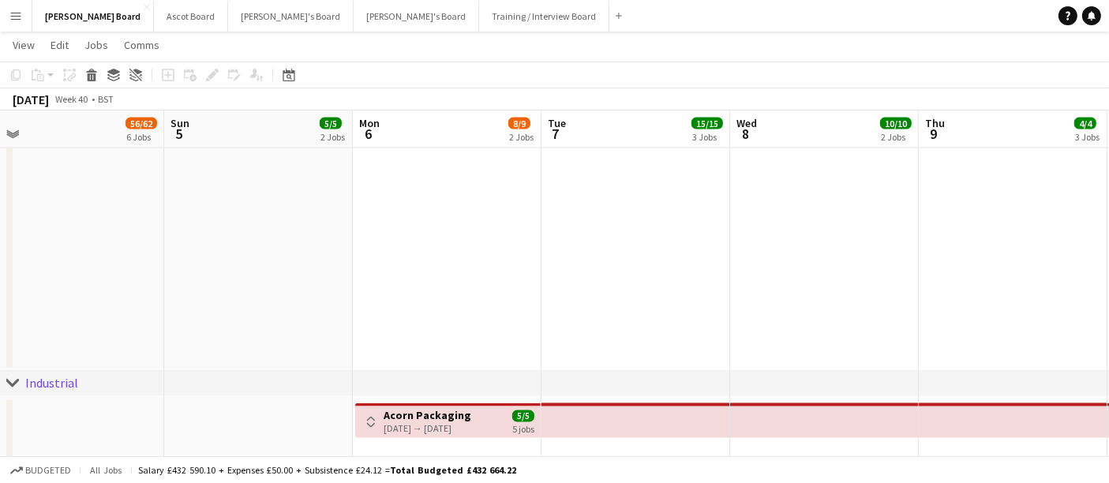
click at [546, 75] on app-toolbar "Copy Paste Paste Ctrl+V Paste with crew Ctrl+Shift+V Paste linked Job [GEOGRAPH…" at bounding box center [554, 75] width 1109 height 27
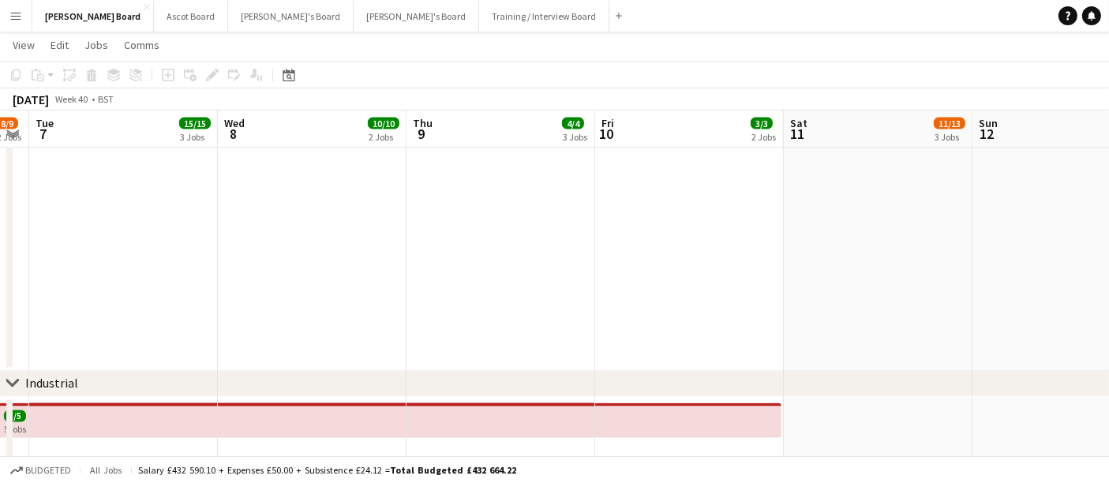
drag, startPoint x: 714, startPoint y: 296, endPoint x: 354, endPoint y: 298, distance: 360.0
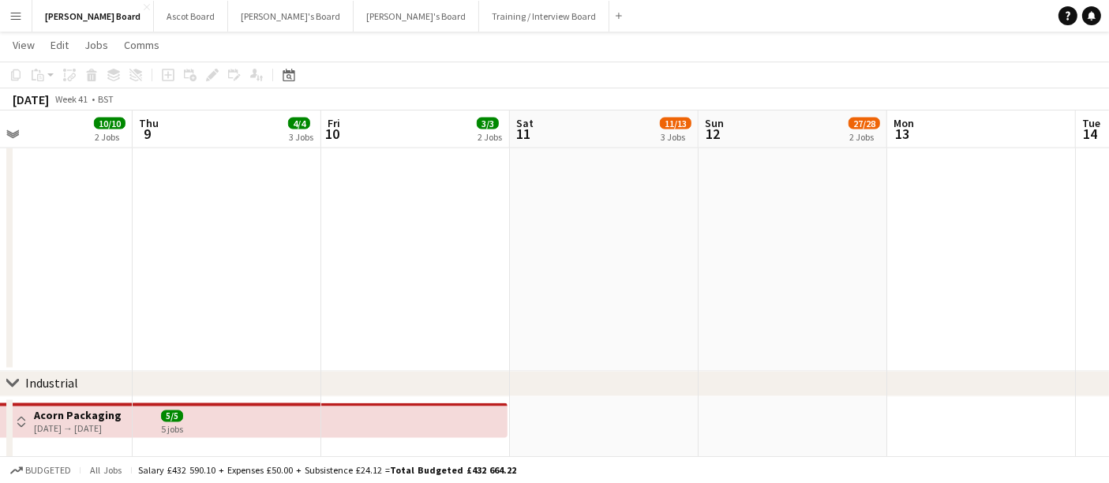
scroll to position [0, 565]
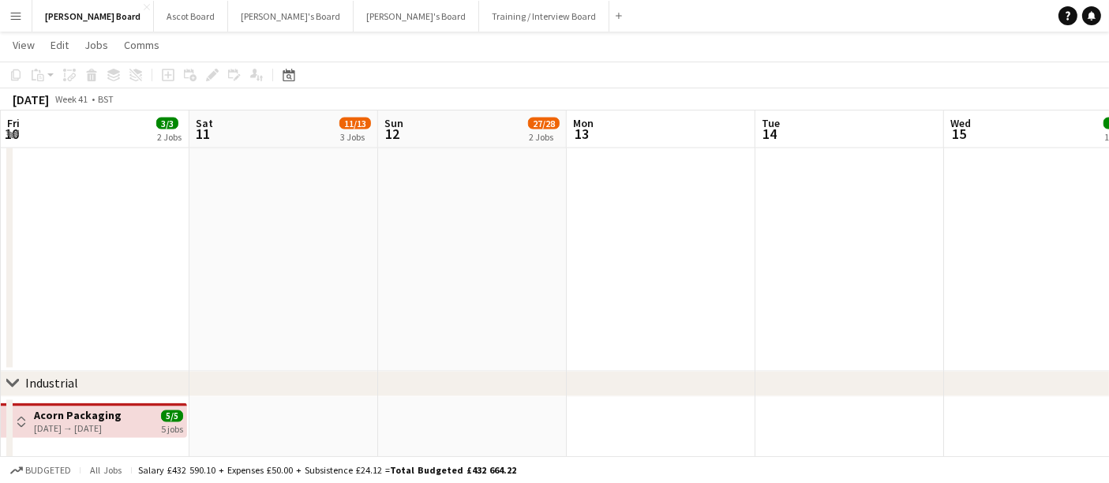
drag, startPoint x: 909, startPoint y: 321, endPoint x: 332, endPoint y: 317, distance: 576.3
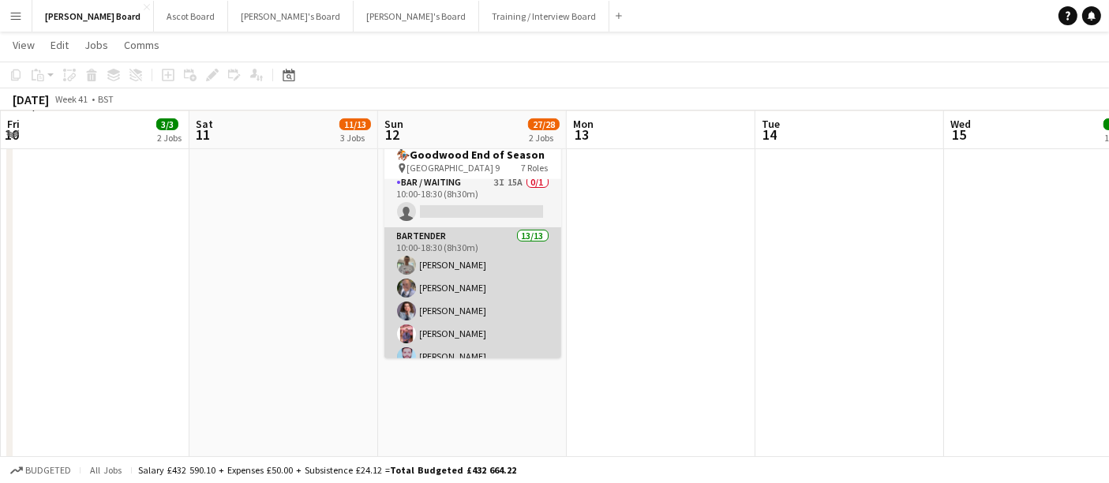
scroll to position [88, 0]
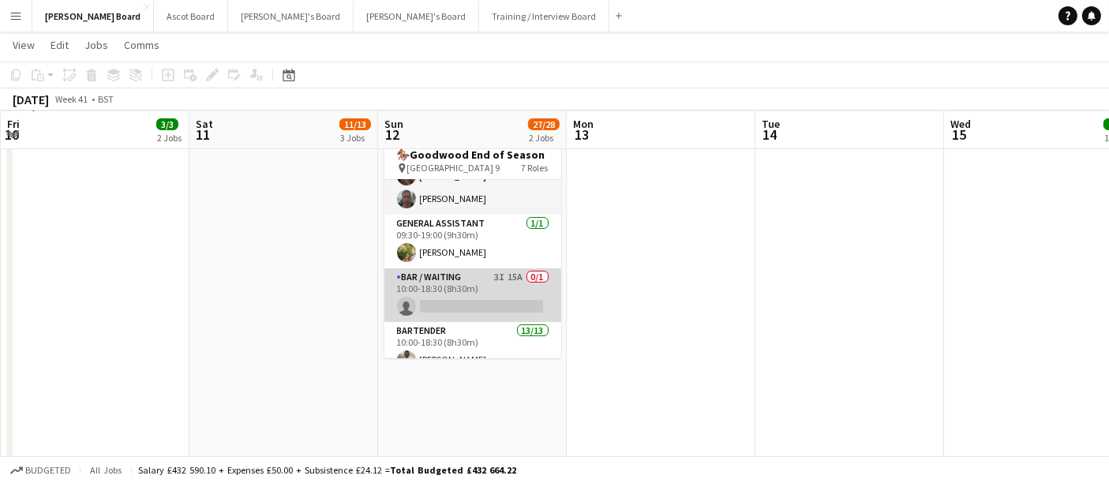
click at [491, 298] on app-card-role "Bar / Waiting 3I 15A 0/1 10:00-18:30 (8h30m) single-neutral-actions" at bounding box center [472, 295] width 177 height 54
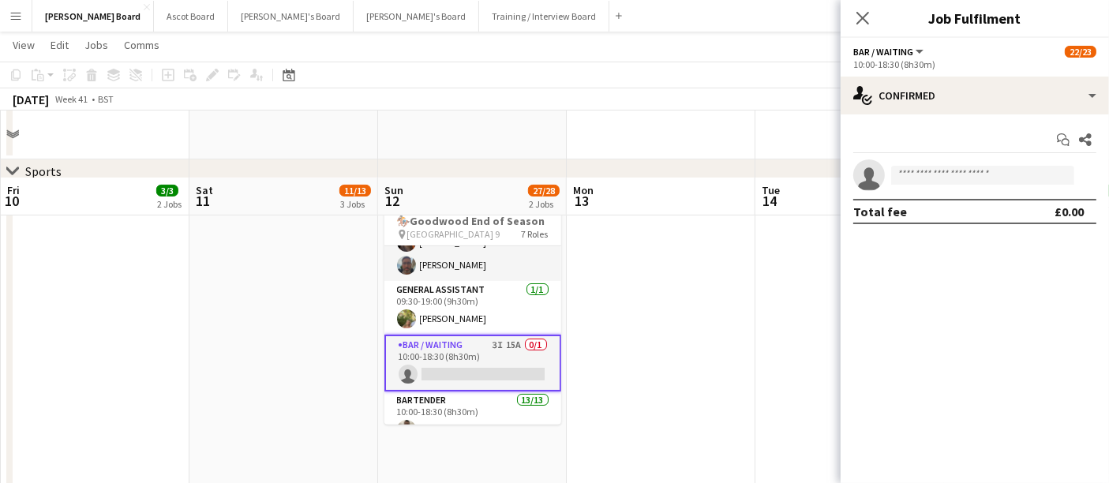
scroll to position [438, 0]
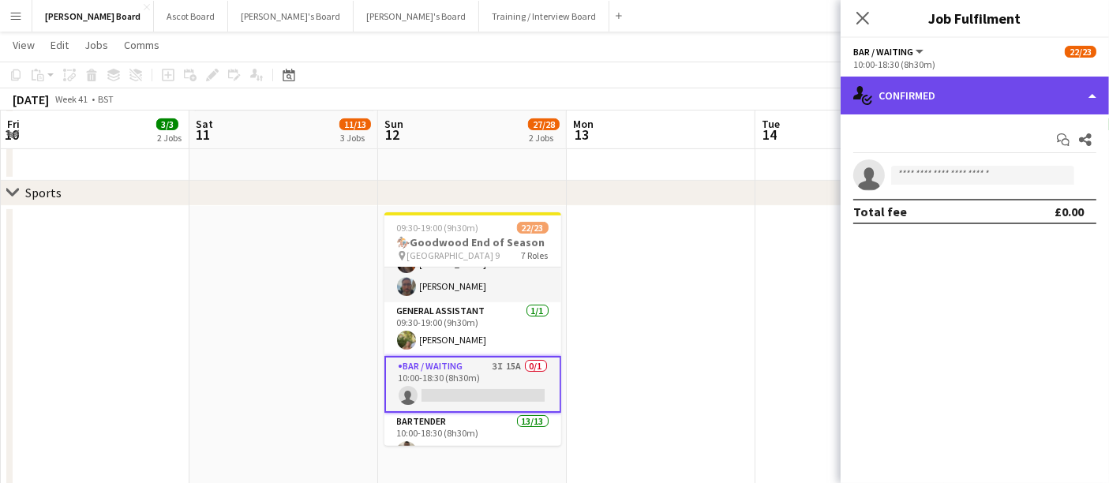
click at [546, 104] on div "single-neutral-actions-check-2 Confirmed" at bounding box center [975, 96] width 268 height 38
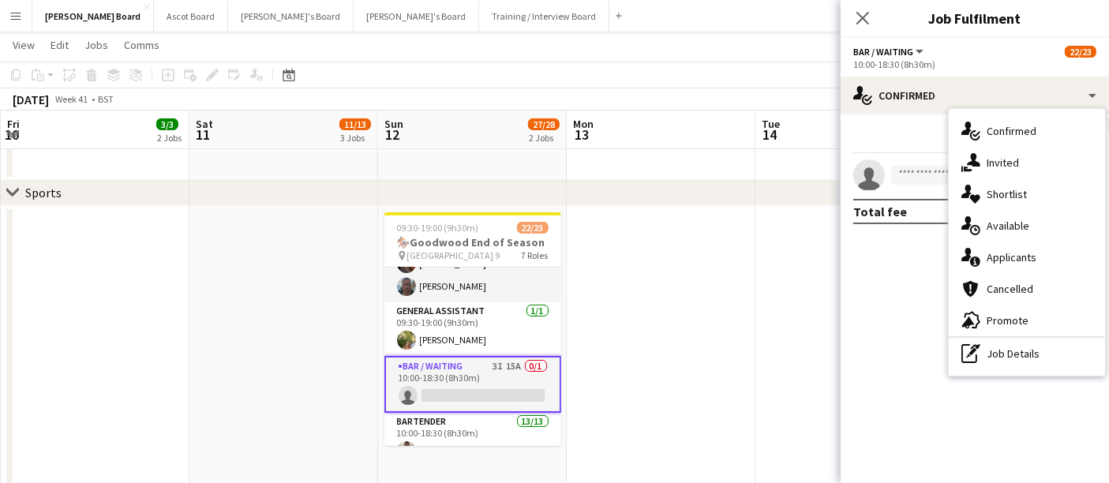
click at [546, 261] on div "single-neutral-actions-information Applicants" at bounding box center [1027, 258] width 156 height 32
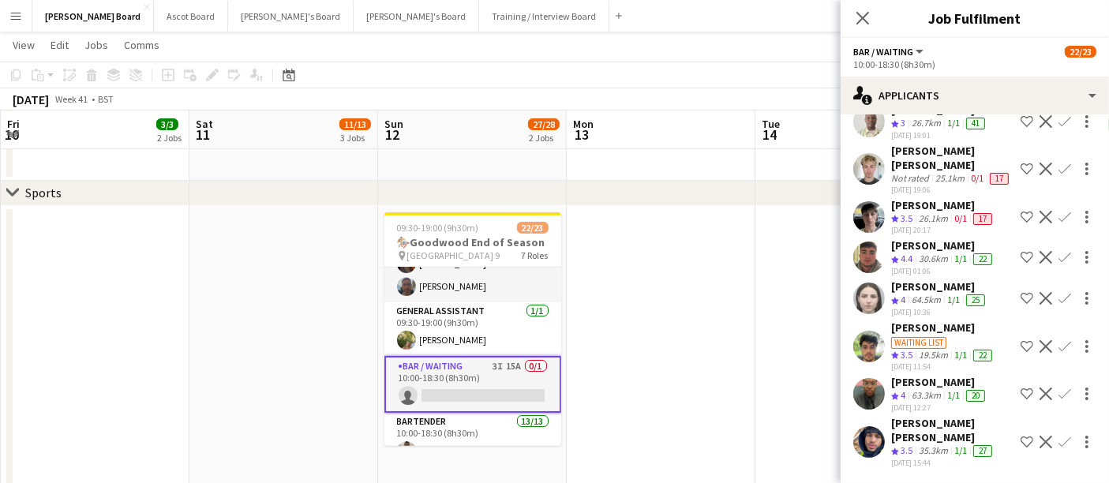
click at [546, 337] on div "Waiting list" at bounding box center [918, 343] width 55 height 12
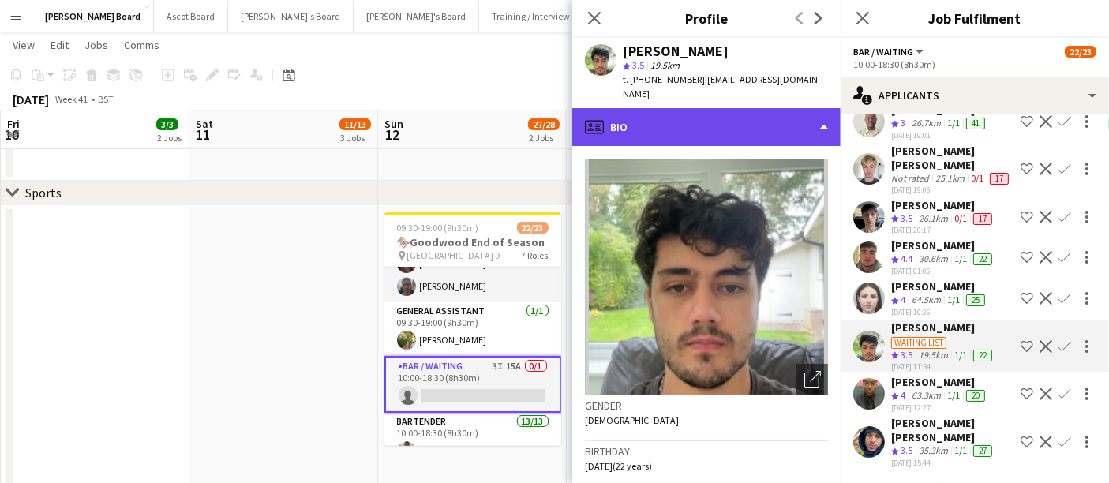
drag, startPoint x: 683, startPoint y: 116, endPoint x: 742, endPoint y: 114, distance: 59.3
click at [546, 116] on div "profile Bio" at bounding box center [706, 127] width 268 height 38
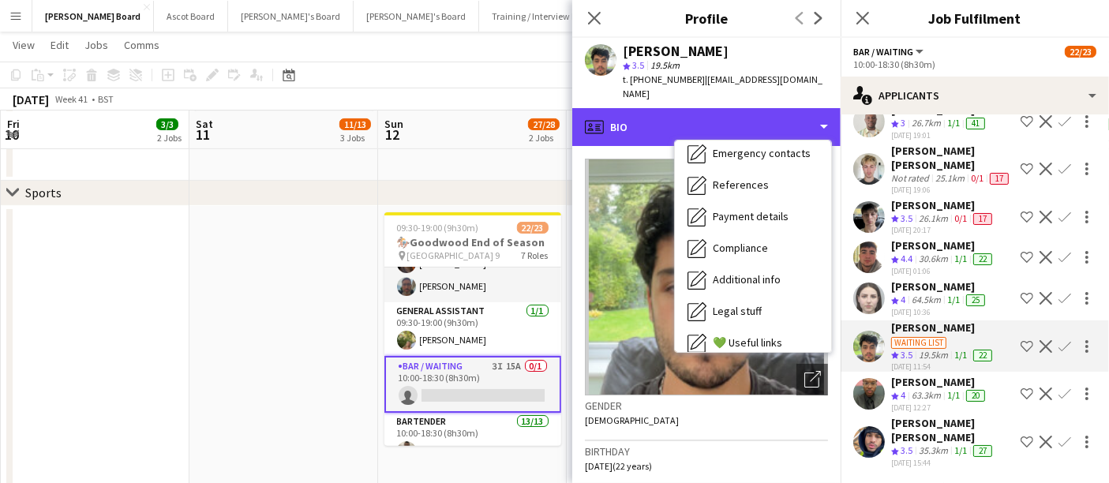
scroll to position [242, 0]
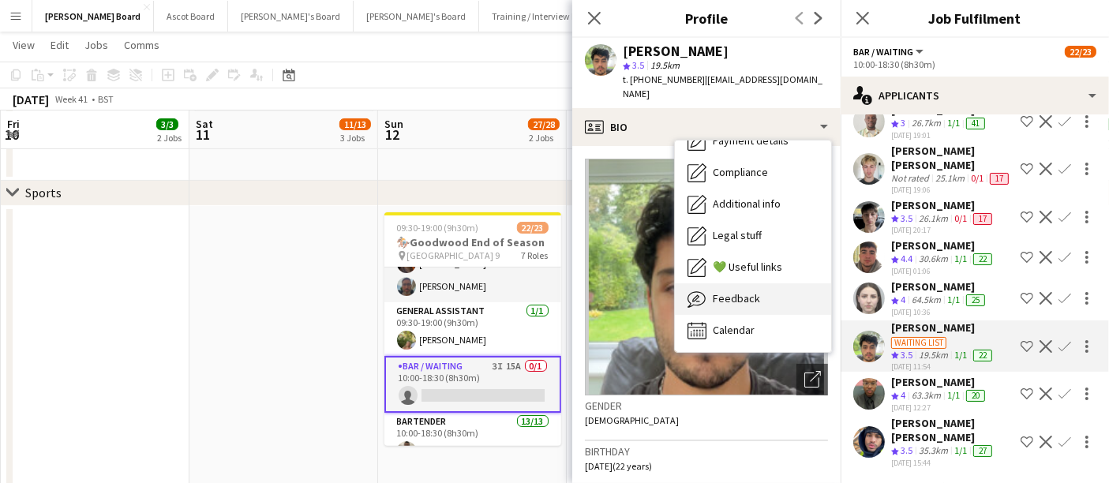
click at [546, 291] on div "Feedback Feedback" at bounding box center [753, 299] width 156 height 32
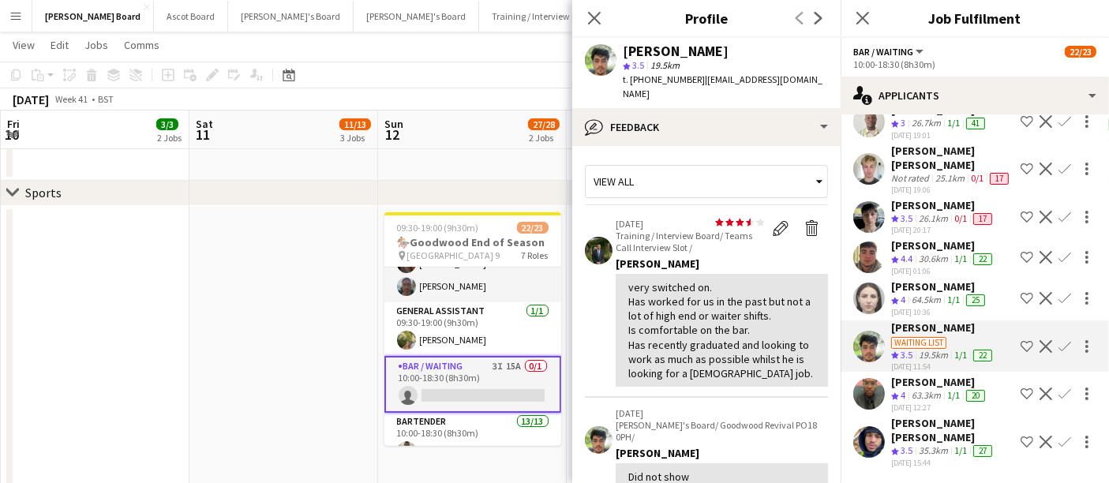
drag, startPoint x: 696, startPoint y: 80, endPoint x: 627, endPoint y: 86, distance: 69.0
click at [546, 86] on div "t. [PHONE_NUMBER] | [EMAIL_ADDRESS][DOMAIN_NAME]" at bounding box center [725, 87] width 205 height 28
copy span ". [PHONE_NUMBER]"
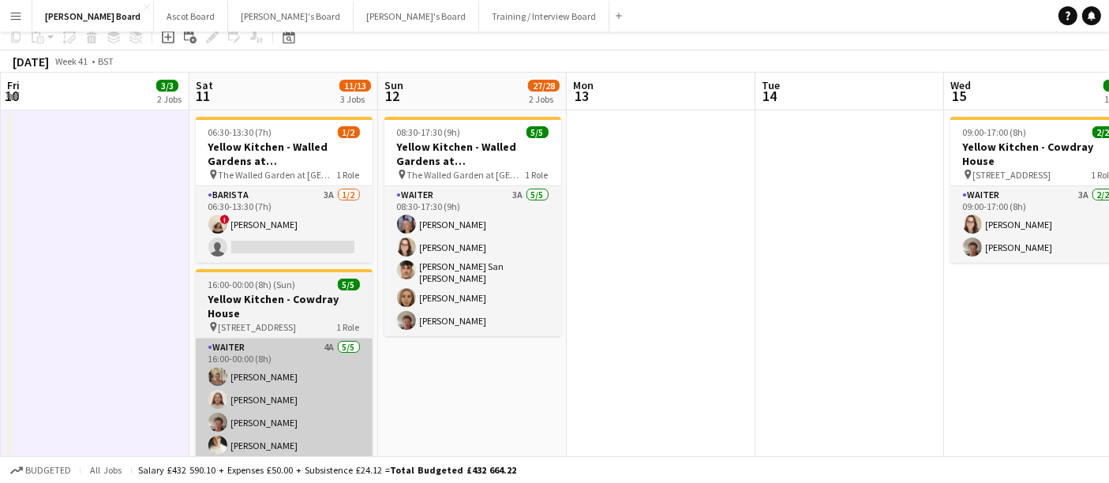
scroll to position [0, 0]
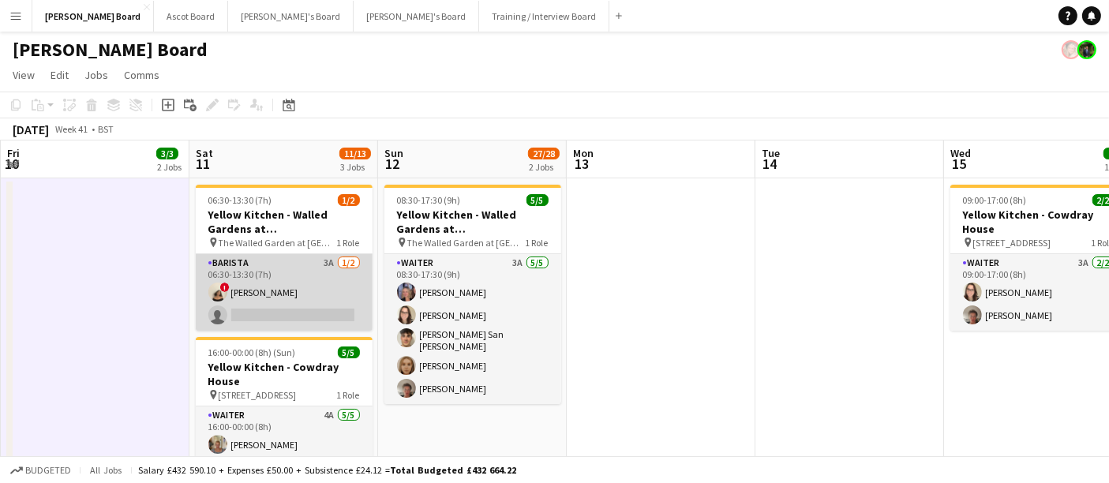
click at [339, 278] on app-card-role "Barista 3A [DATE] 06:30-13:30 (7h) ! [PERSON_NAME] single-neutral-actions" at bounding box center [284, 292] width 177 height 77
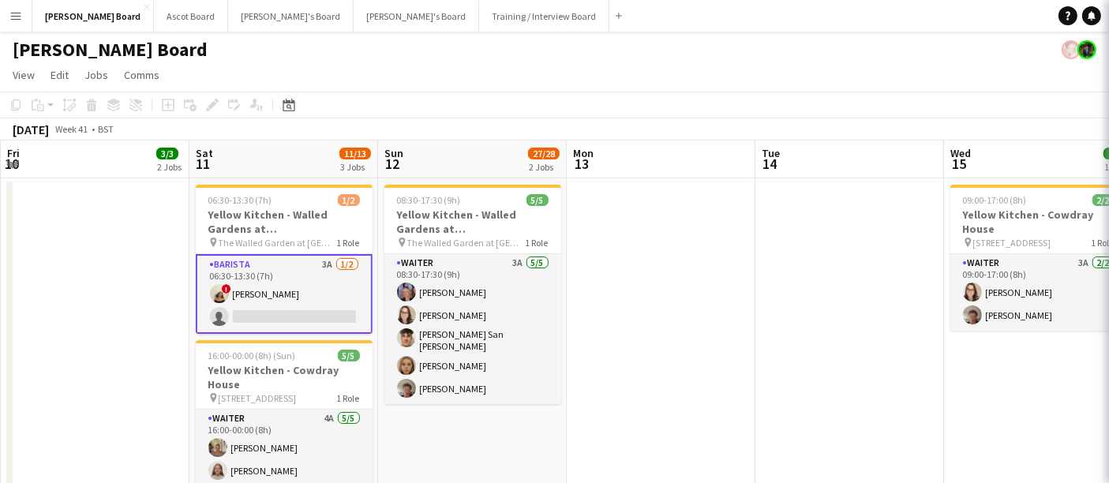
scroll to position [0, 566]
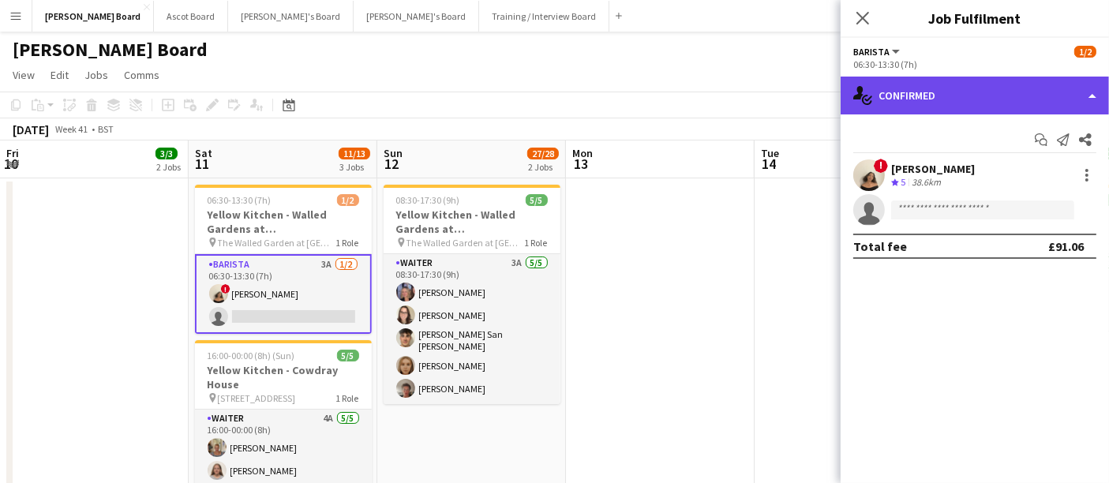
click at [546, 94] on div "single-neutral-actions-check-2 Confirmed" at bounding box center [975, 96] width 268 height 38
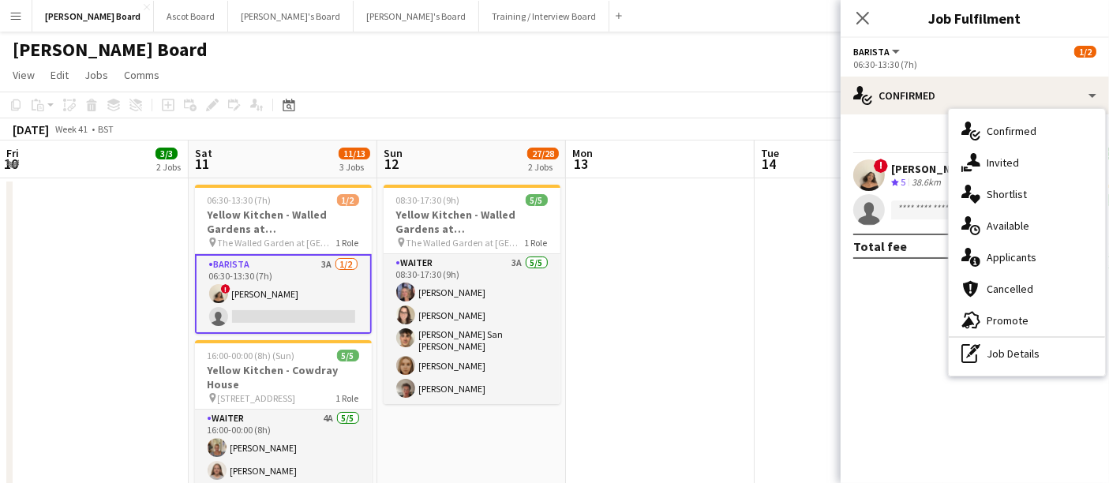
click at [546, 354] on div "pen-write Job Details" at bounding box center [1027, 354] width 156 height 32
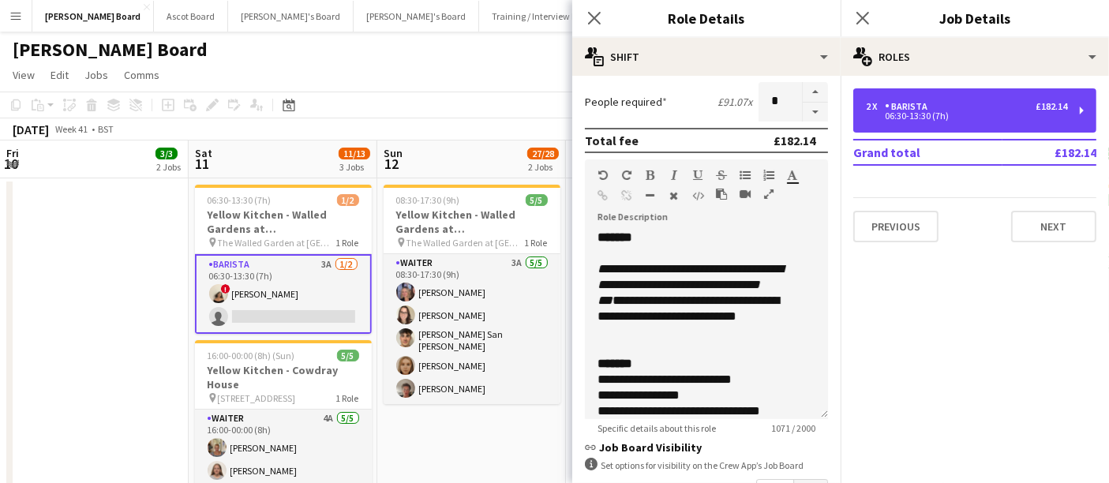
scroll to position [351, 0]
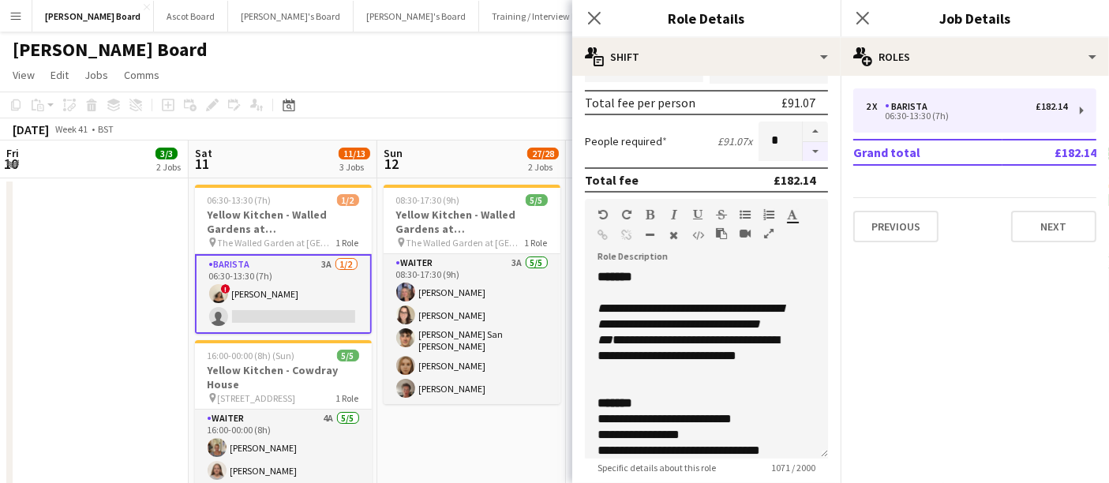
click at [546, 142] on button "button" at bounding box center [815, 152] width 25 height 20
type input "*"
click at [486, 97] on app-toolbar "Copy Paste Paste Ctrl+V Paste with crew Ctrl+Shift+V Paste linked Job [GEOGRAPH…" at bounding box center [554, 105] width 1109 height 27
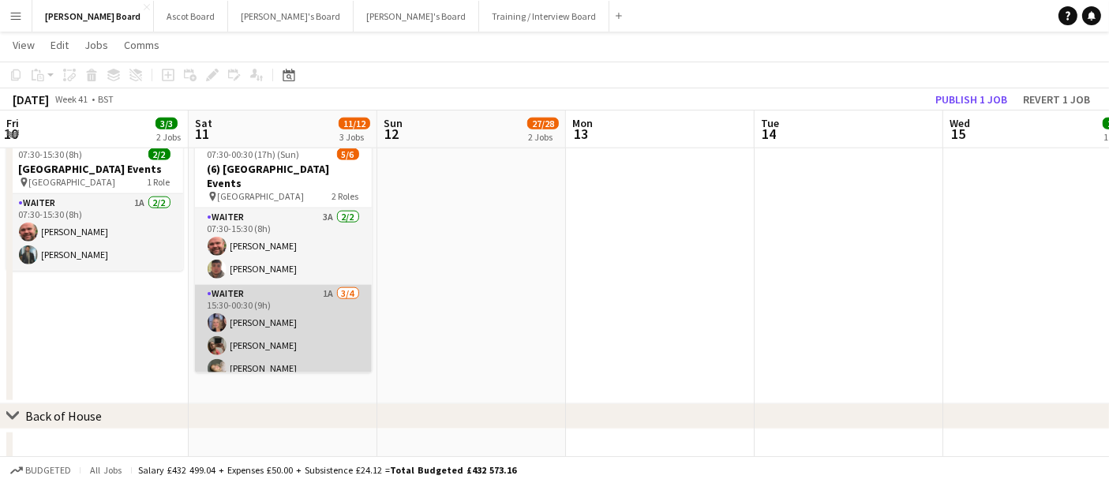
scroll to position [20, 0]
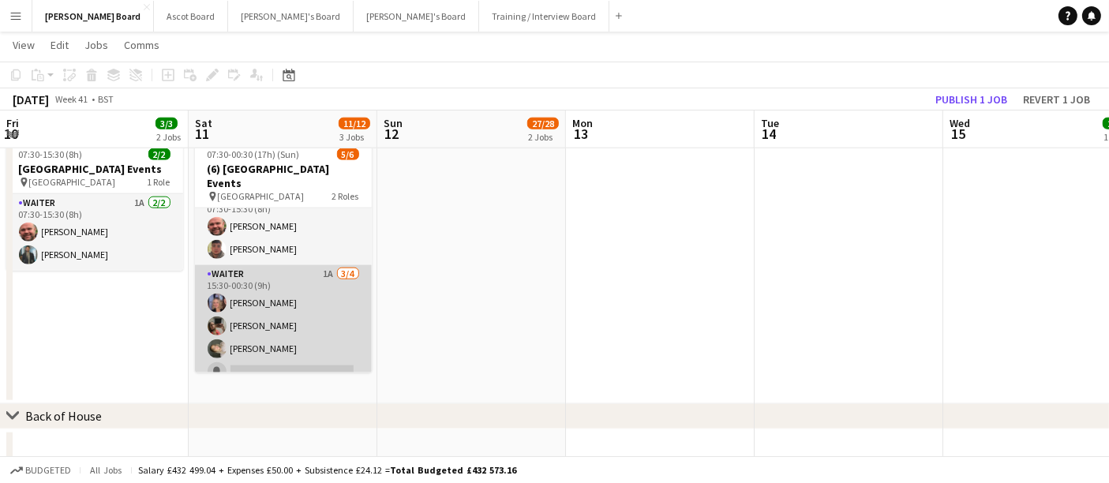
click at [319, 298] on app-card-role "Waiter 1A [DATE] 15:30-00:30 (9h) [PERSON_NAME] [PERSON_NAME] [PERSON_NAME] sin…" at bounding box center [283, 326] width 177 height 122
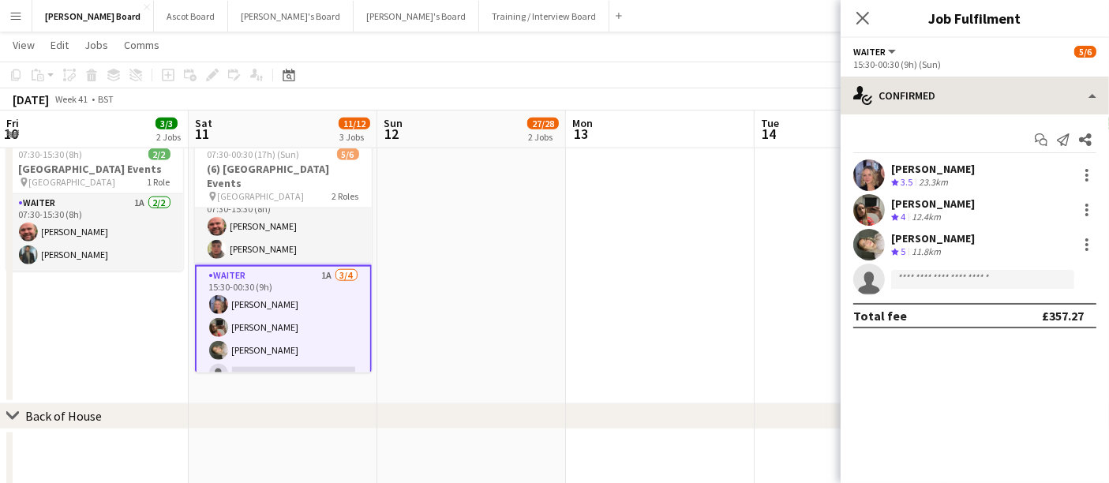
drag, startPoint x: 940, startPoint y: 64, endPoint x: 1012, endPoint y: 103, distance: 81.6
click at [546, 64] on div "15:30-00:30 (9h) (Sun)" at bounding box center [974, 64] width 243 height 12
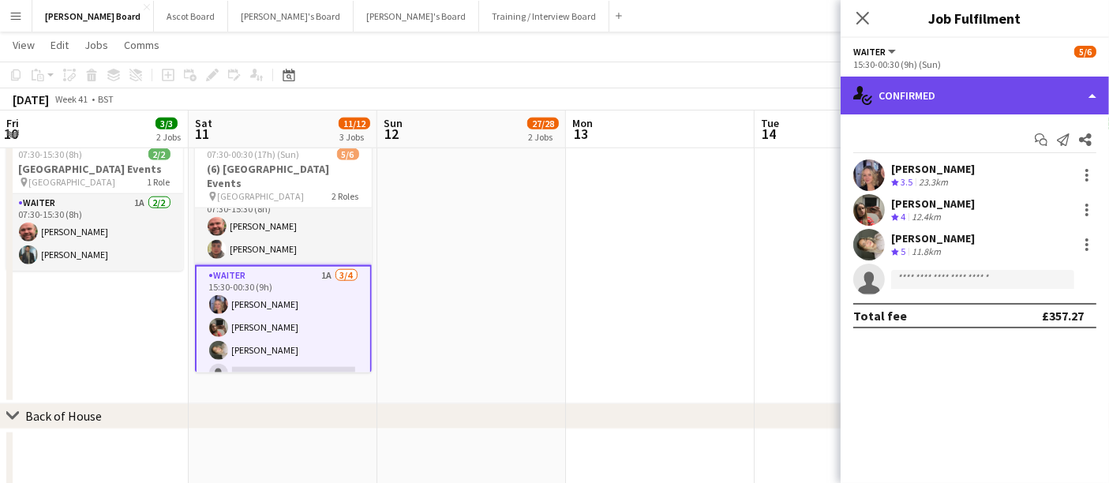
click at [546, 103] on div "single-neutral-actions-check-2 Confirmed" at bounding box center [975, 96] width 268 height 38
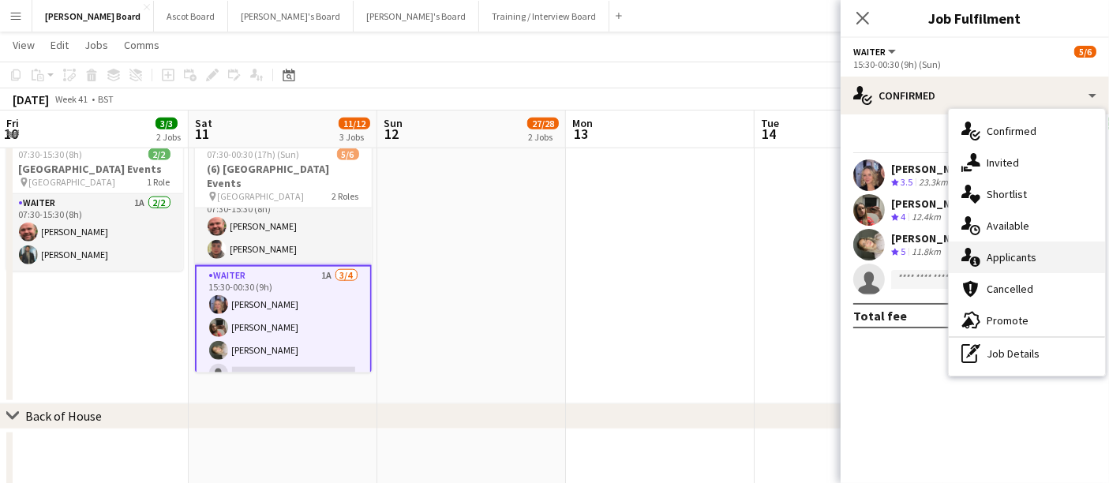
click at [546, 254] on div "single-neutral-actions-information Applicants" at bounding box center [1027, 258] width 156 height 32
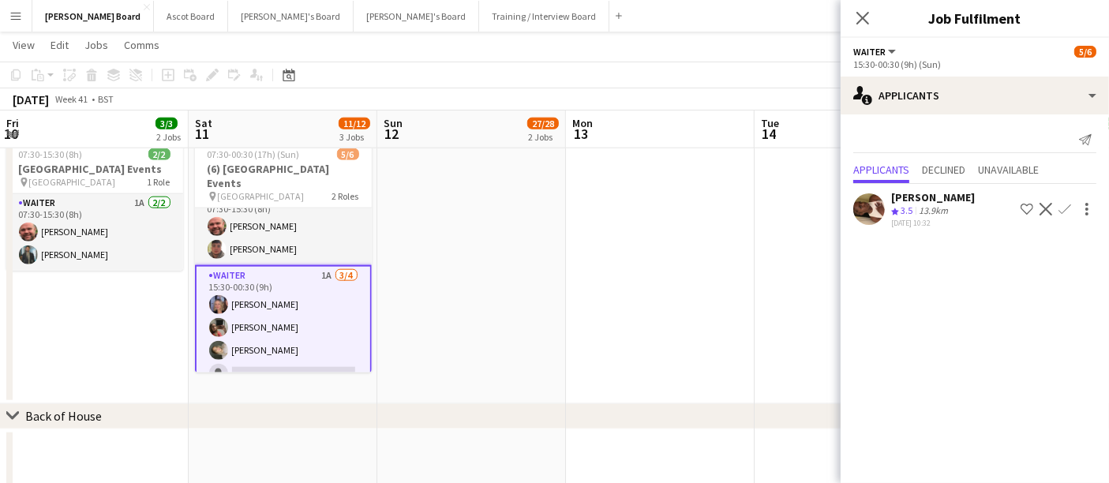
click at [546, 201] on div "[PERSON_NAME]" at bounding box center [933, 197] width 84 height 14
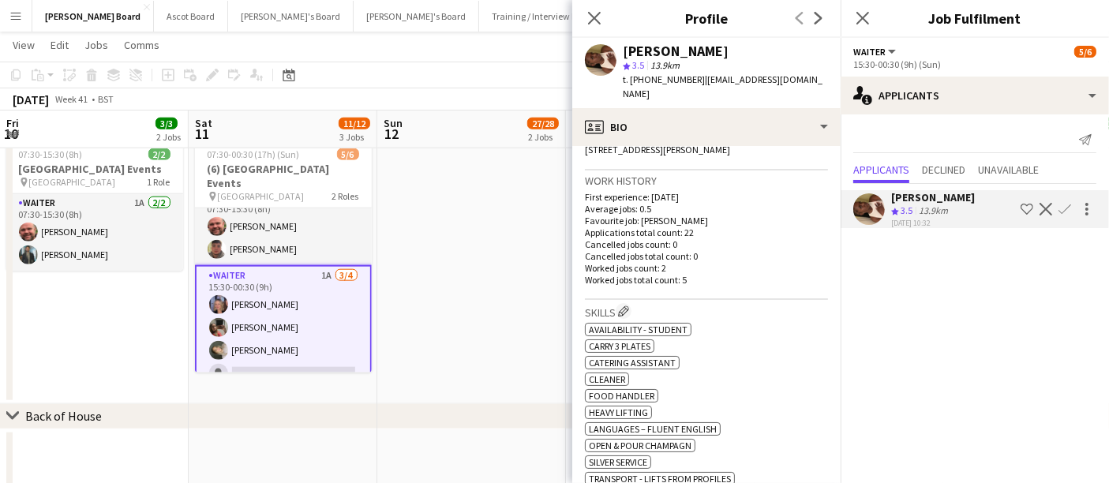
scroll to position [526, 0]
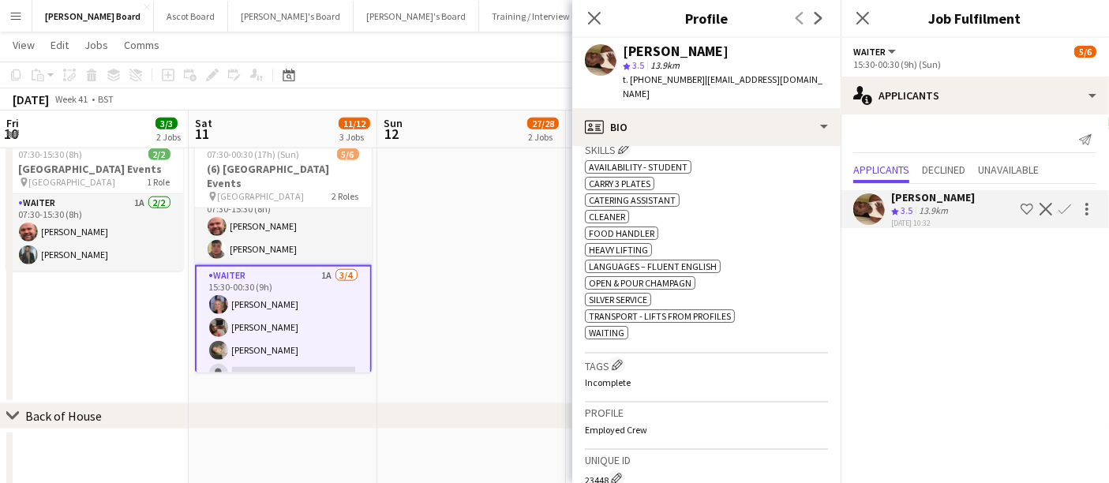
click at [476, 278] on app-date-cell at bounding box center [471, 269] width 189 height 272
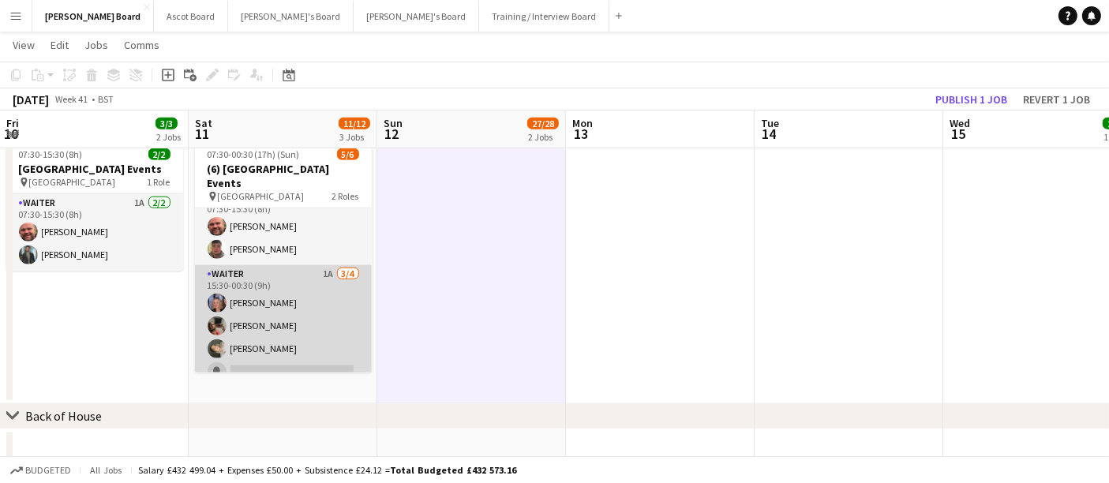
click at [313, 280] on app-card-role "Waiter 1A [DATE] 15:30-00:30 (9h) [PERSON_NAME] [PERSON_NAME] [PERSON_NAME] sin…" at bounding box center [283, 326] width 177 height 122
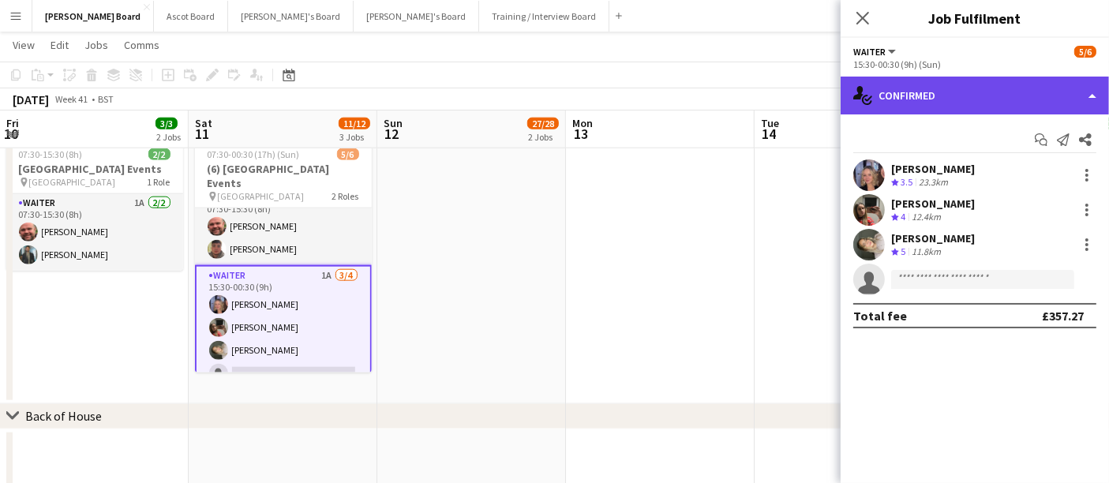
click at [546, 98] on div "single-neutral-actions-check-2 Confirmed" at bounding box center [975, 96] width 268 height 38
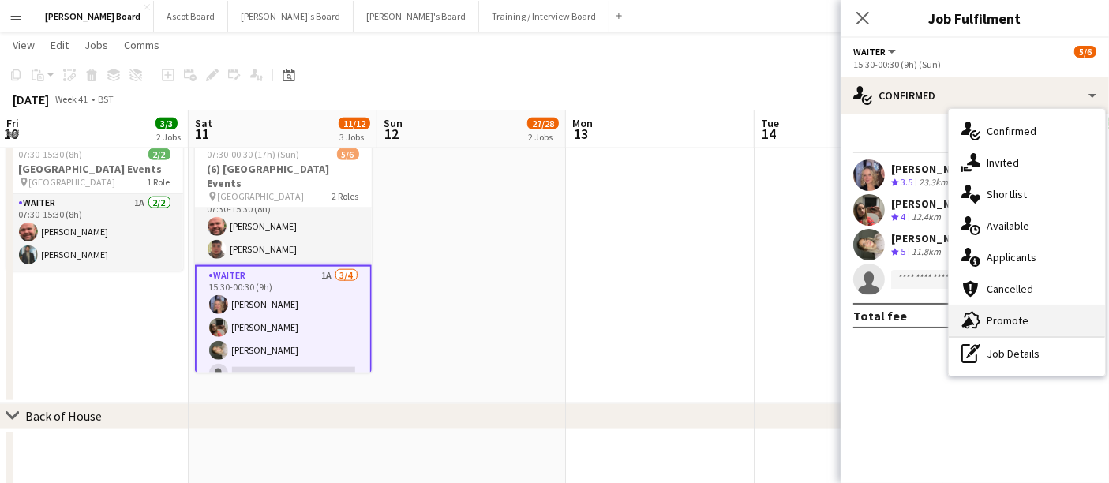
click at [546, 327] on span "Promote" at bounding box center [1008, 320] width 42 height 14
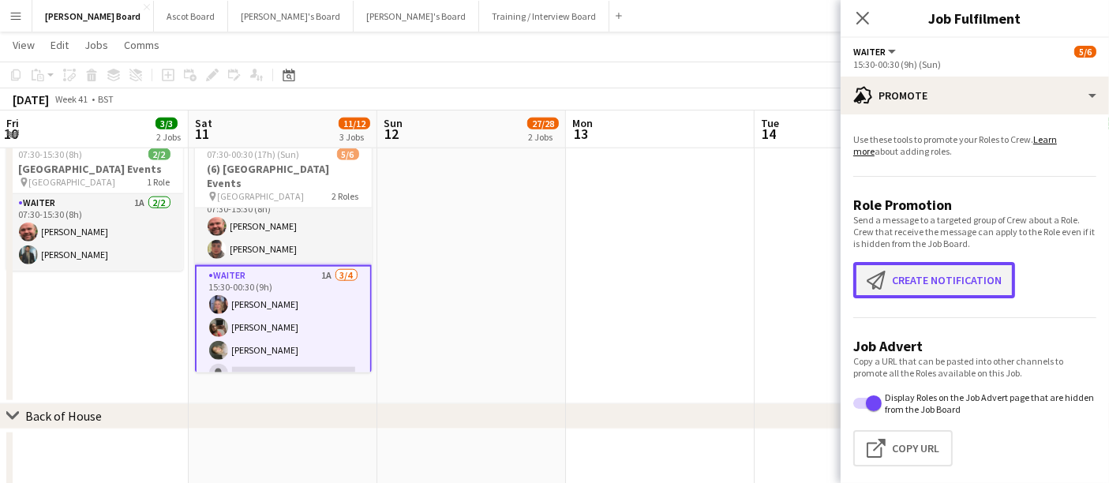
click at [546, 284] on button "Create notification Create notification" at bounding box center [934, 280] width 162 height 36
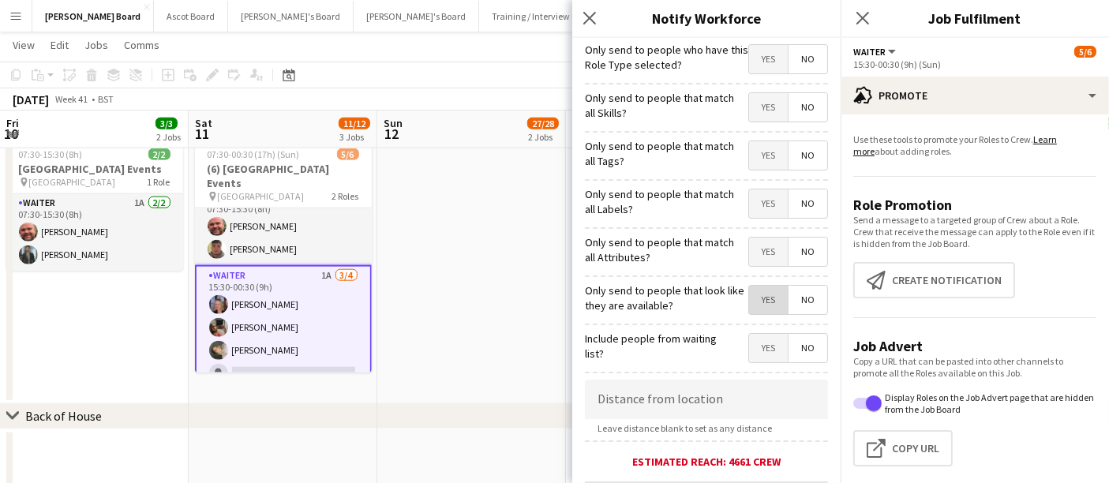
click at [546, 298] on span "Yes" at bounding box center [768, 300] width 39 height 28
click at [471, 275] on app-date-cell at bounding box center [471, 269] width 189 height 272
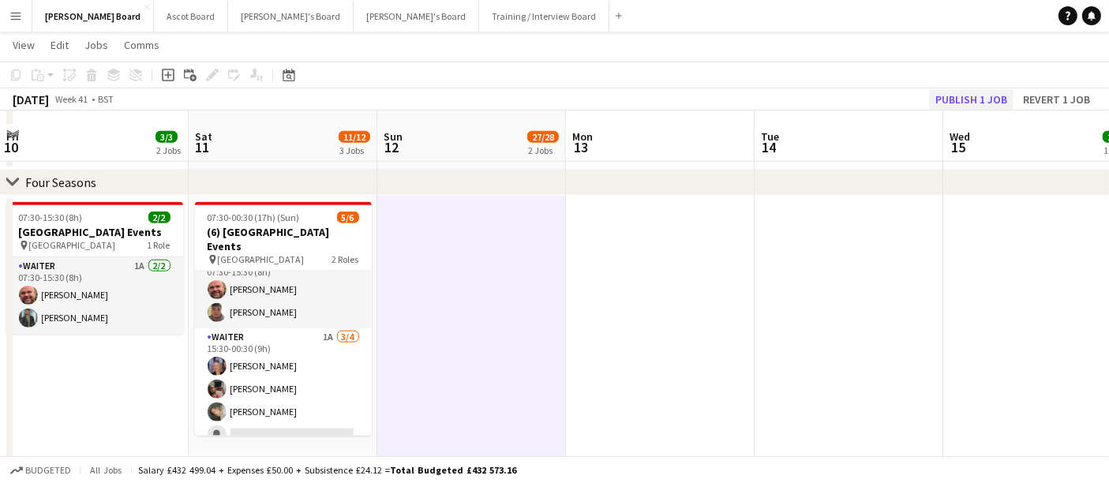
scroll to position [1667, 0]
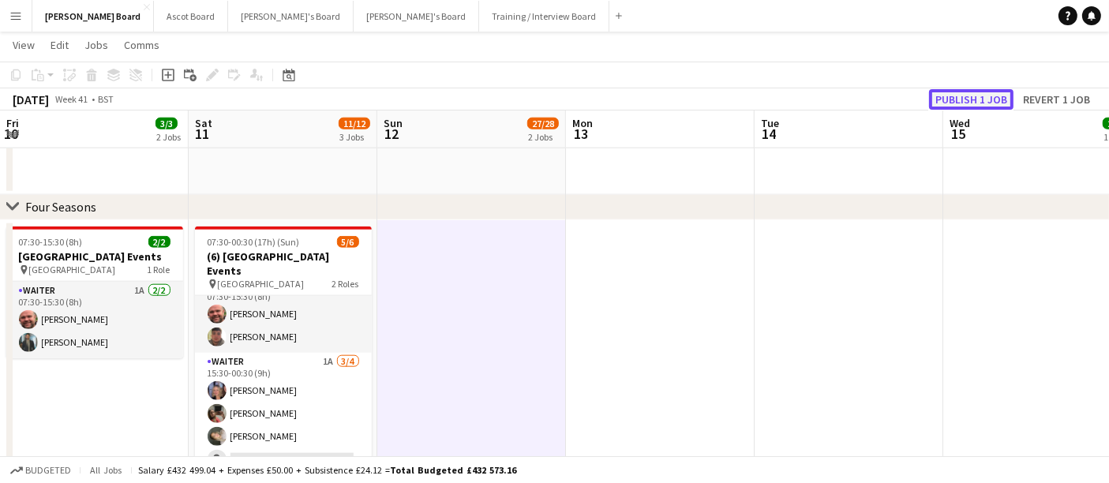
click at [546, 97] on button "Publish 1 job" at bounding box center [971, 99] width 84 height 21
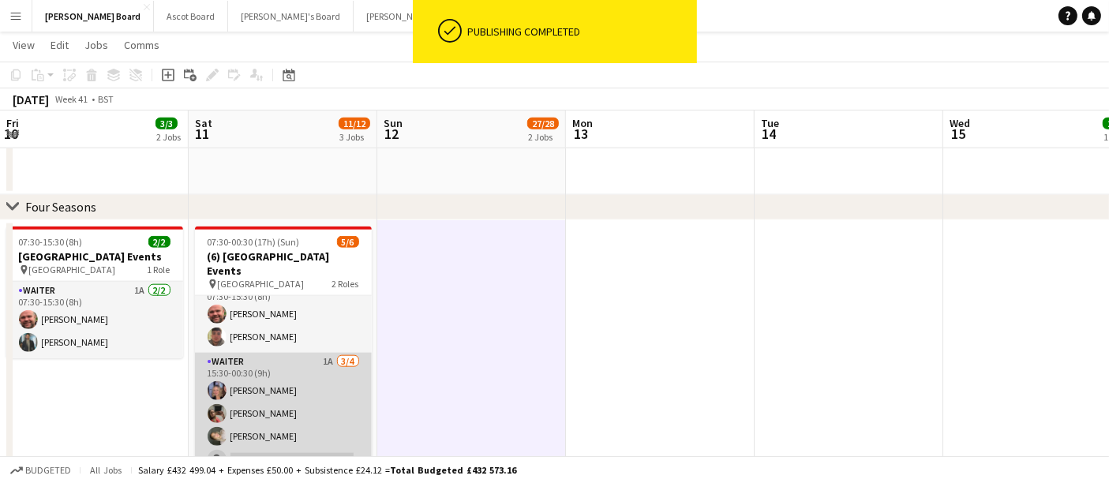
click at [273, 396] on app-card-role "Waiter 1A [DATE] 15:30-00:30 (9h) [PERSON_NAME] [PERSON_NAME] [PERSON_NAME] sin…" at bounding box center [283, 414] width 177 height 122
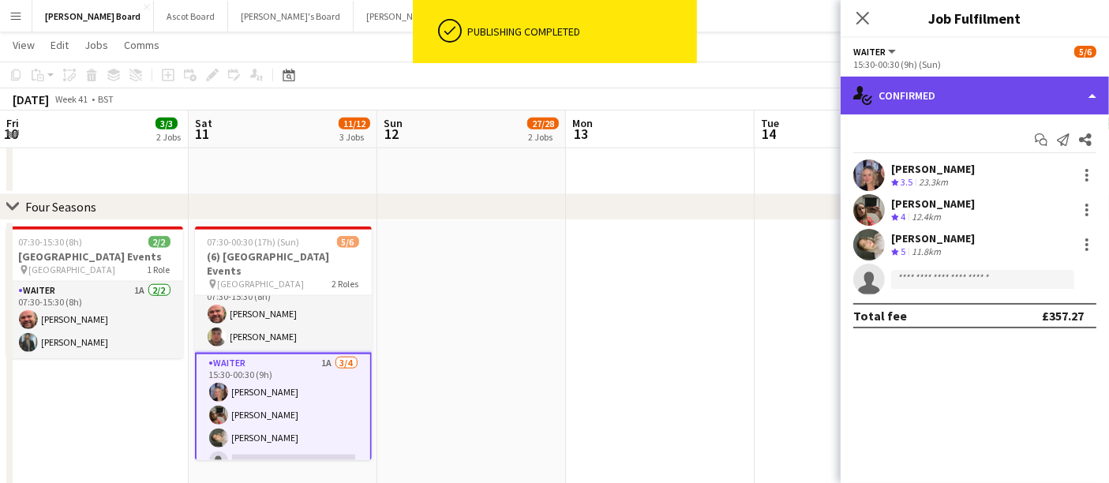
click at [546, 103] on div "single-neutral-actions-check-2 Confirmed" at bounding box center [975, 96] width 268 height 38
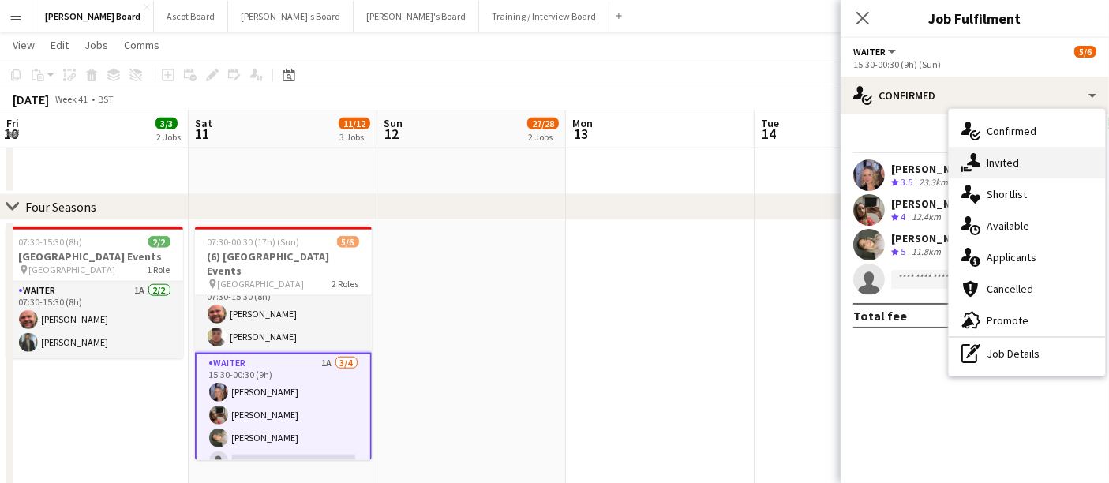
click at [546, 165] on div "single-neutral-actions-share-1 Invited" at bounding box center [1027, 163] width 156 height 32
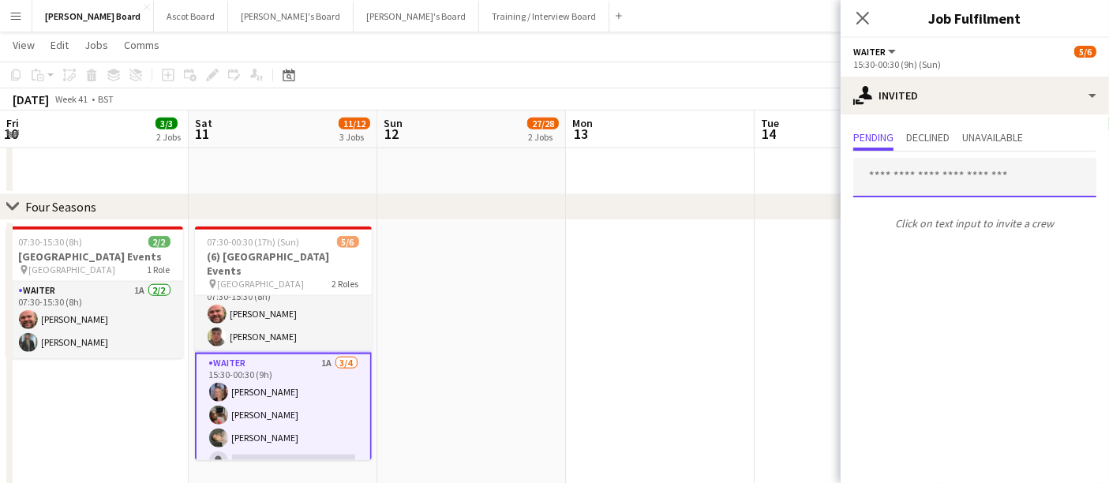
click at [546, 179] on input "text" at bounding box center [974, 177] width 243 height 39
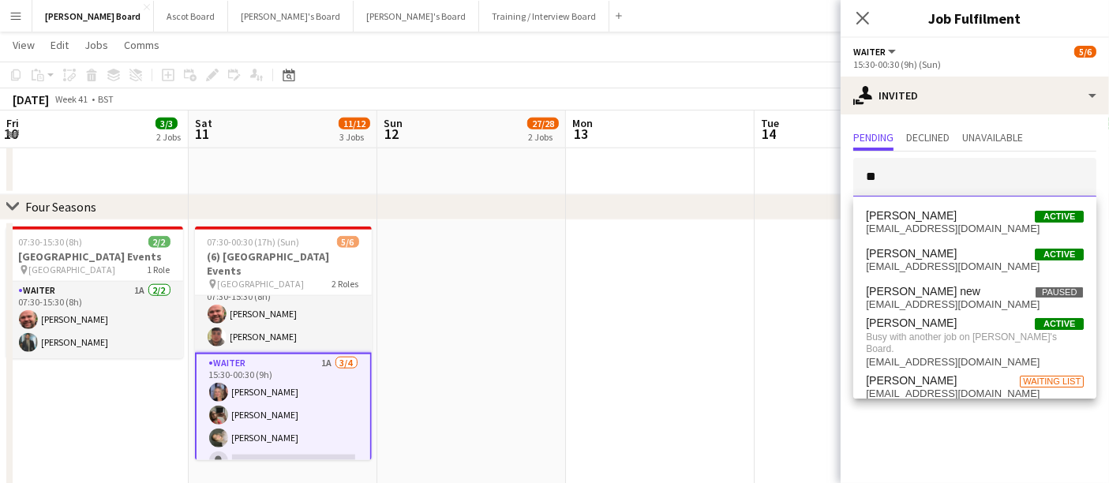
type input "*"
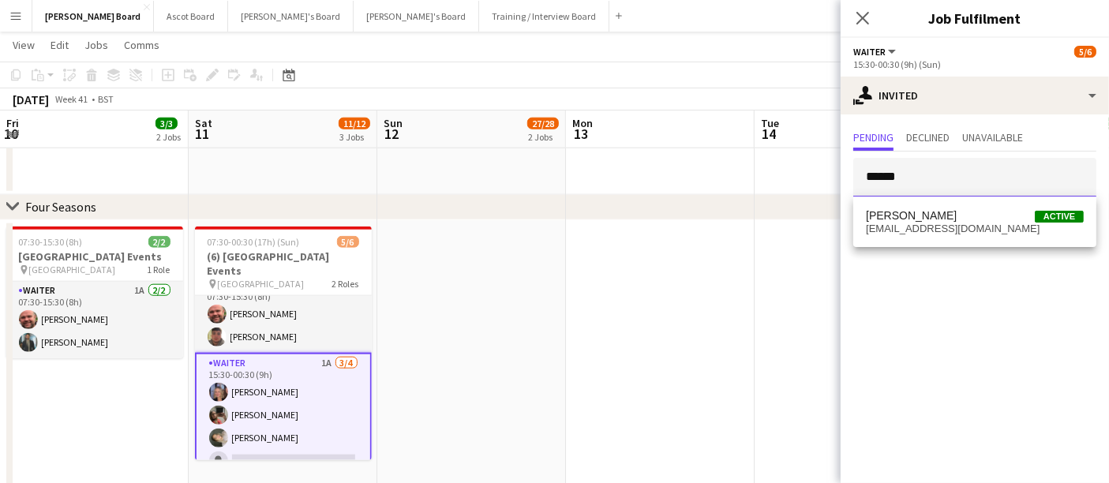
type input "******"
click at [546, 241] on div "[PERSON_NAME] Active [EMAIL_ADDRESS][DOMAIN_NAME]" at bounding box center [974, 222] width 243 height 51
click at [546, 226] on span "[EMAIL_ADDRESS][DOMAIN_NAME]" at bounding box center [975, 229] width 218 height 13
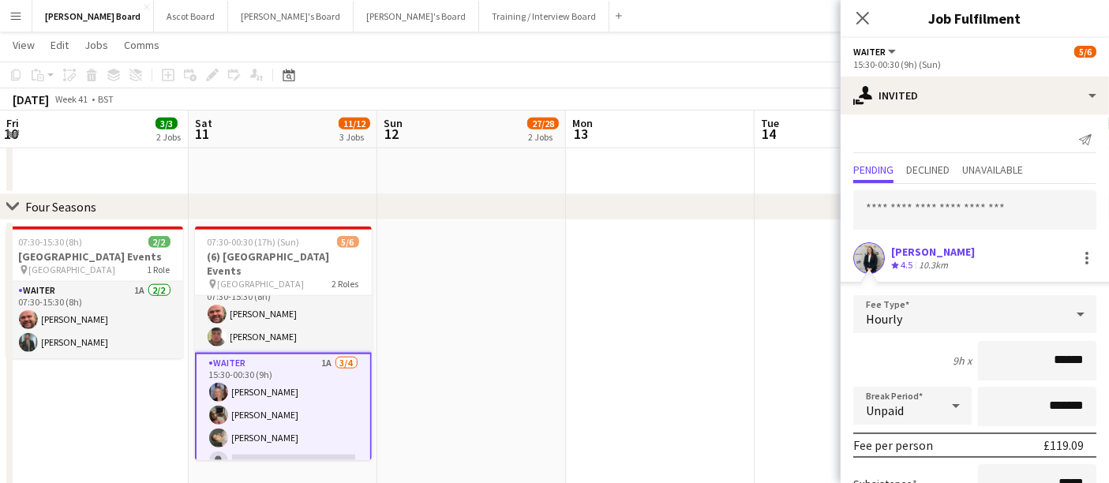
scroll to position [160, 0]
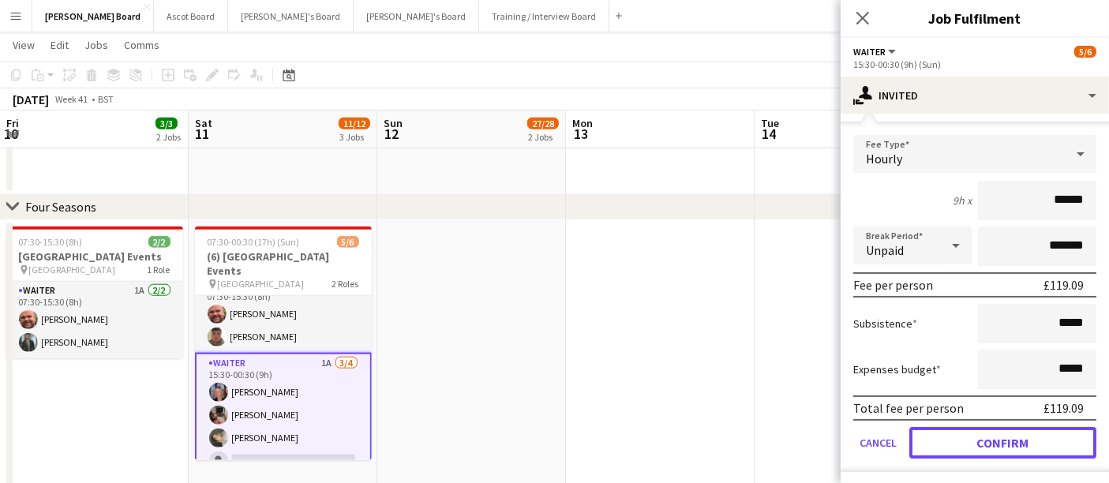
click at [546, 436] on button "Confirm" at bounding box center [1002, 443] width 187 height 32
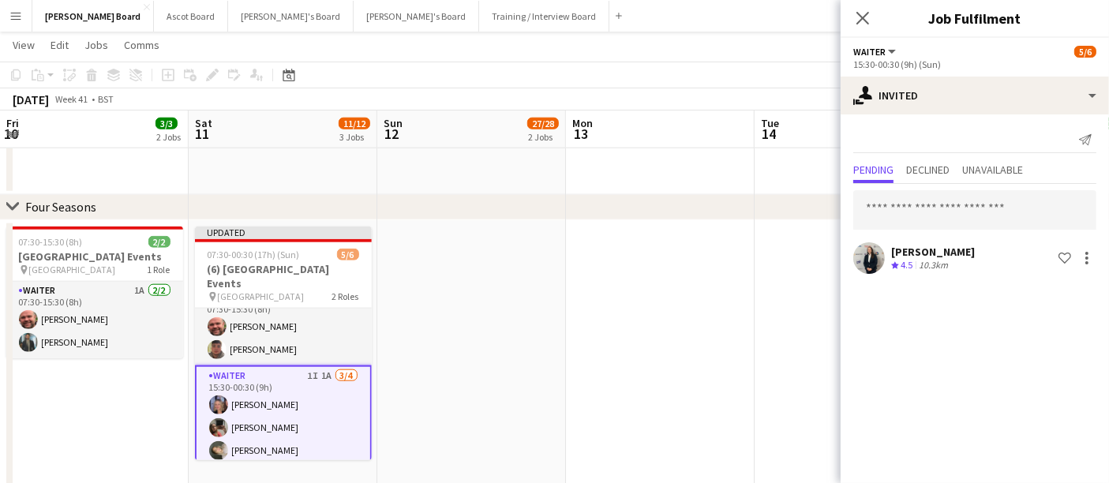
scroll to position [0, 0]
click at [546, 210] on input "text" at bounding box center [974, 209] width 243 height 39
type input "****"
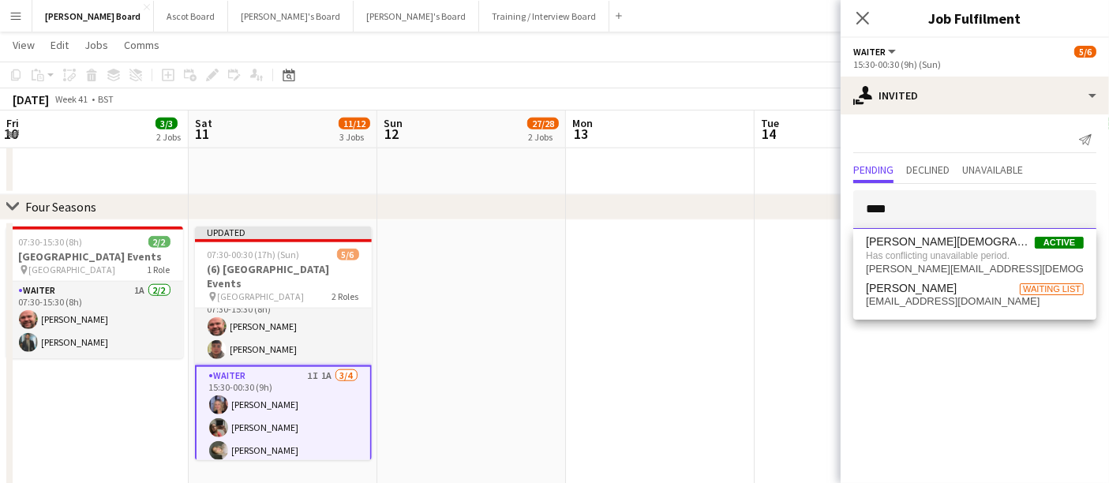
drag, startPoint x: 898, startPoint y: 212, endPoint x: 835, endPoint y: 214, distance: 62.4
click at [546, 214] on form "****" at bounding box center [975, 209] width 268 height 39
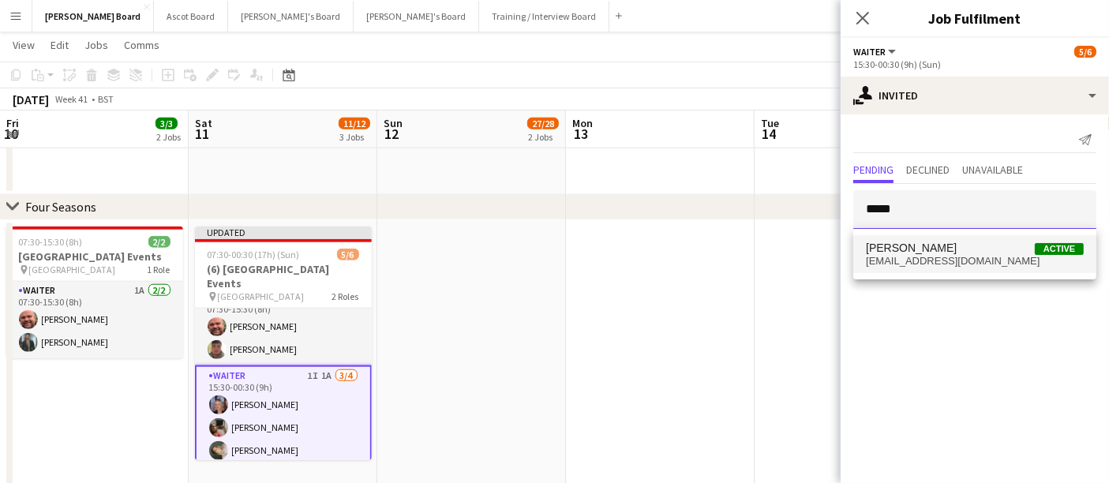
type input "*****"
click at [546, 248] on span "[PERSON_NAME]" at bounding box center [911, 248] width 91 height 13
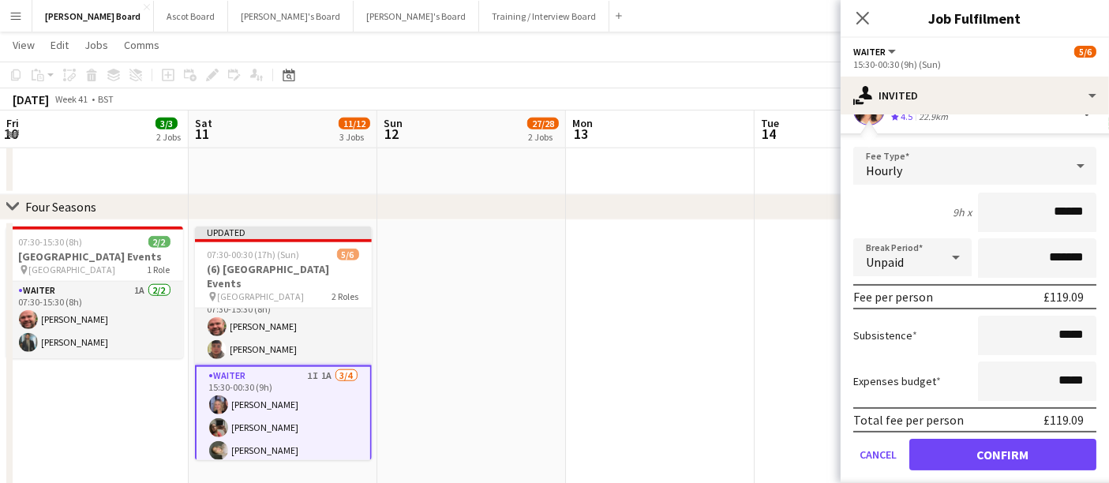
scroll to position [195, 0]
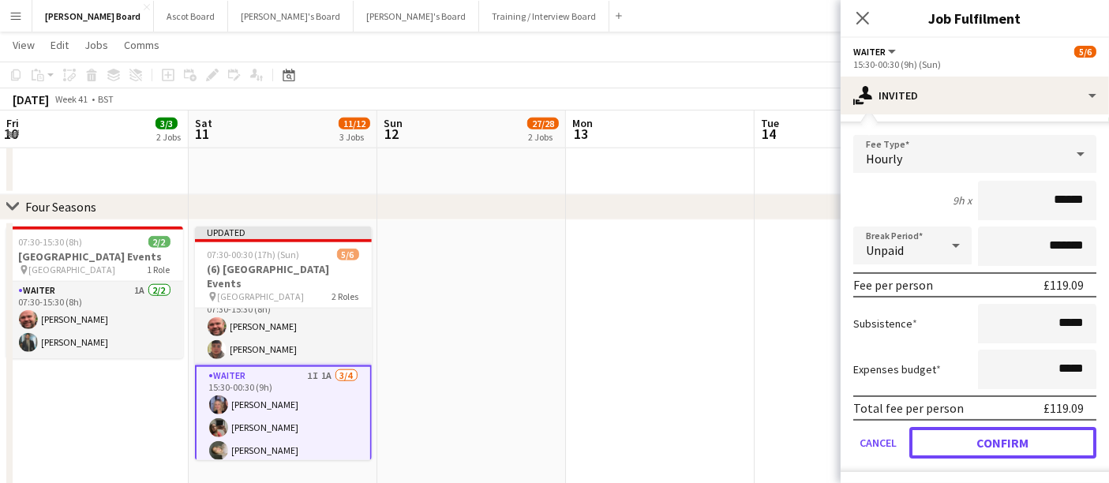
drag, startPoint x: 978, startPoint y: 432, endPoint x: 974, endPoint y: 409, distance: 23.2
click at [546, 433] on button "Confirm" at bounding box center [1002, 443] width 187 height 32
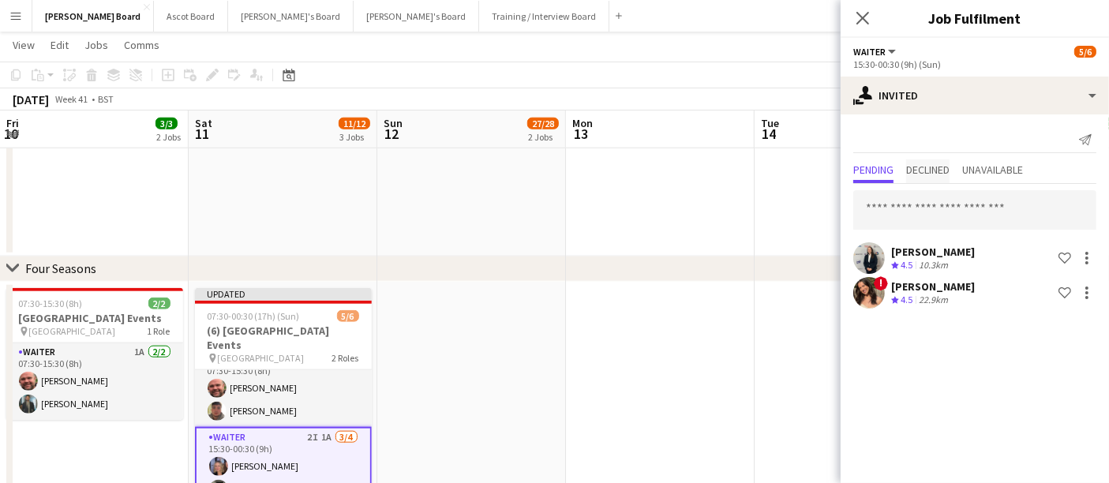
scroll to position [1579, 0]
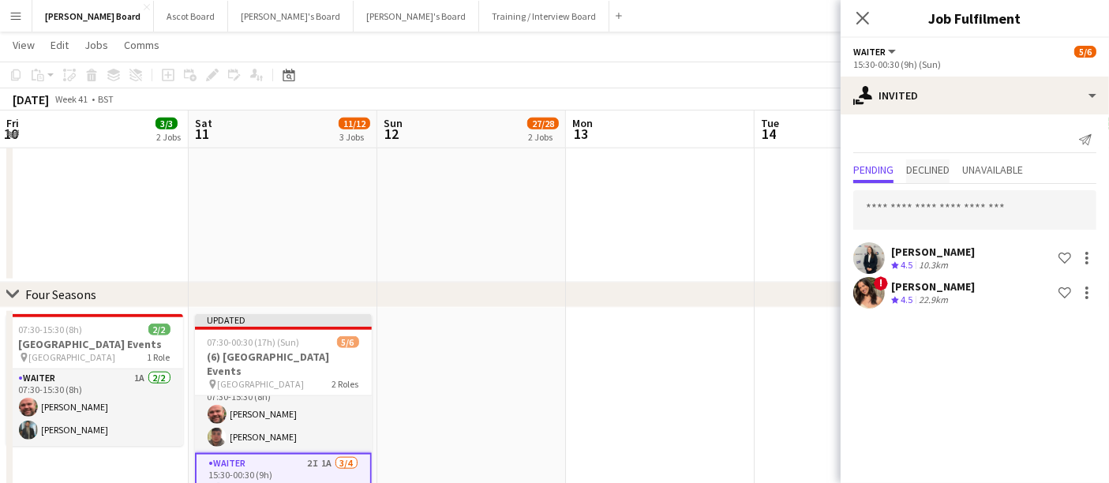
click at [546, 173] on span "Declined" at bounding box center [927, 169] width 43 height 11
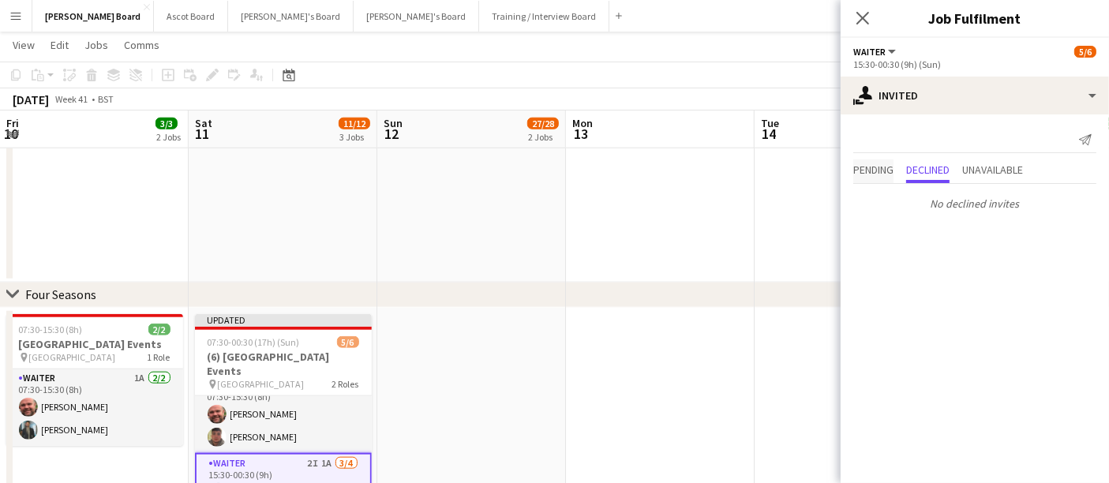
click at [546, 168] on span "Pending" at bounding box center [873, 169] width 40 height 11
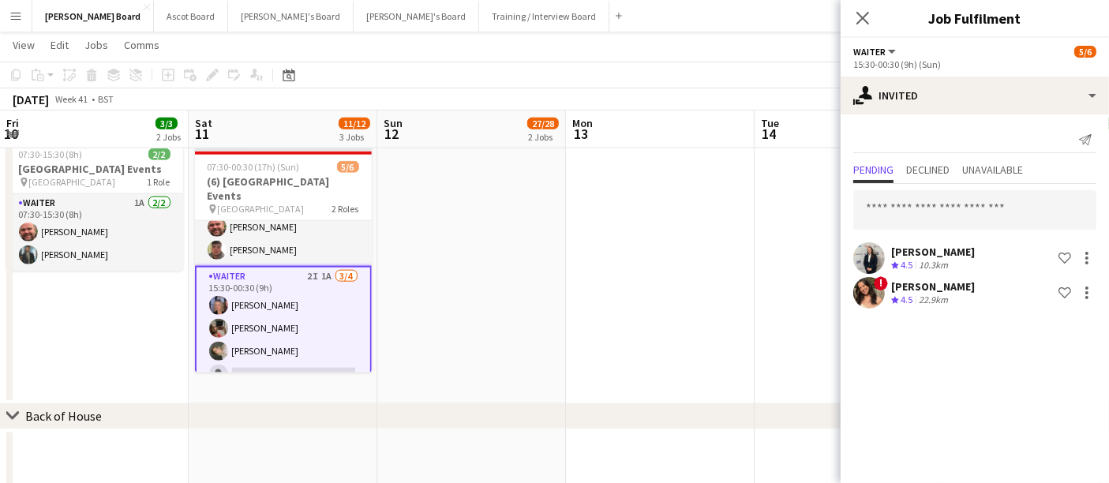
scroll to position [35, 0]
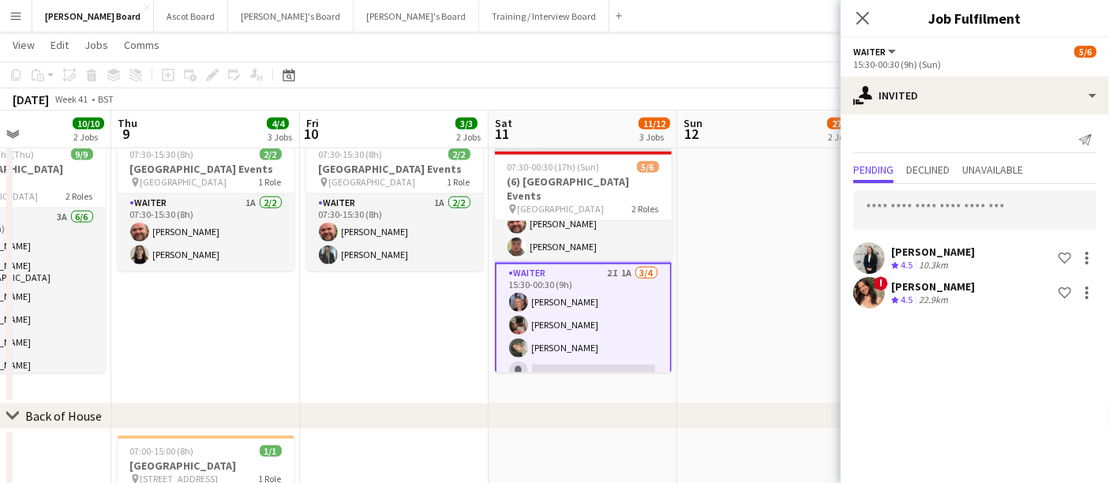
drag, startPoint x: 102, startPoint y: 317, endPoint x: 401, endPoint y: 335, distance: 299.7
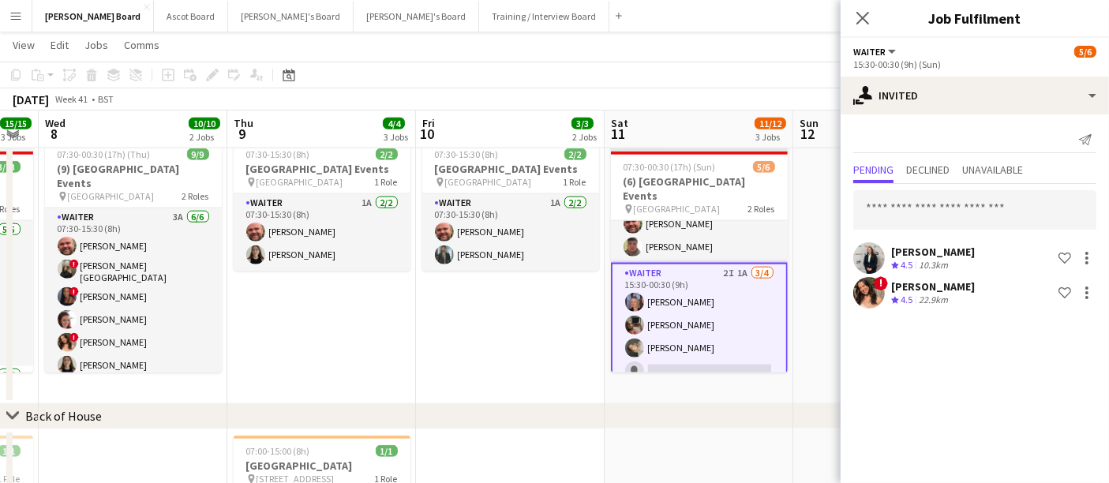
drag, startPoint x: 271, startPoint y: 320, endPoint x: 548, endPoint y: 325, distance: 277.2
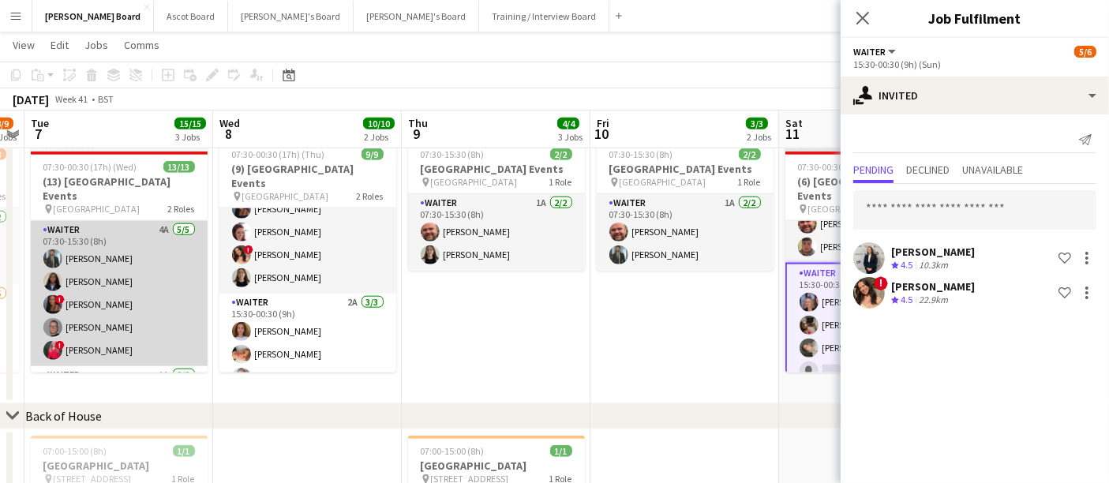
scroll to position [193, 0]
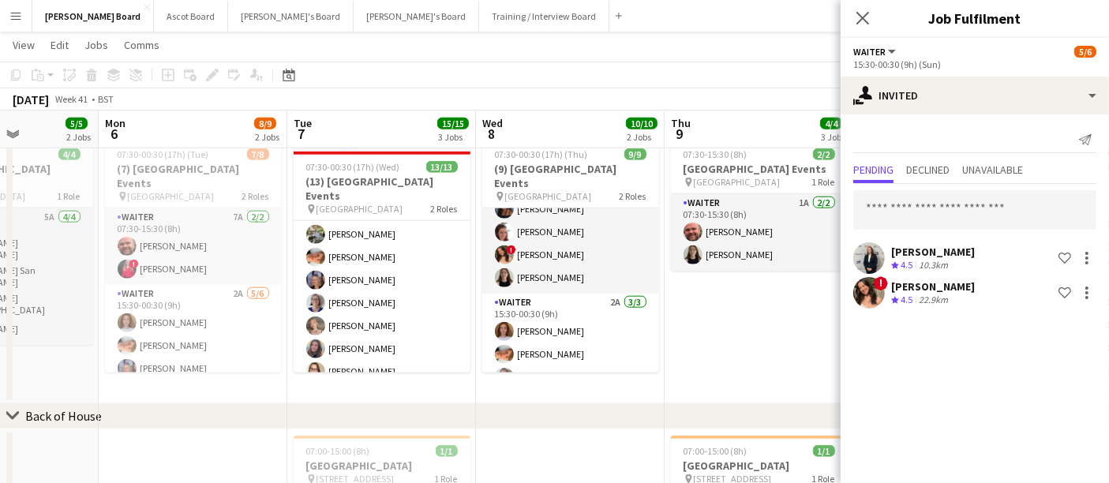
drag, startPoint x: 142, startPoint y: 297, endPoint x: 372, endPoint y: 308, distance: 230.0
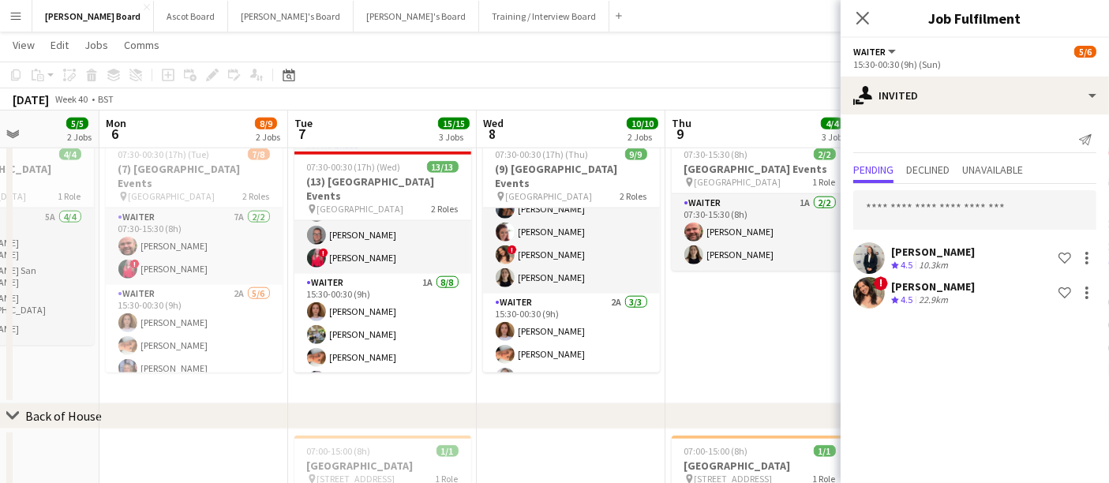
scroll to position [17, 0]
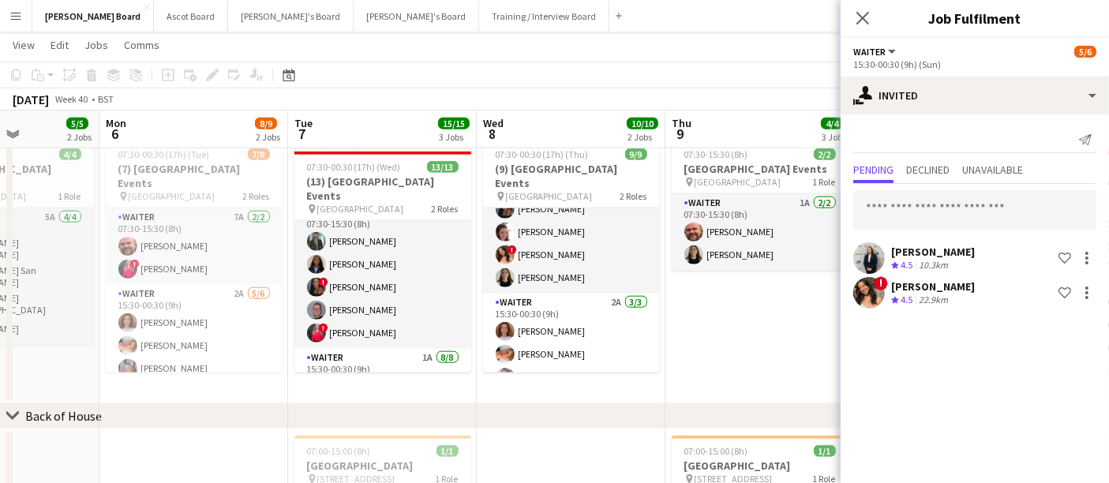
click at [546, 324] on app-date-cell "07:30-15:30 (8h) 2/2 [GEOGRAPHIC_DATA] Events pin Four Seasons Hotel 1 Role Wai…" at bounding box center [760, 269] width 189 height 272
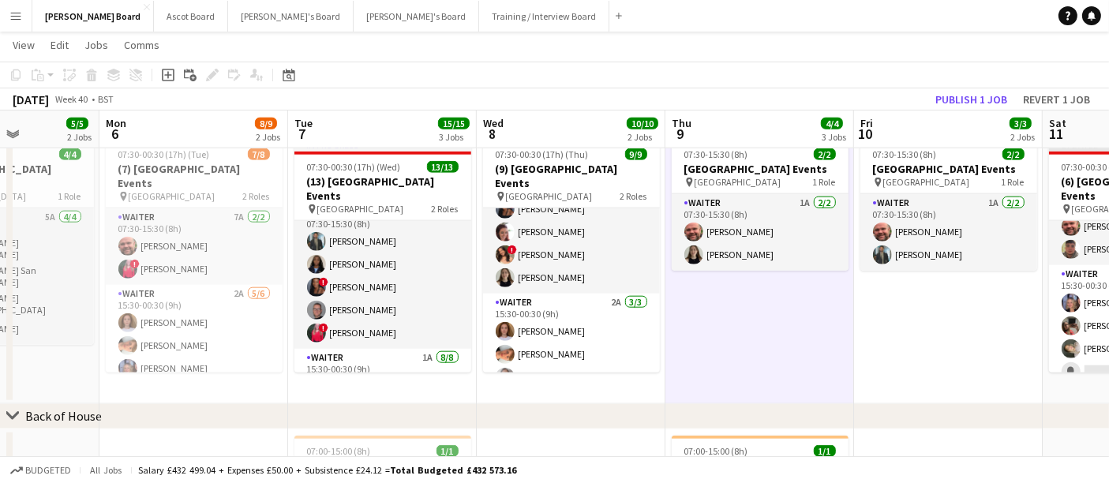
drag, startPoint x: 980, startPoint y: 312, endPoint x: 950, endPoint y: 290, distance: 37.3
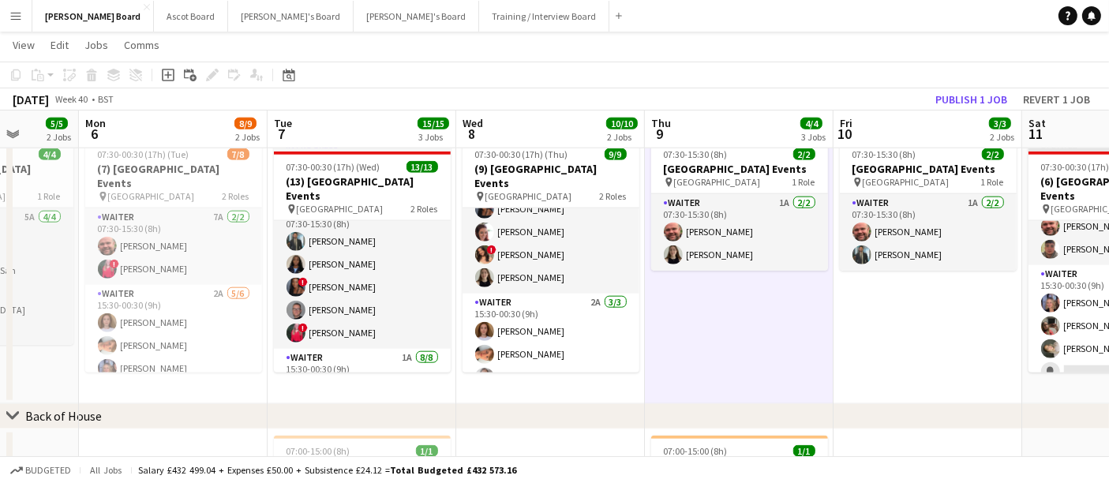
click at [546, 84] on app-toolbar "Copy Paste Paste Ctrl+V Paste with crew Ctrl+Shift+V Paste linked Job [GEOGRAPH…" at bounding box center [554, 75] width 1109 height 27
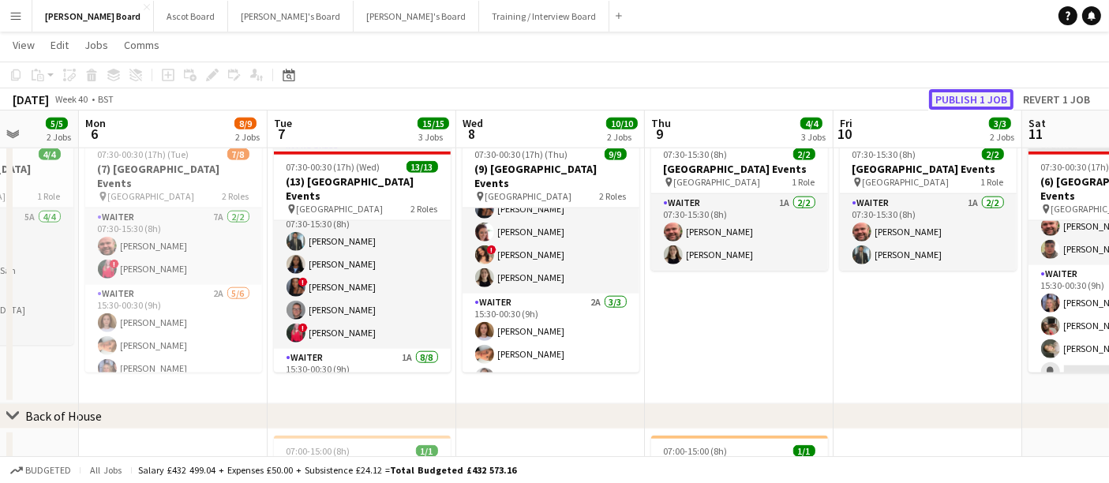
click at [546, 95] on button "Publish 1 job" at bounding box center [971, 99] width 84 height 21
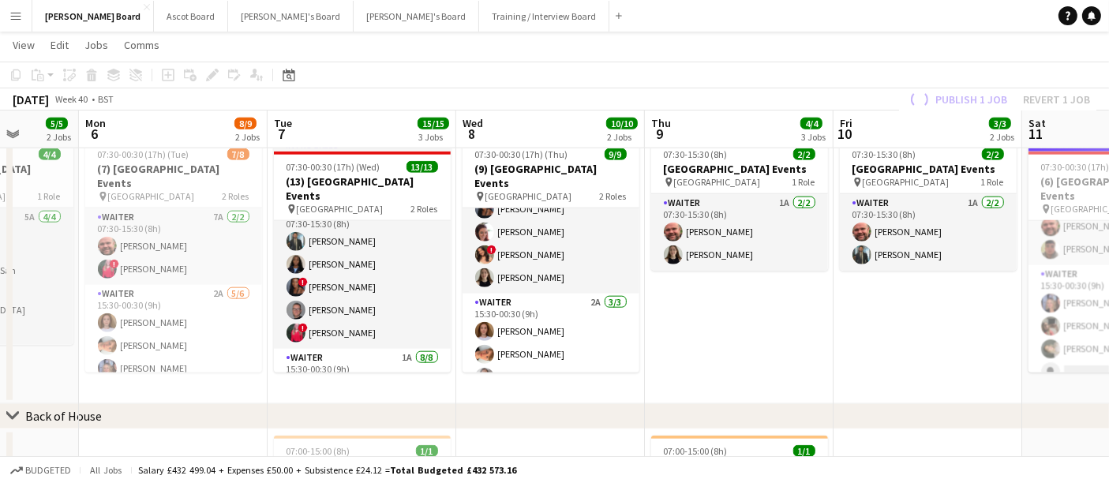
scroll to position [20, 0]
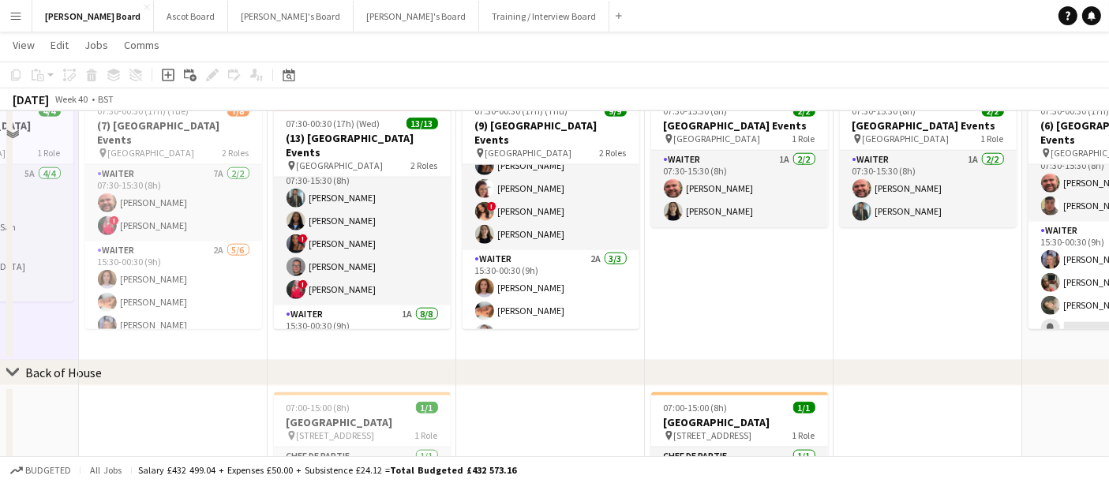
scroll to position [2105, 0]
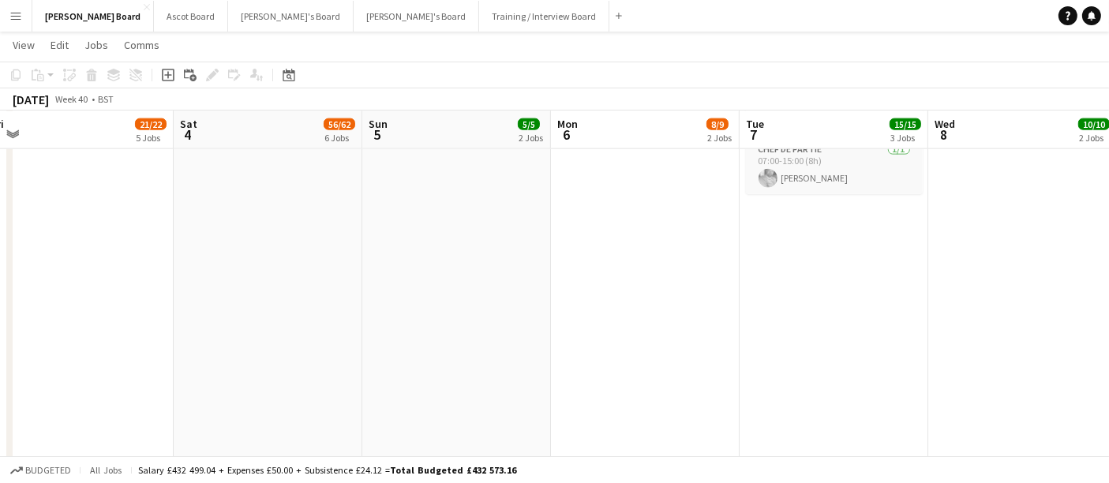
drag, startPoint x: 486, startPoint y: 294, endPoint x: 1052, endPoint y: 363, distance: 571.0
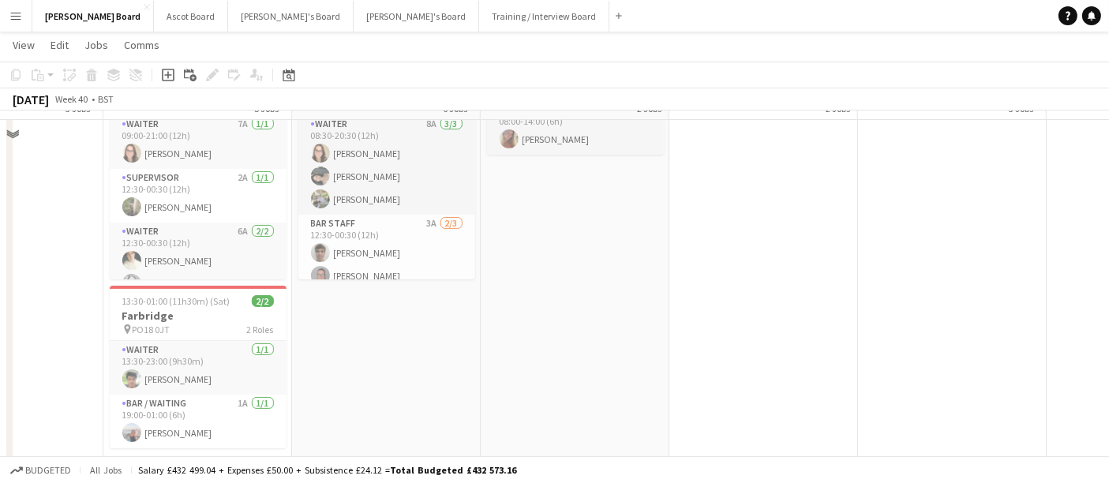
scroll to position [175, 0]
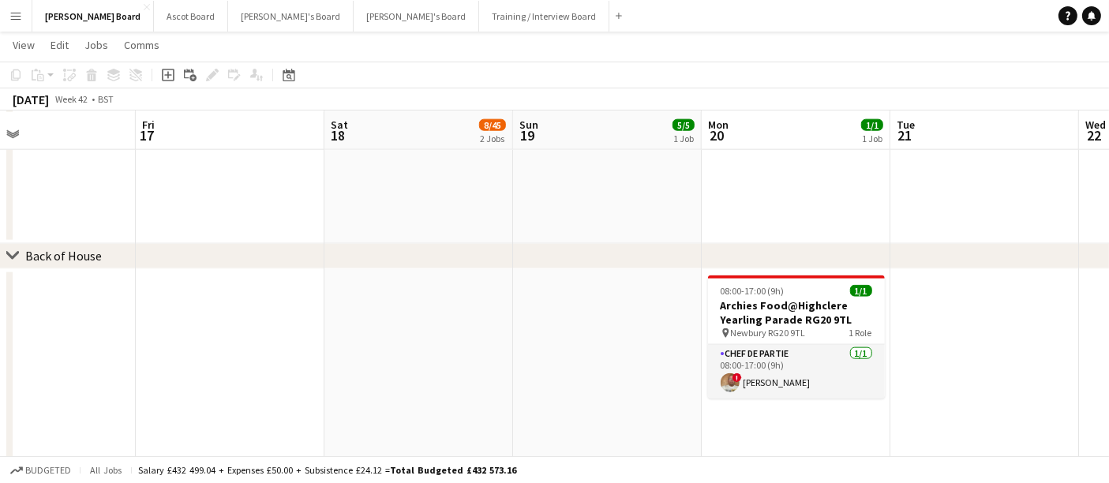
scroll to position [1915, 0]
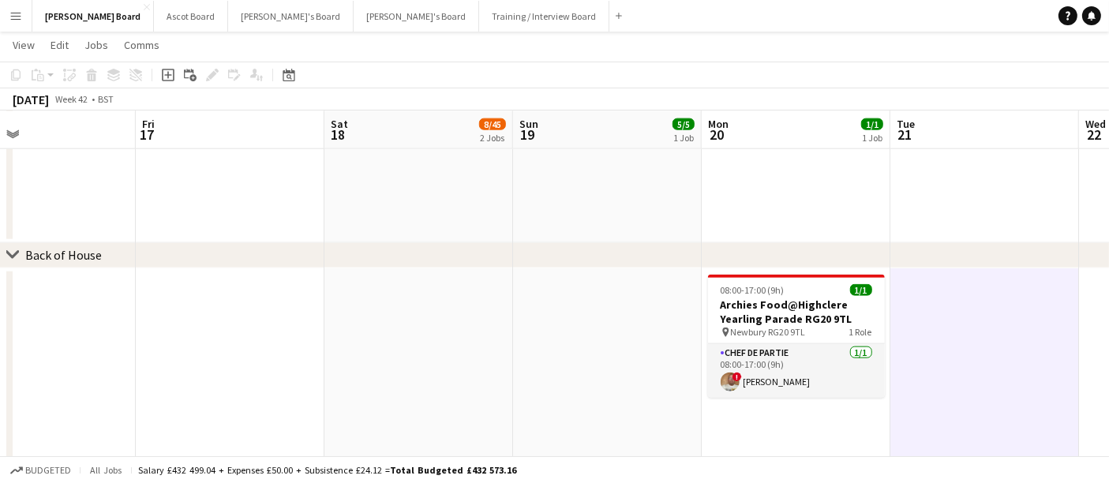
click at [546, 171] on app-date-cell at bounding box center [985, 108] width 189 height 272
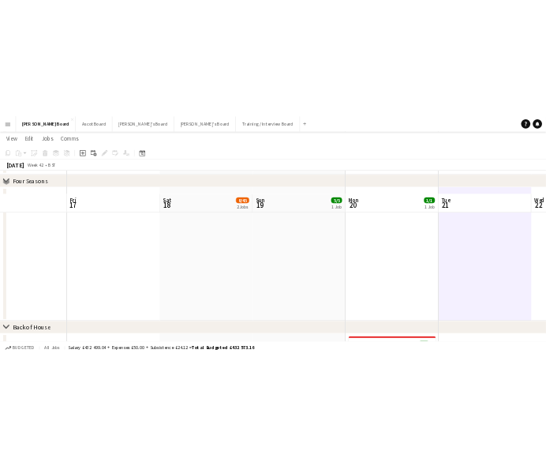
scroll to position [1740, 0]
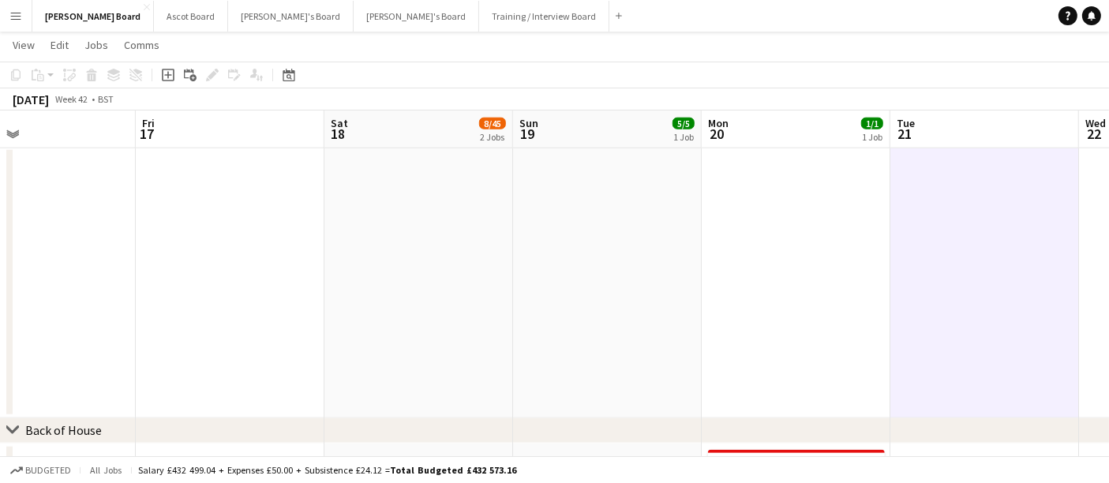
click at [546, 201] on app-date-cell at bounding box center [796, 283] width 189 height 272
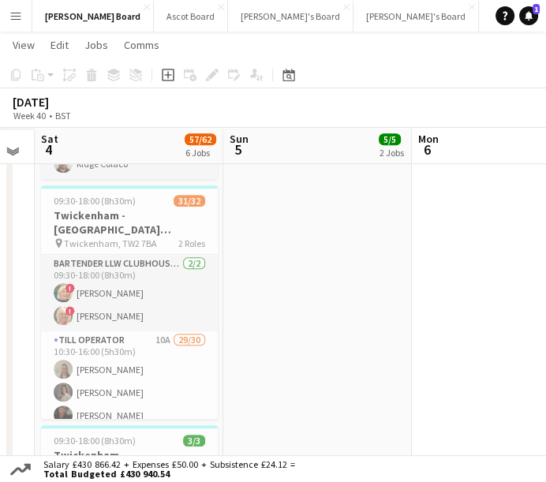
scroll to position [574, 0]
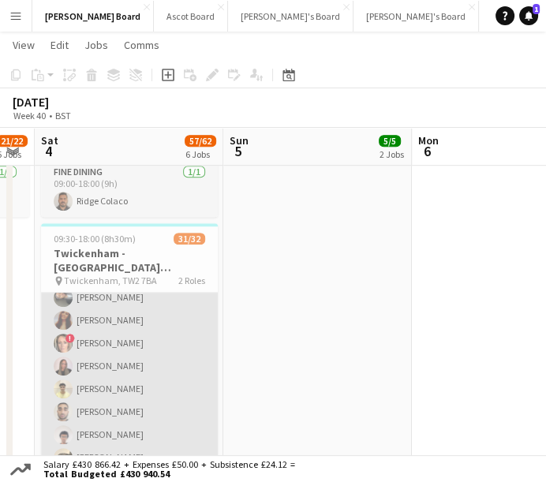
click at [146, 351] on app-card-role "Till Operator 10A 29/30 10:30-16:00 (5h30m) Lily Smith Katrine Hansen Tasneem A…" at bounding box center [129, 207] width 177 height 718
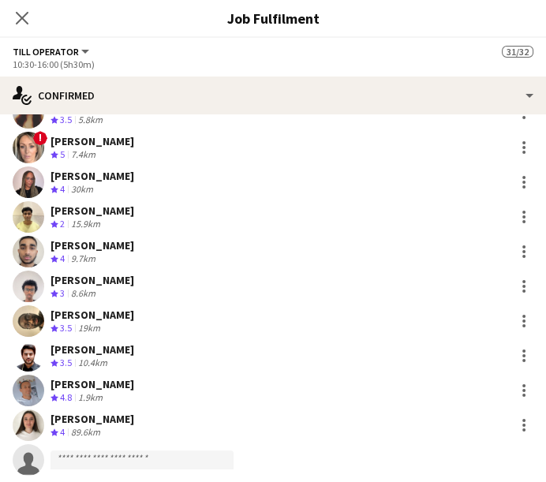
scroll to position [724, 0]
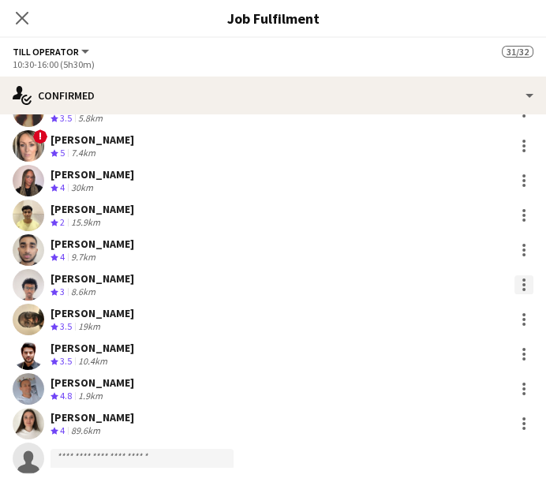
click at [515, 285] on div at bounding box center [524, 285] width 19 height 19
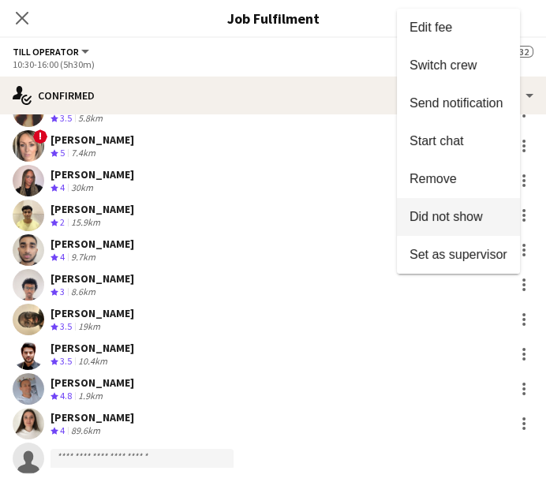
click at [469, 217] on span "Did not show" at bounding box center [446, 216] width 73 height 13
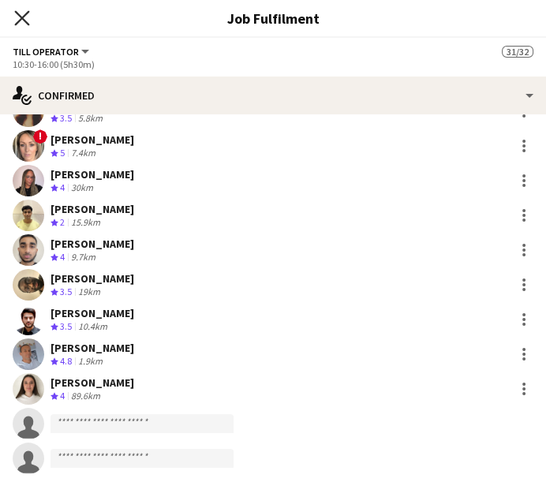
click at [17, 20] on icon "Close pop-in" at bounding box center [21, 17] width 15 height 15
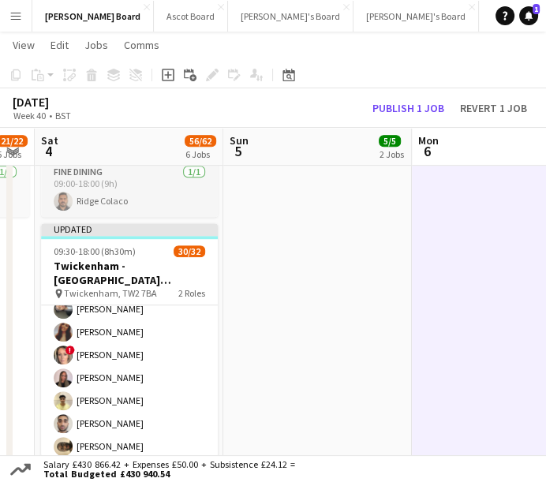
scroll to position [522, 0]
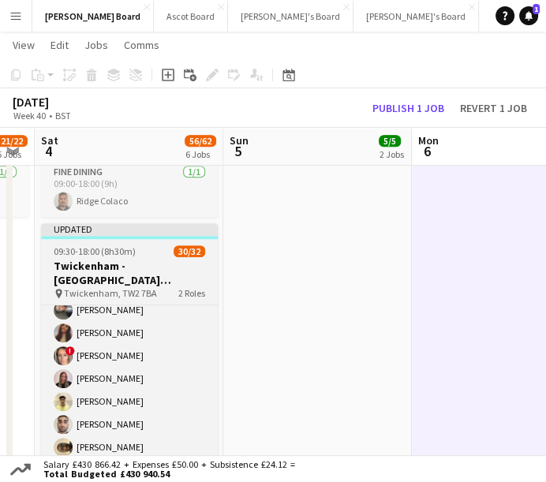
click at [138, 254] on div "09:30-18:00 (8h30m) 30/32" at bounding box center [129, 252] width 177 height 12
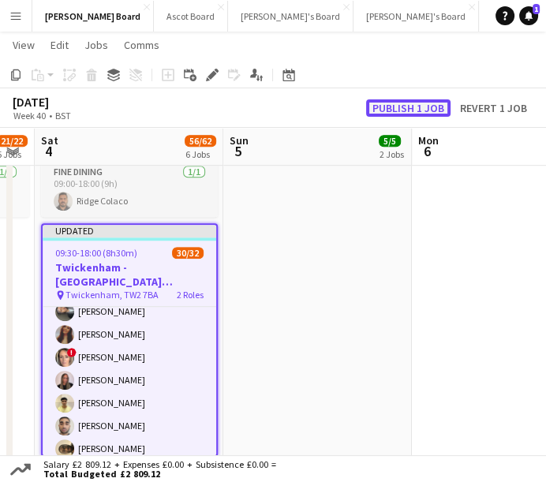
click at [399, 104] on button "Publish 1 job" at bounding box center [408, 107] width 84 height 17
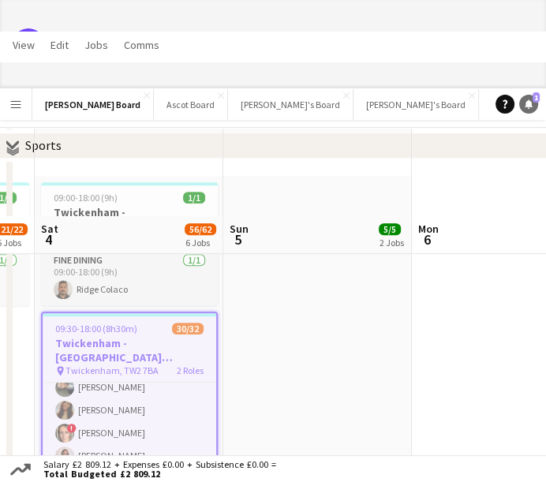
click at [525, 108] on icon "Notifications" at bounding box center [528, 103] width 9 height 9
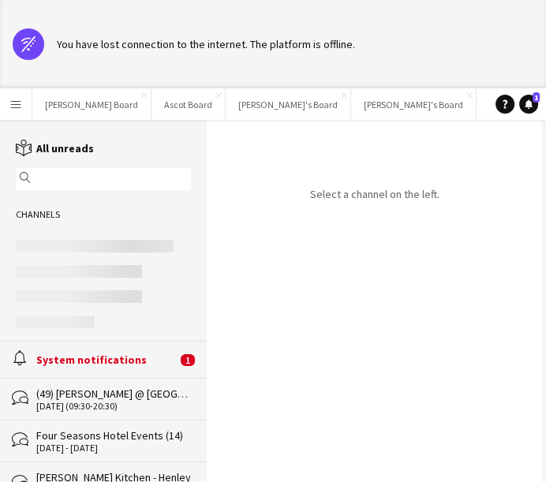
click at [103, 346] on div "alarm System notifications 1" at bounding box center [103, 359] width 207 height 36
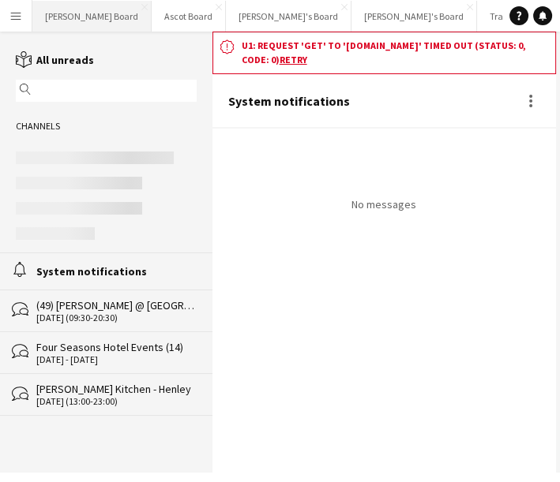
click at [69, 24] on button "Dean's Board Close" at bounding box center [91, 16] width 119 height 31
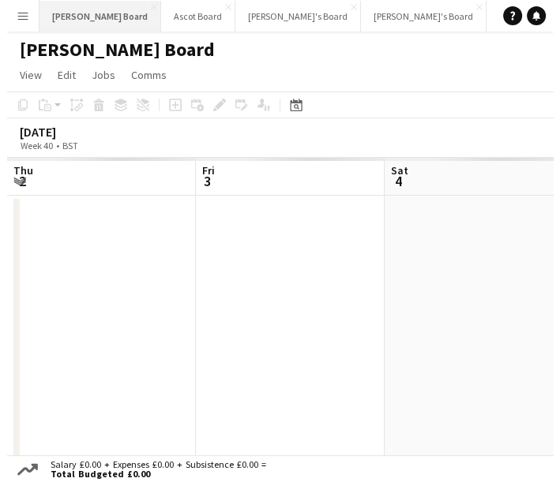
scroll to position [0, 343]
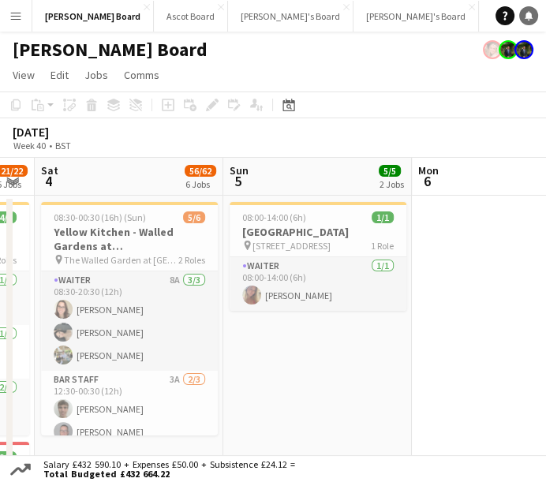
click at [525, 20] on icon "Notifications" at bounding box center [528, 15] width 9 height 9
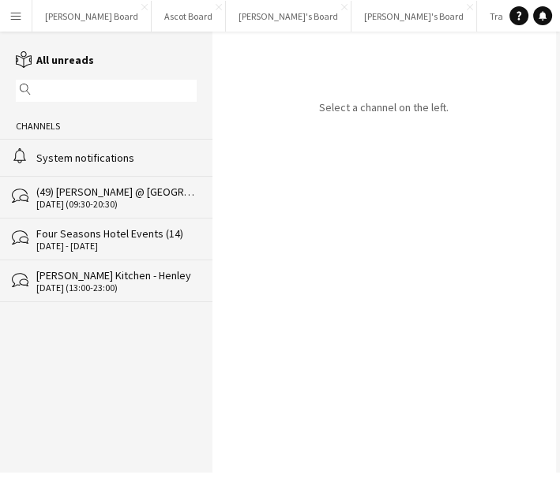
click at [111, 157] on div "System notifications" at bounding box center [116, 158] width 160 height 14
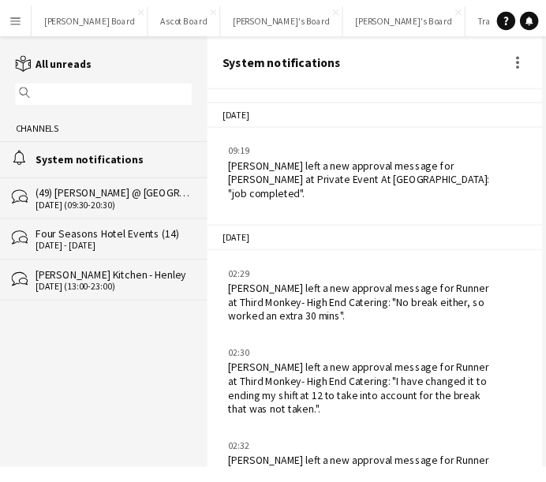
scroll to position [2880, 0]
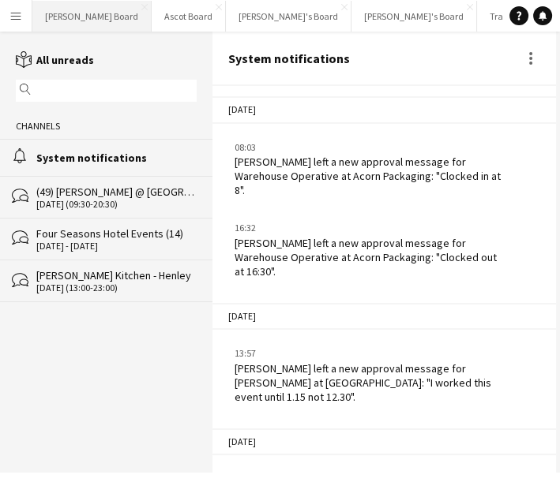
click at [78, 17] on button "Dean's Board Close" at bounding box center [91, 16] width 119 height 31
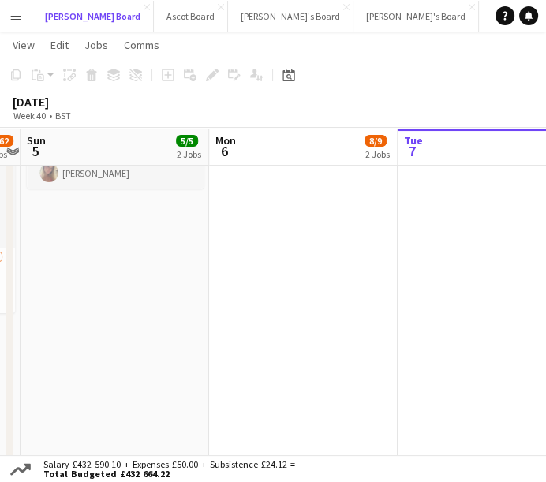
scroll to position [0, 547]
click at [24, 24] on button "Menu" at bounding box center [16, 16] width 32 height 32
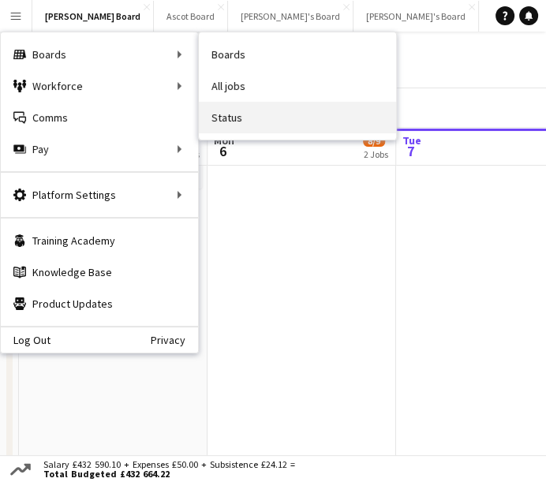
click at [271, 111] on link "Status" at bounding box center [297, 118] width 197 height 32
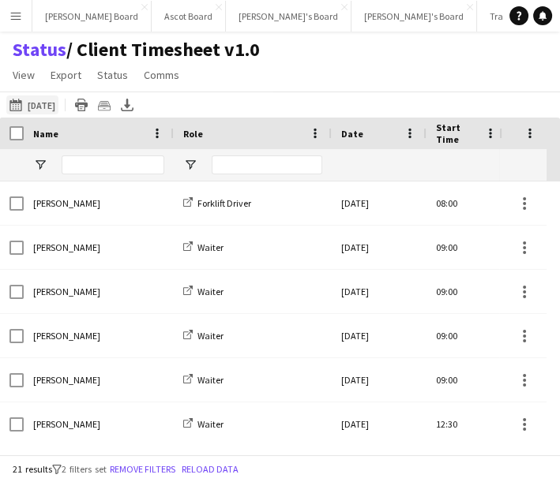
click at [40, 104] on button "07-10-2025 to 13-10-2025 03-10-2025" at bounding box center [32, 105] width 52 height 19
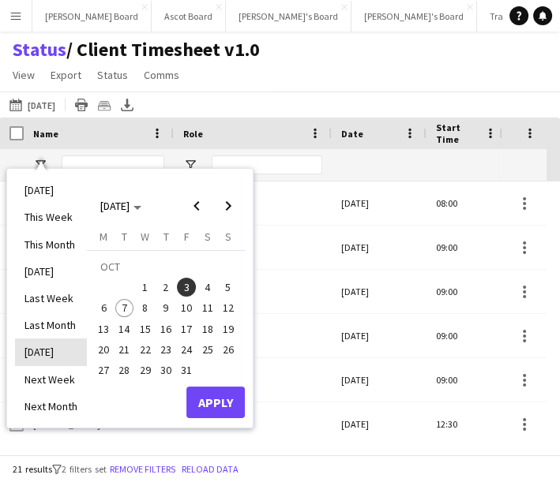
click at [61, 351] on li "Tomorrow" at bounding box center [51, 352] width 72 height 27
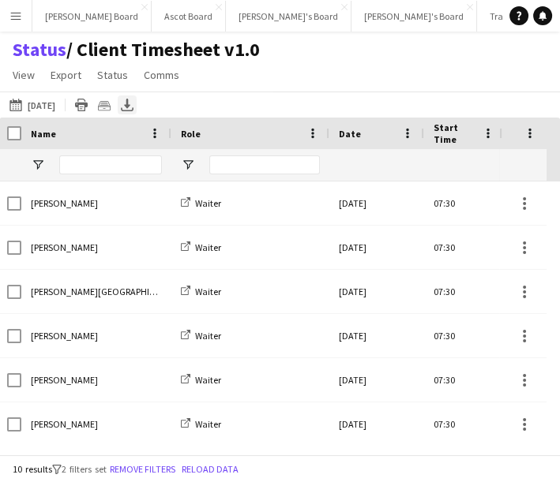
click at [137, 104] on div "Export XLSX" at bounding box center [127, 105] width 19 height 19
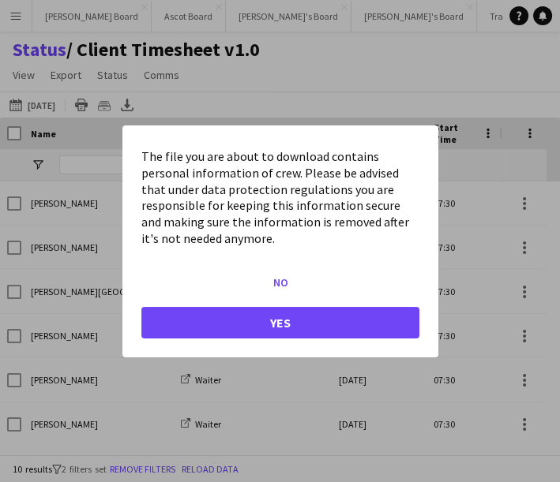
click at [315, 72] on div at bounding box center [280, 241] width 560 height 482
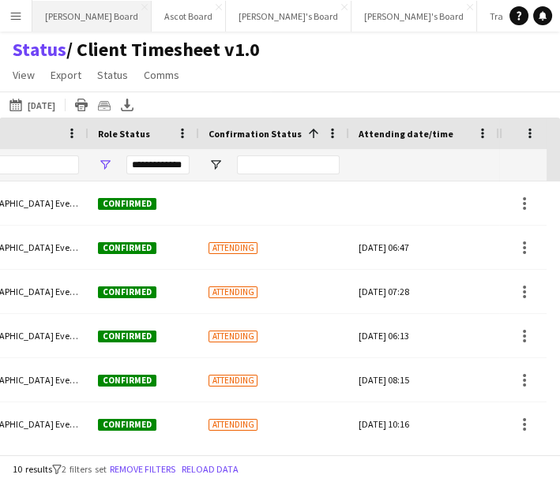
click at [77, 21] on button "Dean's Board Close" at bounding box center [91, 16] width 119 height 31
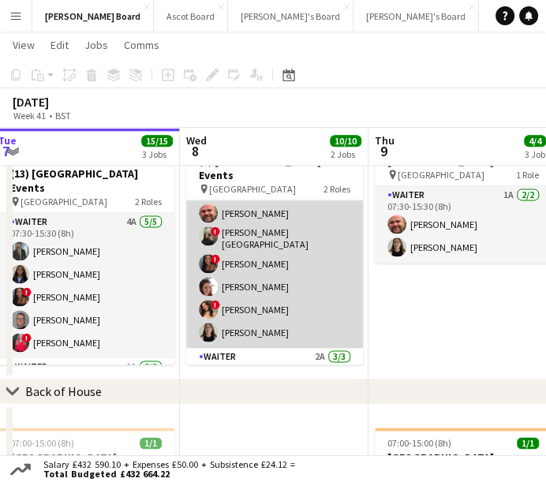
click at [257, 302] on app-card-role "Waiter 3A 6/6 07:30-15:30 (8h) Dyllon McGregor ! Deirbhile Durkin-Badham ! Cher…" at bounding box center [274, 261] width 177 height 173
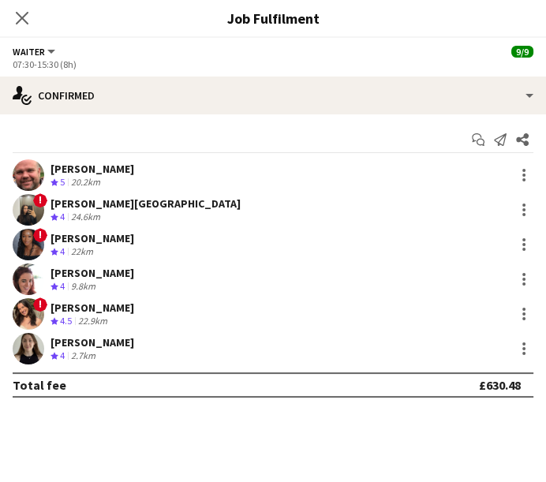
click at [125, 367] on app-confirmed-crew "Dyllon McGregor Crew rating 5 20.2km ! Deirbhile Durkin-Badham Crew rating 4 24…" at bounding box center [273, 278] width 546 height 238
click at [115, 353] on div "Lucy Blunt Crew rating 4 2.7km" at bounding box center [273, 349] width 546 height 32
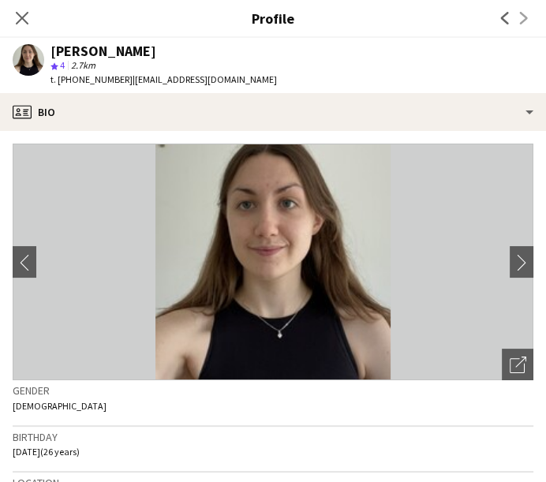
drag, startPoint x: 122, startPoint y: 84, endPoint x: 57, endPoint y: 84, distance: 65.5
click at [57, 84] on div "t. +447772178954 | lucyblunt99@gmail.com" at bounding box center [164, 80] width 227 height 14
copy div "+447772178954 |"
click at [13, 25] on app-icon "Close pop-in" at bounding box center [22, 18] width 23 height 23
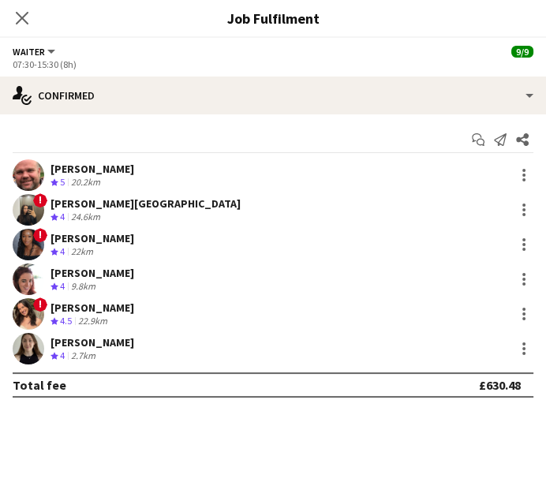
click at [24, 6] on div "Close pop-in" at bounding box center [22, 18] width 44 height 36
click at [22, 16] on icon "Close pop-in" at bounding box center [22, 18] width 13 height 13
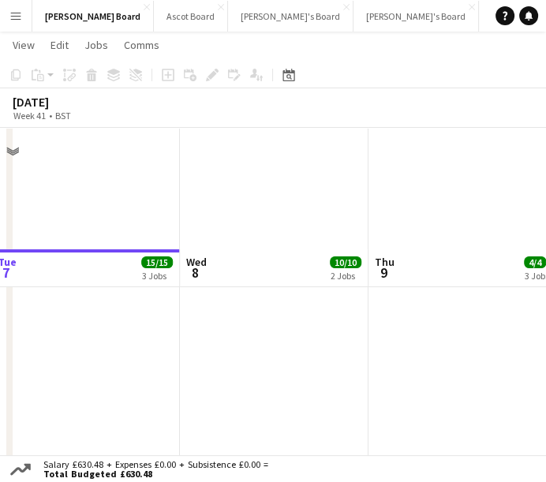
scroll to position [0, 0]
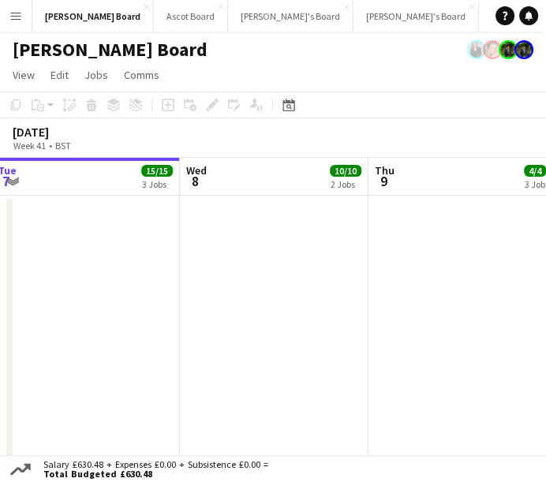
click at [174, 53] on div "[PERSON_NAME] Board" at bounding box center [273, 47] width 546 height 30
click at [164, 295] on app-date-cell at bounding box center [85, 417] width 189 height 442
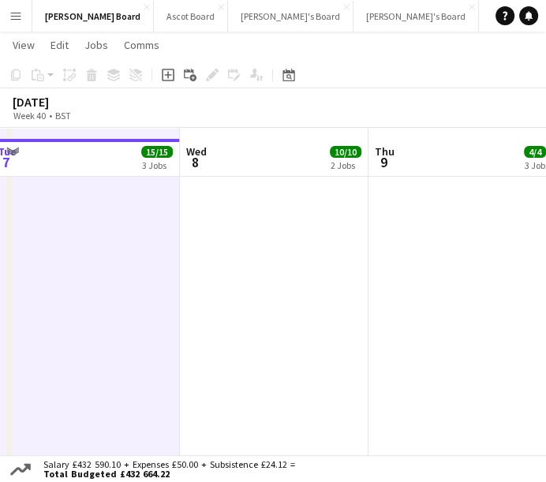
drag, startPoint x: 262, startPoint y: 283, endPoint x: 564, endPoint y: 283, distance: 301.6
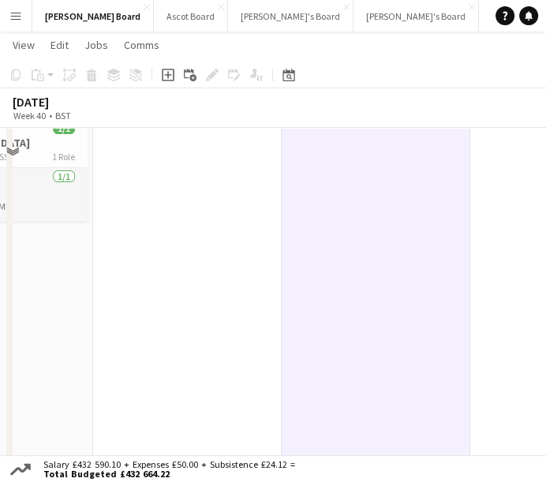
scroll to position [0, 0]
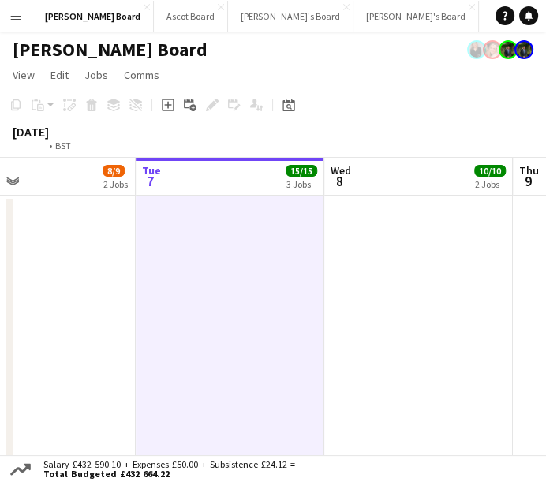
drag, startPoint x: 457, startPoint y: 283, endPoint x: 328, endPoint y: 285, distance: 129.5
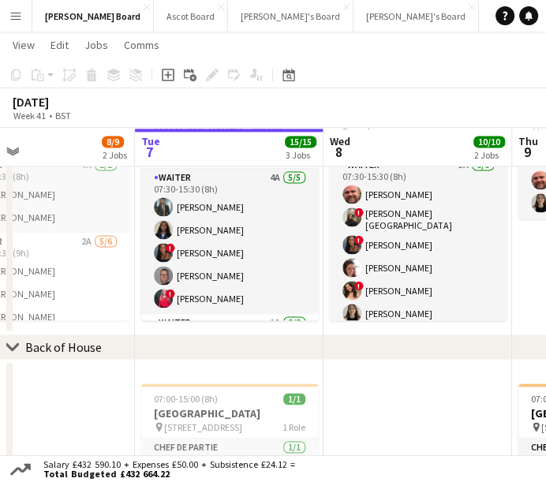
click at [445, 93] on div "October 2025 Week 41 • BST" at bounding box center [273, 107] width 546 height 39
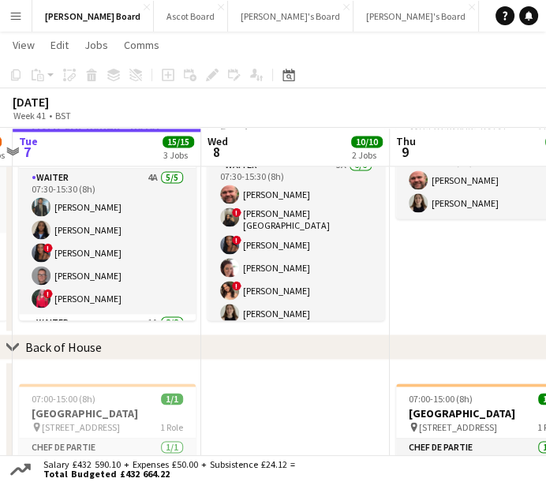
drag, startPoint x: 508, startPoint y: 294, endPoint x: 233, endPoint y: 278, distance: 275.2
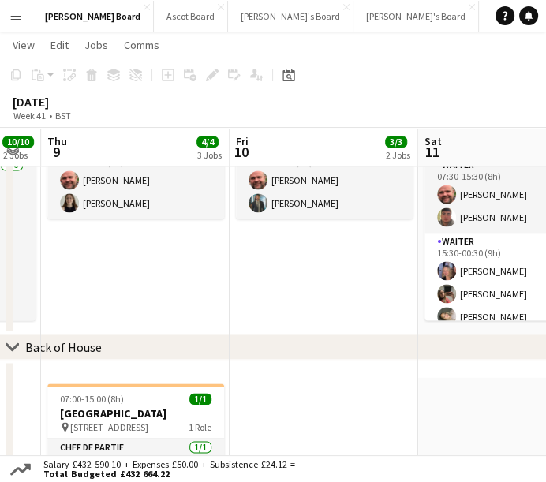
scroll to position [0, 489]
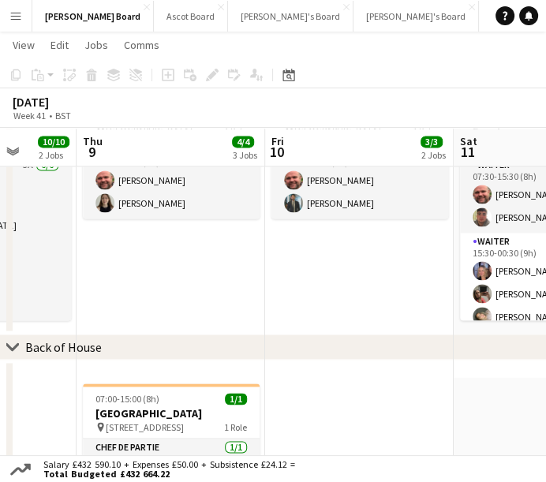
drag, startPoint x: 489, startPoint y: 296, endPoint x: 187, endPoint y: 283, distance: 301.8
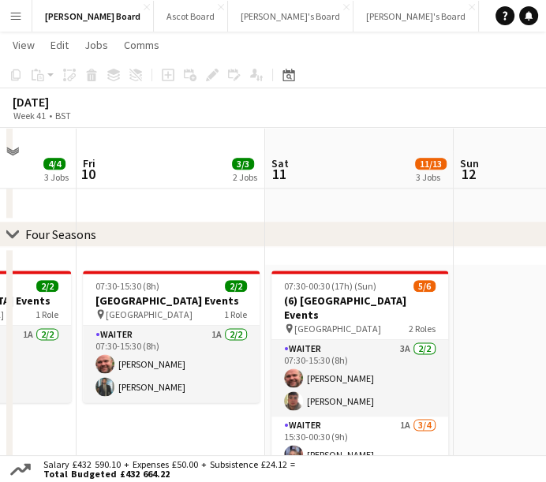
scroll to position [1228, 0]
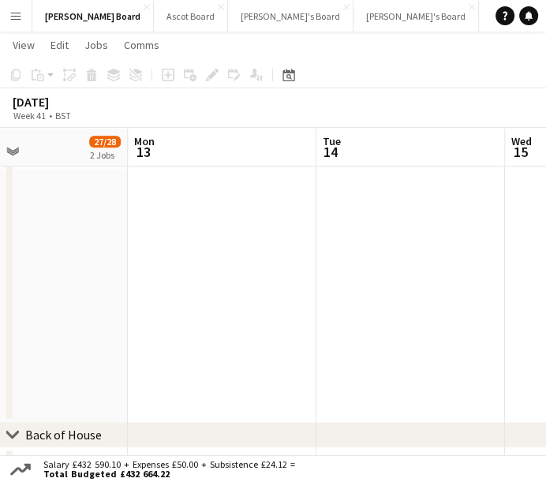
drag, startPoint x: 489, startPoint y: 262, endPoint x: 126, endPoint y: 258, distance: 363.2
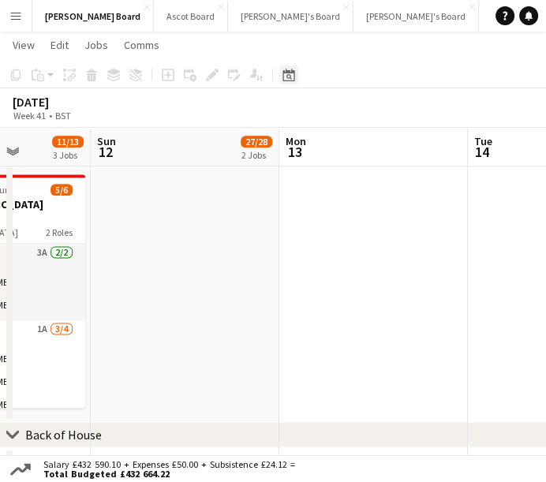
click at [288, 76] on icon "Date picker" at bounding box center [289, 75] width 13 height 13
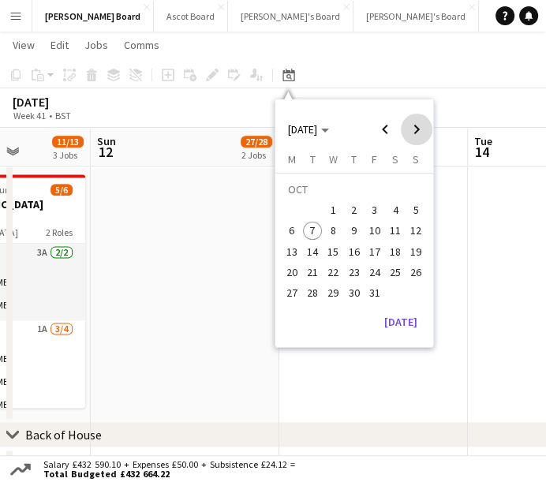
click at [408, 124] on span "Next month" at bounding box center [417, 130] width 32 height 32
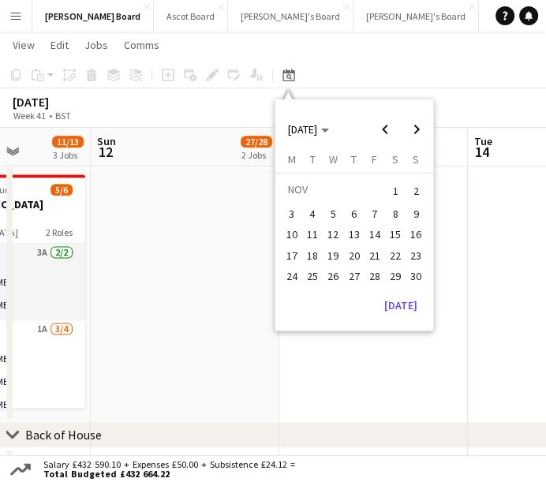
click at [392, 187] on span "1" at bounding box center [395, 191] width 19 height 22
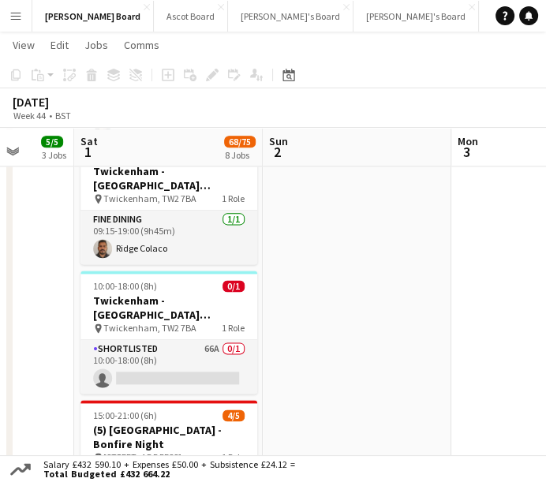
drag, startPoint x: 475, startPoint y: 272, endPoint x: 129, endPoint y: 249, distance: 347.3
click at [124, 253] on app-calendar-viewport "Wed 29 Thu 30 Fri 31 5/5 3 Jobs Sat 1 68/75 8 Jobs Sun 2 Mon 3 Tue 4 Wed 5 10:3…" at bounding box center [273, 231] width 546 height 2795
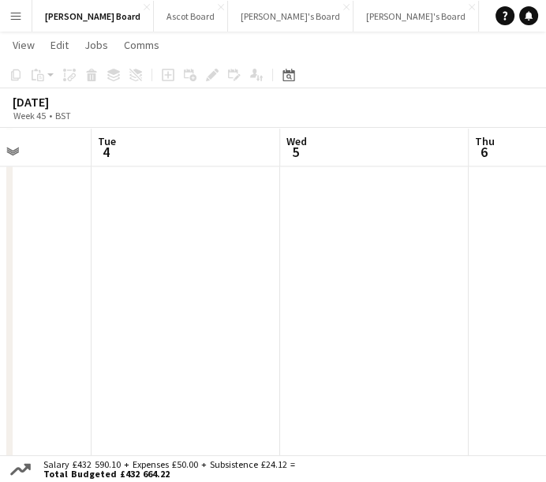
drag, startPoint x: 456, startPoint y: 262, endPoint x: 77, endPoint y: 245, distance: 378.5
click at [51, 251] on app-calendar-viewport "Sat 1 68/75 8 Jobs Sun 2 Mon 3 Tue 4 Wed 5 Thu 6 Fri 7 5/5 3 Jobs Sat 8 09:15-1…" at bounding box center [273, 231] width 546 height 2795
drag, startPoint x: 225, startPoint y: 281, endPoint x: 53, endPoint y: 267, distance: 172.7
click at [53, 267] on app-calendar-viewport "Sun 2 Mon 3 Tue 4 Wed 5 Thu 6 Fri 7 5/5 3 Jobs Sat 8 45/70 7 Jobs Sun 9 10:30-1…" at bounding box center [273, 231] width 546 height 2795
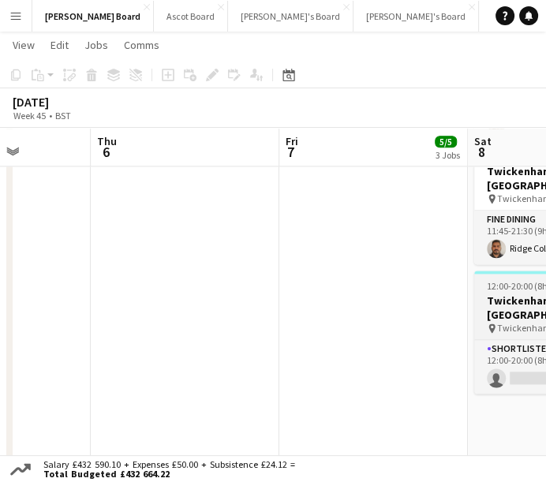
scroll to position [0, 643]
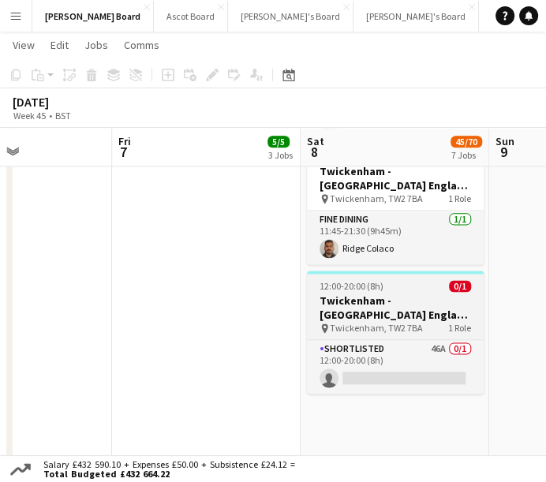
drag, startPoint x: 416, startPoint y: 287, endPoint x: 133, endPoint y: 287, distance: 283.4
click at [131, 289] on app-calendar-viewport "Mon 3 Tue 4 Wed 5 Thu 6 Fri 7 5/5 3 Jobs Sat 8 45/70 7 Jobs Sun 9 Mon 10 10:30-…" at bounding box center [273, 231] width 546 height 2795
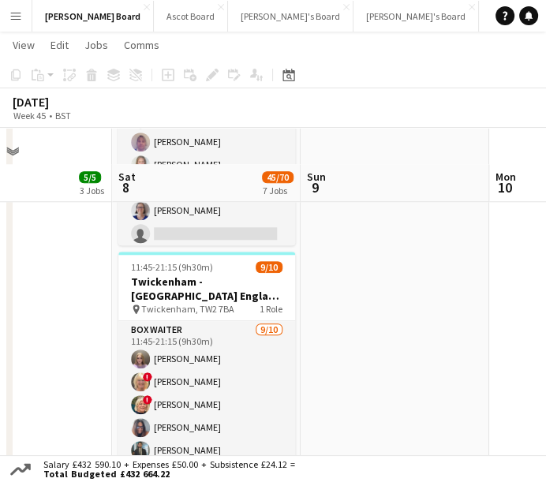
scroll to position [877, 0]
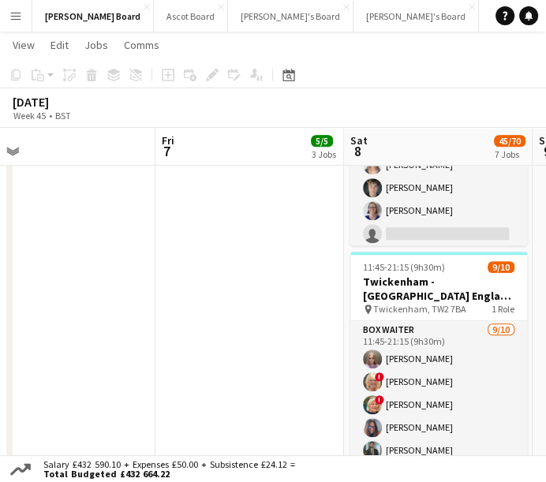
drag, startPoint x: 362, startPoint y: 296, endPoint x: 559, endPoint y: 294, distance: 196.6
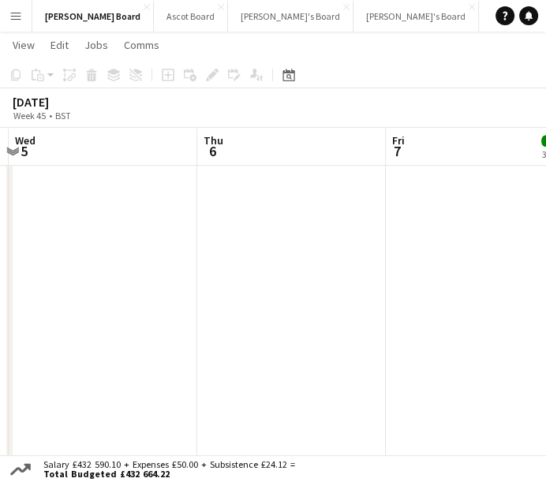
drag, startPoint x: 396, startPoint y: 291, endPoint x: 520, endPoint y: 295, distance: 124.8
drag, startPoint x: 268, startPoint y: 287, endPoint x: 530, endPoint y: 286, distance: 262.1
drag, startPoint x: 229, startPoint y: 272, endPoint x: 557, endPoint y: 275, distance: 327.6
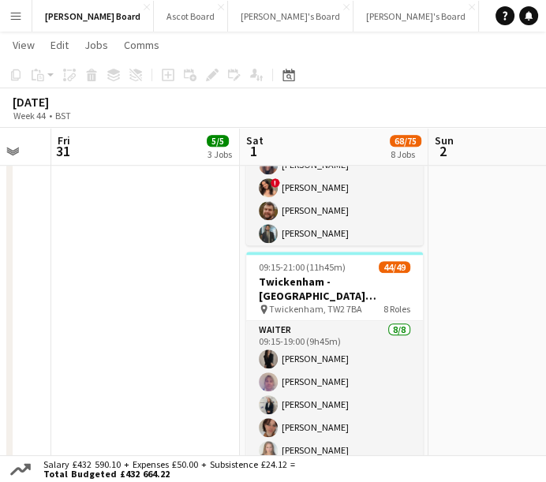
drag, startPoint x: 333, startPoint y: 267, endPoint x: 559, endPoint y: 269, distance: 225.8
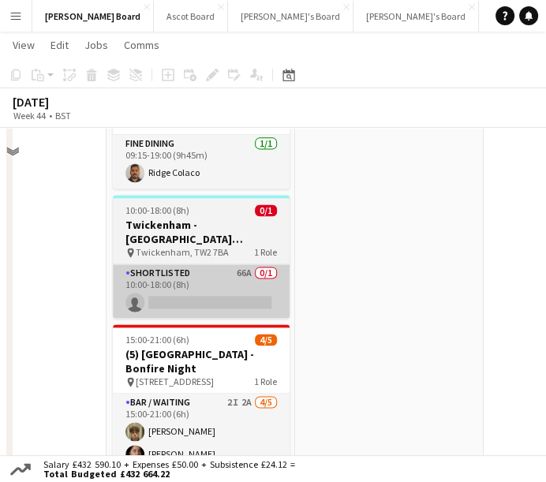
scroll to position [1315, 0]
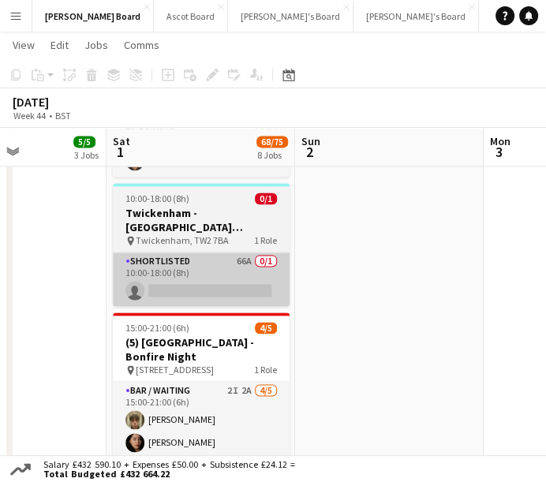
click at [266, 284] on app-card-role "Shortlisted 66A 0/1 10:00-18:00 (8h) single-neutral-actions" at bounding box center [201, 280] width 177 height 54
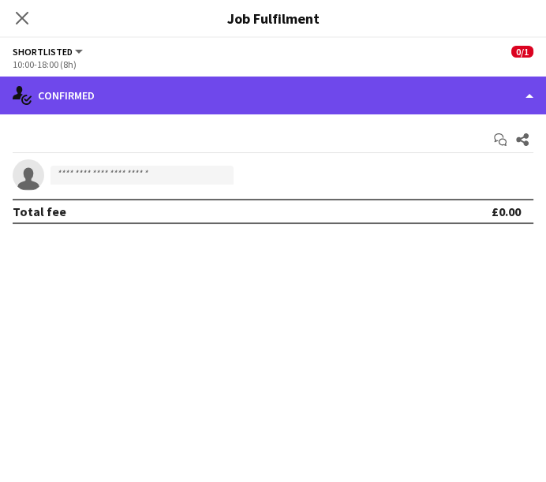
click at [431, 101] on div "single-neutral-actions-check-2 Confirmed" at bounding box center [273, 96] width 546 height 38
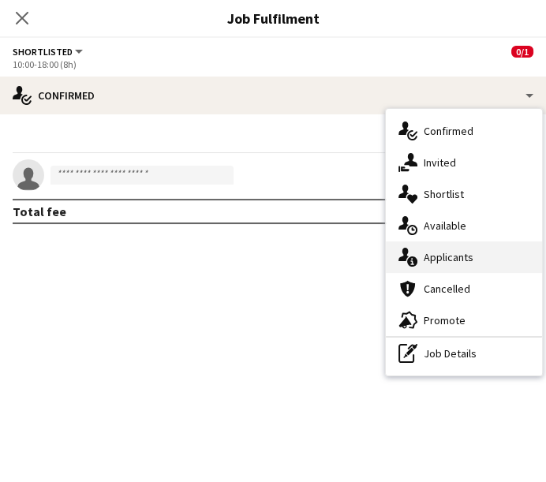
click at [437, 264] on span "Applicants" at bounding box center [449, 257] width 50 height 14
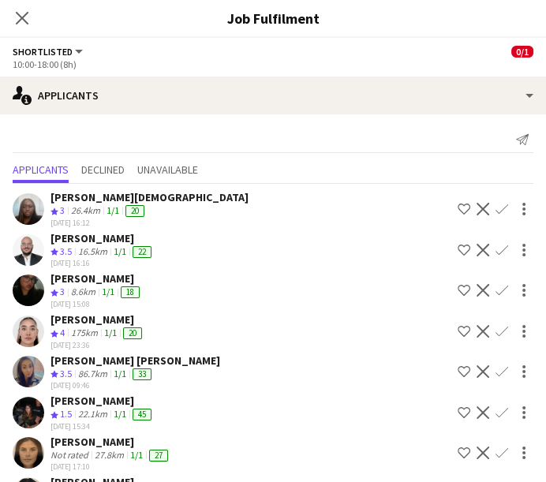
click at [363, 62] on div "10:00-18:00 (8h)" at bounding box center [273, 64] width 521 height 12
click at [131, 362] on div "[PERSON_NAME] [PERSON_NAME]" at bounding box center [136, 361] width 170 height 14
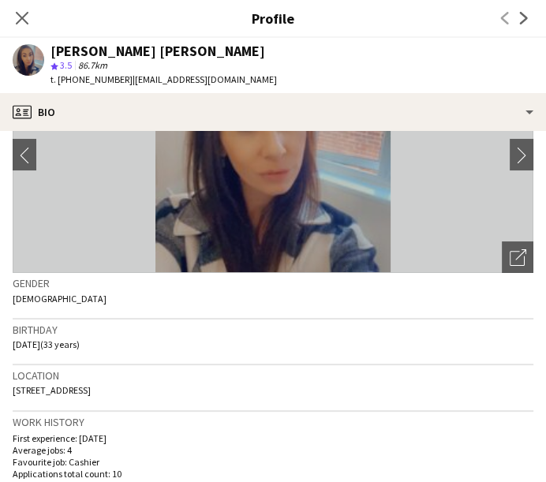
scroll to position [351, 0]
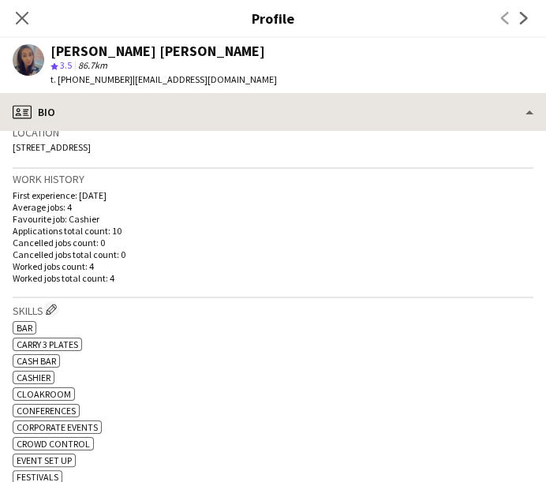
drag, startPoint x: 216, startPoint y: 62, endPoint x: 221, endPoint y: 100, distance: 38.2
click at [218, 74] on div "Lauren Louise Williams star 3.5 86.7km t. +447453448461 | williamslau19@gmail.c…" at bounding box center [164, 65] width 227 height 43
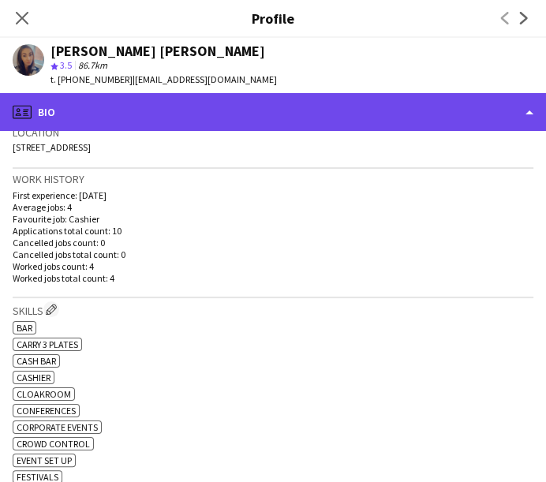
click at [226, 114] on div "profile Bio" at bounding box center [273, 112] width 546 height 38
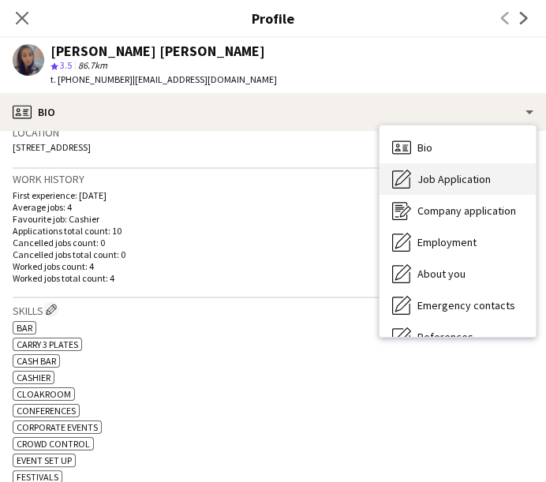
click at [451, 183] on span "Job Application" at bounding box center [454, 179] width 73 height 14
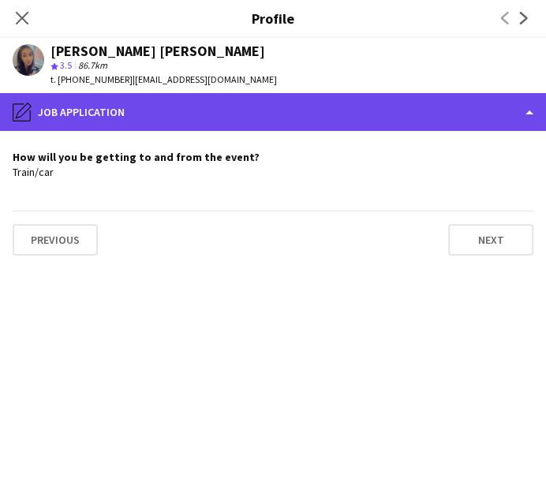
click at [221, 119] on div "pencil4 Job Application" at bounding box center [273, 112] width 546 height 38
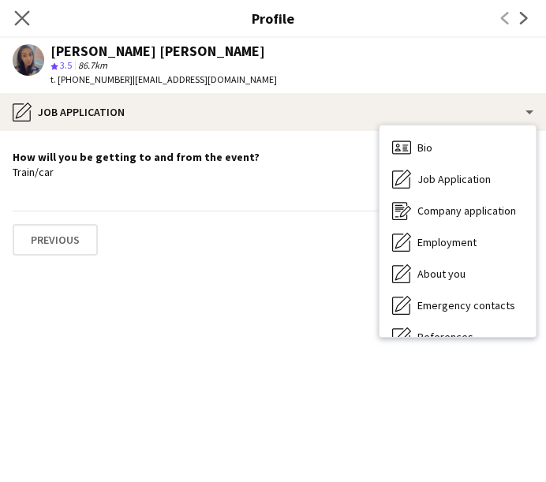
click at [13, 18] on app-icon "Close pop-in" at bounding box center [22, 18] width 23 height 23
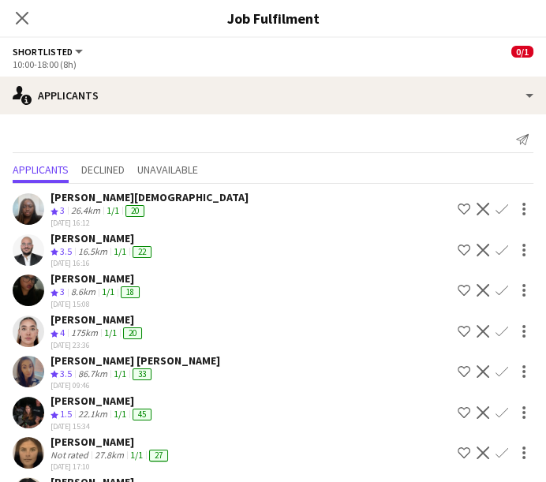
scroll to position [164, 0]
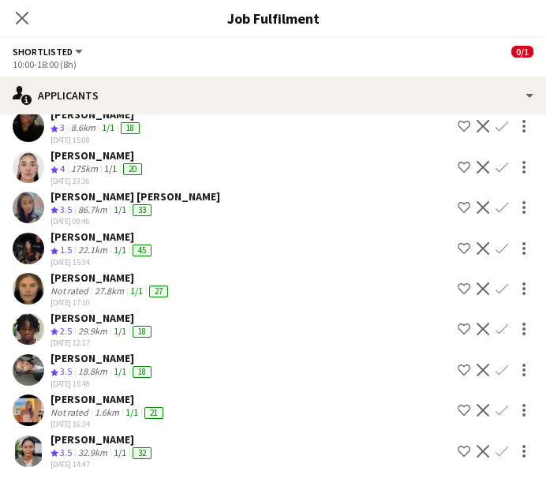
drag, startPoint x: 132, startPoint y: 316, endPoint x: 243, endPoint y: 251, distance: 128.8
click at [243, 251] on div "Sarah Imonikhe Crew rating 3 26.4km 1/1 20 26-09-2025 16:12 Shortlist crew Decl…" at bounding box center [273, 246] width 546 height 453
click at [97, 398] on div "[PERSON_NAME]" at bounding box center [109, 399] width 116 height 14
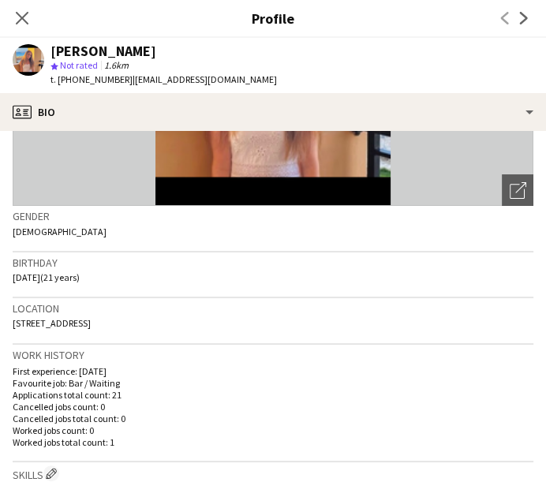
scroll to position [351, 0]
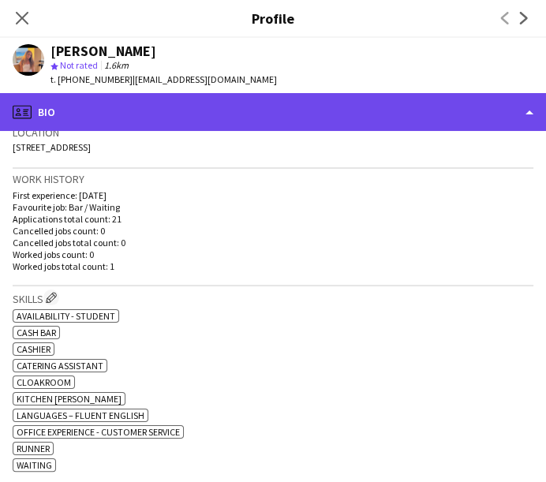
click at [257, 116] on div "profile Bio" at bounding box center [273, 112] width 546 height 38
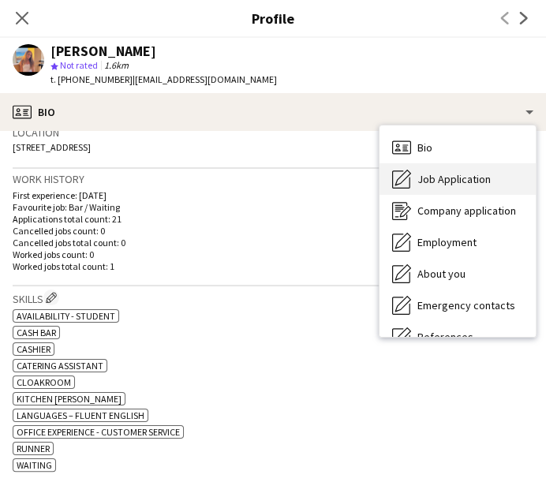
click at [457, 194] on div "Job Application Job Application" at bounding box center [458, 179] width 156 height 32
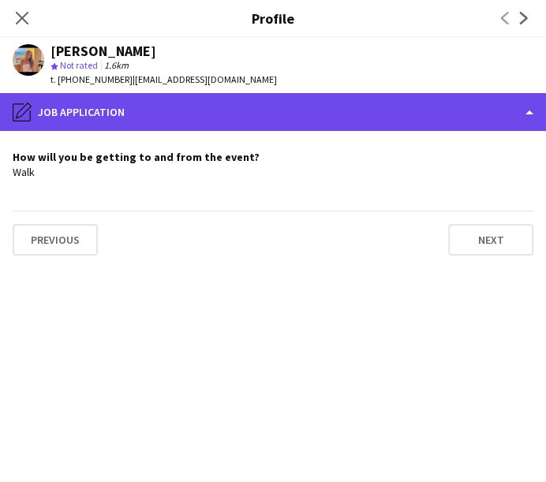
click at [388, 104] on div "pencil4 Job Application" at bounding box center [273, 112] width 546 height 38
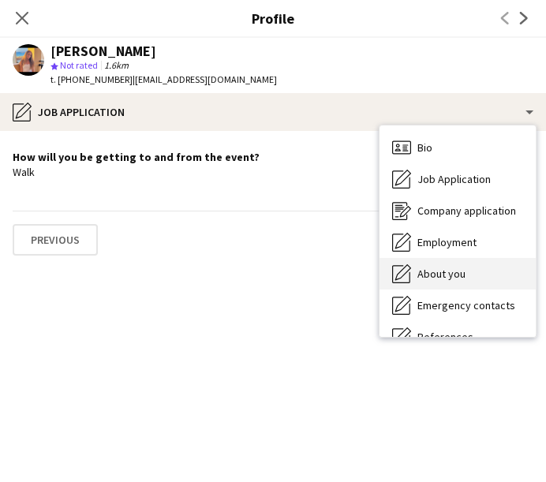
click at [465, 274] on div "About you About you" at bounding box center [458, 274] width 156 height 32
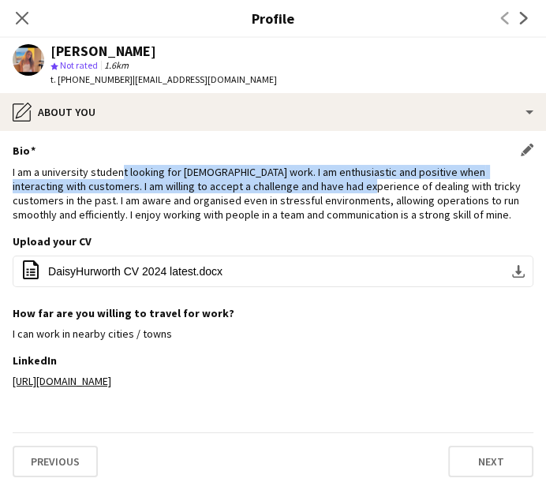
drag, startPoint x: 123, startPoint y: 168, endPoint x: 376, endPoint y: 186, distance: 253.3
click at [356, 185] on div "I am a university student looking for part time work. I am enthusiastic and pos…" at bounding box center [273, 194] width 521 height 58
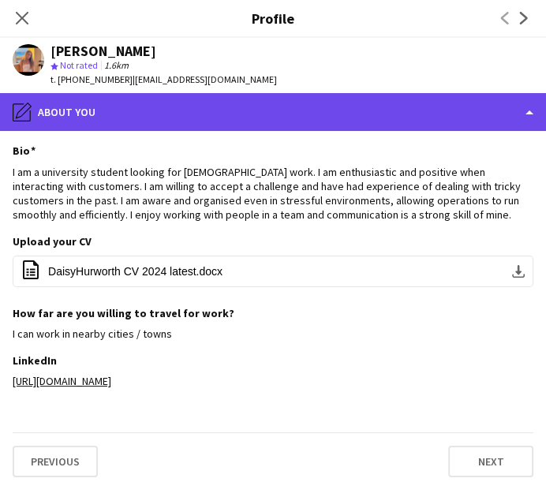
click at [454, 111] on div "pencil4 About you" at bounding box center [273, 112] width 546 height 38
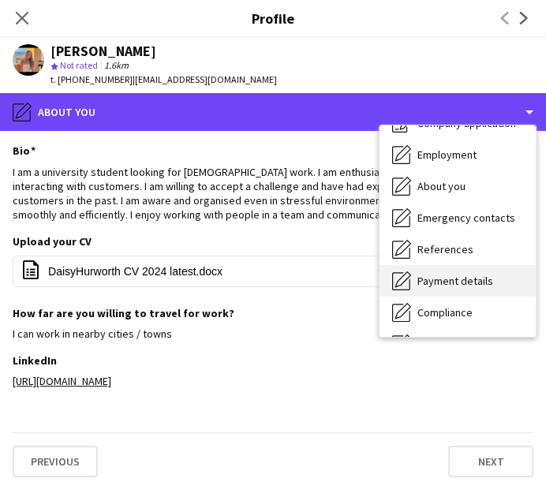
scroll to position [175, 0]
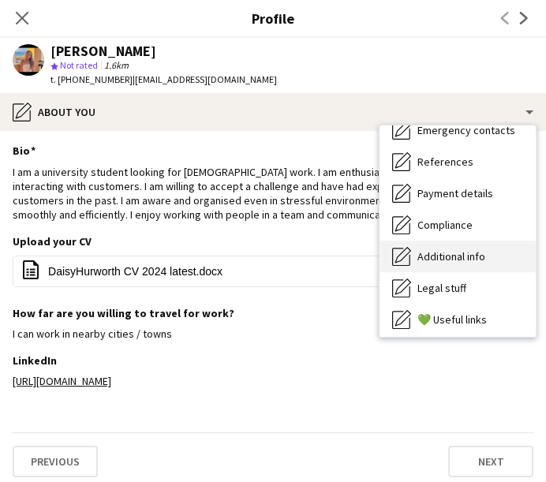
click at [455, 253] on span "Additional info" at bounding box center [452, 256] width 68 height 14
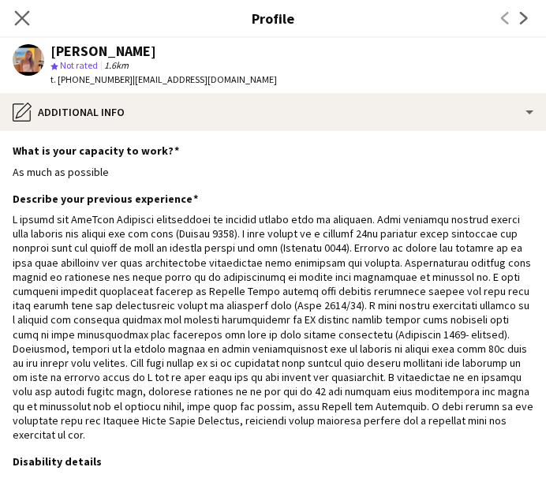
click at [16, 26] on app-icon "Close pop-in" at bounding box center [22, 18] width 23 height 23
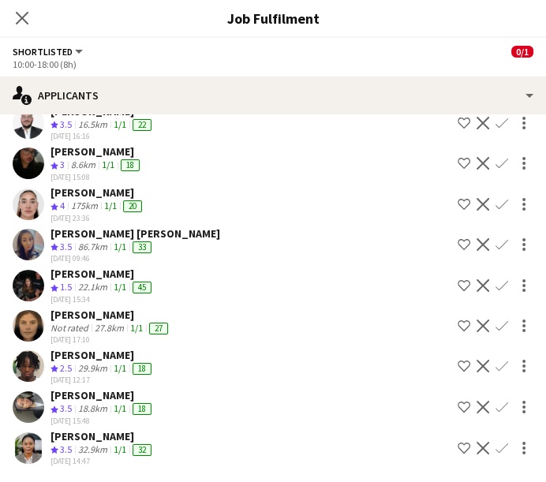
scroll to position [125, 0]
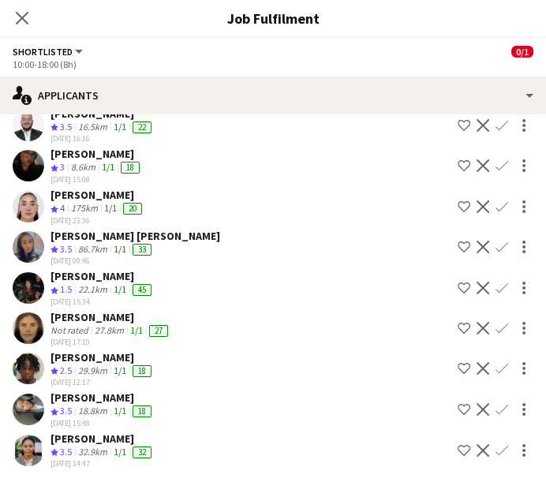
click at [92, 449] on div "32.9km" at bounding box center [93, 452] width 36 height 13
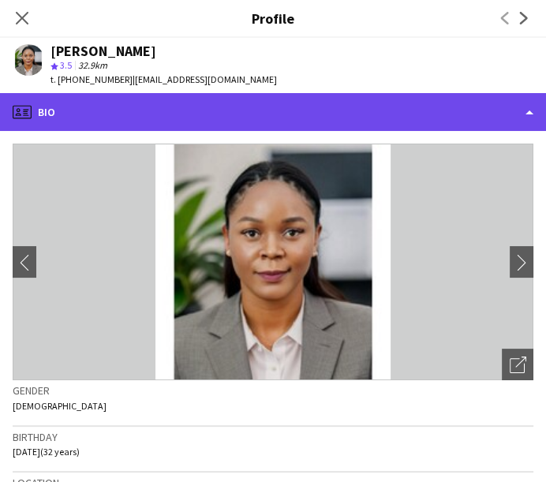
click at [278, 126] on div "profile Bio" at bounding box center [273, 112] width 546 height 38
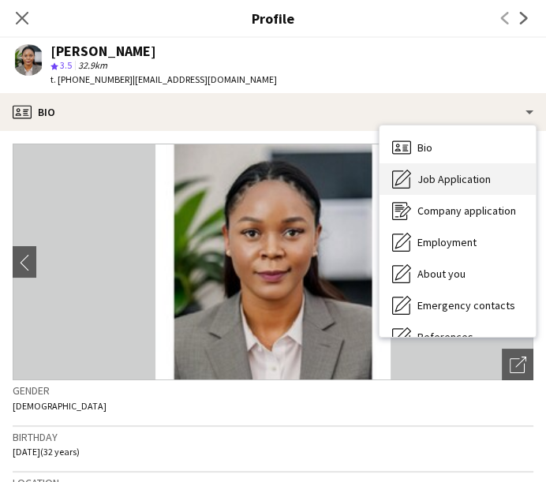
click at [455, 186] on span "Job Application" at bounding box center [454, 179] width 73 height 14
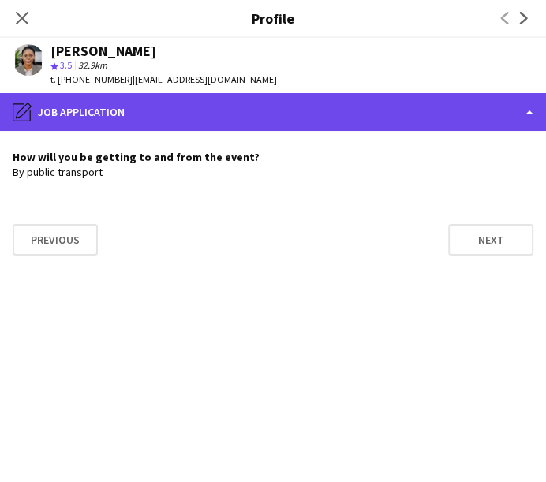
click at [261, 112] on div "pencil4 Job Application" at bounding box center [273, 112] width 546 height 38
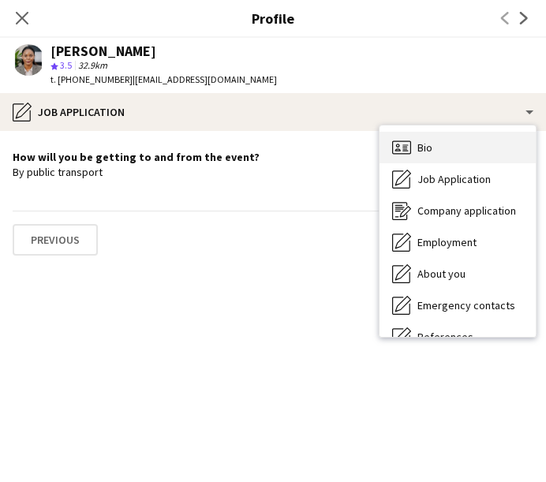
click at [437, 148] on div "Bio Bio" at bounding box center [458, 148] width 156 height 32
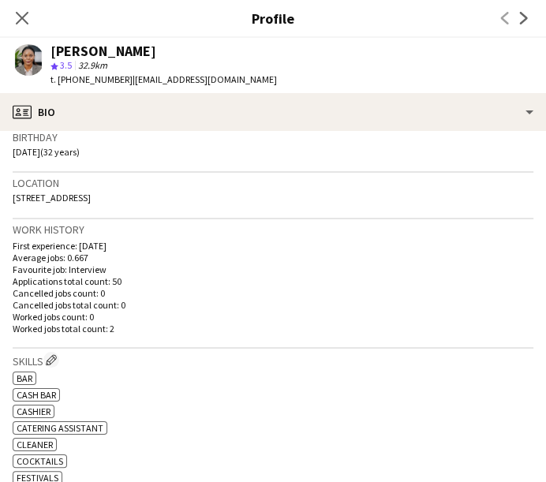
scroll to position [263, 0]
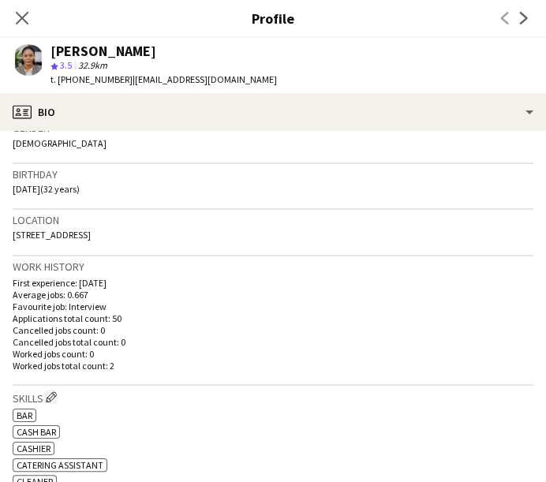
drag, startPoint x: 27, startPoint y: 19, endPoint x: 32, endPoint y: 43, distance: 24.2
click at [27, 19] on icon "Close pop-in" at bounding box center [22, 18] width 13 height 13
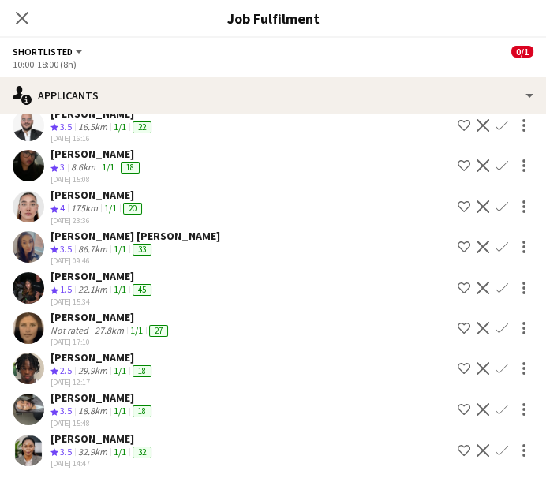
click at [77, 365] on div "29.9km" at bounding box center [93, 371] width 36 height 13
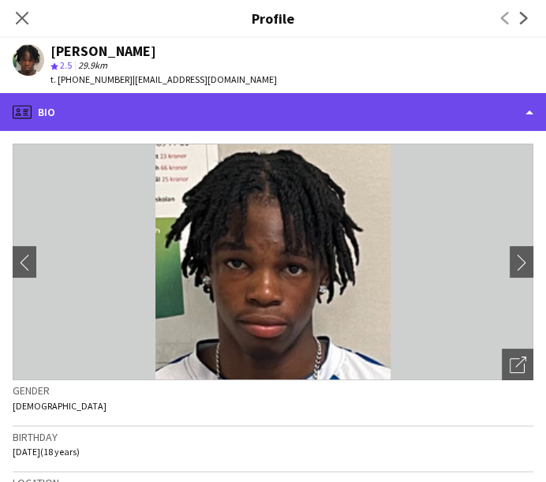
click at [321, 98] on div "profile Bio" at bounding box center [273, 112] width 546 height 38
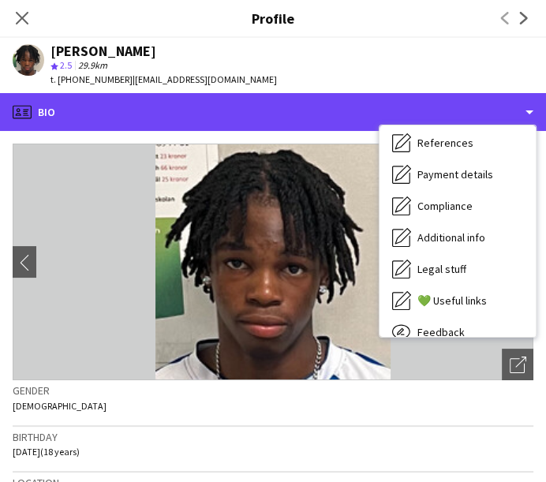
scroll to position [242, 0]
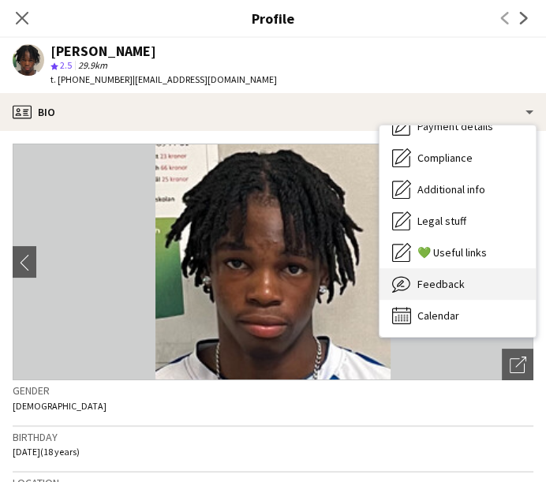
click at [451, 281] on span "Feedback" at bounding box center [441, 284] width 47 height 14
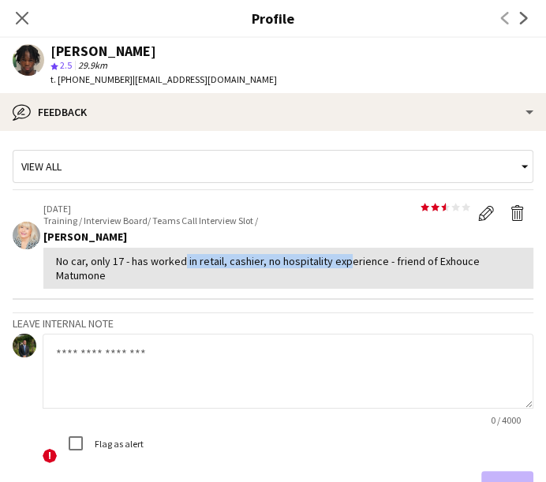
drag, startPoint x: 178, startPoint y: 264, endPoint x: 339, endPoint y: 264, distance: 161.8
click at [339, 264] on div "No car, only 17 - has worked in retail, cashier, no hospitality experience - fr…" at bounding box center [288, 268] width 465 height 28
click at [397, 268] on div "No car, only 17 - has worked in retail, cashier, no hospitality experience - fr…" at bounding box center [288, 268] width 465 height 28
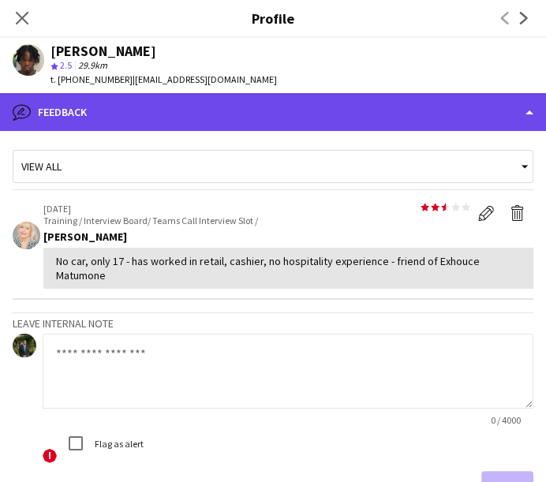
click at [326, 120] on div "bubble-pencil Feedback" at bounding box center [273, 112] width 546 height 38
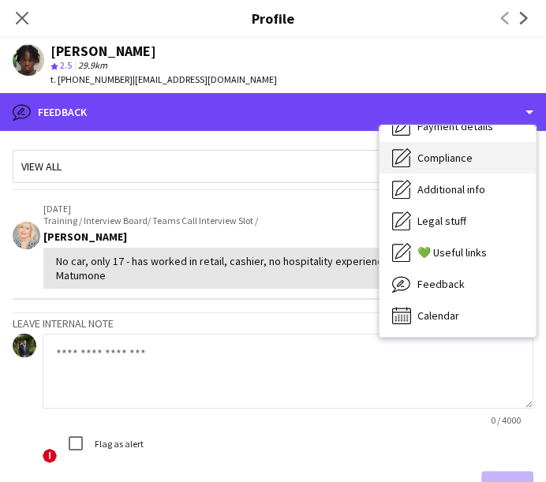
scroll to position [0, 0]
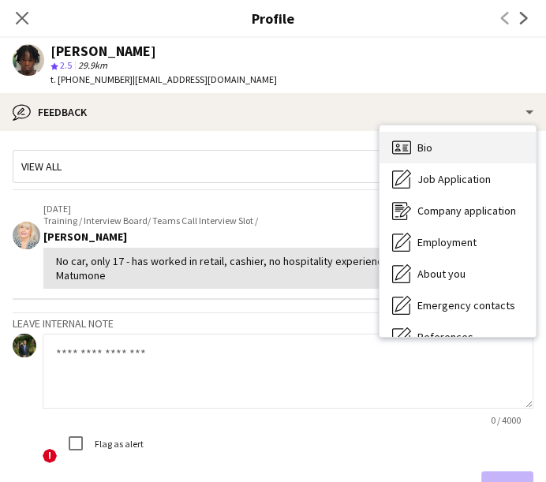
click at [417, 137] on div "Bio Bio" at bounding box center [458, 148] width 156 height 32
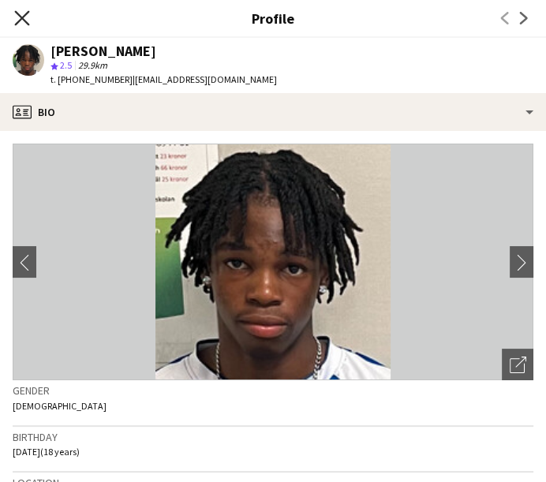
click at [17, 14] on icon at bounding box center [21, 17] width 15 height 15
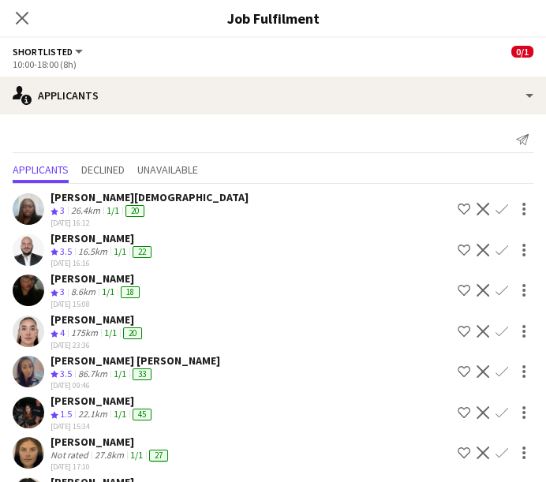
scroll to position [125, 0]
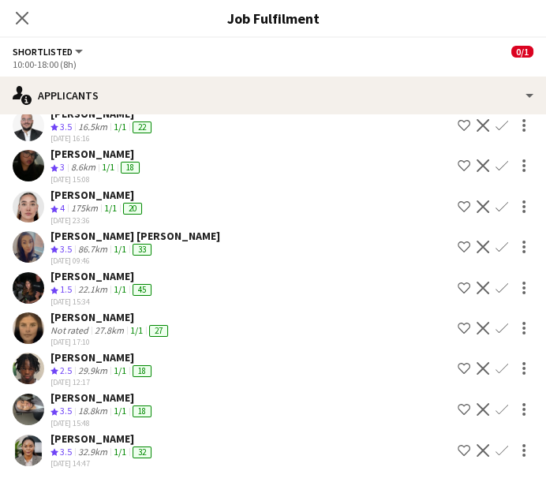
click at [114, 369] on div "1/1" at bounding box center [120, 371] width 19 height 13
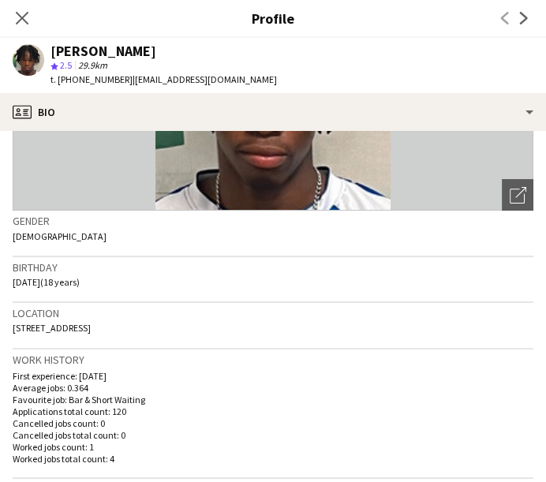
scroll to position [263, 0]
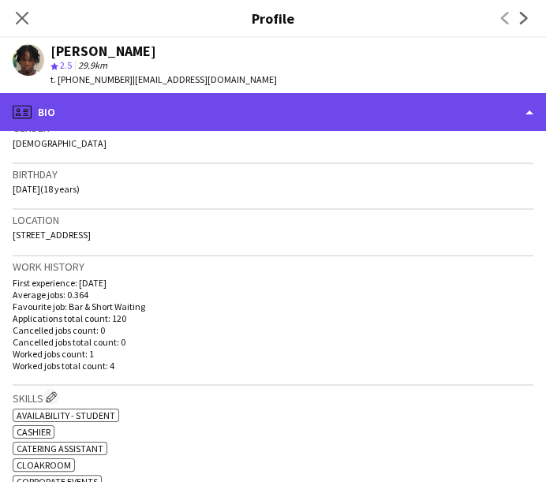
click at [202, 115] on div "profile Bio" at bounding box center [273, 112] width 546 height 38
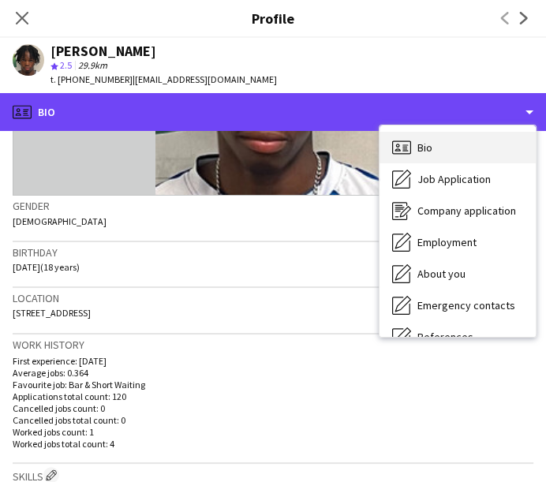
scroll to position [0, 0]
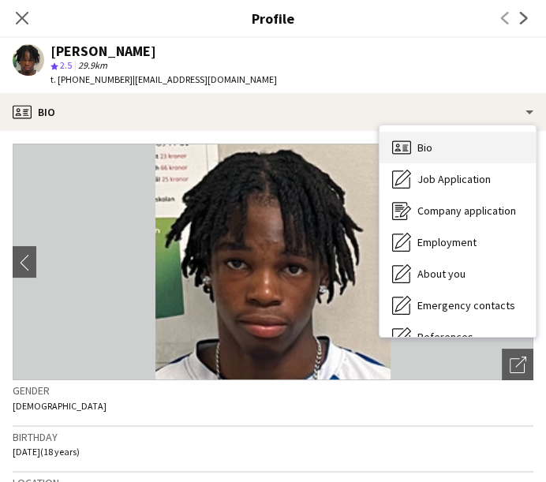
click at [424, 151] on span "Bio" at bounding box center [425, 148] width 15 height 14
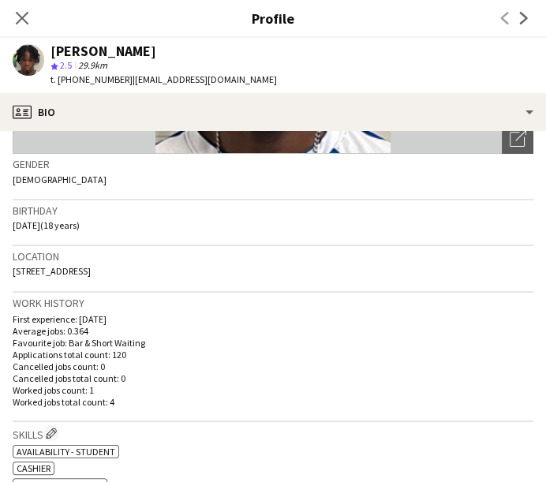
scroll to position [263, 0]
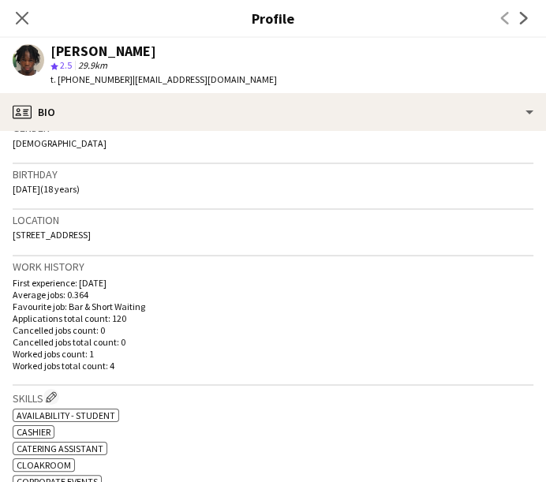
drag, startPoint x: 175, startPoint y: 240, endPoint x: 134, endPoint y: 239, distance: 41.1
click at [134, 239] on div "Location 122 Carterhatch Lane, Enfield, EN1 4LB" at bounding box center [273, 233] width 521 height 46
copy span "EN1 4LB"
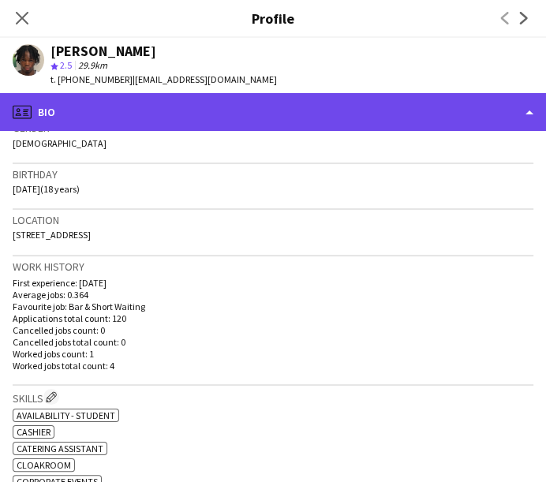
click at [162, 103] on div "profile Bio" at bounding box center [273, 112] width 546 height 38
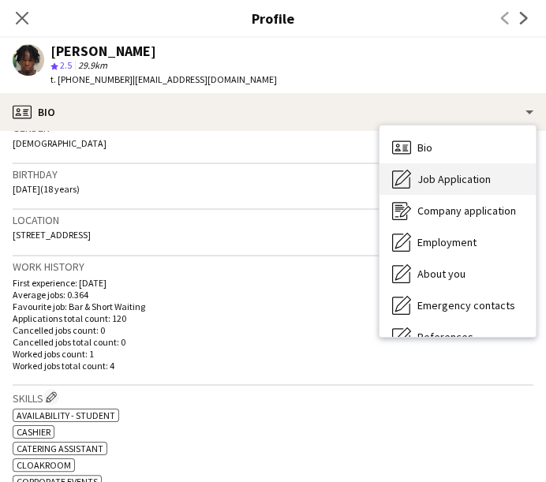
click at [463, 180] on span "Job Application" at bounding box center [454, 179] width 73 height 14
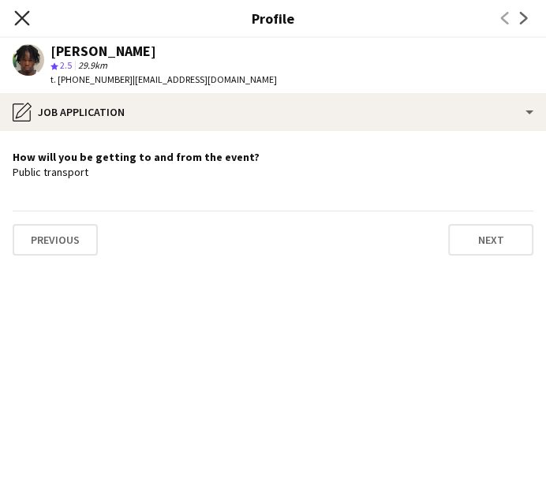
click at [21, 22] on icon "Close pop-in" at bounding box center [21, 17] width 15 height 15
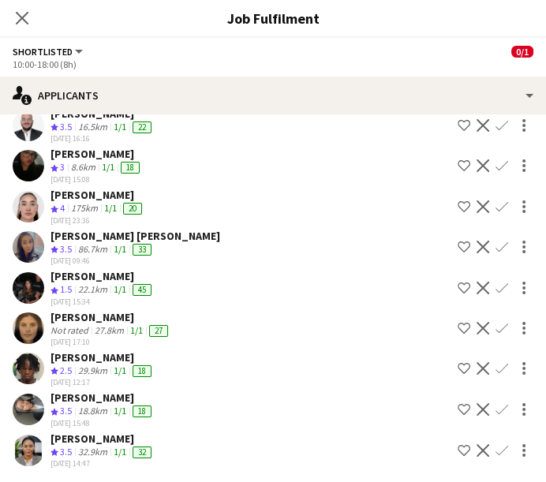
scroll to position [0, 0]
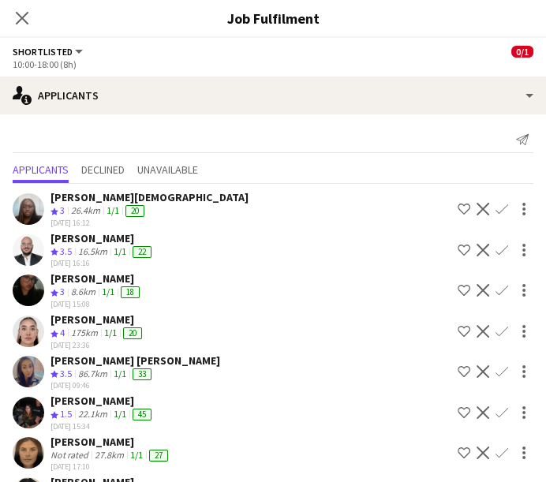
click at [540, 24] on h3 "Job Fulfilment" at bounding box center [273, 18] width 546 height 21
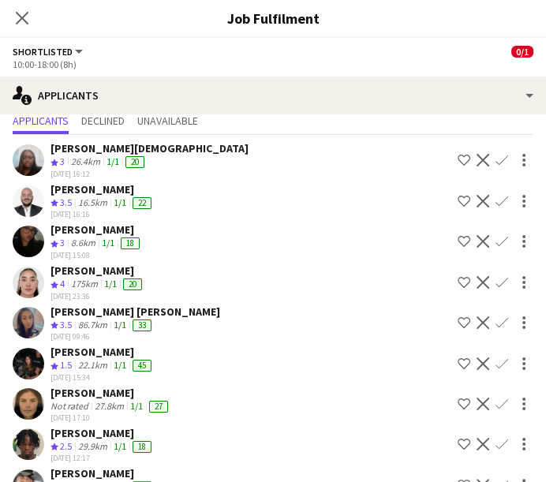
scroll to position [125, 0]
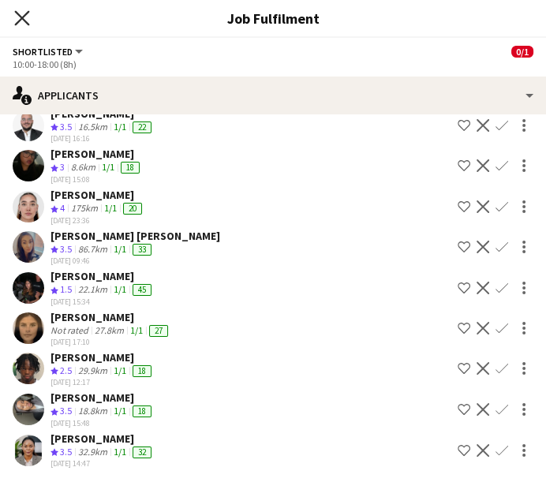
click at [18, 23] on icon at bounding box center [21, 17] width 15 height 15
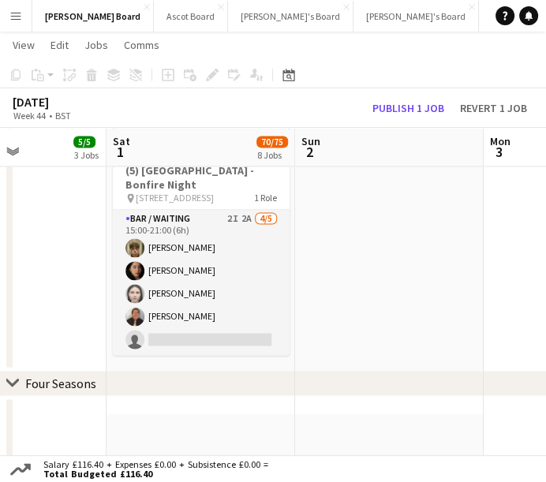
drag, startPoint x: 421, startPoint y: 189, endPoint x: 422, endPoint y: 215, distance: 26.1
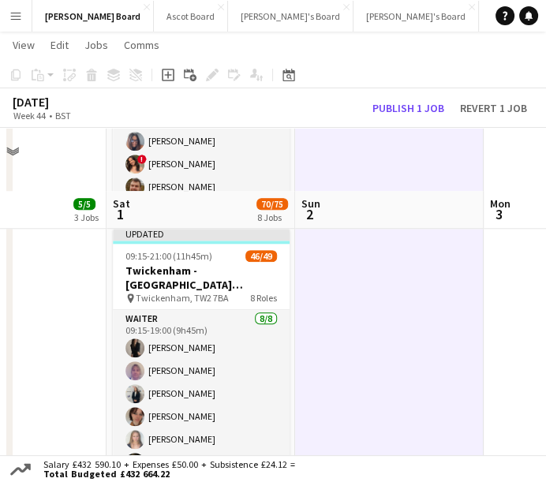
scroll to position [877, 0]
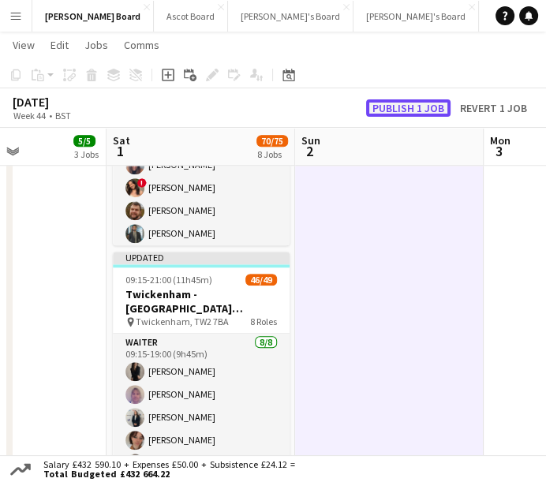
click at [403, 111] on button "Publish 1 job" at bounding box center [408, 107] width 84 height 17
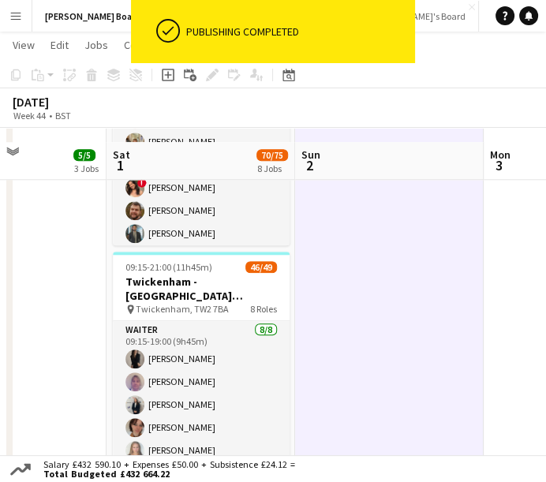
scroll to position [965, 0]
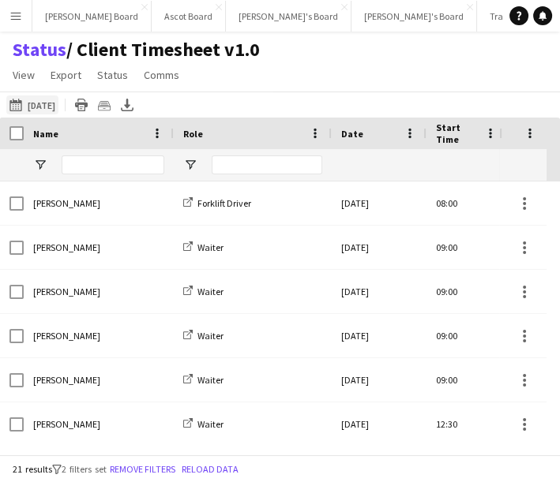
click at [42, 102] on button "07-10-2025 to 13-10-2025 03-10-2025" at bounding box center [32, 105] width 52 height 19
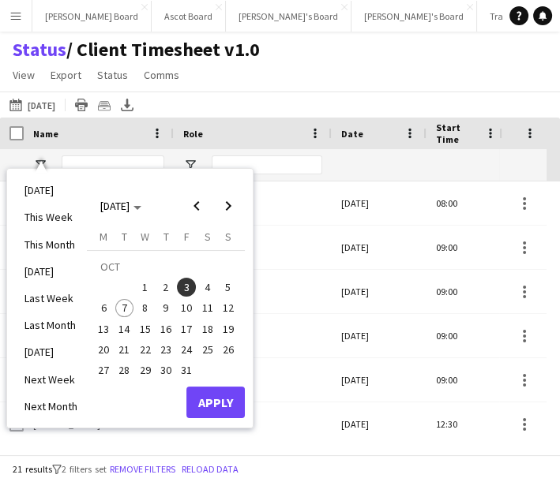
click at [43, 355] on li "Tomorrow" at bounding box center [51, 352] width 72 height 27
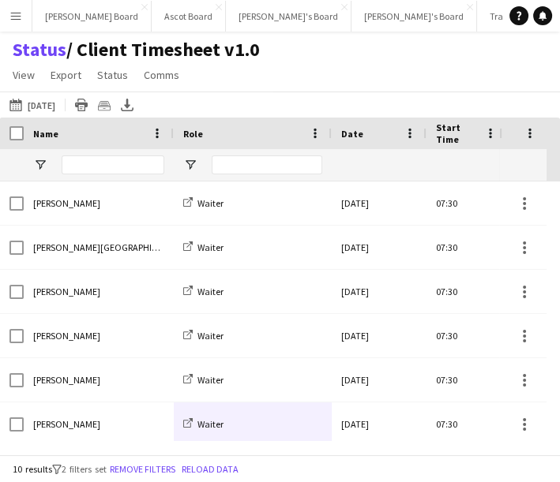
drag, startPoint x: 170, startPoint y: 440, endPoint x: 178, endPoint y: 440, distance: 8.7
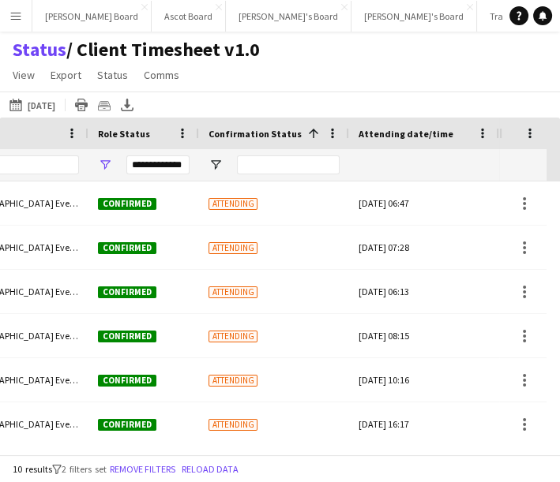
click at [407, 137] on span "Attending date/time" at bounding box center [405, 134] width 95 height 12
click at [410, 134] on span "Attending date/time" at bounding box center [404, 134] width 93 height 24
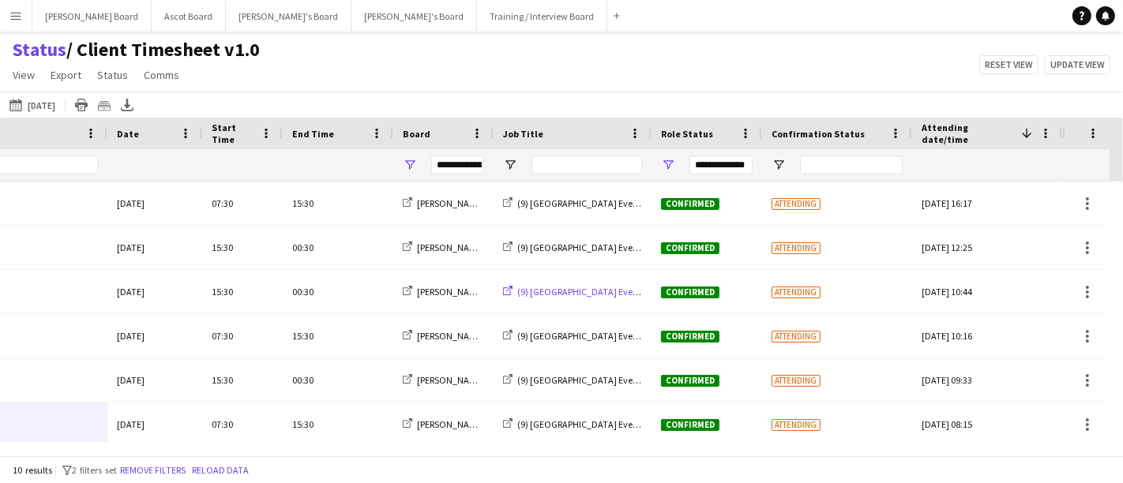
scroll to position [0, 223]
click at [20, 19] on app-icon "Menu" at bounding box center [15, 15] width 13 height 13
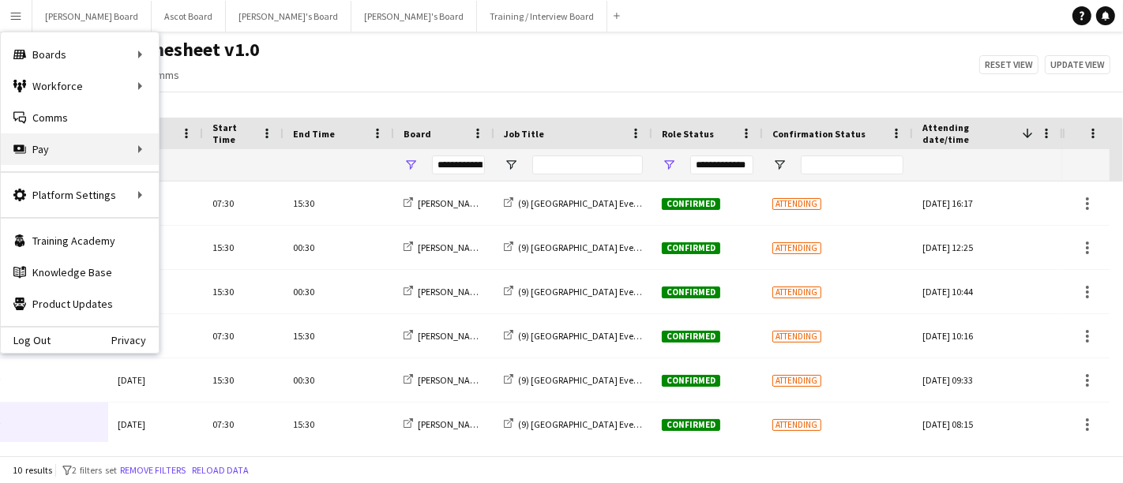
click at [121, 156] on div "Pay Pay" at bounding box center [80, 149] width 158 height 32
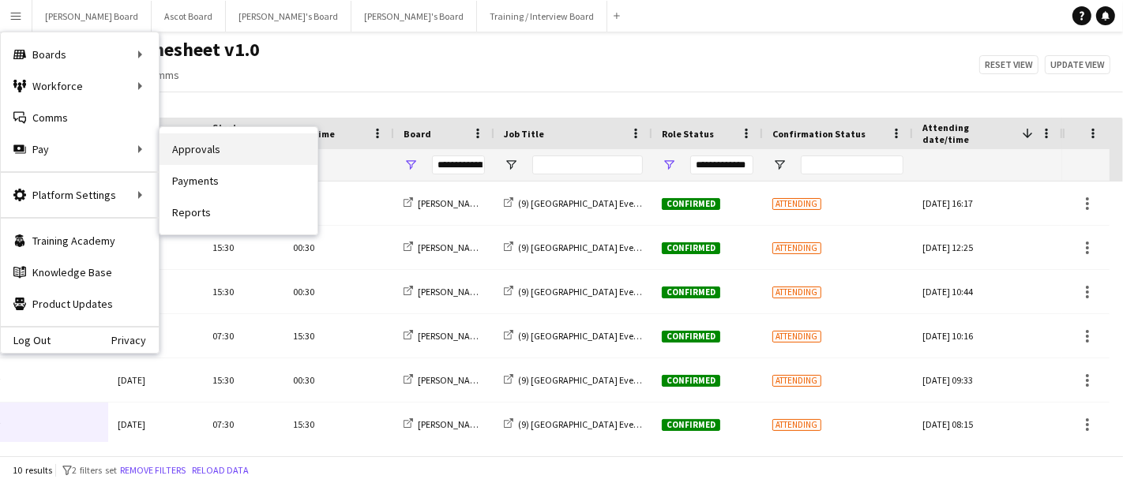
click at [218, 143] on link "Approvals" at bounding box center [238, 149] width 158 height 32
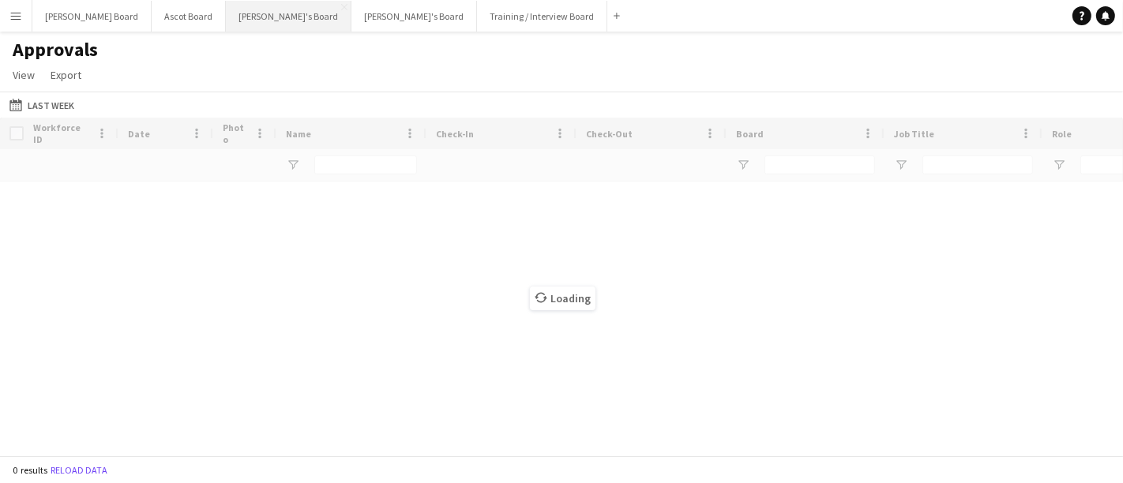
type input "**********"
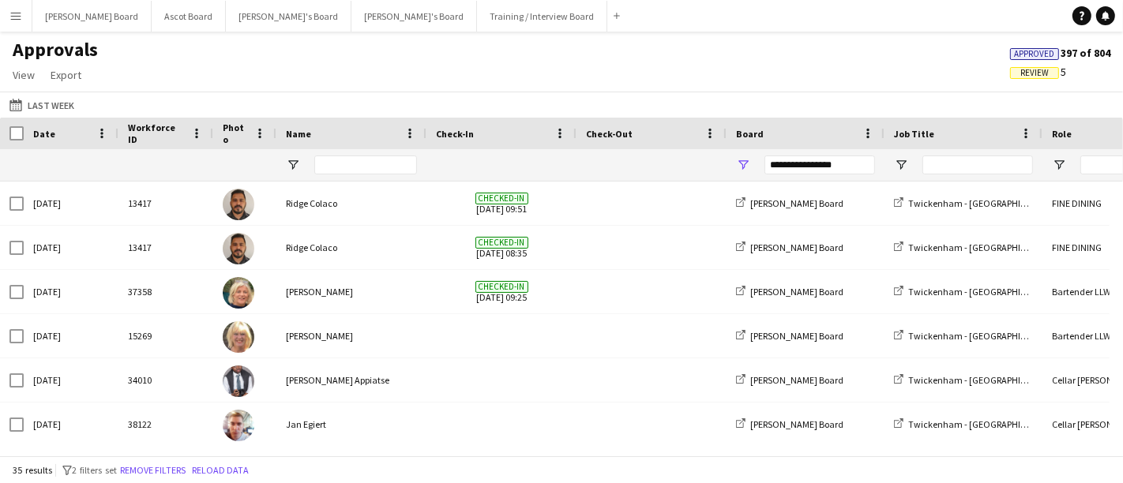
click at [559, 100] on div "Last Week Last Week Today This Week This Month Yesterday Last Week Last Month O…" at bounding box center [561, 105] width 1123 height 26
click at [361, 167] on input "Name Filter Input" at bounding box center [365, 165] width 103 height 19
click at [559, 98] on div "Last Week Last Week Today This Week This Month Yesterday Last Week Last Month O…" at bounding box center [561, 105] width 1123 height 26
click at [358, 162] on input "Name Filter Input" at bounding box center [365, 165] width 103 height 19
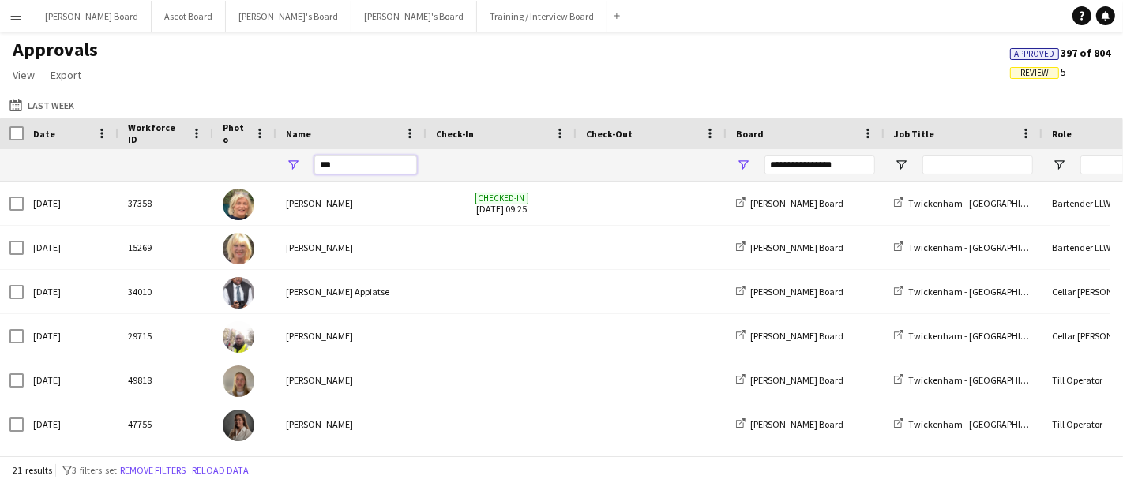
type input "****"
type input "***"
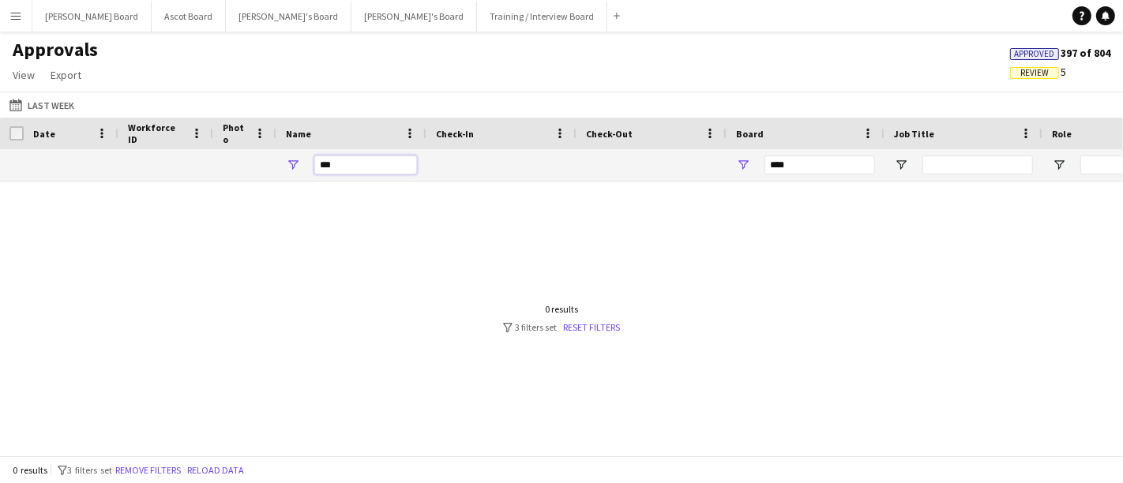
type input "**"
type input "**********"
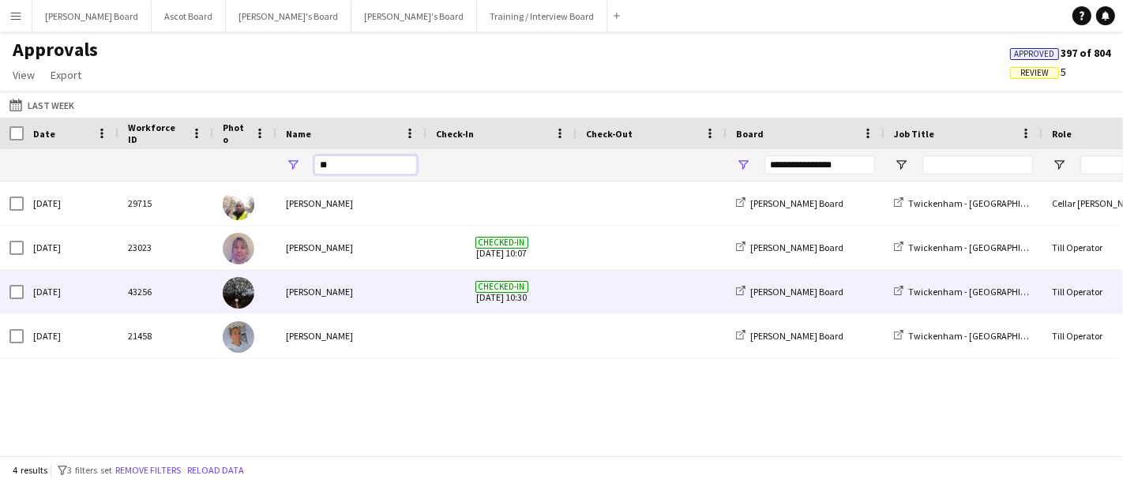
type input "**"
click at [460, 301] on span "Checked-in 04-10-2025 10:30" at bounding box center [501, 291] width 131 height 43
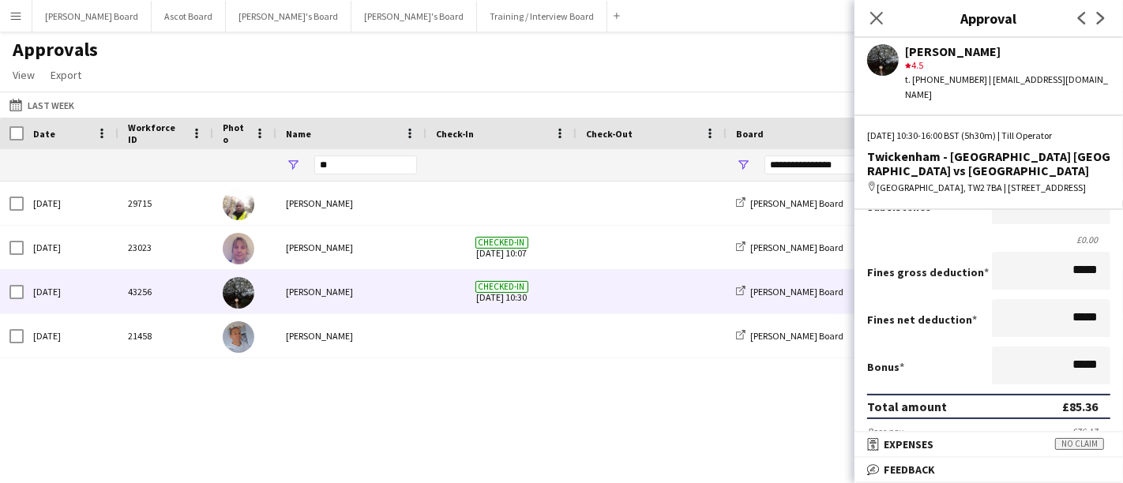
scroll to position [526, 0]
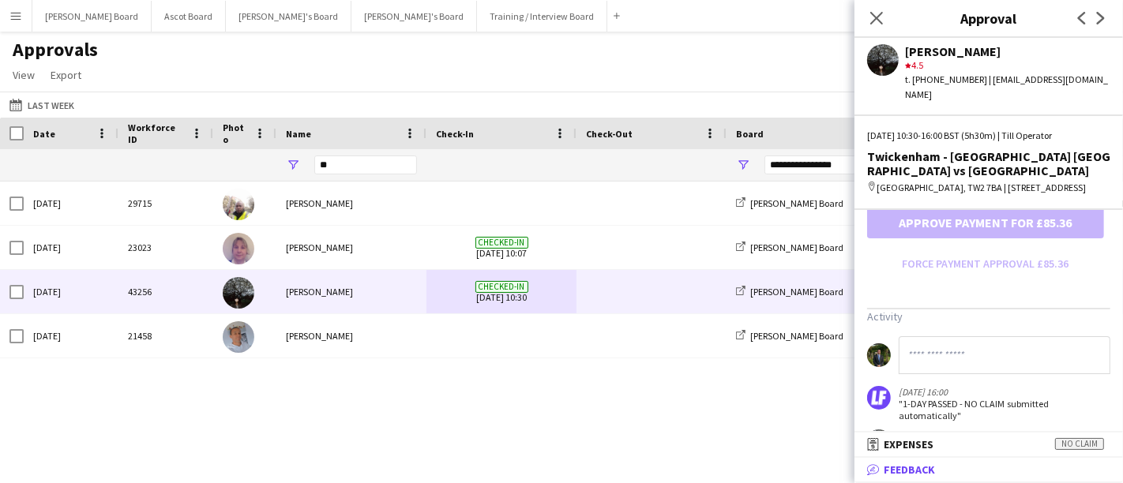
click at [559, 476] on mat-panel-title "bubble-pencil Feedback" at bounding box center [985, 470] width 262 height 14
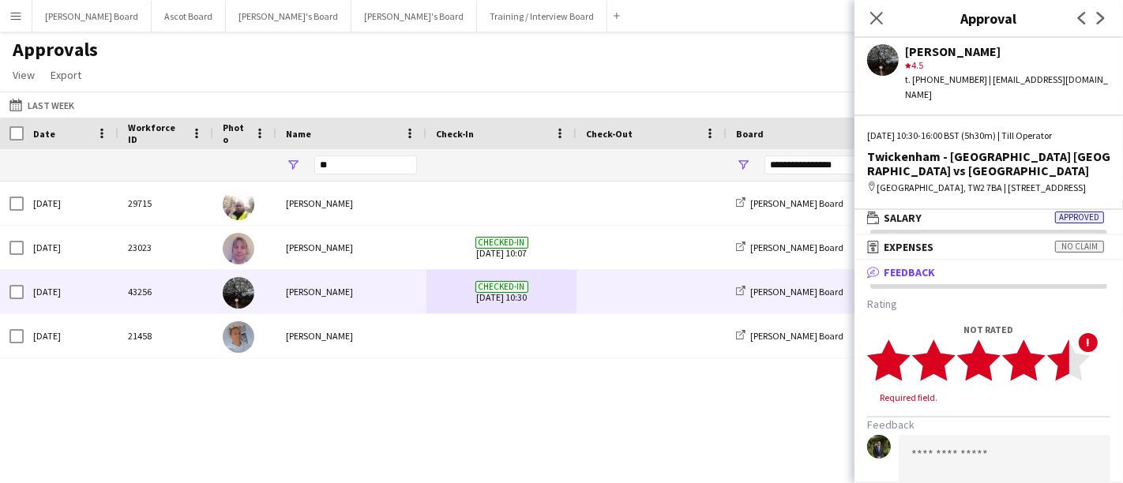
click at [559, 380] on polygon at bounding box center [1068, 359] width 43 height 41
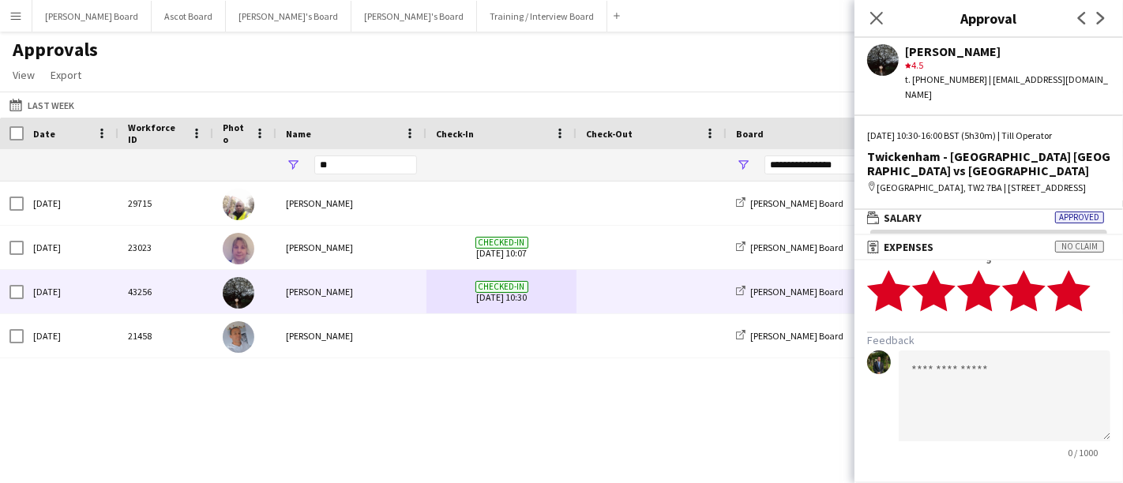
scroll to position [120, 0]
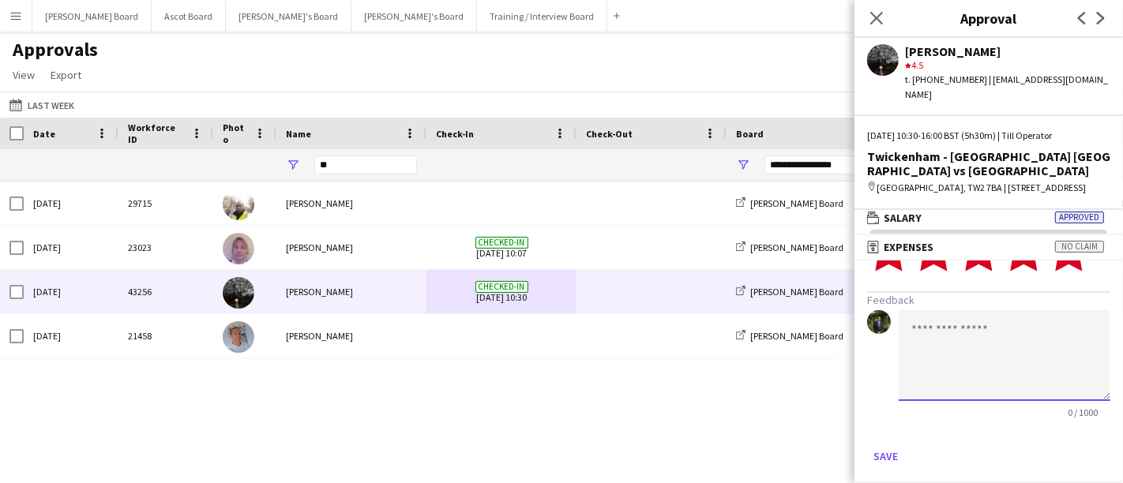
click at [559, 352] on textarea at bounding box center [1004, 355] width 212 height 91
paste textarea "**********"
type textarea "**********"
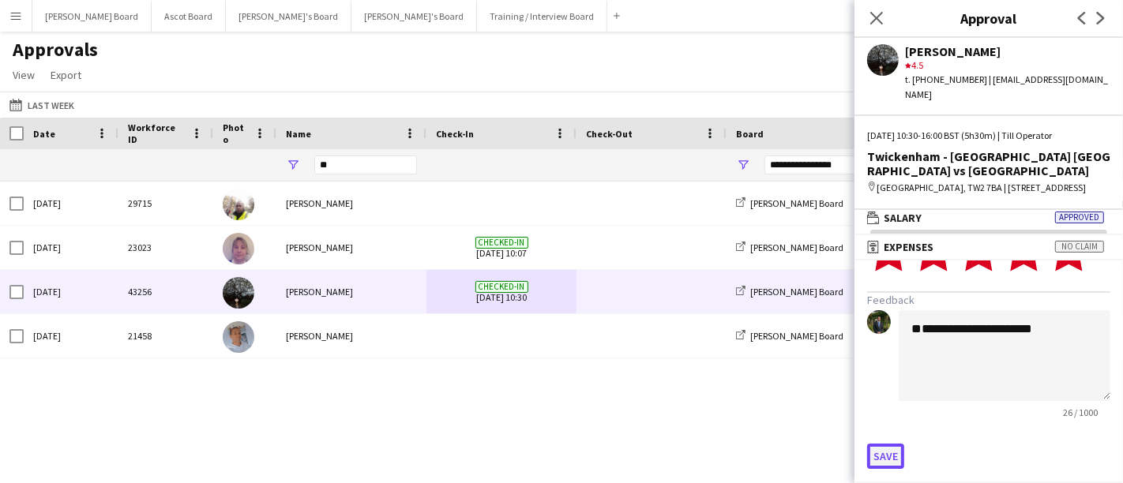
click at [559, 452] on button "Save" at bounding box center [885, 456] width 37 height 25
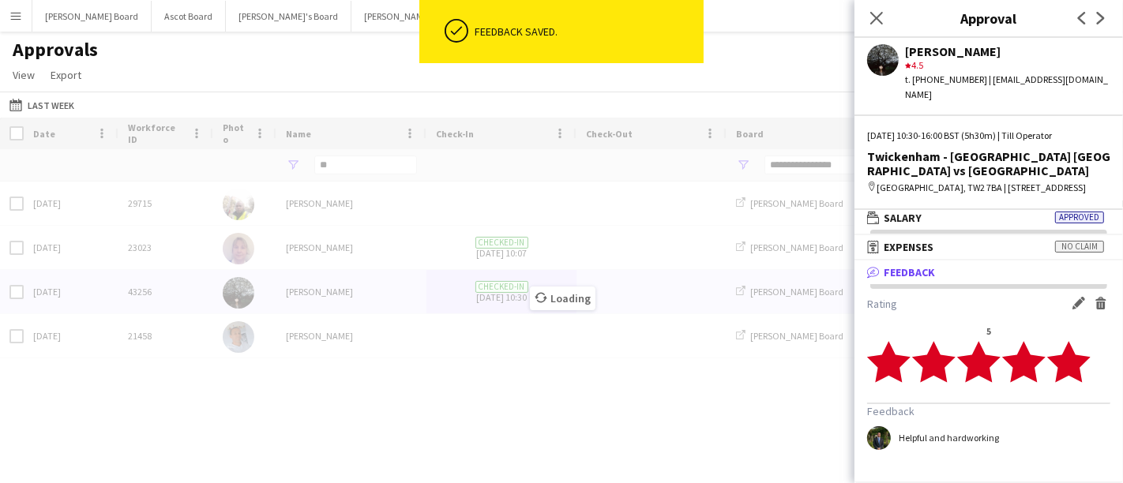
scroll to position [0, 0]
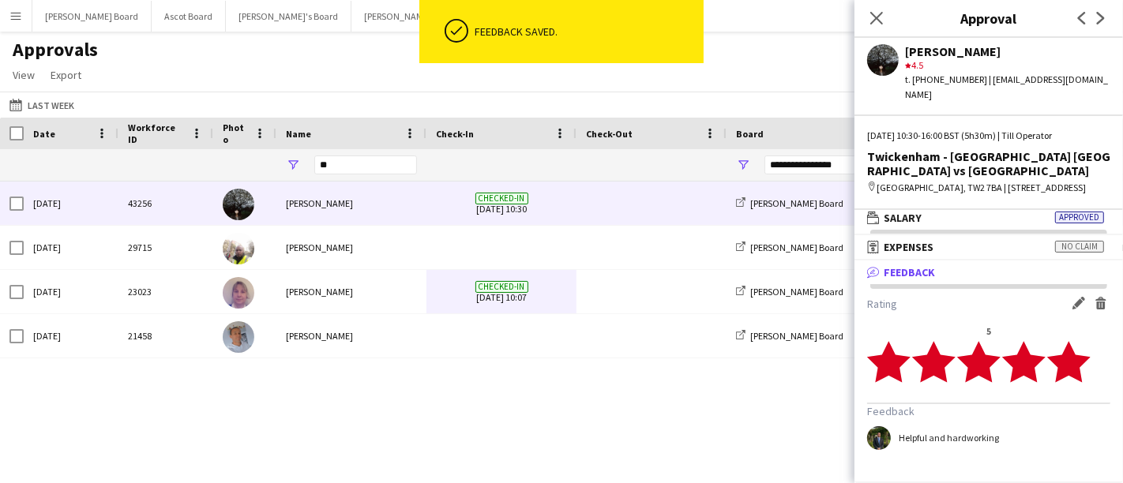
click at [559, 313] on div "Edit feedback Delete feedback" at bounding box center [1088, 305] width 44 height 16
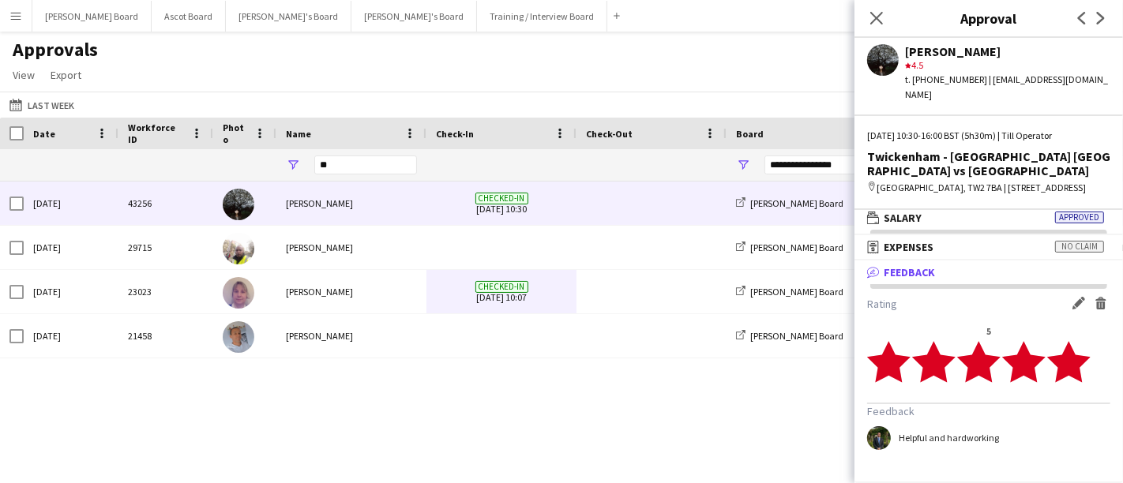
click at [559, 309] on app-icon "Edit feedback" at bounding box center [1078, 303] width 13 height 13
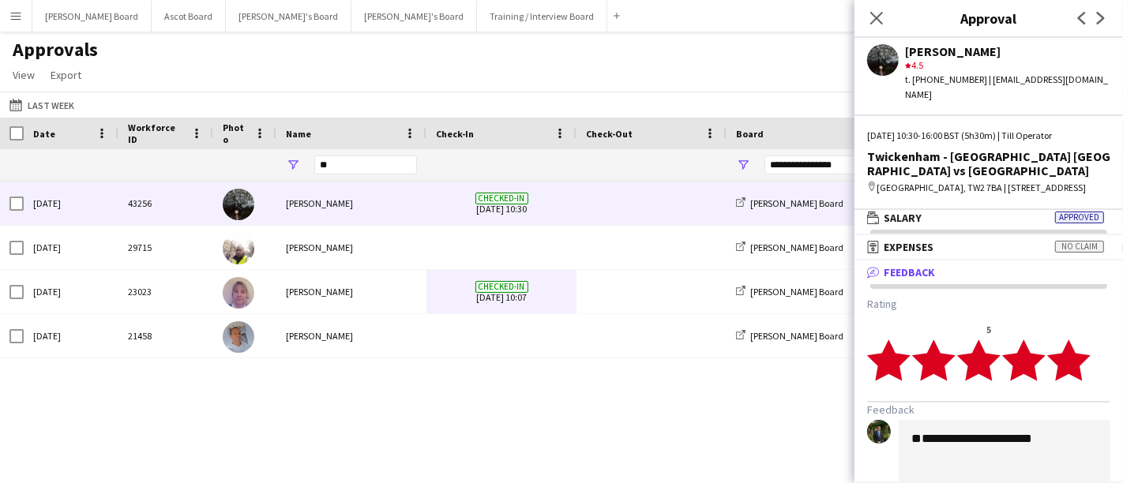
drag, startPoint x: 925, startPoint y: 458, endPoint x: 924, endPoint y: 442, distance: 15.9
click at [559, 456] on textarea "**********" at bounding box center [1004, 465] width 212 height 91
click at [559, 441] on textarea "**********" at bounding box center [1004, 465] width 212 height 91
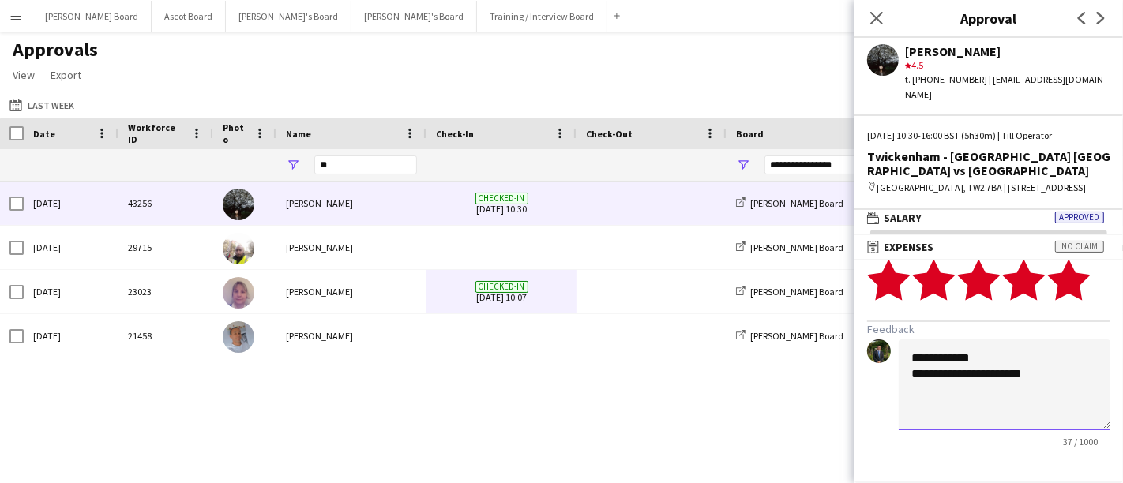
scroll to position [120, 0]
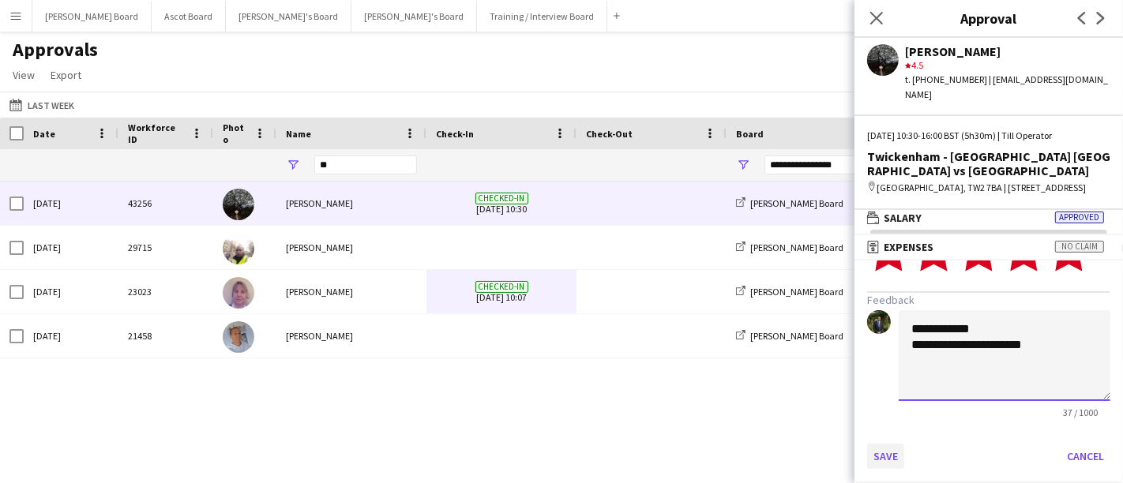
type textarea "**********"
click at [559, 448] on button "Save" at bounding box center [885, 456] width 37 height 25
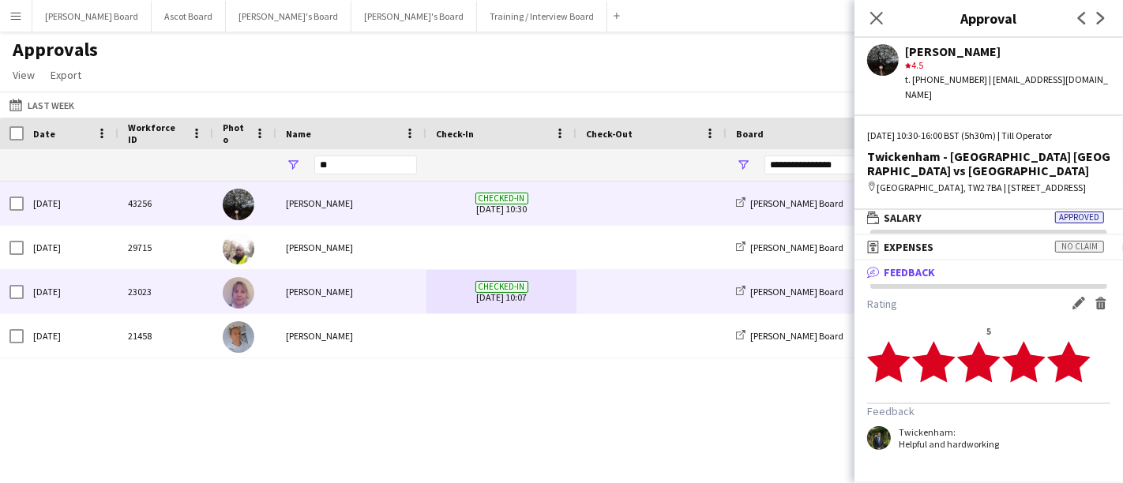
click at [364, 285] on div "[PERSON_NAME]" at bounding box center [351, 291] width 150 height 43
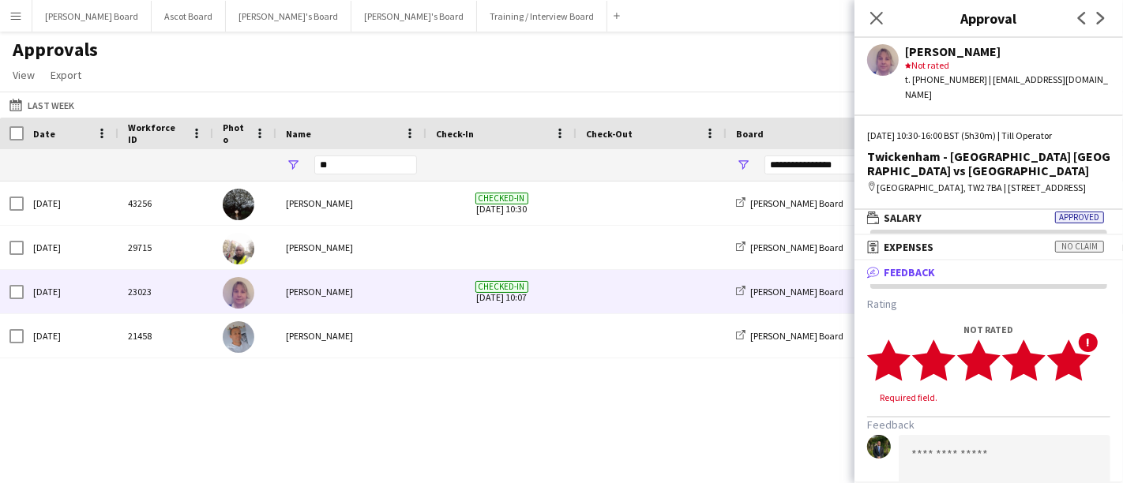
click at [559, 356] on polygon at bounding box center [1068, 359] width 43 height 41
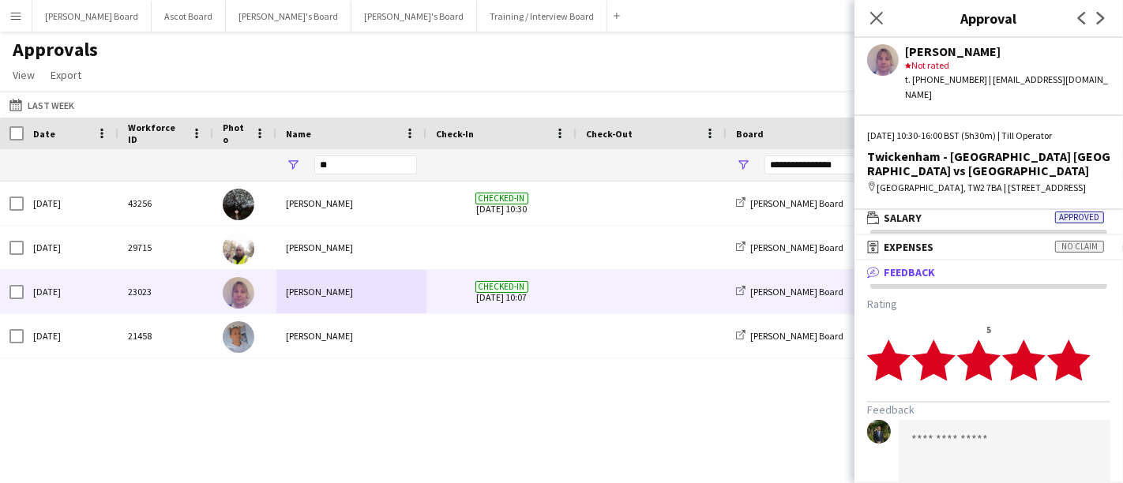
click at [559, 441] on textarea at bounding box center [1004, 465] width 212 height 91
paste textarea "**********"
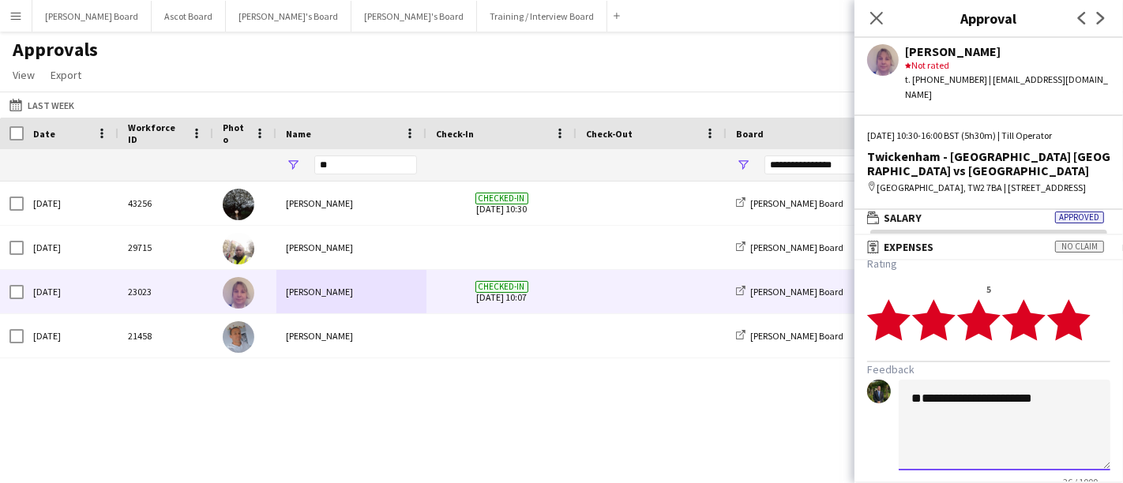
scroll to position [17, 0]
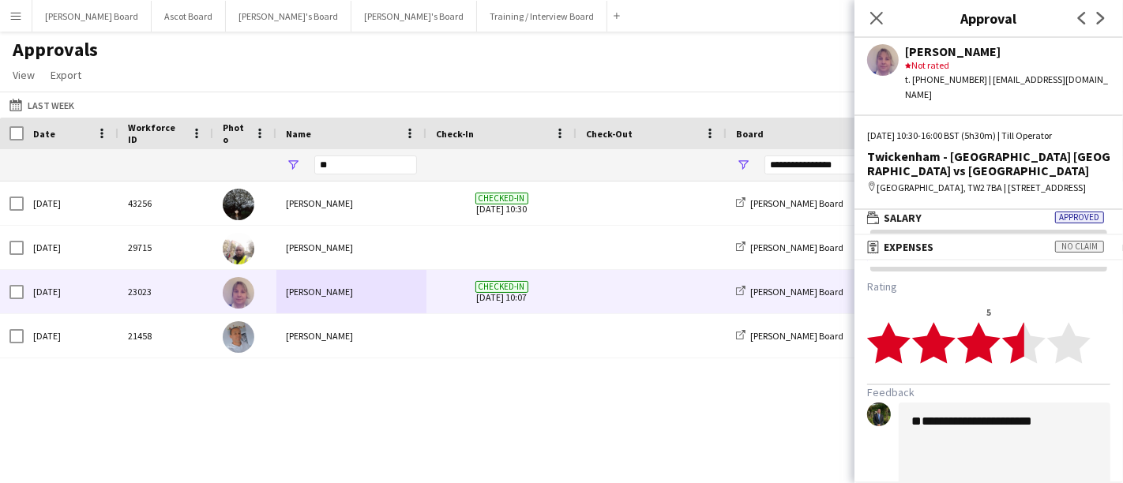
type textarea "**********"
click at [559, 345] on polygon at bounding box center [1023, 342] width 43 height 41
click at [559, 339] on polygon at bounding box center [1068, 342] width 43 height 41
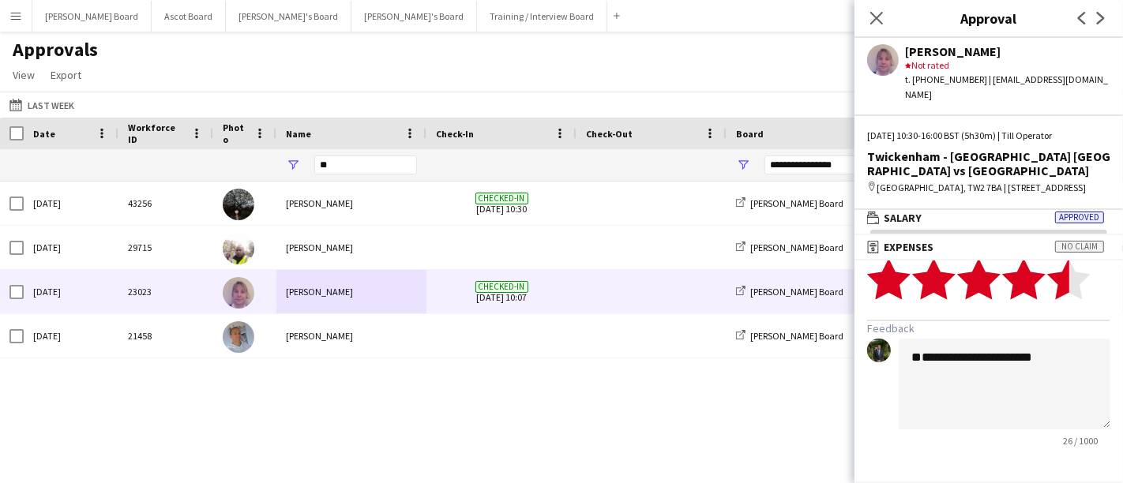
scroll to position [106, 0]
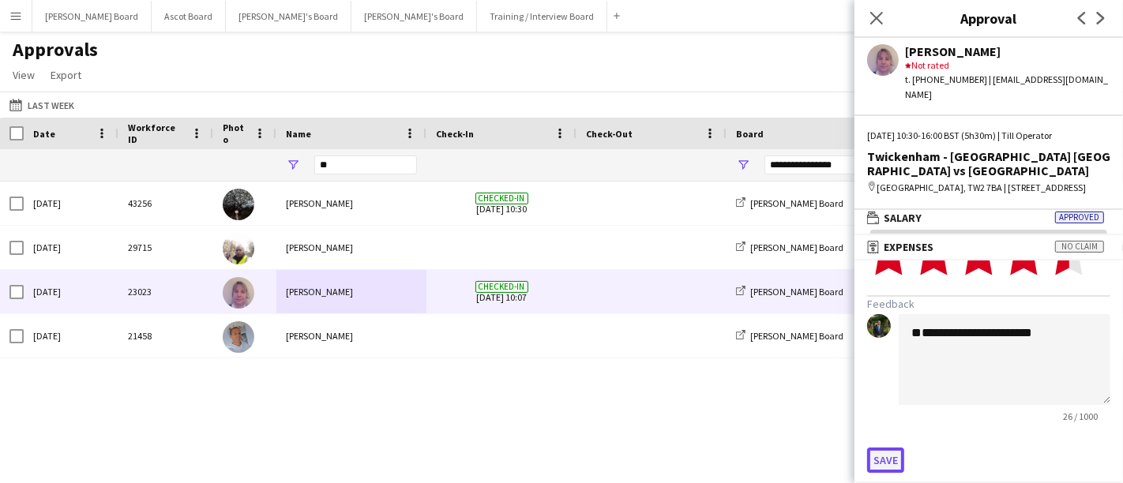
click at [559, 459] on button "Save" at bounding box center [885, 460] width 37 height 25
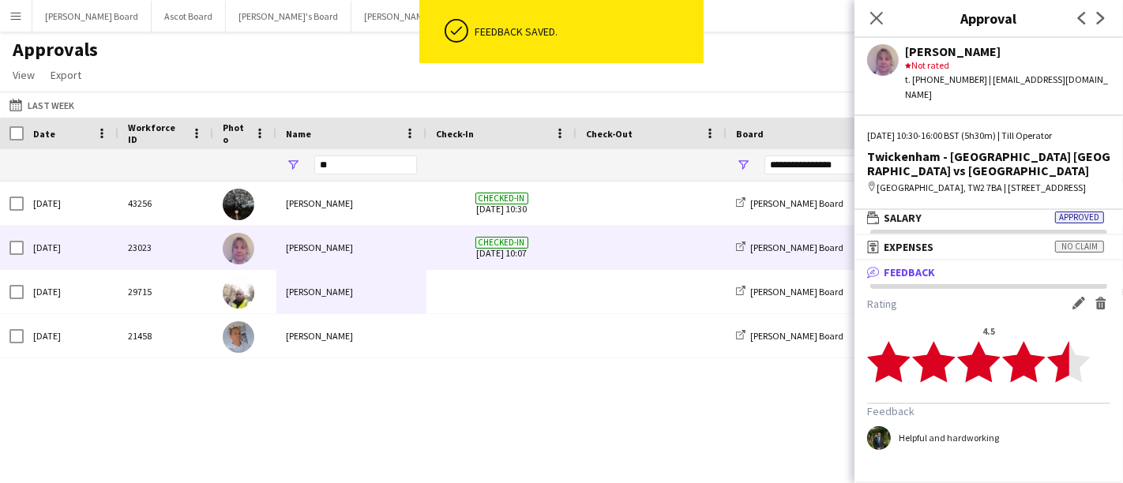
click at [559, 64] on div "Approvals View Customise view Customise filters Reset Filters Reset View Reset …" at bounding box center [561, 65] width 1123 height 54
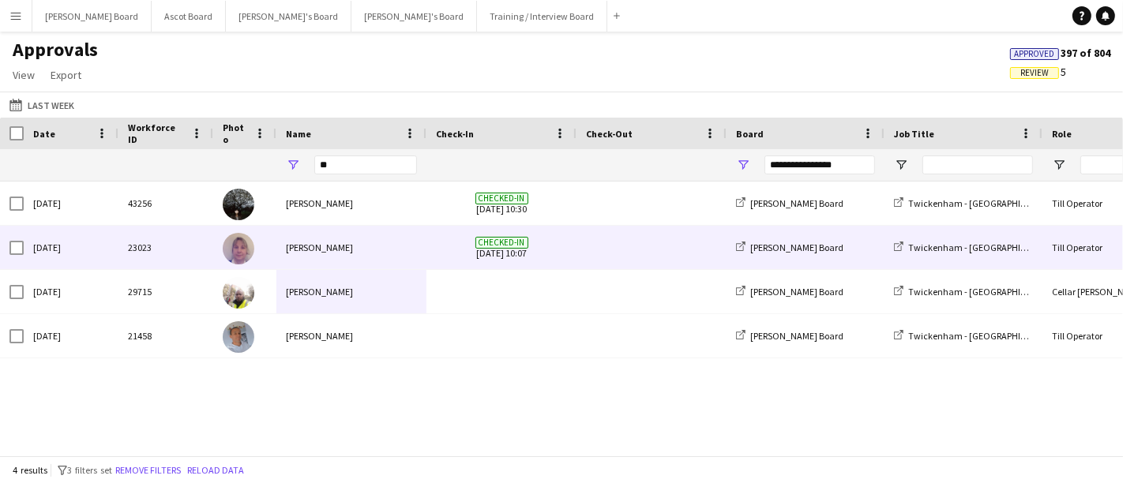
click at [494, 261] on span "Checked-in 04-10-2025 10:07" at bounding box center [501, 247] width 131 height 43
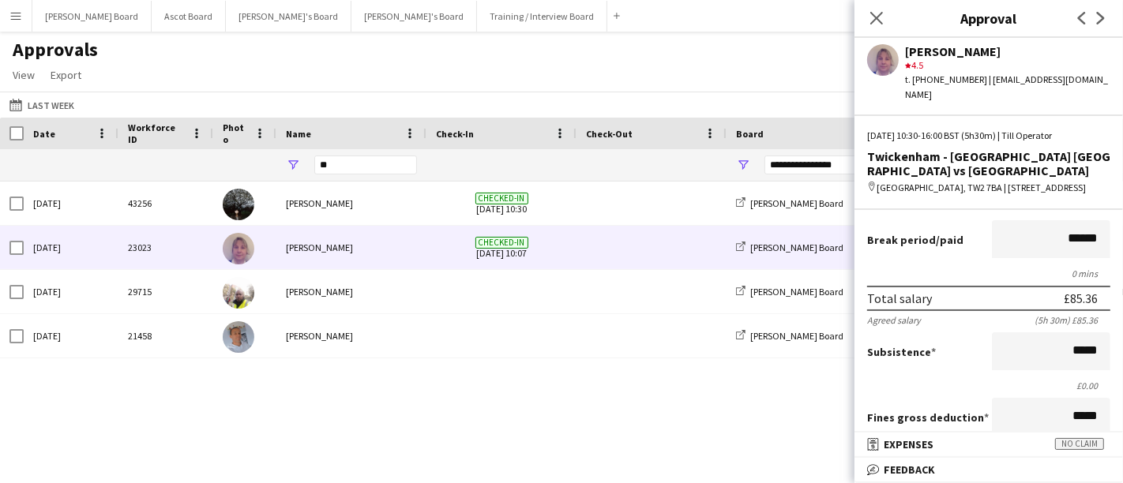
scroll to position [263, 0]
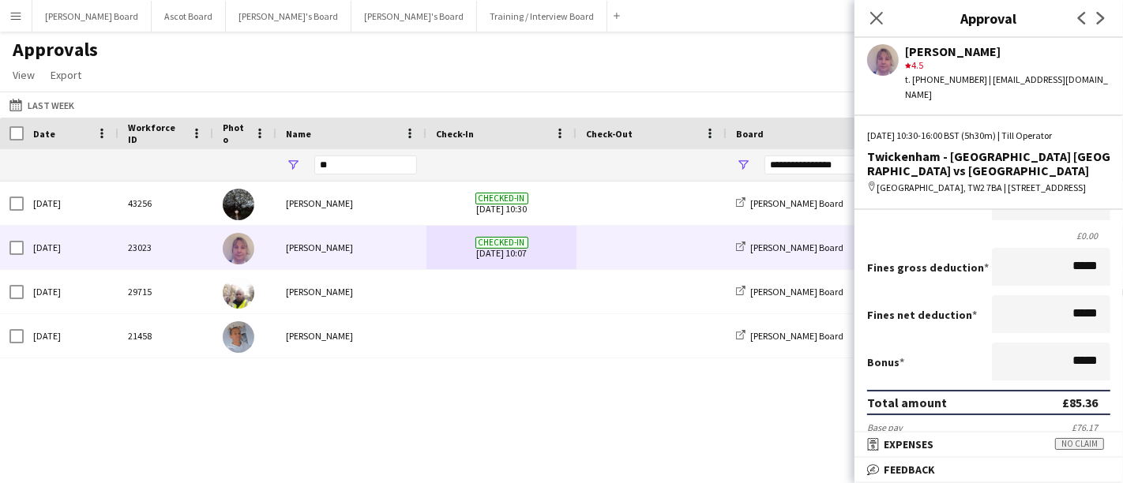
click at [559, 5] on app-navbar "Menu Boards Boards Boards All jobs Status Workforce Workforce My Workforce Recr…" at bounding box center [561, 16] width 1123 height 32
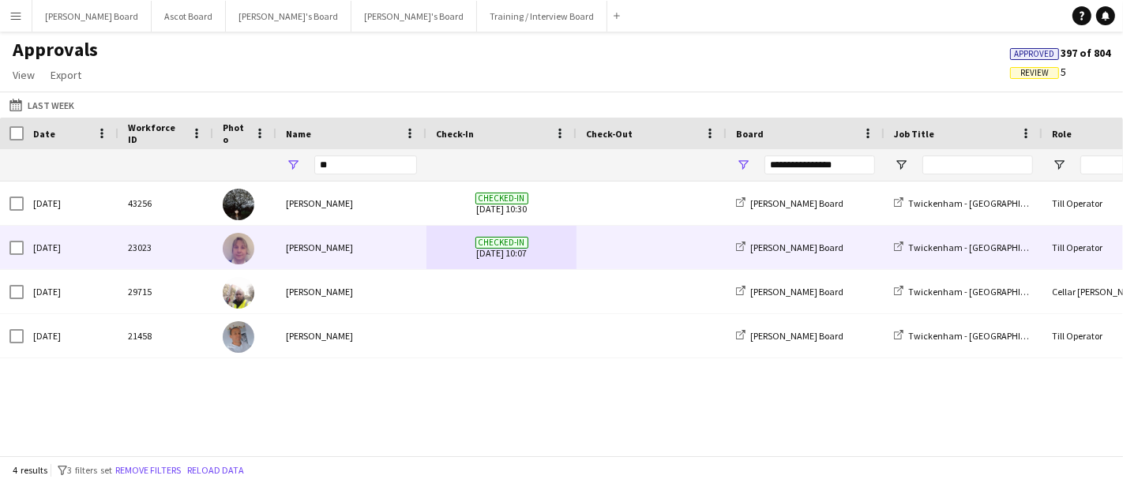
click at [542, 240] on span "Checked-in 04-10-2025 10:07" at bounding box center [501, 247] width 131 height 43
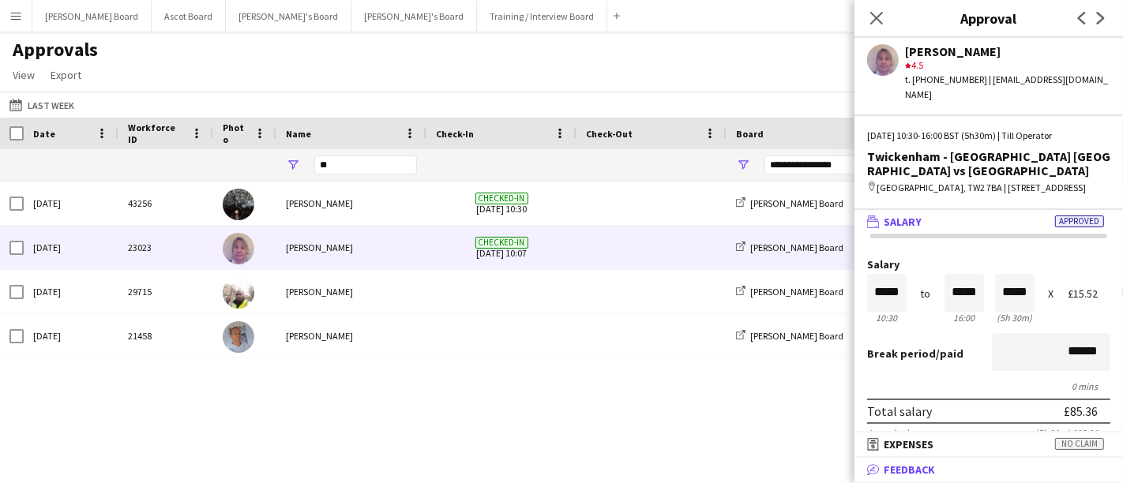
click at [559, 472] on mat-panel-title "bubble-pencil Feedback" at bounding box center [985, 470] width 262 height 14
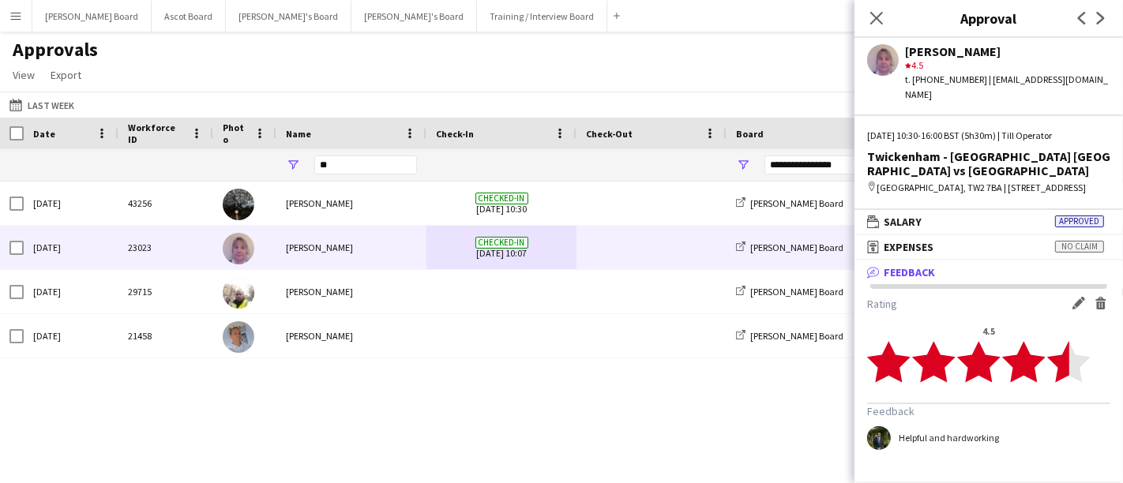
click at [559, 298] on app-icon "Edit feedback" at bounding box center [1078, 303] width 13 height 13
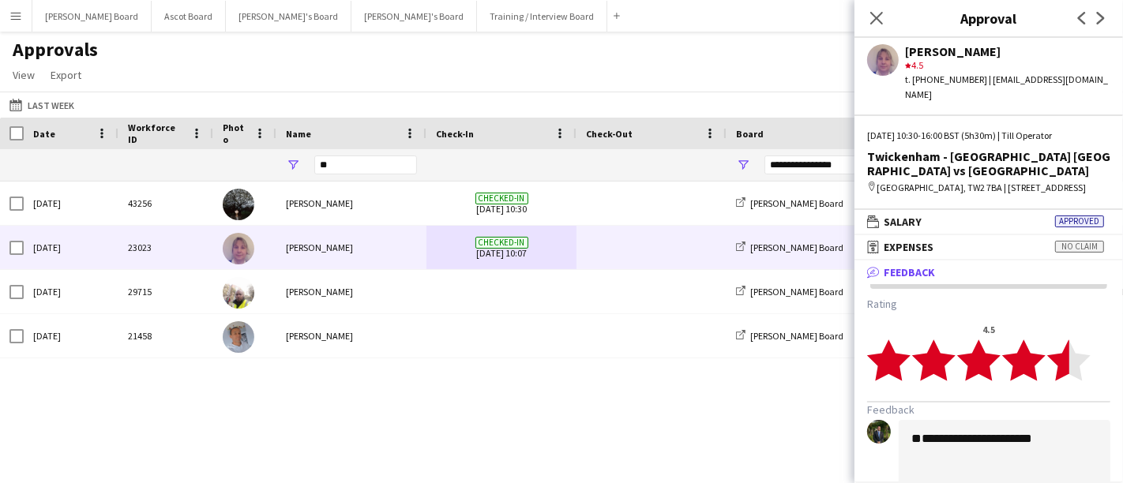
click at [559, 434] on textarea "**********" at bounding box center [1004, 465] width 212 height 91
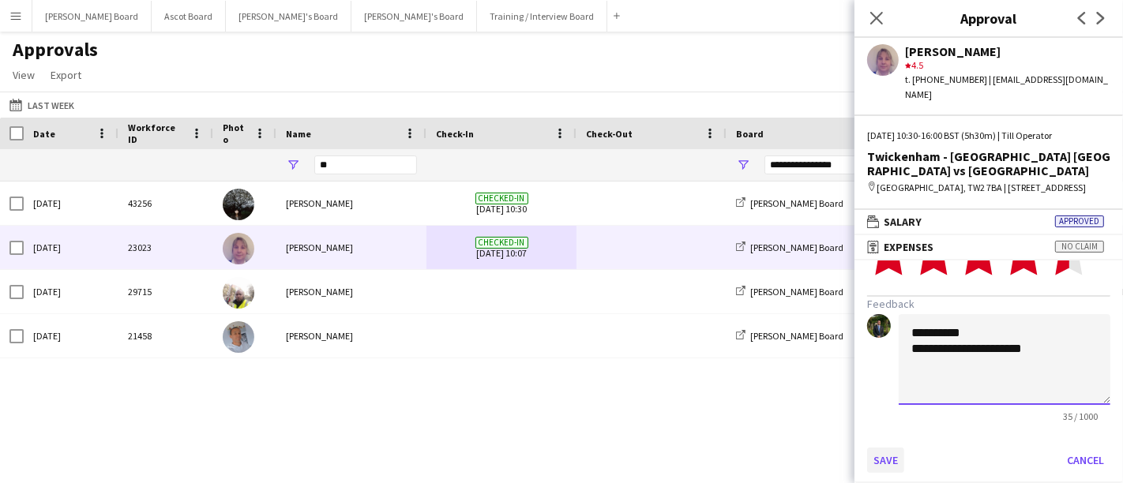
type textarea "**********"
click at [559, 467] on button "Save" at bounding box center [885, 460] width 37 height 25
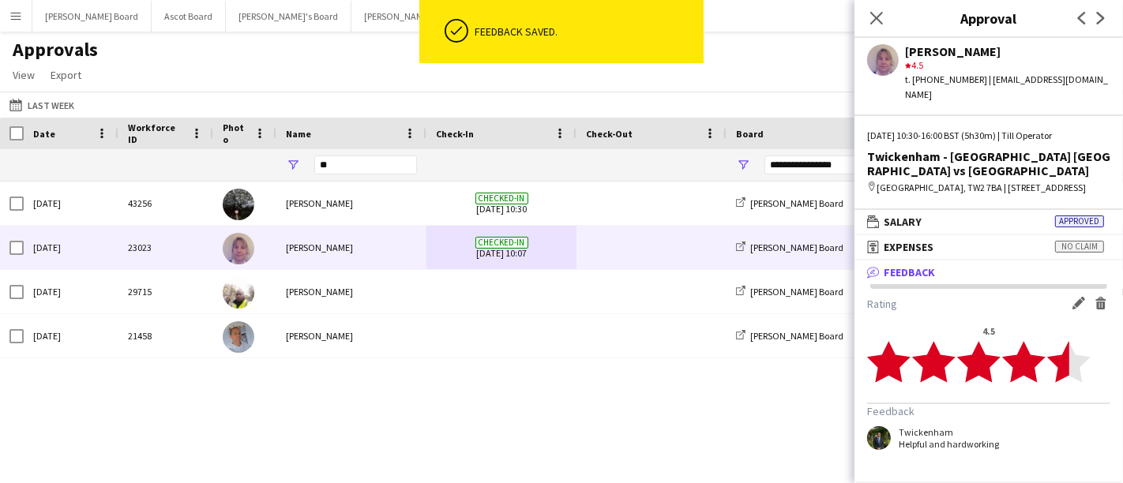
click at [559, 87] on div "Approvals View Customise view Customise filters Reset Filters Reset View Reset …" at bounding box center [561, 65] width 1123 height 54
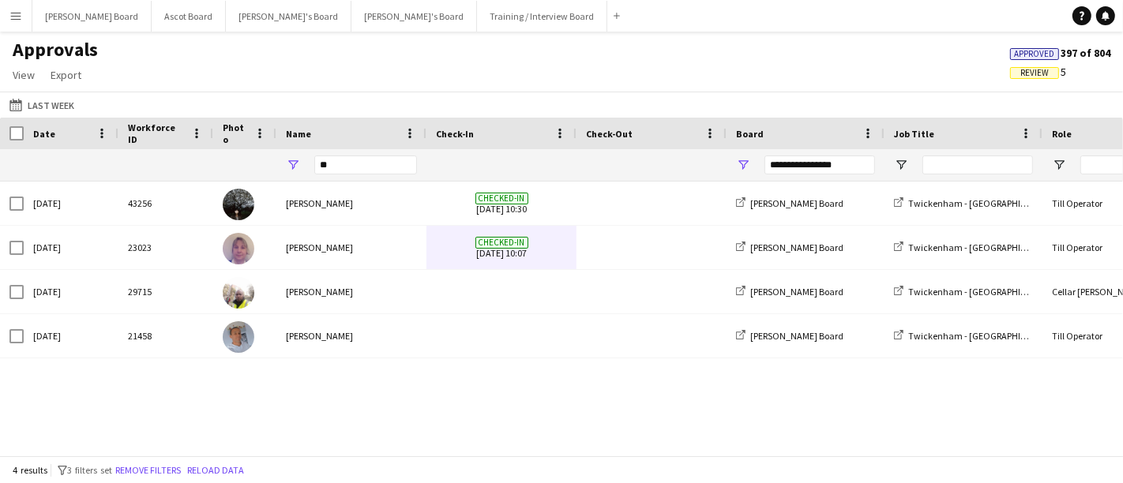
click at [11, 23] on button "Menu" at bounding box center [16, 16] width 32 height 32
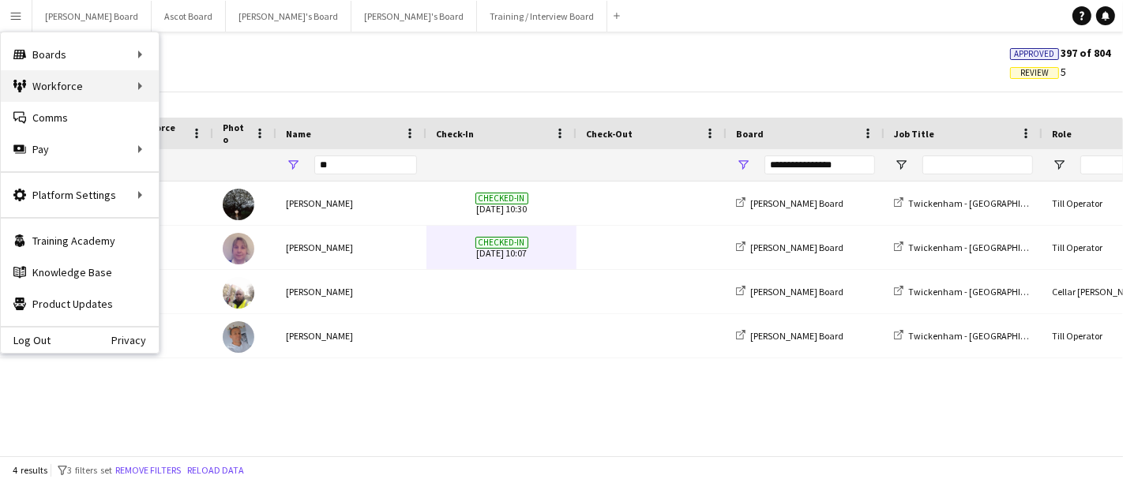
click at [128, 88] on div "Workforce Workforce" at bounding box center [80, 86] width 158 height 32
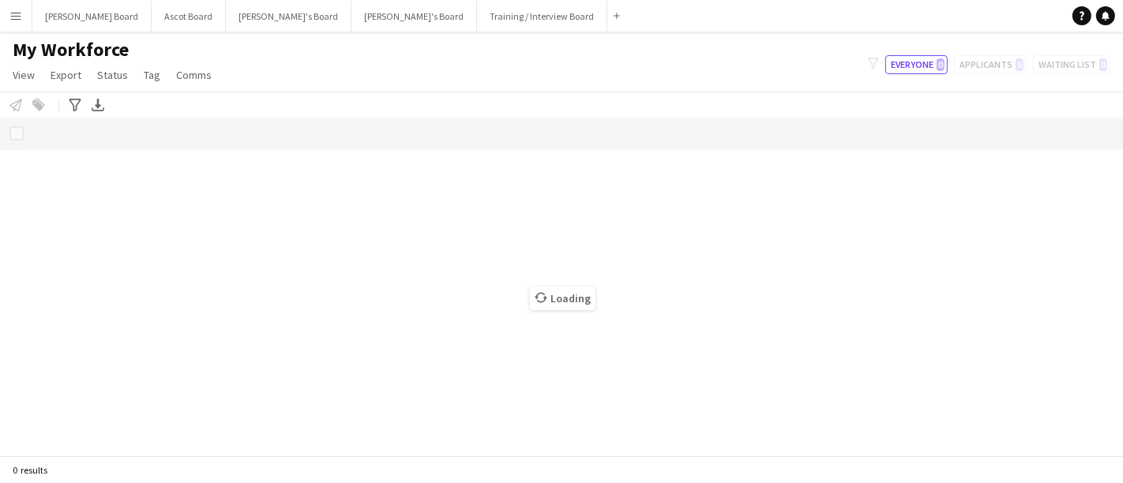
drag, startPoint x: 991, startPoint y: 193, endPoint x: 917, endPoint y: 136, distance: 93.3
click at [991, 193] on div "Loading" at bounding box center [561, 287] width 1123 height 338
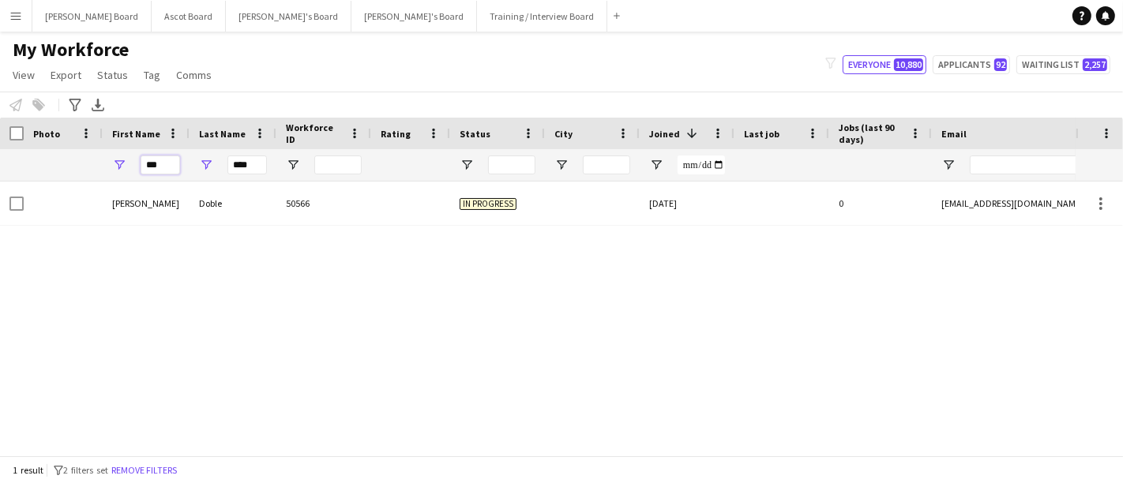
drag, startPoint x: 117, startPoint y: 168, endPoint x: 95, endPoint y: 167, distance: 22.1
click at [95, 167] on div "*** ****" at bounding box center [856, 165] width 1712 height 32
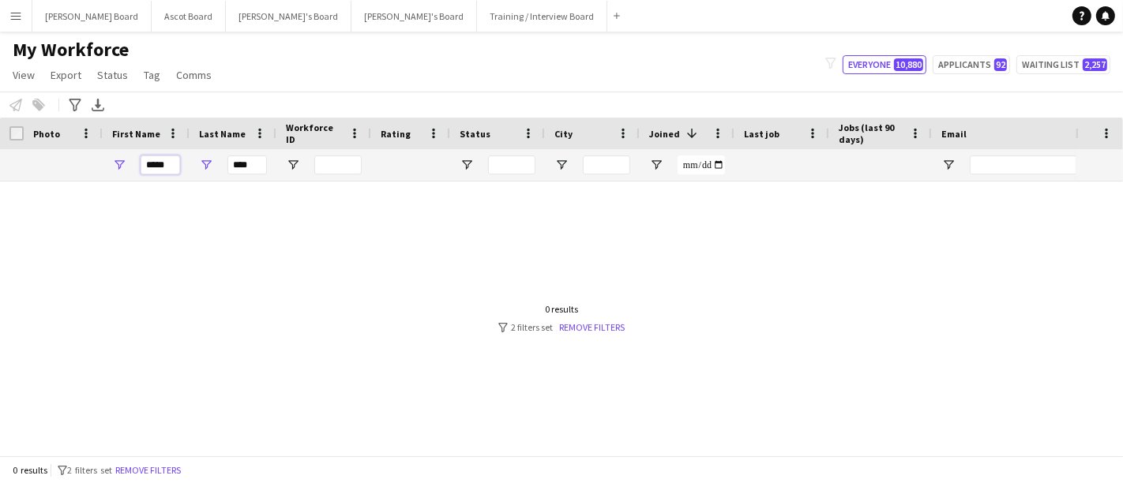
type input "*****"
drag, startPoint x: 247, startPoint y: 166, endPoint x: 216, endPoint y: 169, distance: 31.7
click at [216, 169] on div "****" at bounding box center [232, 165] width 87 height 32
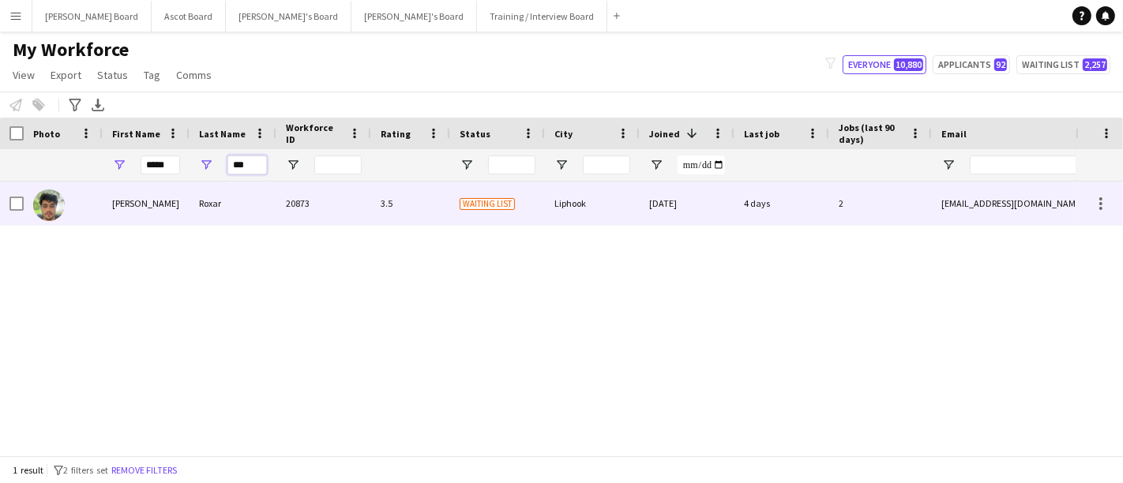
type input "***"
click at [143, 204] on div "Lewis" at bounding box center [146, 203] width 87 height 43
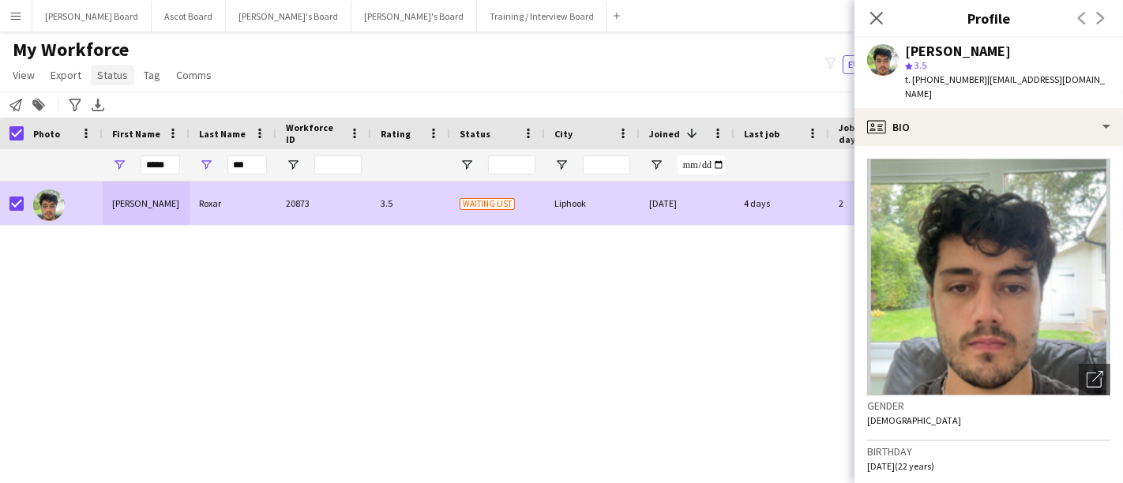
click at [115, 69] on span "Status" at bounding box center [112, 75] width 31 height 14
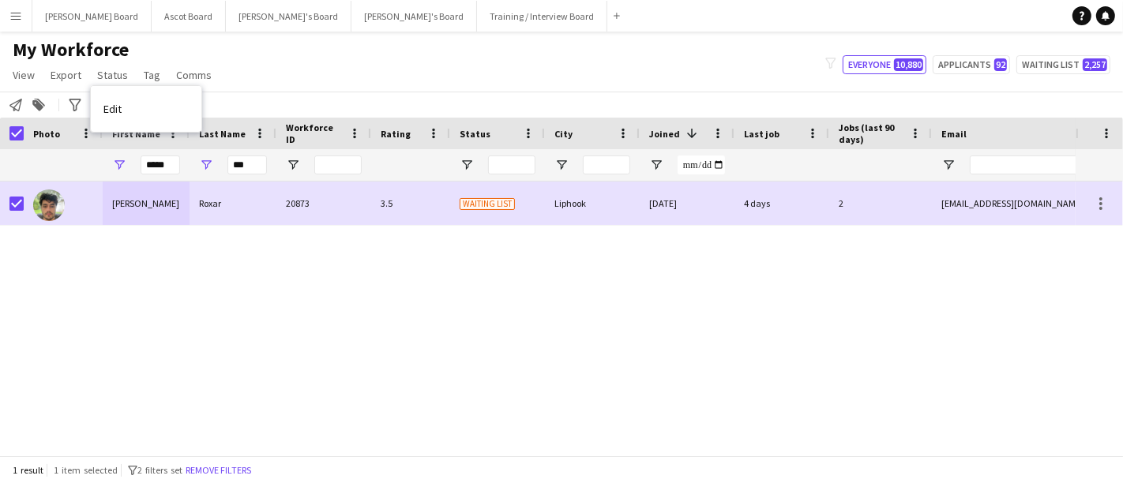
drag, startPoint x: 137, startPoint y: 109, endPoint x: 237, endPoint y: 105, distance: 100.3
click at [137, 109] on link "Edit" at bounding box center [146, 108] width 111 height 33
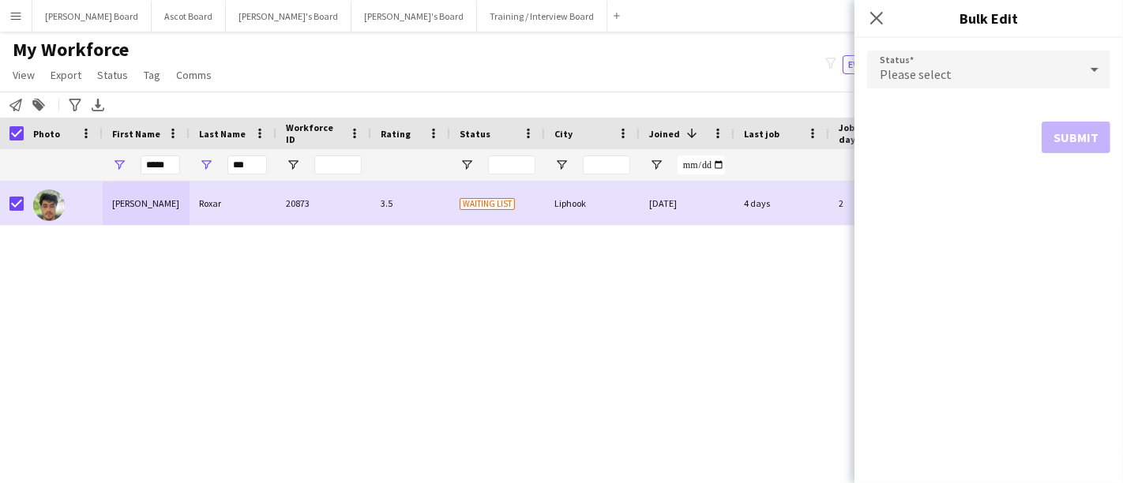
click at [959, 80] on div "Please select" at bounding box center [973, 70] width 212 height 38
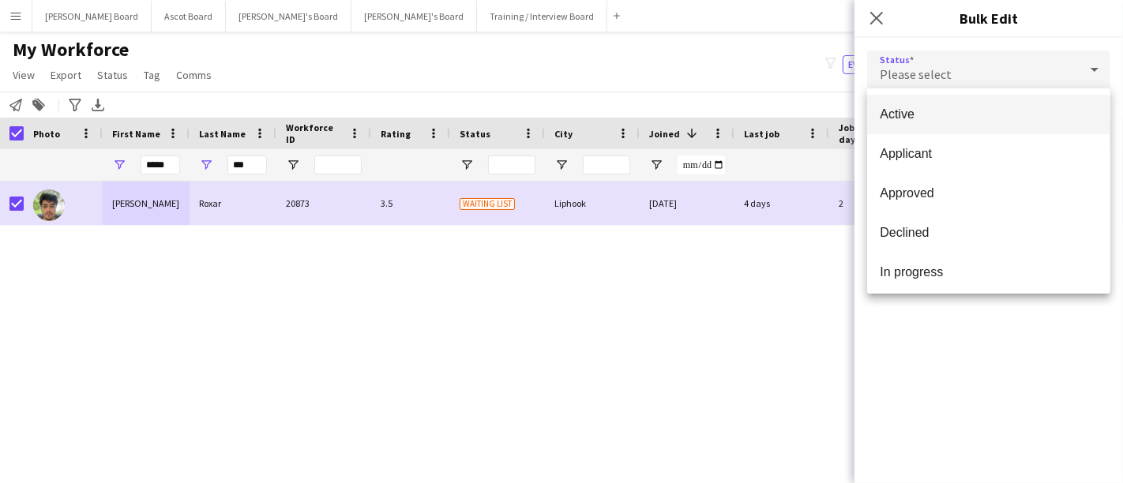
click at [989, 118] on span "Active" at bounding box center [988, 114] width 218 height 15
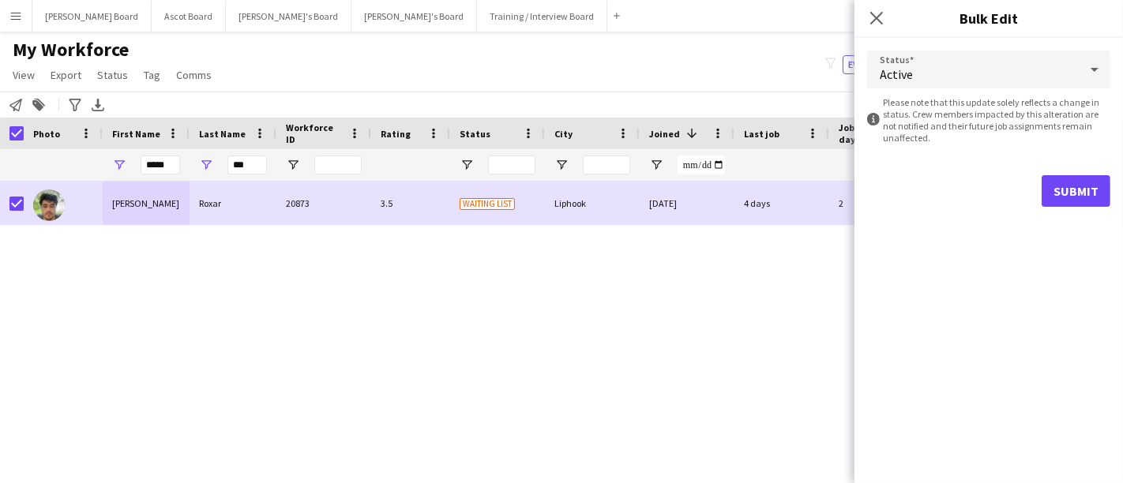
drag, startPoint x: 1116, startPoint y: 185, endPoint x: 1112, endPoint y: 192, distance: 8.5
click at [1114, 189] on div "Status Active information-circle Please note that this update solely reflects a…" at bounding box center [988, 129] width 268 height 182
click at [1088, 197] on button "Submit" at bounding box center [1075, 191] width 69 height 32
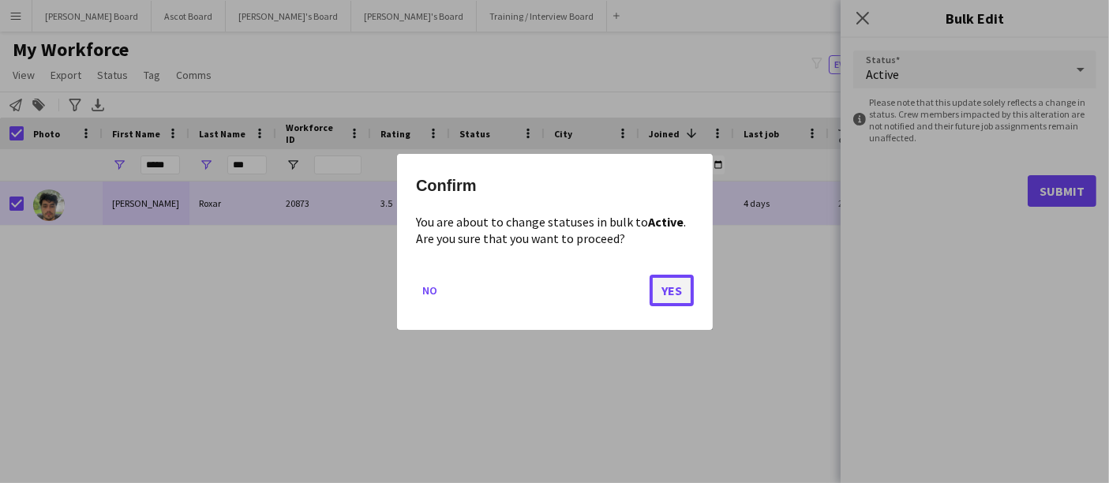
click at [667, 288] on button "Yes" at bounding box center [672, 290] width 44 height 32
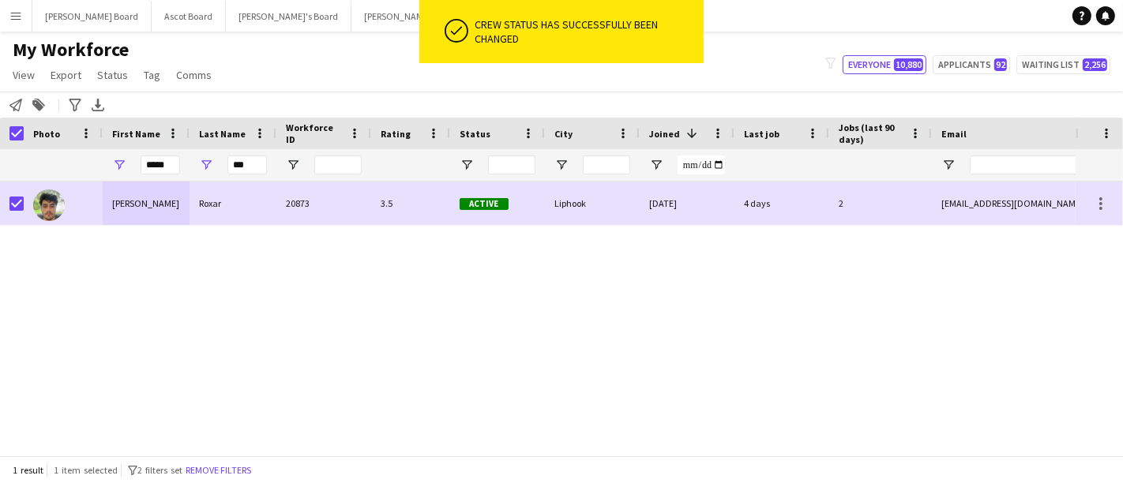
click at [736, 88] on div "My Workforce View Views Default view Compliance RTW Checks MANCHESTER Search UN…" at bounding box center [561, 65] width 1123 height 54
